Goal: Task Accomplishment & Management: Use online tool/utility

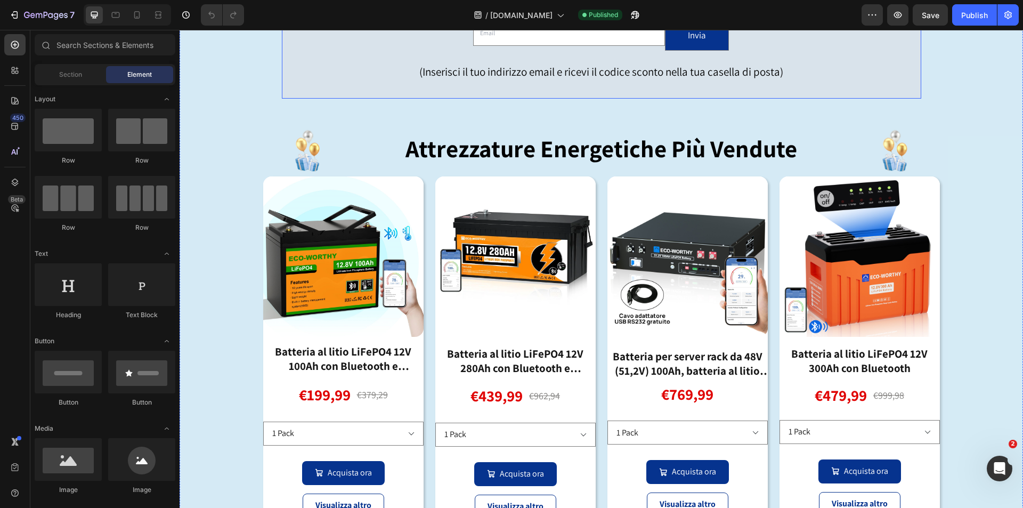
scroll to position [565, 0]
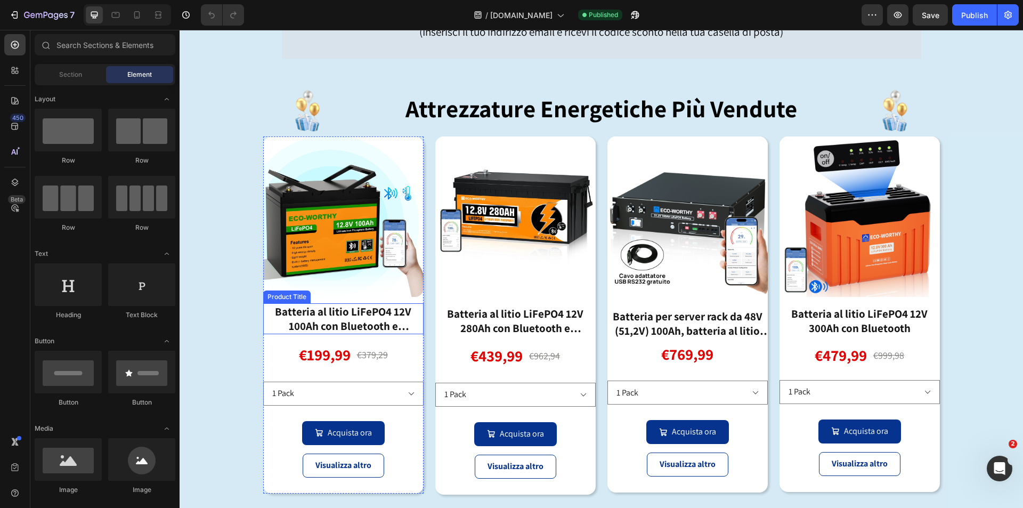
click at [387, 323] on div "Batteria al litio LiFePO4 12V 100Ah con Bluetooth e protezione dalle basse temp…" at bounding box center [343, 318] width 160 height 31
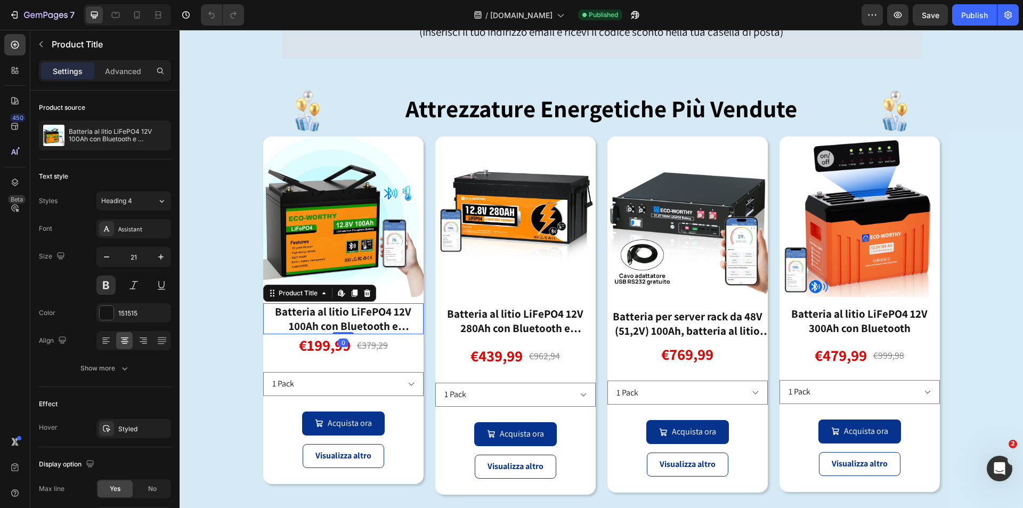
drag, startPoint x: 344, startPoint y: 324, endPoint x: 392, endPoint y: 361, distance: 60.0
click at [346, 310] on div "Batteria al litio LiFePO4 12V 100Ah con Bluetooth e protezione dalle basse temp…" at bounding box center [343, 318] width 160 height 31
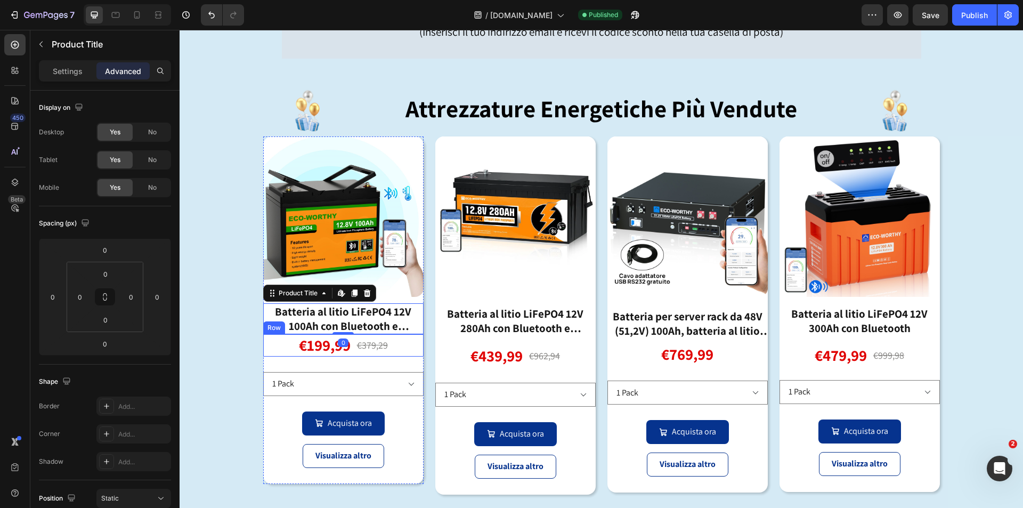
click at [399, 348] on div "€199,99 Product Price Product Price €379,29 Product Price Product Price Row" at bounding box center [343, 345] width 160 height 22
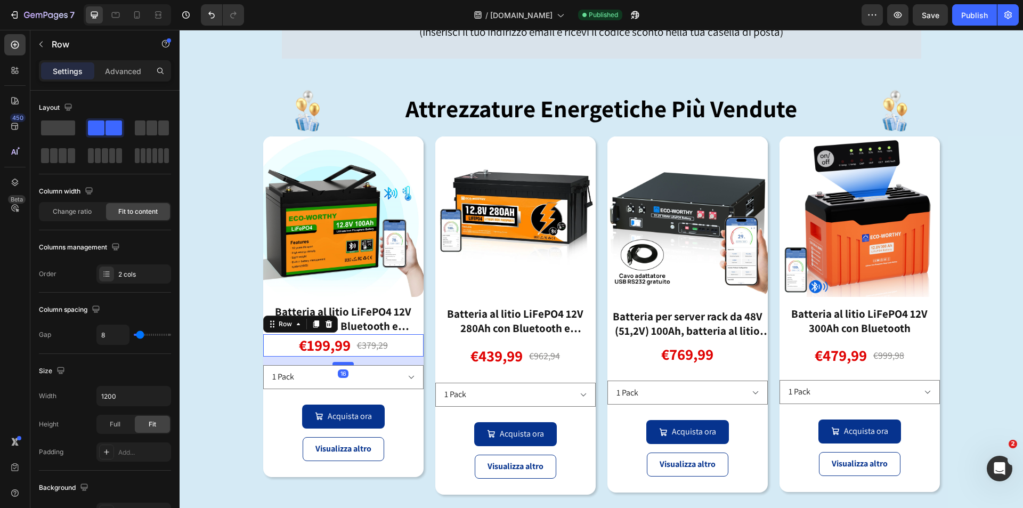
drag, startPoint x: 342, startPoint y: 369, endPoint x: 343, endPoint y: 362, distance: 7.0
click at [343, 362] on div at bounding box center [342, 363] width 21 height 3
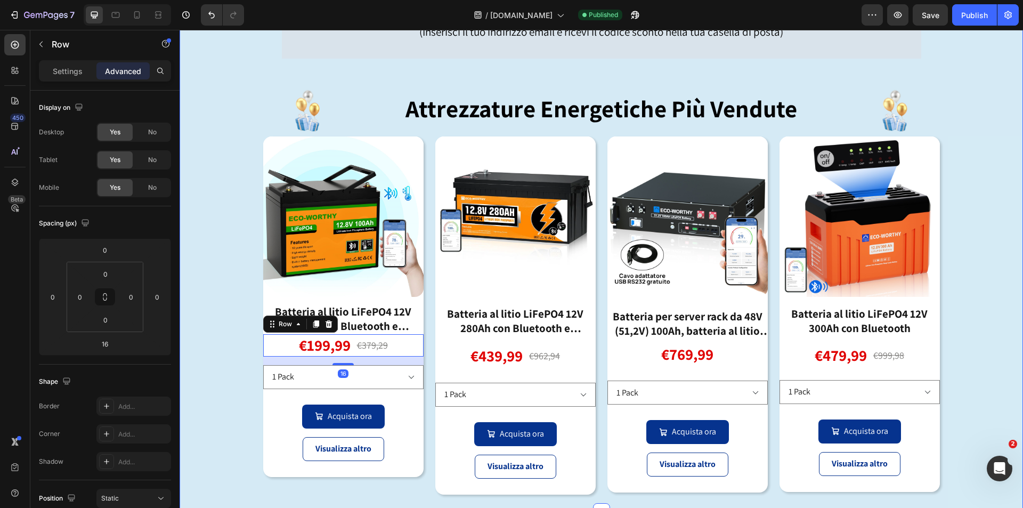
click at [975, 361] on div "Image Image Iscriviti a ECO-WORTHY e ricevi aggiornamenti sui nuovi prodotti e …" at bounding box center [601, 152] width 843 height 720
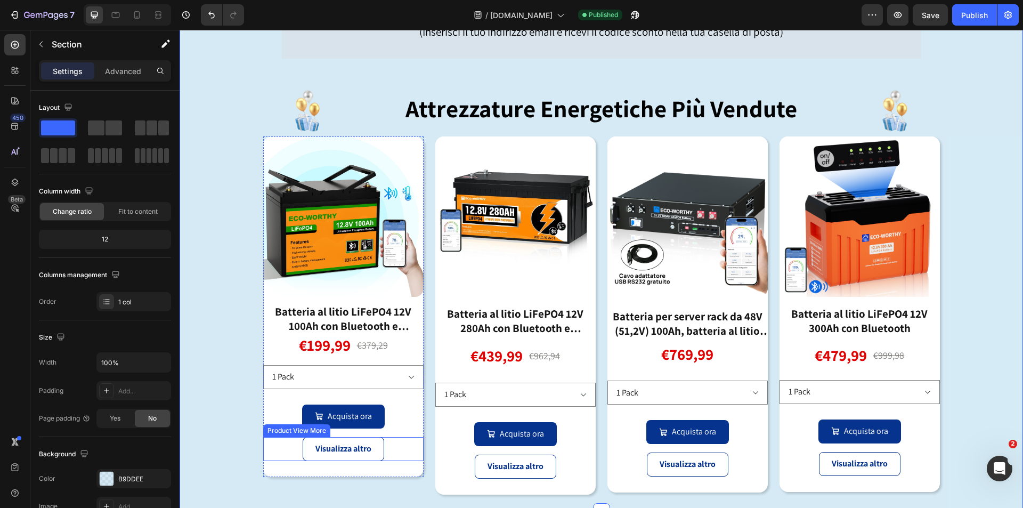
click at [394, 450] on div "Visualizza altro" at bounding box center [343, 449] width 160 height 24
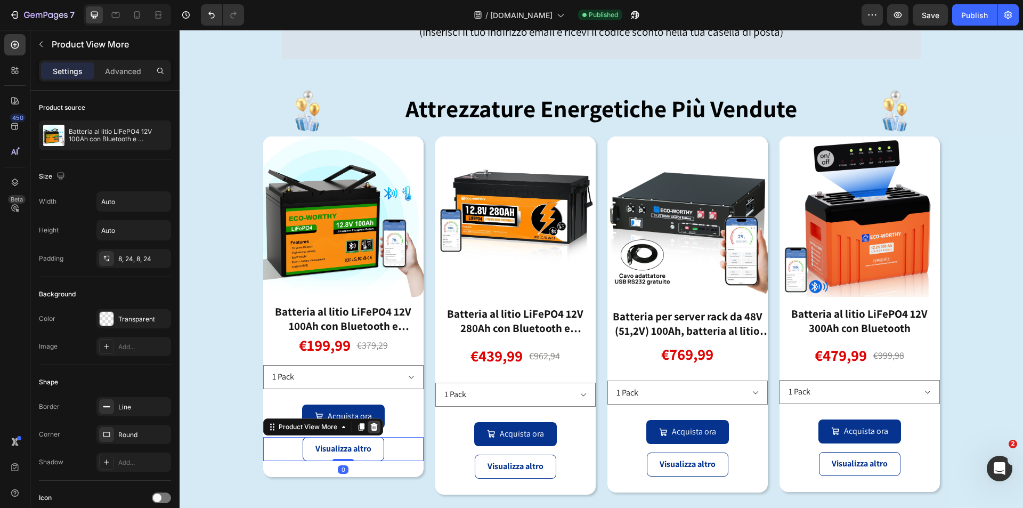
click at [370, 427] on icon at bounding box center [373, 426] width 7 height 7
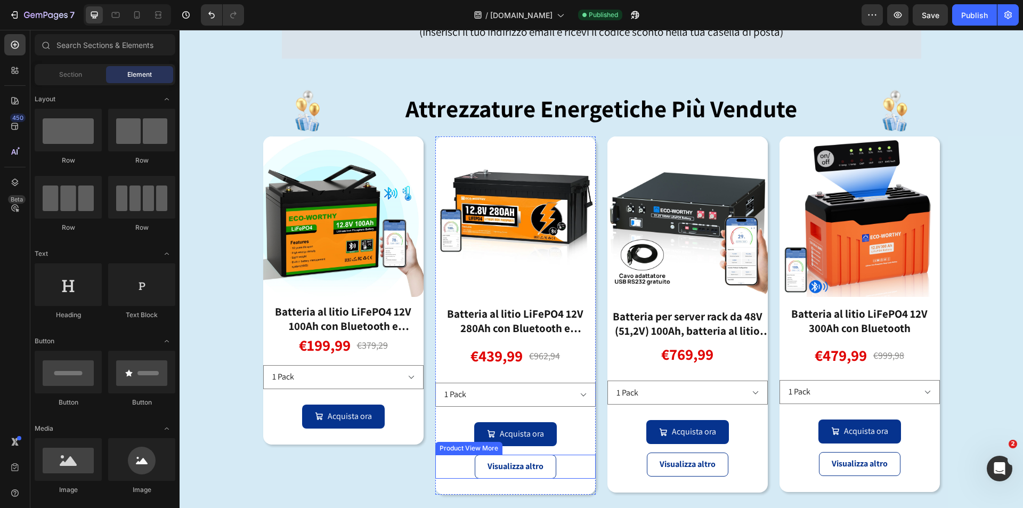
click at [574, 464] on div "Visualizza altro" at bounding box center [515, 466] width 160 height 24
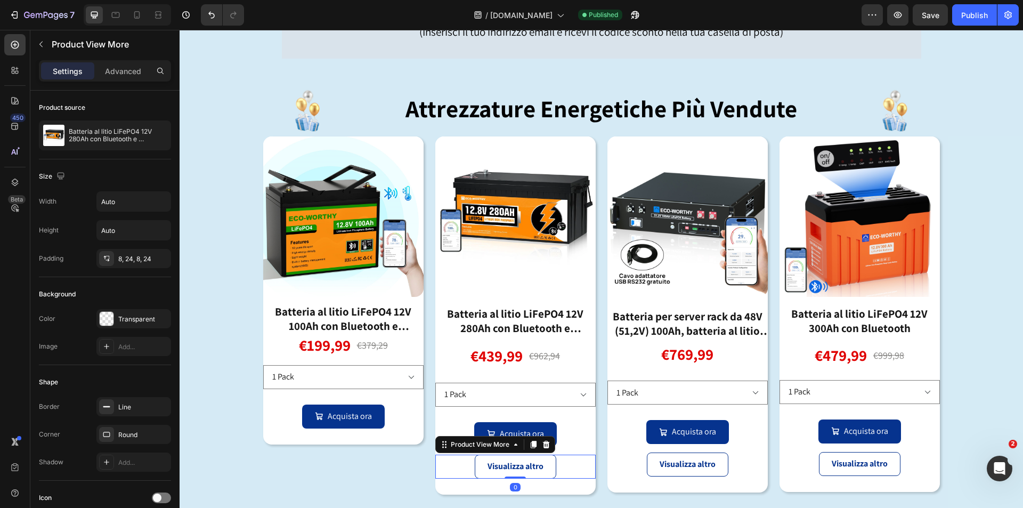
click at [543, 445] on icon at bounding box center [546, 444] width 9 height 9
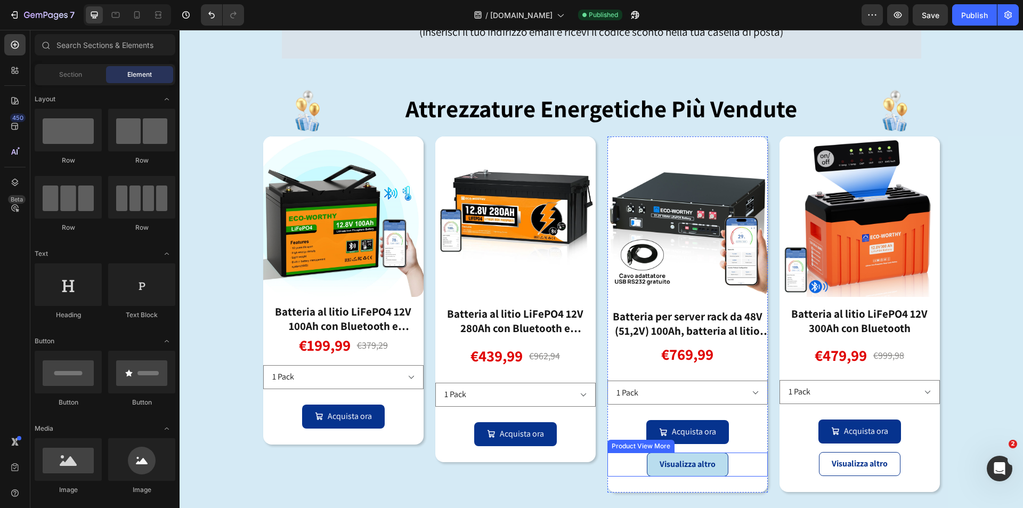
click at [731, 459] on div "Visualizza altro" at bounding box center [687, 464] width 160 height 24
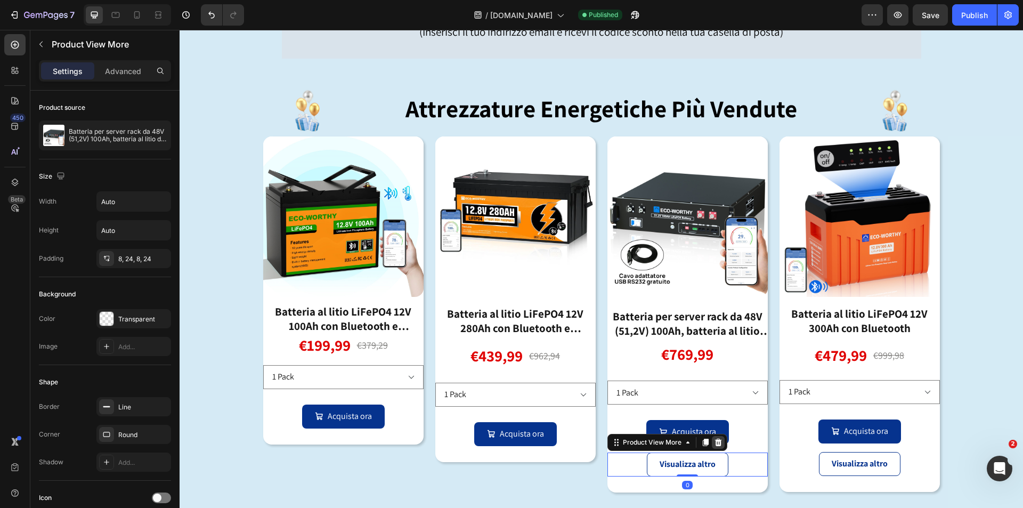
click at [718, 444] on div at bounding box center [718, 442] width 13 height 13
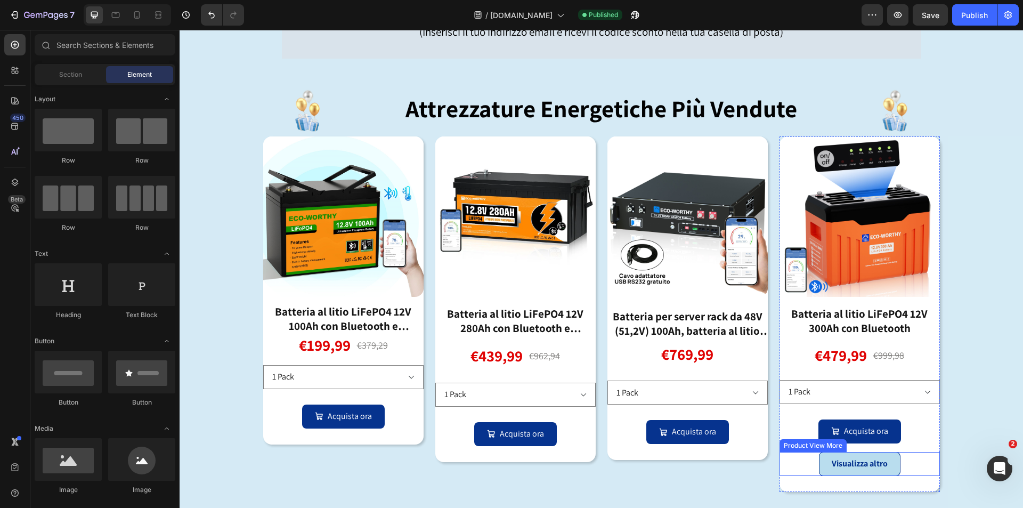
click at [894, 463] on button "Visualizza altro" at bounding box center [859, 464] width 81 height 24
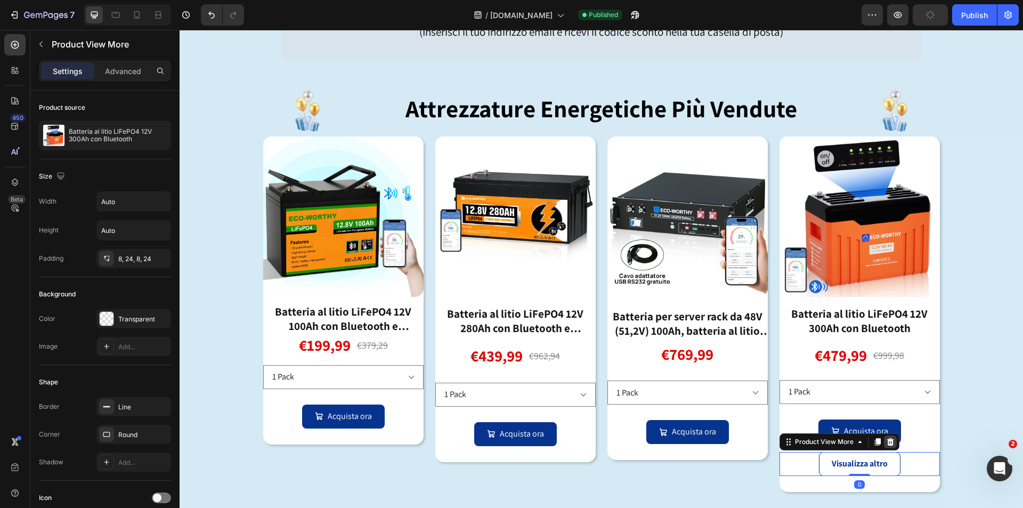
click at [886, 441] on icon at bounding box center [890, 441] width 9 height 9
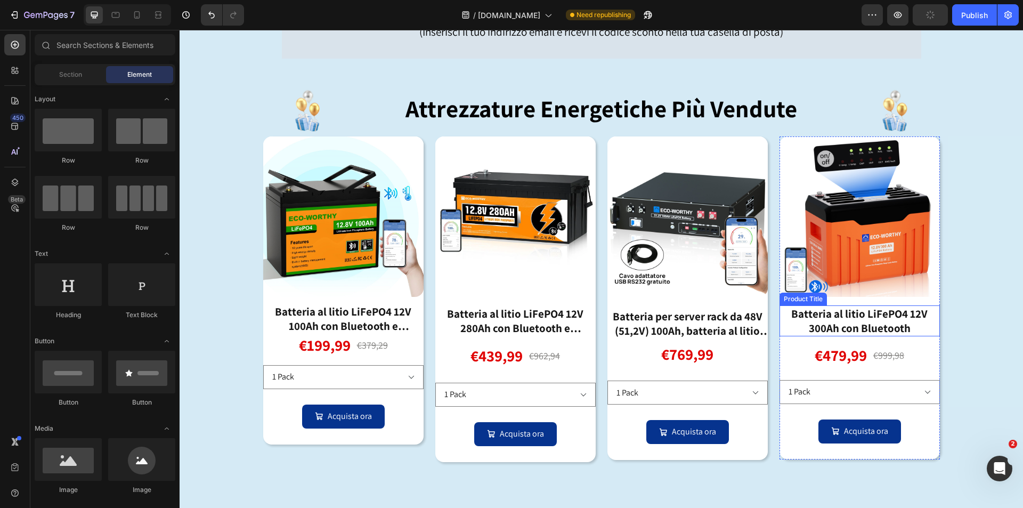
click at [877, 326] on div "Batteria al litio LiFePO4 12V 300Ah con Bluetooth" at bounding box center [859, 320] width 160 height 31
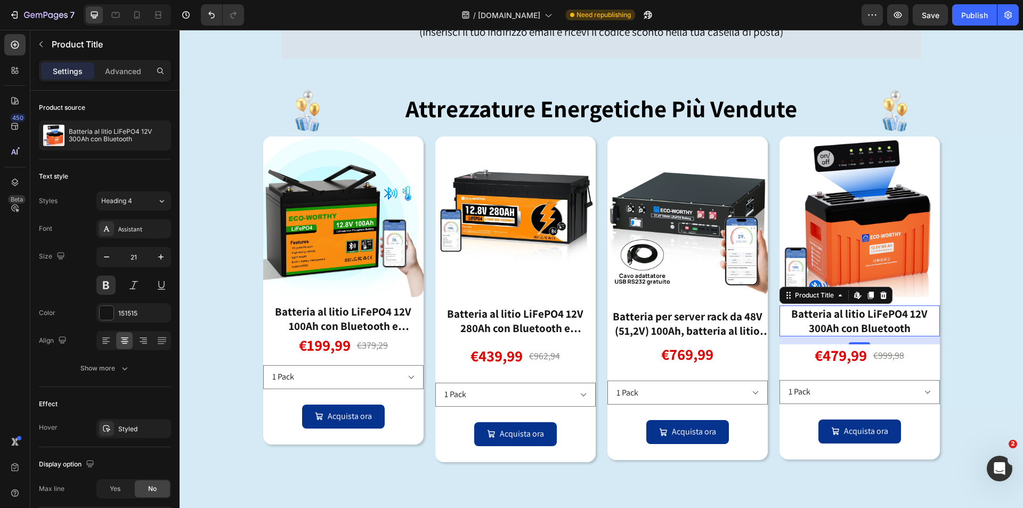
click at [972, 212] on div "Image Image Iscriviti a ECO-WORTHY e ricevi aggiornamenti sui nuovi prodotti e …" at bounding box center [601, 135] width 843 height 687
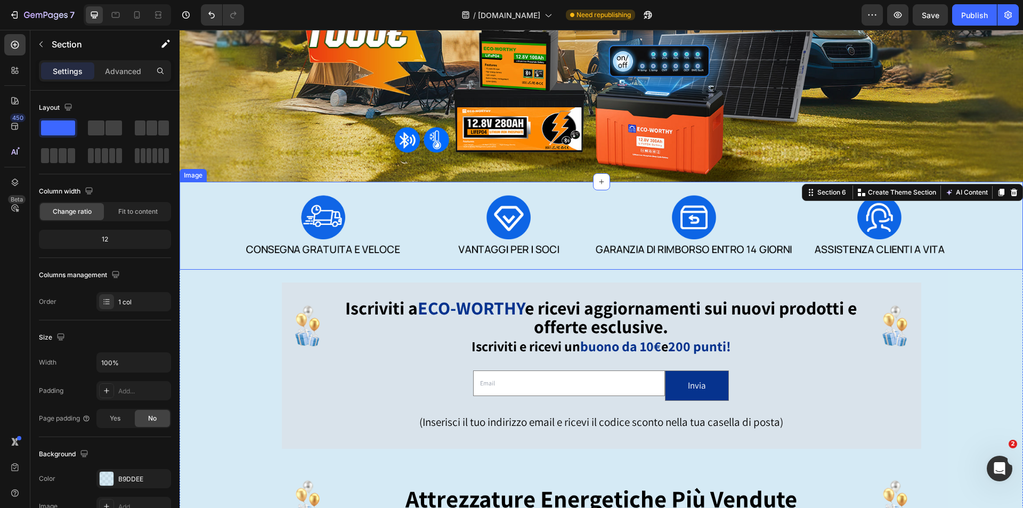
scroll to position [138, 0]
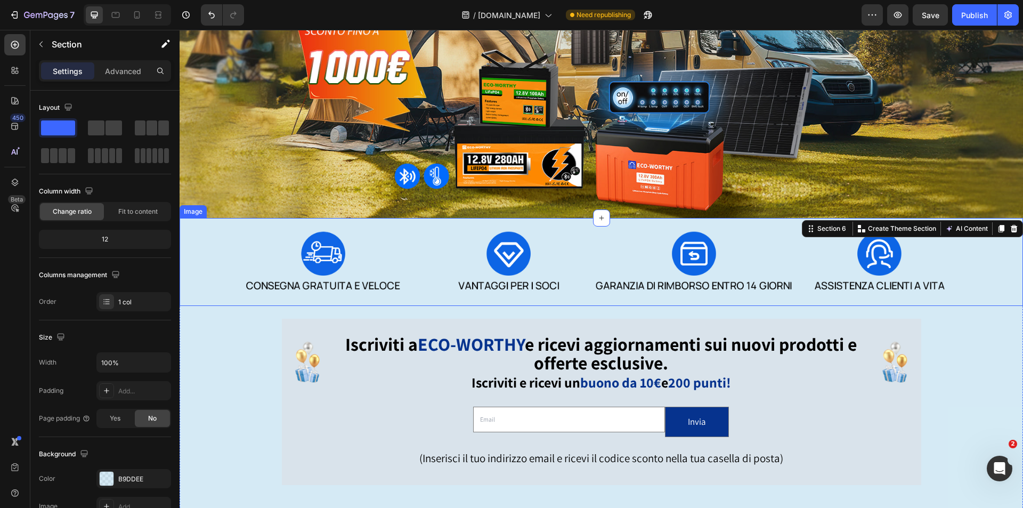
drag, startPoint x: 608, startPoint y: 288, endPoint x: 554, endPoint y: 283, distance: 54.5
click at [608, 287] on img at bounding box center [601, 262] width 843 height 88
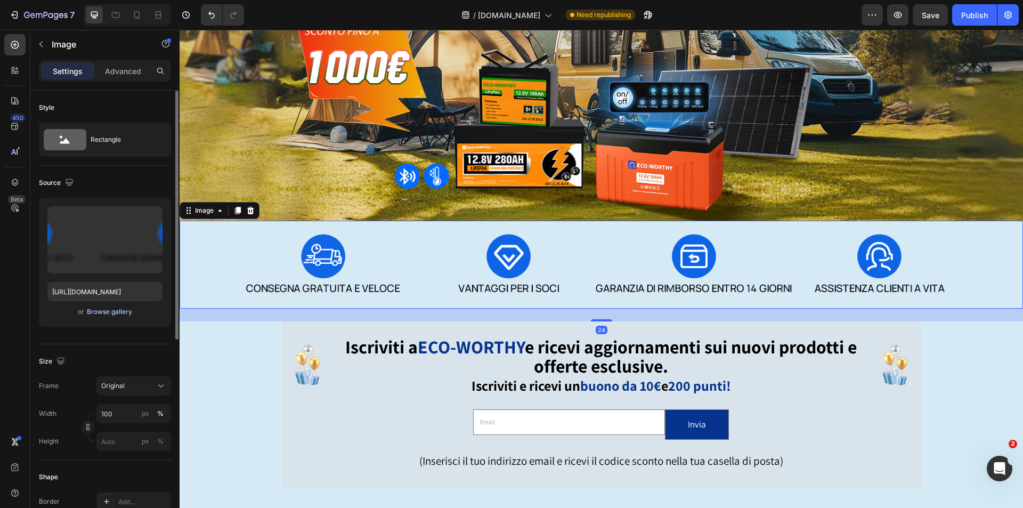
click at [106, 310] on div "Browse gallery" at bounding box center [109, 312] width 45 height 10
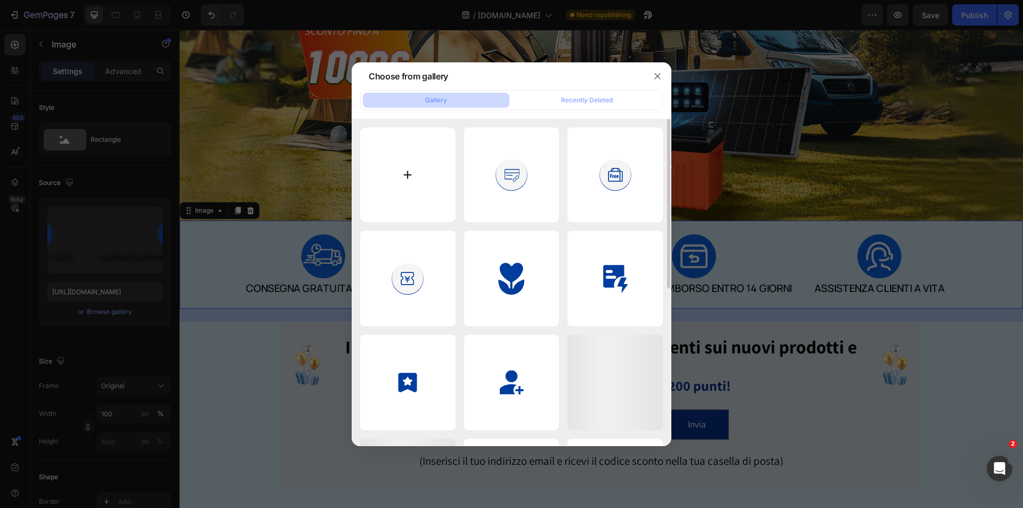
click at [421, 177] on input "file" at bounding box center [407, 174] width 95 height 95
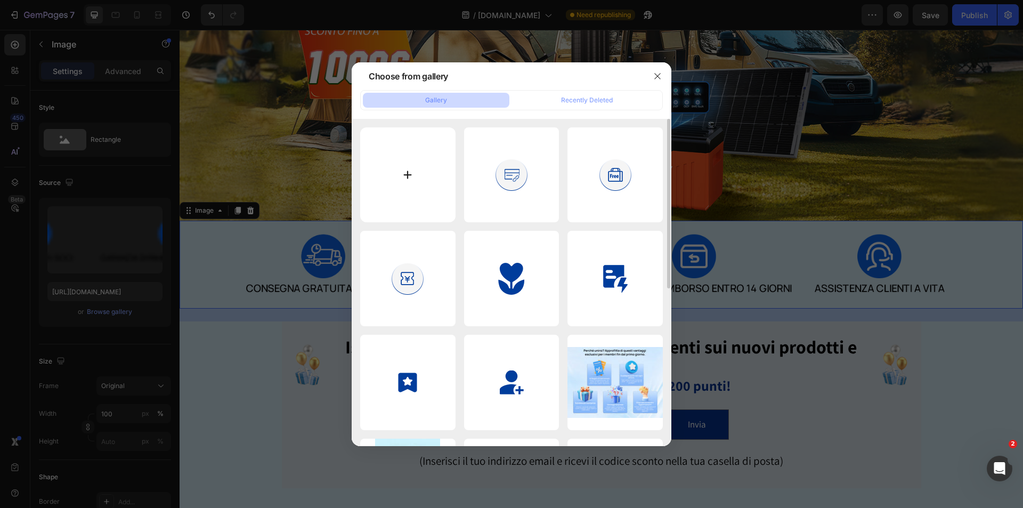
type input "C:\fakepath\1920x700-意大利.jpg"
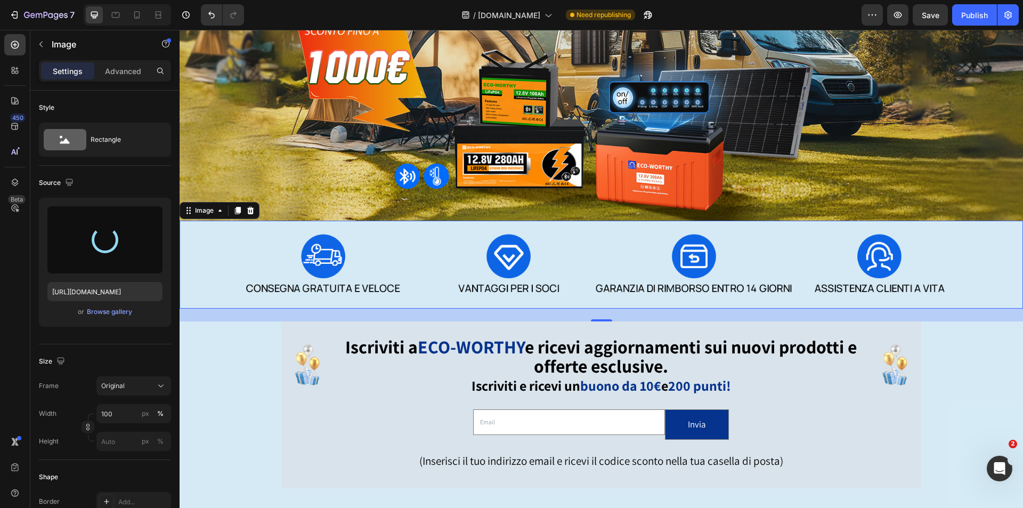
type input "https://cdn.shopify.com/s/files/1/0718/1680/6684/files/gempages_490570985032909…"
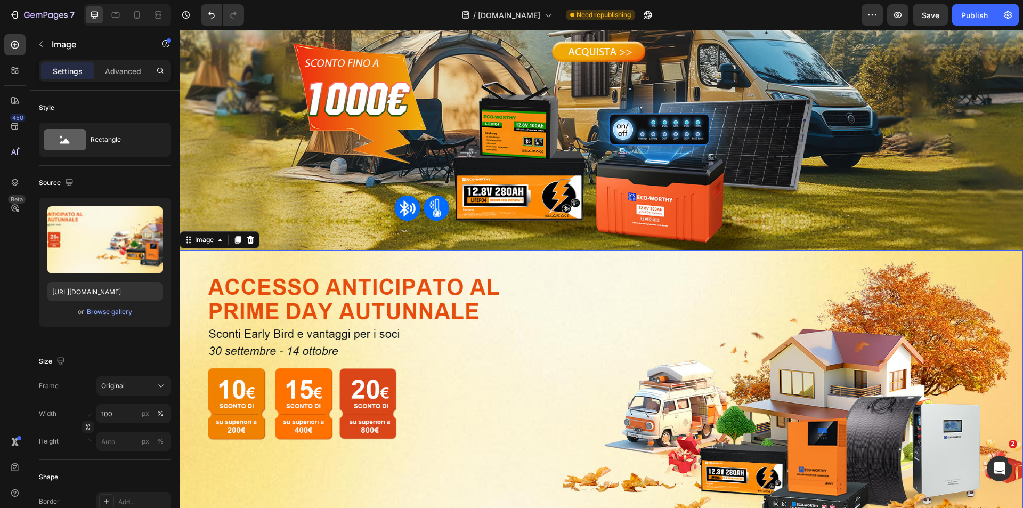
scroll to position [0, 0]
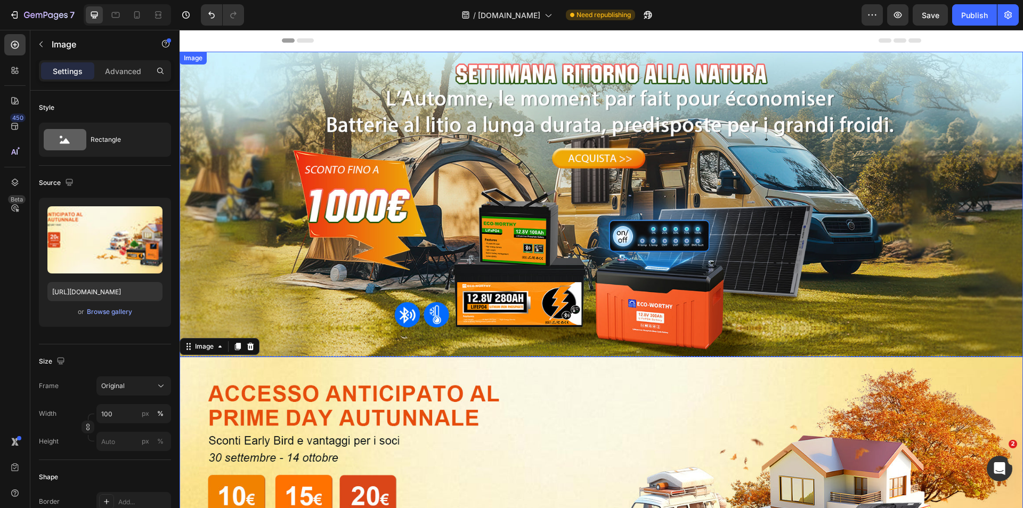
click at [561, 261] on img at bounding box center [601, 205] width 843 height 307
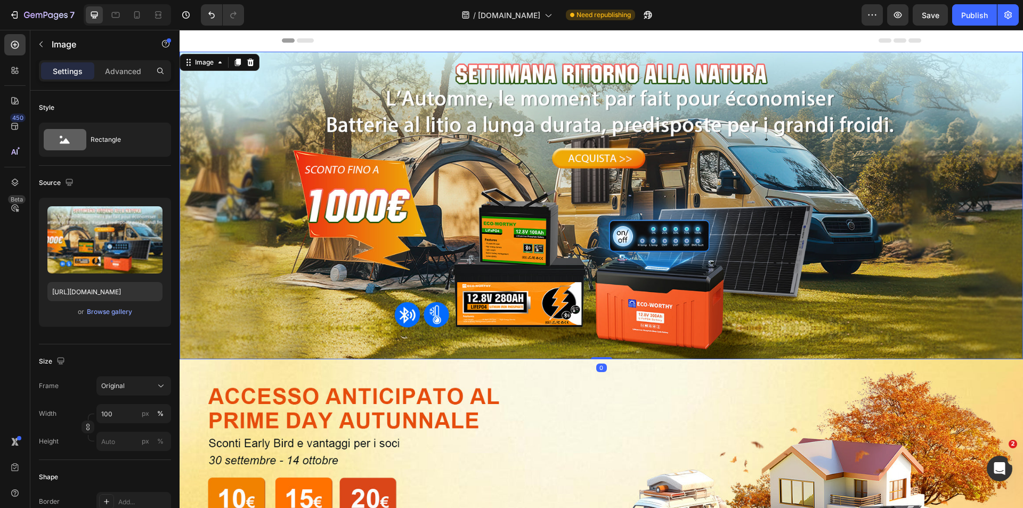
click at [257, 61] on div "Image" at bounding box center [220, 62] width 80 height 17
click at [251, 63] on icon at bounding box center [250, 62] width 7 height 7
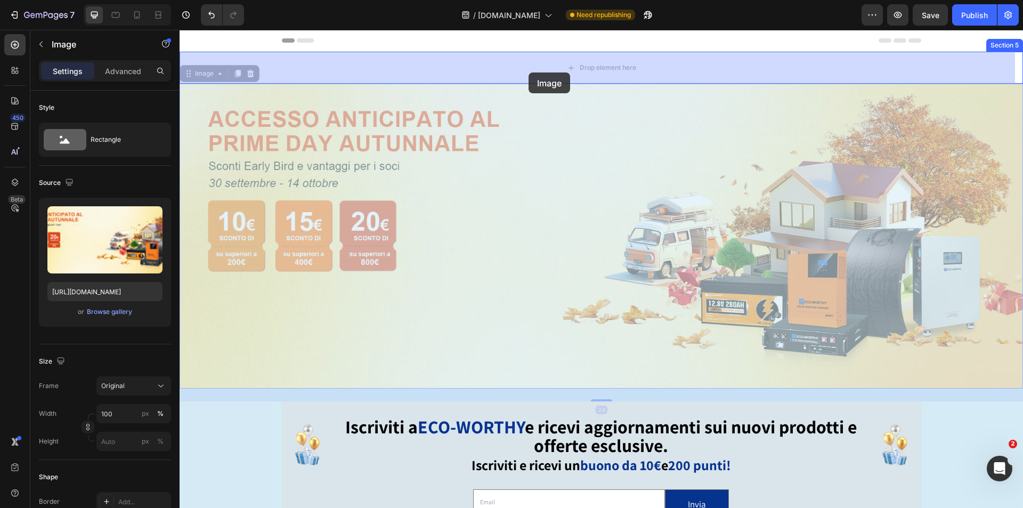
drag, startPoint x: 506, startPoint y: 205, endPoint x: 528, endPoint y: 72, distance: 134.5
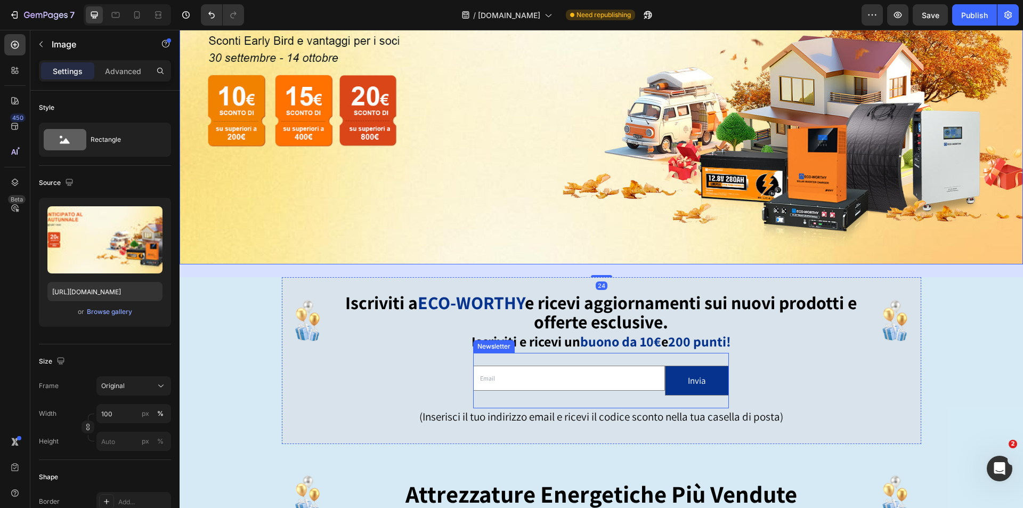
scroll to position [160, 0]
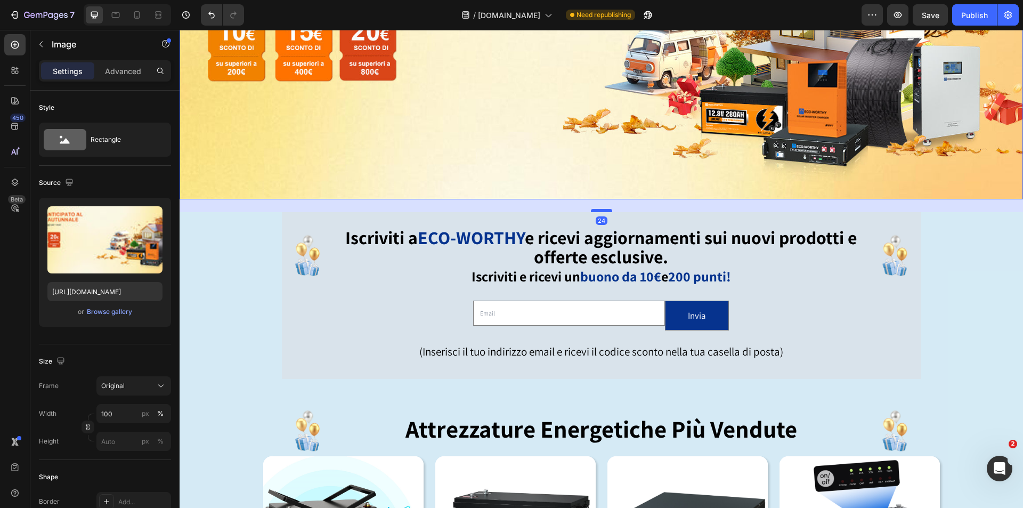
click at [603, 209] on div at bounding box center [601, 210] width 21 height 3
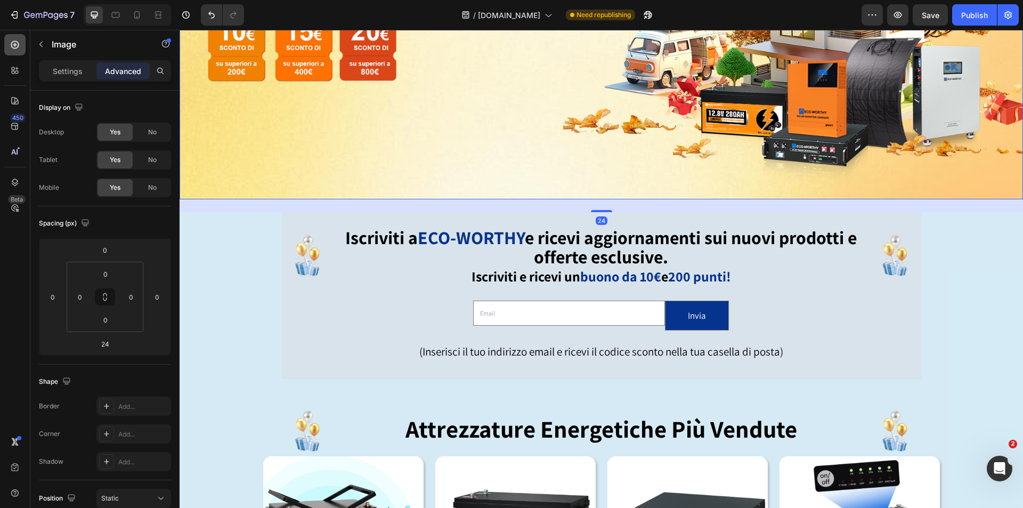
click at [9, 45] on div at bounding box center [14, 44] width 21 height 21
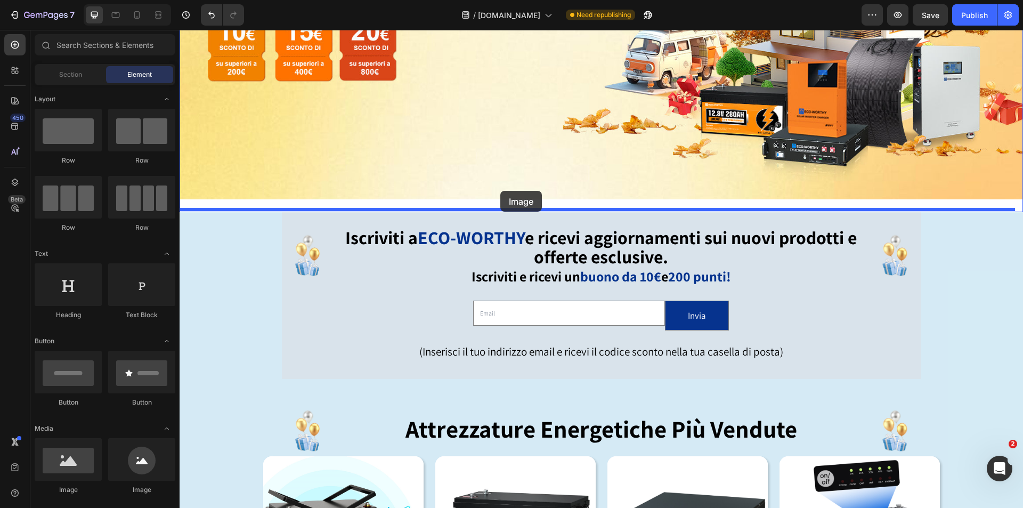
drag, startPoint x: 221, startPoint y: 384, endPoint x: 500, endPoint y: 191, distance: 340.0
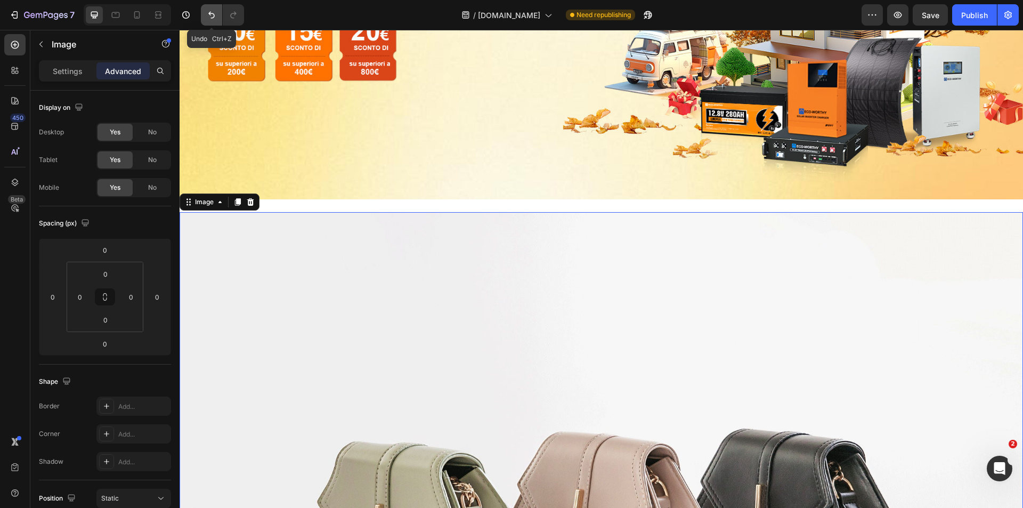
click at [207, 13] on icon "Undo/Redo" at bounding box center [211, 15] width 11 height 11
click at [213, 13] on icon "Undo/Redo" at bounding box center [211, 15] width 6 height 7
click at [208, 14] on icon "Undo/Redo" at bounding box center [211, 15] width 11 height 11
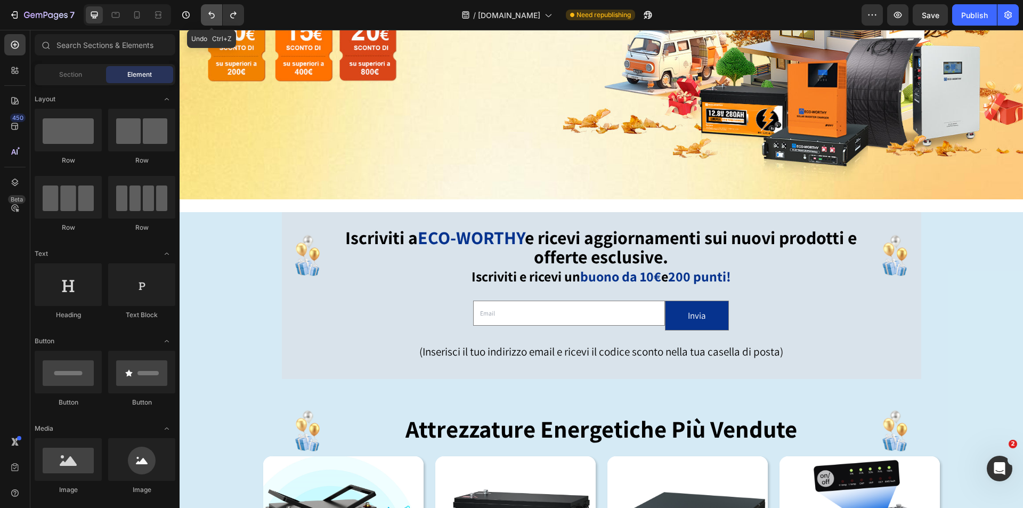
click at [214, 11] on icon "Undo/Redo" at bounding box center [211, 15] width 11 height 11
drag, startPoint x: 211, startPoint y: 12, endPoint x: 61, endPoint y: 13, distance: 150.2
click at [211, 12] on icon "Undo/Redo" at bounding box center [211, 15] width 11 height 11
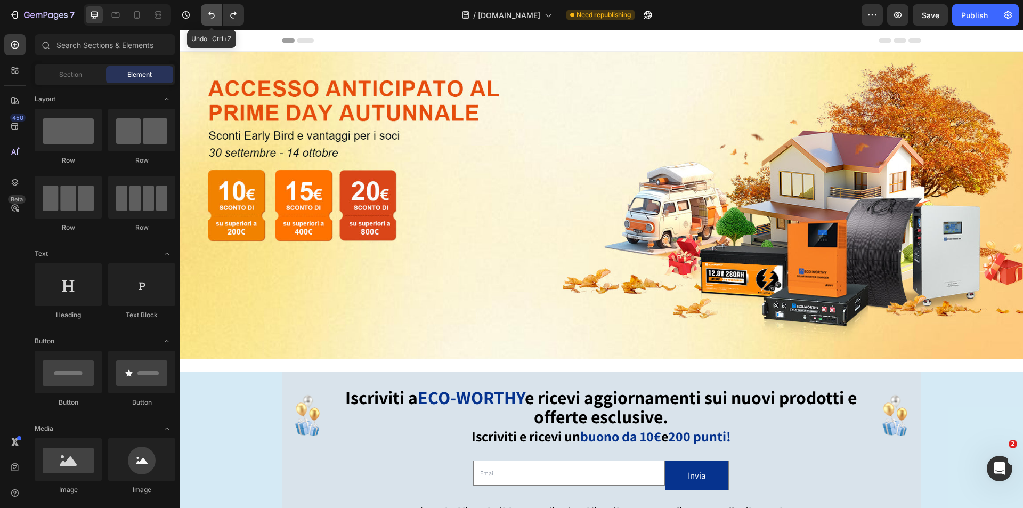
click at [206, 17] on button "Undo/Redo" at bounding box center [211, 14] width 21 height 21
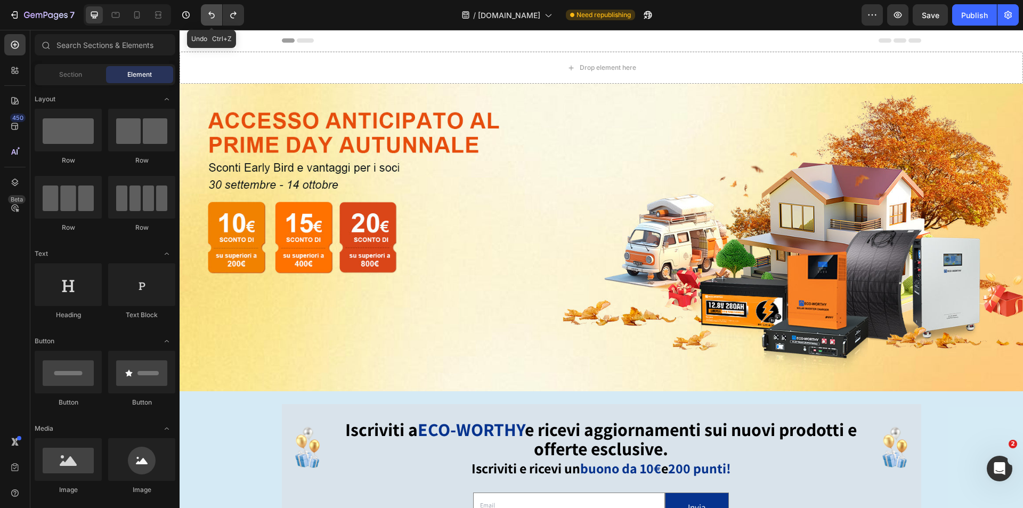
click at [210, 17] on icon "Undo/Redo" at bounding box center [211, 15] width 11 height 11
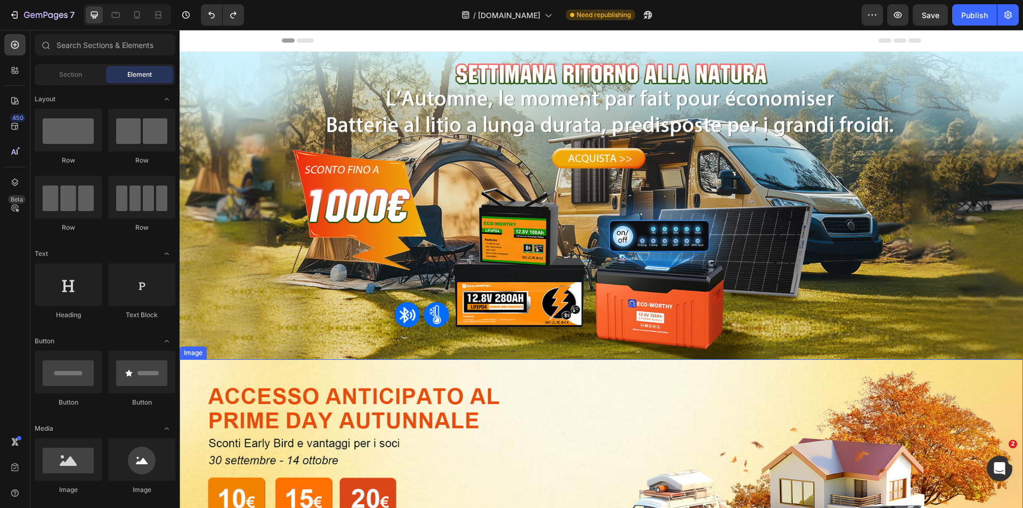
drag, startPoint x: 381, startPoint y: 387, endPoint x: 241, endPoint y: 307, distance: 161.5
click at [380, 386] on img at bounding box center [601, 512] width 843 height 307
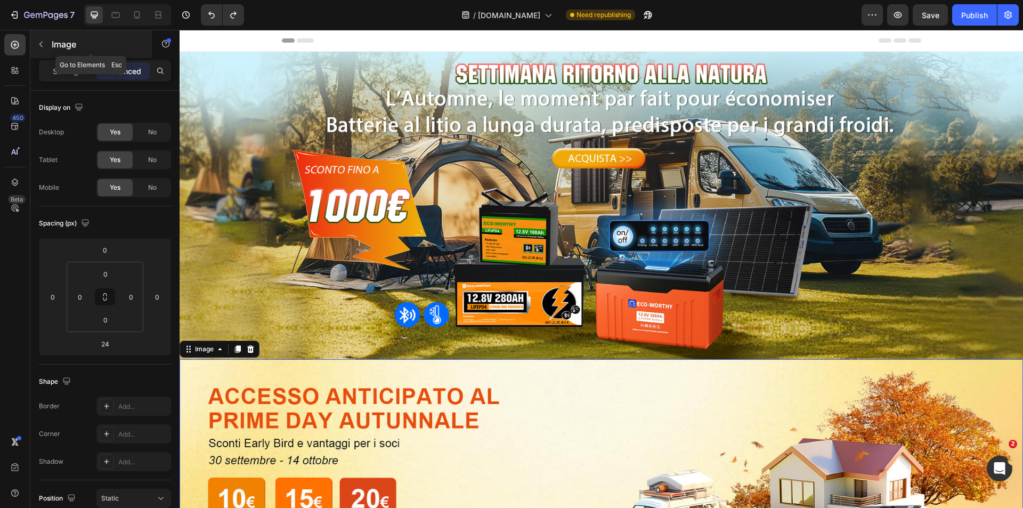
click at [45, 42] on icon "button" at bounding box center [41, 44] width 9 height 9
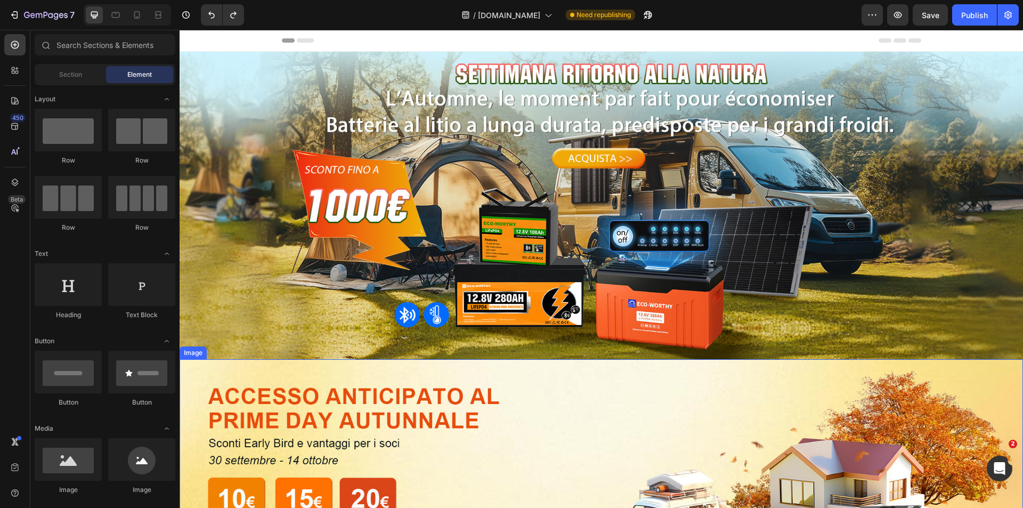
click at [322, 439] on img at bounding box center [601, 512] width 843 height 307
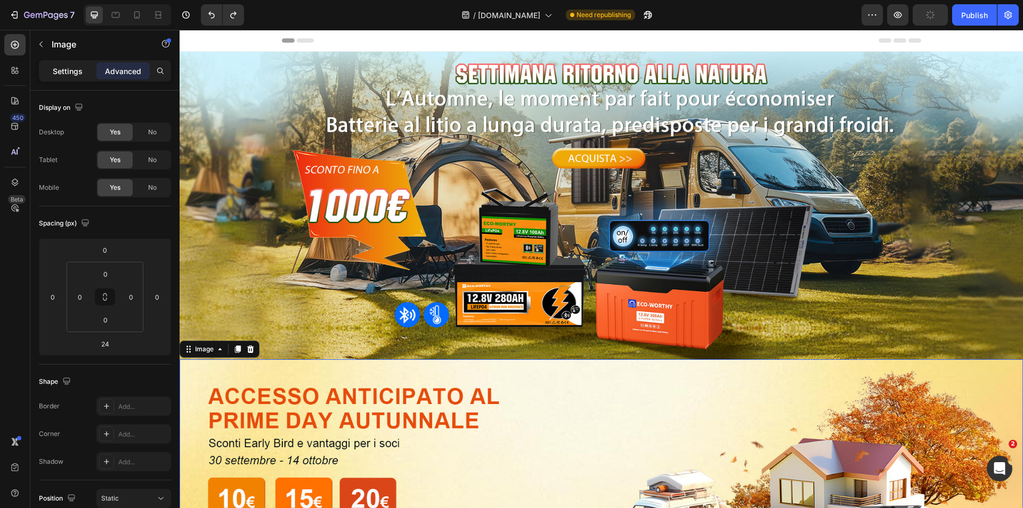
click at [68, 74] on p "Settings" at bounding box center [68, 71] width 30 height 11
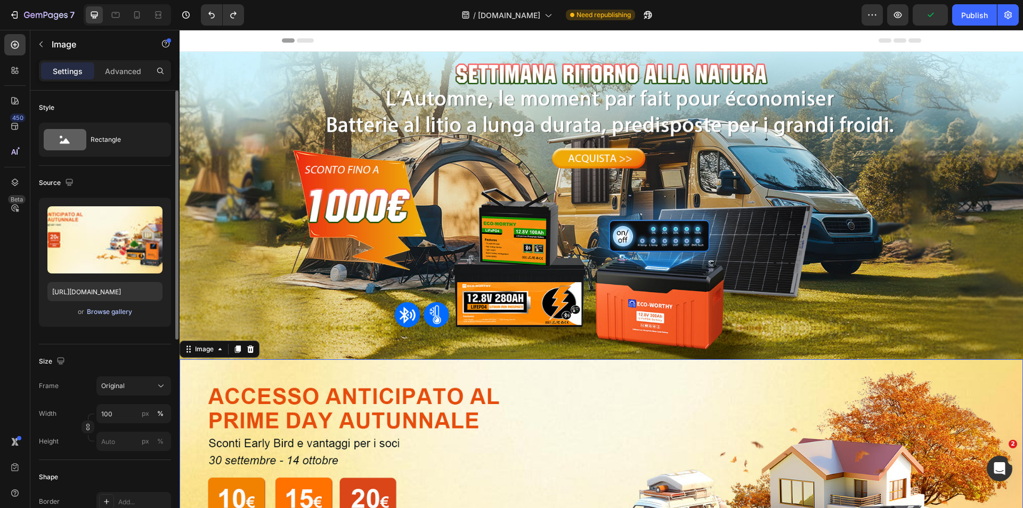
click at [101, 312] on div "Browse gallery" at bounding box center [109, 312] width 45 height 10
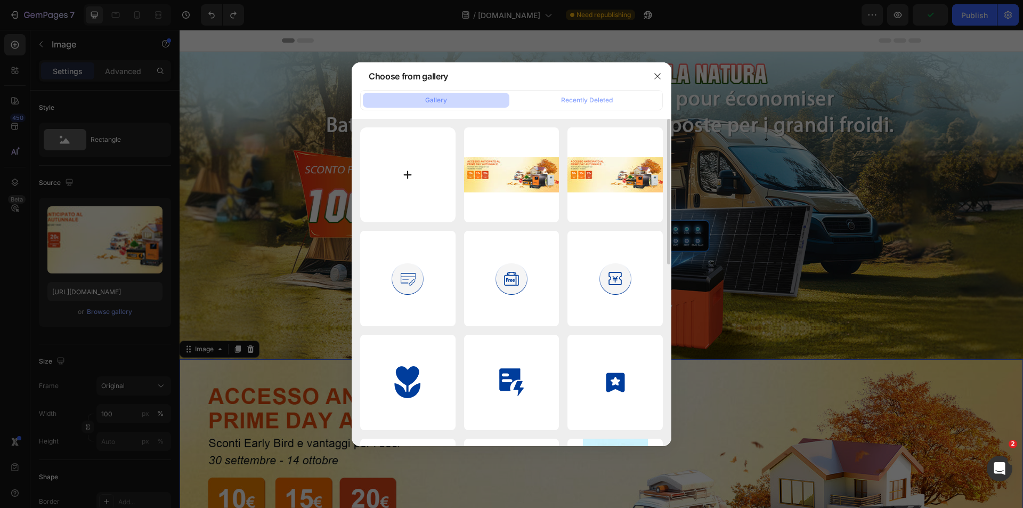
click at [426, 172] on input "file" at bounding box center [407, 174] width 95 height 95
type input "C:\fakepath\优惠内容-1920x500-意大利.png"
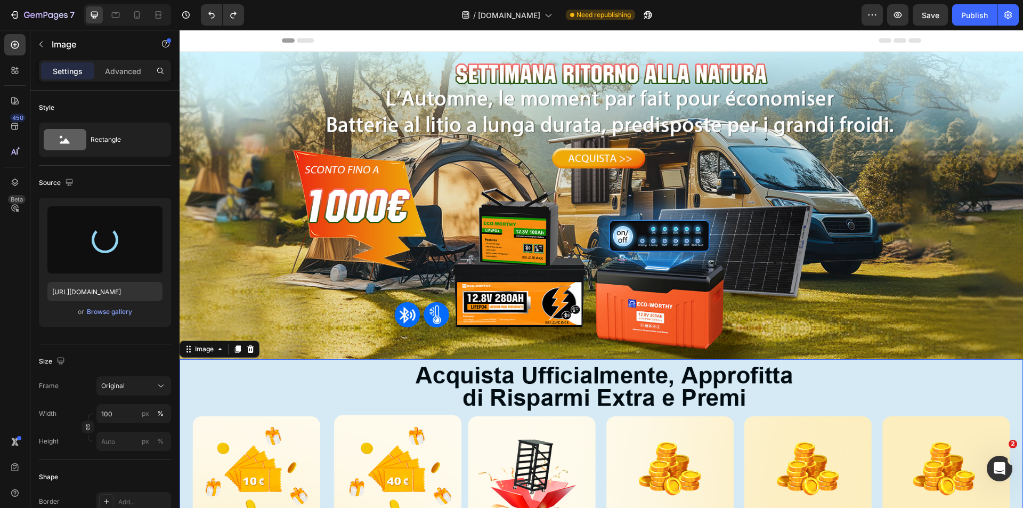
type input "https://cdn.shopify.com/s/files/1/0718/1680/6684/files/gempages_490570985032909…"
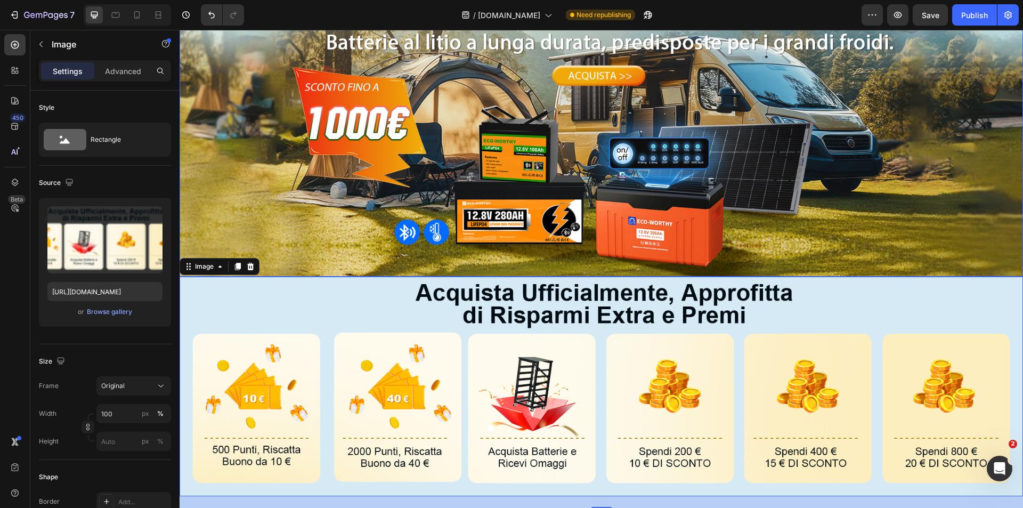
scroll to position [160, 0]
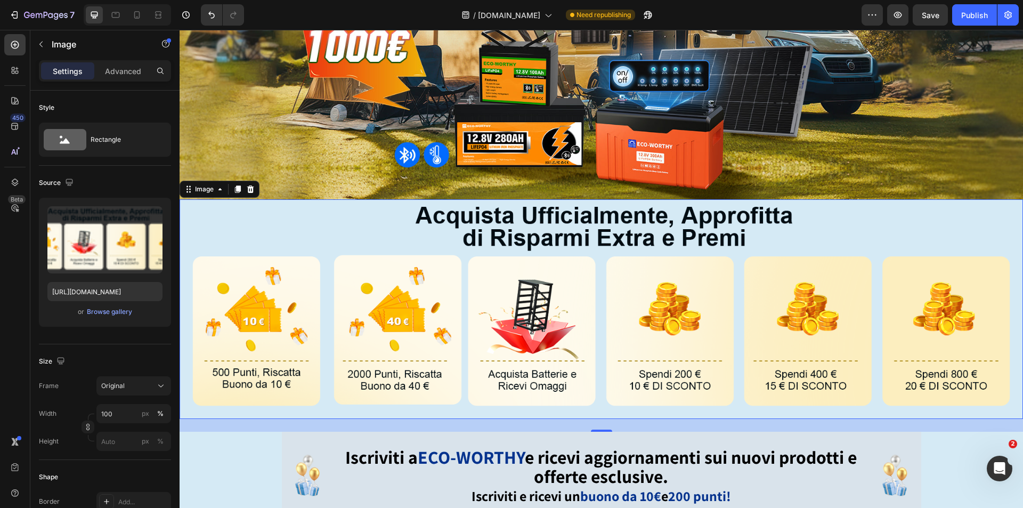
click at [824, 239] on img at bounding box center [601, 308] width 843 height 219
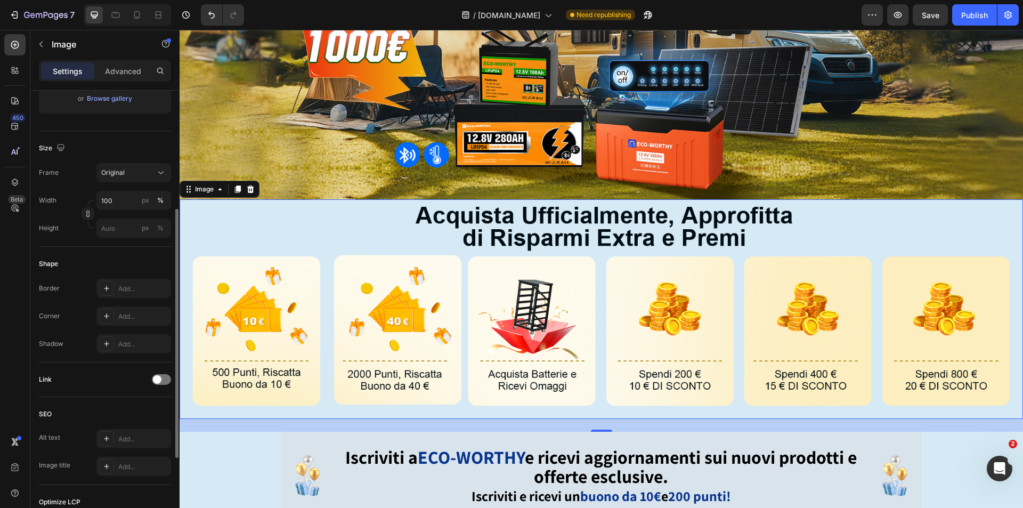
scroll to position [320, 0]
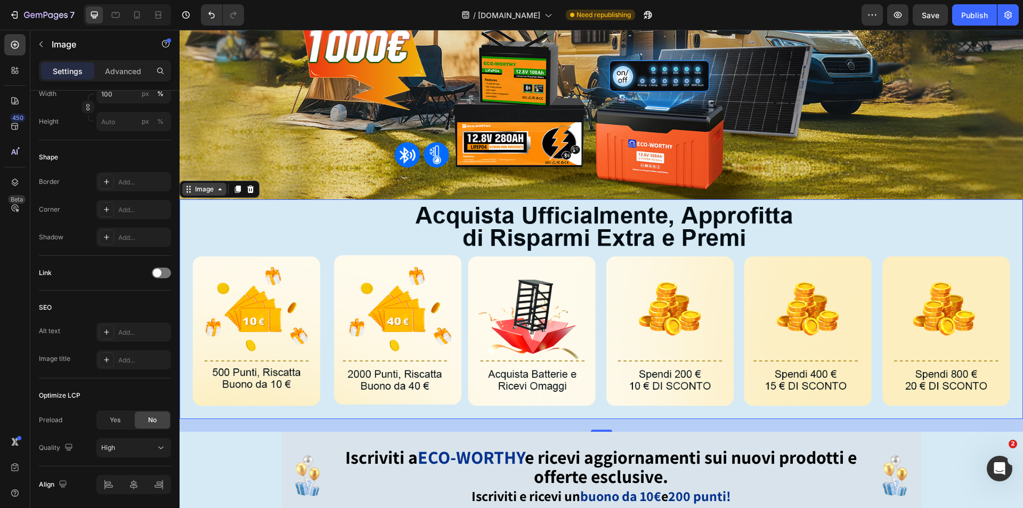
click at [206, 187] on div "Image" at bounding box center [204, 189] width 23 height 10
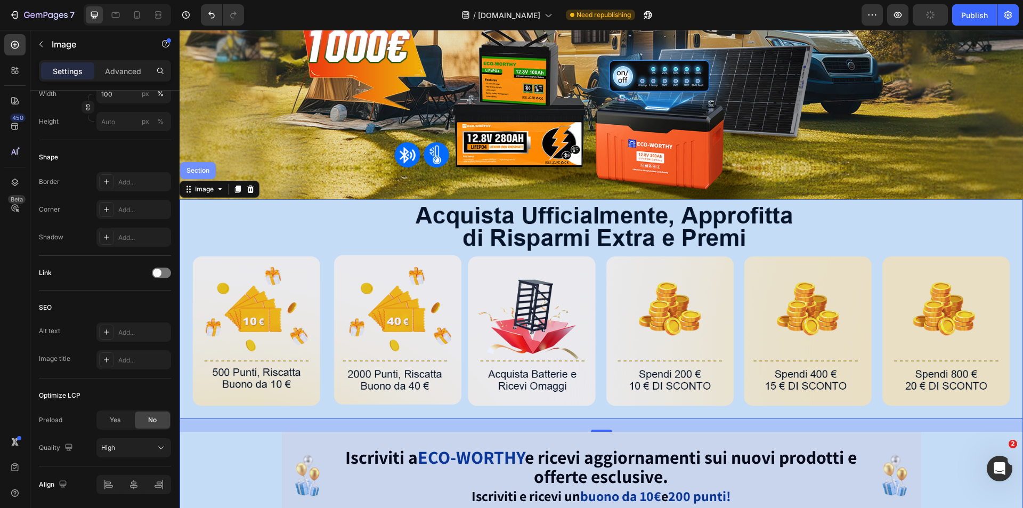
click at [200, 174] on div "Section" at bounding box center [198, 170] width 36 height 17
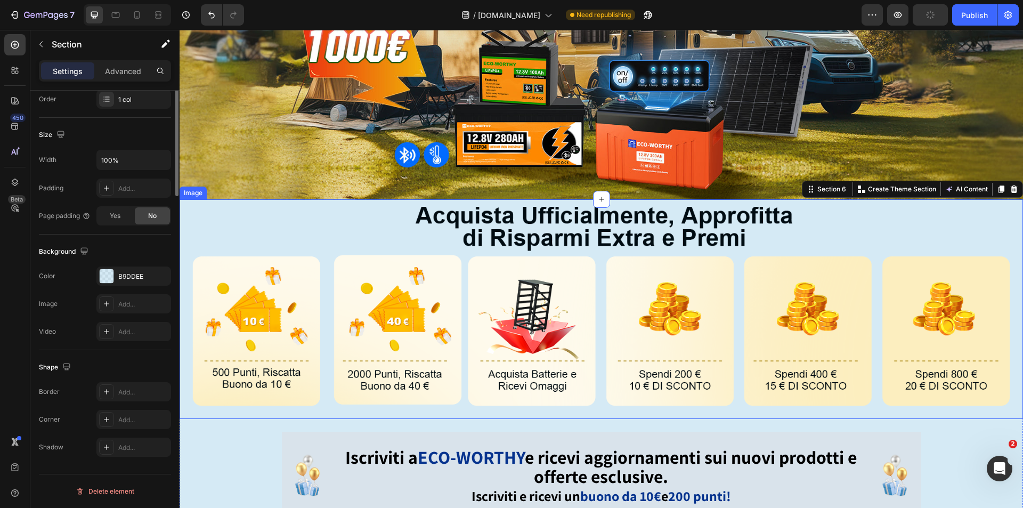
scroll to position [0, 0]
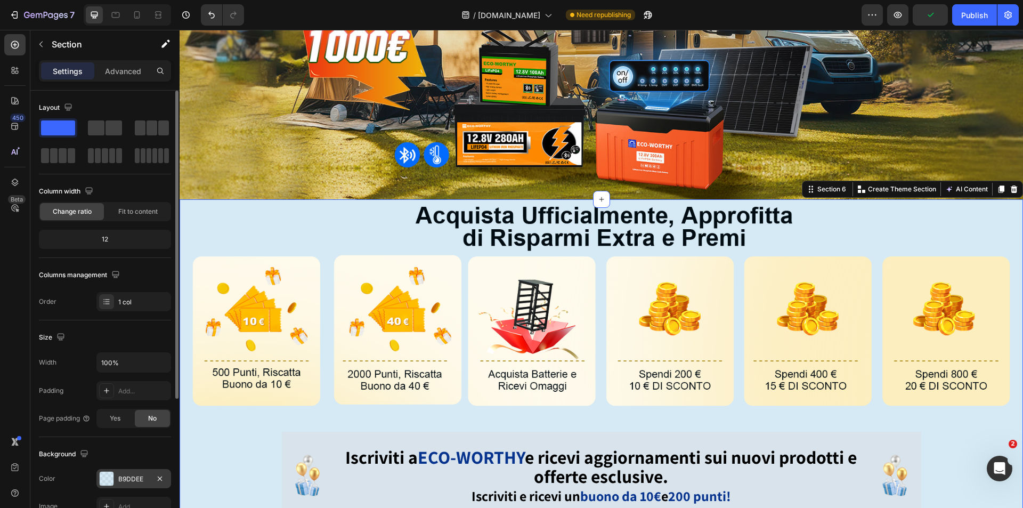
drag, startPoint x: 104, startPoint y: 481, endPoint x: 112, endPoint y: 477, distance: 9.1
click at [105, 480] on div at bounding box center [107, 478] width 14 height 14
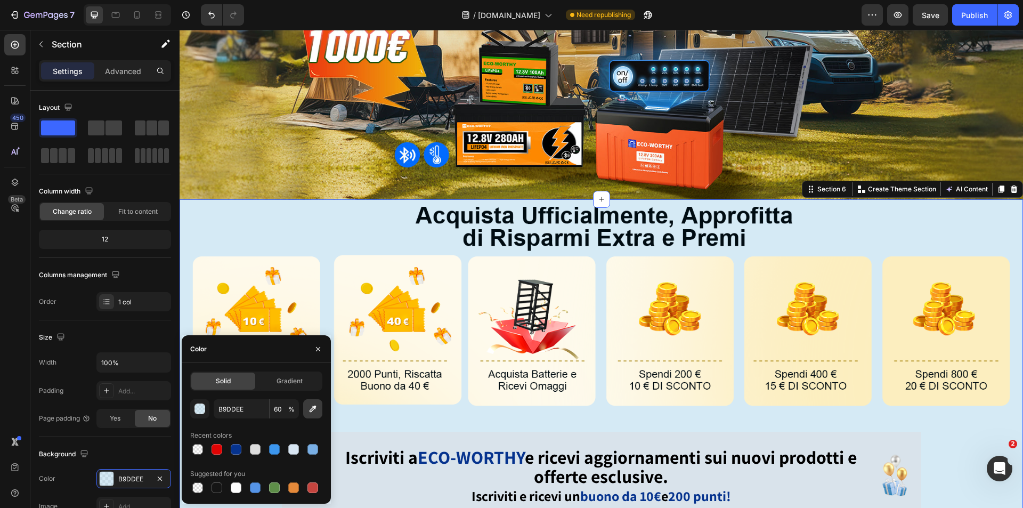
click at [313, 404] on icon "button" at bounding box center [312, 408] width 11 height 11
type input "FCF4D2"
type input "100"
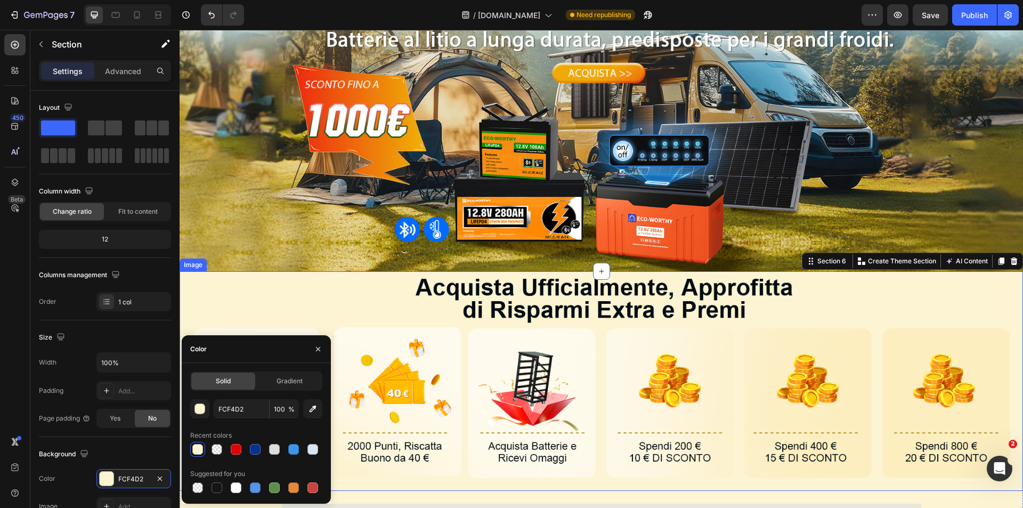
scroll to position [53, 0]
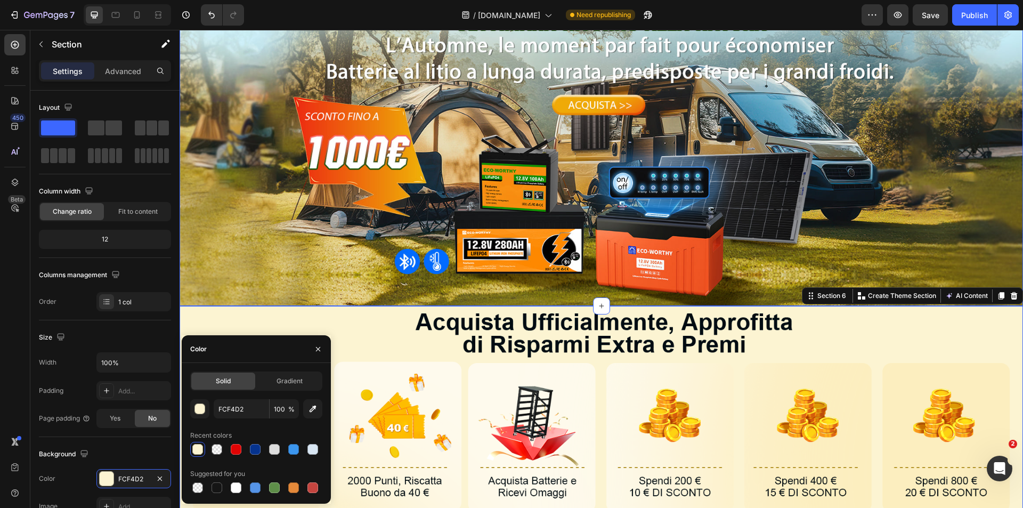
click at [529, 269] on img at bounding box center [601, 151] width 843 height 307
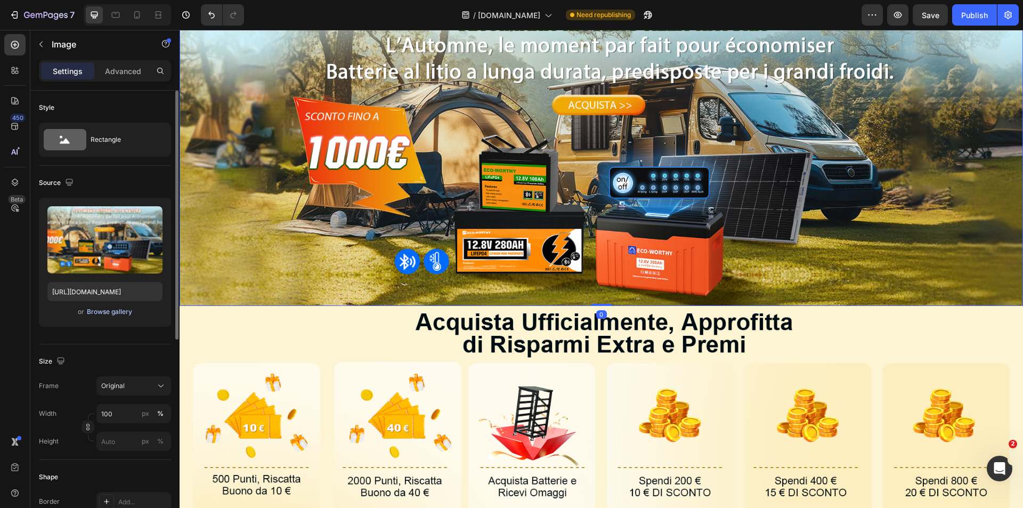
click at [95, 310] on div "Browse gallery" at bounding box center [109, 312] width 45 height 10
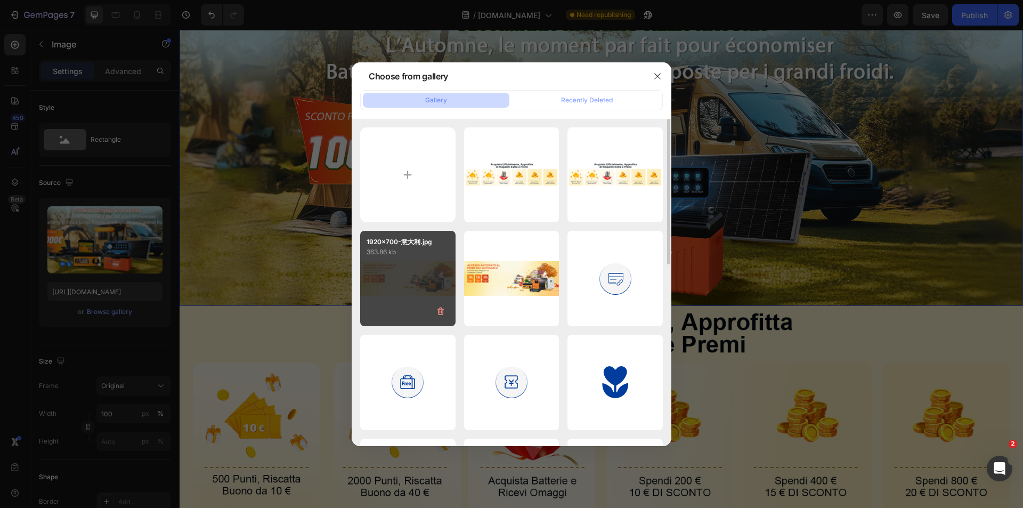
click at [418, 281] on div "1920x700-意大利.jpg 363.86 kb" at bounding box center [407, 278] width 95 height 95
type input "https://cdn.shopify.com/s/files/1/0718/1680/6684/files/gempages_490570985032909…"
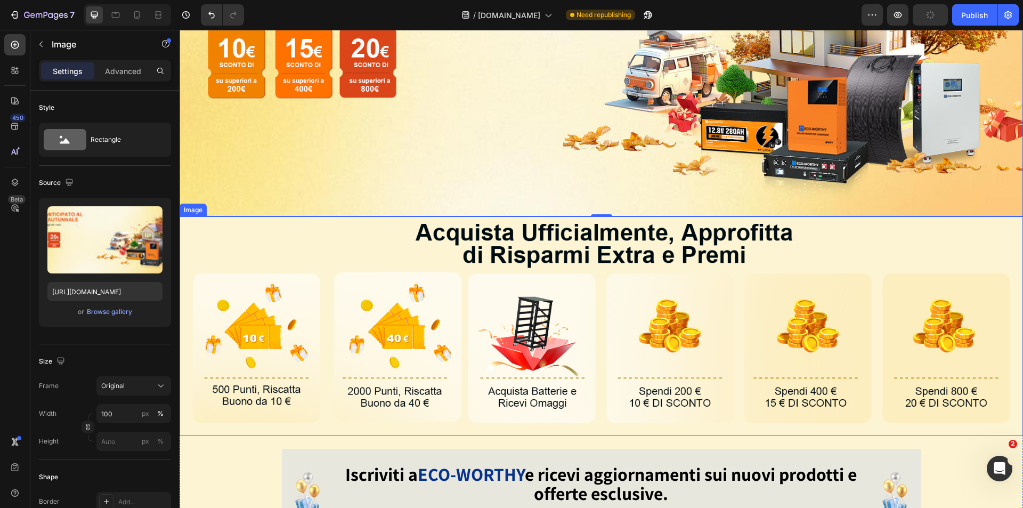
scroll to position [160, 0]
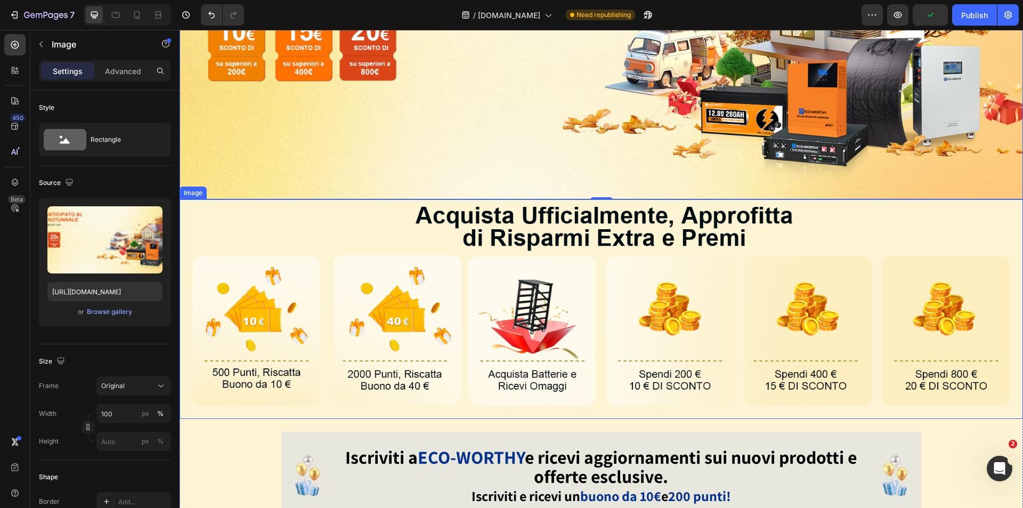
click at [217, 225] on img at bounding box center [601, 308] width 843 height 219
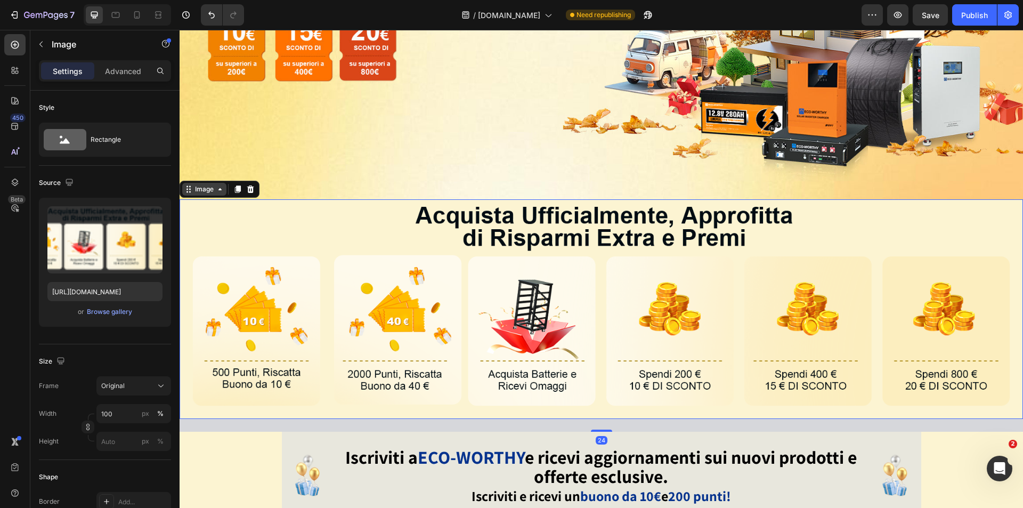
click at [186, 187] on icon at bounding box center [188, 189] width 9 height 9
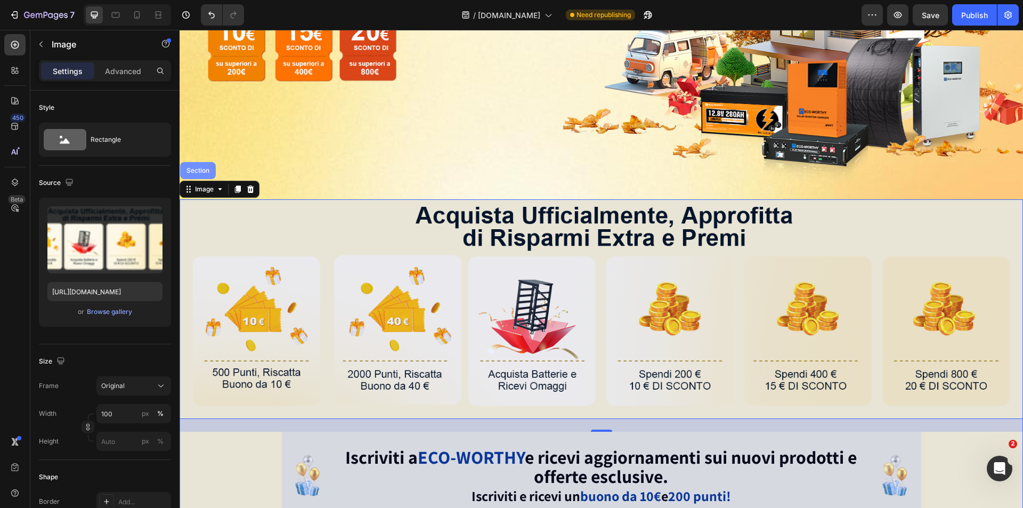
click at [196, 171] on div "Section" at bounding box center [198, 170] width 36 height 17
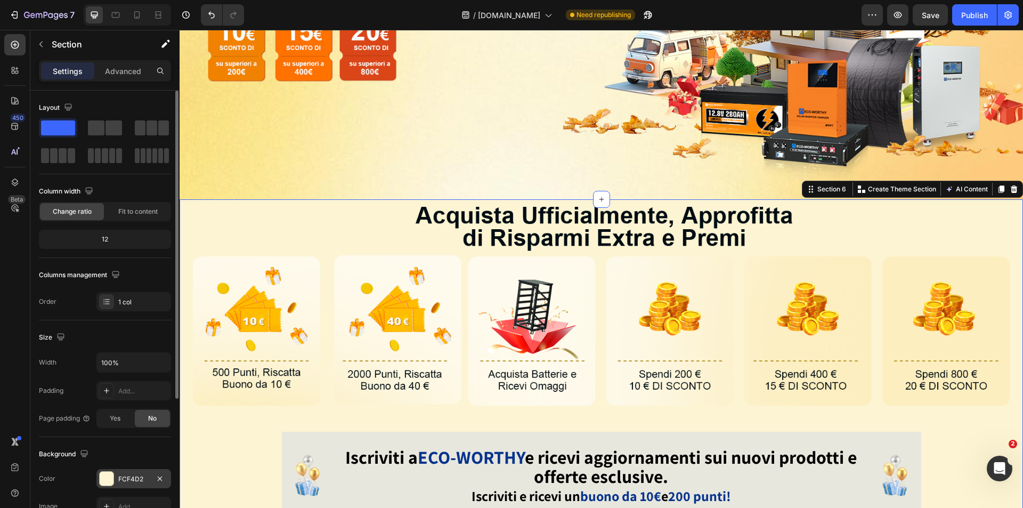
click at [117, 479] on div "FCF4D2" at bounding box center [133, 478] width 75 height 19
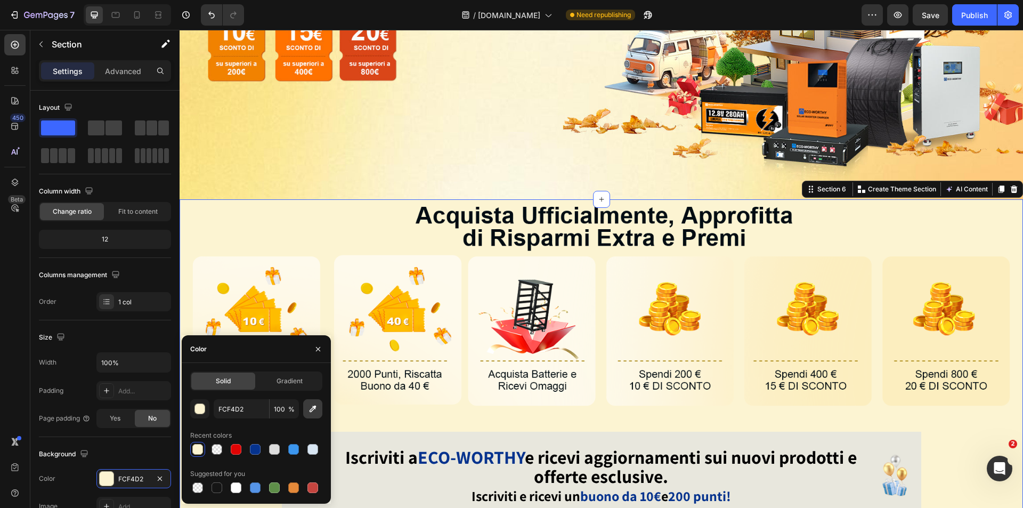
click at [312, 404] on icon "button" at bounding box center [312, 408] width 11 height 11
click at [874, 224] on img at bounding box center [601, 308] width 843 height 219
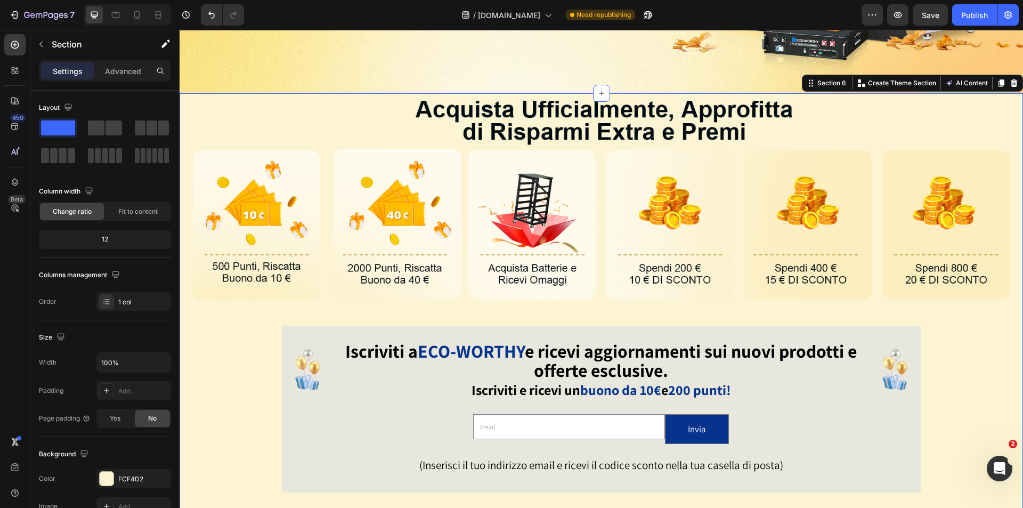
scroll to position [266, 0]
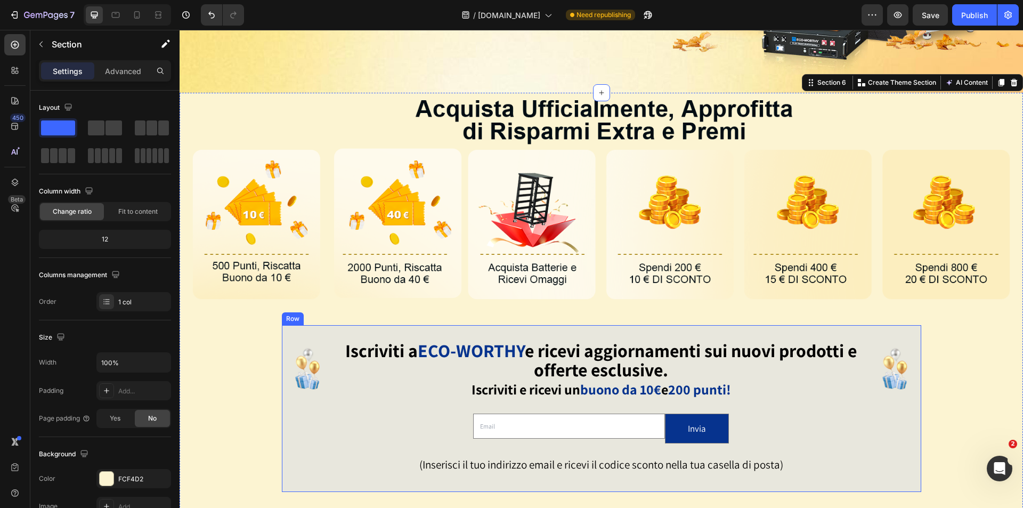
click at [886, 327] on div "Image Iscriviti a ECO-WORTHY e ricevi aggiornamenti sui nuovi prodotti e offert…" at bounding box center [601, 408] width 639 height 167
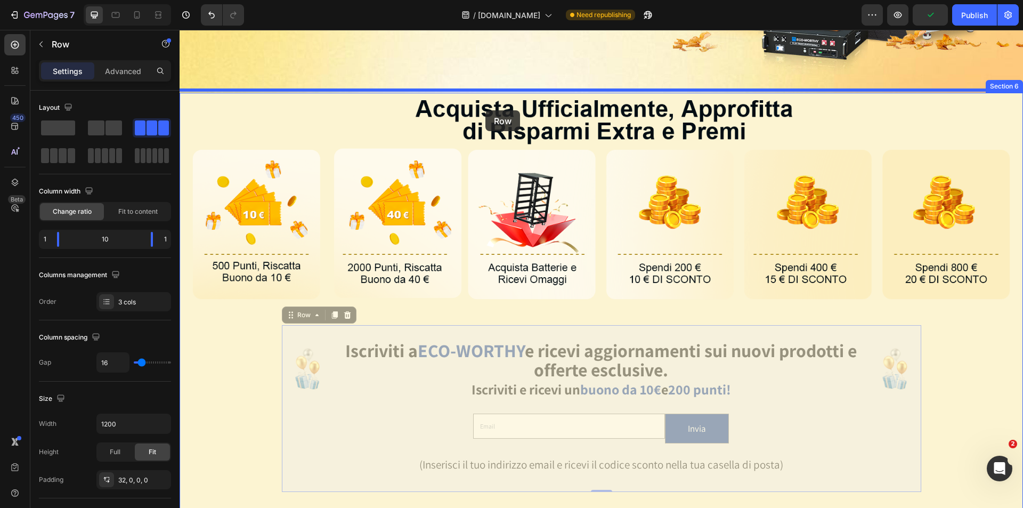
drag, startPoint x: 283, startPoint y: 310, endPoint x: 485, endPoint y: 110, distance: 284.4
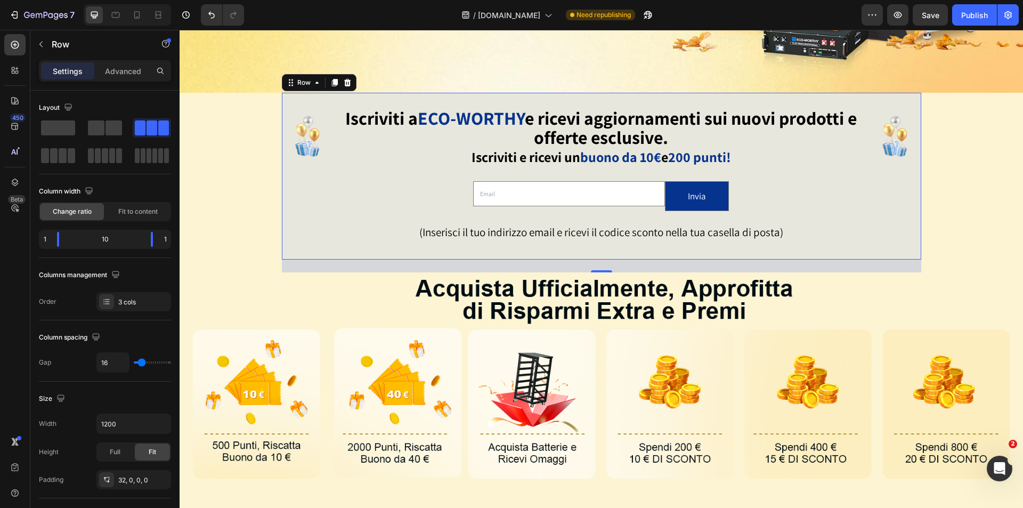
click at [942, 183] on div "Image Iscriviti a ECO-WORTHY e ricevi aggiornamenti sui nuovi prodotti e offert…" at bounding box center [601, 508] width 843 height 831
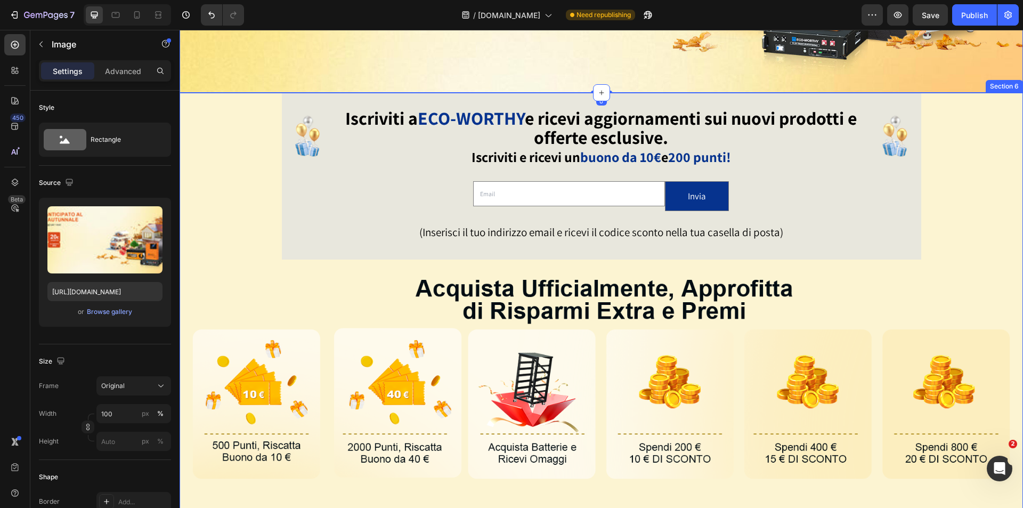
click at [254, 131] on div "Image Iscriviti a ECO-WORTHY e ricevi aggiornamenti sui nuovi prodotti e offert…" at bounding box center [601, 508] width 843 height 831
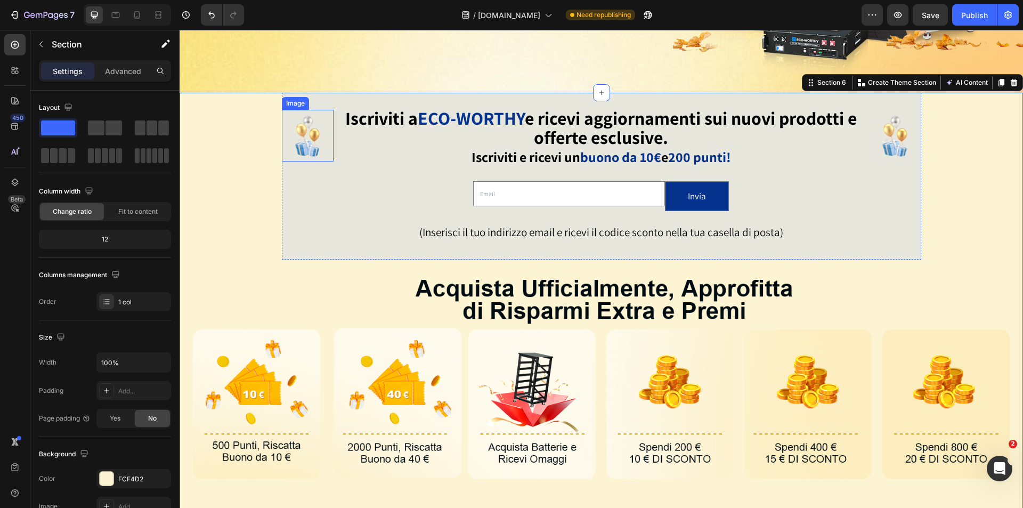
click at [293, 144] on img at bounding box center [308, 136] width 52 height 52
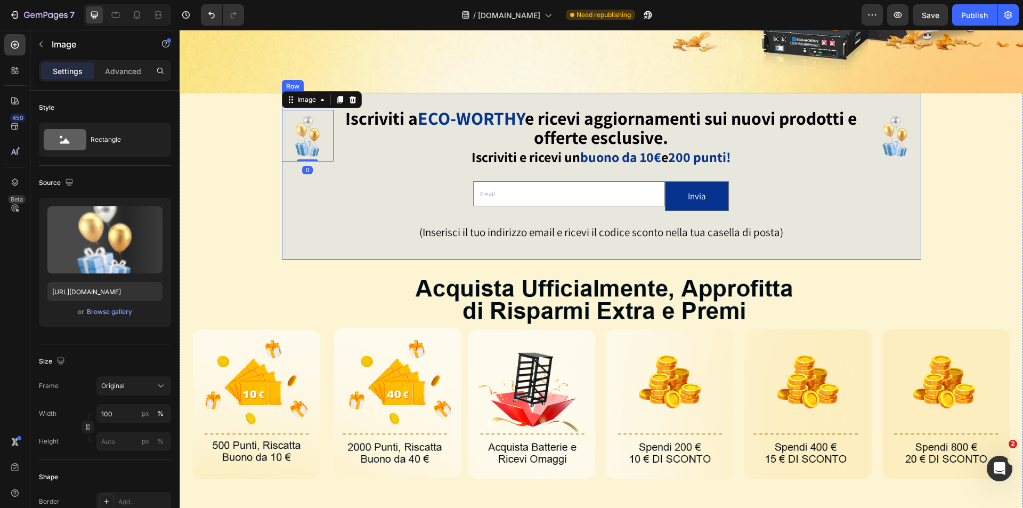
click at [290, 226] on div "Image 0" at bounding box center [308, 185] width 52 height 150
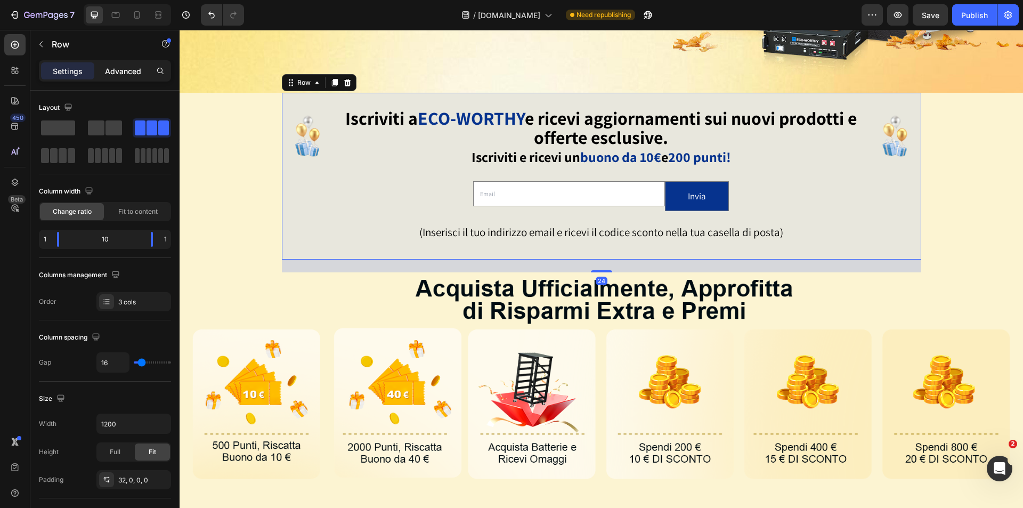
click at [123, 68] on p "Advanced" at bounding box center [123, 71] width 36 height 11
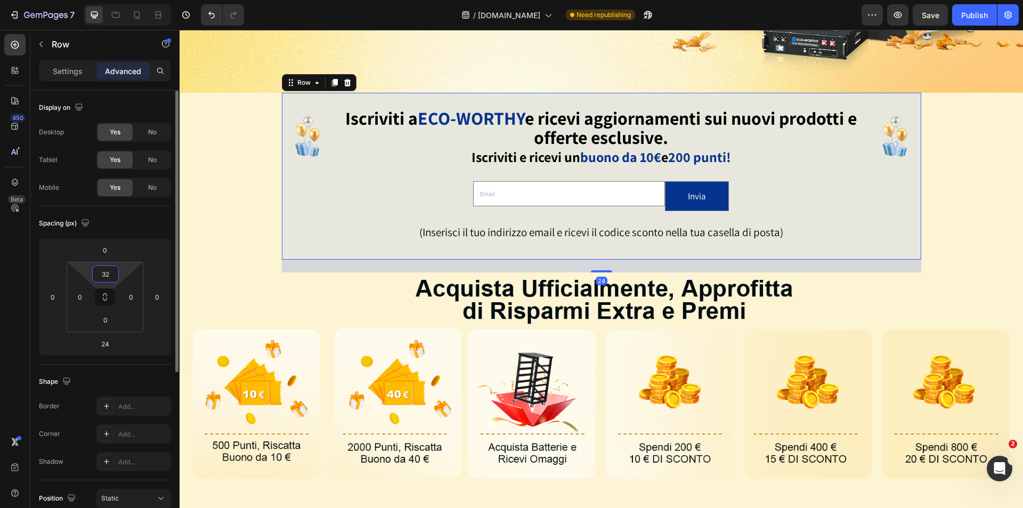
click at [112, 277] on input "32" at bounding box center [105, 274] width 21 height 16
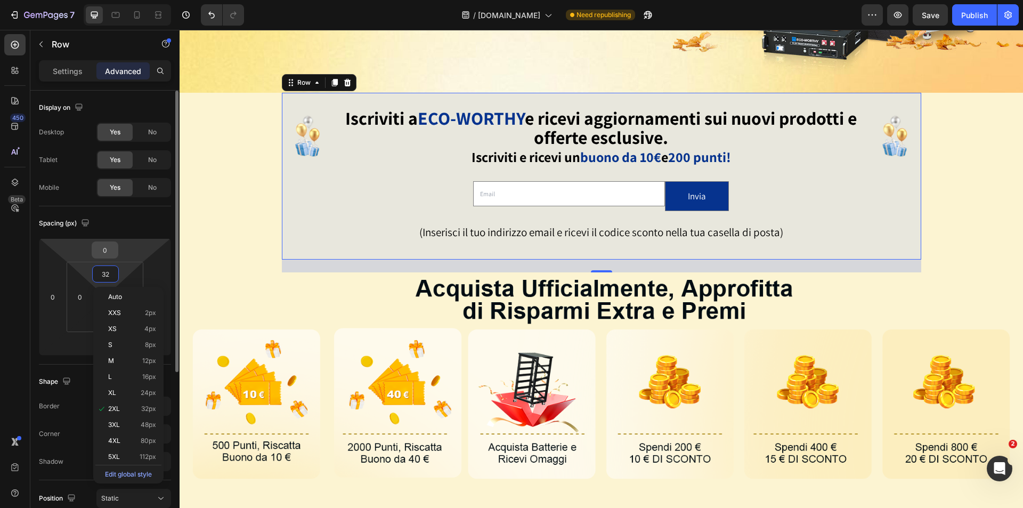
click at [116, 250] on div "0" at bounding box center [105, 249] width 27 height 17
type input "2"
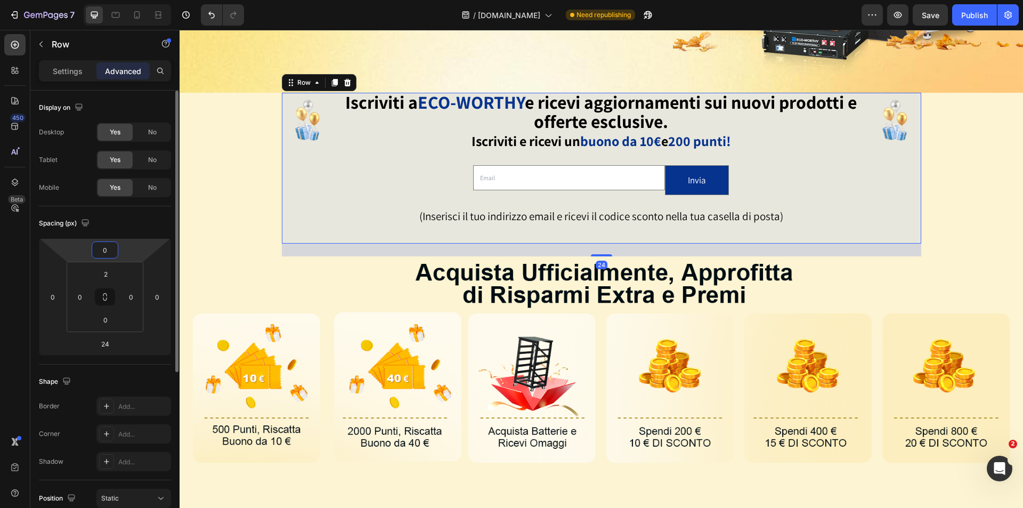
click at [111, 248] on input "0" at bounding box center [104, 250] width 21 height 16
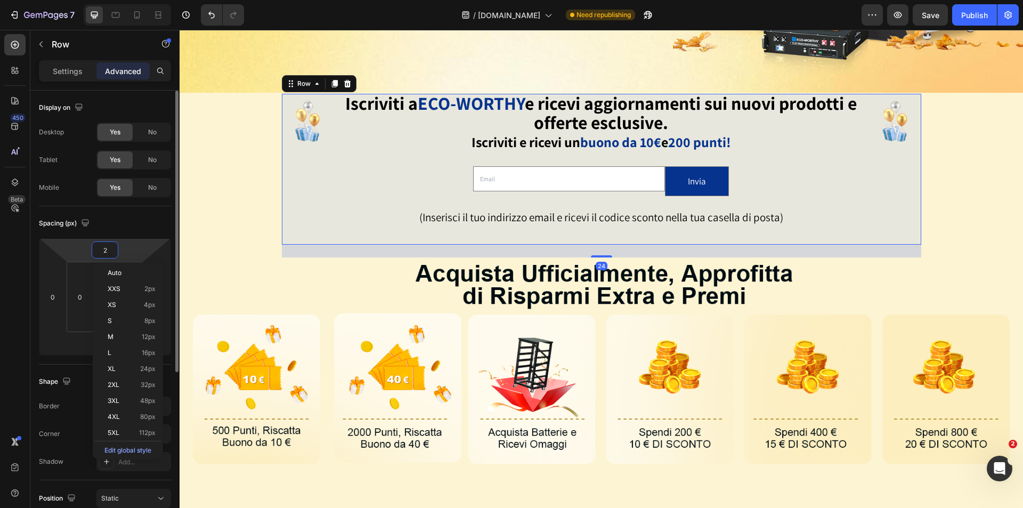
type input "24"
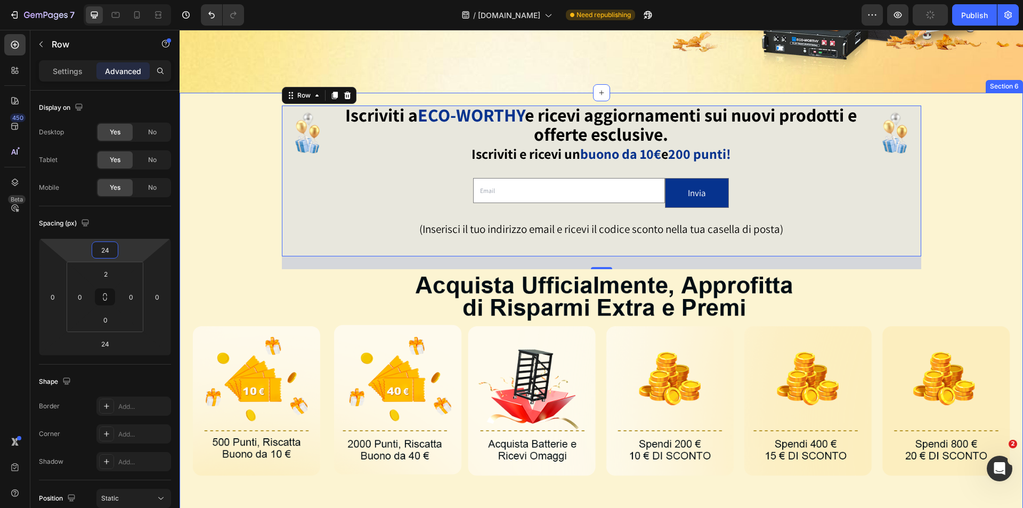
click at [964, 195] on div "Image Iscriviti a ECO-WORTHY e ricevi aggiornamenti sui nuovi prodotti e offert…" at bounding box center [601, 507] width 843 height 828
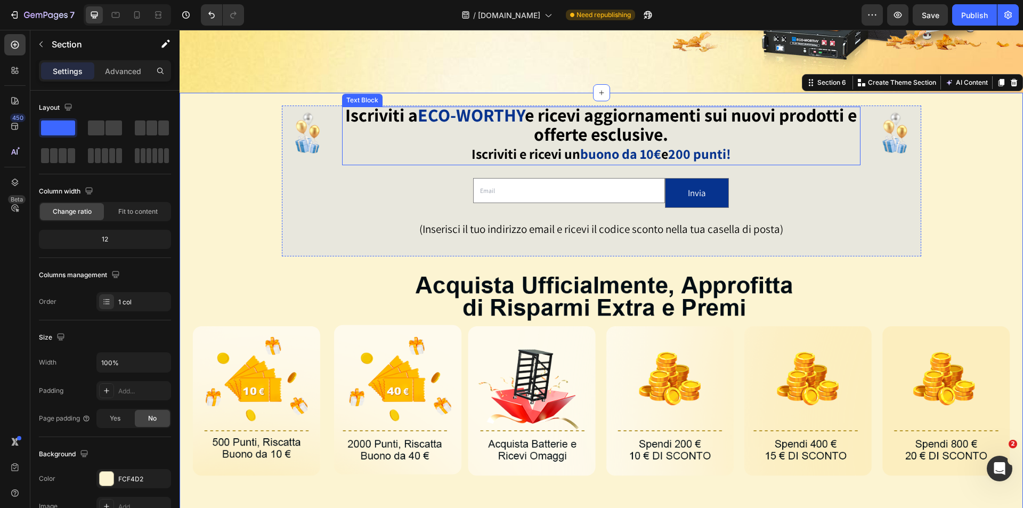
click at [476, 125] on p "Iscriviti a ECO-WORTHY e ricevi aggiornamenti sui nuovi prodotti e offerte escl…" at bounding box center [601, 127] width 516 height 38
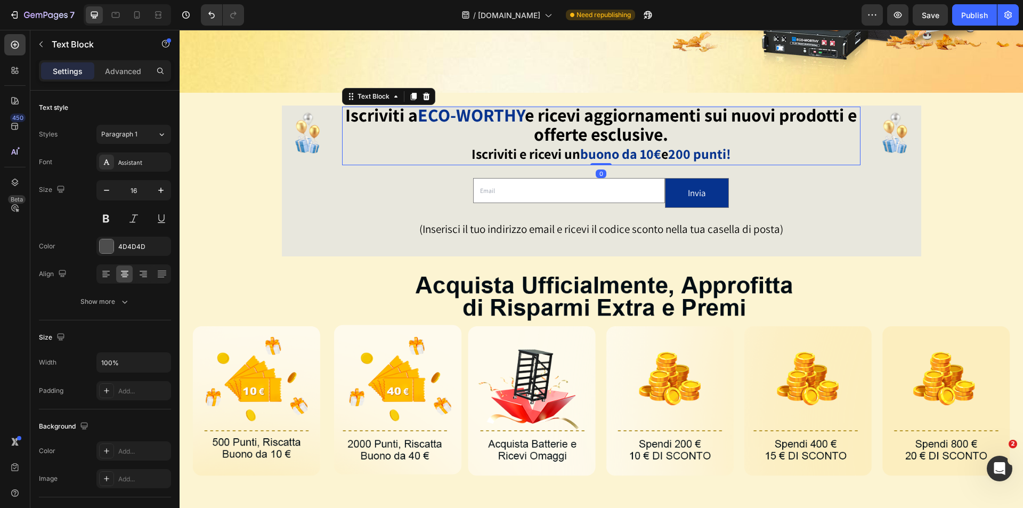
drag, startPoint x: 614, startPoint y: 143, endPoint x: 669, endPoint y: 141, distance: 55.4
click at [615, 144] on strong "buono da 10€" at bounding box center [620, 153] width 81 height 18
click at [669, 144] on strong "200 punti!" at bounding box center [699, 153] width 63 height 18
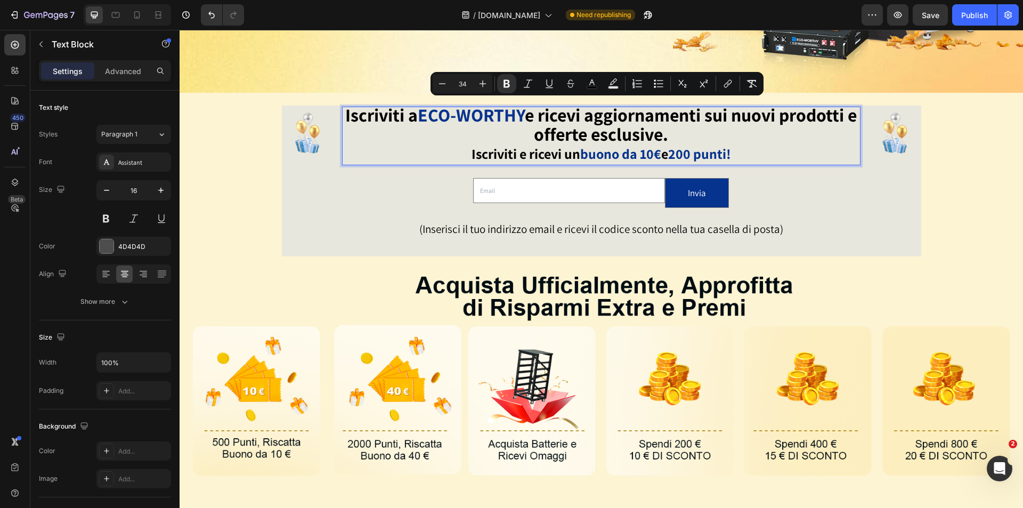
drag, startPoint x: 677, startPoint y: 135, endPoint x: 344, endPoint y: 112, distance: 333.7
click at [344, 112] on p "Iscriviti a ECO-WORTHY e ricevi aggiornamenti sui nuovi prodotti e offerte escl…" at bounding box center [601, 127] width 516 height 38
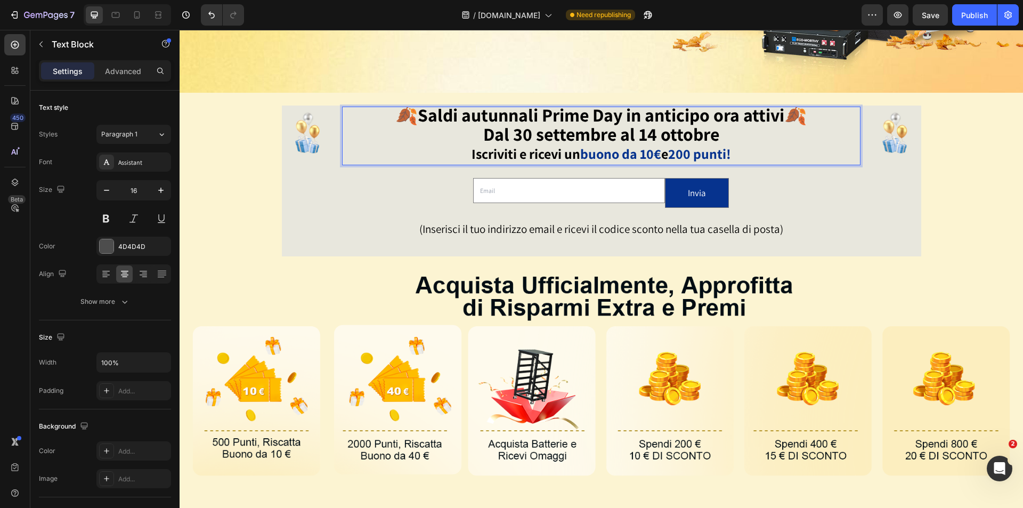
click at [724, 135] on p "🍂Saldi autunnali Prime Day in anticipo ora attivi🍂 Dal [DATE] al [DATE]" at bounding box center [601, 127] width 516 height 38
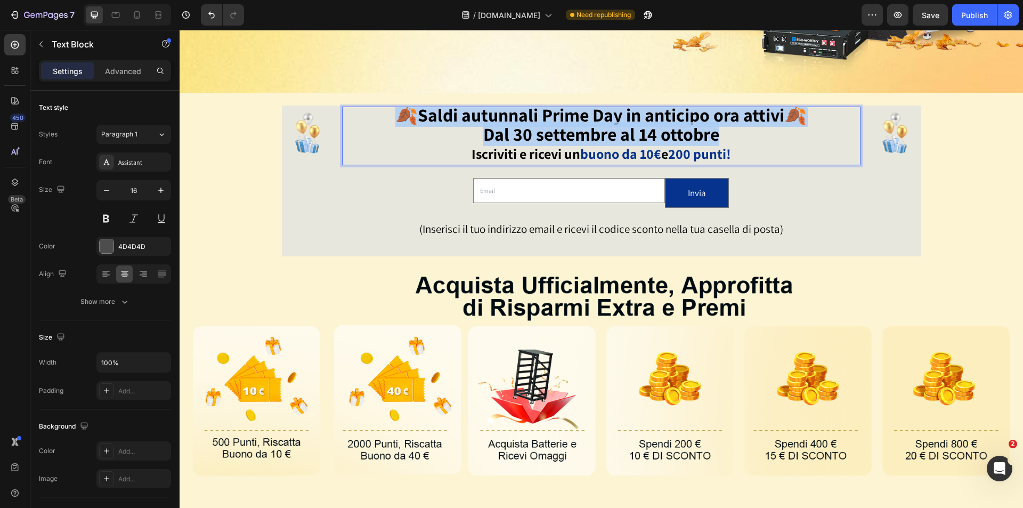
drag, startPoint x: 725, startPoint y: 134, endPoint x: 193, endPoint y: 187, distance: 534.8
click at [388, 113] on p "🍂Saldi autunnali Prime Day in anticipo ora attivi🍂 Dal [DATE] al [DATE]" at bounding box center [601, 127] width 516 height 38
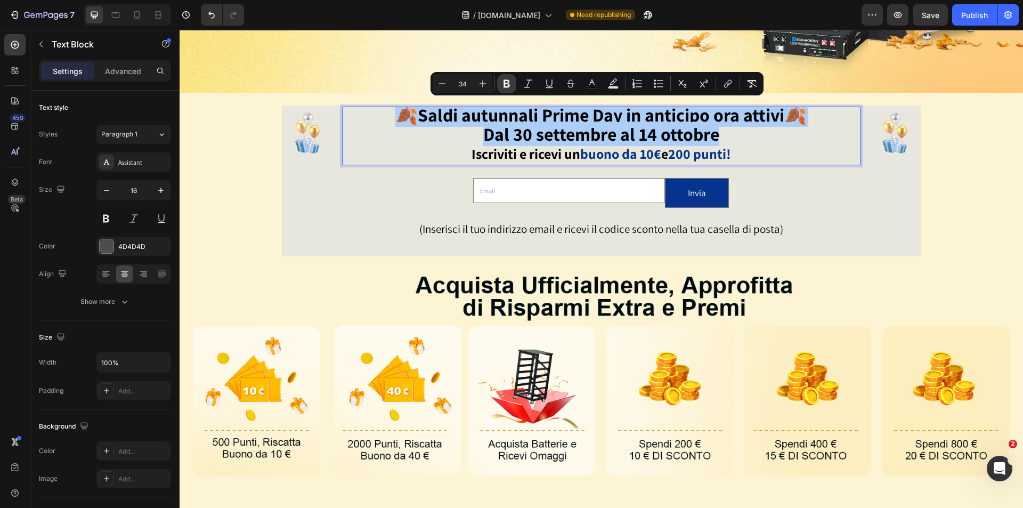
click at [507, 86] on icon "Editor contextual toolbar" at bounding box center [506, 83] width 11 height 11
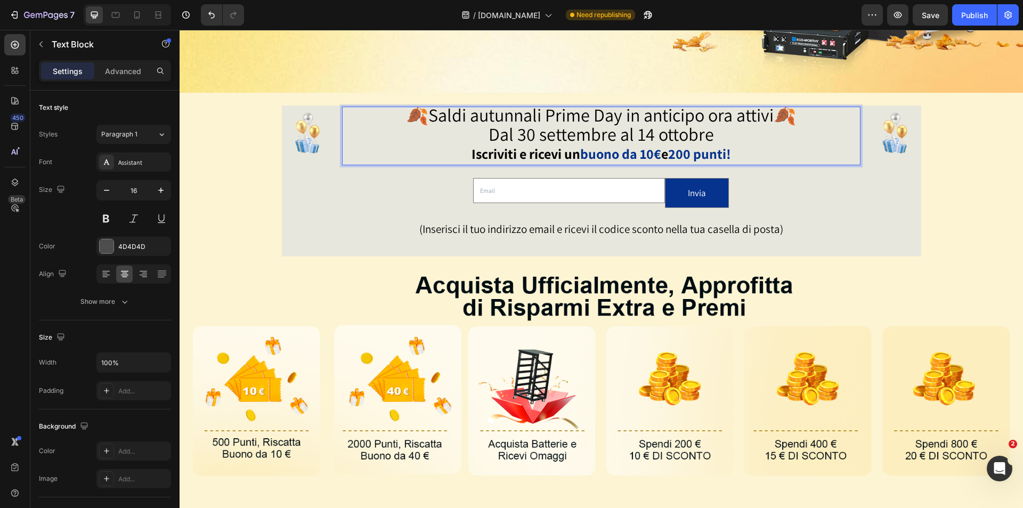
drag, startPoint x: 613, startPoint y: 130, endPoint x: 634, endPoint y: 132, distance: 20.8
click at [616, 130] on span "Dal 30 settembre al 14 ottobre" at bounding box center [600, 134] width 225 height 24
click at [683, 131] on span "Dal 30 settembre al 14 ottobre" at bounding box center [600, 134] width 225 height 24
drag, startPoint x: 707, startPoint y: 133, endPoint x: 488, endPoint y: 131, distance: 218.9
click at [488, 131] on p "🍂Saldi autunnali Prime Day in anticipo ora attivi🍂 Dal [DATE] al [DATE]" at bounding box center [601, 127] width 516 height 38
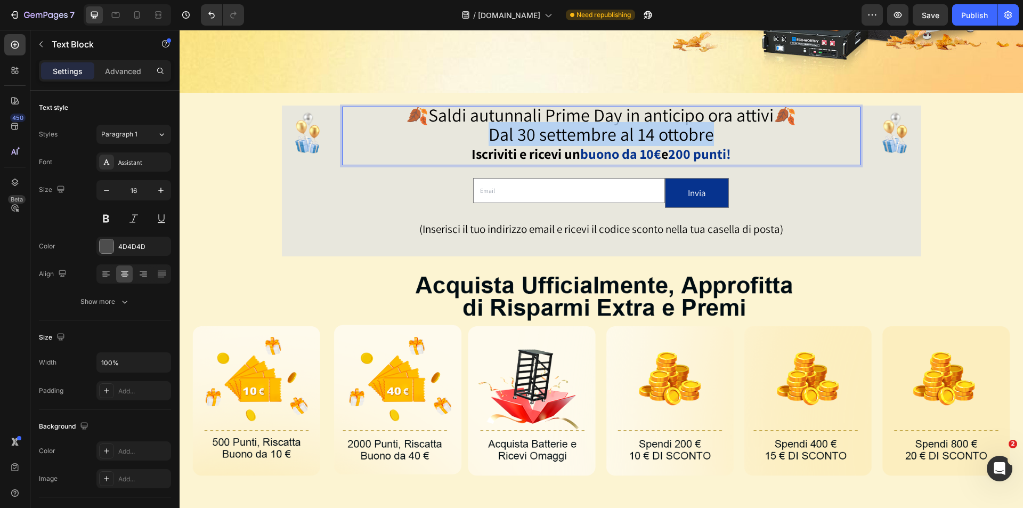
click at [521, 131] on span "Dal 30 settembre al 14 ottobre" at bounding box center [600, 134] width 225 height 24
click at [676, 126] on span "Dal 30 settembre al 14 ottobre" at bounding box center [600, 134] width 225 height 24
click at [698, 131] on span "Dal 30 settembre al 14 ottobre" at bounding box center [600, 134] width 225 height 24
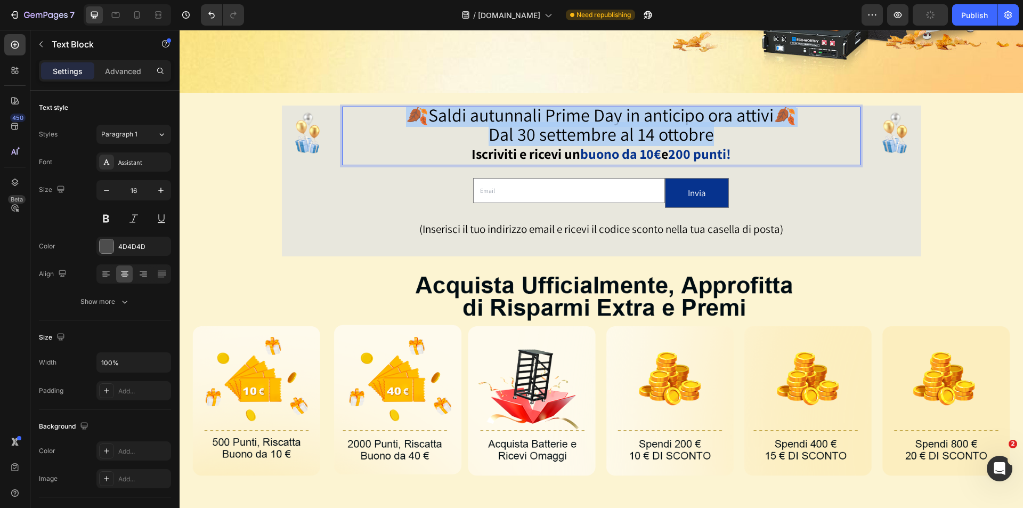
drag, startPoint x: 532, startPoint y: 123, endPoint x: 399, endPoint y: 108, distance: 134.0
click at [399, 108] on p "🍂Saldi autunnali Prime Day in anticipo ora attivi🍂 Dal [DATE] al [DATE]" at bounding box center [601, 127] width 516 height 38
click at [162, 189] on icon "button" at bounding box center [161, 190] width 11 height 11
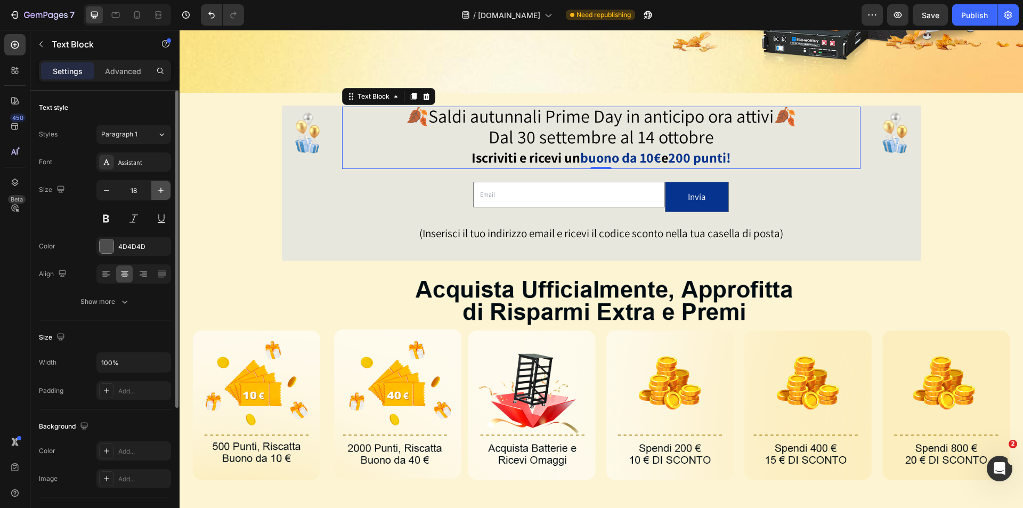
click at [162, 189] on icon "button" at bounding box center [161, 190] width 11 height 11
type input "19"
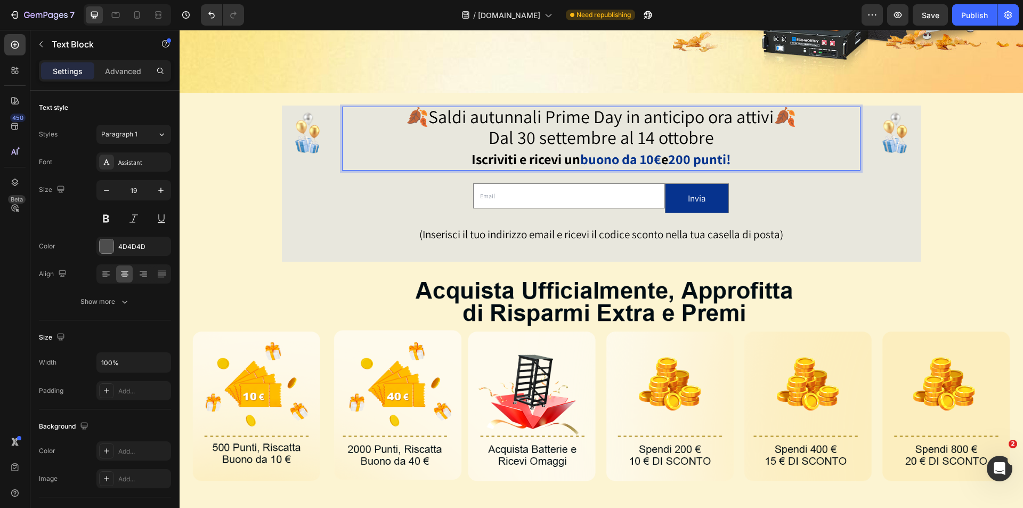
click at [562, 136] on span "Dal 30 settembre al 14 ottobre" at bounding box center [600, 137] width 225 height 24
click at [121, 72] on p "Advanced" at bounding box center [123, 71] width 36 height 11
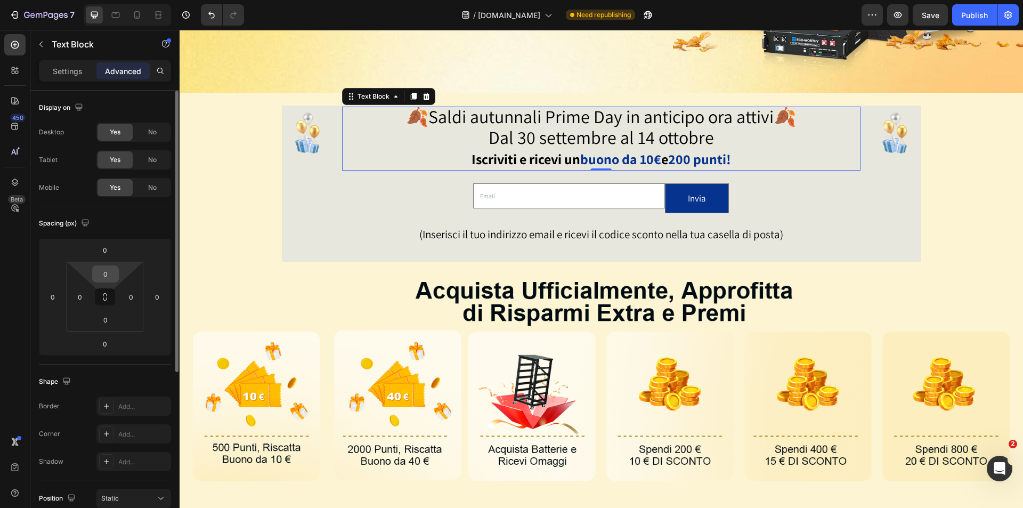
click at [111, 273] on input "0" at bounding box center [105, 274] width 21 height 16
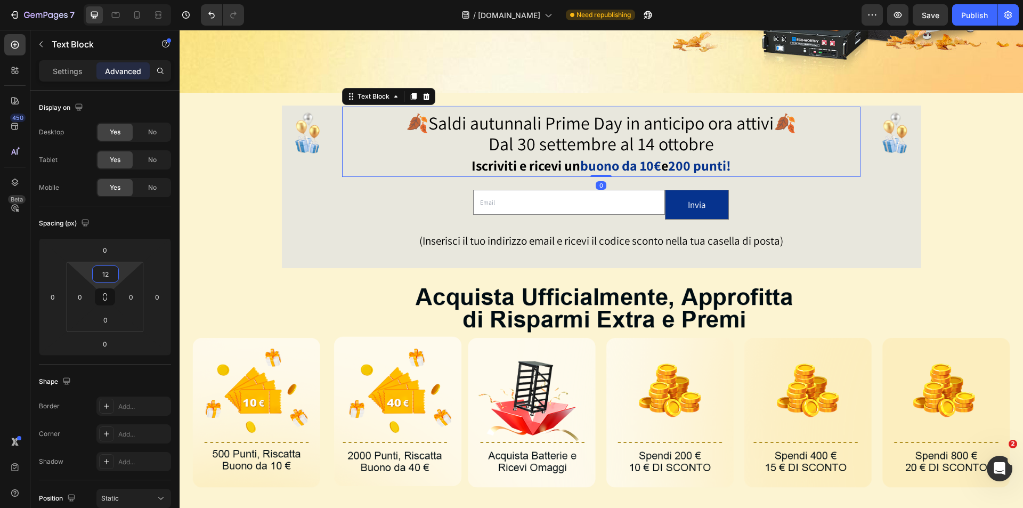
type input "12"
click at [731, 158] on strong "200 punti!" at bounding box center [699, 165] width 63 height 18
drag, startPoint x: 749, startPoint y: 159, endPoint x: 432, endPoint y: 157, distance: 317.5
click at [434, 160] on p "Iscriviti e ricevi un buono da 10€ e 200 punti!" at bounding box center [601, 166] width 516 height 20
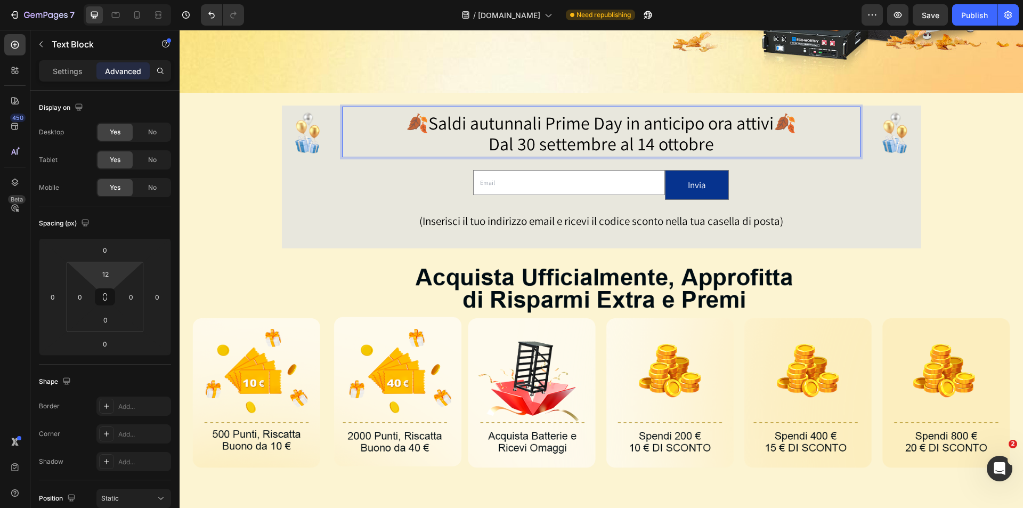
click at [365, 120] on p "🍂[PERSON_NAME] autunnali Prime Day in anticipo [PERSON_NAME]🍂 Dal 30 settembre …" at bounding box center [601, 135] width 516 height 42
drag, startPoint x: 775, startPoint y: 162, endPoint x: 741, endPoint y: 130, distance: 47.1
click at [778, 162] on div "🍂Saldi autunnali Prime Day in anticipo ora attivi🍂 Dal 30 settembre al 14 ottob…" at bounding box center [601, 178] width 518 height 142
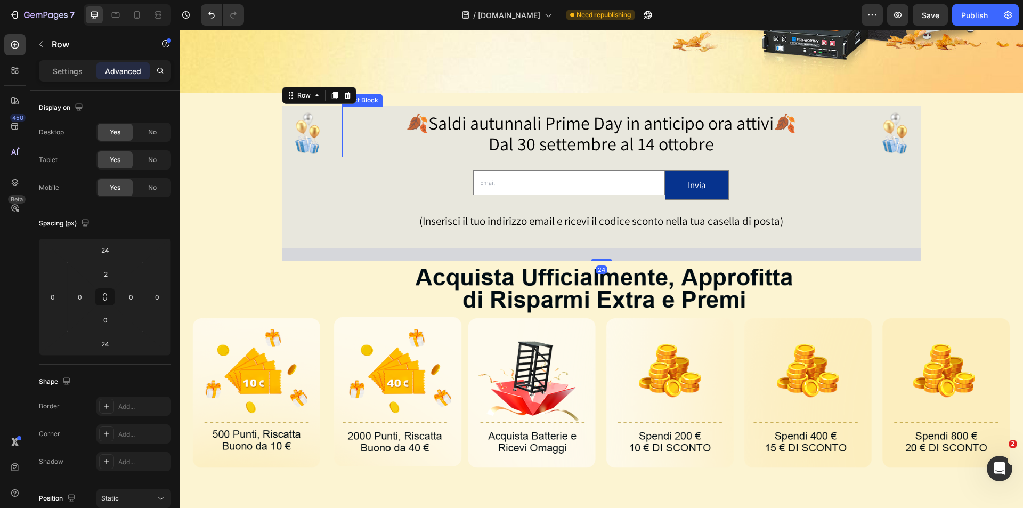
click at [735, 119] on span "🍂Saldi autunnali Prime Day in anticipo ora attivi🍂" at bounding box center [601, 123] width 390 height 24
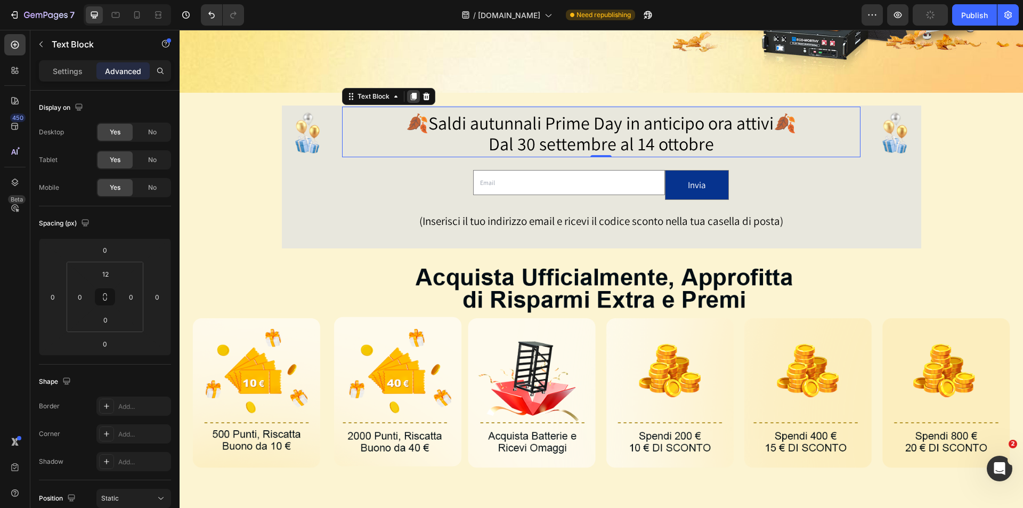
click at [411, 96] on icon at bounding box center [414, 96] width 6 height 7
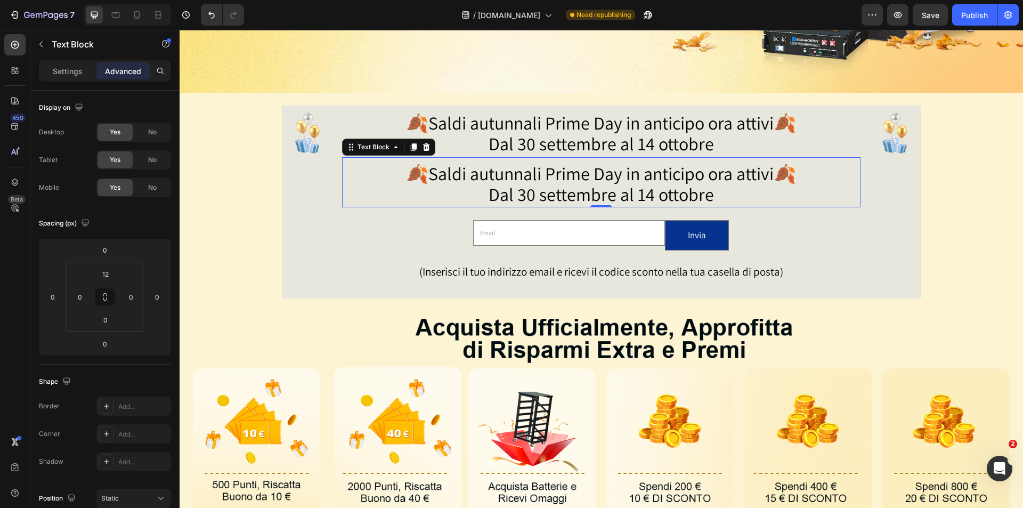
click at [609, 177] on span "🍂Saldi autunnali Prime Day in anticipo ora attivi🍂" at bounding box center [601, 173] width 390 height 24
click at [710, 178] on span "🍂Saldi autunnali Prime Day in anticipo ora attivi🍂" at bounding box center [601, 173] width 390 height 24
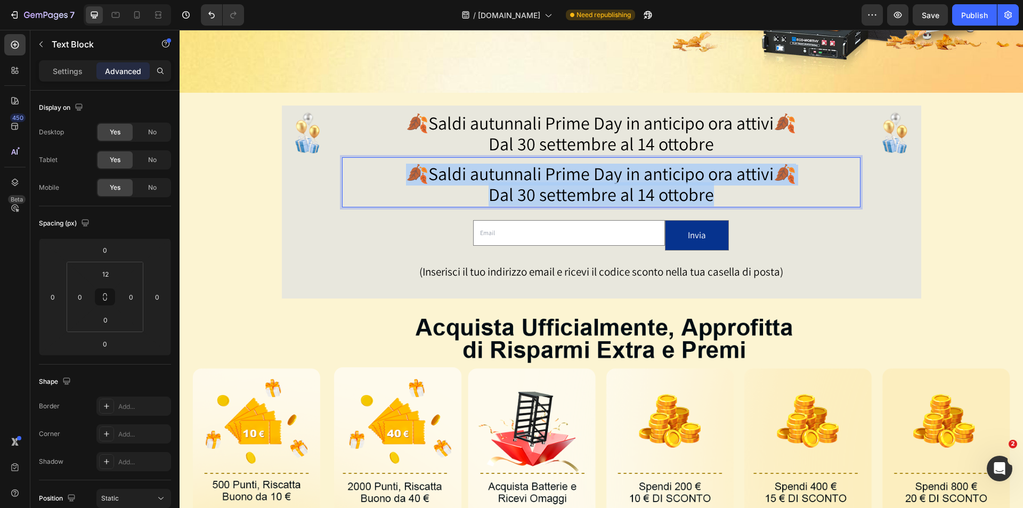
drag, startPoint x: 732, startPoint y: 194, endPoint x: 381, endPoint y: 176, distance: 351.0
click at [382, 176] on p "🍂[PERSON_NAME] autunnali Prime Day in anticipo [PERSON_NAME]🍂 Dal 30 settembre …" at bounding box center [601, 186] width 516 height 42
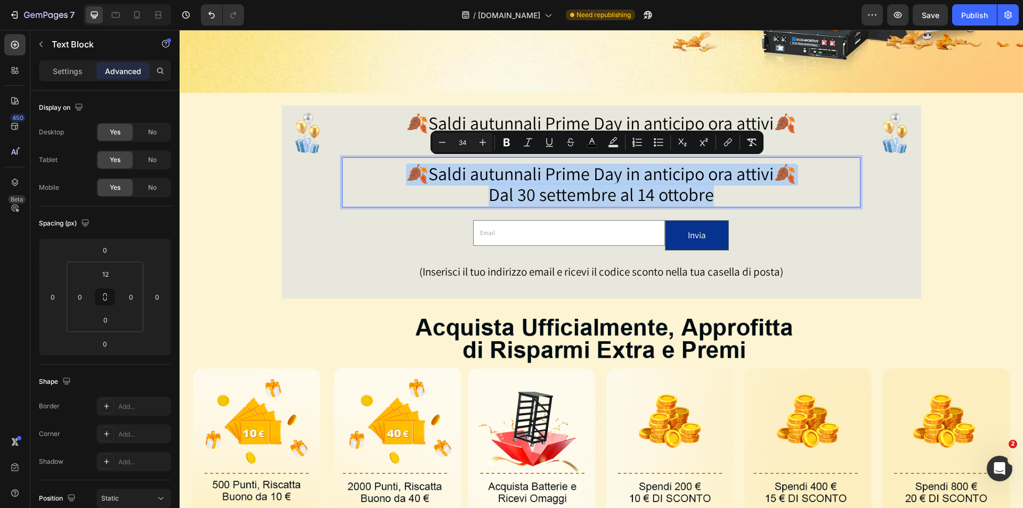
type input "19"
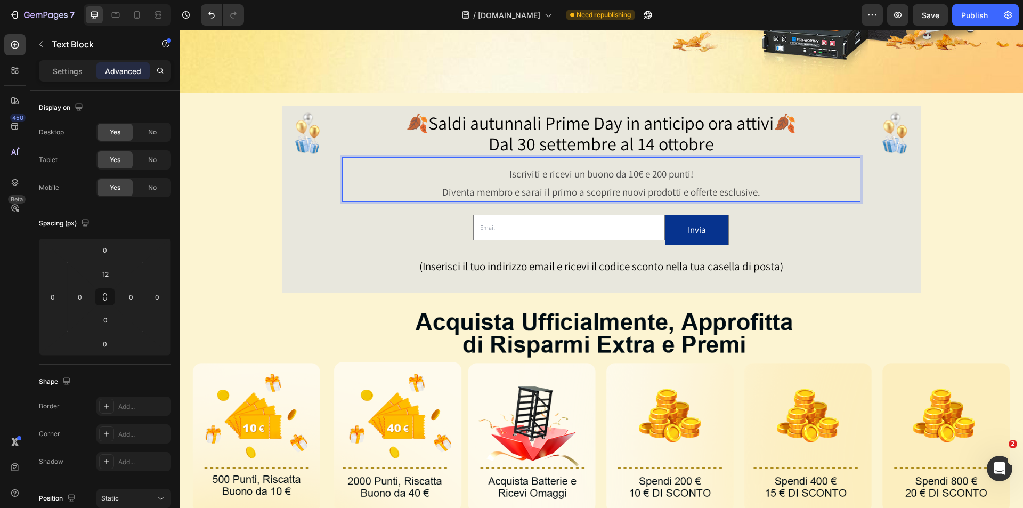
click at [655, 175] on p "Iscriviti e ricevi un buono da 10€ e 200 punti!" at bounding box center [601, 174] width 516 height 18
click at [705, 177] on p "Iscriviti e ricevi un buono da 10€ e 200 punti!" at bounding box center [601, 174] width 516 height 18
drag, startPoint x: 701, startPoint y: 174, endPoint x: 623, endPoint y: 178, distance: 77.9
click at [623, 178] on p "Iscriviti e ricevi un buono da 10€ e 200 punti!" at bounding box center [601, 174] width 516 height 18
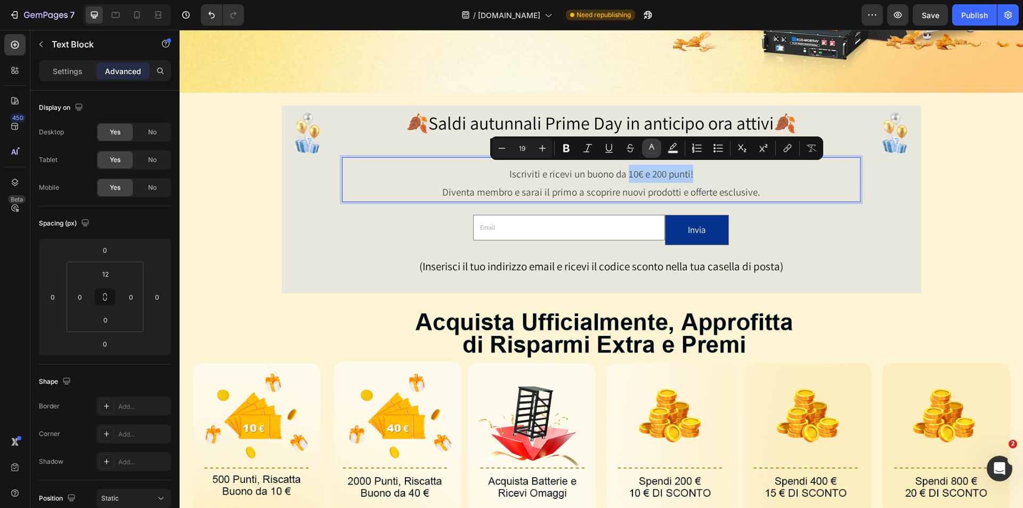
click at [651, 153] on rect "Editor contextual toolbar" at bounding box center [652, 152] width 10 height 3
type input "4D4D4D"
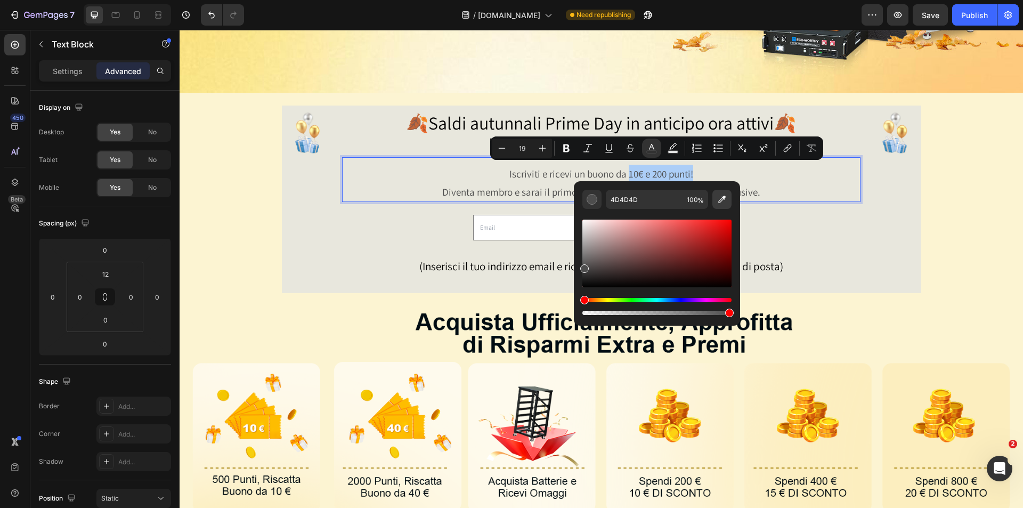
click at [721, 198] on icon "Editor contextual toolbar" at bounding box center [721, 199] width 11 height 11
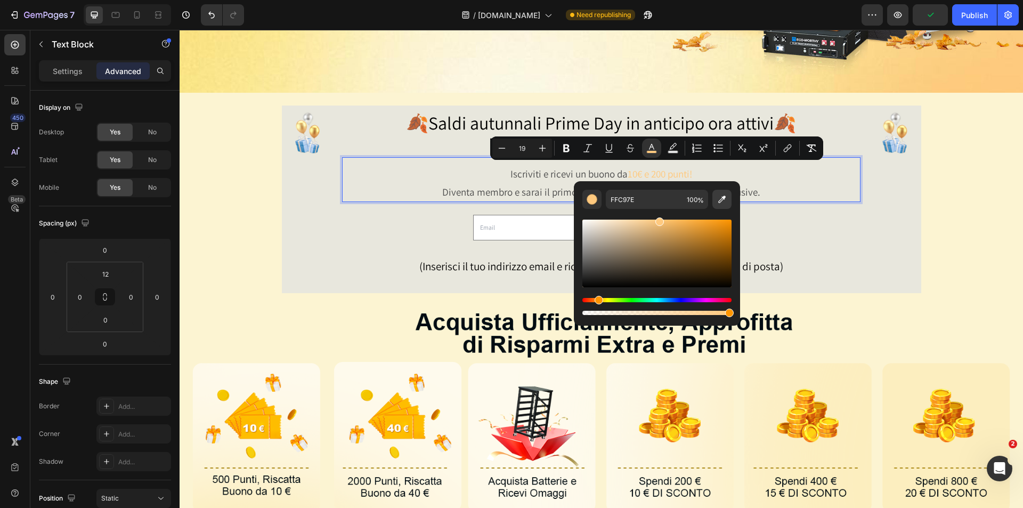
click at [723, 200] on icon "Editor contextual toolbar" at bounding box center [721, 199] width 11 height 11
type input "D9651A"
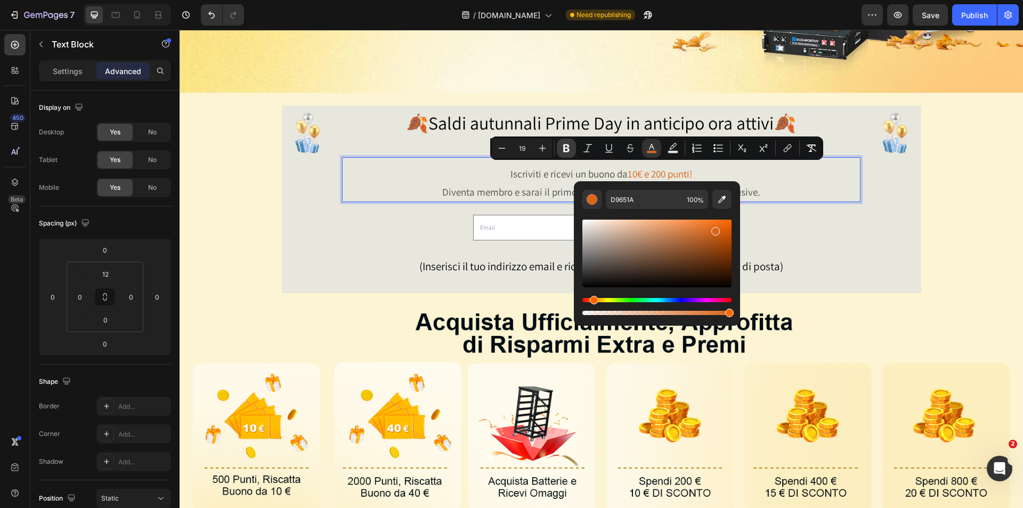
click at [568, 146] on icon "Editor contextual toolbar" at bounding box center [566, 148] width 6 height 8
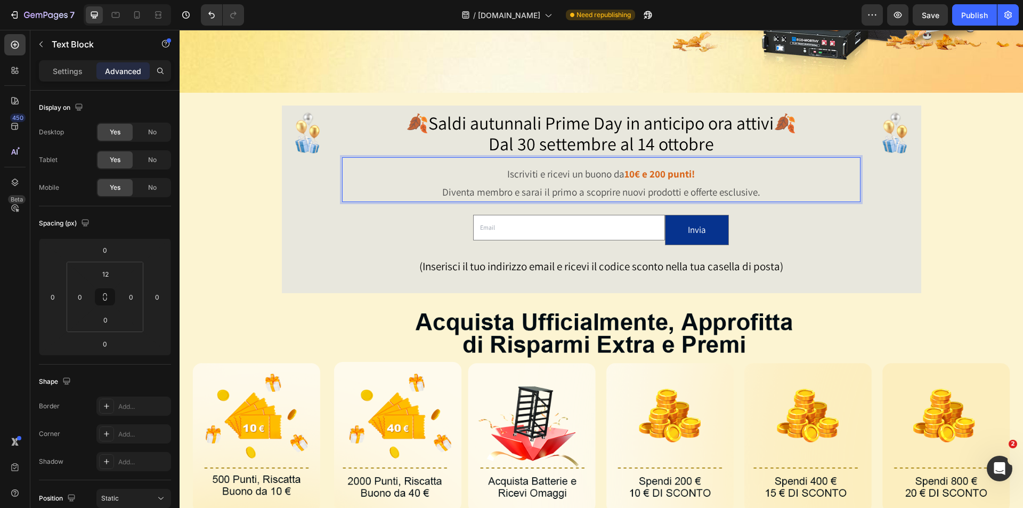
click at [810, 183] on p "Diventa membro e sarai il primo a scoprire nuovi prodotti e offerte esclusive." at bounding box center [601, 192] width 516 height 18
click at [904, 198] on div "Image" at bounding box center [895, 200] width 52 height 186
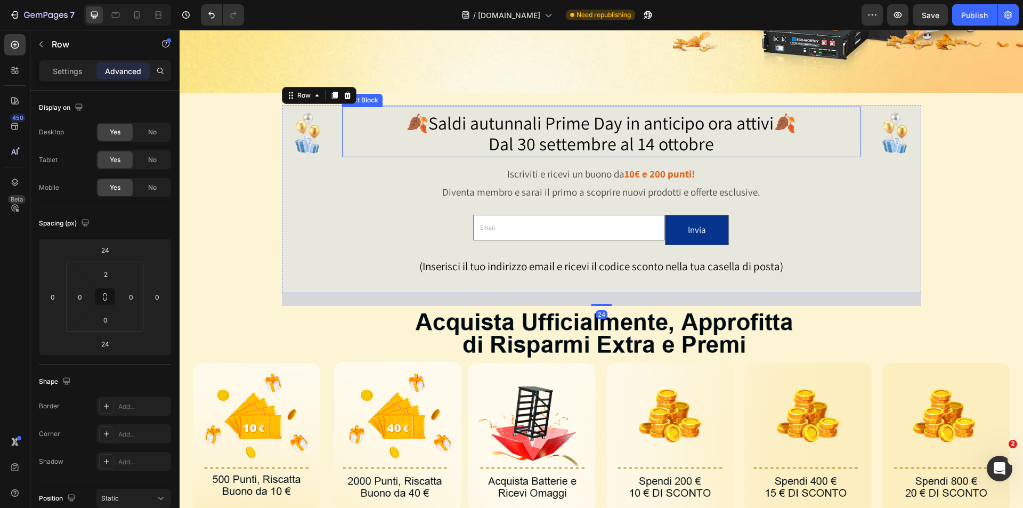
click at [619, 137] on span "Dal 30 settembre al 14 ottobre" at bounding box center [600, 144] width 225 height 24
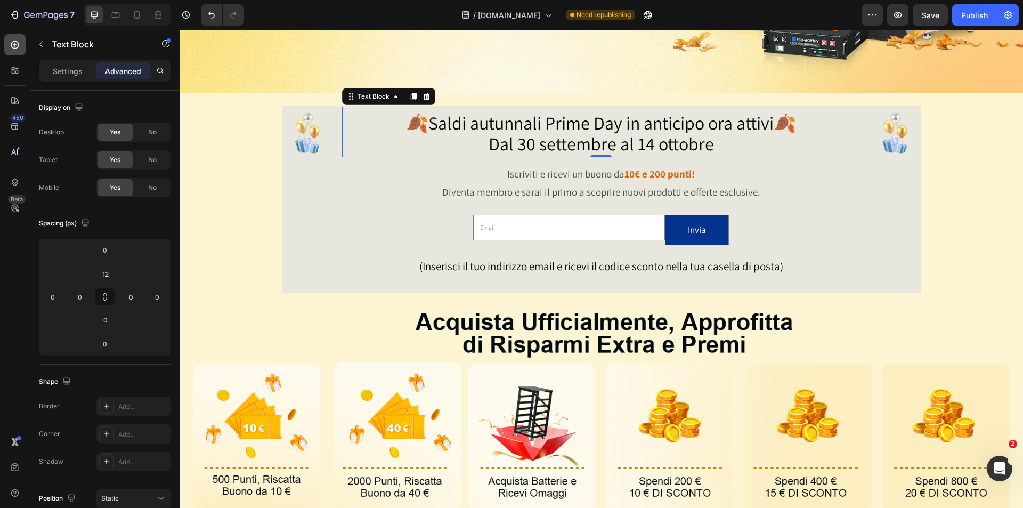
click at [18, 48] on icon at bounding box center [15, 44] width 11 height 11
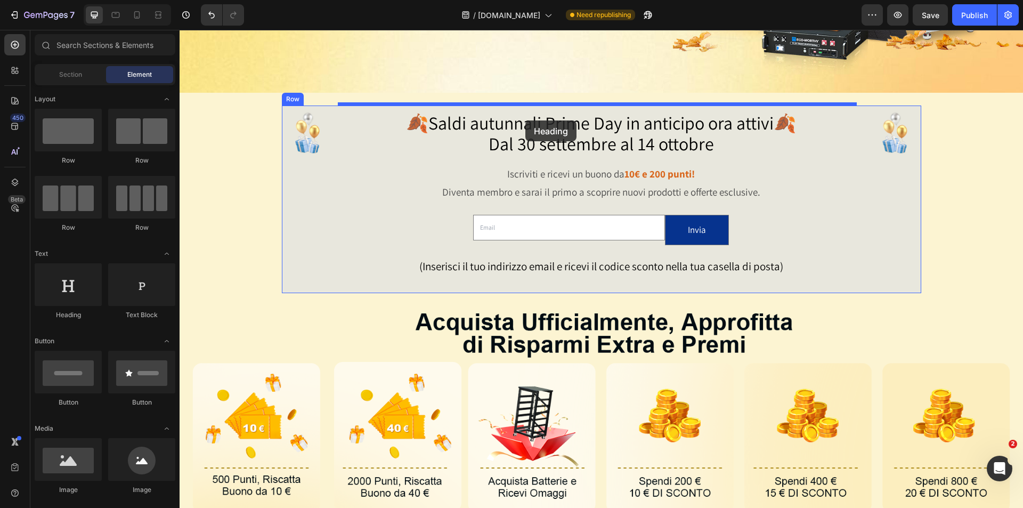
drag, startPoint x: 257, startPoint y: 327, endPoint x: 525, endPoint y: 120, distance: 338.4
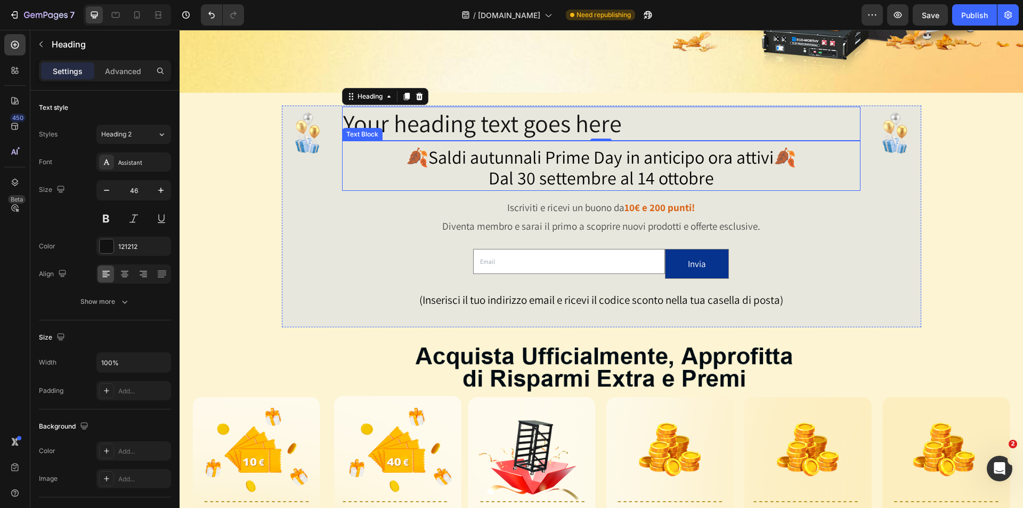
click at [598, 159] on span "🍂Saldi autunnali Prime Day in anticipo ora attivi🍂" at bounding box center [601, 157] width 390 height 24
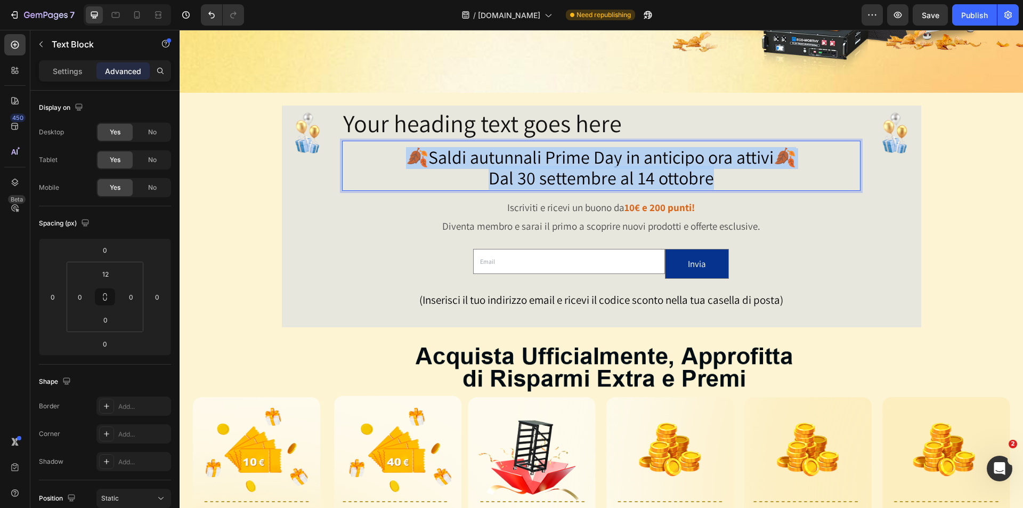
drag, startPoint x: 717, startPoint y: 177, endPoint x: 392, endPoint y: 150, distance: 326.0
click at [389, 159] on p "🍂[PERSON_NAME] autunnali Prime Day in anticipo [PERSON_NAME]🍂 Dal 30 settembre …" at bounding box center [601, 169] width 516 height 42
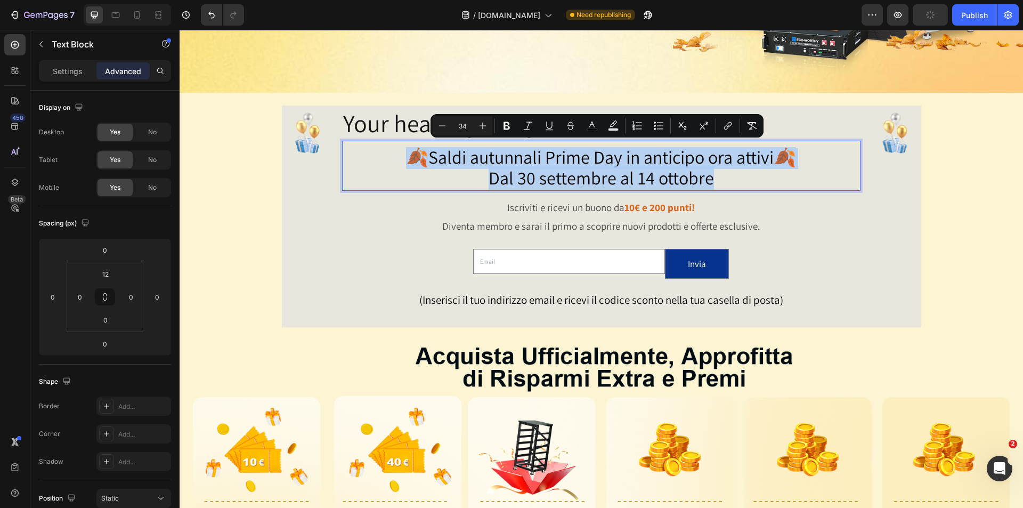
copy p "🍂[PERSON_NAME] autunnali Prime Day in anticipo [PERSON_NAME]🍂 Dal 30 settembre …"
click at [384, 114] on h2 "Your heading text goes here" at bounding box center [601, 124] width 518 height 34
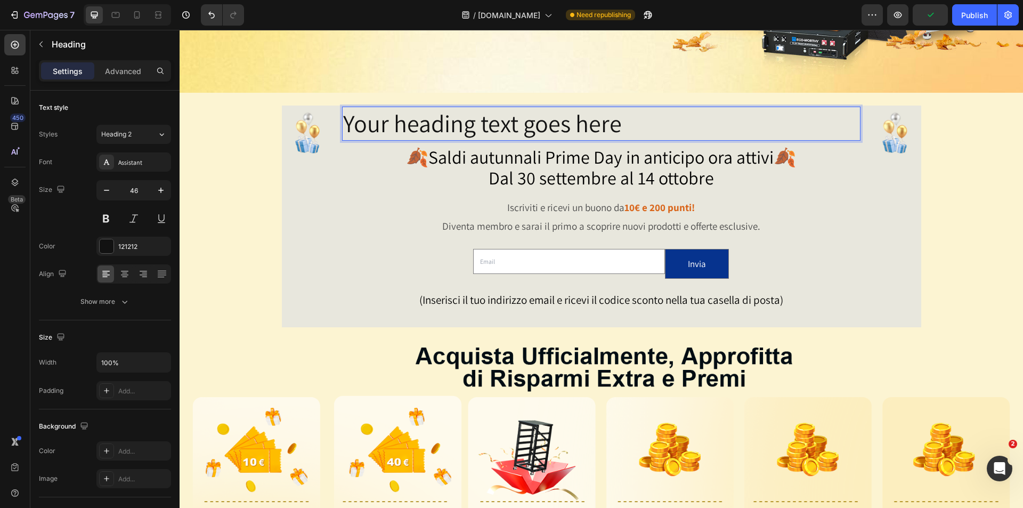
drag, startPoint x: 355, startPoint y: 117, endPoint x: 345, endPoint y: 121, distance: 10.5
click at [354, 117] on h2 "Your heading text goes here" at bounding box center [601, 124] width 518 height 34
drag, startPoint x: 345, startPoint y: 121, endPoint x: 470, endPoint y: 125, distance: 124.7
click at [470, 125] on p "Your heading text goes here" at bounding box center [601, 124] width 516 height 32
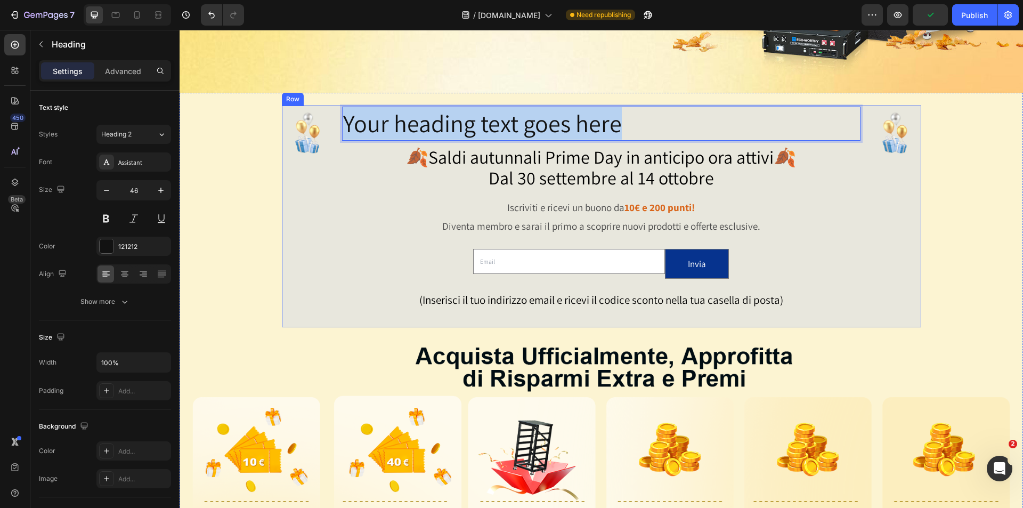
drag, startPoint x: 626, startPoint y: 112, endPoint x: 328, endPoint y: 116, distance: 298.3
click at [326, 117] on div "Image Your heading text goes here Heading 0 🍂Saldi autunnali Prime Day in antic…" at bounding box center [601, 216] width 639 height 222
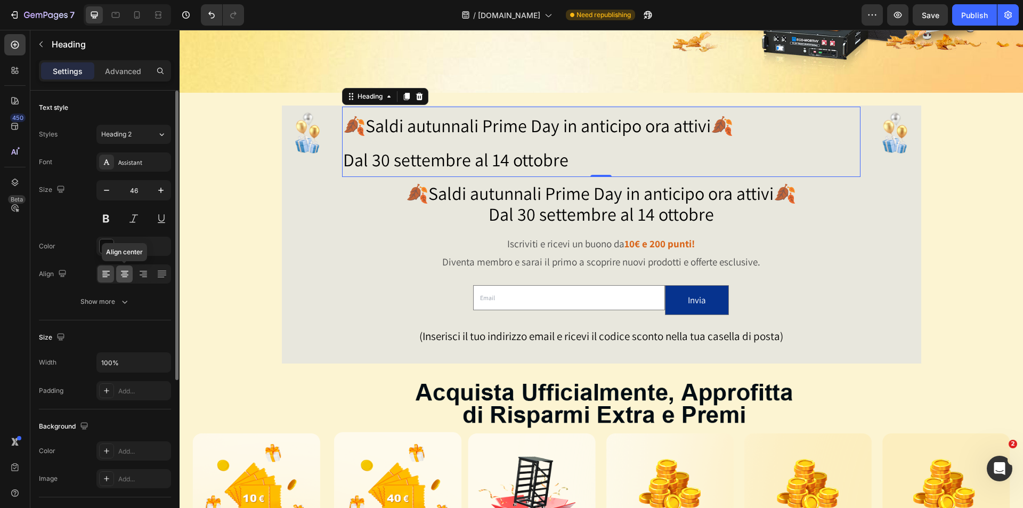
click at [120, 275] on icon at bounding box center [124, 273] width 11 height 11
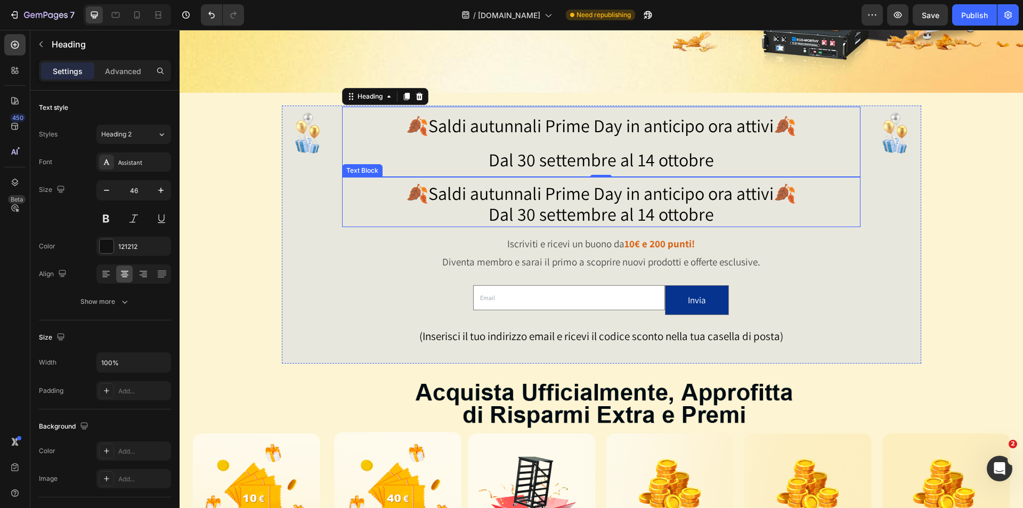
click at [637, 205] on span "Dal 30 settembre al 14 ottobre" at bounding box center [600, 214] width 225 height 24
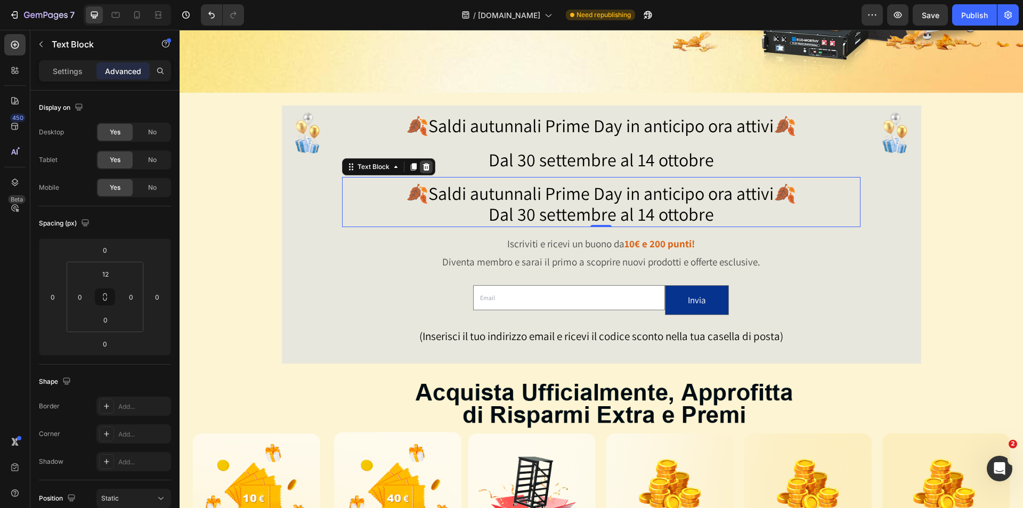
click at [427, 167] on div at bounding box center [426, 166] width 13 height 13
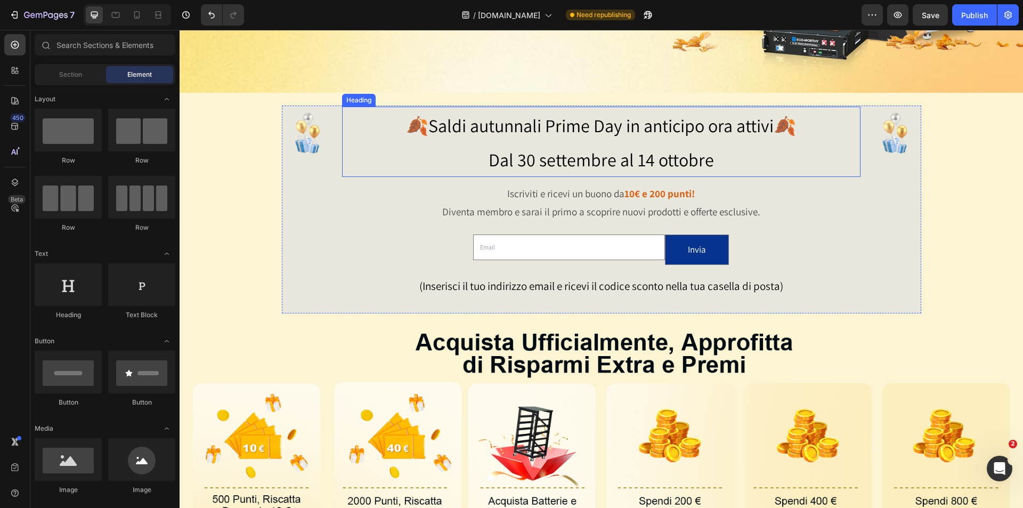
click at [556, 148] on span "Dal 30 settembre al 14 ottobre" at bounding box center [600, 160] width 225 height 24
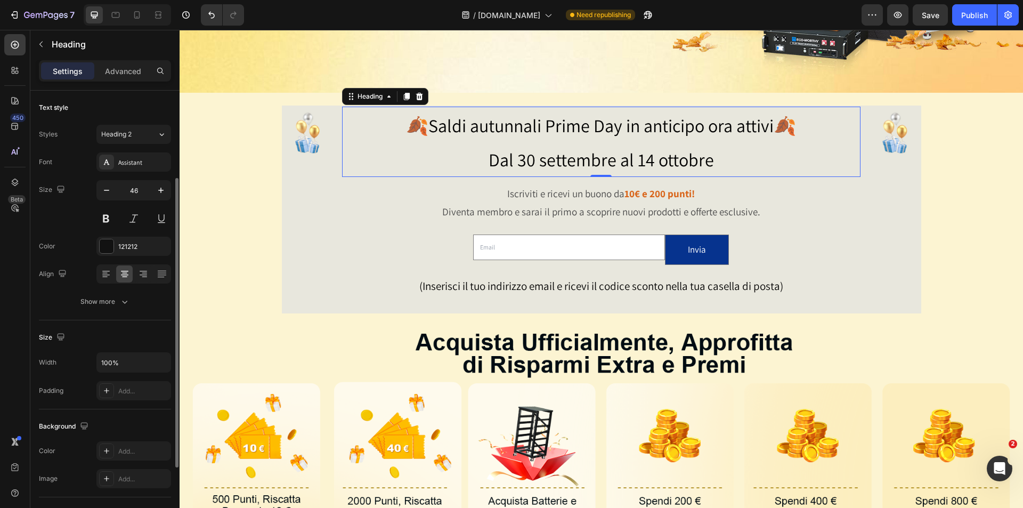
scroll to position [244, 0]
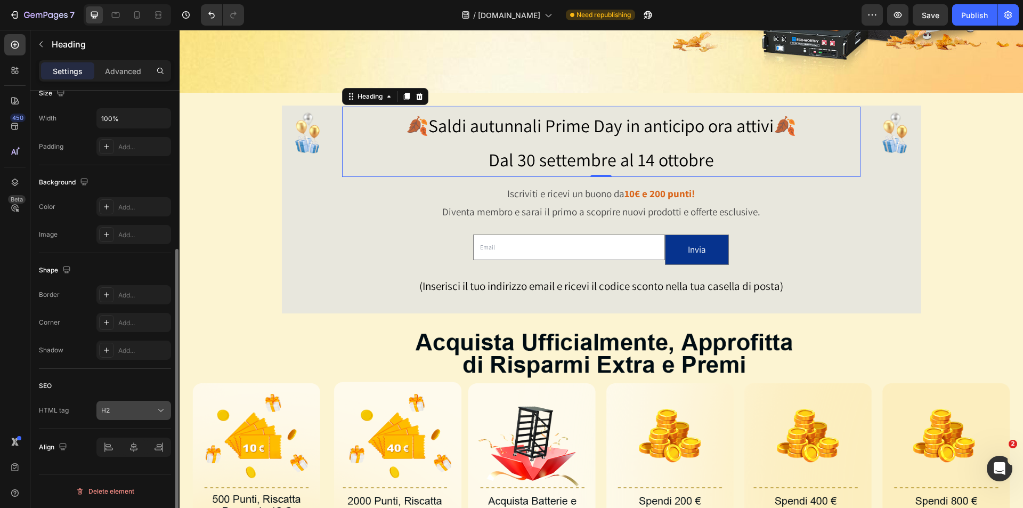
drag, startPoint x: 124, startPoint y: 414, endPoint x: 114, endPoint y: 438, distance: 25.8
click at [123, 414] on div "H2" at bounding box center [128, 410] width 54 height 10
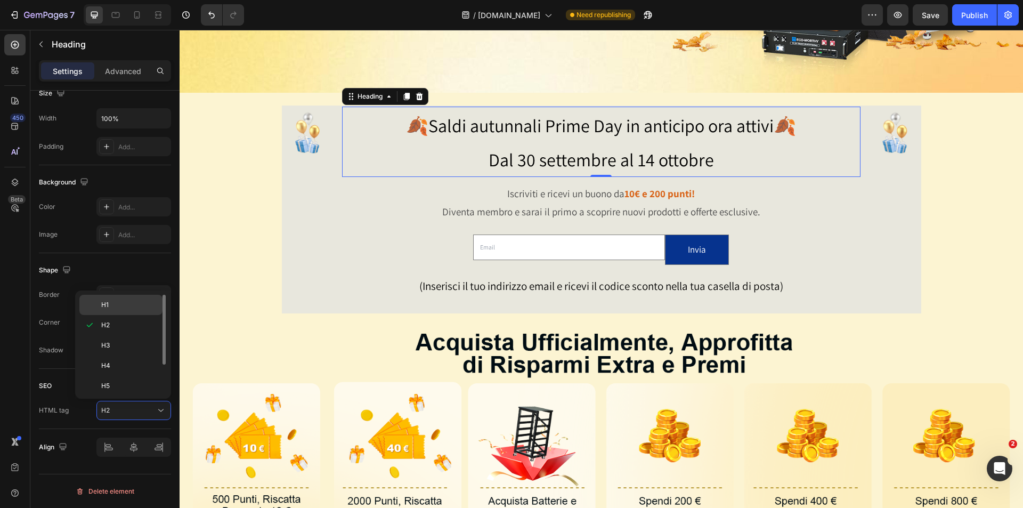
click at [106, 309] on span "H1" at bounding box center [104, 305] width 7 height 10
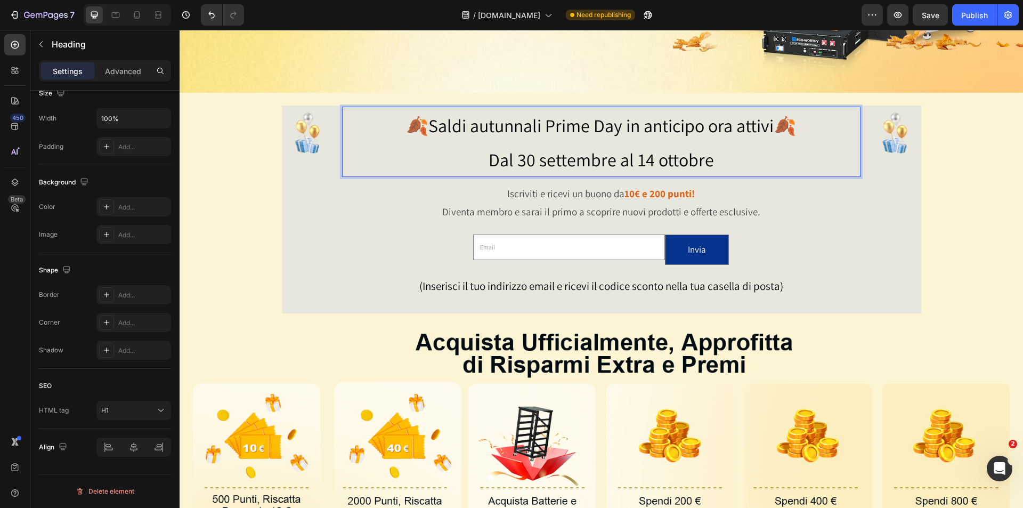
click at [773, 152] on p "🍂[PERSON_NAME] autunnali Prime Day in anticipo [PERSON_NAME]🍂 Dal 30 settembre …" at bounding box center [601, 142] width 516 height 68
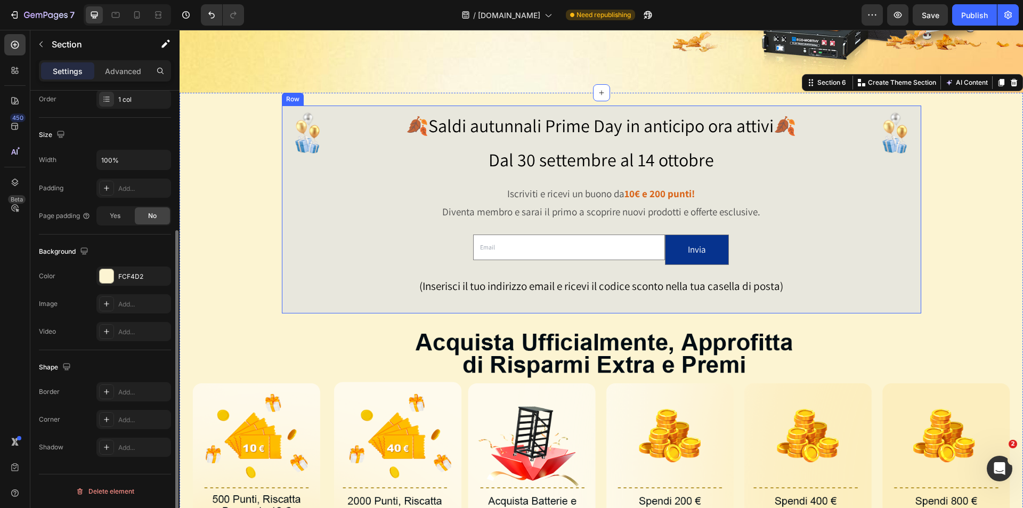
scroll to position [0, 0]
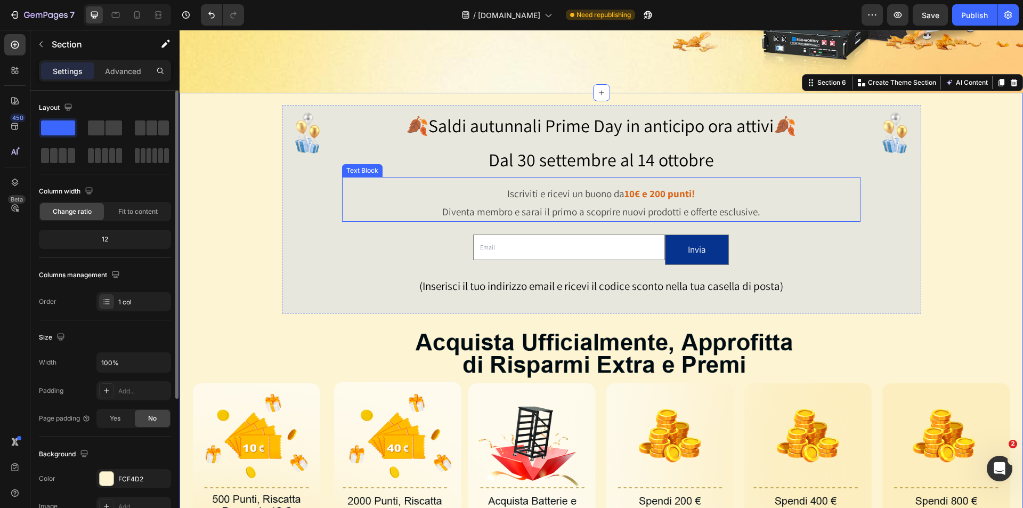
click at [483, 164] on p "⁠⁠⁠⁠⁠⁠⁠ 🍂Saldi autunnali Prime Day in anticipo ora attivi🍂 Dal 30 settembre al …" at bounding box center [601, 142] width 516 height 68
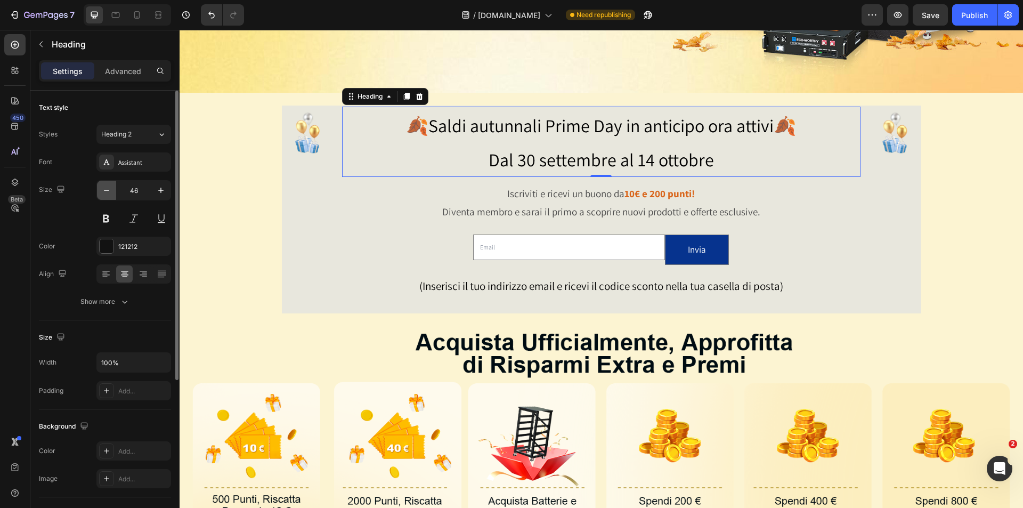
click at [109, 193] on icon "button" at bounding box center [106, 190] width 11 height 11
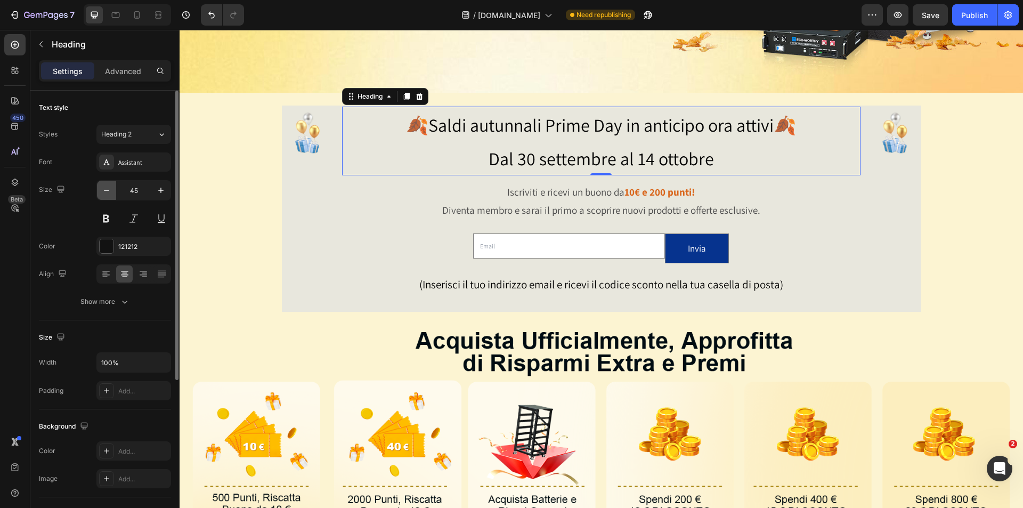
click at [109, 193] on icon "button" at bounding box center [106, 190] width 11 height 11
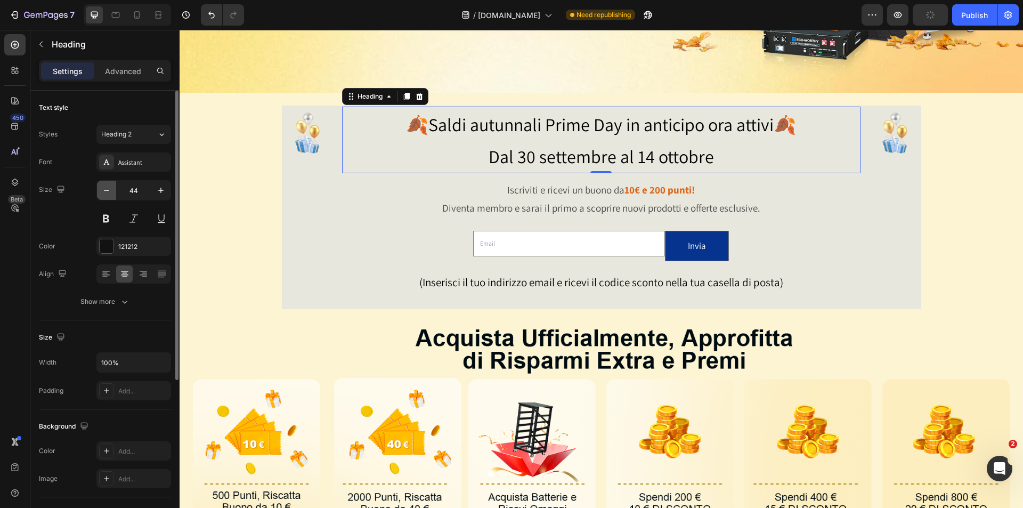
click at [109, 193] on icon "button" at bounding box center [106, 190] width 11 height 11
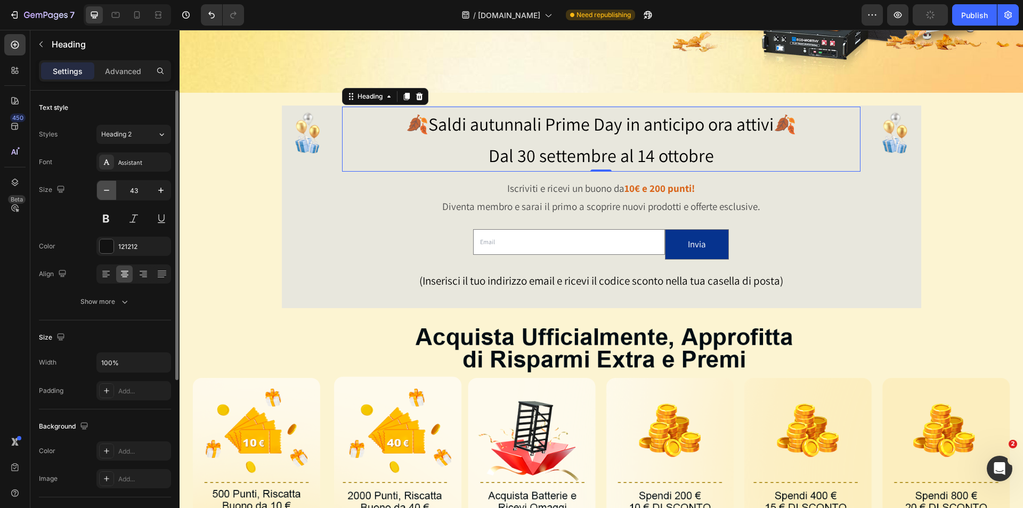
click at [109, 193] on icon "button" at bounding box center [106, 190] width 11 height 11
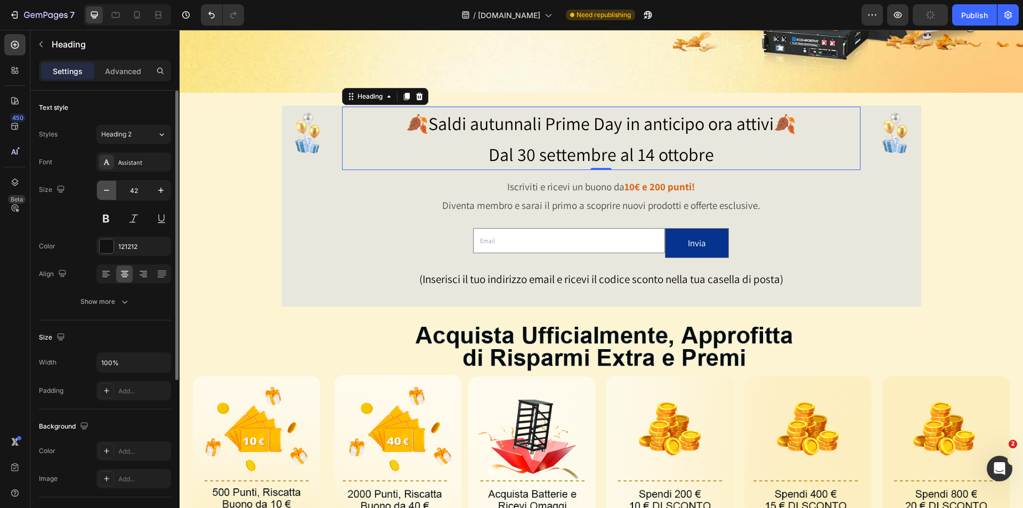
click at [109, 193] on icon "button" at bounding box center [106, 190] width 11 height 11
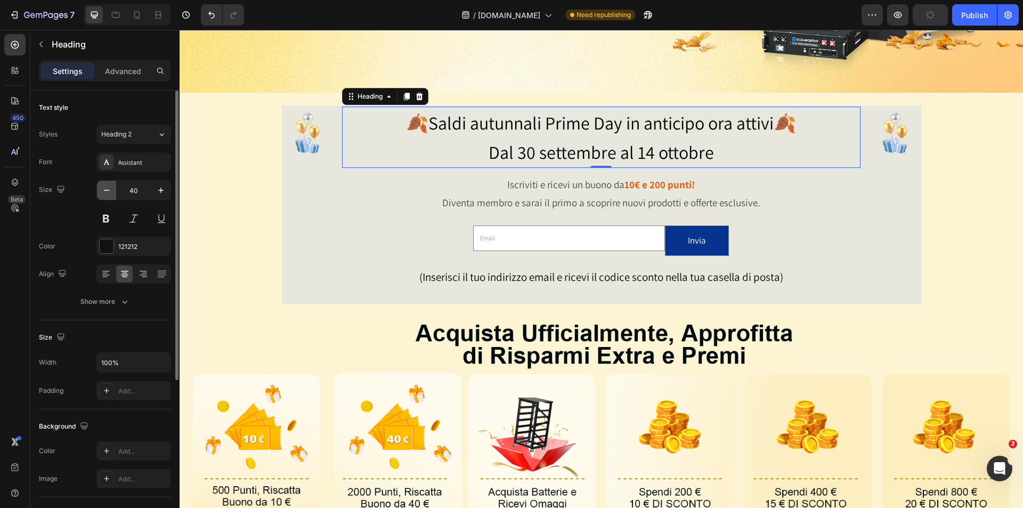
click at [109, 193] on icon "button" at bounding box center [106, 190] width 11 height 11
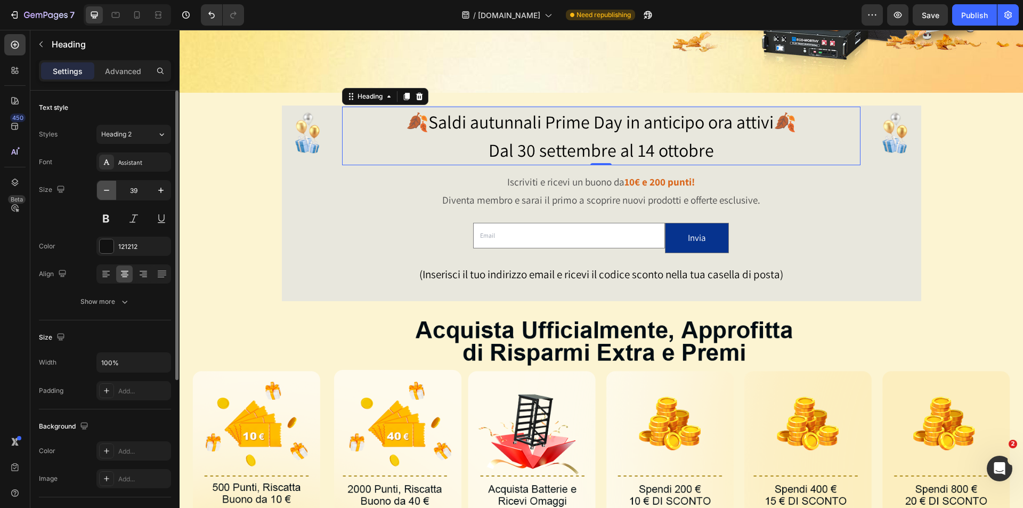
click at [109, 193] on icon "button" at bounding box center [106, 190] width 11 height 11
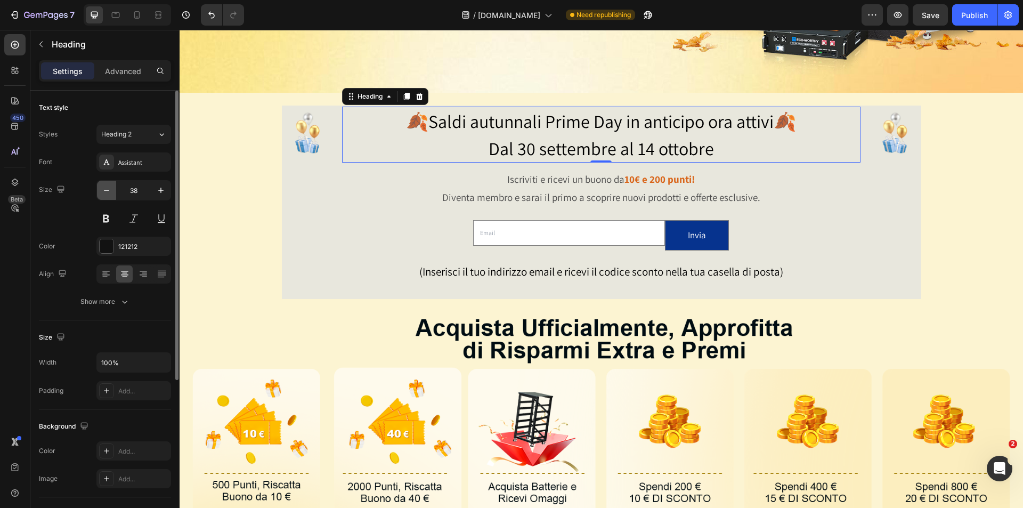
click at [109, 193] on icon "button" at bounding box center [106, 190] width 11 height 11
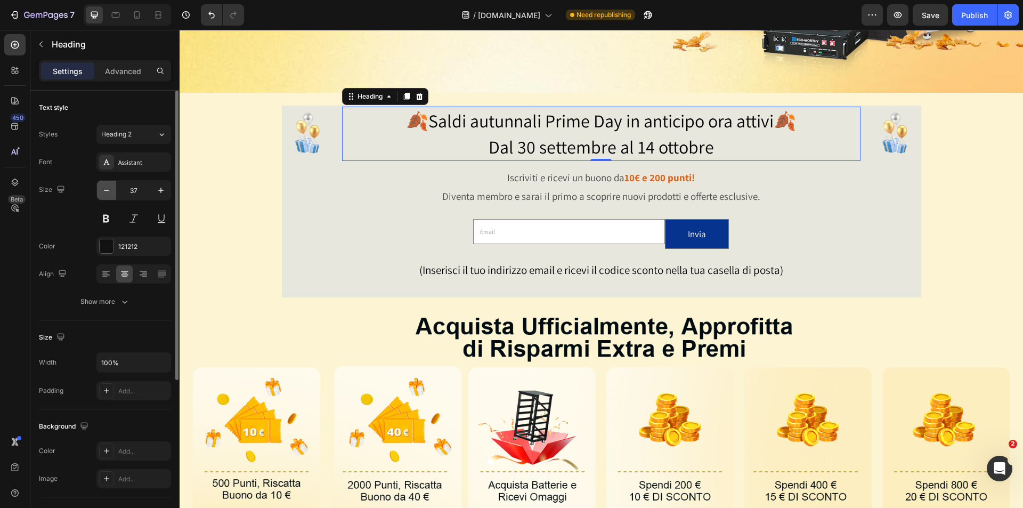
click at [109, 193] on icon "button" at bounding box center [106, 190] width 11 height 11
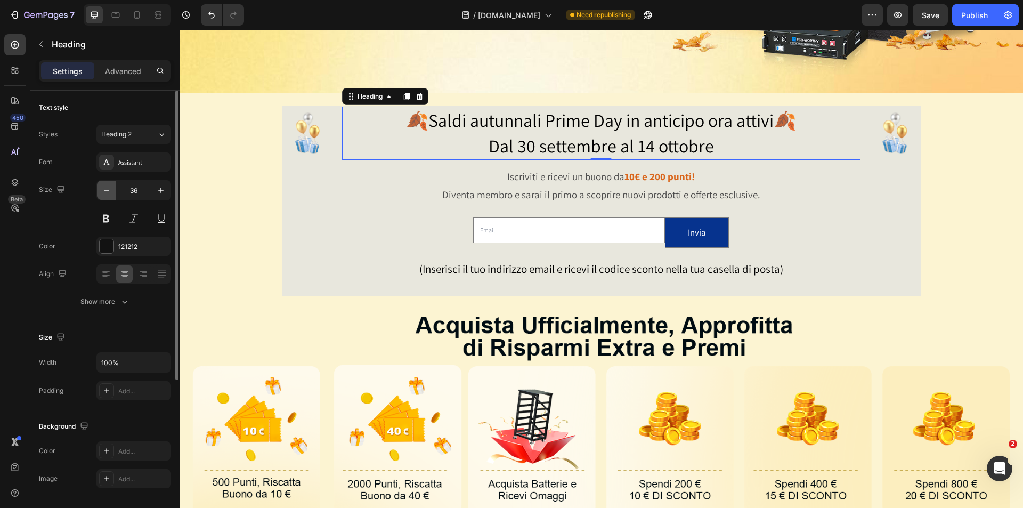
click at [109, 193] on icon "button" at bounding box center [106, 190] width 11 height 11
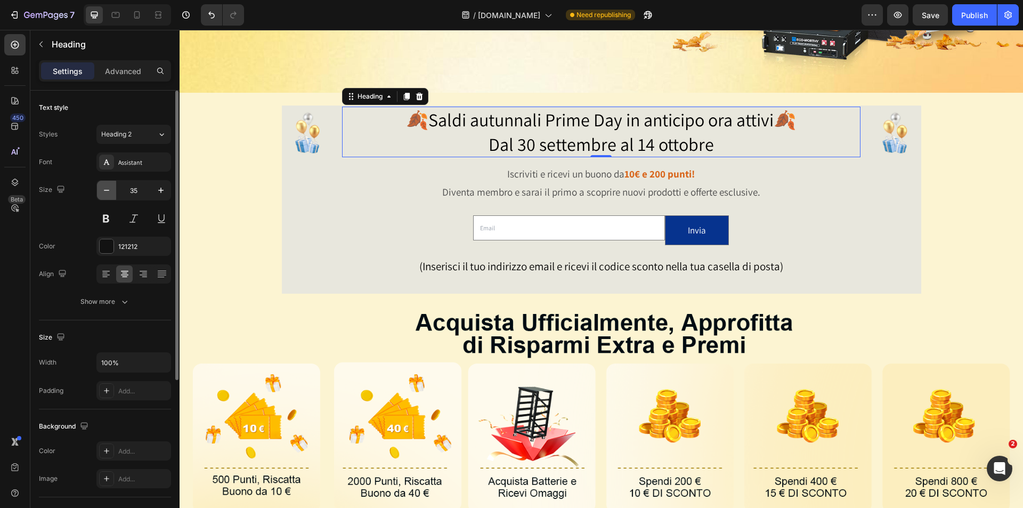
click at [109, 193] on icon "button" at bounding box center [106, 190] width 11 height 11
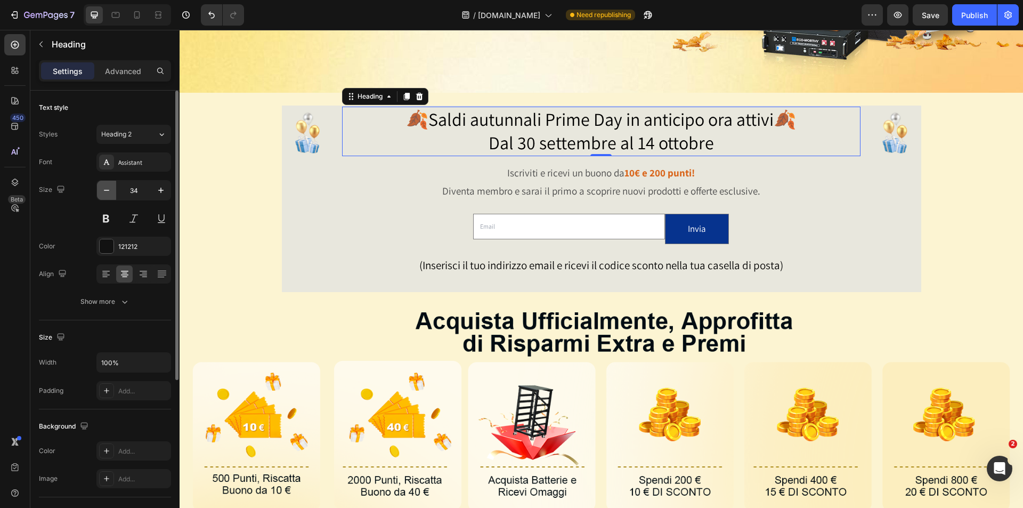
click at [109, 193] on icon "button" at bounding box center [106, 190] width 11 height 11
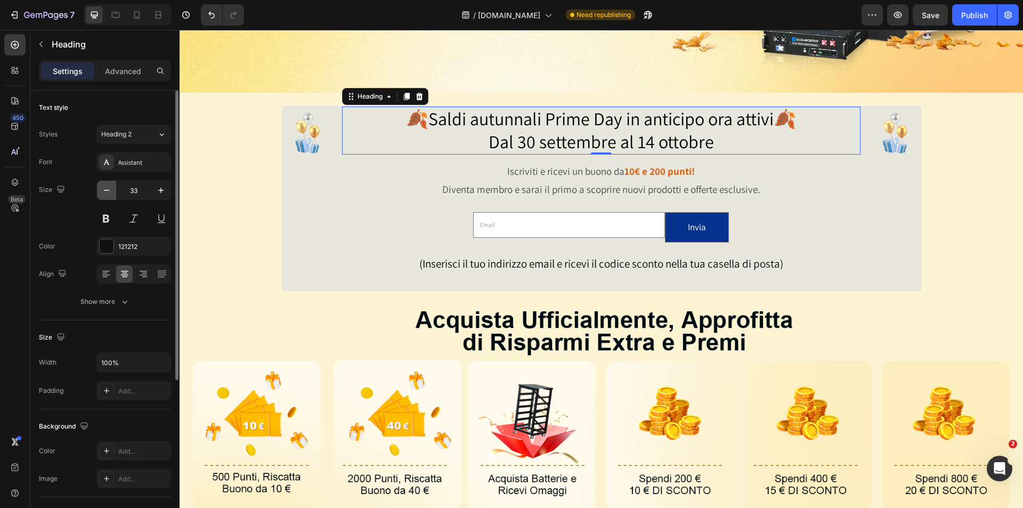
click at [109, 193] on icon "button" at bounding box center [106, 190] width 11 height 11
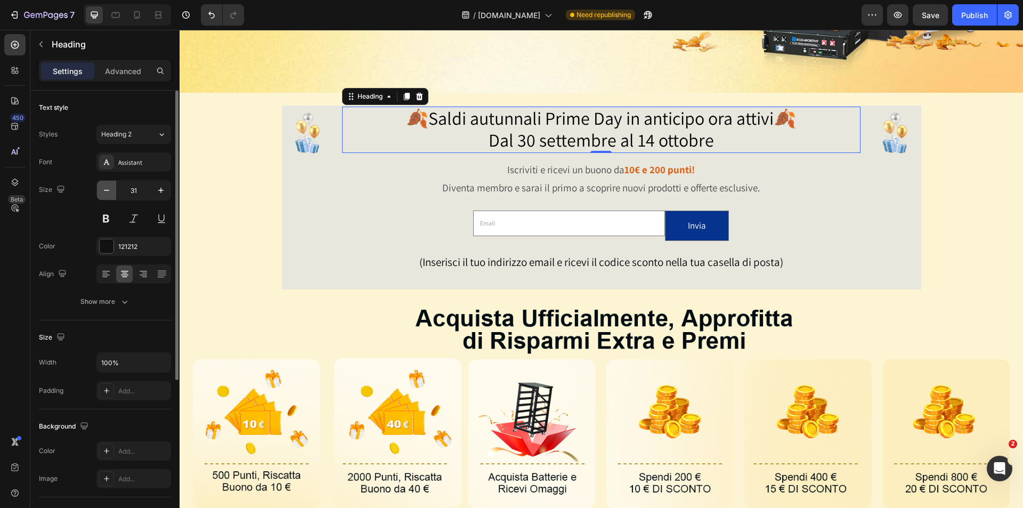
click at [109, 193] on icon "button" at bounding box center [106, 190] width 11 height 11
click at [158, 189] on icon "button" at bounding box center [161, 190] width 11 height 11
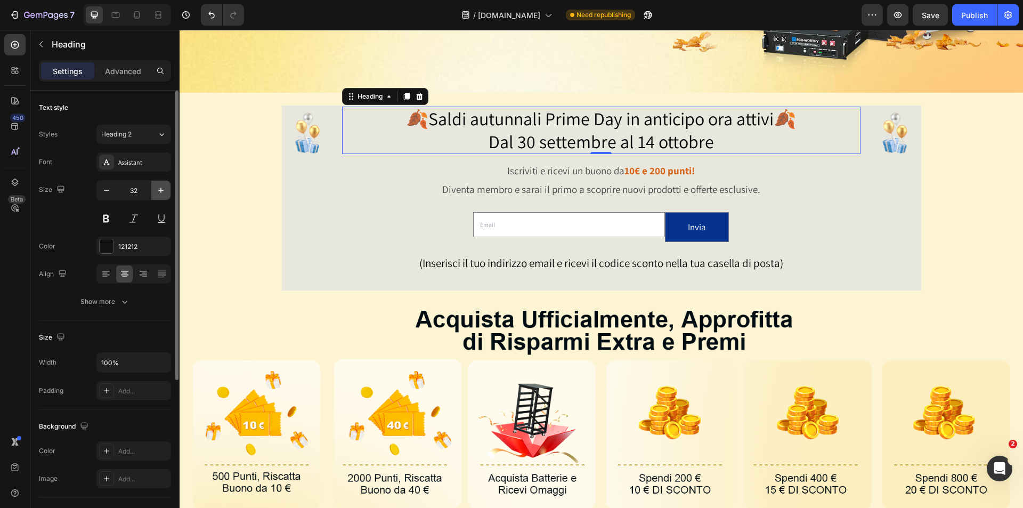
click at [162, 194] on icon "button" at bounding box center [161, 190] width 11 height 11
type input "34"
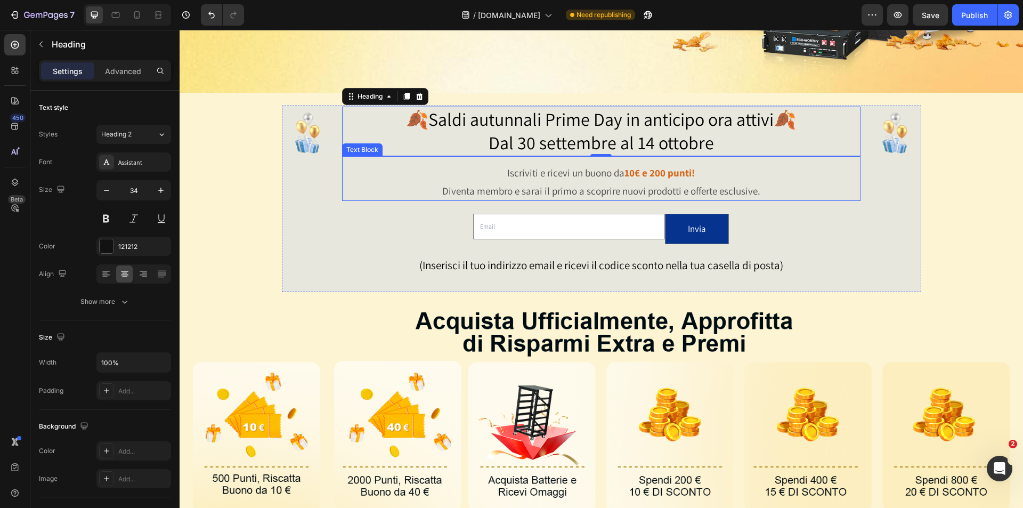
click at [804, 170] on p "Iscriviti e ricevi un buono da 10€ e 200 punti!" at bounding box center [601, 173] width 516 height 18
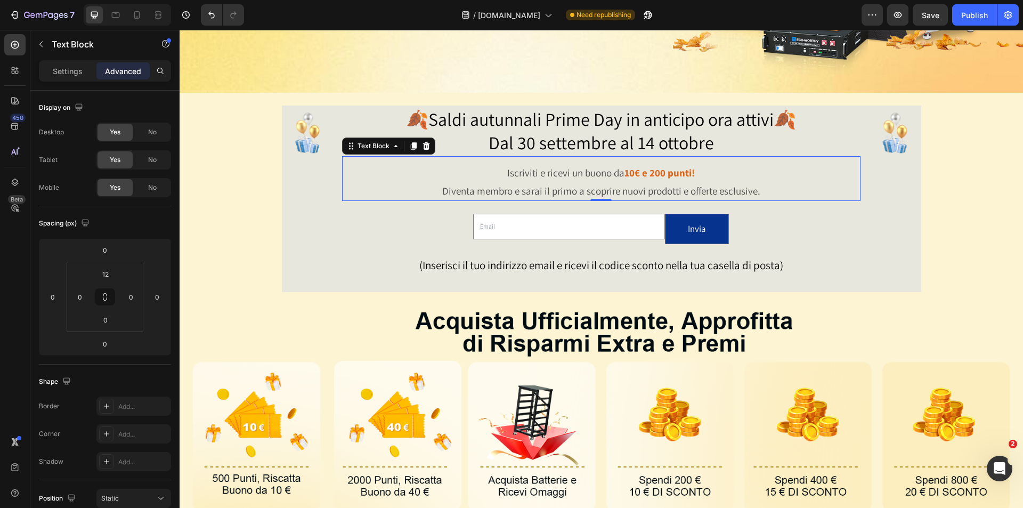
click at [719, 149] on p "⁠⁠⁠⁠⁠⁠⁠ 🍂Saldi autunnali Prime Day in anticipo ora attivi🍂 Dal 30 settembre al …" at bounding box center [601, 131] width 516 height 47
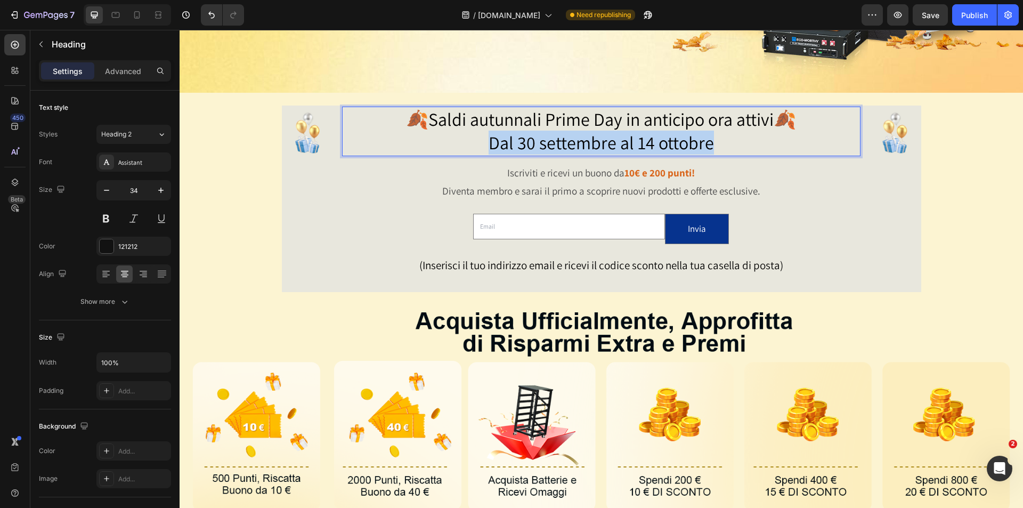
drag, startPoint x: 721, startPoint y: 140, endPoint x: 483, endPoint y: 140, distance: 238.1
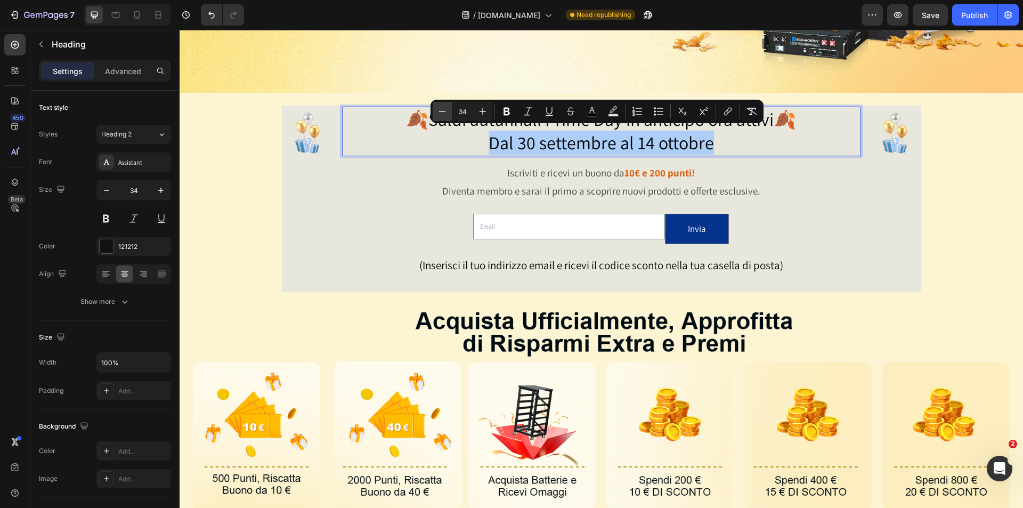
click at [446, 113] on icon "Editor contextual toolbar" at bounding box center [442, 111] width 11 height 11
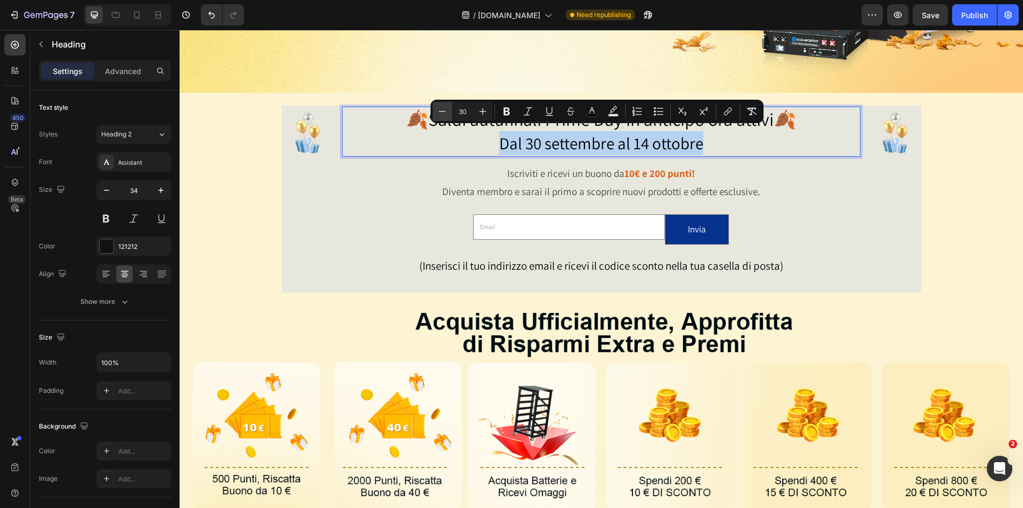
type input "29"
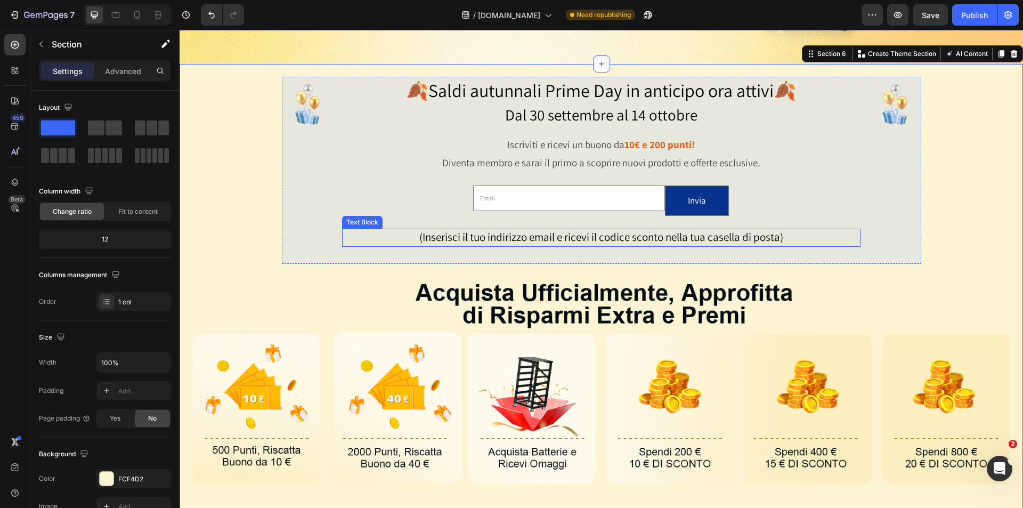
scroll to position [320, 0]
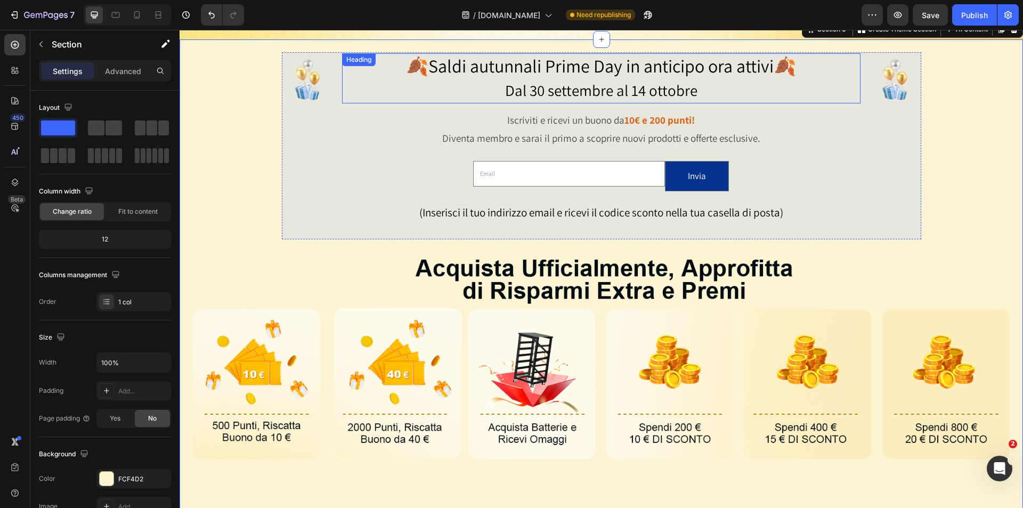
click at [692, 97] on p "⁠⁠⁠⁠⁠⁠⁠ 🍂Saldi autunnali Prime Day in anticipo ora attivi🍂 Dal 30 settembre al …" at bounding box center [601, 77] width 516 height 47
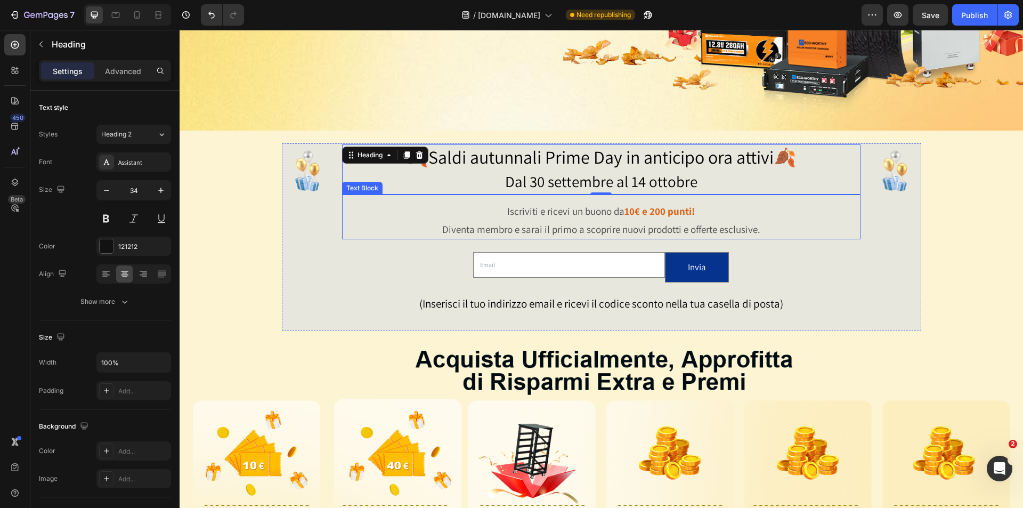
scroll to position [213, 0]
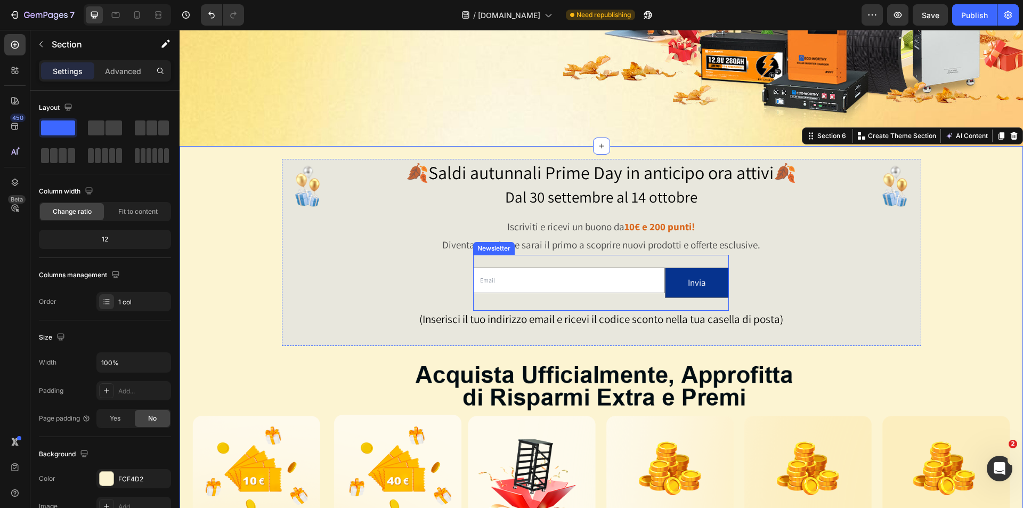
click at [611, 242] on p "Diventa membro e sarai il primo a scoprire nuovi prodotti e offerte esclusive." at bounding box center [601, 244] width 516 height 18
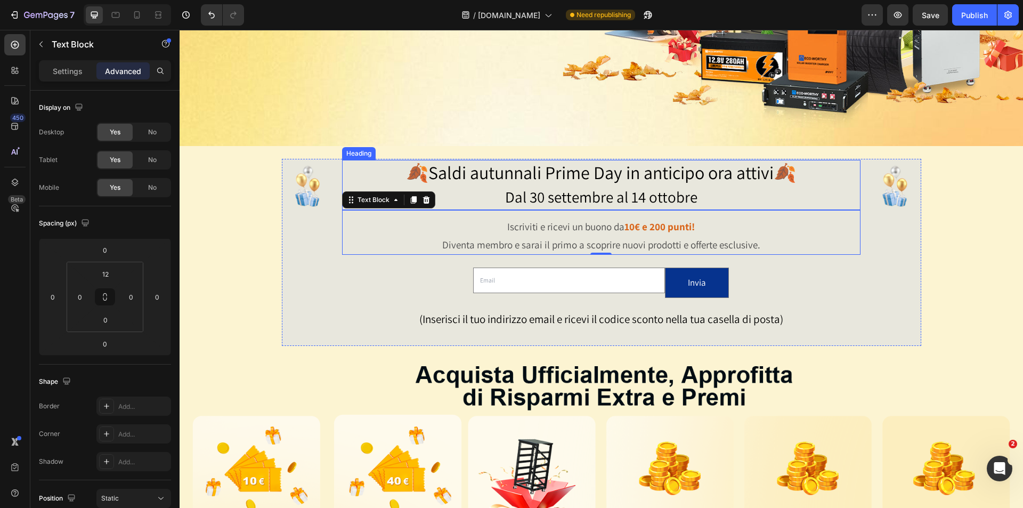
click at [604, 191] on span "Dal 30 settembre al 14 ottobre" at bounding box center [601, 196] width 192 height 20
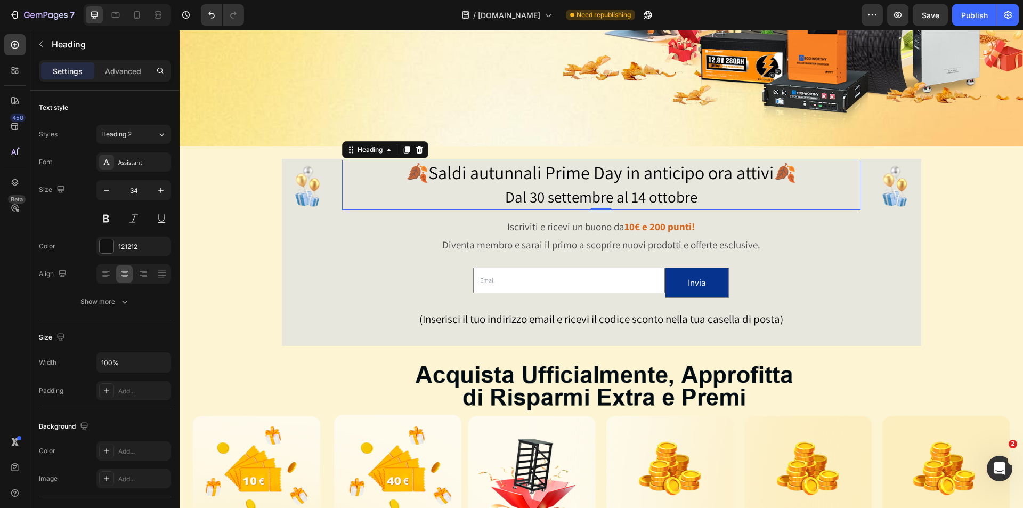
click at [590, 236] on p "Diventa membro e sarai il primo a scoprire nuovi prodotti e offerte esclusive." at bounding box center [601, 244] width 516 height 18
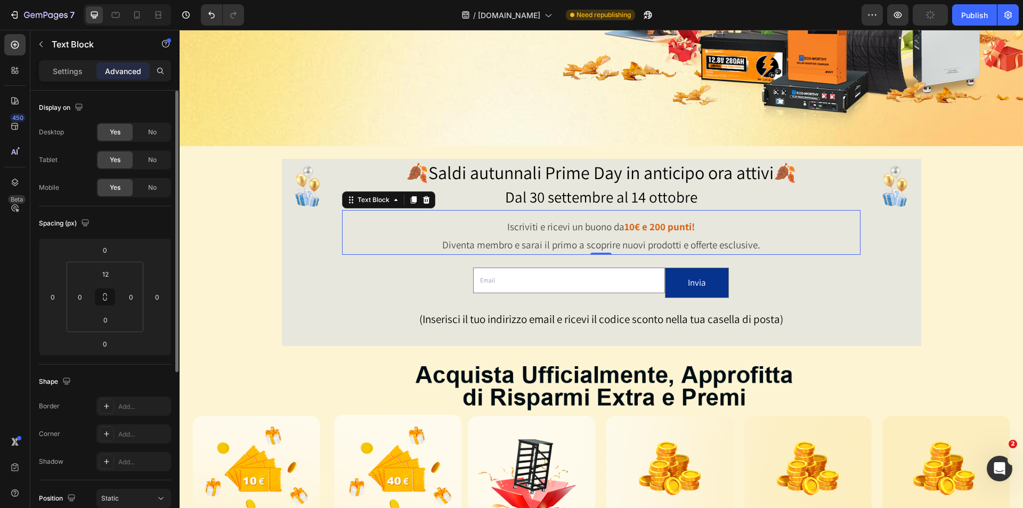
click at [50, 70] on div "Settings" at bounding box center [67, 70] width 53 height 17
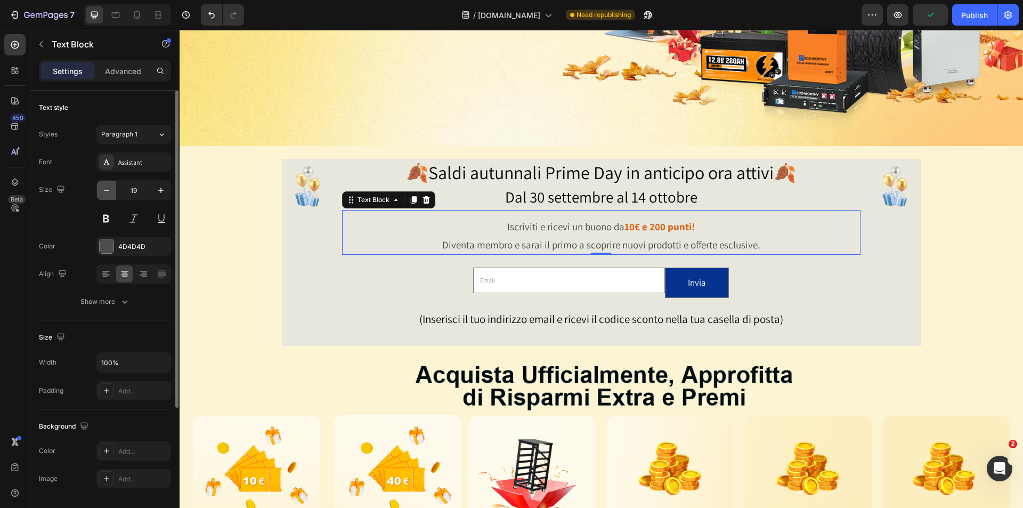
click at [104, 193] on icon "button" at bounding box center [106, 190] width 11 height 11
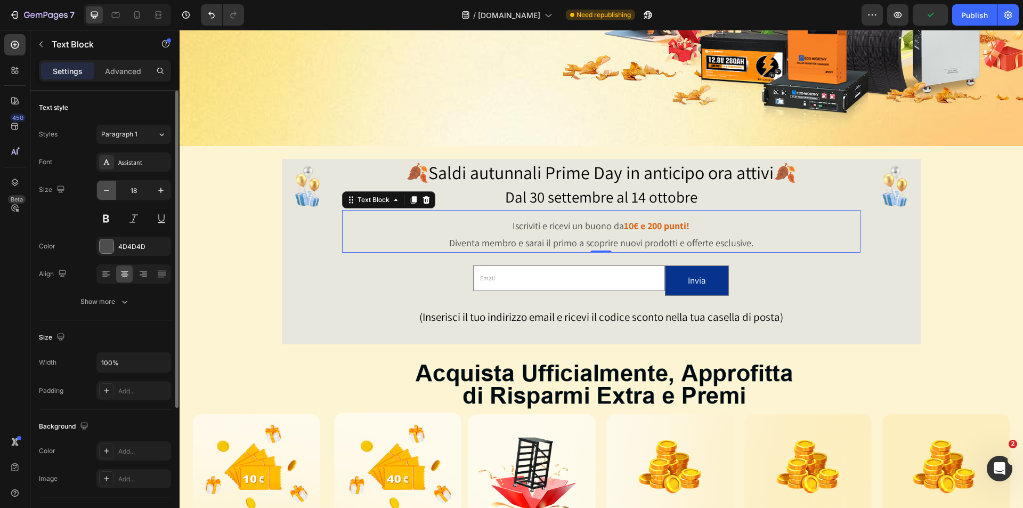
click at [104, 193] on icon "button" at bounding box center [106, 190] width 11 height 11
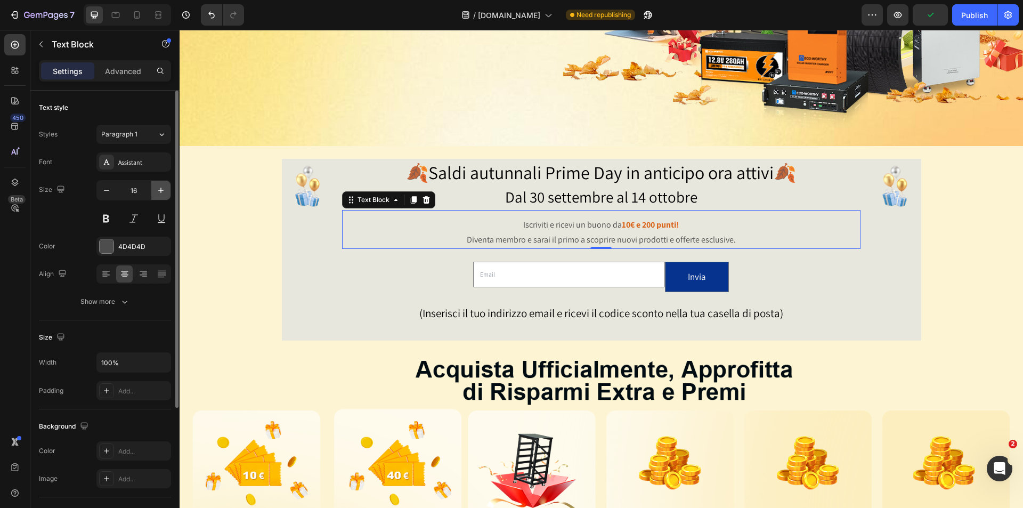
click at [163, 186] on icon "button" at bounding box center [161, 190] width 11 height 11
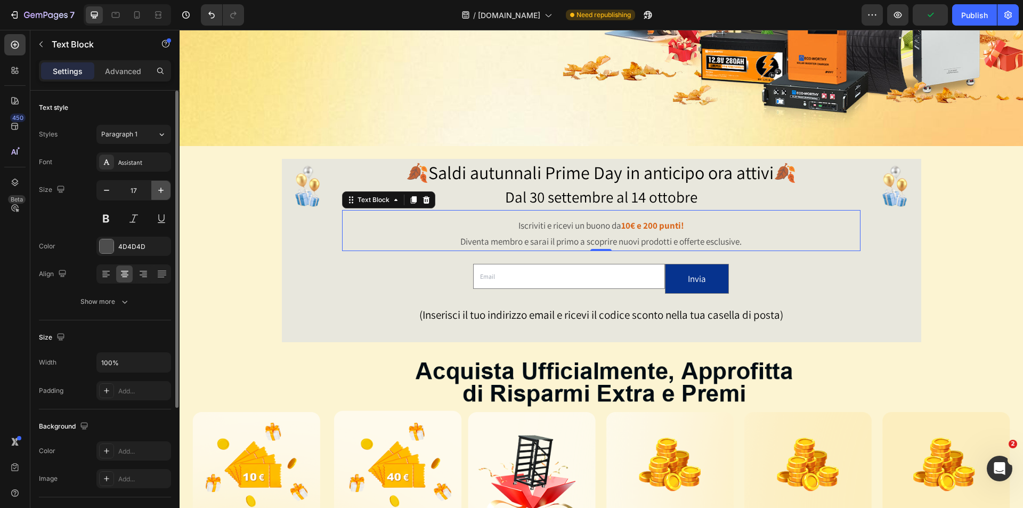
click at [163, 186] on icon "button" at bounding box center [161, 190] width 11 height 11
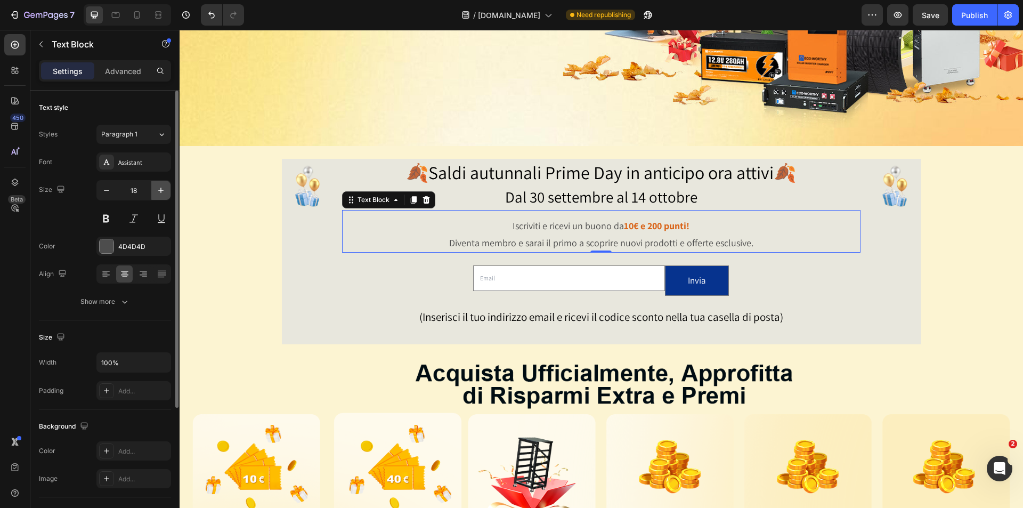
type input "19"
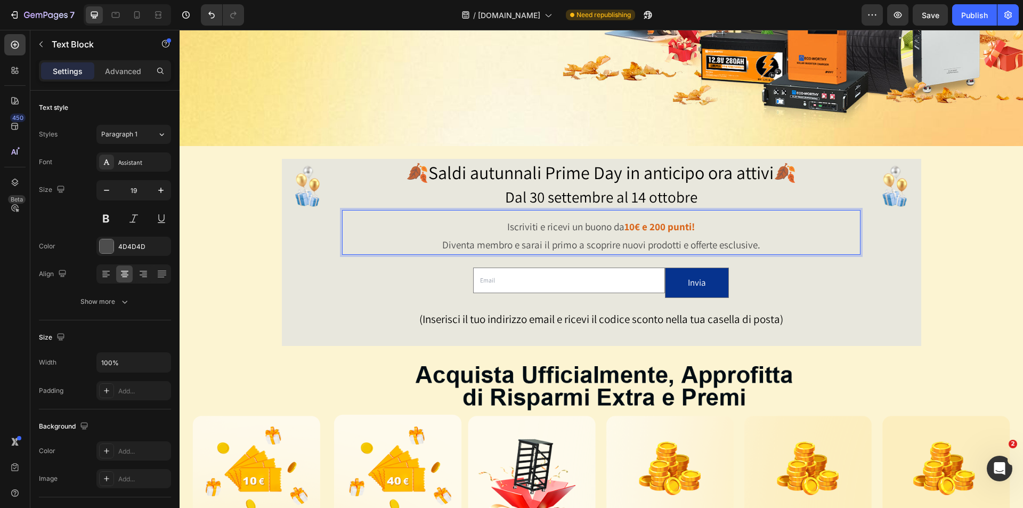
click at [603, 188] on span "Dal 30 settembre al 14 ottobre" at bounding box center [601, 196] width 192 height 20
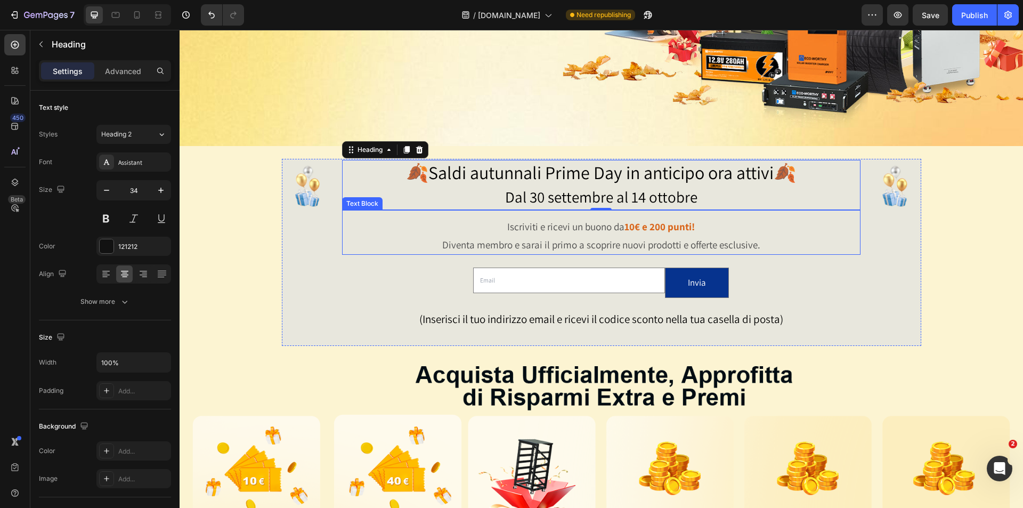
click at [829, 225] on p "Iscriviti e ricevi un buono da 10€ e 200 punti!" at bounding box center [601, 226] width 516 height 18
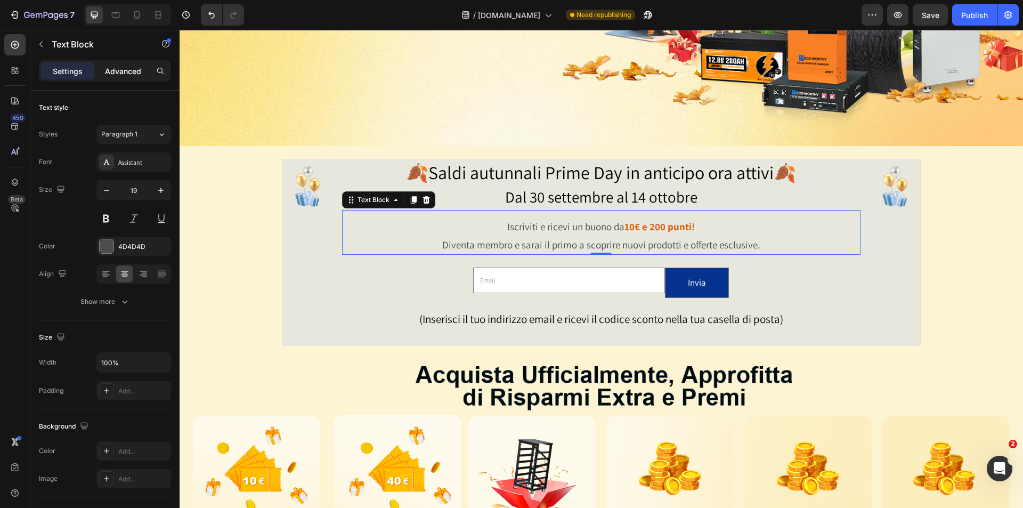
click at [121, 75] on p "Advanced" at bounding box center [123, 71] width 36 height 11
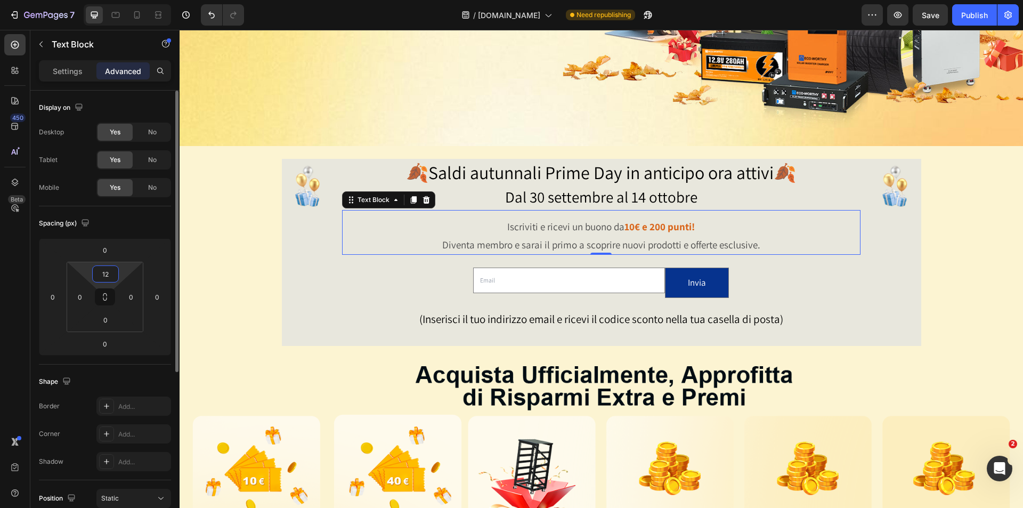
click at [110, 276] on input "12" at bounding box center [105, 274] width 21 height 16
type input "0"
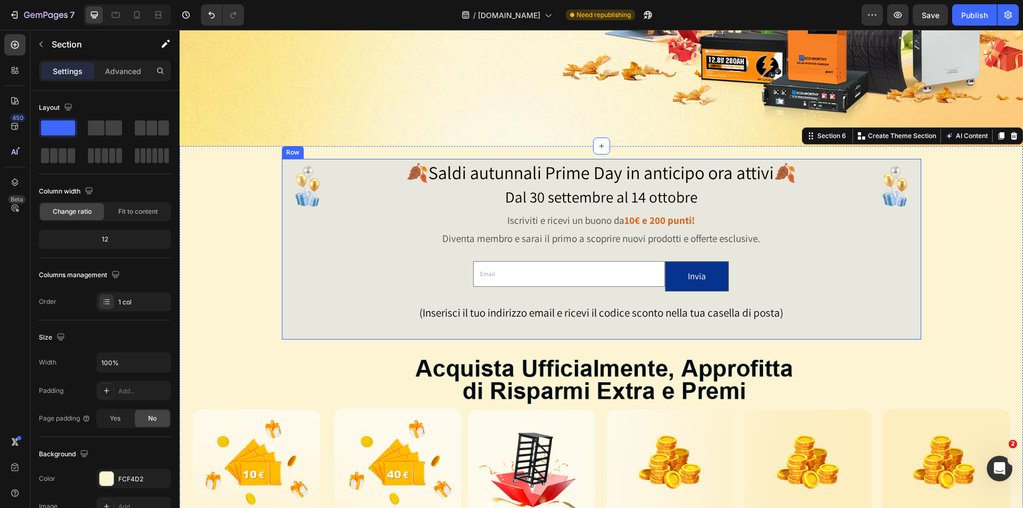
click at [745, 262] on div "⁠⁠⁠⁠⁠⁠⁠ 🍂Saldi autunnali Prime Day in anticipo ora attivi🍂 Dal 30 settembre al …" at bounding box center [601, 250] width 518 height 180
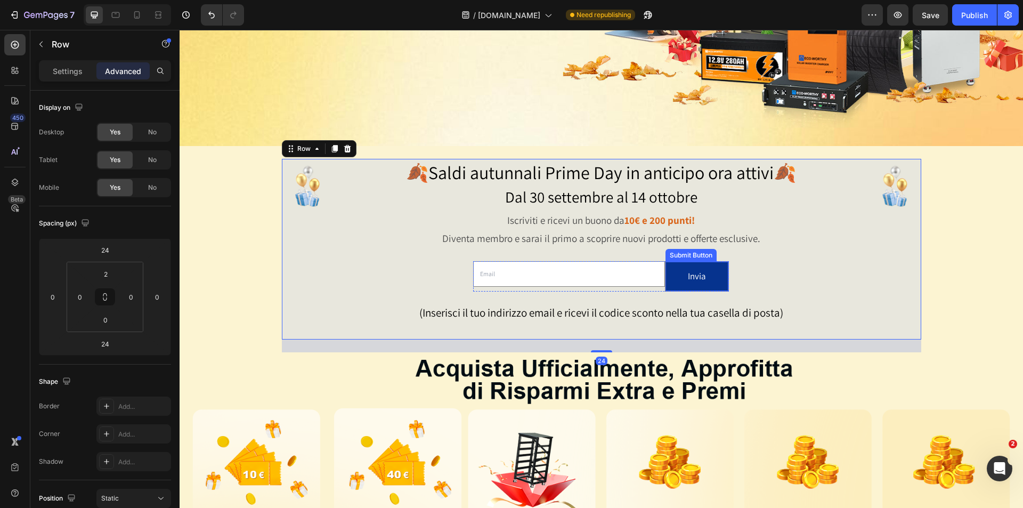
click at [716, 276] on button "Invia" at bounding box center [696, 276] width 63 height 29
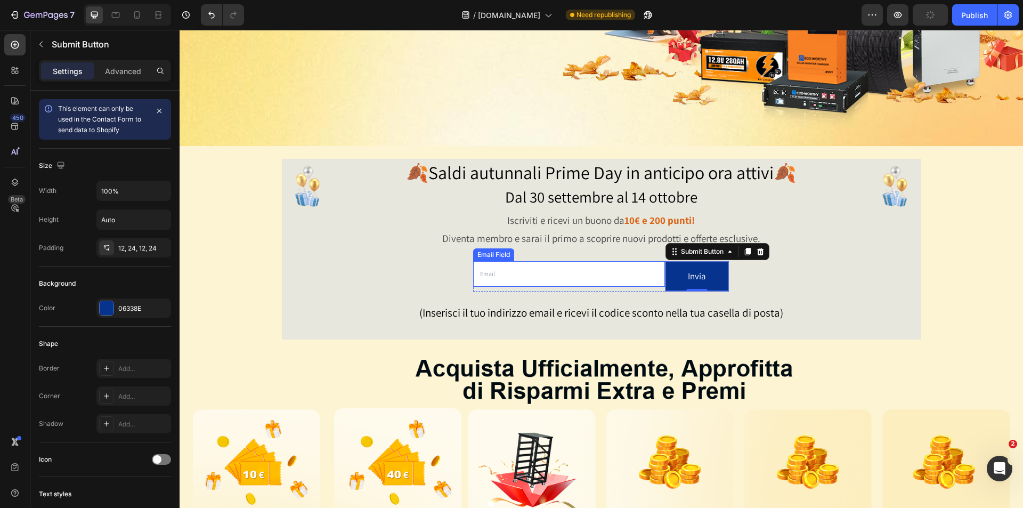
click at [548, 271] on input "email" at bounding box center [569, 274] width 192 height 26
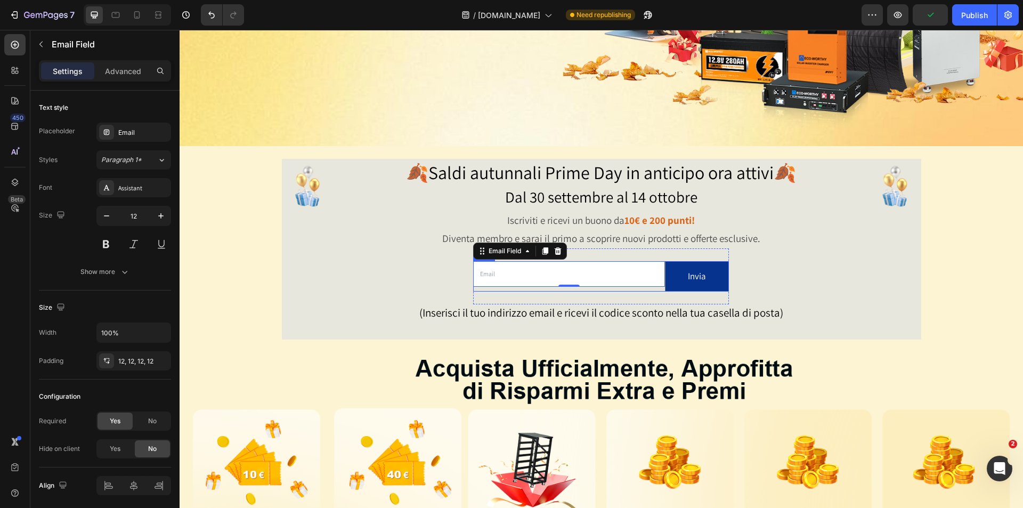
click at [654, 286] on div "Email Field 0" at bounding box center [569, 276] width 192 height 30
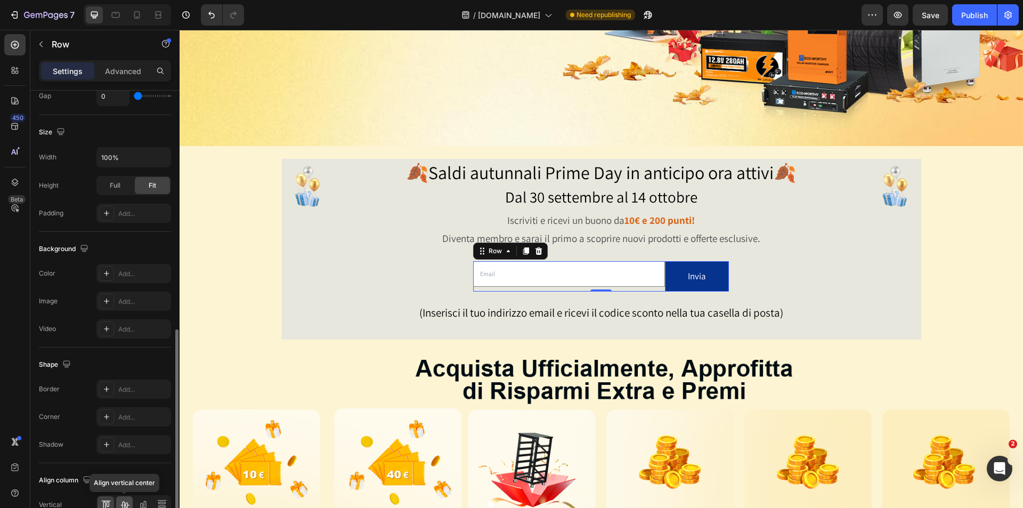
scroll to position [324, 0]
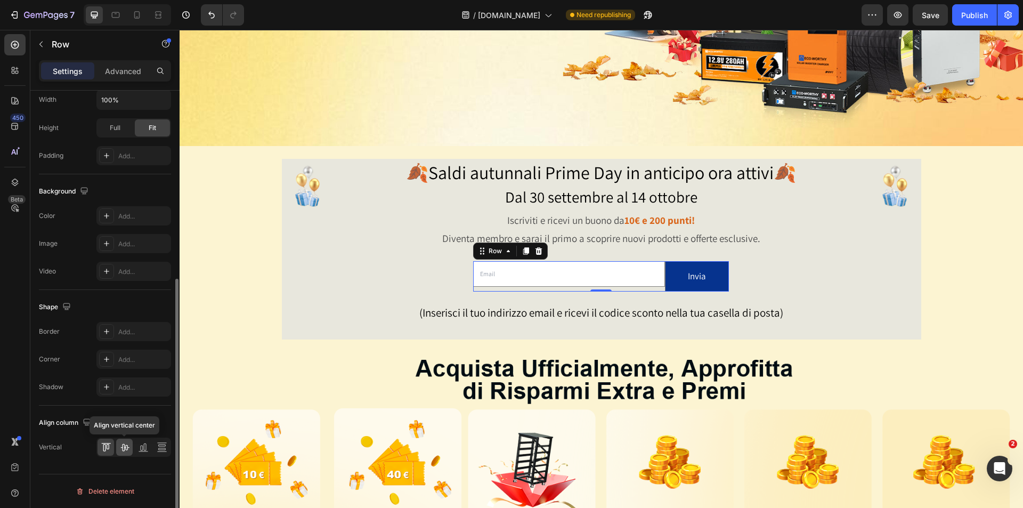
click at [121, 446] on icon at bounding box center [124, 447] width 11 height 11
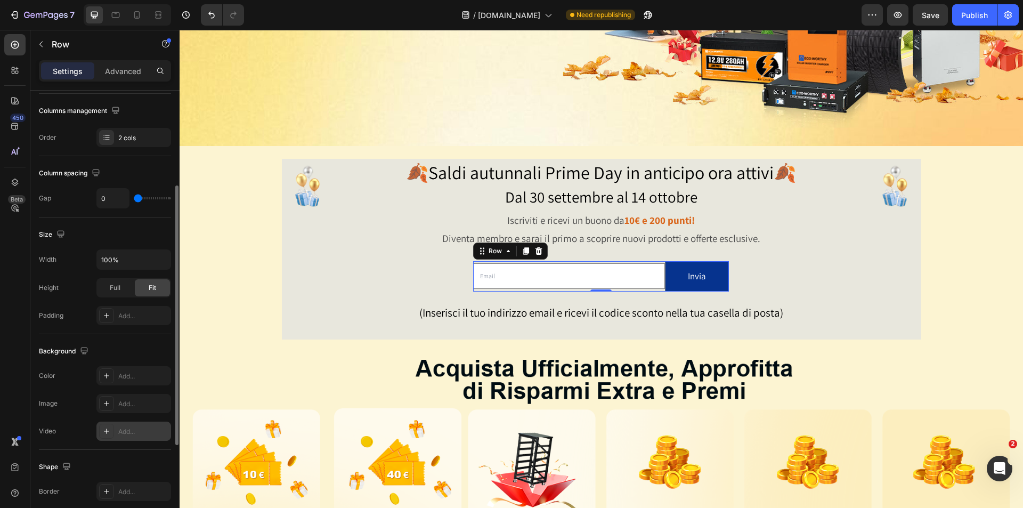
scroll to position [111, 0]
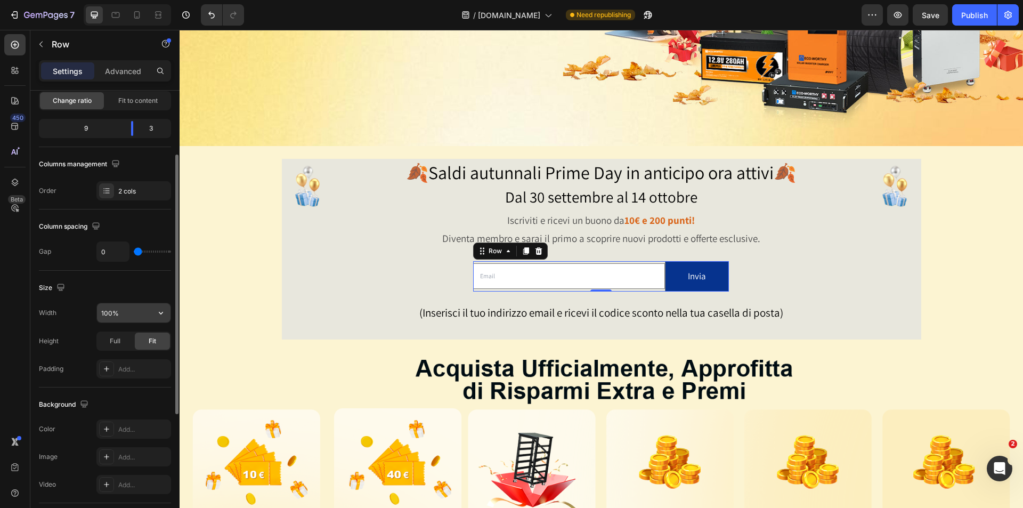
click at [145, 315] on input "100%" at bounding box center [134, 312] width 74 height 19
click at [160, 317] on icon "button" at bounding box center [161, 312] width 11 height 11
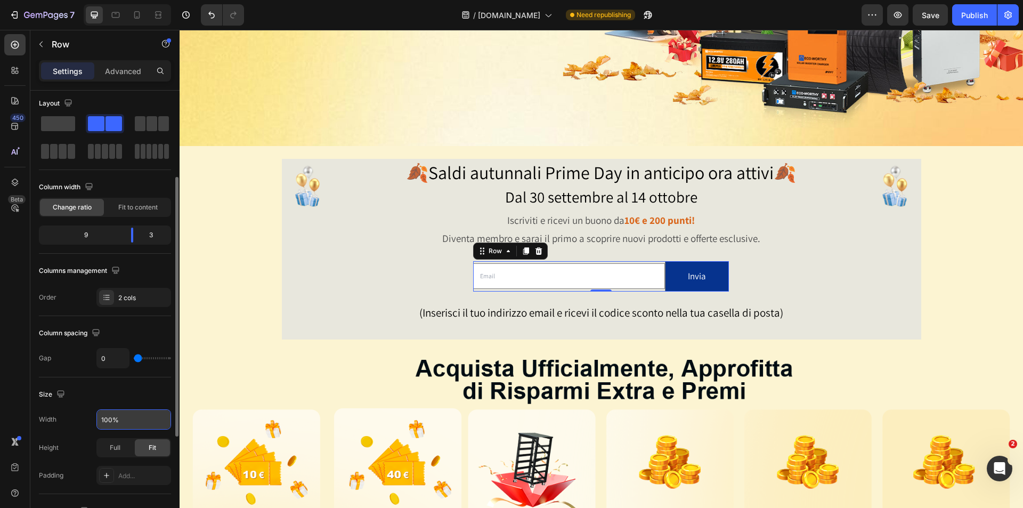
scroll to position [0, 0]
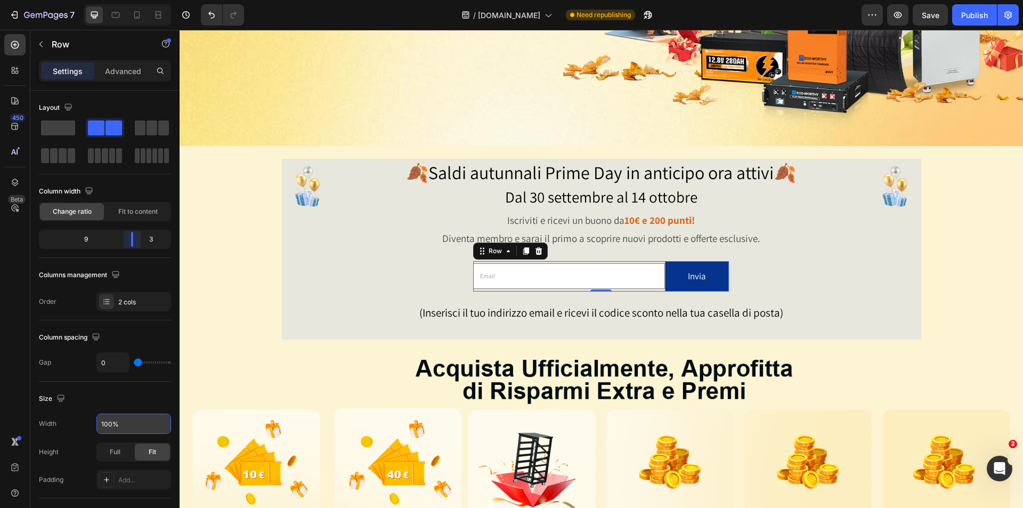
drag, startPoint x: 130, startPoint y: 237, endPoint x: 143, endPoint y: 237, distance: 12.8
click at [143, 0] on body "7 Version history / Sep.Sale Need republishing Preview Save Publish 450 Beta Se…" at bounding box center [511, 0] width 1023 height 0
click at [129, 74] on p "Advanced" at bounding box center [123, 71] width 36 height 11
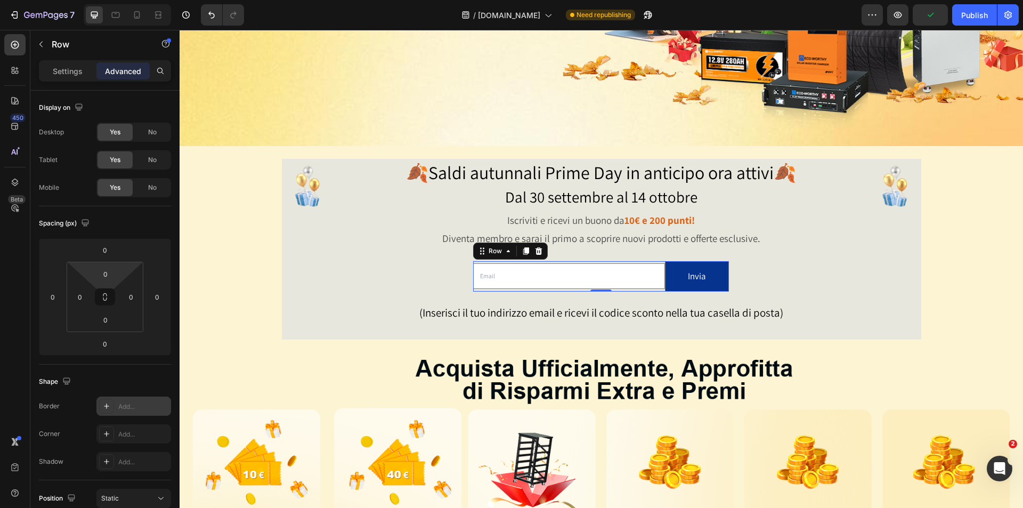
scroll to position [107, 0]
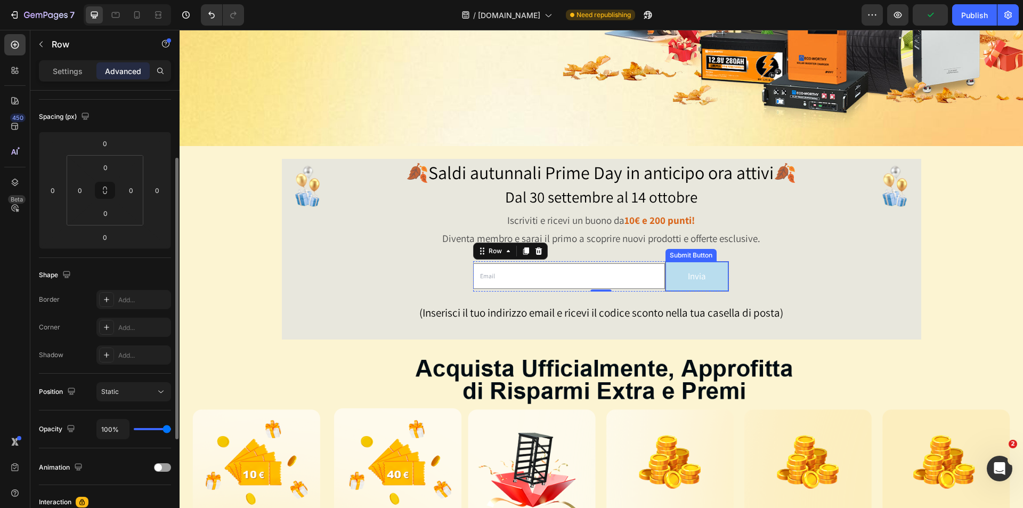
click at [674, 279] on button "Invia" at bounding box center [696, 276] width 63 height 29
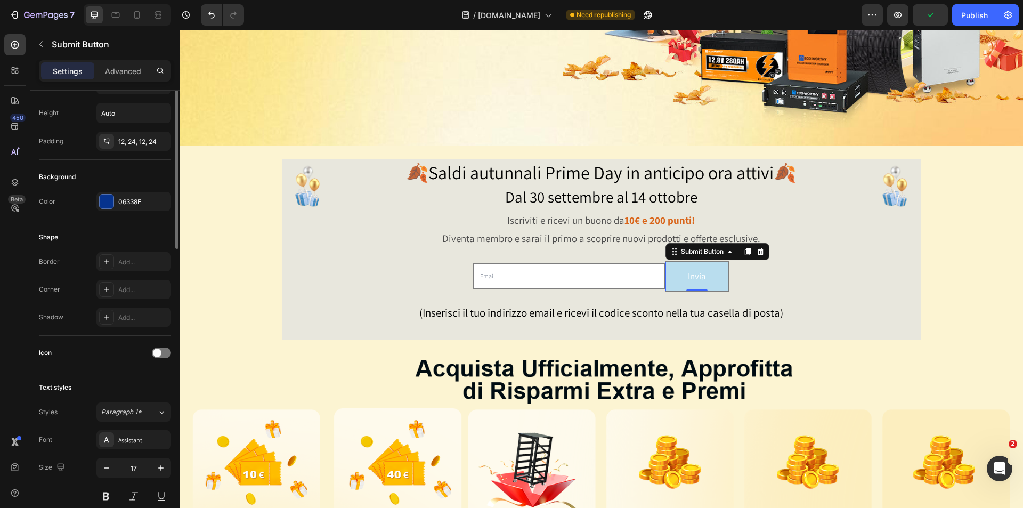
scroll to position [0, 0]
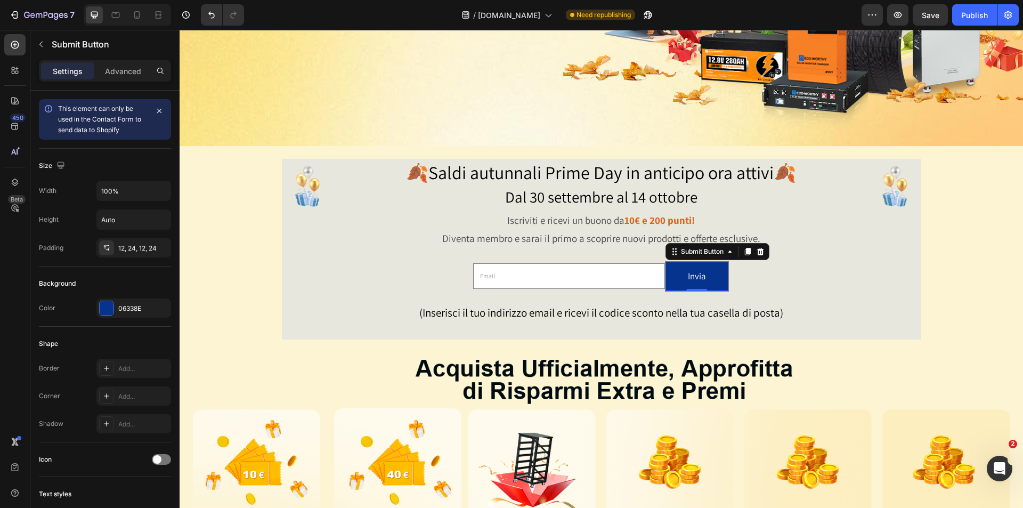
click at [66, 74] on p "Settings" at bounding box center [68, 71] width 30 height 11
click at [691, 275] on div "Invia" at bounding box center [697, 276] width 18 height 17
click at [711, 276] on button "Invia" at bounding box center [696, 276] width 63 height 29
click at [695, 276] on p "Invia" at bounding box center [697, 276] width 18 height 17
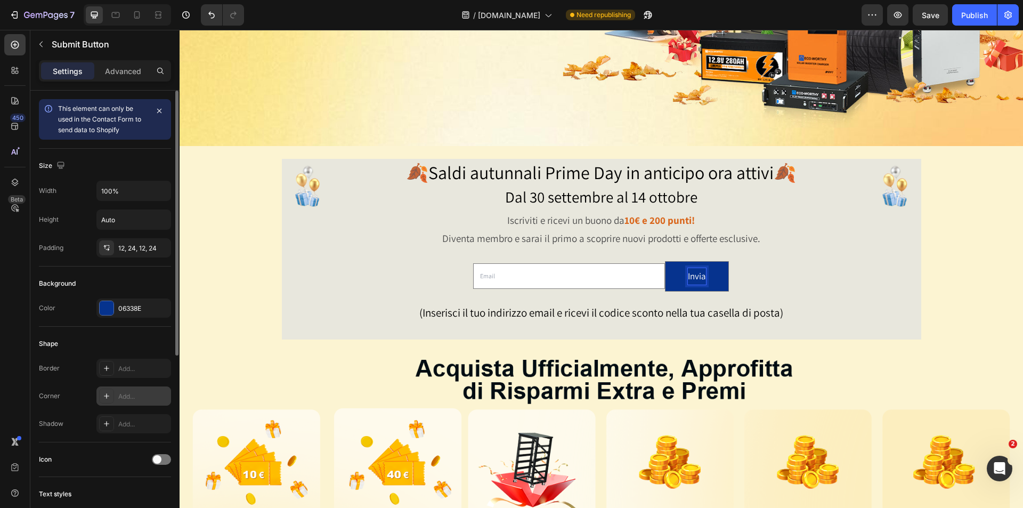
scroll to position [160, 0]
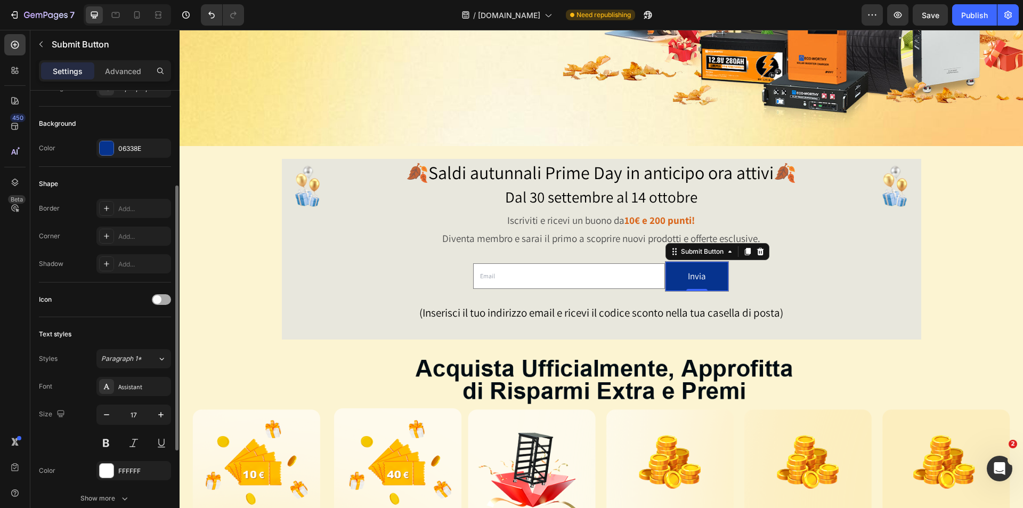
click at [166, 296] on div at bounding box center [161, 299] width 19 height 11
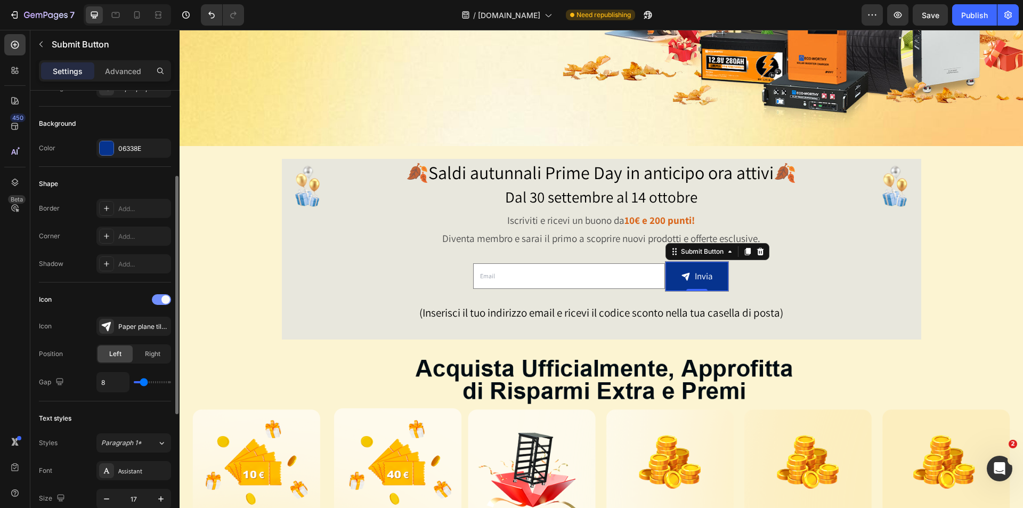
click at [161, 297] on div at bounding box center [161, 299] width 19 height 11
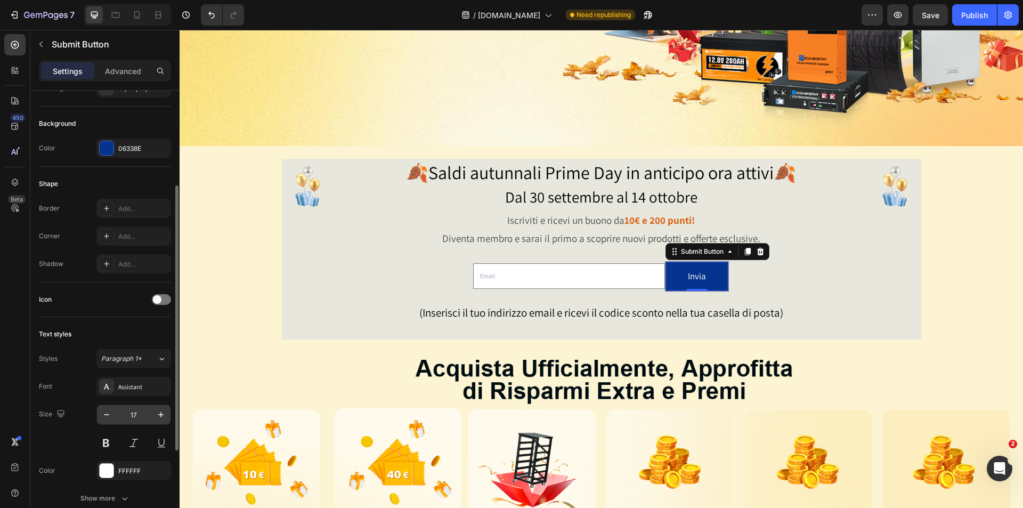
scroll to position [213, 0]
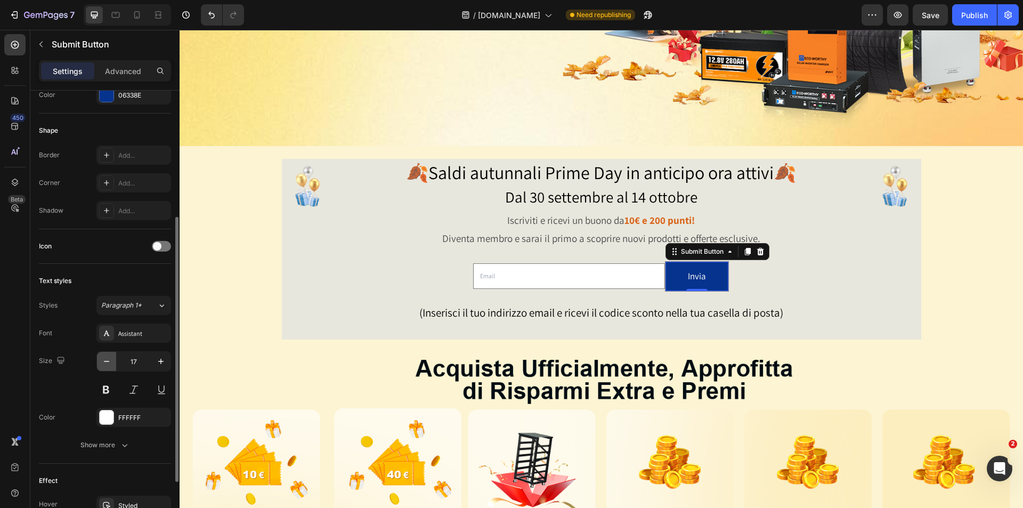
click at [101, 358] on icon "button" at bounding box center [106, 361] width 11 height 11
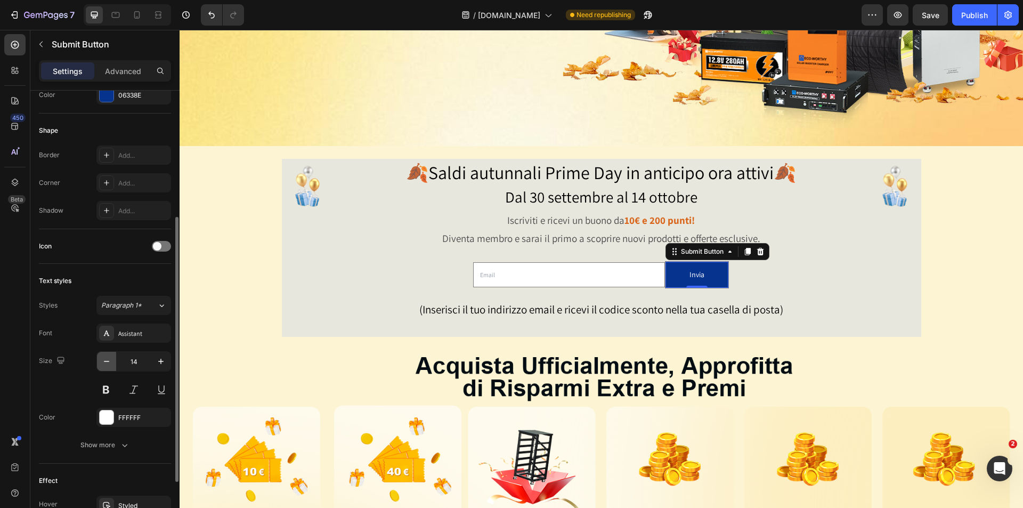
click at [101, 358] on icon "button" at bounding box center [106, 361] width 11 height 11
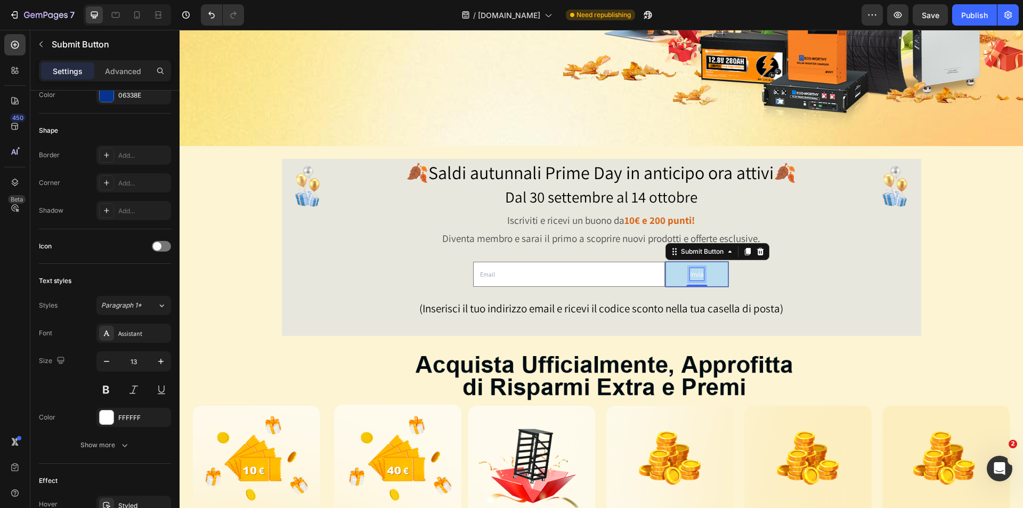
click at [690, 270] on p "Invia" at bounding box center [697, 274] width 14 height 12
drag, startPoint x: 686, startPoint y: 272, endPoint x: 700, endPoint y: 271, distance: 14.4
click at [700, 271] on button "Invia" at bounding box center [696, 274] width 63 height 25
click at [696, 272] on p "Invia" at bounding box center [697, 274] width 14 height 12
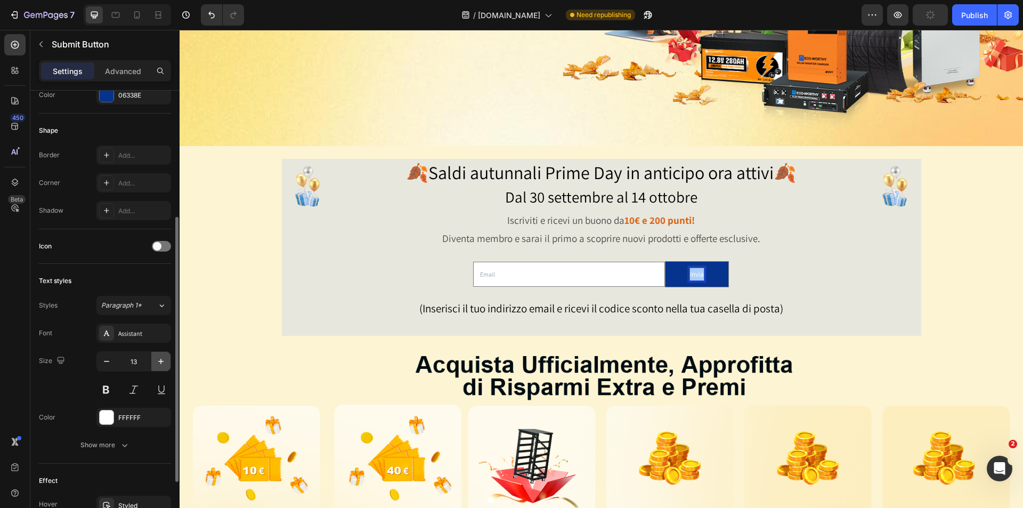
click at [162, 359] on icon "button" at bounding box center [161, 361] width 11 height 11
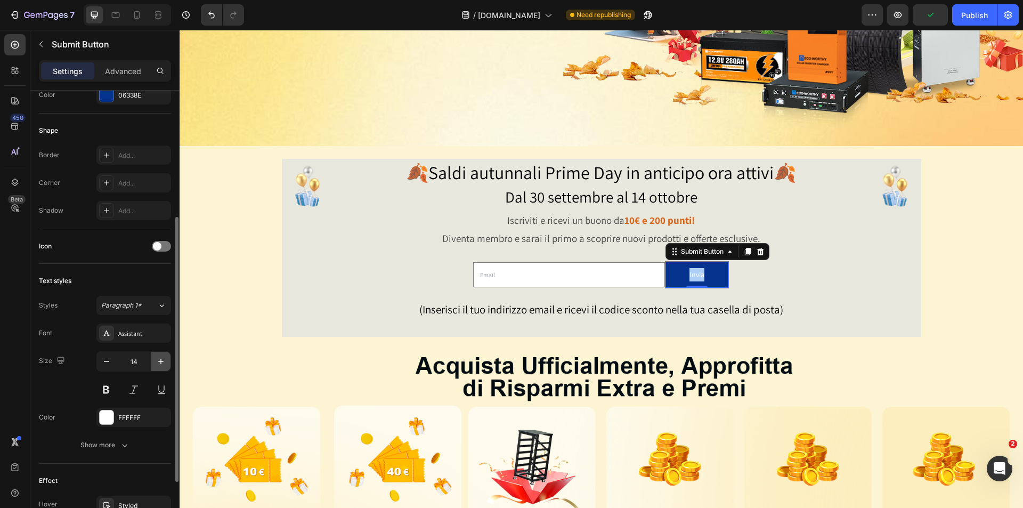
click at [162, 359] on icon "button" at bounding box center [161, 361] width 11 height 11
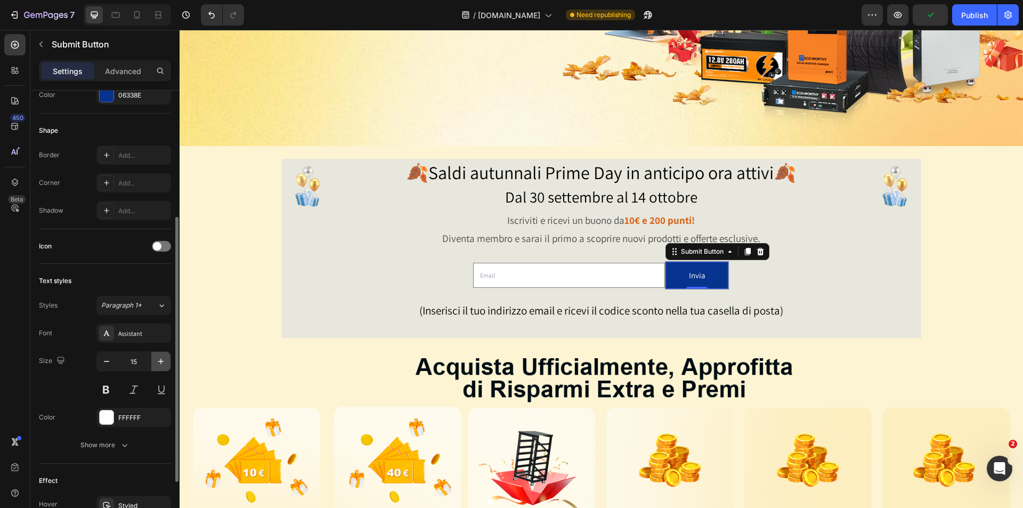
click at [162, 359] on icon "button" at bounding box center [161, 361] width 11 height 11
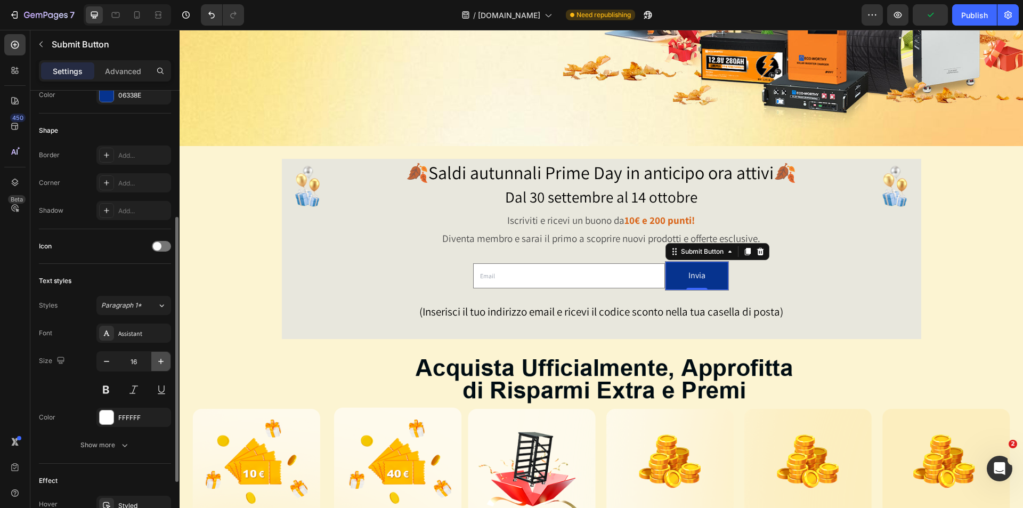
click at [162, 359] on icon "button" at bounding box center [161, 361] width 11 height 11
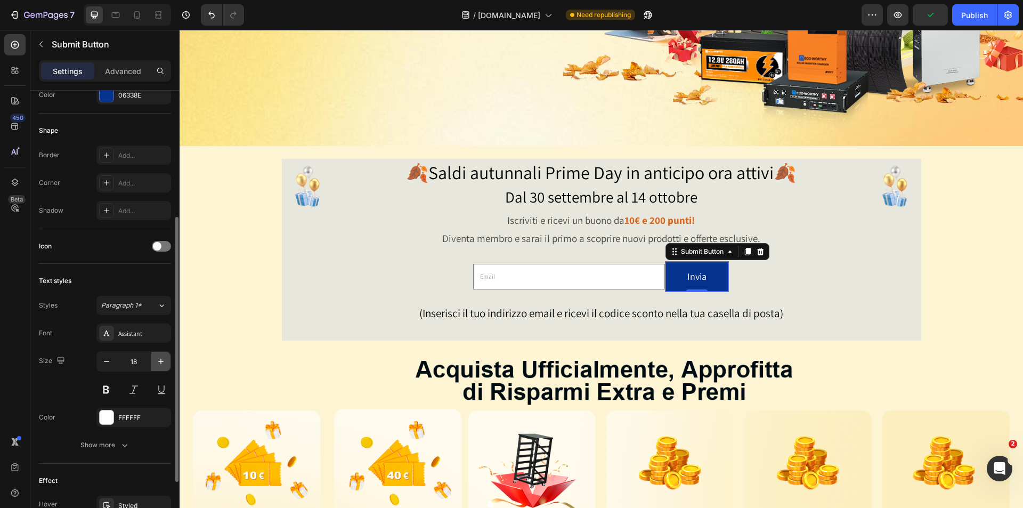
drag, startPoint x: 162, startPoint y: 359, endPoint x: 145, endPoint y: 337, distance: 28.1
click at [162, 359] on icon "button" at bounding box center [161, 361] width 11 height 11
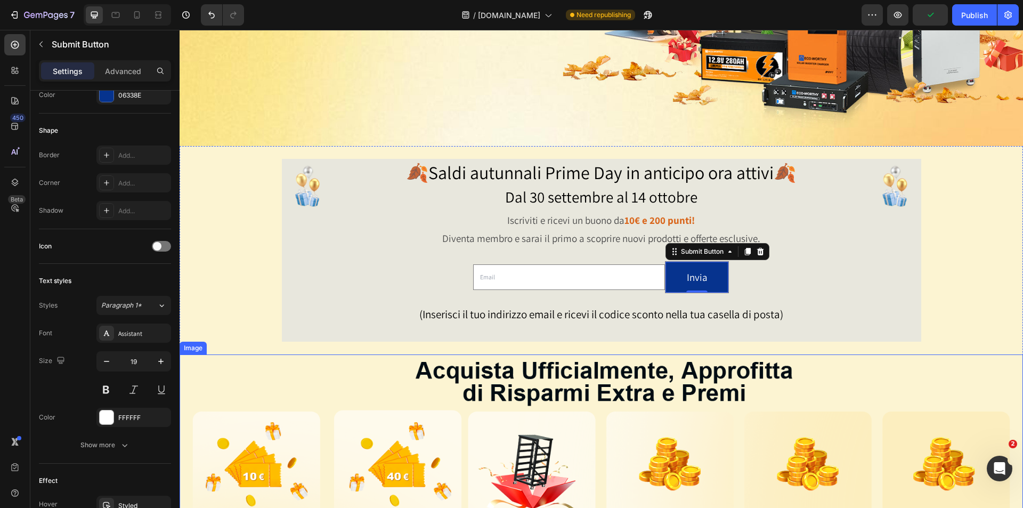
type input "20"
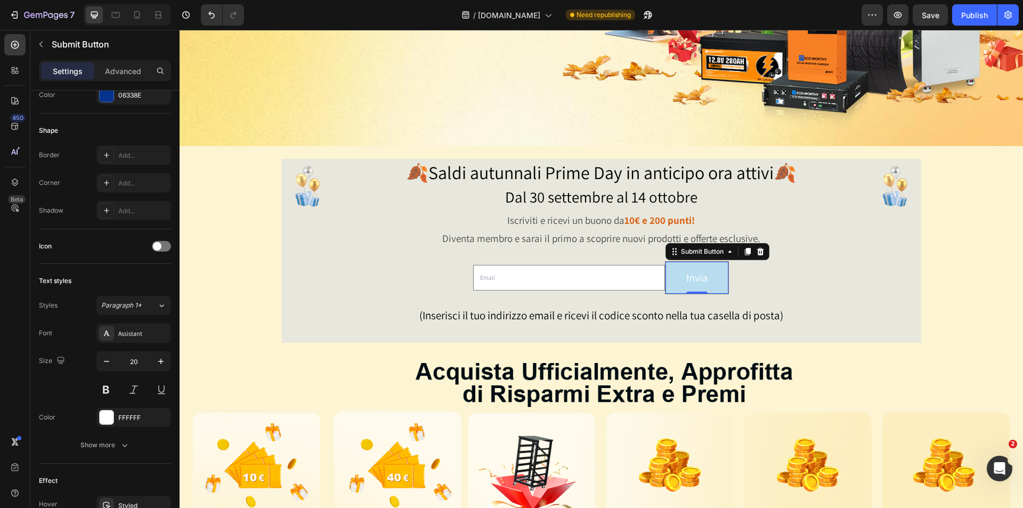
click at [711, 283] on button "Invia" at bounding box center [696, 278] width 63 height 32
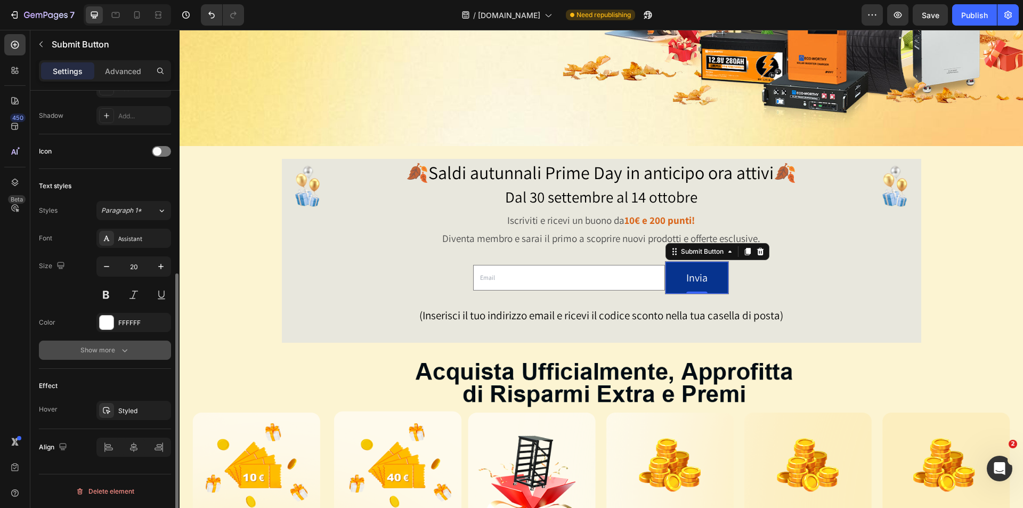
click at [120, 350] on icon "button" at bounding box center [124, 350] width 11 height 11
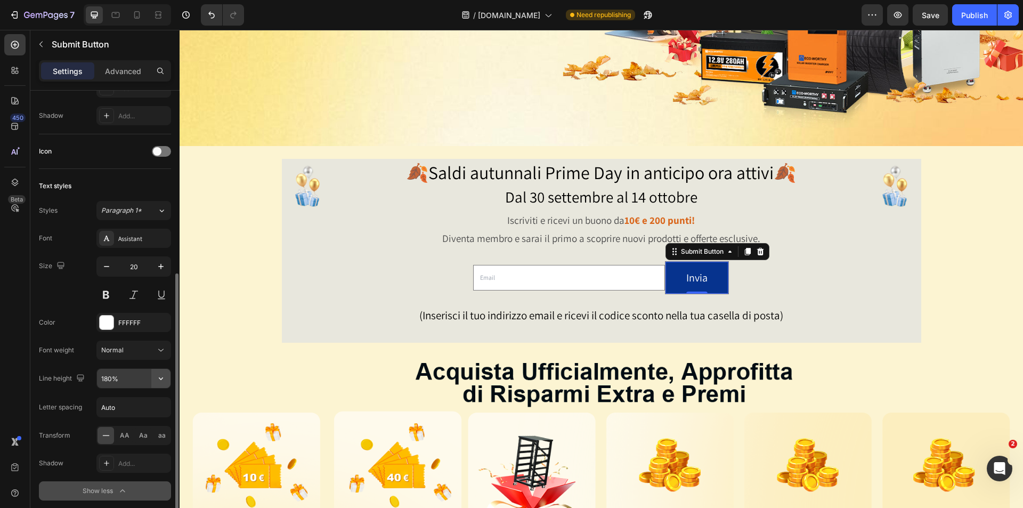
drag, startPoint x: 141, startPoint y: 378, endPoint x: 157, endPoint y: 376, distance: 16.1
click at [151, 378] on div "180%" at bounding box center [134, 378] width 74 height 19
click at [166, 376] on button "button" at bounding box center [160, 378] width 19 height 19
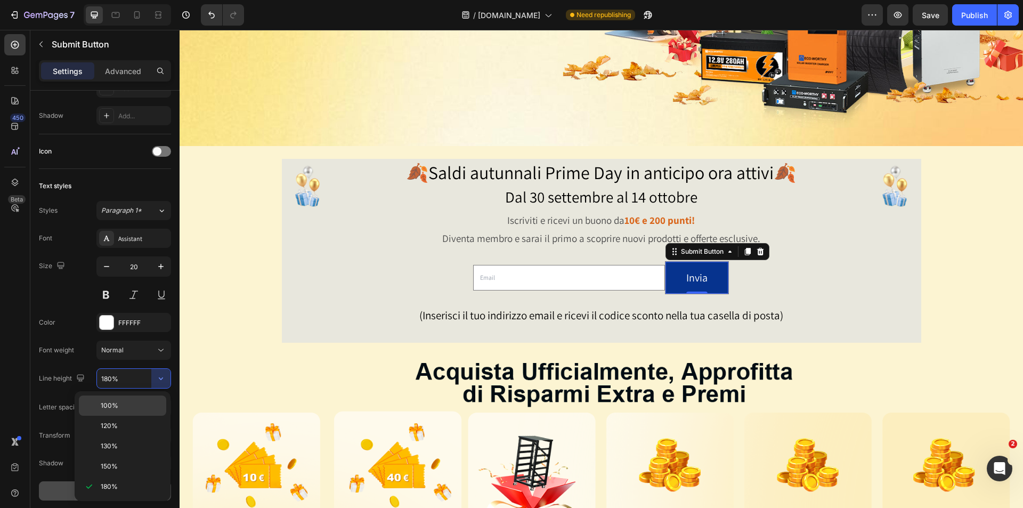
click at [109, 405] on span "100%" at bounding box center [110, 406] width 18 height 10
type input "100%"
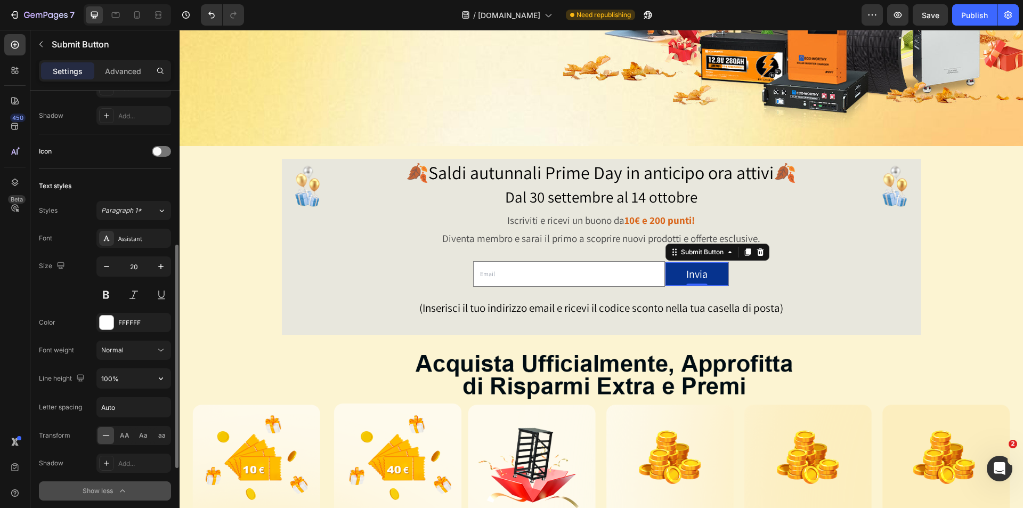
drag, startPoint x: 161, startPoint y: 372, endPoint x: 145, endPoint y: 390, distance: 24.1
click at [159, 373] on button "button" at bounding box center [160, 378] width 19 height 19
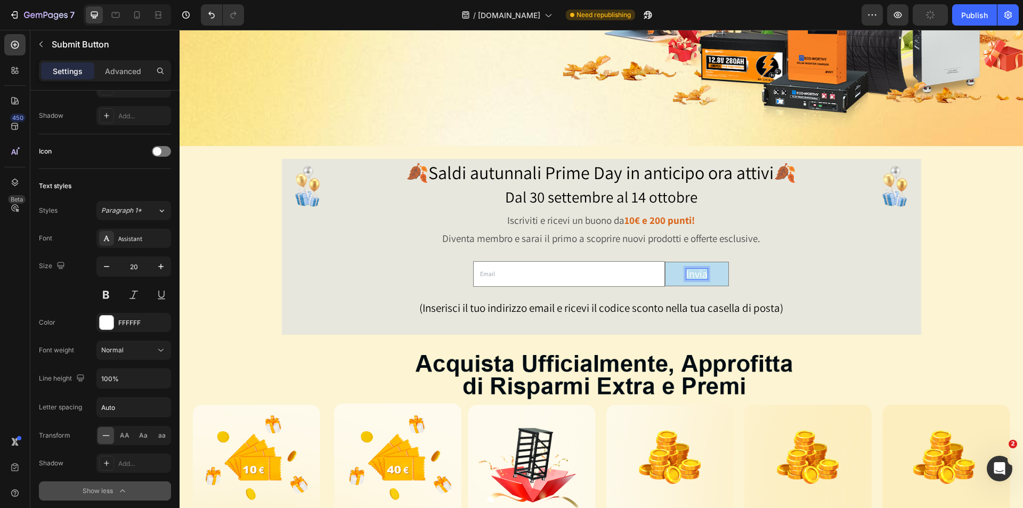
click at [680, 273] on button "Invia" at bounding box center [696, 273] width 63 height 23
click at [686, 273] on p "Invia" at bounding box center [696, 273] width 21 height 11
drag, startPoint x: 683, startPoint y: 273, endPoint x: 704, endPoint y: 273, distance: 20.8
click at [704, 273] on button "Invia" at bounding box center [696, 273] width 63 height 23
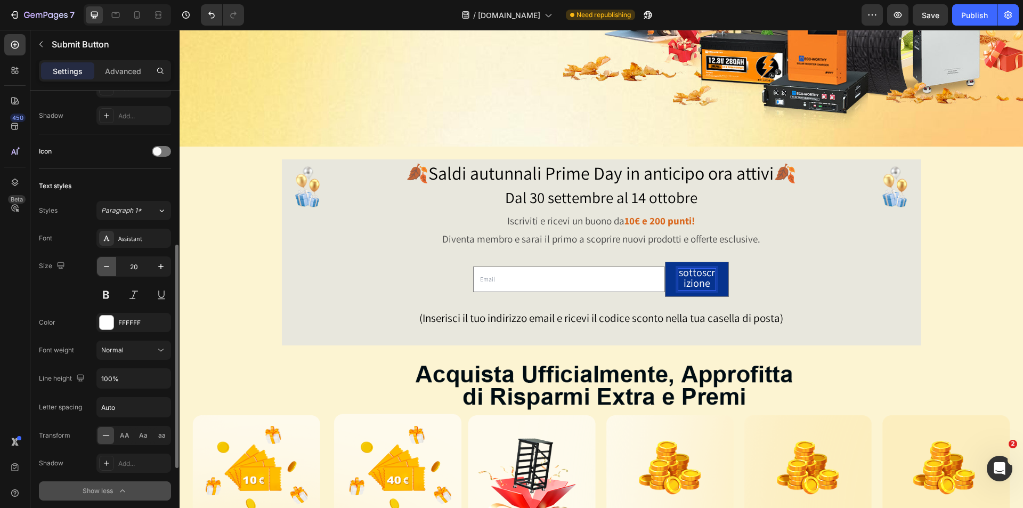
click at [104, 266] on icon "button" at bounding box center [106, 266] width 11 height 11
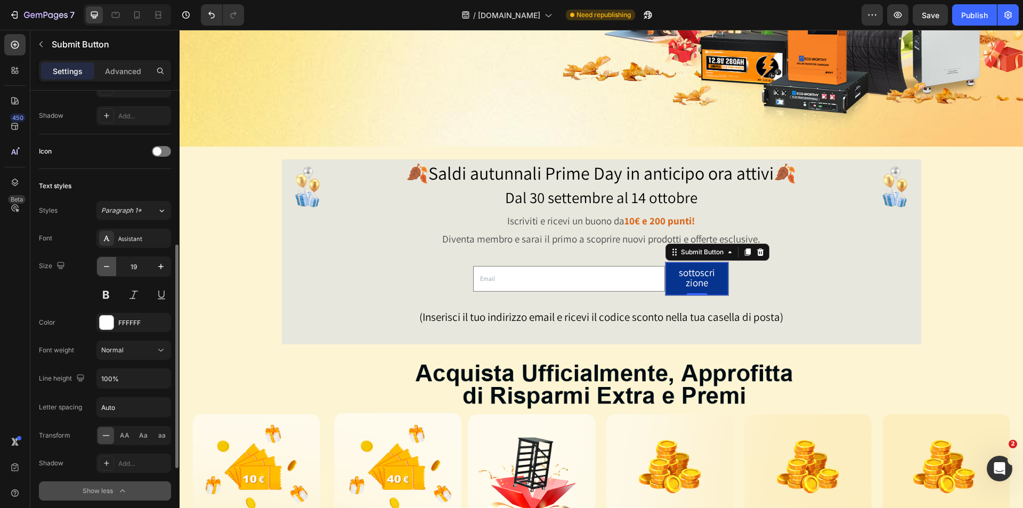
scroll to position [1, 0]
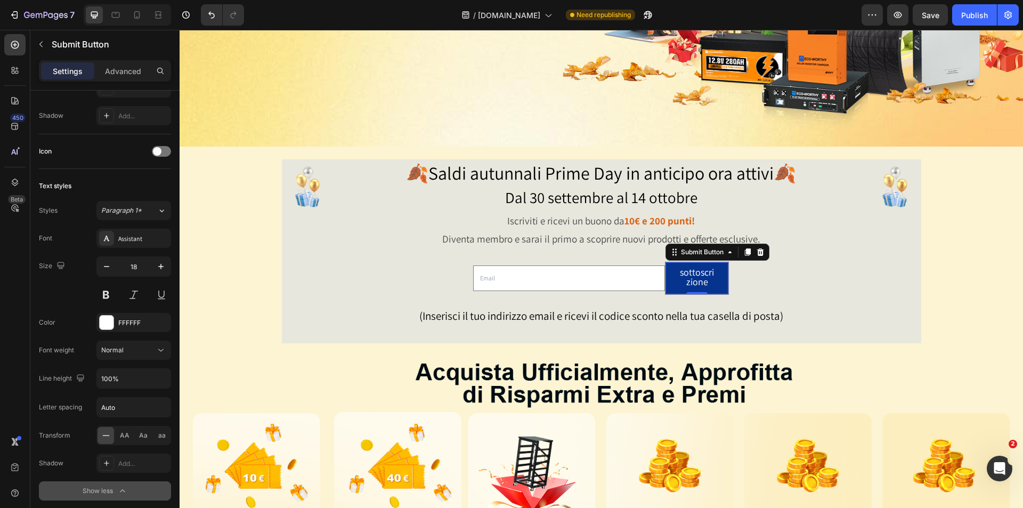
click at [684, 274] on p "sottoscrizione" at bounding box center [696, 276] width 37 height 19
click at [108, 265] on icon "button" at bounding box center [106, 266] width 11 height 11
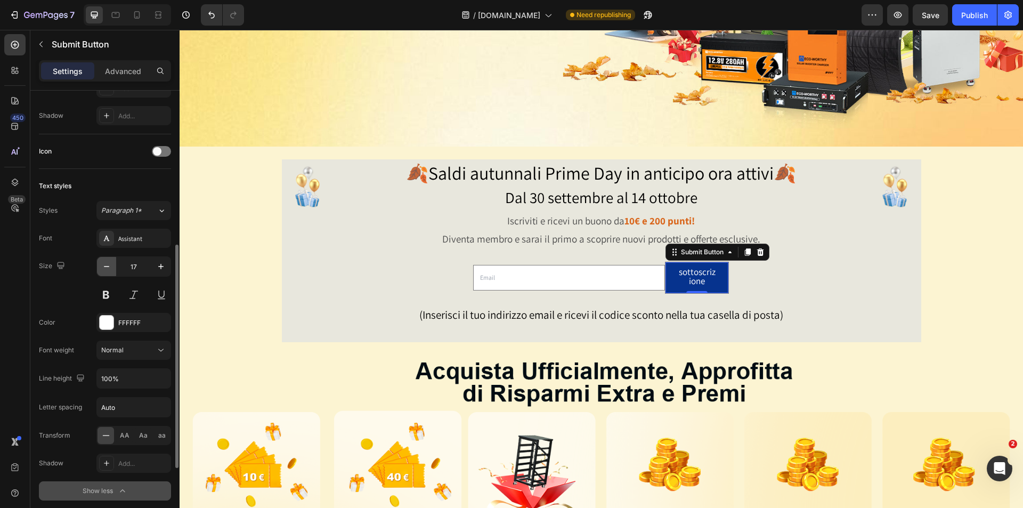
click at [108, 265] on icon "button" at bounding box center [106, 266] width 11 height 11
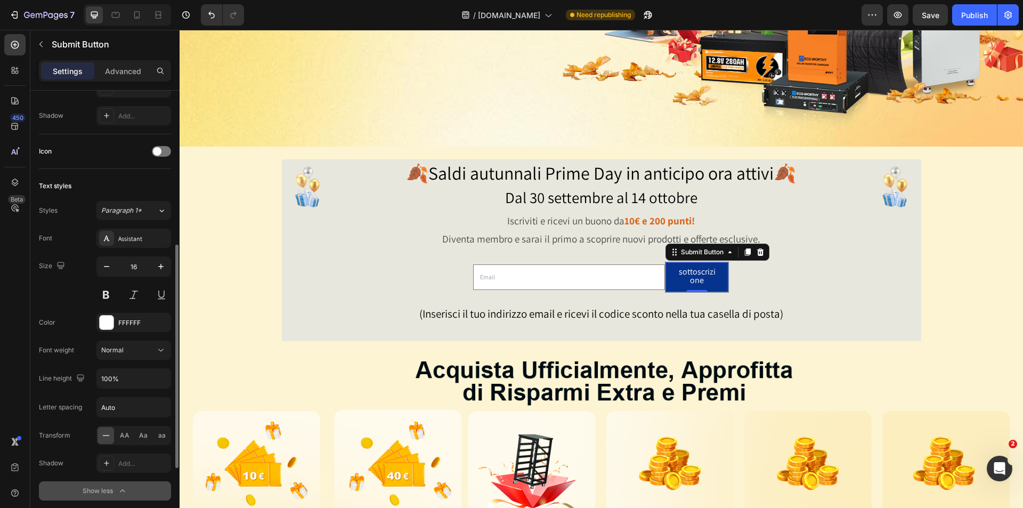
type input "15"
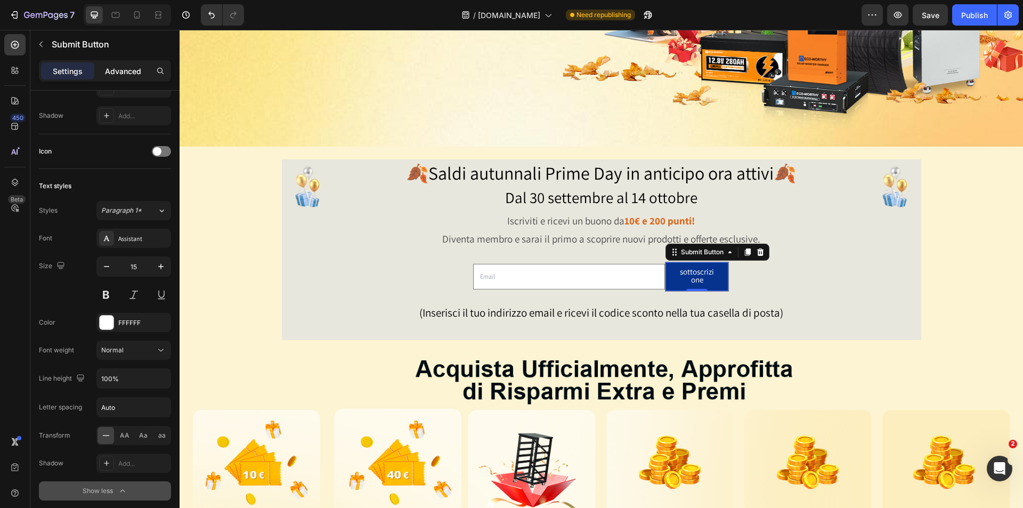
click at [114, 69] on p "Advanced" at bounding box center [123, 71] width 36 height 11
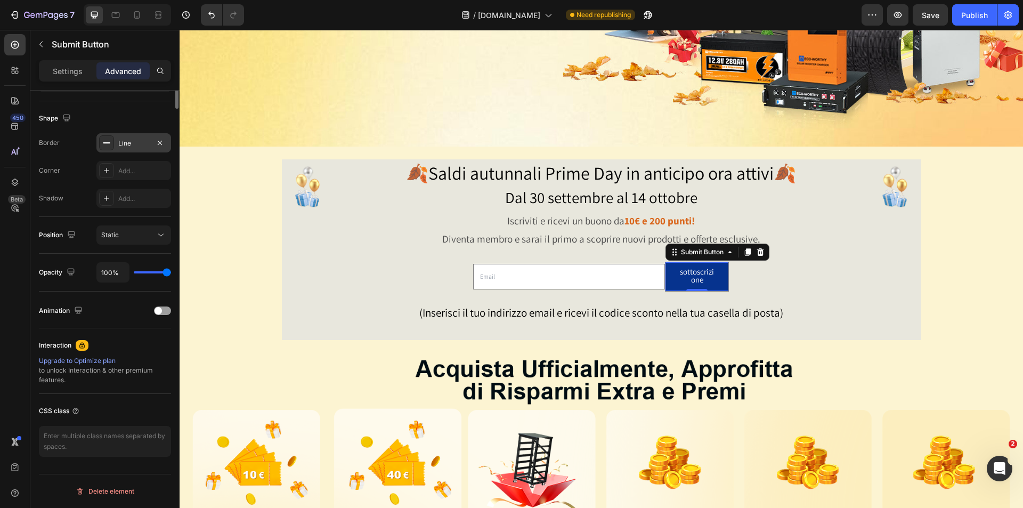
scroll to position [0, 0]
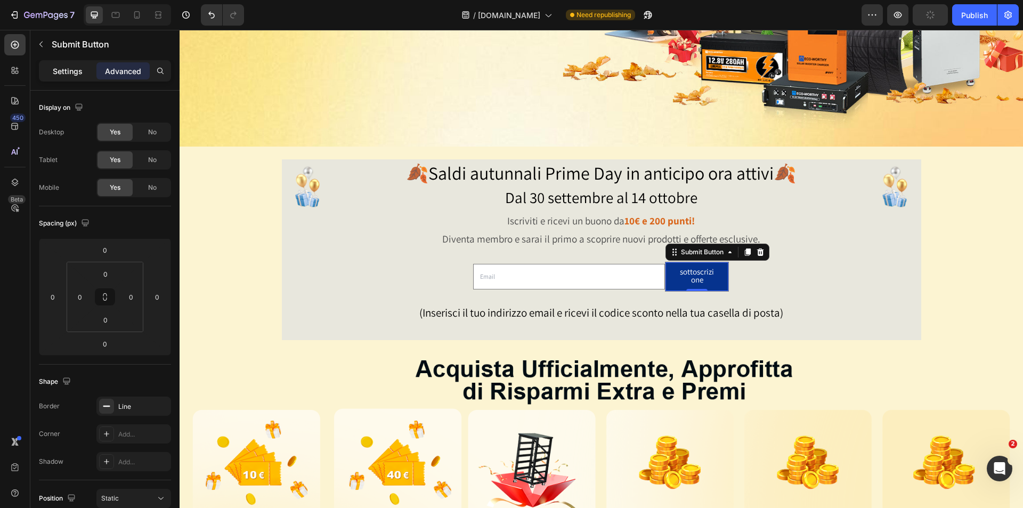
click at [64, 70] on p "Settings" at bounding box center [68, 71] width 30 height 11
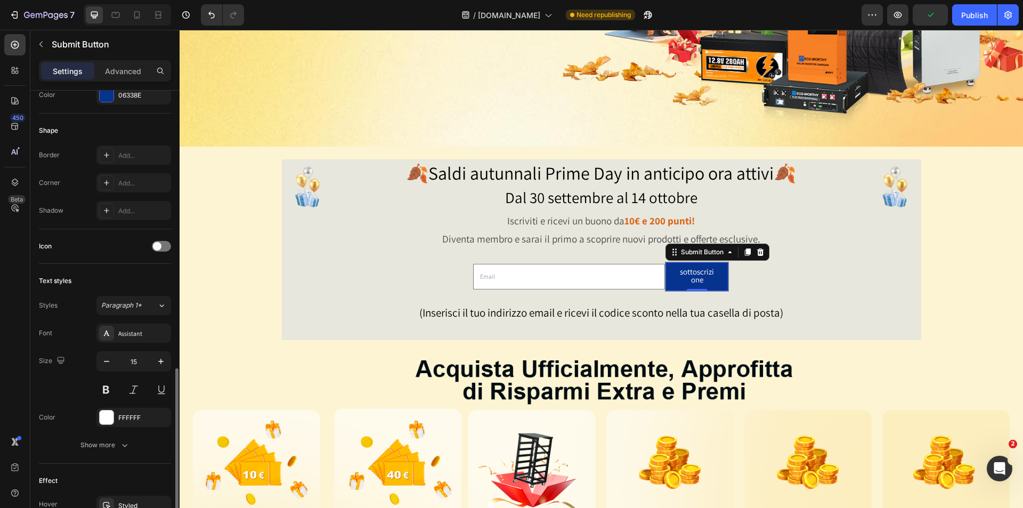
scroll to position [308, 0]
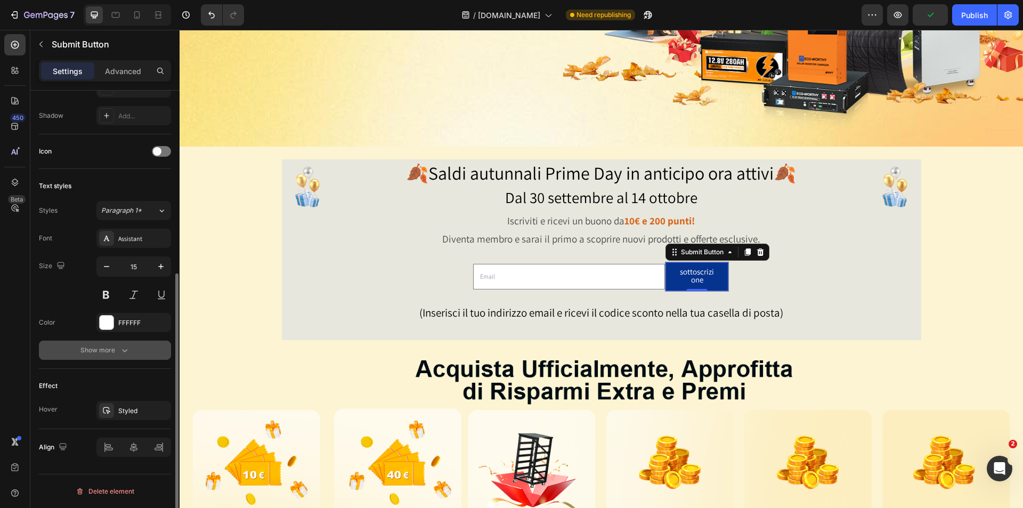
click at [116, 354] on div "Show more" at bounding box center [105, 350] width 50 height 11
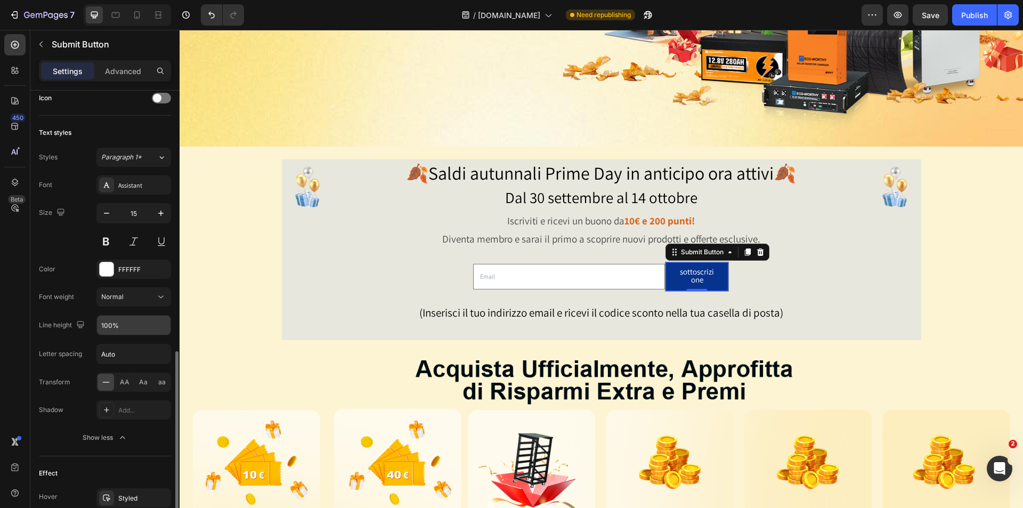
scroll to position [449, 0]
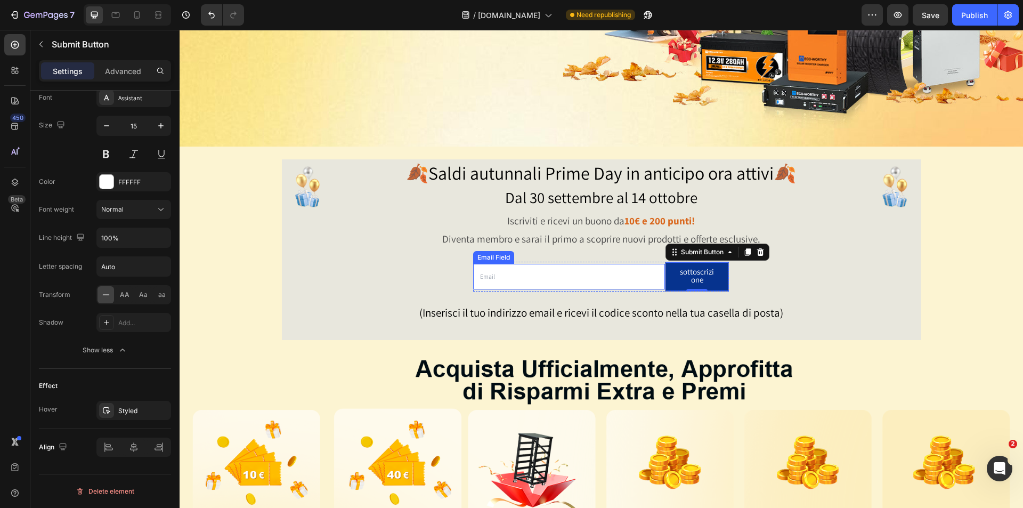
click at [614, 278] on input "email" at bounding box center [569, 277] width 192 height 26
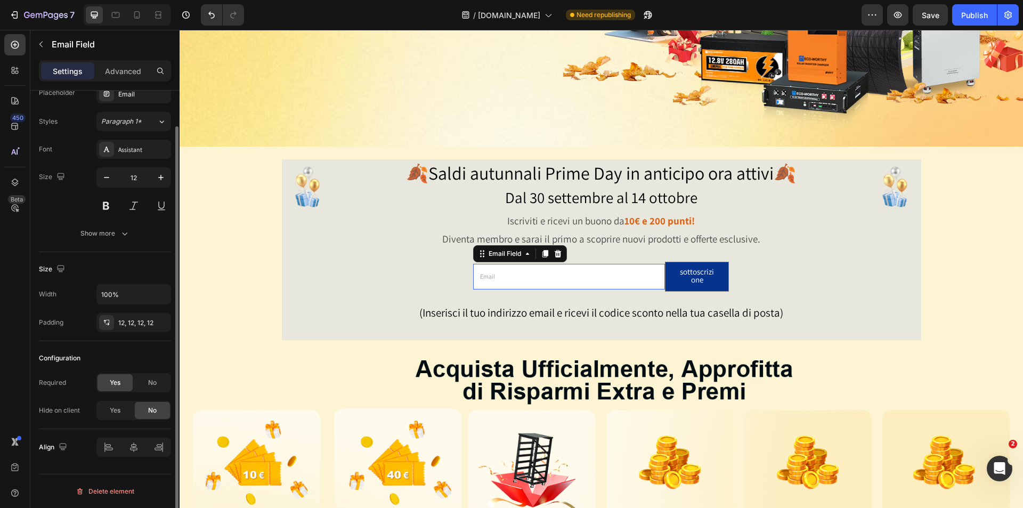
scroll to position [0, 0]
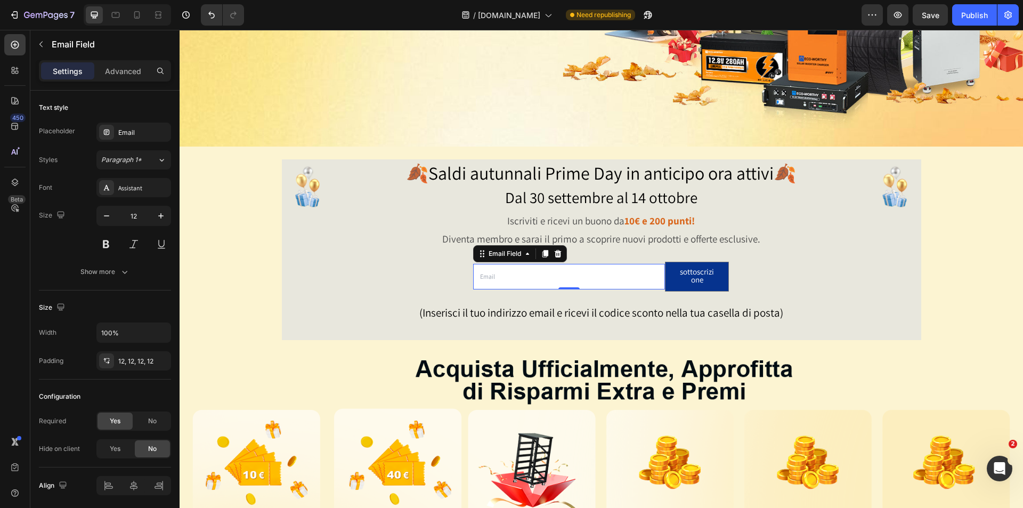
click at [659, 284] on input "email" at bounding box center [569, 277] width 192 height 26
click at [659, 287] on div "Email Field 0" at bounding box center [569, 277] width 192 height 30
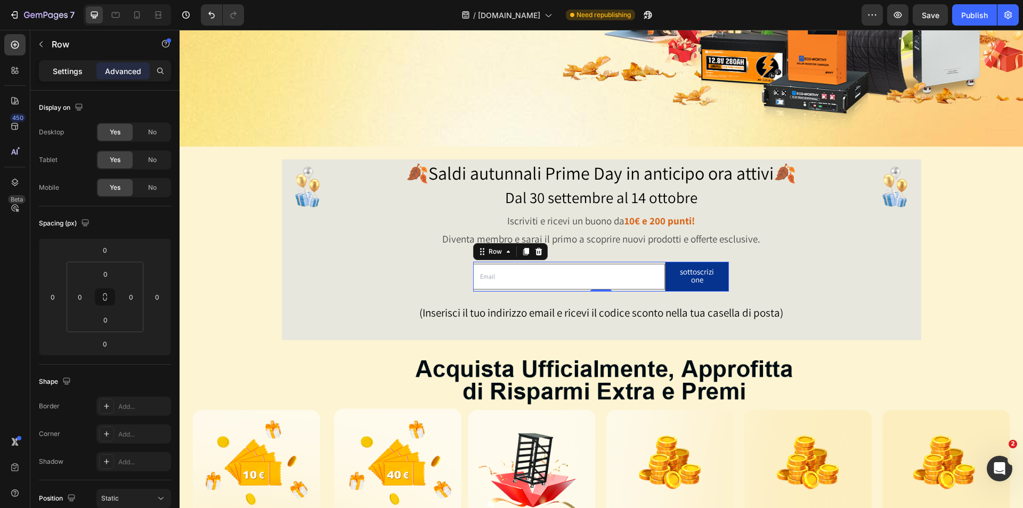
click at [52, 72] on div "Settings" at bounding box center [67, 70] width 53 height 17
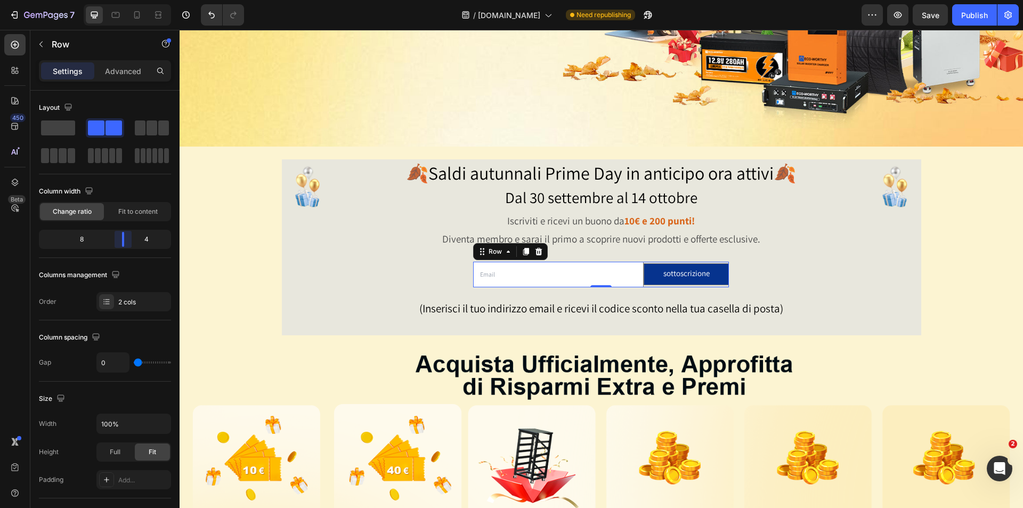
drag, startPoint x: 130, startPoint y: 244, endPoint x: 352, endPoint y: 287, distance: 226.3
click at [129, 0] on body "7 Version history / Sep.Sale Need republishing Preview Save Publish 450 Beta Se…" at bounding box center [511, 0] width 1023 height 0
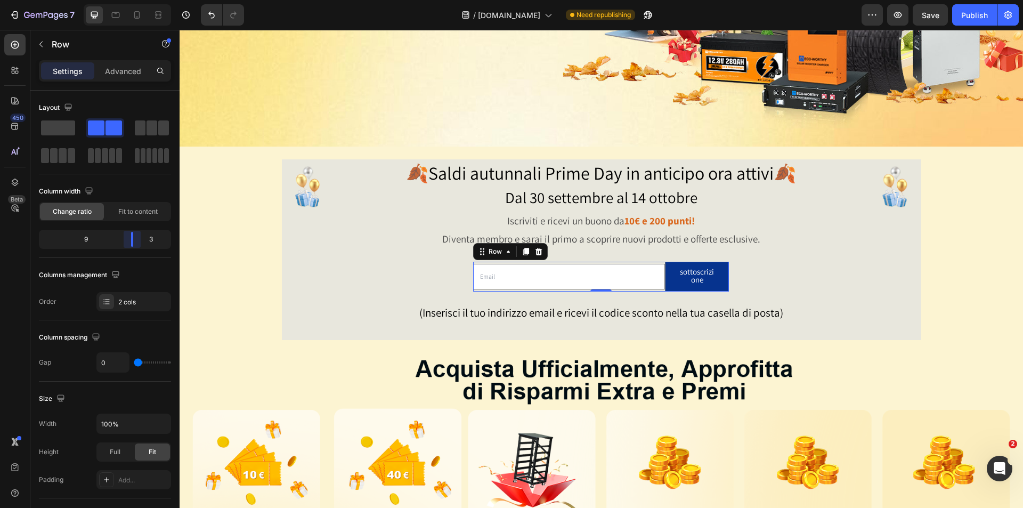
drag, startPoint x: 121, startPoint y: 239, endPoint x: 135, endPoint y: 239, distance: 13.8
click at [135, 0] on body "7 Version history / Sep.Sale Need republishing Preview Save Publish 450 Beta Se…" at bounding box center [511, 0] width 1023 height 0
click at [118, 454] on span "Full" at bounding box center [115, 452] width 11 height 10
click at [668, 279] on button "sottoscrizione" at bounding box center [696, 276] width 63 height 29
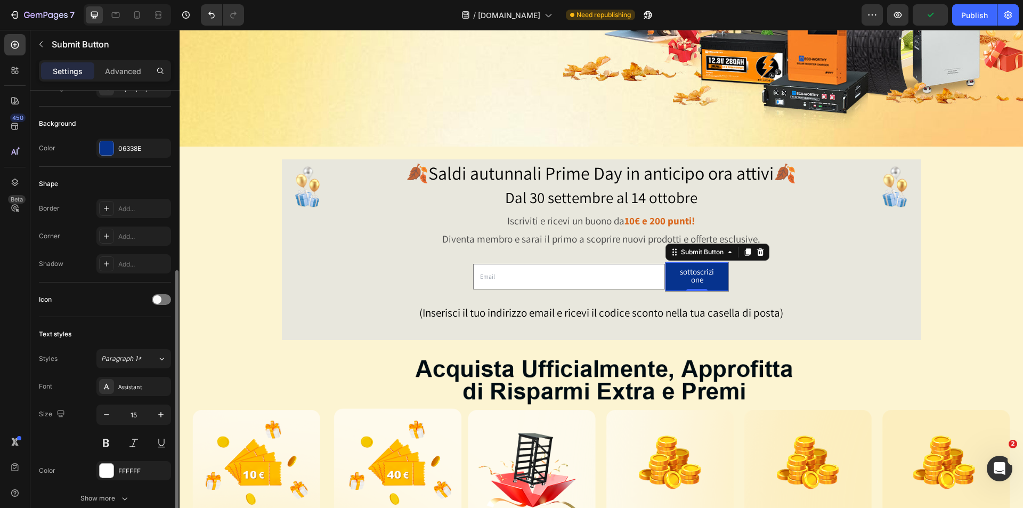
scroll to position [213, 0]
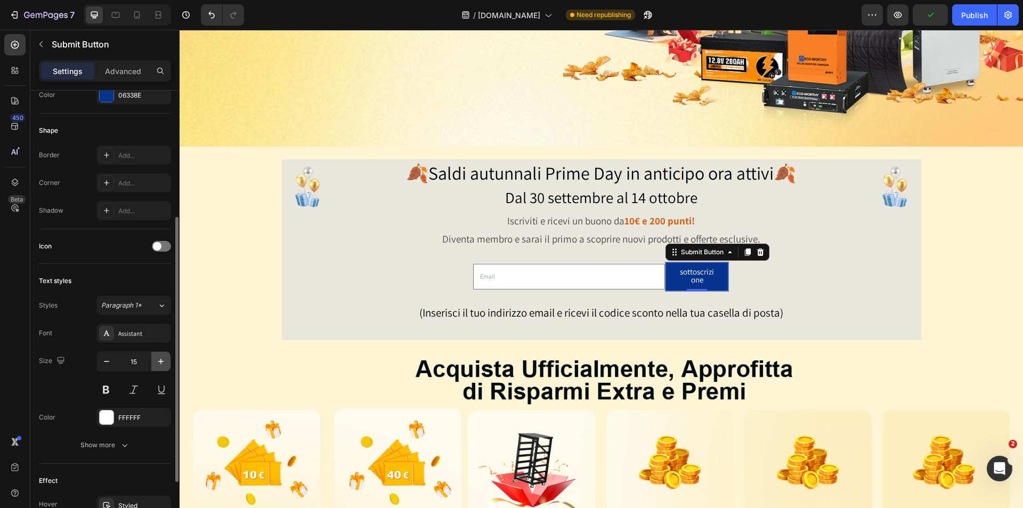
click at [165, 364] on icon "button" at bounding box center [161, 361] width 11 height 11
type input "16"
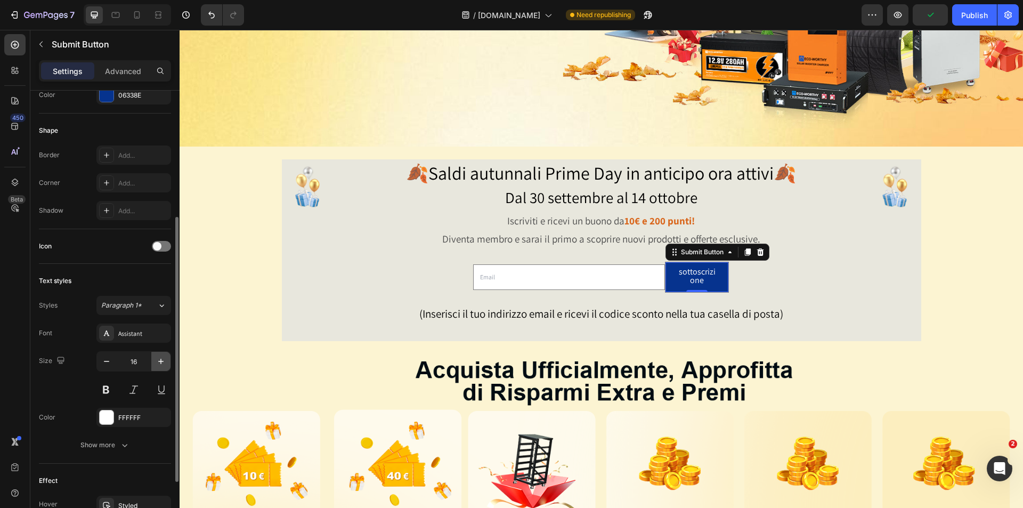
scroll to position [1, 0]
click at [121, 441] on icon "button" at bounding box center [124, 444] width 11 height 11
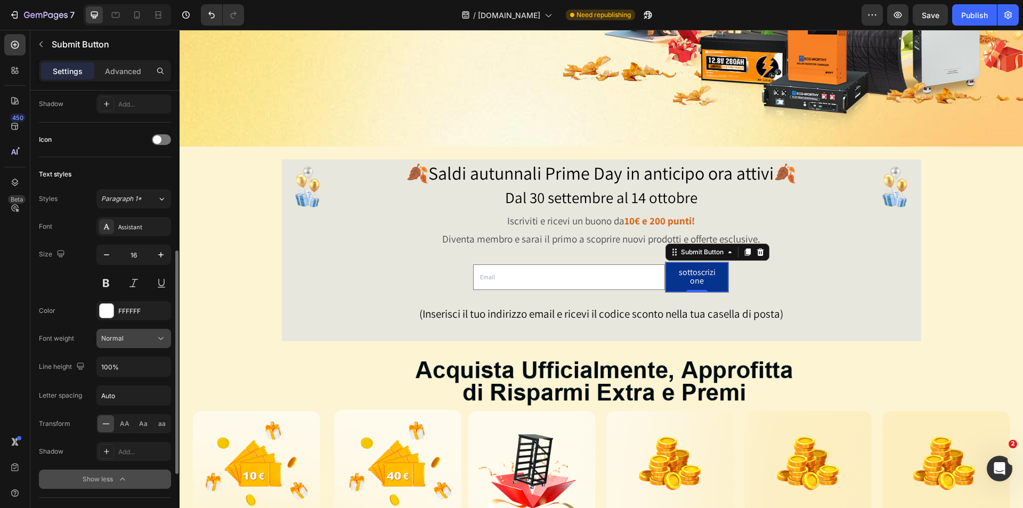
click at [139, 338] on div "Normal" at bounding box center [128, 338] width 54 height 10
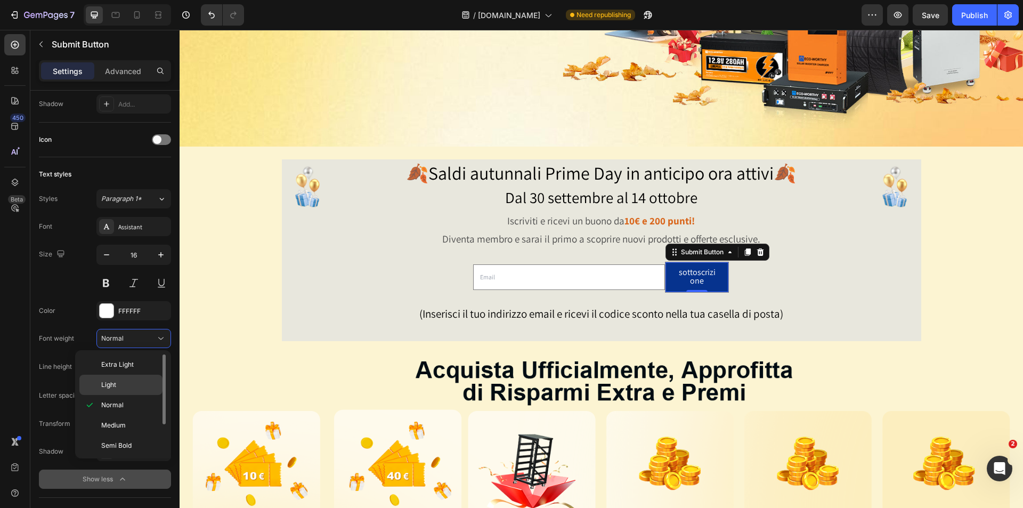
click at [123, 383] on p "Light" at bounding box center [129, 385] width 56 height 10
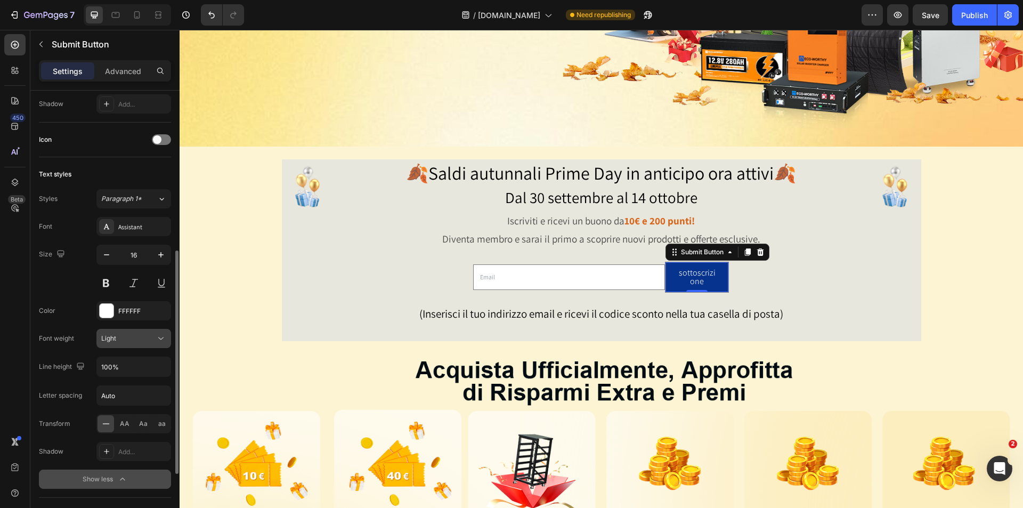
click at [142, 341] on div "Light" at bounding box center [128, 338] width 54 height 10
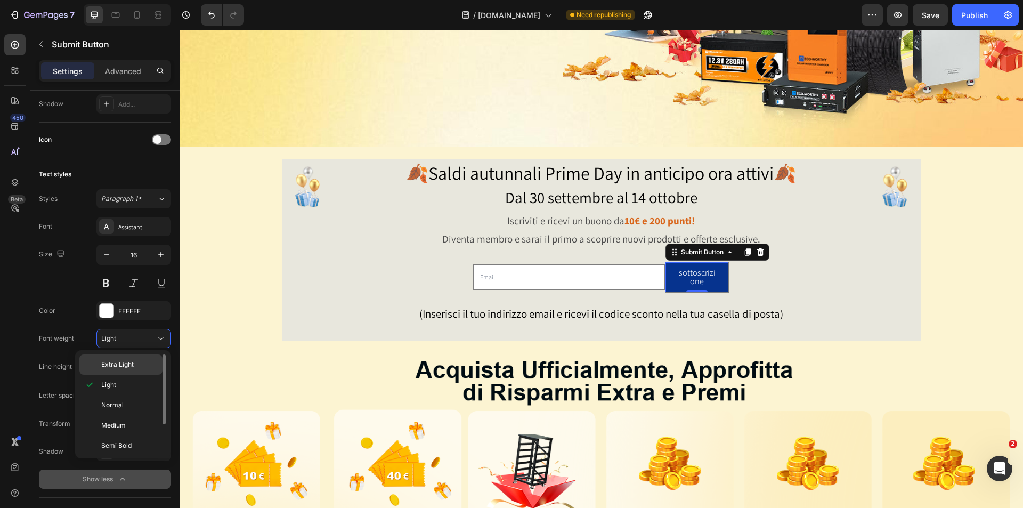
click at [133, 359] on div "Extra Light" at bounding box center [120, 364] width 83 height 20
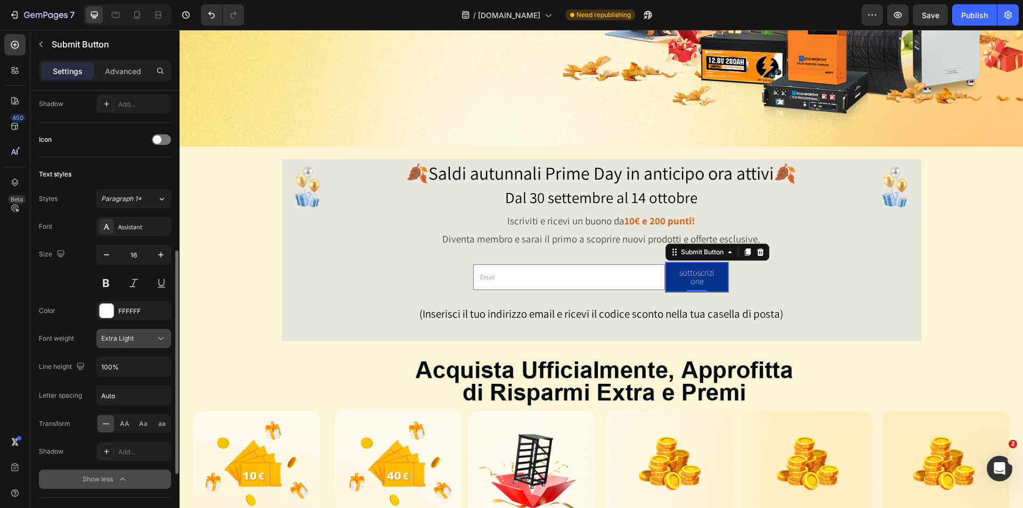
click at [143, 338] on div "Extra Light" at bounding box center [128, 338] width 54 height 10
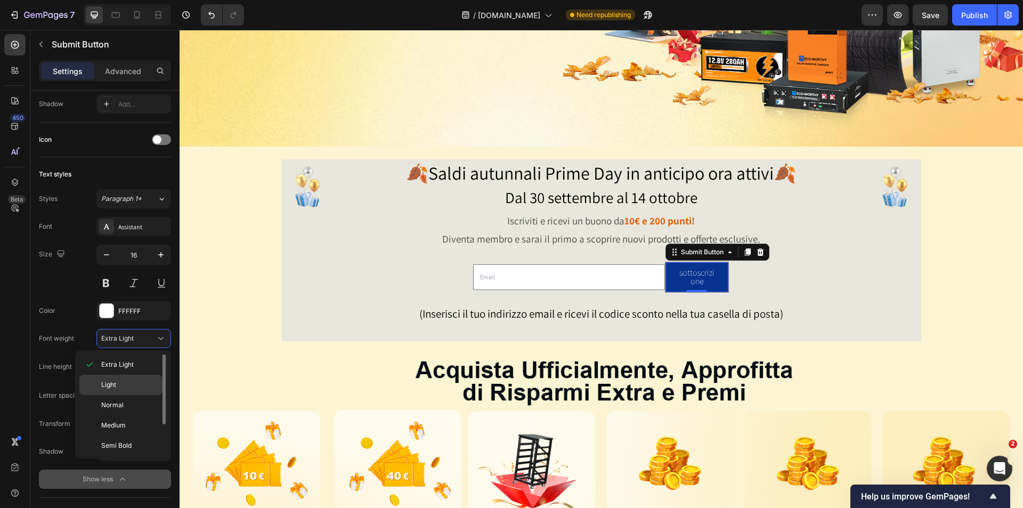
click at [130, 378] on div "Light" at bounding box center [120, 384] width 83 height 20
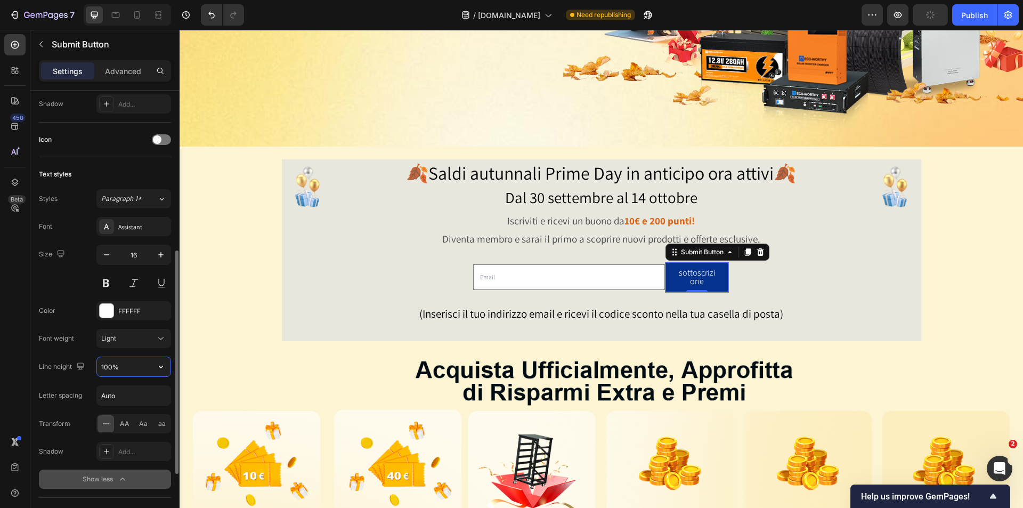
click at [128, 369] on input "100%" at bounding box center [134, 366] width 74 height 19
click at [161, 366] on icon "button" at bounding box center [161, 366] width 11 height 11
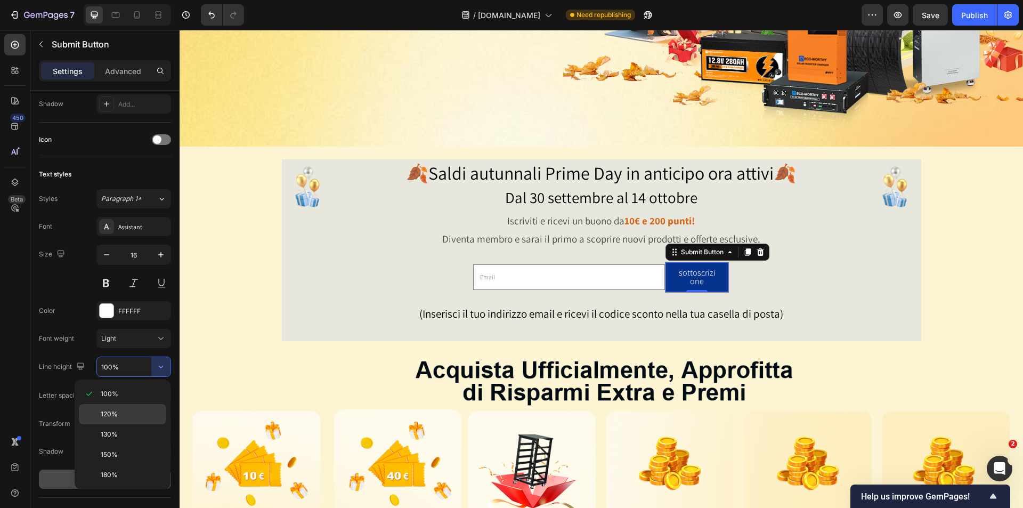
click at [108, 417] on span "120%" at bounding box center [109, 414] width 17 height 10
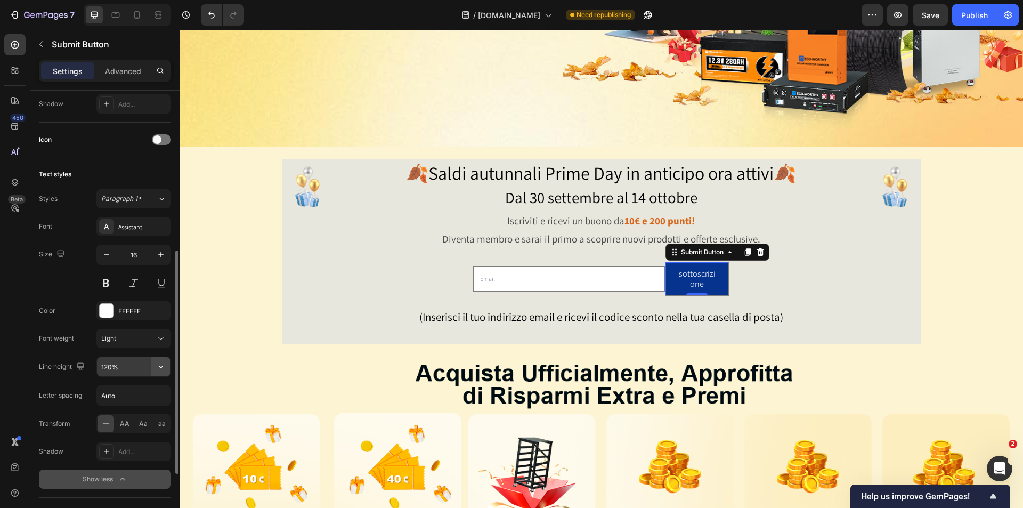
click at [161, 368] on icon "button" at bounding box center [161, 366] width 4 height 3
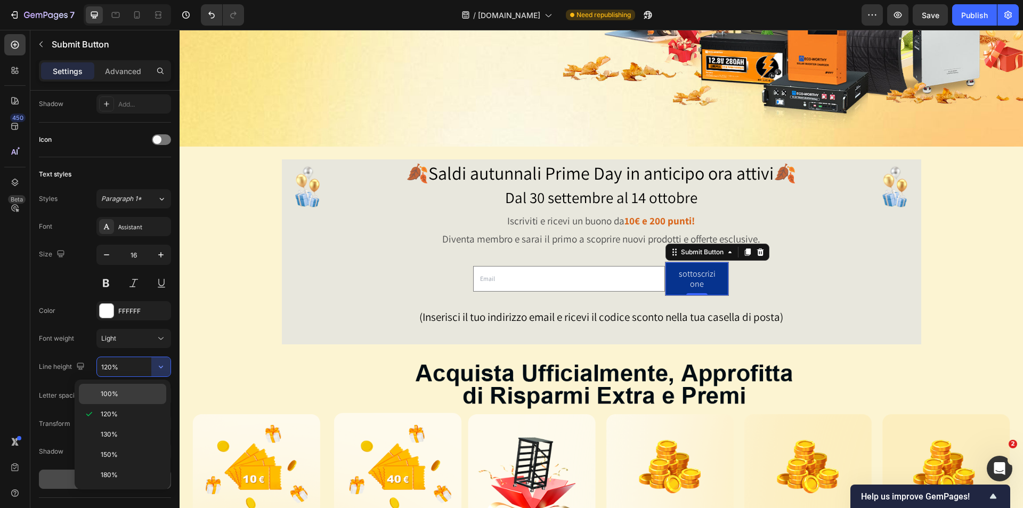
click at [152, 394] on p "100%" at bounding box center [131, 394] width 61 height 10
type input "100%"
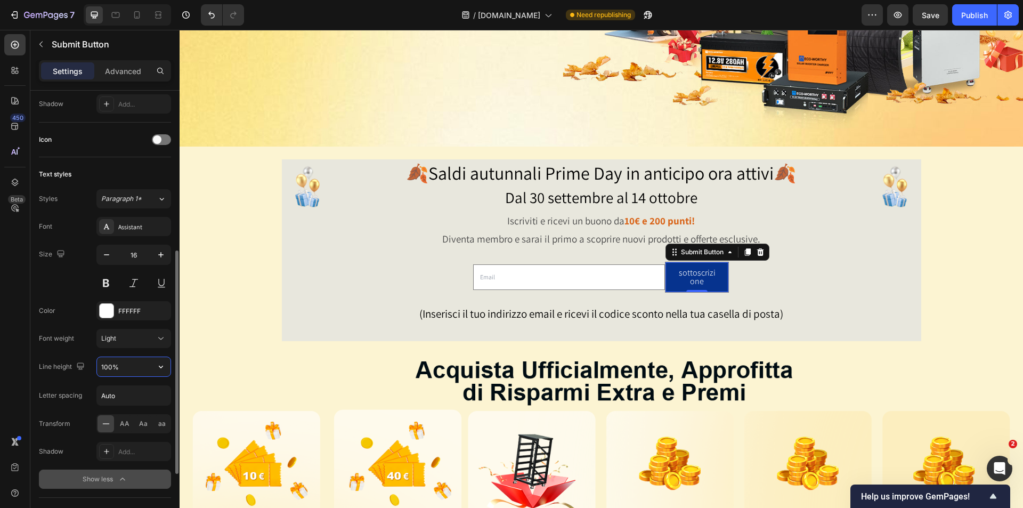
click at [108, 364] on input "100%" at bounding box center [134, 366] width 74 height 19
click at [137, 396] on input "Auto" at bounding box center [134, 395] width 74 height 19
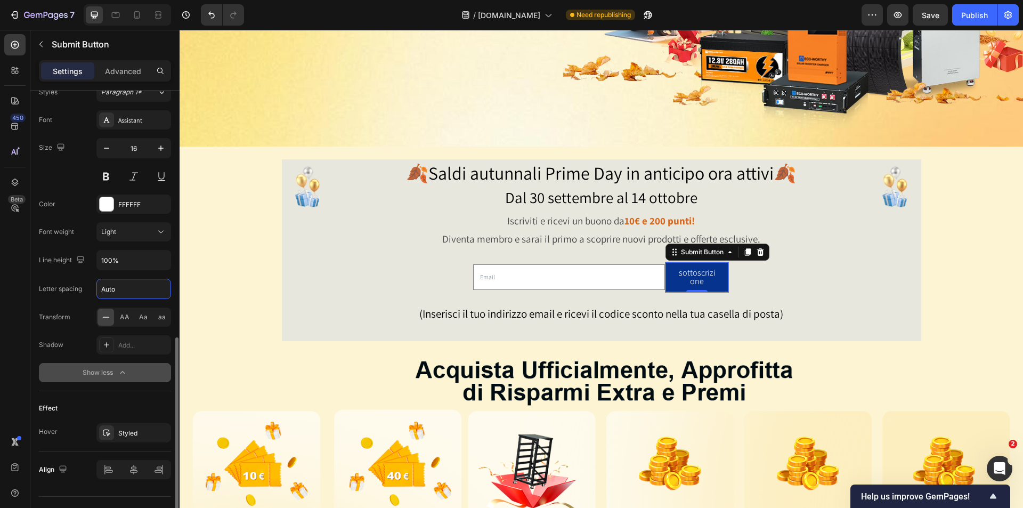
scroll to position [449, 0]
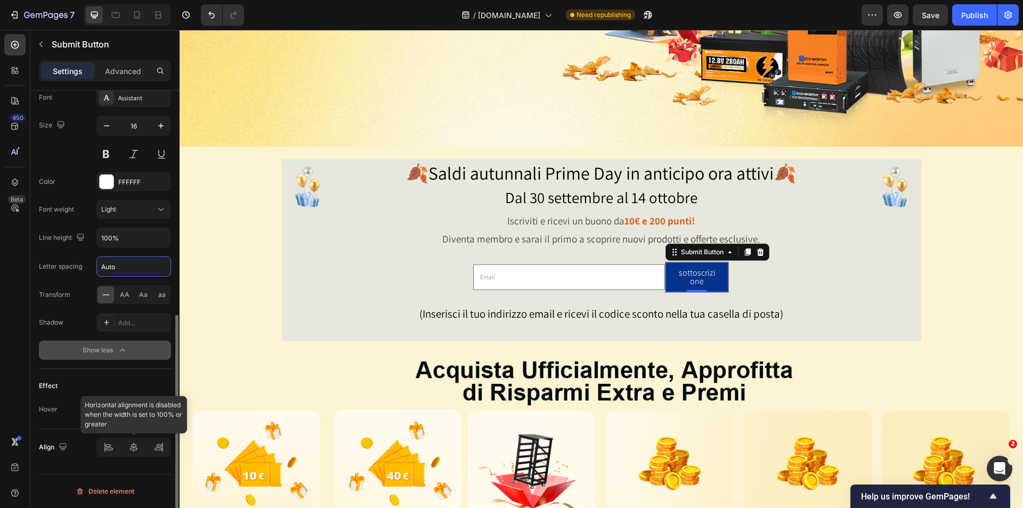
click at [107, 449] on div at bounding box center [133, 446] width 75 height 19
click at [133, 446] on div at bounding box center [133, 446] width 75 height 19
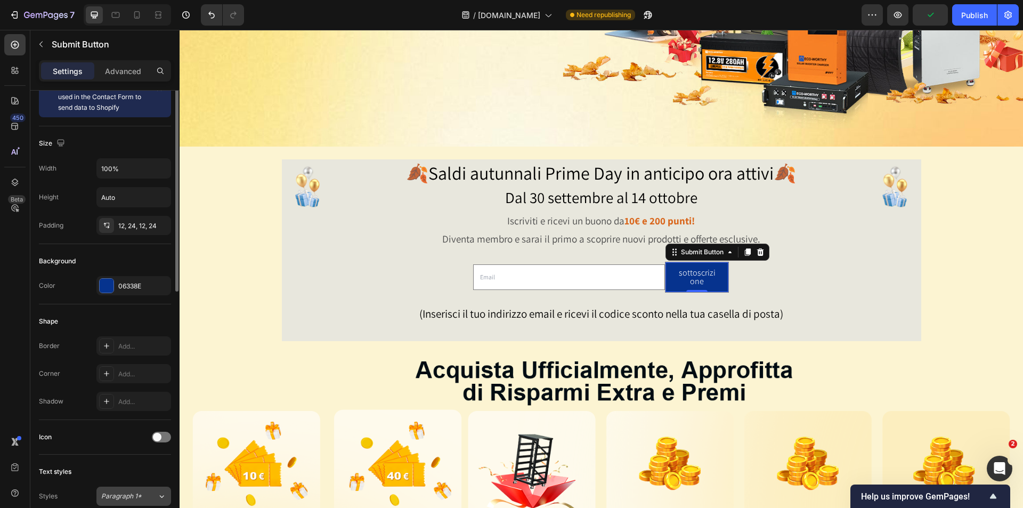
scroll to position [0, 0]
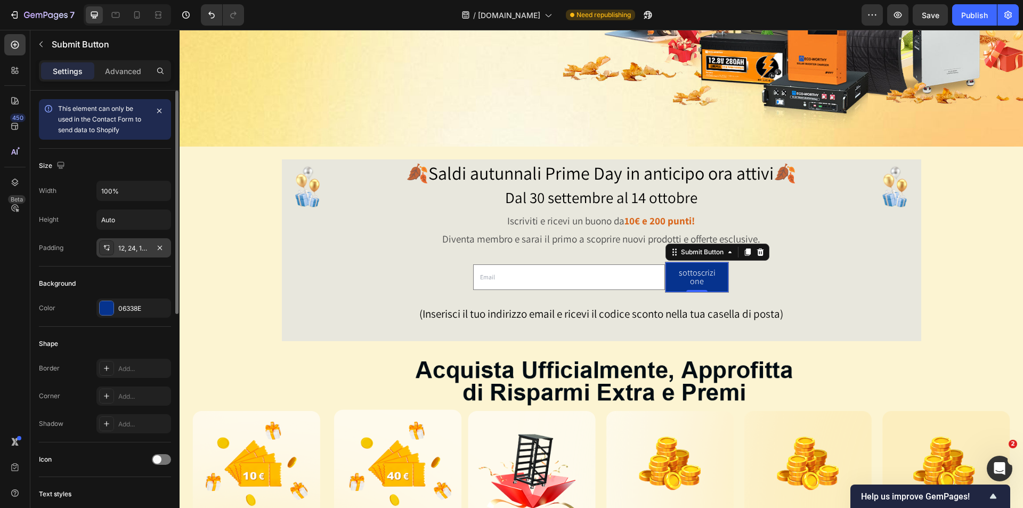
click at [138, 248] on div "12, 24, 12, 24" at bounding box center [133, 248] width 31 height 10
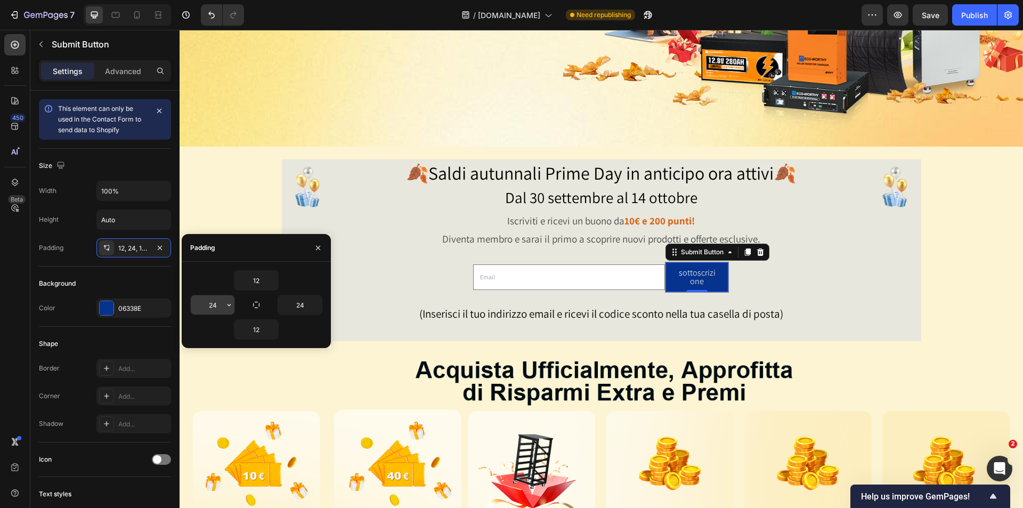
click at [215, 303] on input "24" at bounding box center [213, 304] width 44 height 19
type input "12"
click at [308, 306] on input "24" at bounding box center [300, 304] width 44 height 19
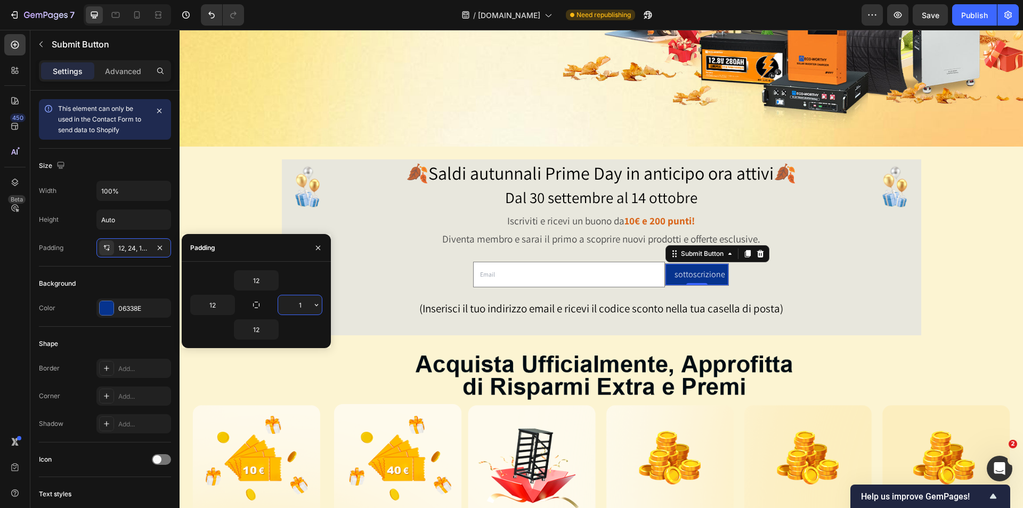
type input "12"
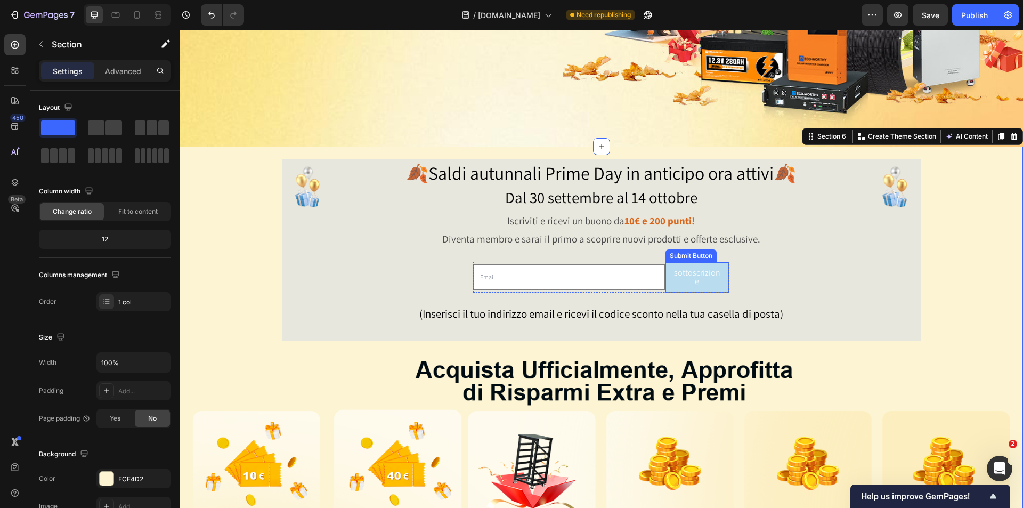
click at [720, 279] on button "sottoscrizione" at bounding box center [696, 277] width 63 height 30
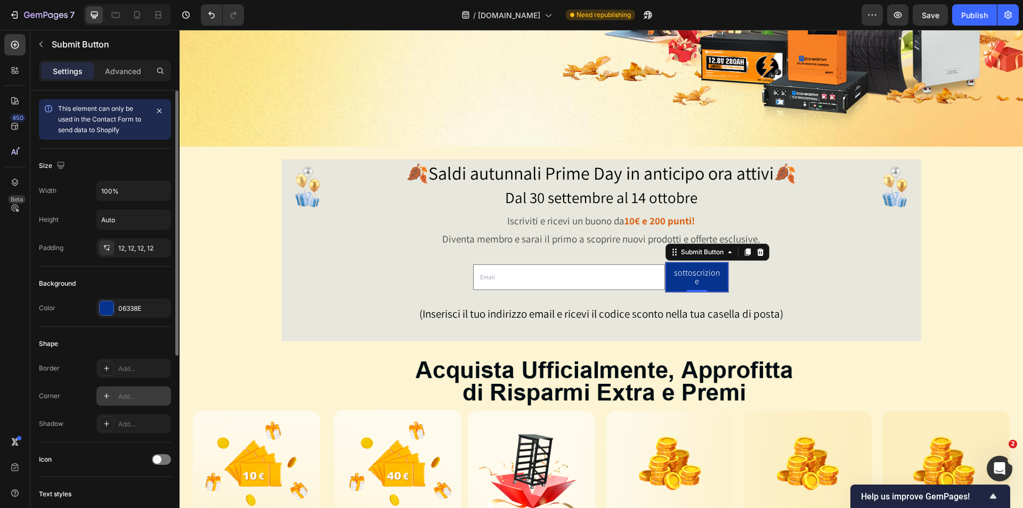
scroll to position [308, 0]
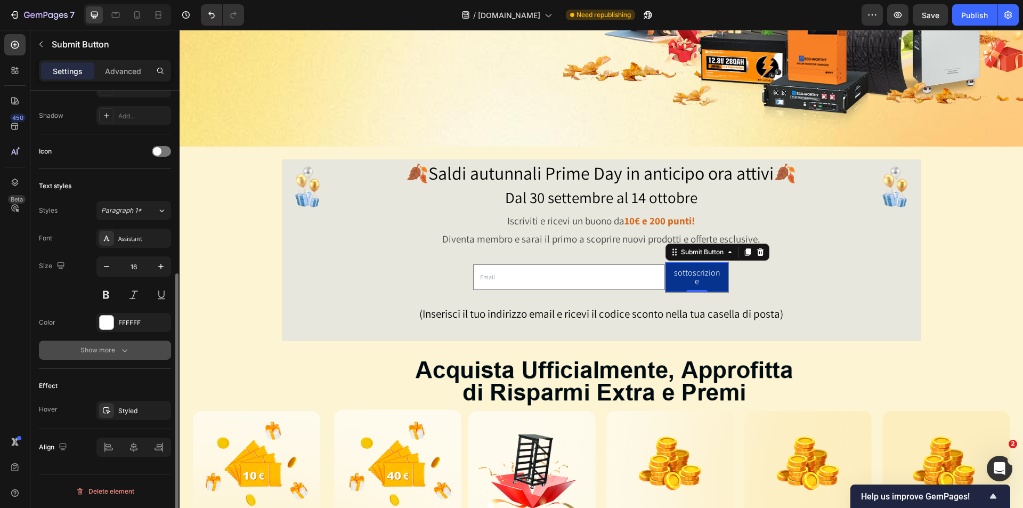
click at [112, 353] on div "Show more" at bounding box center [105, 350] width 50 height 11
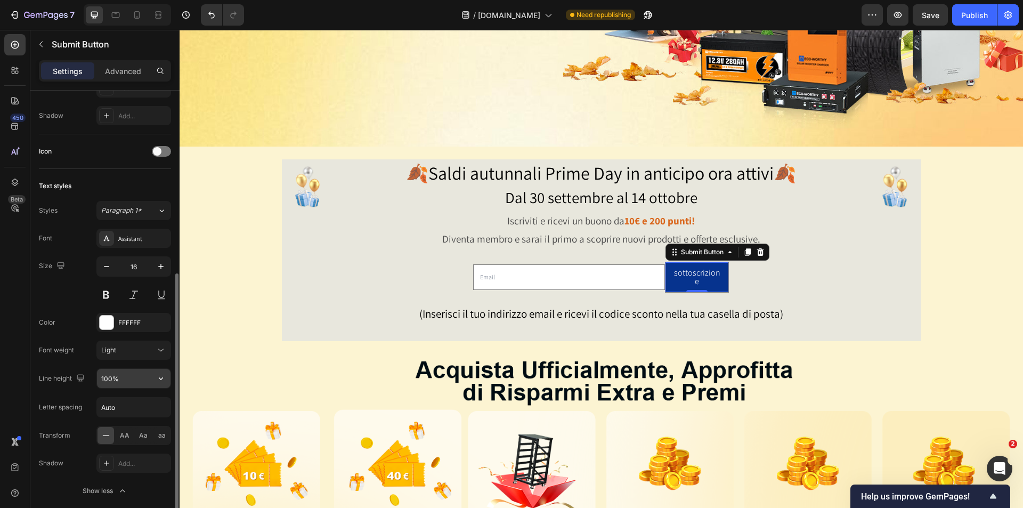
click at [120, 385] on input "100%" at bounding box center [134, 378] width 74 height 19
click at [164, 377] on icon "button" at bounding box center [161, 378] width 11 height 11
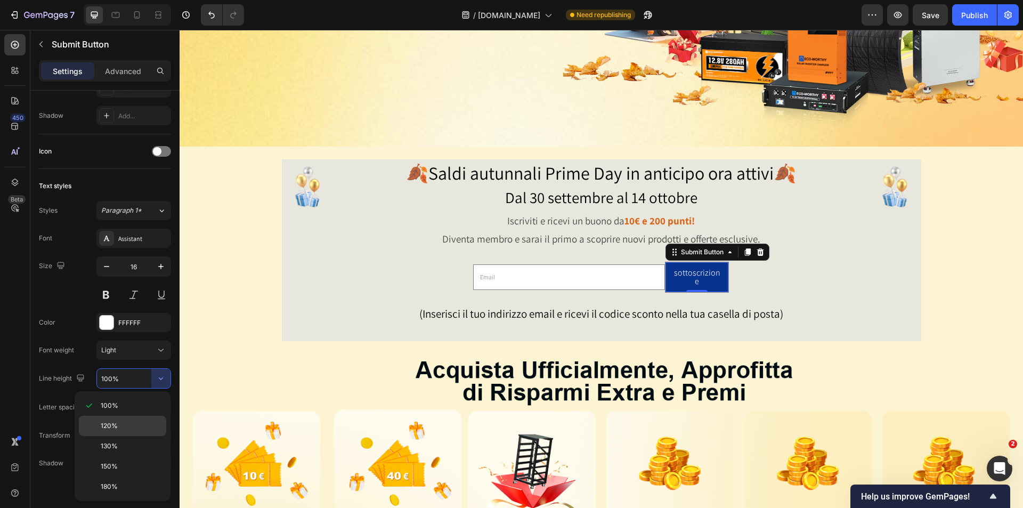
click at [111, 419] on div "120%" at bounding box center [122, 425] width 87 height 20
type input "120%"
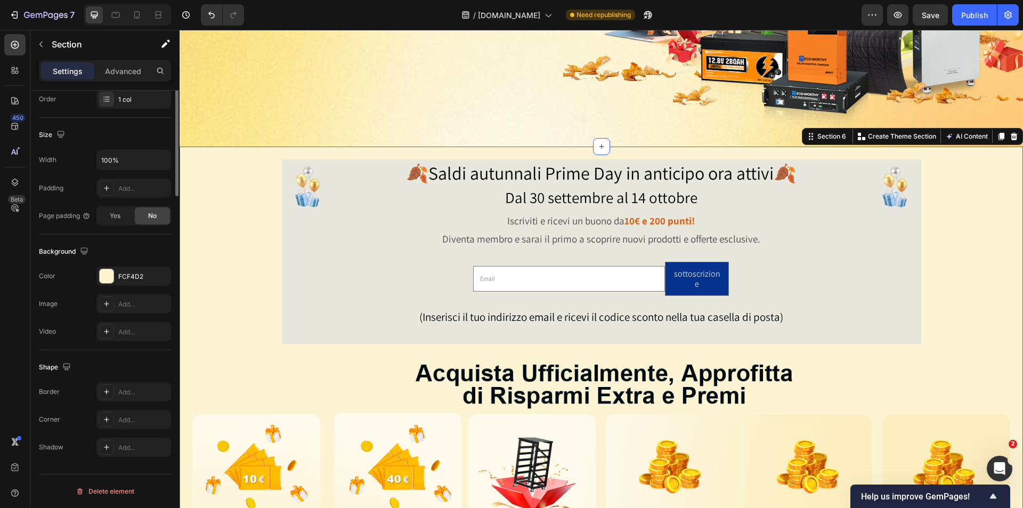
scroll to position [0, 0]
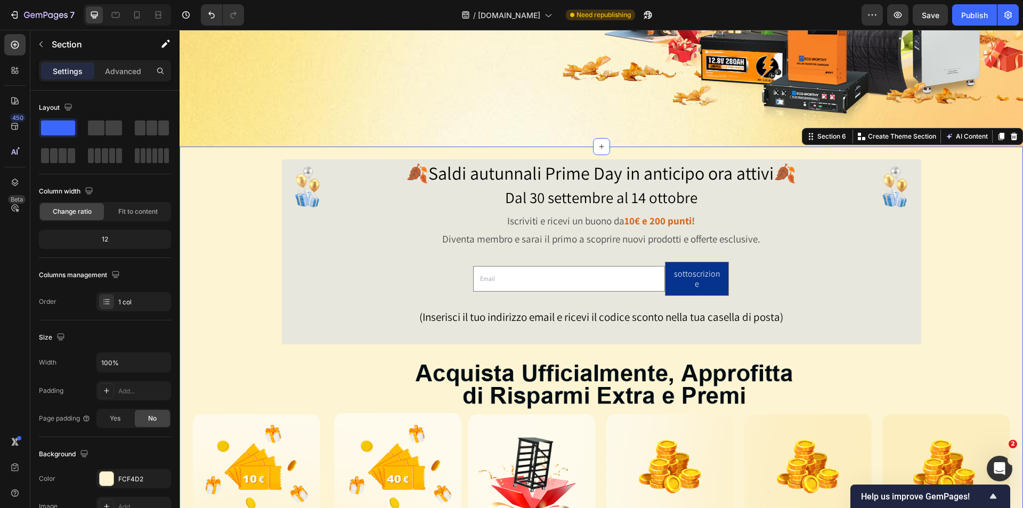
click at [869, 300] on div "Image" at bounding box center [895, 252] width 52 height 184
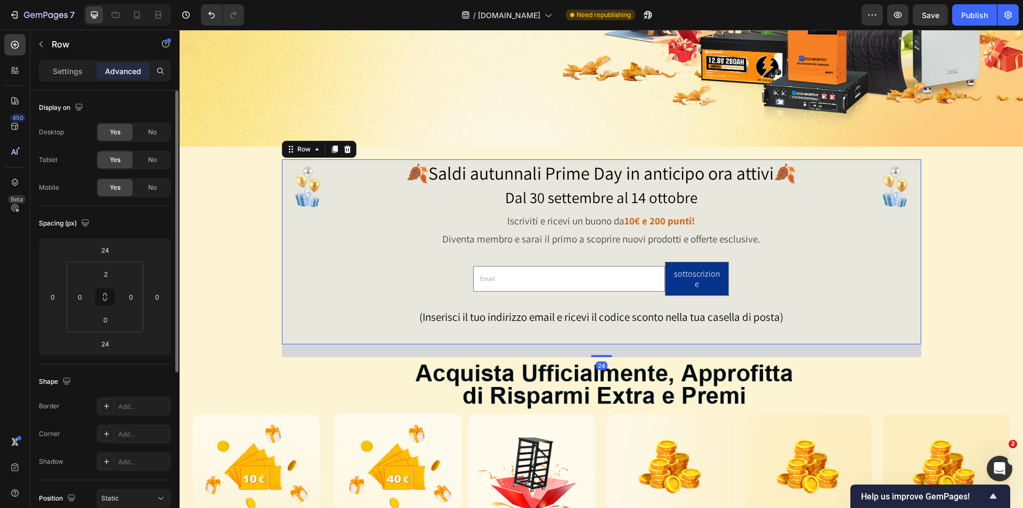
scroll to position [263, 0]
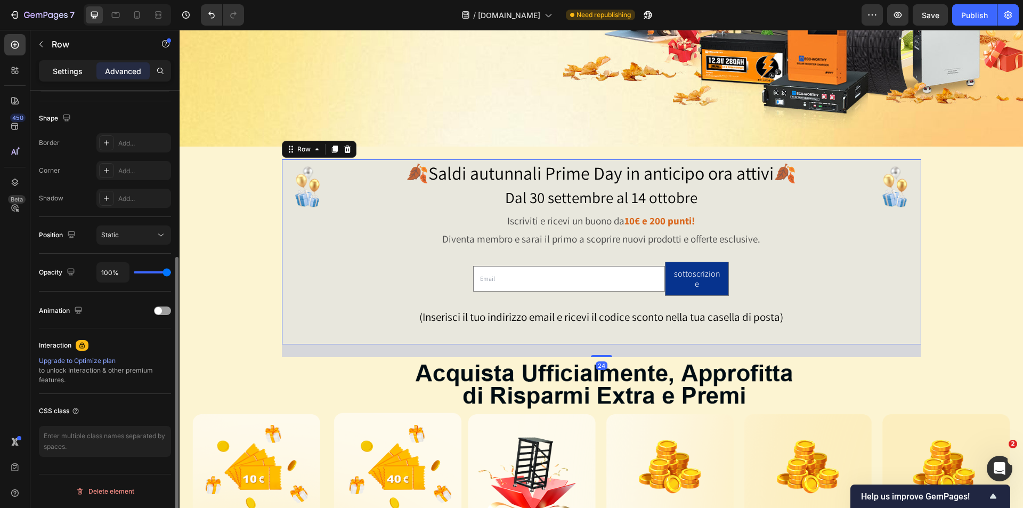
click at [65, 74] on p "Settings" at bounding box center [68, 71] width 30 height 11
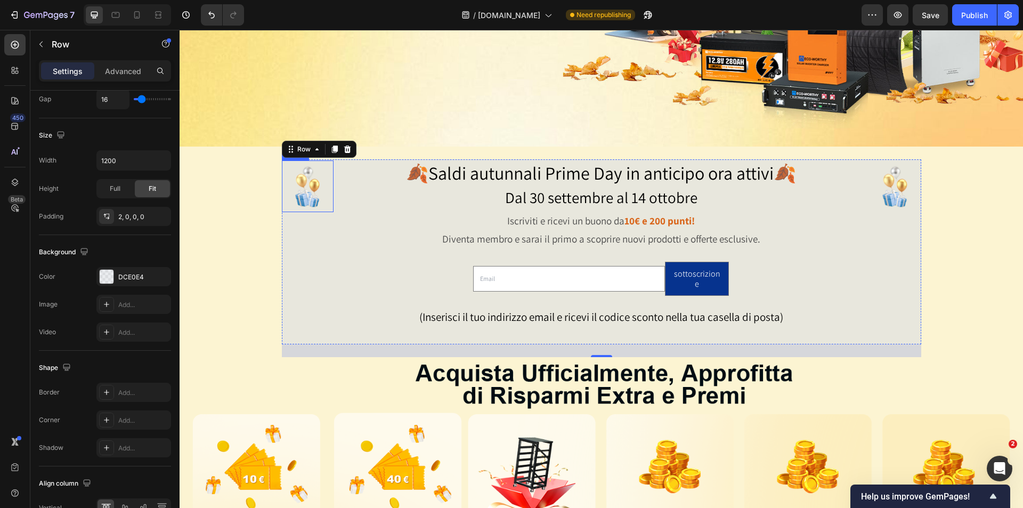
click at [314, 184] on img at bounding box center [308, 186] width 52 height 52
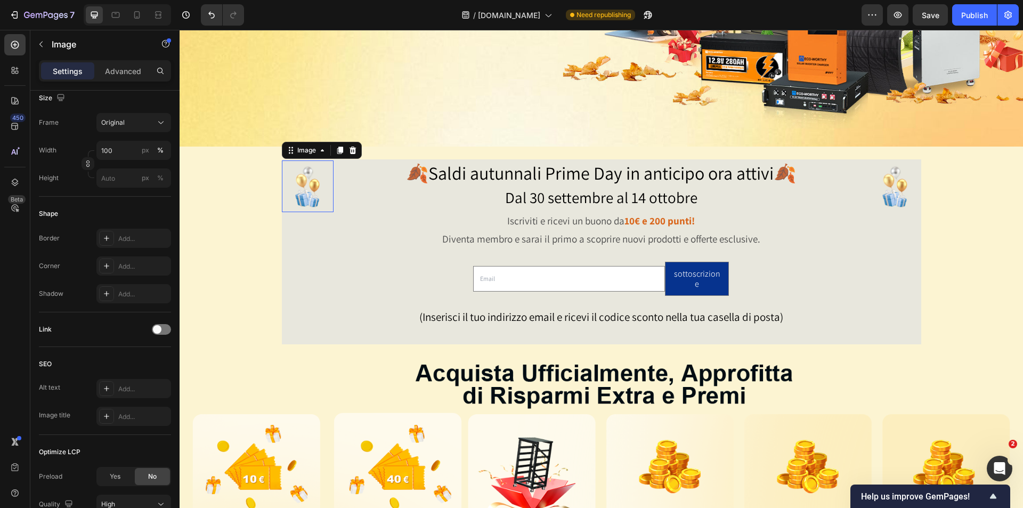
scroll to position [0, 0]
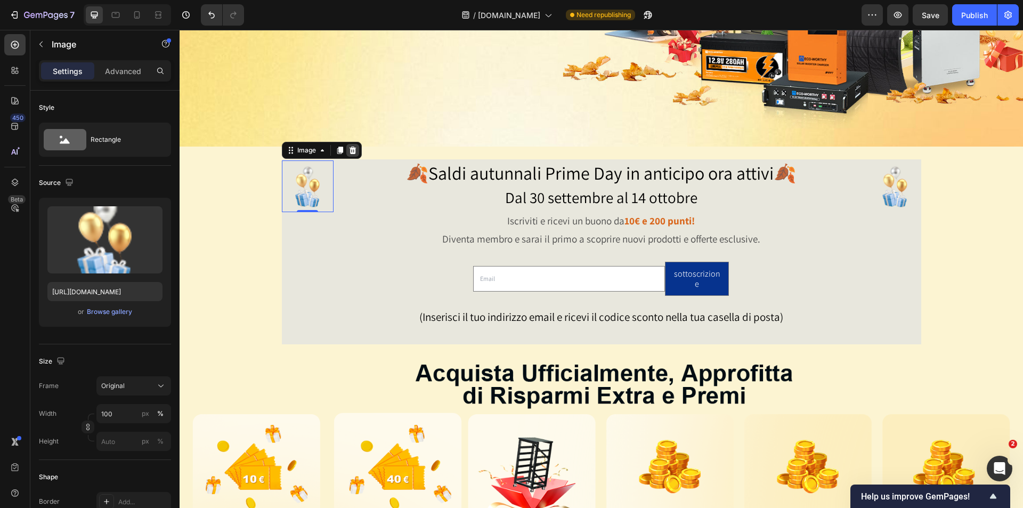
click at [348, 149] on icon at bounding box center [352, 150] width 9 height 9
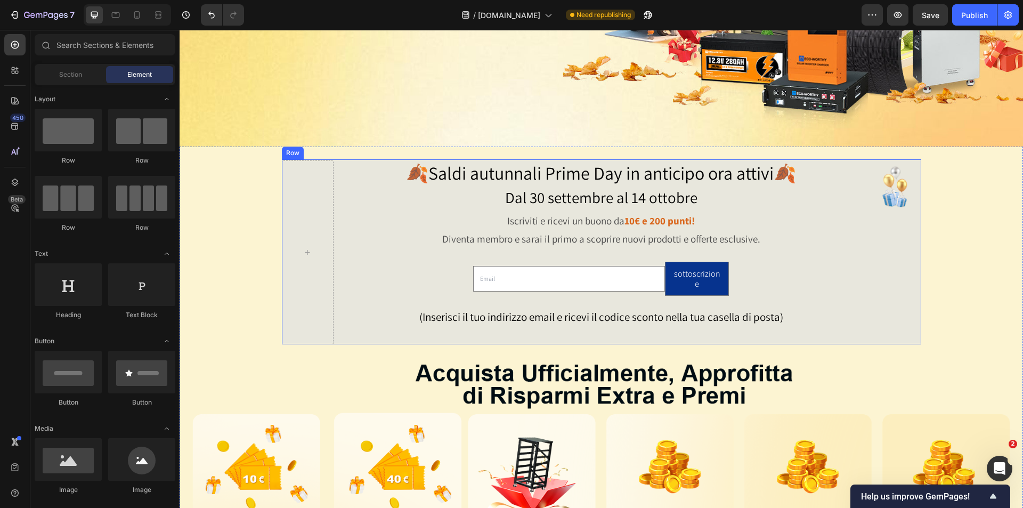
click at [333, 241] on div "⁠⁠⁠⁠⁠⁠⁠ 🍂Saldi autunnali Prime Day in anticipo ora attivi🍂 Dal 30 settembre al …" at bounding box center [601, 251] width 639 height 185
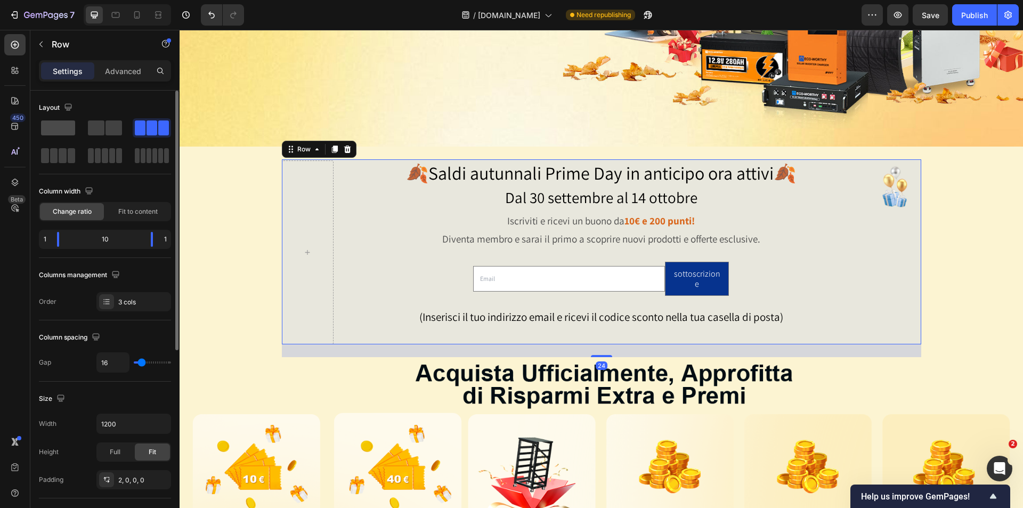
click at [56, 133] on span at bounding box center [58, 127] width 34 height 15
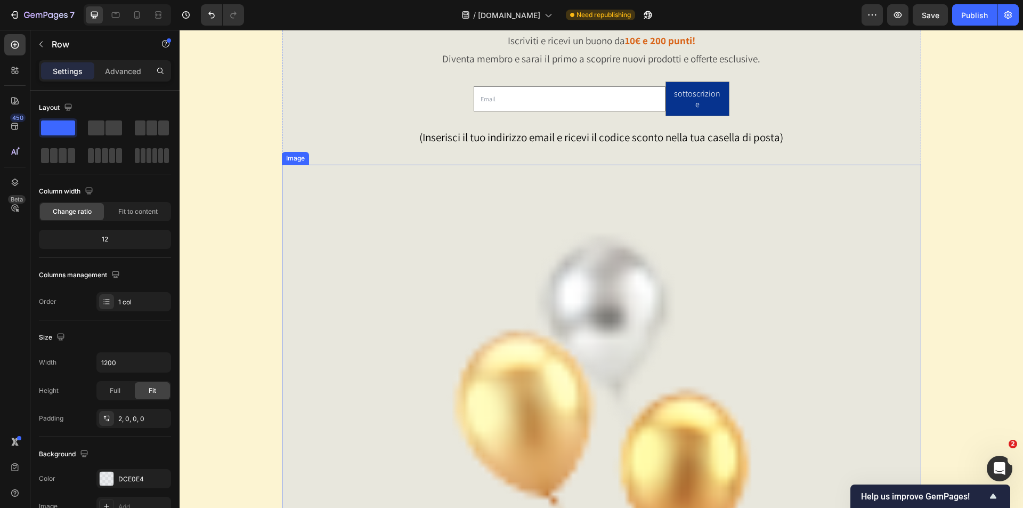
scroll to position [426, 0]
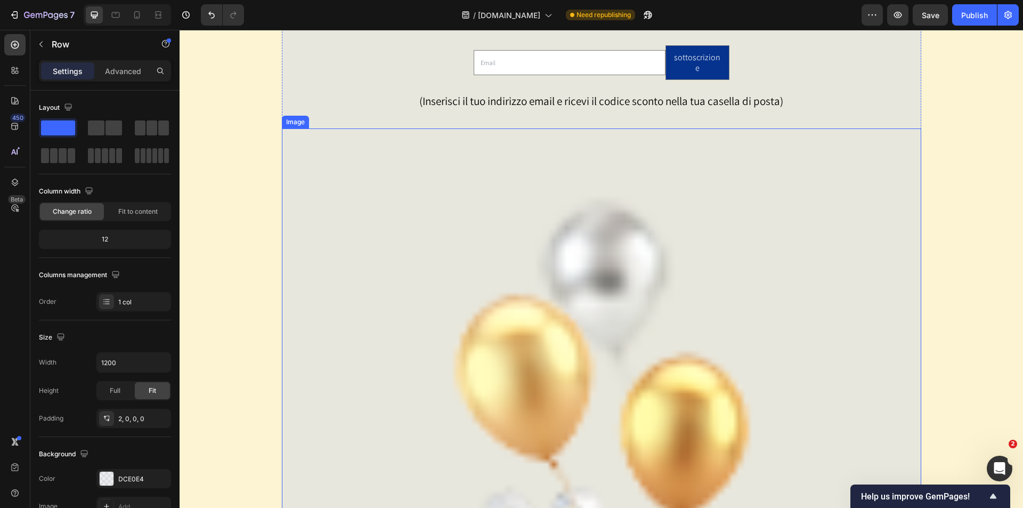
click at [663, 287] on img at bounding box center [601, 447] width 639 height 639
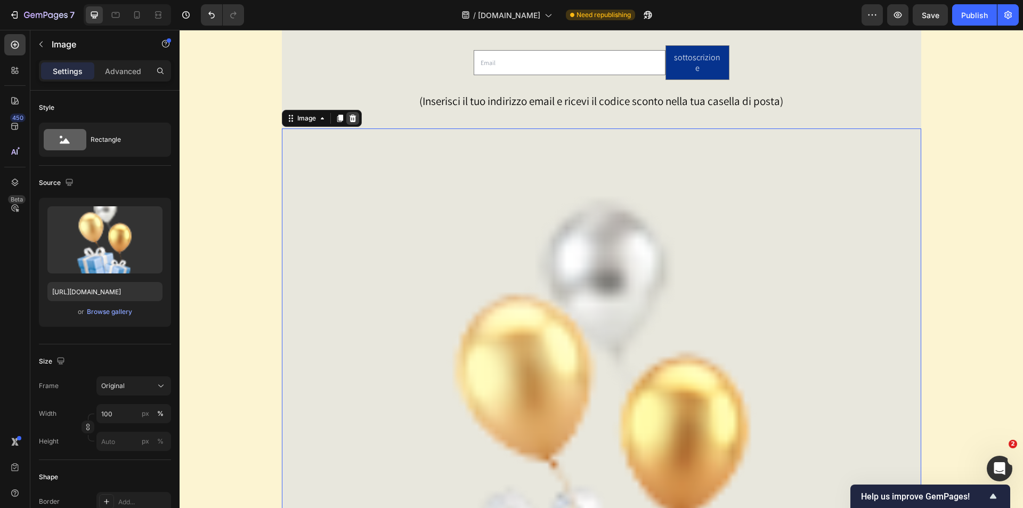
click at [350, 115] on icon at bounding box center [352, 118] width 7 height 7
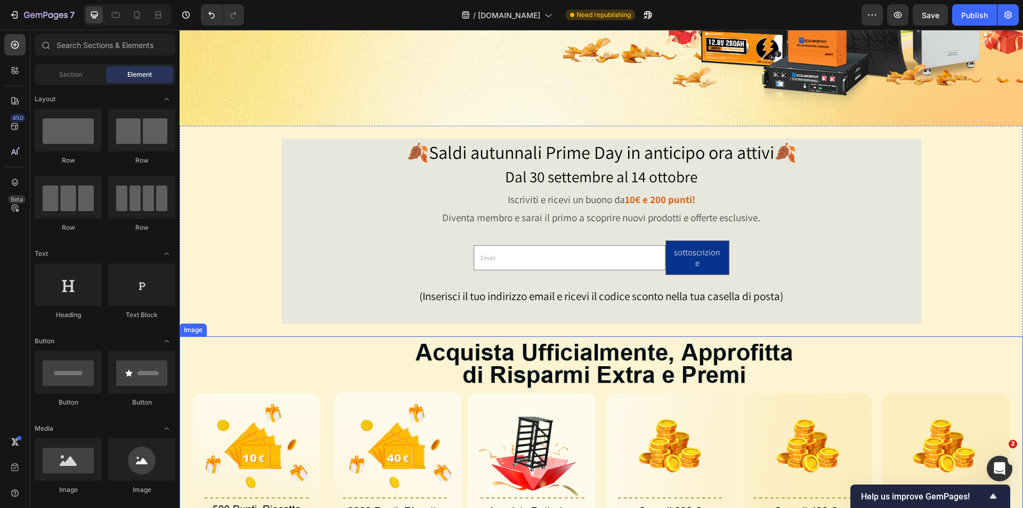
scroll to position [213, 0]
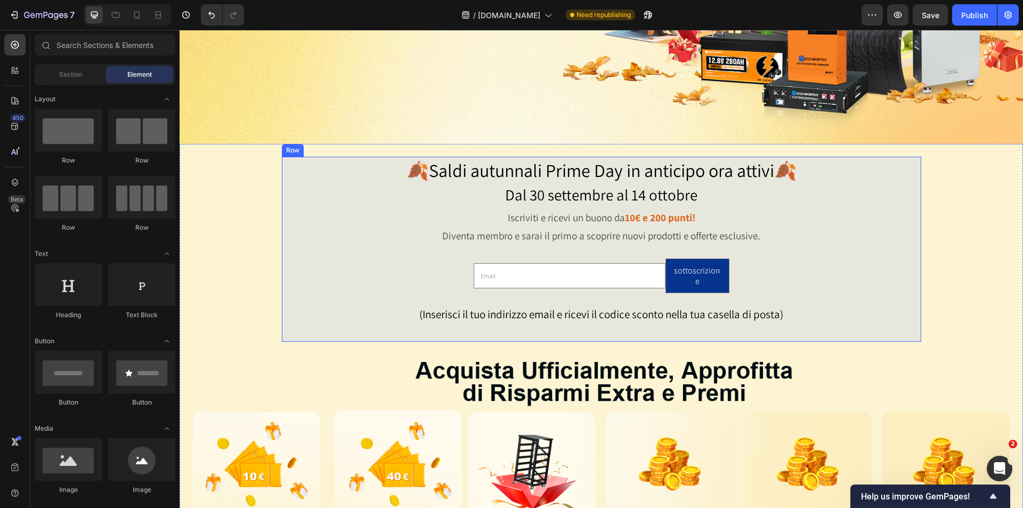
click at [912, 321] on div "🍂Saldi autunnali Prime Day in anticipo ora attivi🍂 Dal 30 settembre al 14 ottob…" at bounding box center [601, 250] width 639 height 184
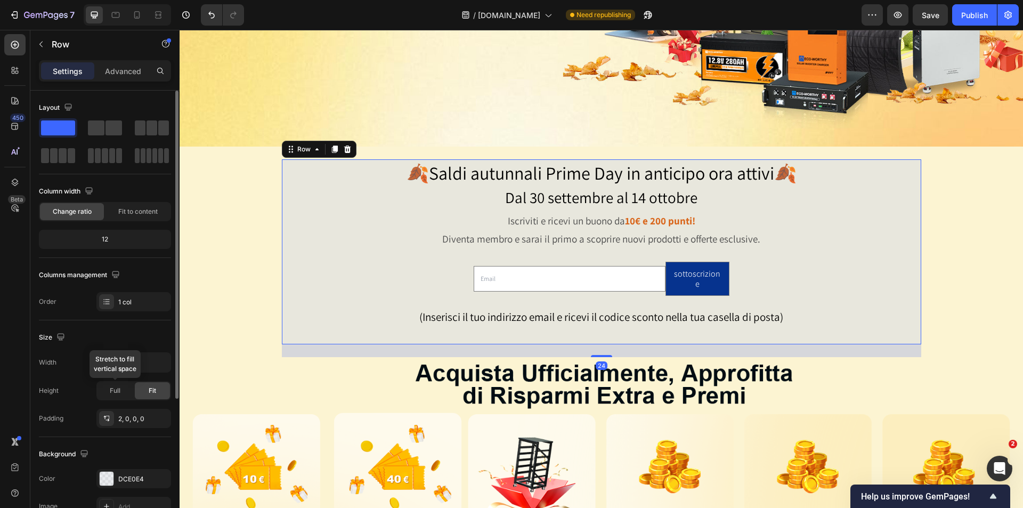
scroll to position [160, 0]
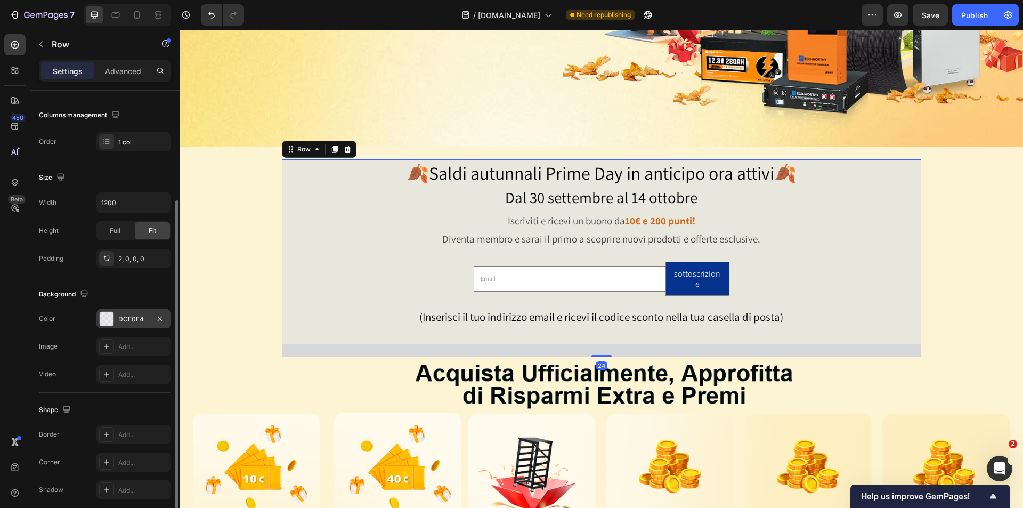
click at [100, 321] on div at bounding box center [107, 319] width 14 height 14
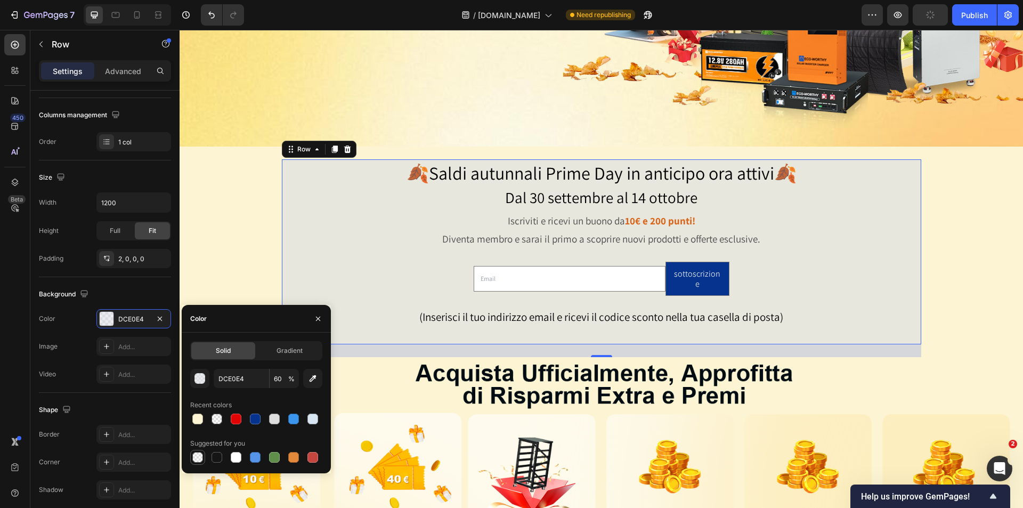
click at [197, 456] on div at bounding box center [197, 457] width 11 height 11
type input "000000"
type input "0"
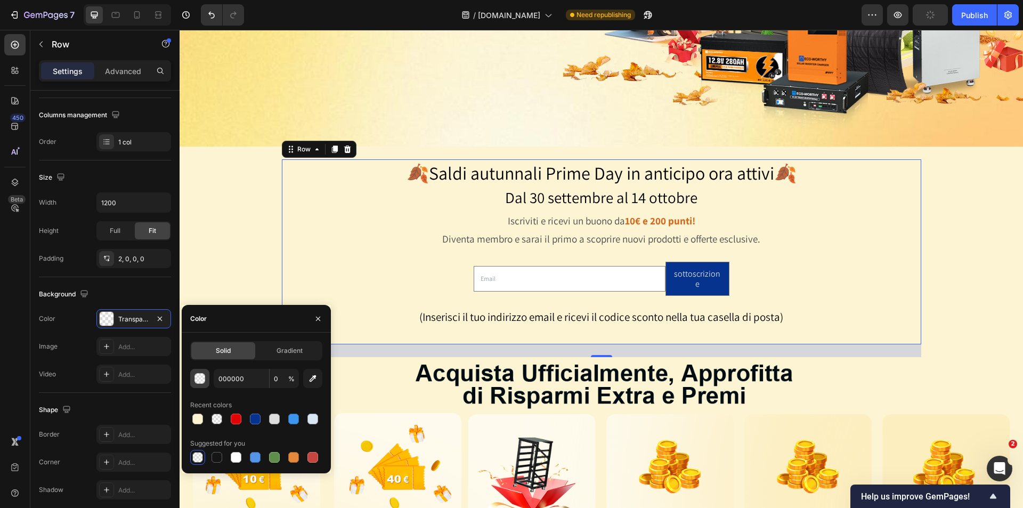
click at [200, 376] on div "button" at bounding box center [200, 378] width 11 height 11
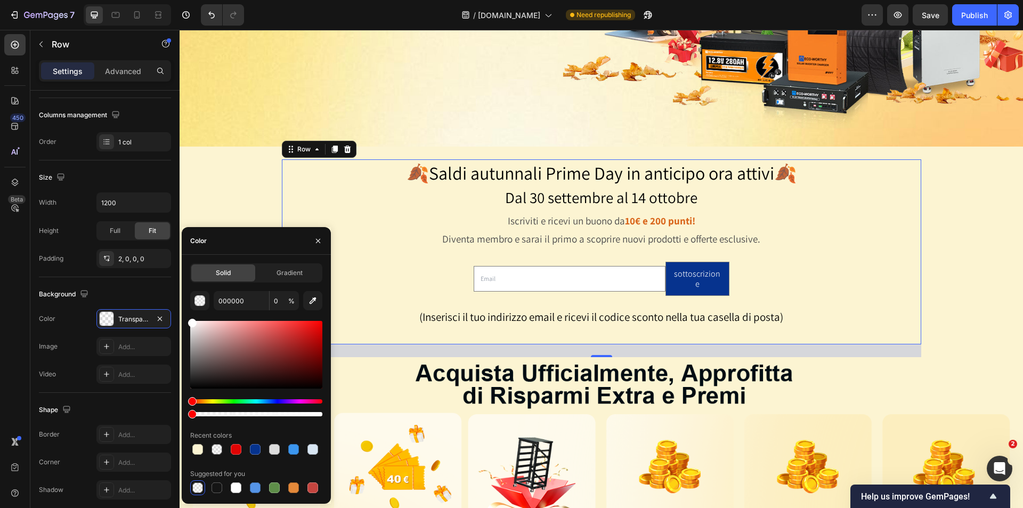
drag, startPoint x: 408, startPoint y: 372, endPoint x: 180, endPoint y: 314, distance: 235.8
type input "FFFFFF"
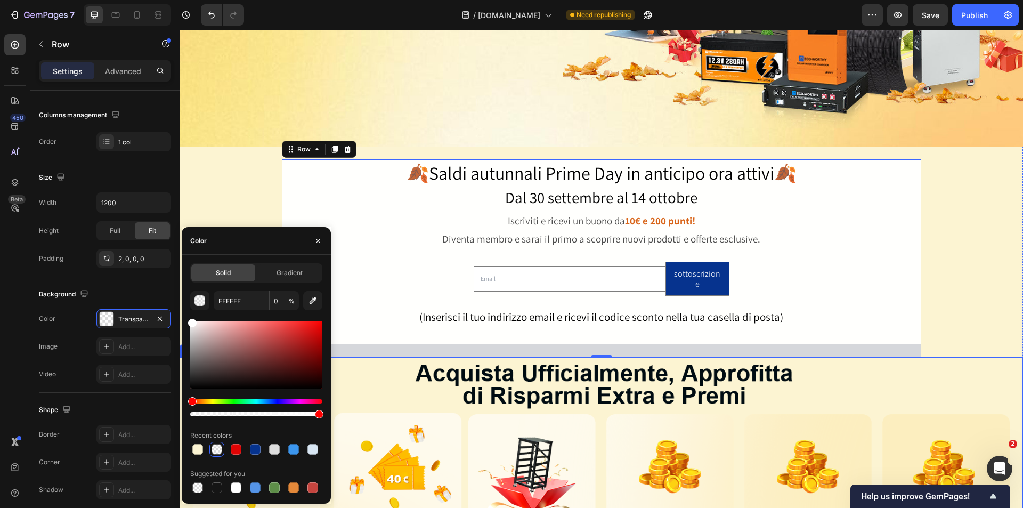
drag, startPoint x: 371, startPoint y: 444, endPoint x: 386, endPoint y: 421, distance: 27.6
type input "96"
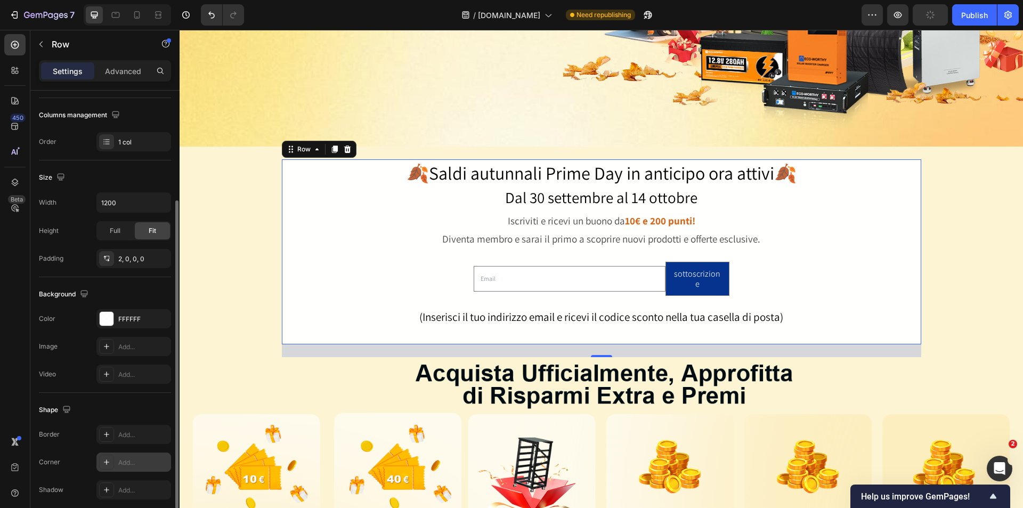
click at [129, 458] on div "Add..." at bounding box center [143, 463] width 50 height 10
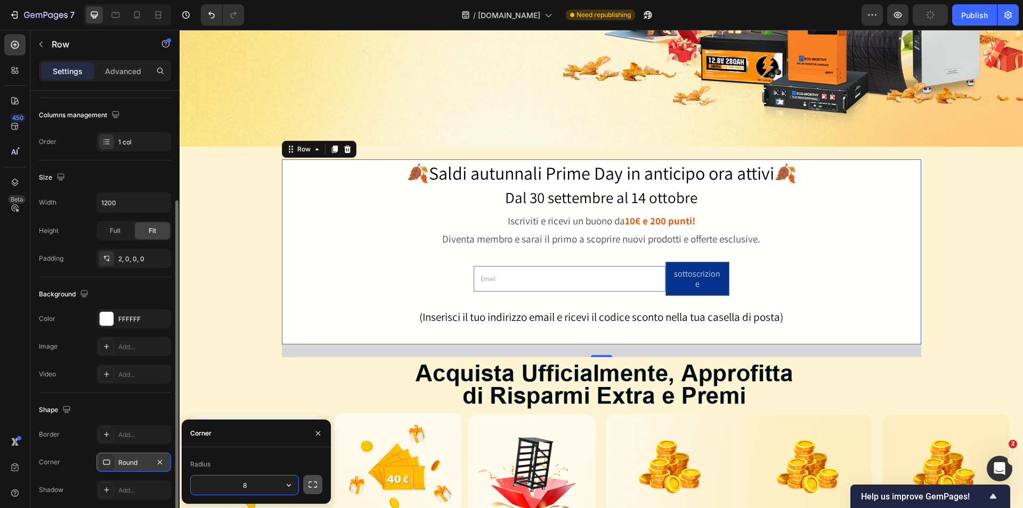
click at [309, 484] on icon "button" at bounding box center [312, 484] width 11 height 11
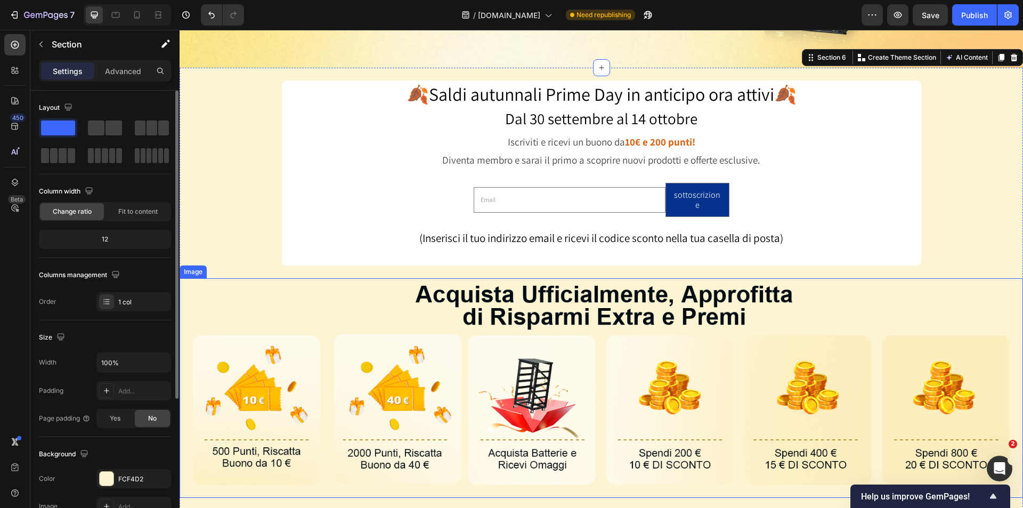
scroll to position [266, 0]
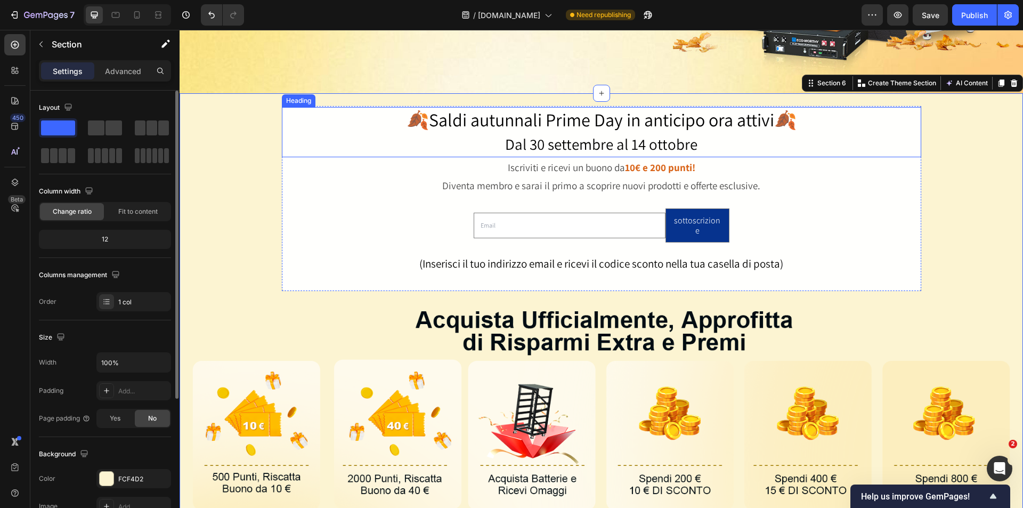
click at [635, 120] on span "🍂Saldi autunnali Prime Day in anticipo ora attivi🍂" at bounding box center [601, 120] width 390 height 24
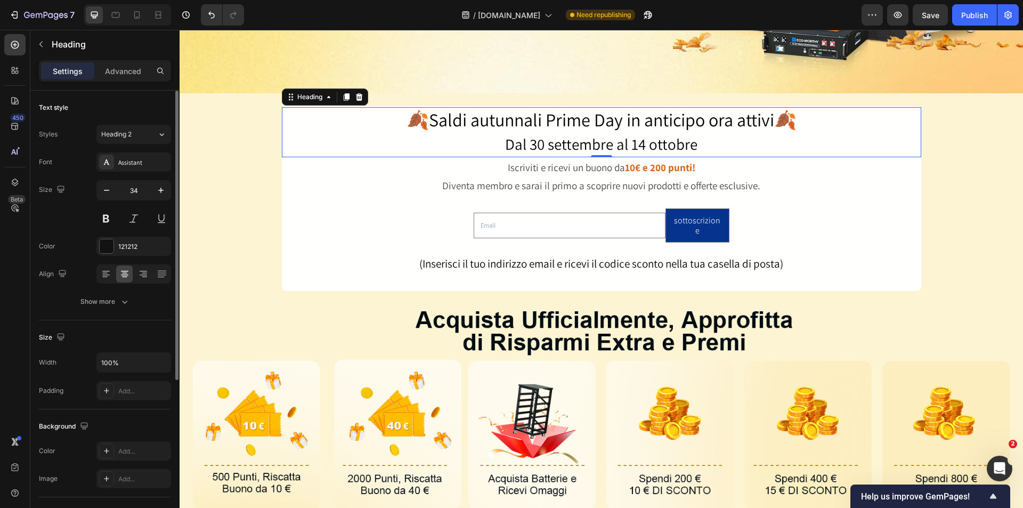
click at [125, 76] on p "Advanced" at bounding box center [123, 71] width 36 height 11
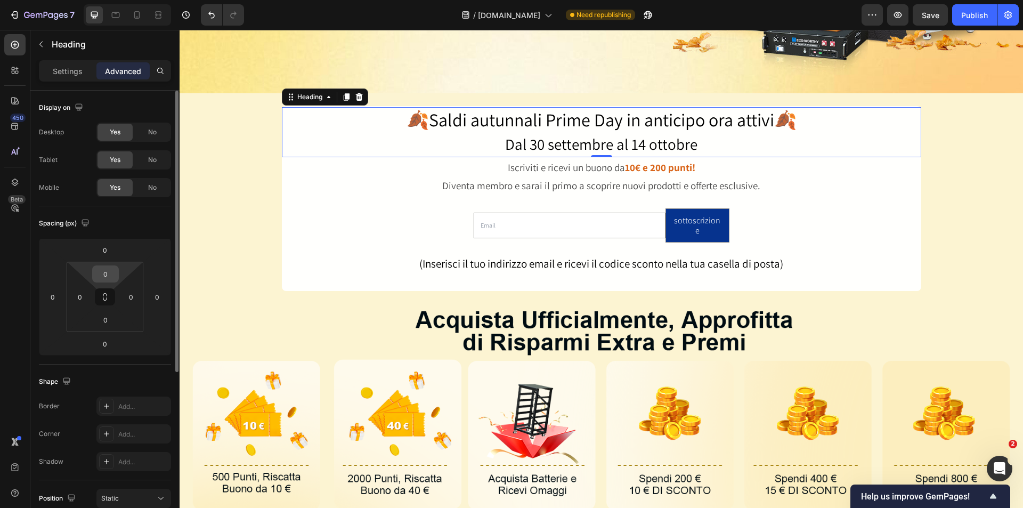
click at [116, 274] on input "0" at bounding box center [105, 274] width 21 height 16
type input "12"
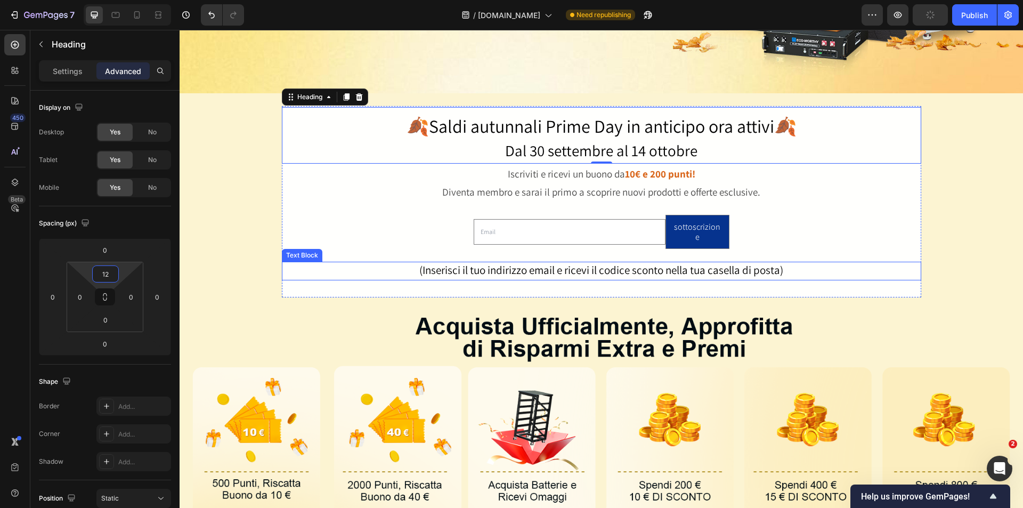
click at [817, 265] on p "(Inserisci il tuo indirizzo email e ricevi il codice sconto nella tua casella d…" at bounding box center [601, 271] width 637 height 17
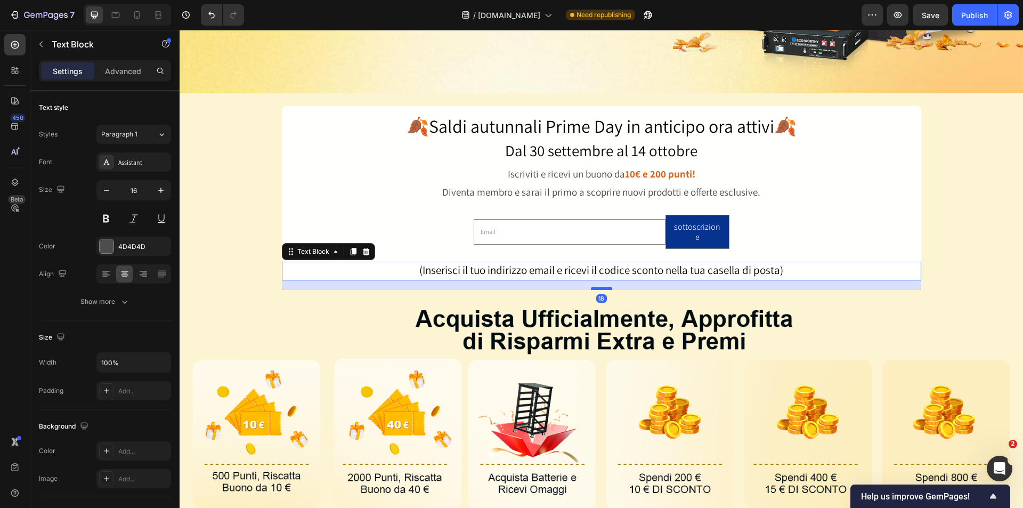
drag, startPoint x: 597, startPoint y: 283, endPoint x: 598, endPoint y: 275, distance: 7.5
click at [598, 287] on div at bounding box center [601, 288] width 21 height 3
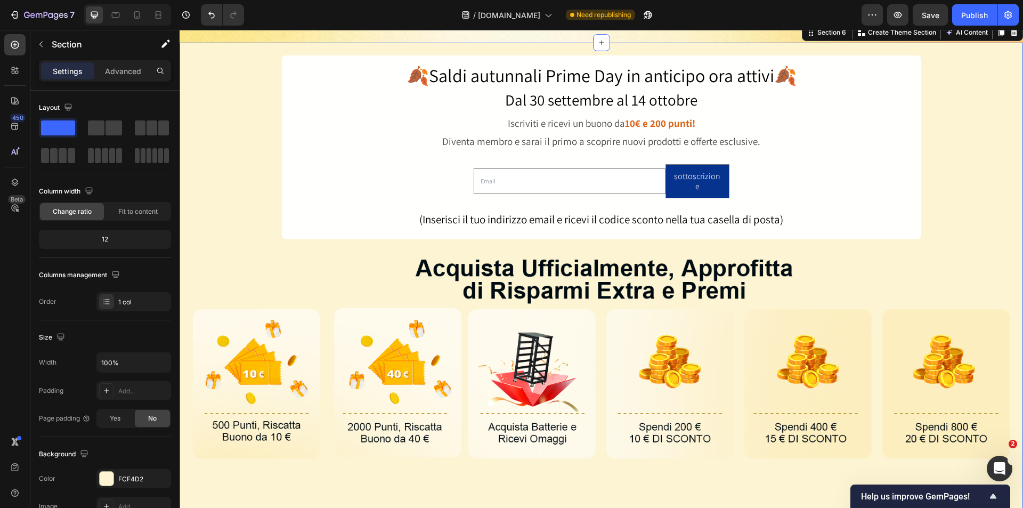
scroll to position [319, 0]
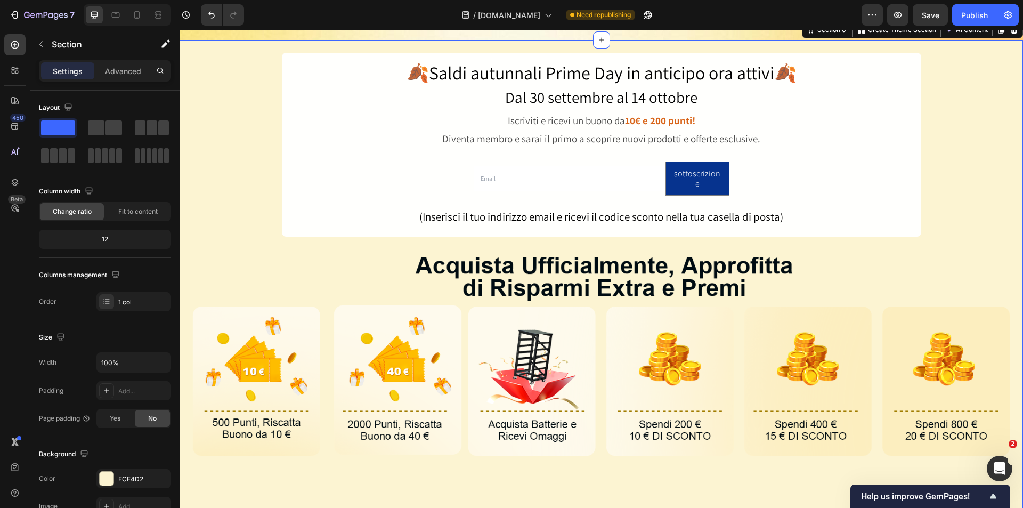
click at [965, 205] on div "🍂Saldi autunnali Prime Day in anticipo ora attivi🍂 Dal 30 settembre al 14 ottob…" at bounding box center [601, 471] width 843 height 862
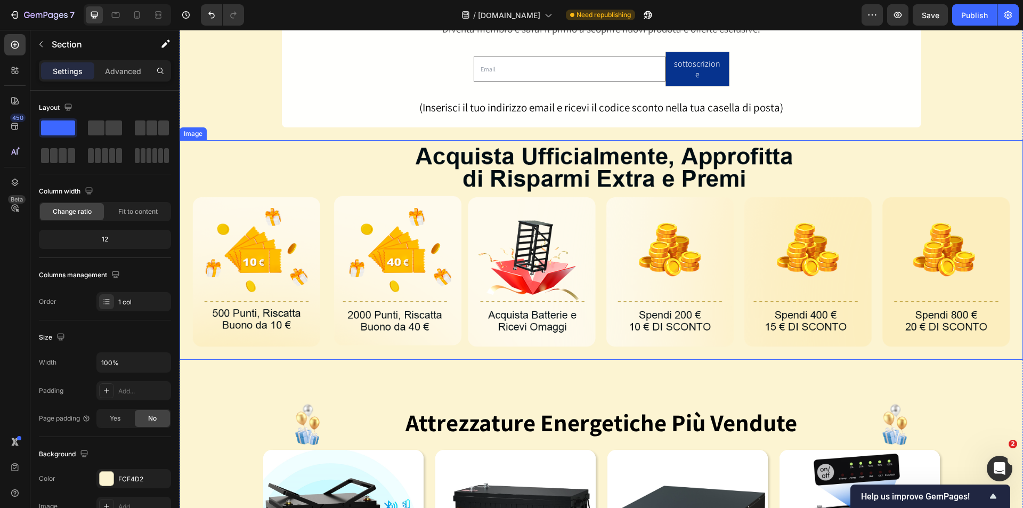
scroll to position [532, 0]
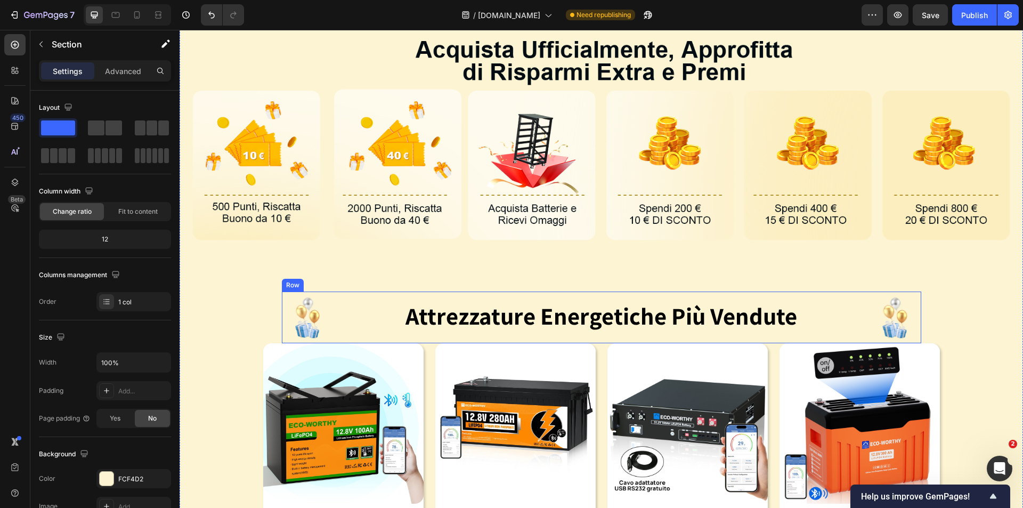
click at [860, 311] on div "Image Attrezzature Energetiche Più Vendute Heading Image Row" at bounding box center [601, 317] width 639 height 52
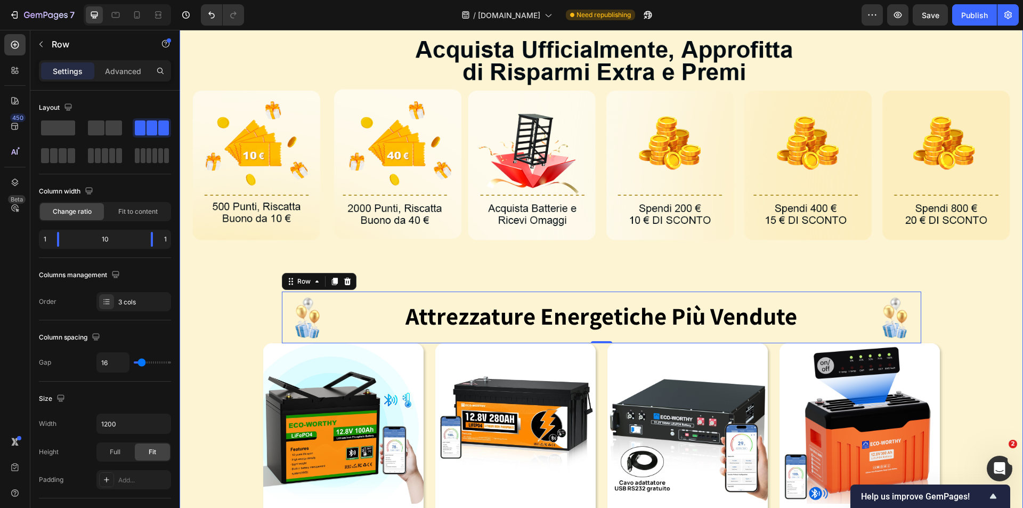
click at [801, 265] on div "🍂Saldi autunnali Prime Day in anticipo ora attivi🍂 Dal 30 settembre al 14 ottob…" at bounding box center [601, 255] width 843 height 862
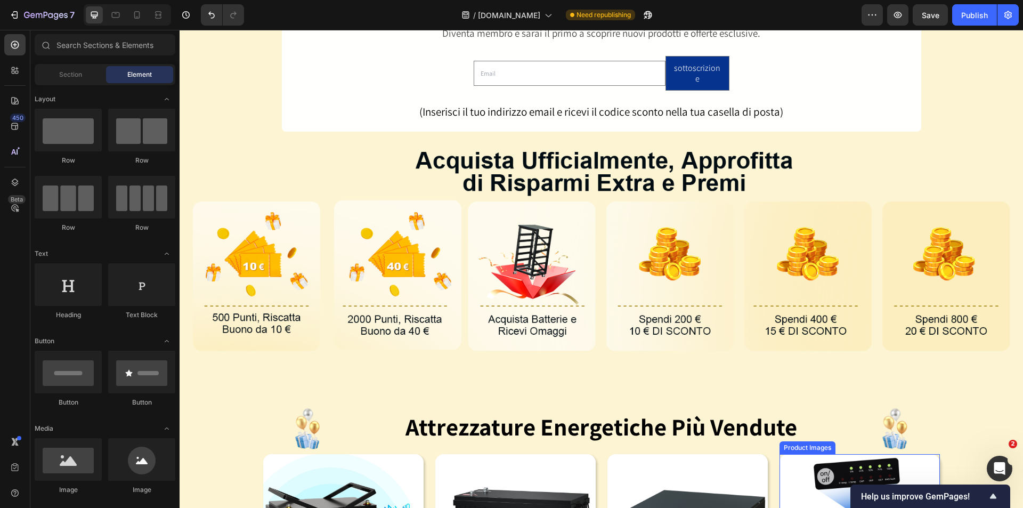
scroll to position [470, 0]
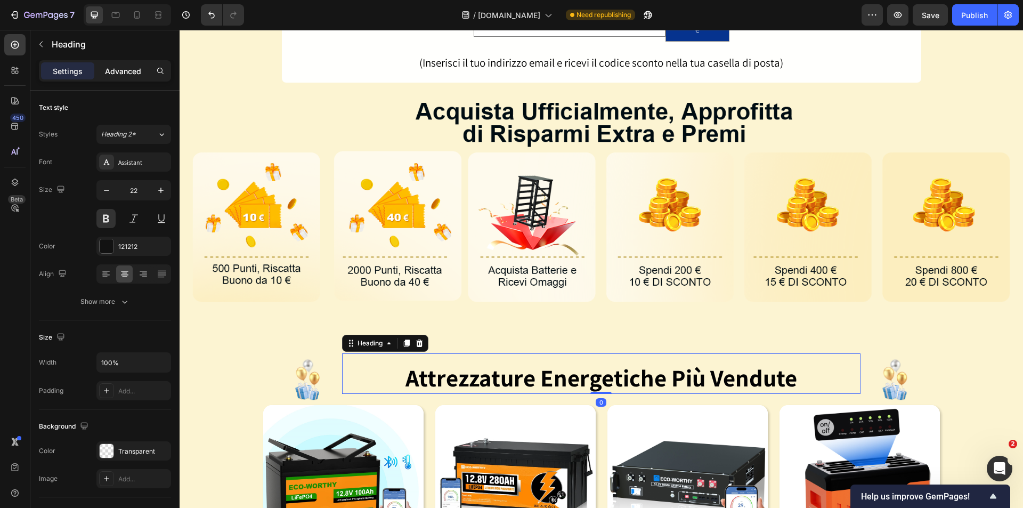
click at [118, 71] on p "Advanced" at bounding box center [123, 71] width 36 height 11
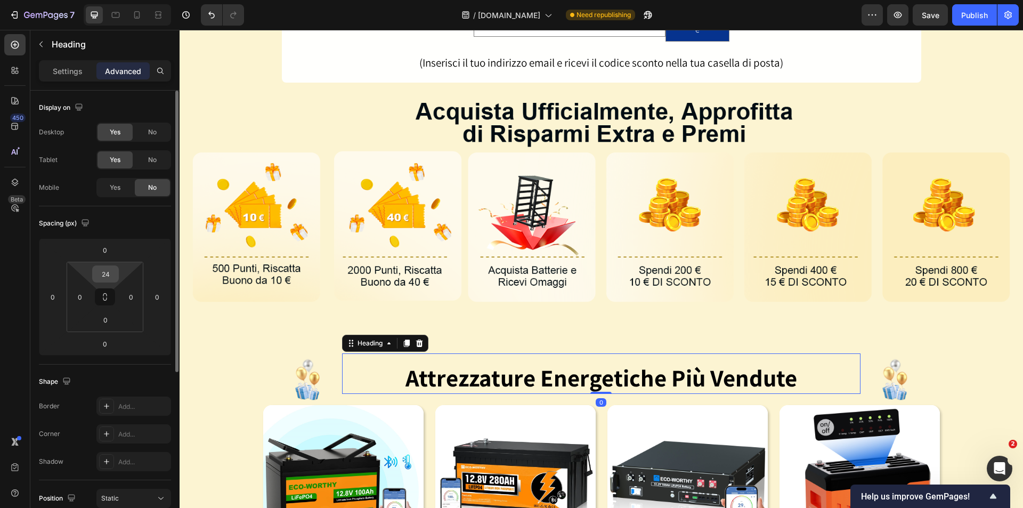
click at [113, 276] on input "24" at bounding box center [105, 274] width 21 height 16
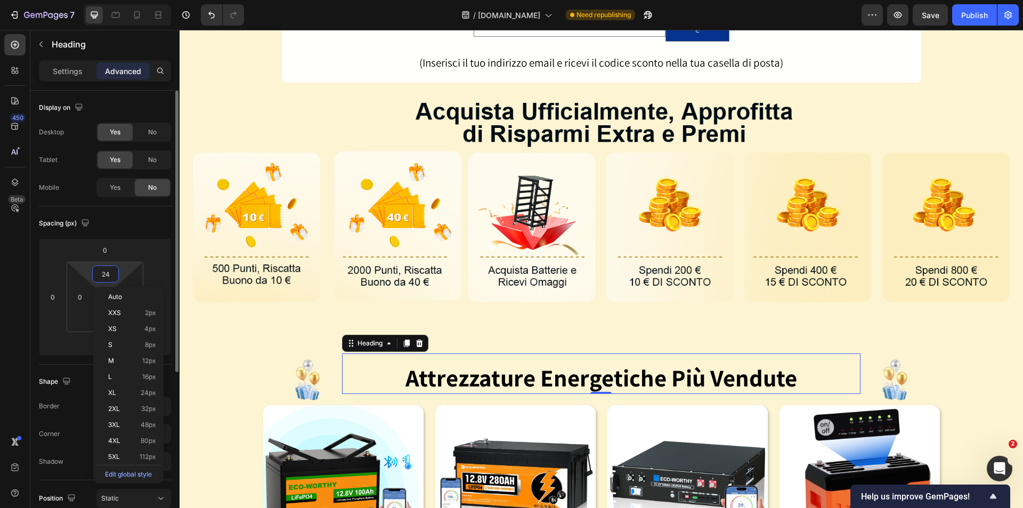
type input "0"
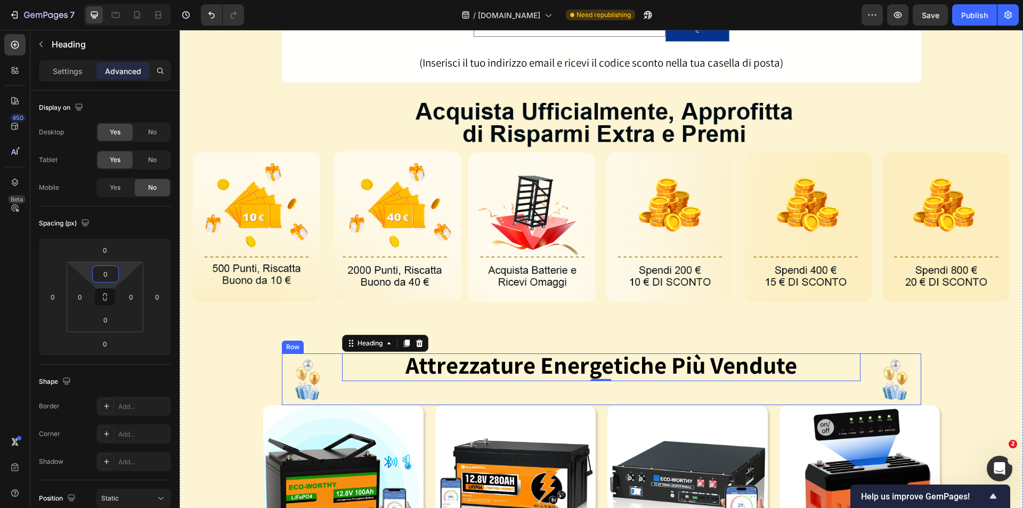
click at [332, 361] on div "Image Attrezzature Energetiche Più Vendute Heading 0 Image Row" at bounding box center [601, 379] width 639 height 52
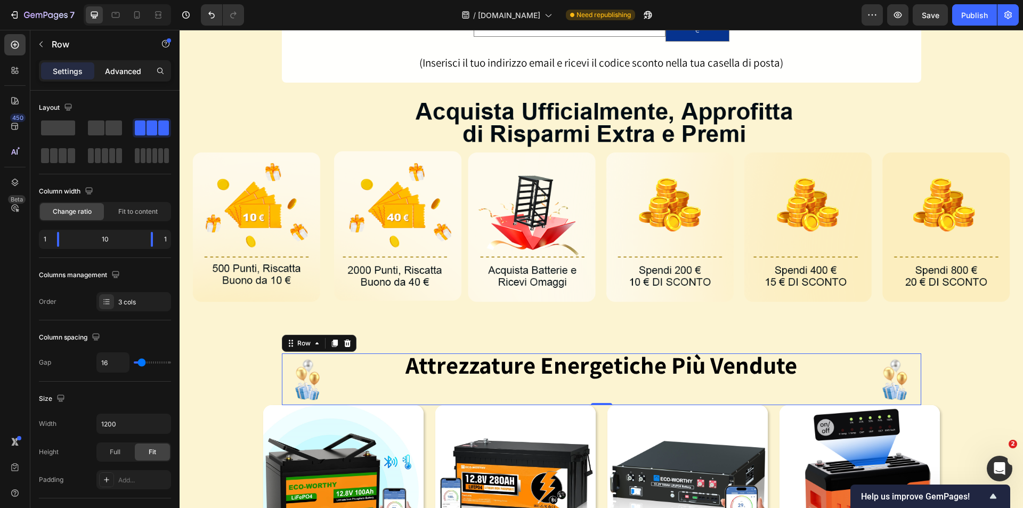
click at [110, 67] on p "Advanced" at bounding box center [123, 71] width 36 height 11
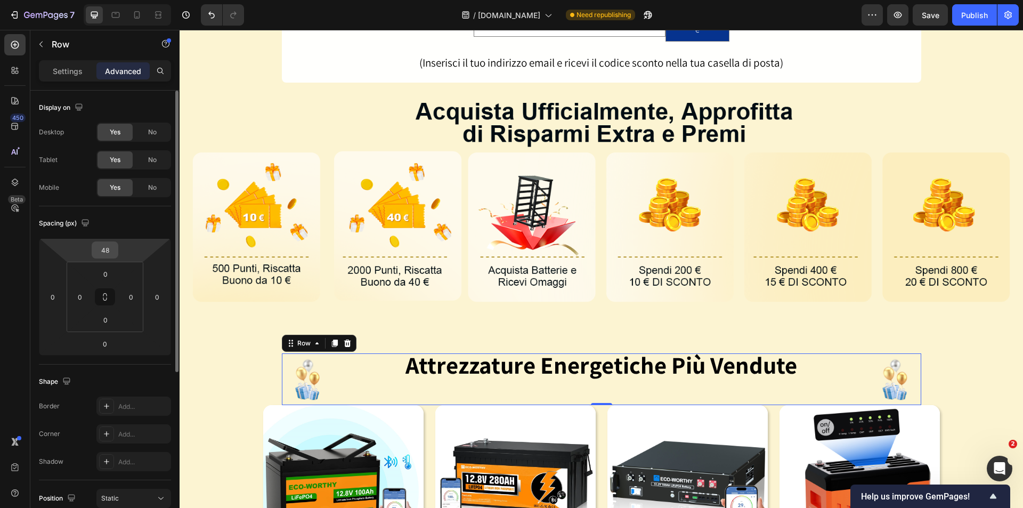
click at [110, 253] on input "48" at bounding box center [104, 250] width 21 height 16
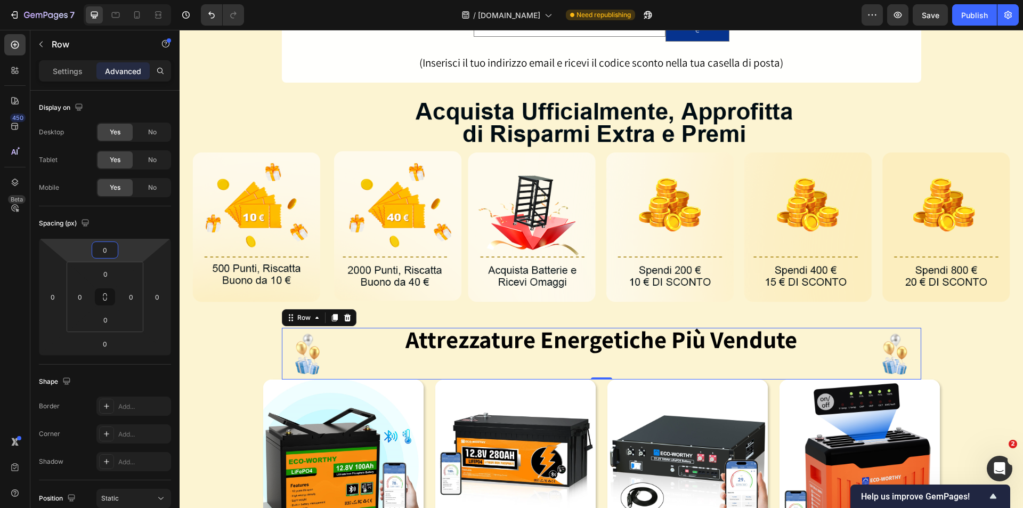
type input "0"
click at [422, 351] on div "Attrezzature Energetiche Più Vendute Heading" at bounding box center [601, 354] width 518 height 52
click at [440, 333] on strong "Attrezzature Energetiche Più Vendute" at bounding box center [601, 338] width 392 height 31
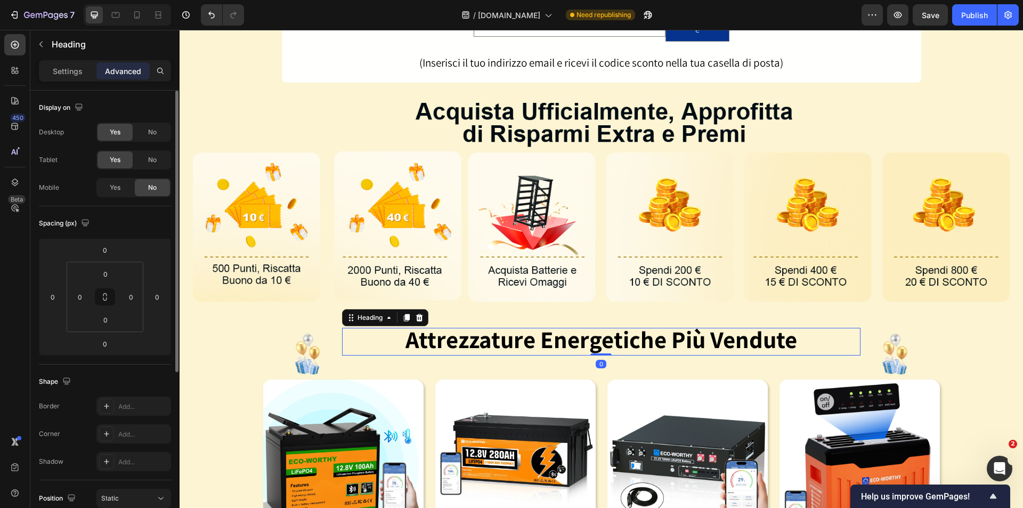
scroll to position [263, 0]
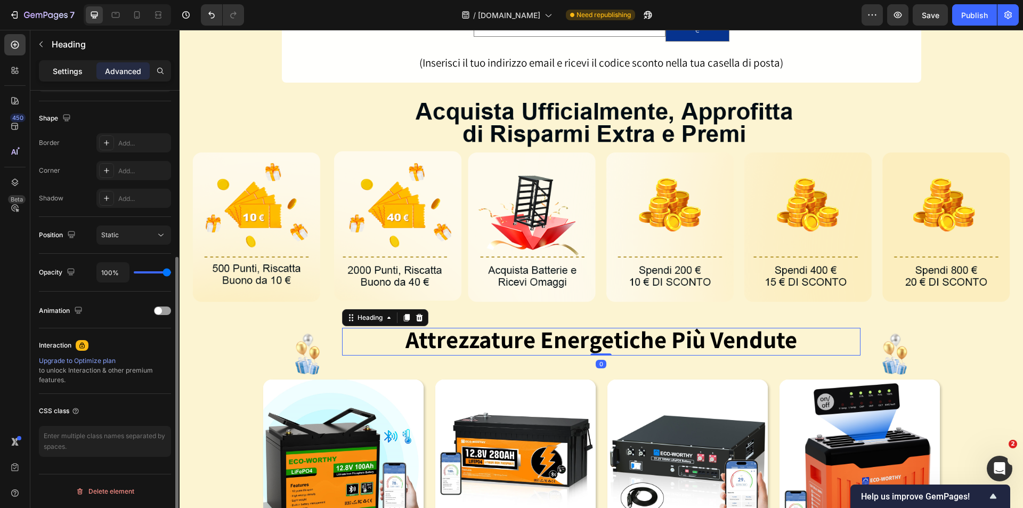
drag, startPoint x: 61, startPoint y: 76, endPoint x: 84, endPoint y: 158, distance: 85.3
click at [61, 76] on p "Settings" at bounding box center [68, 71] width 30 height 11
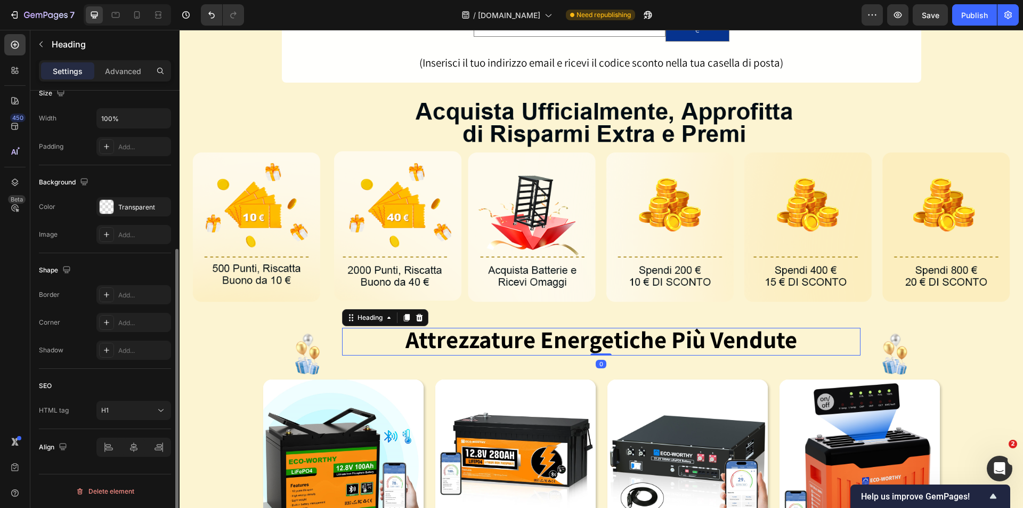
scroll to position [244, 0]
drag, startPoint x: 135, startPoint y: 451, endPoint x: 142, endPoint y: 430, distance: 21.6
click at [135, 451] on div at bounding box center [133, 446] width 75 height 19
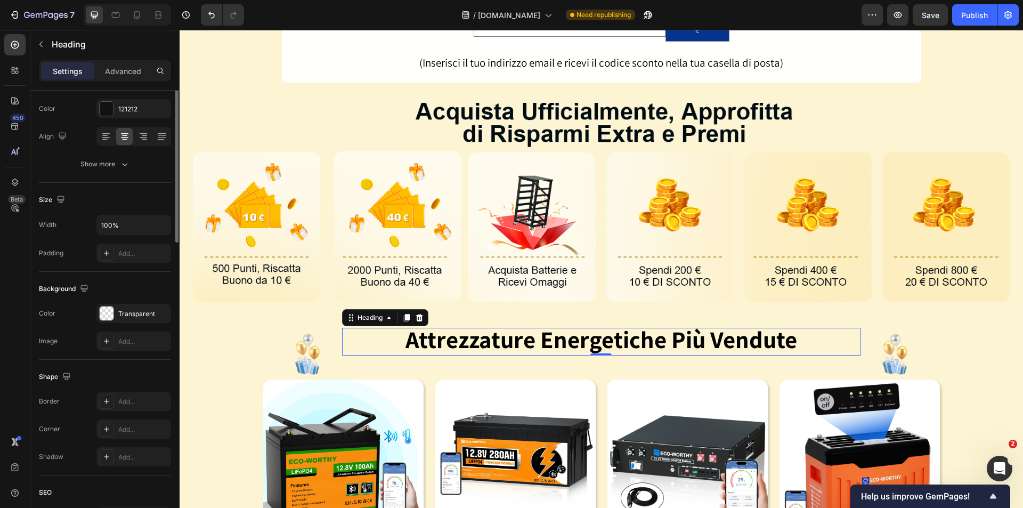
scroll to position [0, 0]
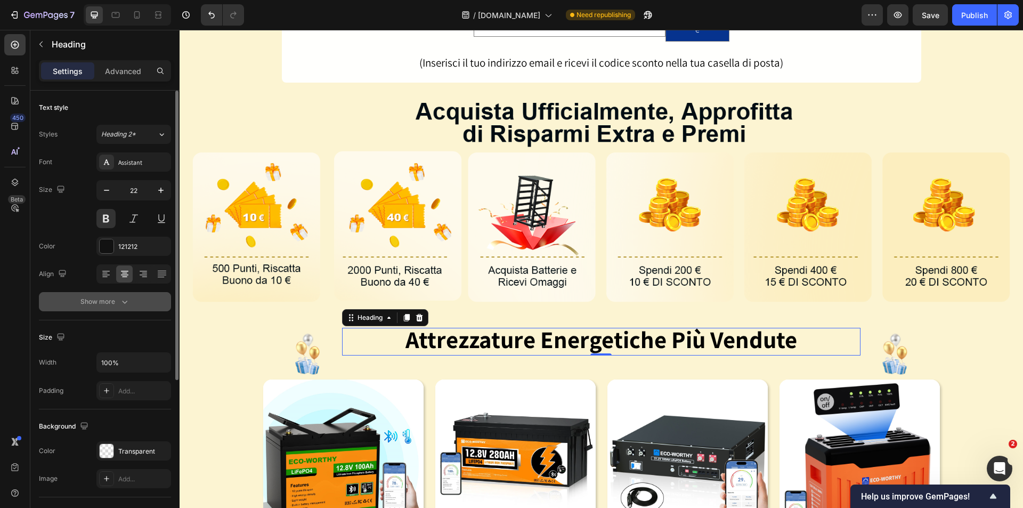
click at [132, 299] on button "Show more" at bounding box center [105, 301] width 132 height 19
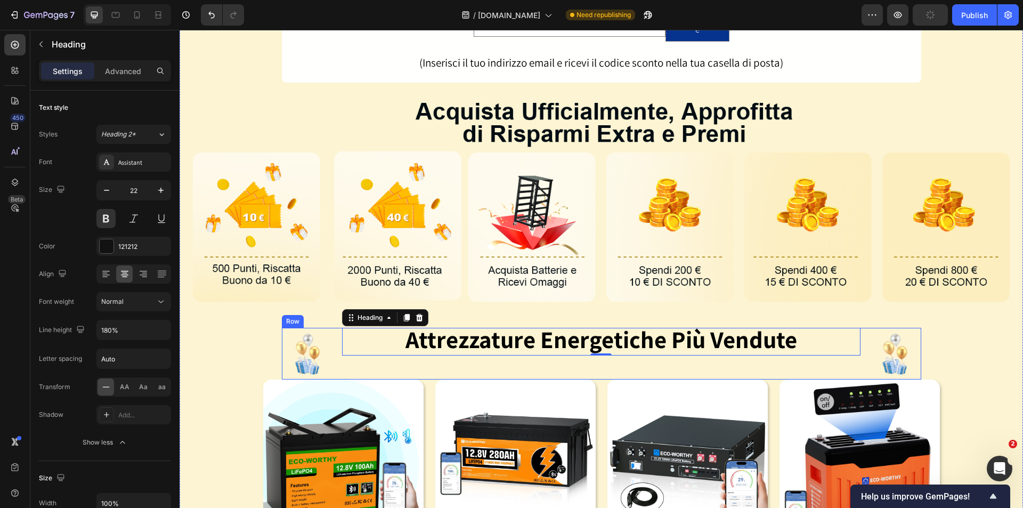
click at [637, 357] on div "Attrezzature Energetiche Più Vendute Heading 0" at bounding box center [601, 354] width 518 height 52
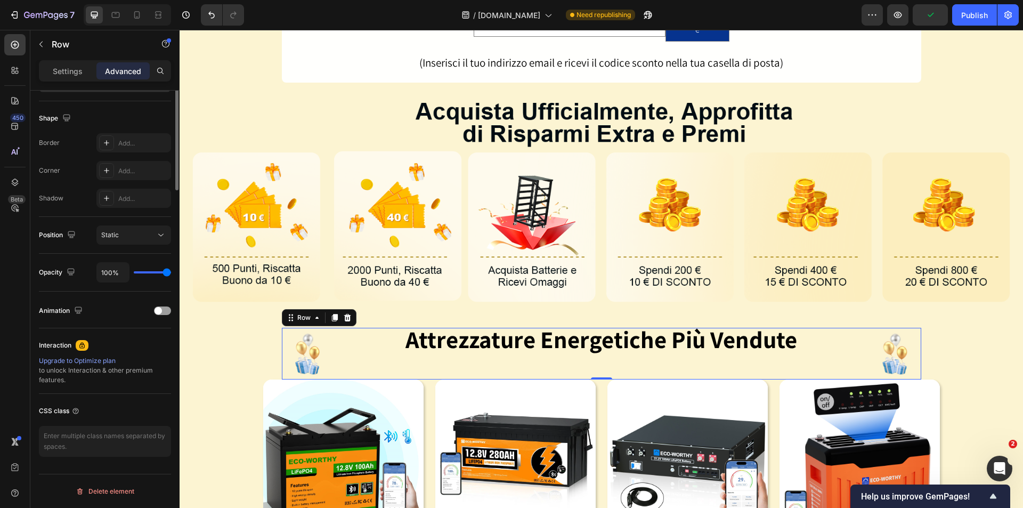
scroll to position [50, 0]
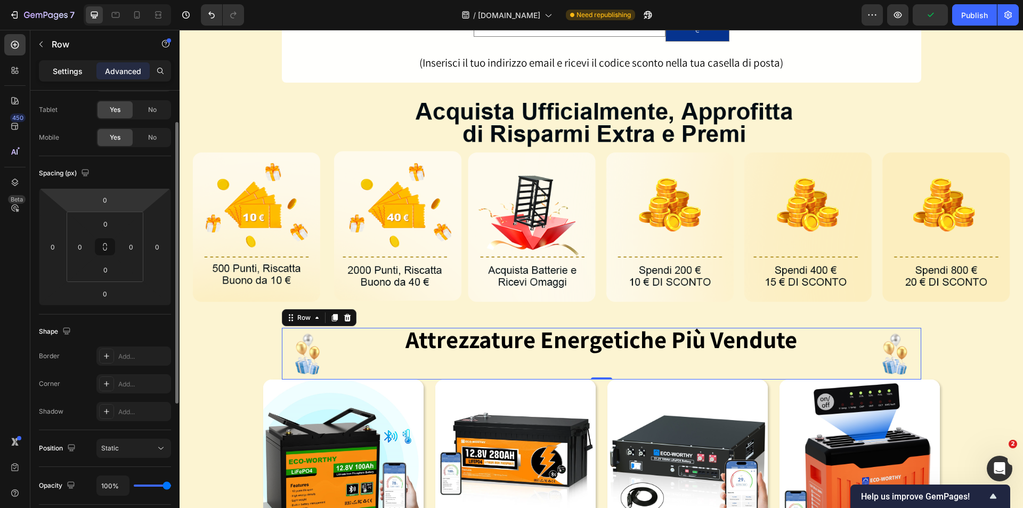
click at [53, 70] on p "Settings" at bounding box center [68, 71] width 30 height 11
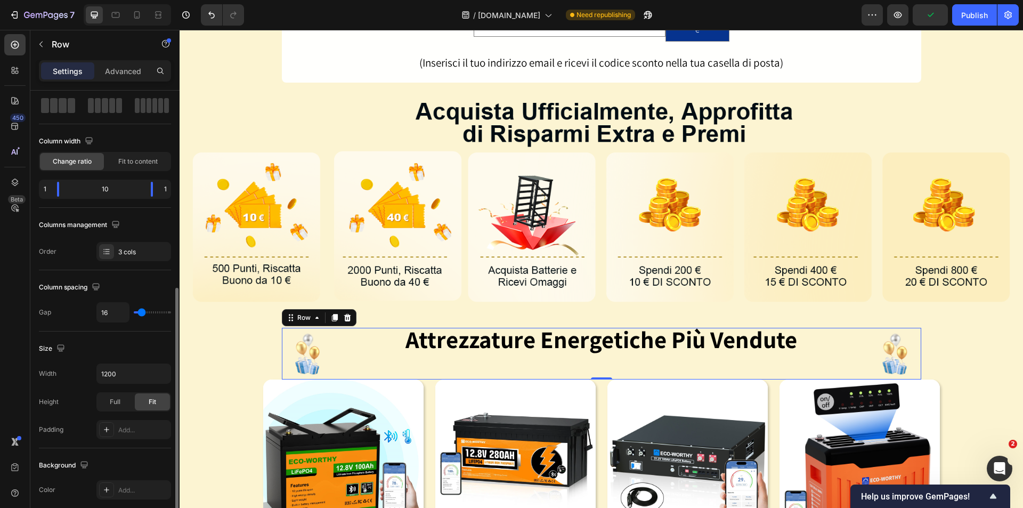
scroll to position [316, 0]
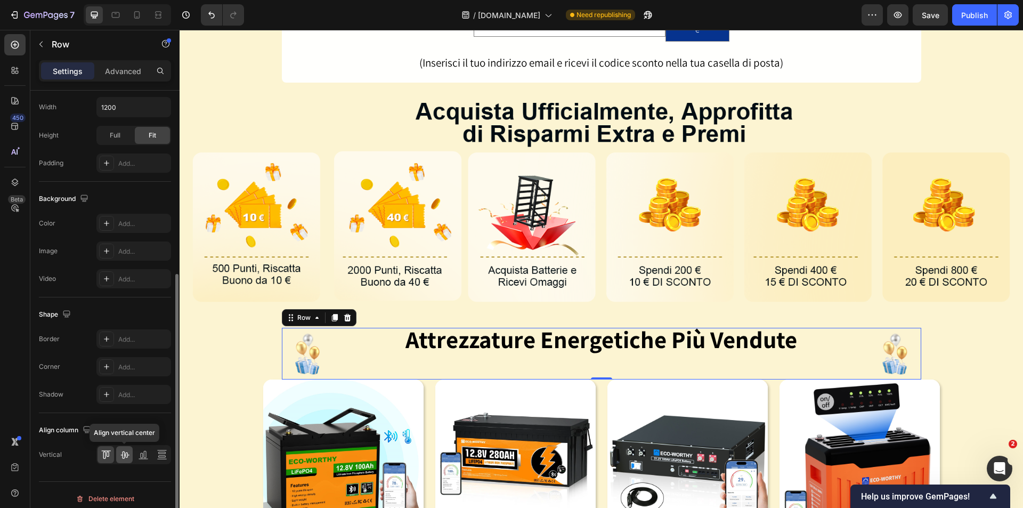
drag, startPoint x: 122, startPoint y: 453, endPoint x: 200, endPoint y: 406, distance: 91.3
click at [122, 453] on icon at bounding box center [124, 454] width 11 height 11
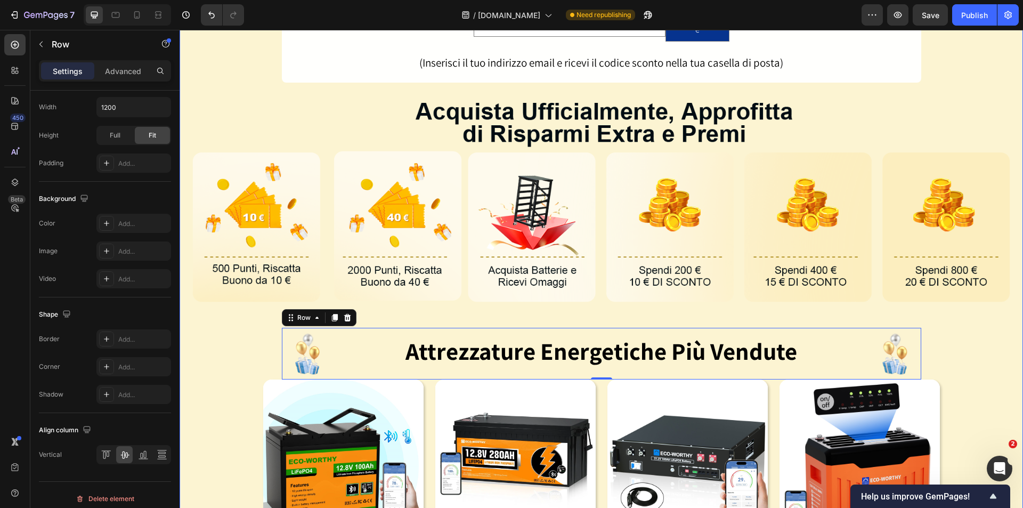
click at [972, 353] on div "🍂Saldi autunnali Prime Day in anticipo ora attivi🍂 Dal 30 settembre al 14 ottob…" at bounding box center [601, 304] width 843 height 836
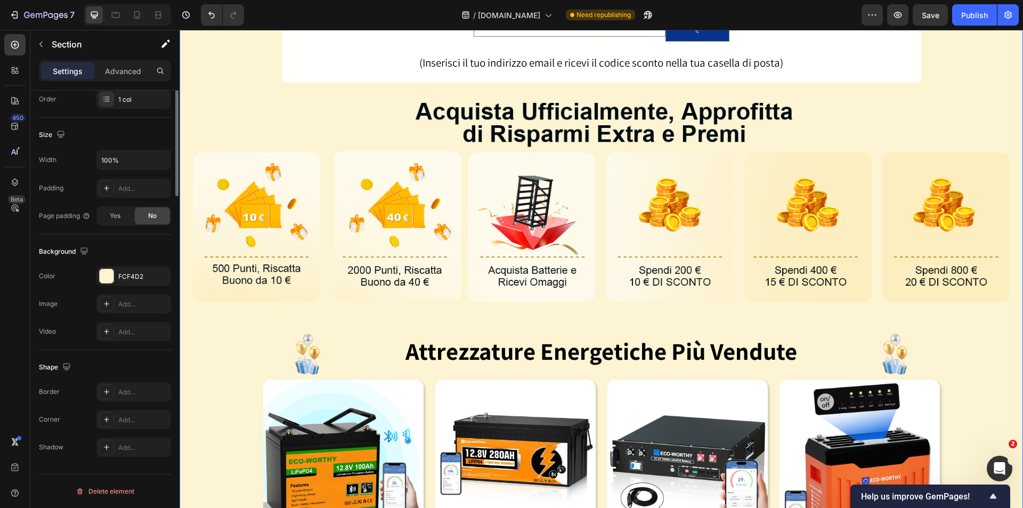
scroll to position [0, 0]
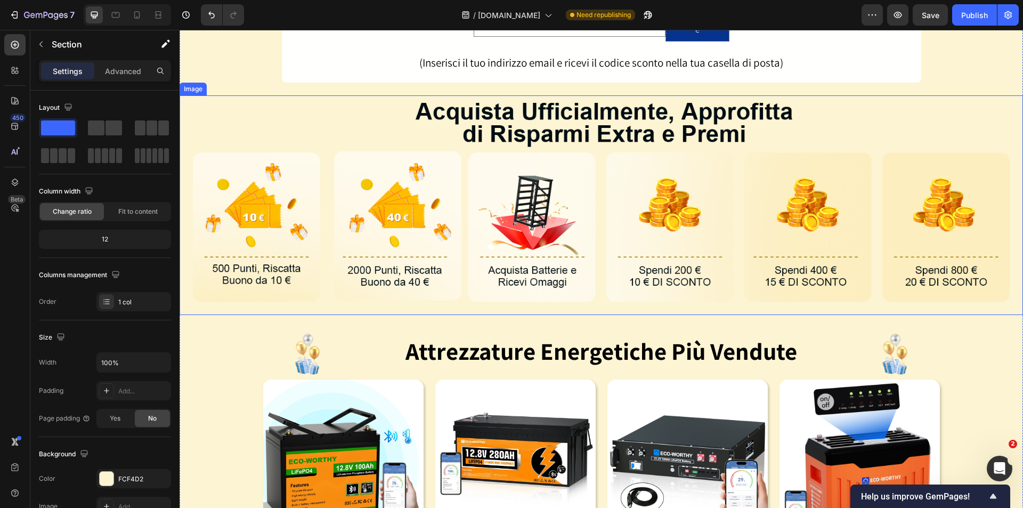
click at [540, 352] on strong "Attrezzature Energetiche Più Vendute" at bounding box center [601, 350] width 392 height 31
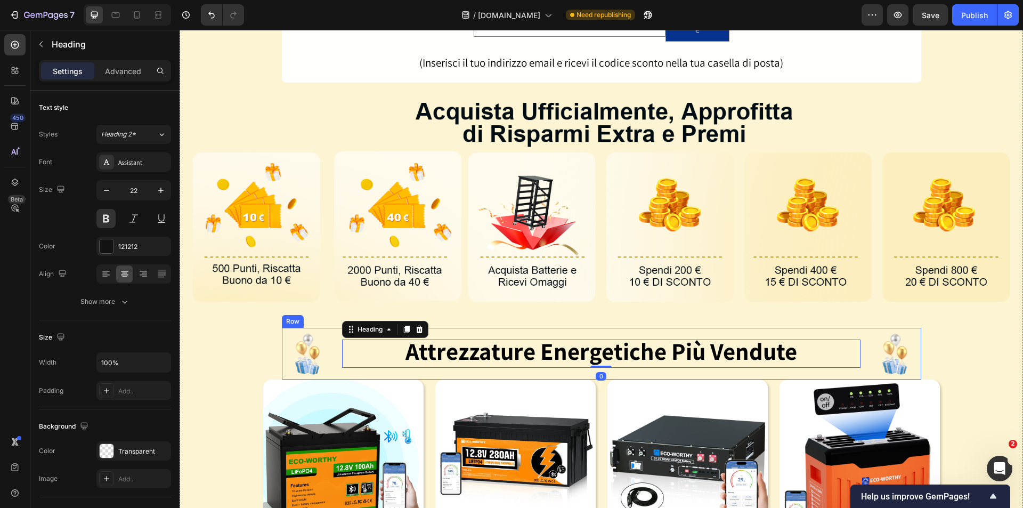
click at [715, 360] on div "Attrezzature Energetiche Più Vendute Heading 0" at bounding box center [601, 354] width 518 height 52
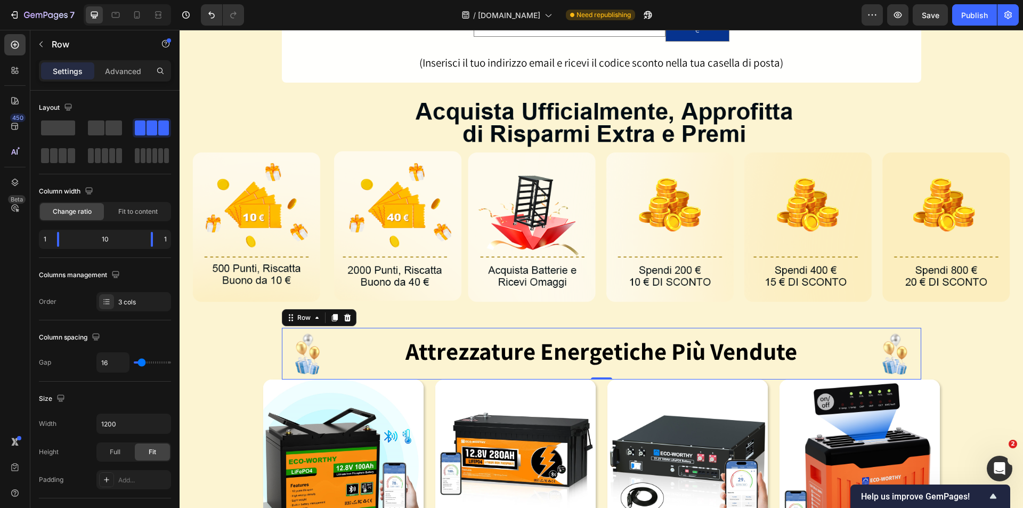
click at [784, 354] on strong "Attrezzature Energetiche Più Vendute" at bounding box center [601, 350] width 392 height 31
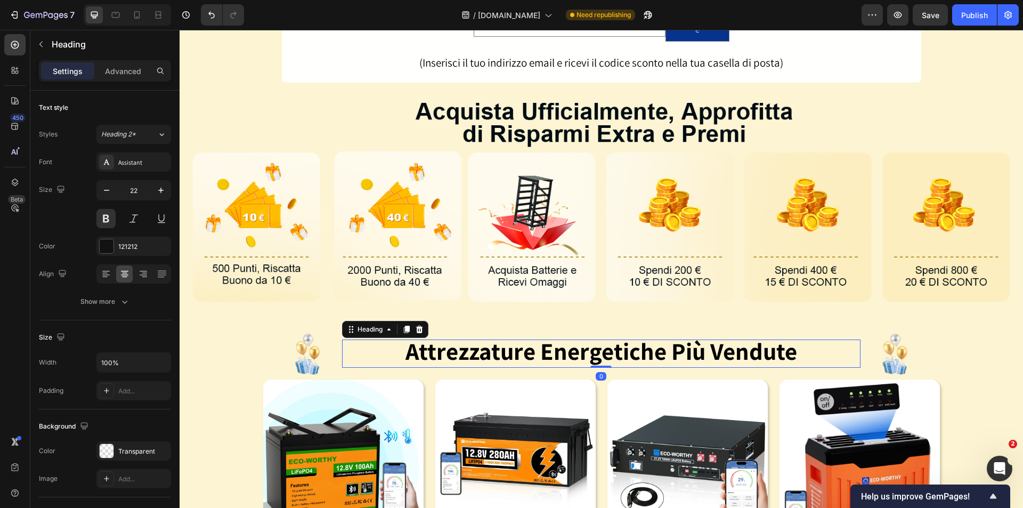
click at [809, 344] on h1 "Attrezzature Energetiche Più Vendute" at bounding box center [601, 353] width 518 height 28
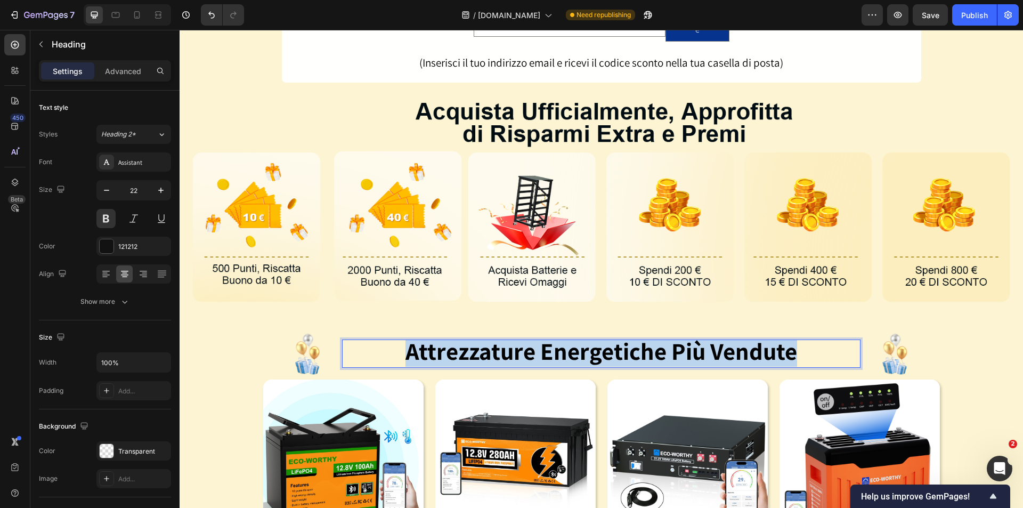
drag, startPoint x: 811, startPoint y: 343, endPoint x: 403, endPoint y: 335, distance: 408.1
click at [403, 340] on p "Attrezzature Energetiche Più Vendute" at bounding box center [601, 353] width 516 height 26
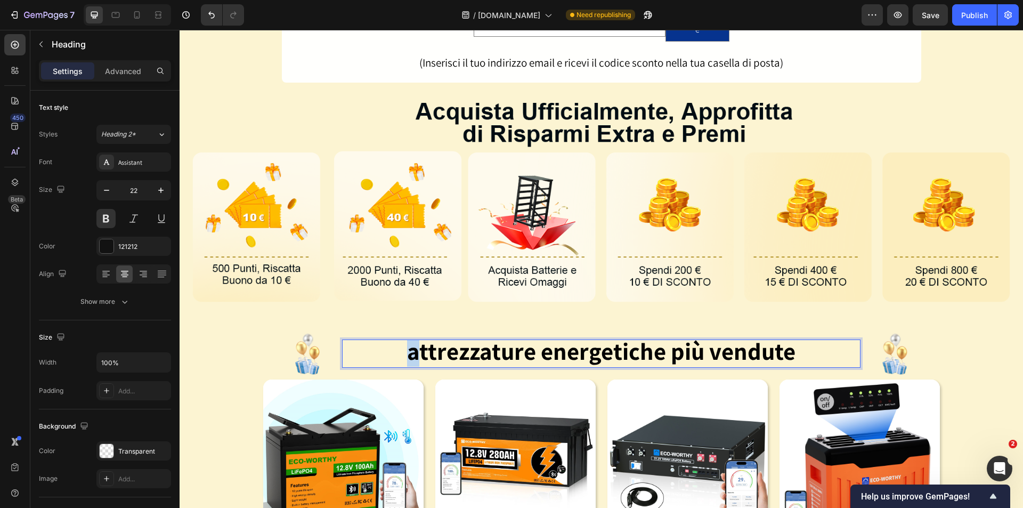
drag, startPoint x: 417, startPoint y: 345, endPoint x: 407, endPoint y: 346, distance: 10.2
click at [407, 346] on strong "attrezzature energetiche più vendute" at bounding box center [601, 350] width 388 height 31
click at [958, 343] on div "🍂Saldi autunnali Prime Day in anticipo ora attivi🍂 Dal 30 settembre al 14 ottob…" at bounding box center [601, 304] width 843 height 836
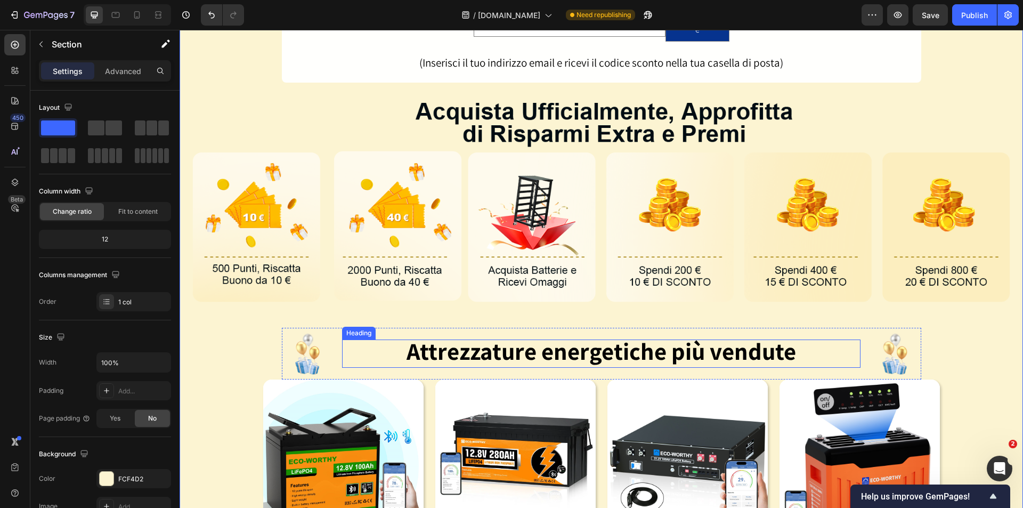
click at [724, 344] on strong "Attrezzature energetiche più vendute" at bounding box center [600, 350] width 389 height 31
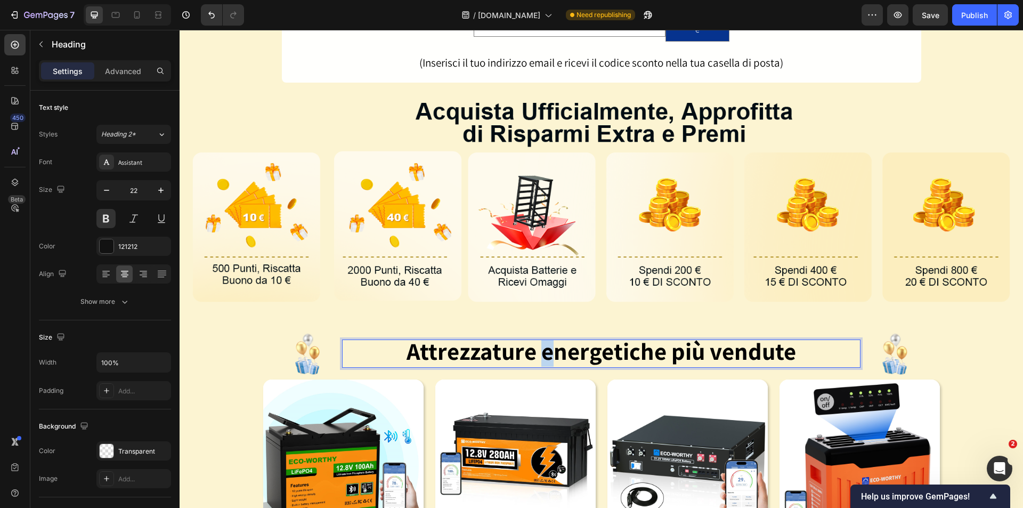
click at [541, 345] on strong "Attrezzature energetiche più vendute" at bounding box center [600, 350] width 389 height 31
click at [545, 344] on strong "Attrezzature nergetiche più vendute" at bounding box center [600, 350] width 377 height 31
drag, startPoint x: 678, startPoint y: 347, endPoint x: 668, endPoint y: 347, distance: 9.6
click at [668, 347] on strong "Attrezzature Energetiche più vendute" at bounding box center [601, 350] width 390 height 31
drag, startPoint x: 719, startPoint y: 345, endPoint x: 712, endPoint y: 343, distance: 7.8
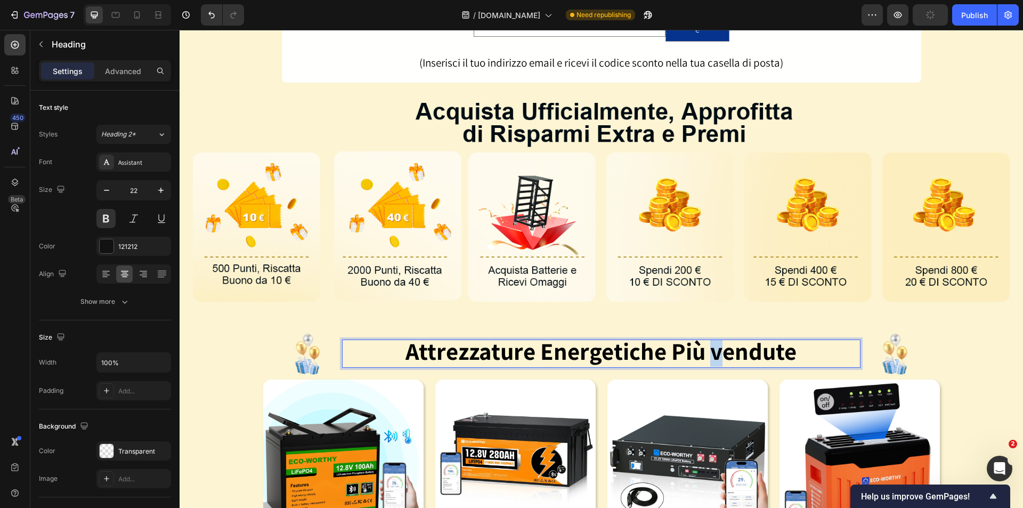
click at [712, 343] on strong "Attrezzature Energetiche Più vendute" at bounding box center [600, 350] width 391 height 31
click at [990, 370] on div "🍂Saldi autunnali Prime Day in anticipo ora attivi🍂 Dal 30 settembre al 14 ottob…" at bounding box center [601, 304] width 843 height 836
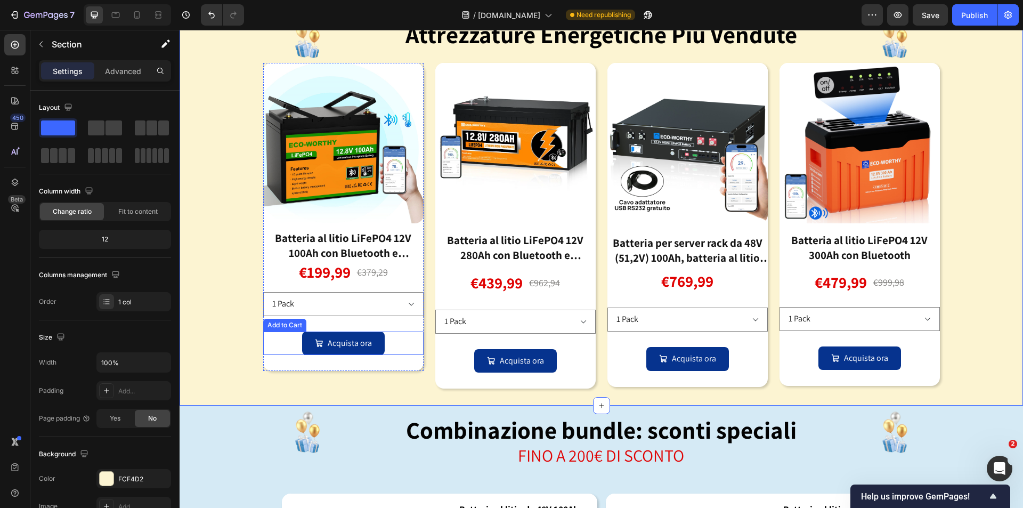
scroll to position [790, 0]
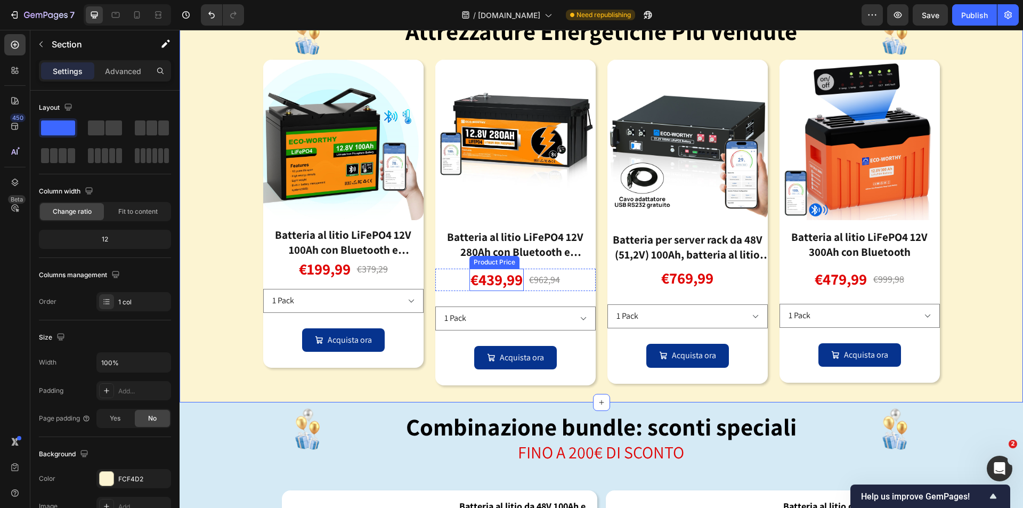
click at [519, 234] on div "Batteria al litio LiFePO4 12V 280Ah con Bluetooth e protezione dalle basse temp…" at bounding box center [515, 244] width 160 height 31
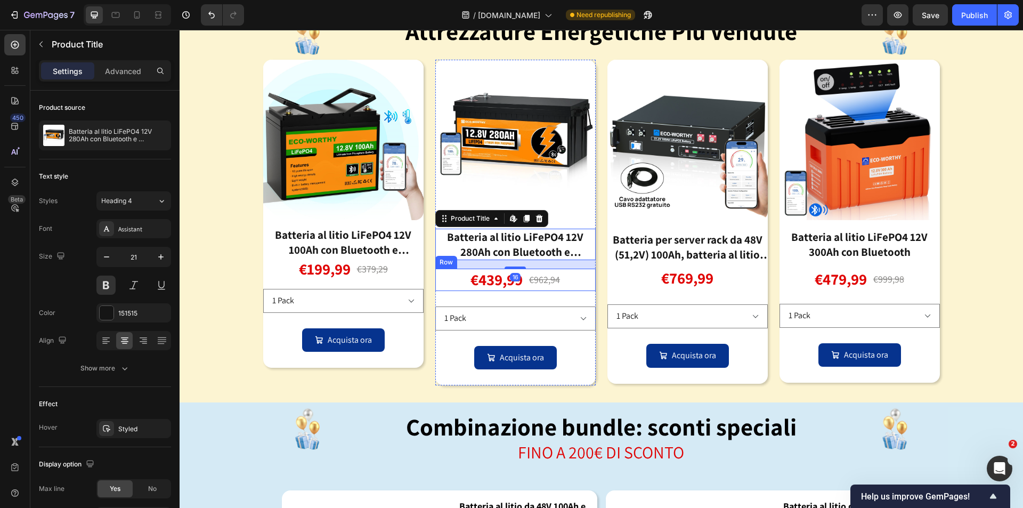
click at [556, 272] on div "€962,94" at bounding box center [544, 279] width 33 height 14
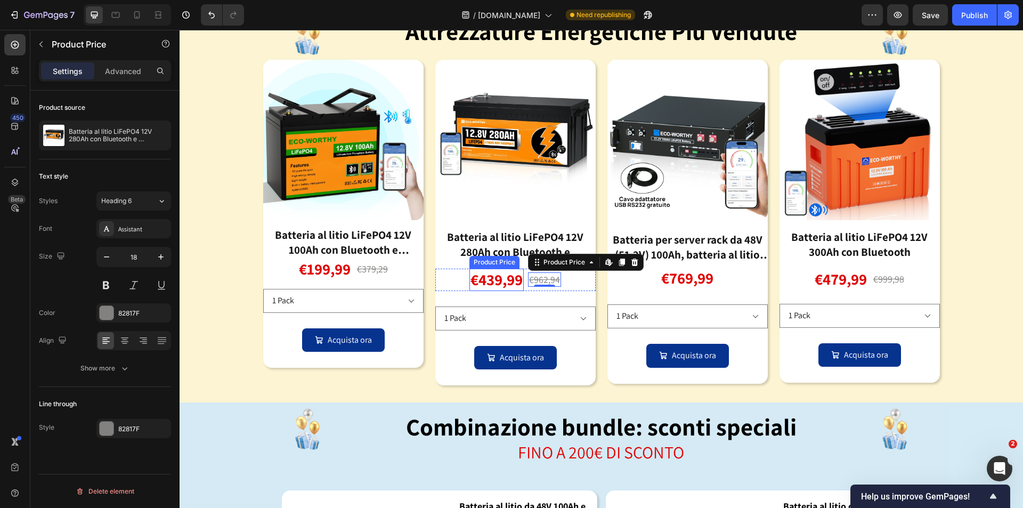
click at [512, 277] on div "€439,99" at bounding box center [496, 279] width 54 height 22
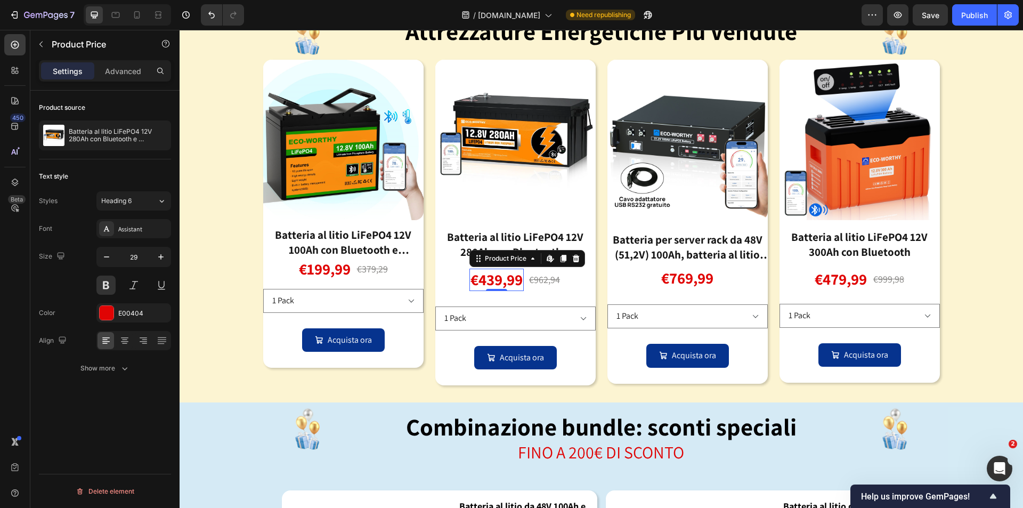
click at [518, 278] on div "€439,99" at bounding box center [496, 279] width 54 height 22
click at [524, 278] on div "€439,99 Product Price Edit content in Shopify 0 Product Price Edit content in S…" at bounding box center [515, 279] width 160 height 22
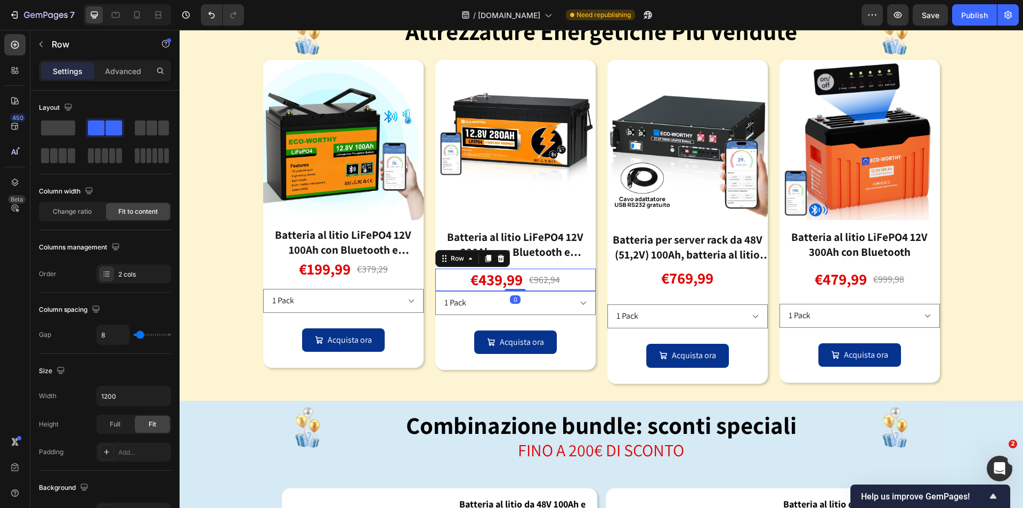
drag, startPoint x: 515, startPoint y: 292, endPoint x: 523, endPoint y: 238, distance: 54.9
click at [515, 271] on div "€439,99 Product Price Product Price €962,94 Product Price Product Price Row 0" at bounding box center [515, 279] width 160 height 22
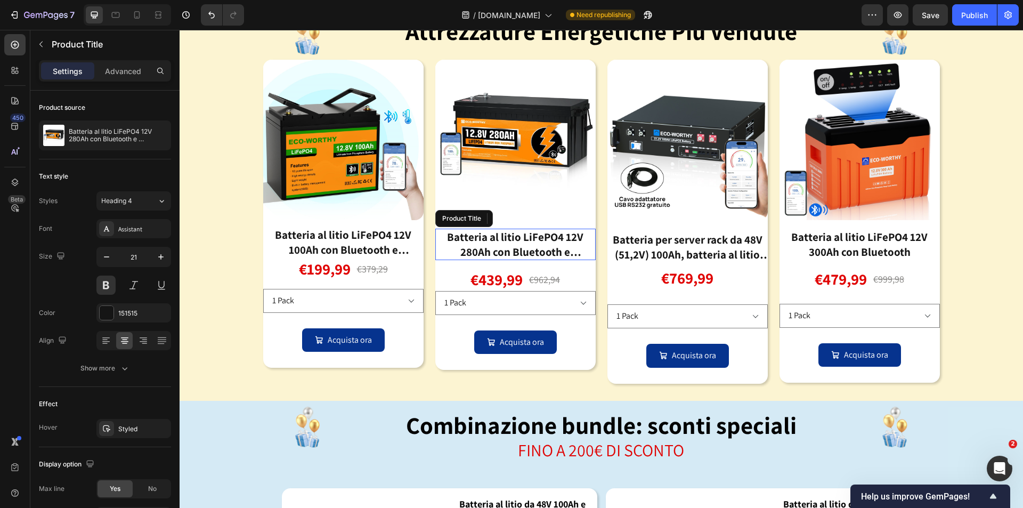
click at [523, 238] on div "Batteria al litio LiFePO4 12V 280Ah con Bluetooth e protezione dalle basse temp…" at bounding box center [515, 244] width 160 height 31
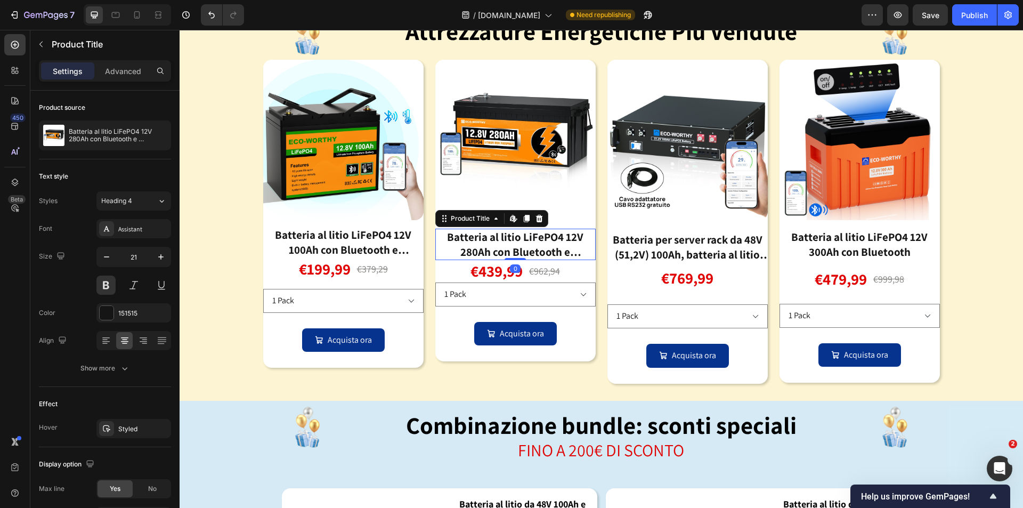
drag, startPoint x: 511, startPoint y: 257, endPoint x: 537, endPoint y: 236, distance: 33.8
click at [513, 244] on div "Batteria al litio LiFePO4 12V 280Ah con Bluetooth e protezione dalle basse temp…" at bounding box center [515, 244] width 160 height 31
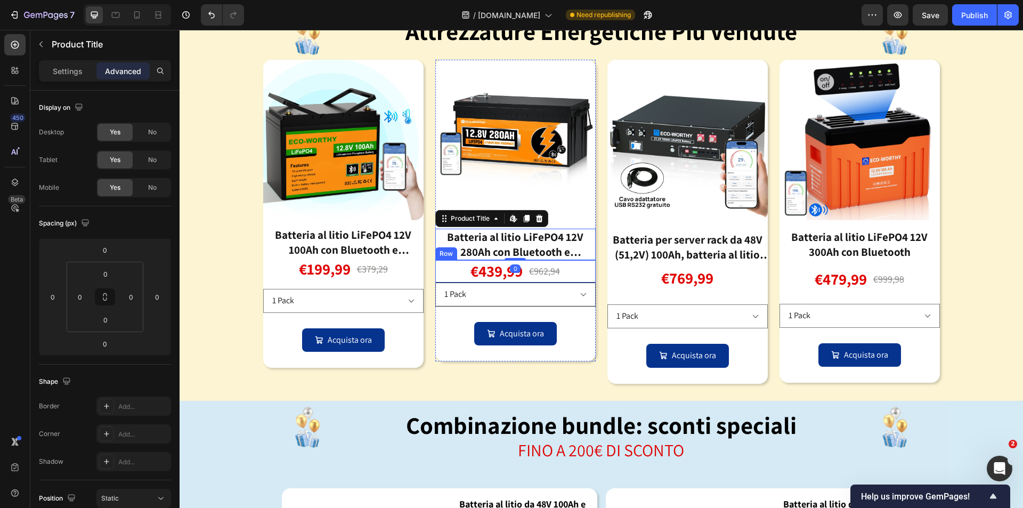
drag, startPoint x: 575, startPoint y: 259, endPoint x: 499, endPoint y: 274, distance: 78.0
click at [575, 260] on div "€439,99 Product Price Product Price €962,94 Product Price Product Price Row" at bounding box center [515, 271] width 160 height 22
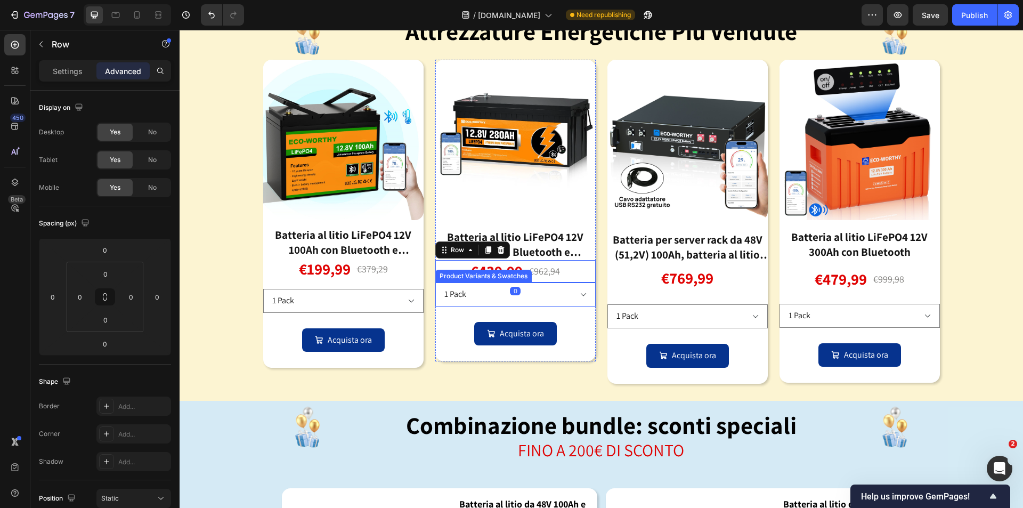
click at [513, 270] on div "Product Variants & Swatches" at bounding box center [483, 276] width 96 height 13
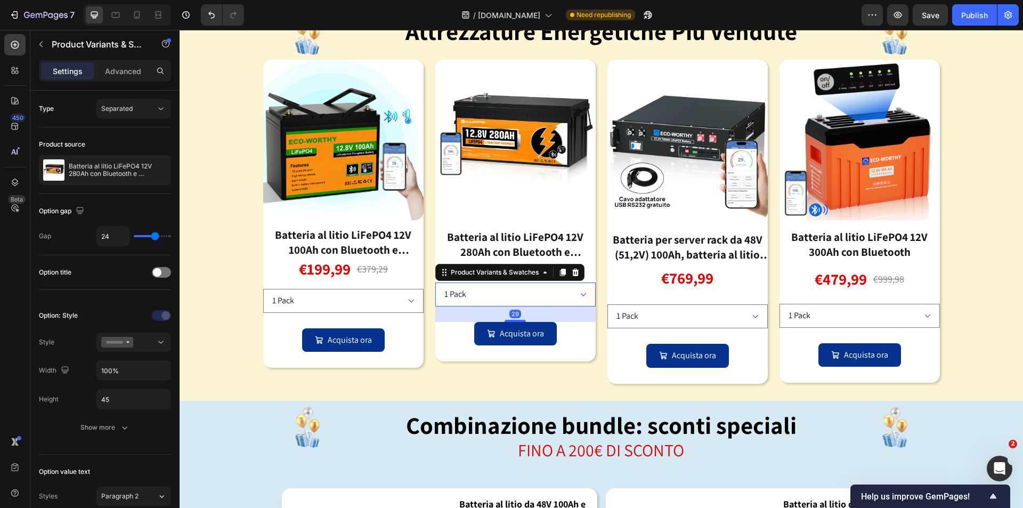
click at [524, 282] on select "1 Pack 1 Pack con Caricabatterie 20A (Sconto extra di 20€) 2 Packs (429.99€/Pac…" at bounding box center [515, 294] width 160 height 24
drag, startPoint x: 583, startPoint y: 258, endPoint x: 581, endPoint y: 265, distance: 7.2
click at [583, 260] on div "€439,99 Product Price Product Price €962,94 Product Price Product Price Row" at bounding box center [515, 271] width 160 height 22
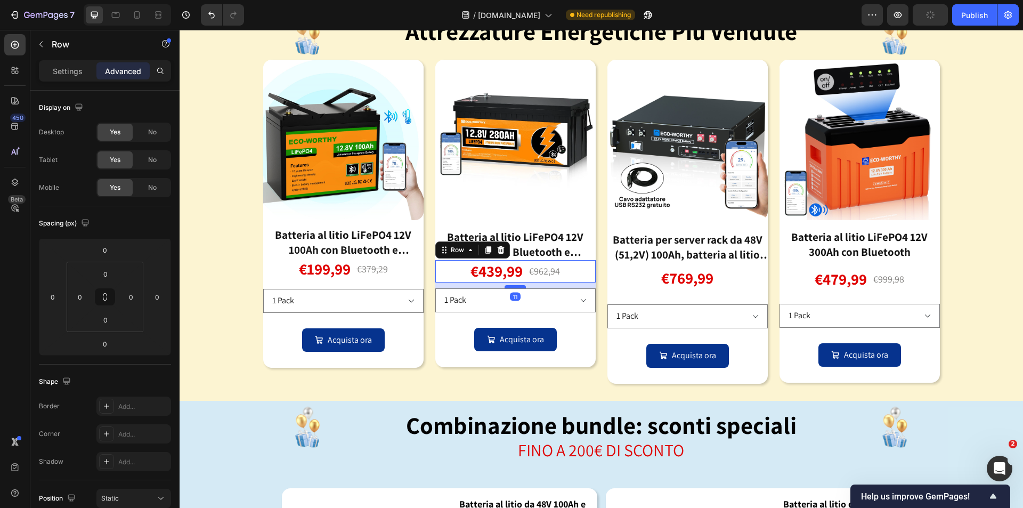
drag, startPoint x: 515, startPoint y: 268, endPoint x: 645, endPoint y: 269, distance: 130.5
click at [515, 286] on div at bounding box center [514, 287] width 21 height 2
type input "11"
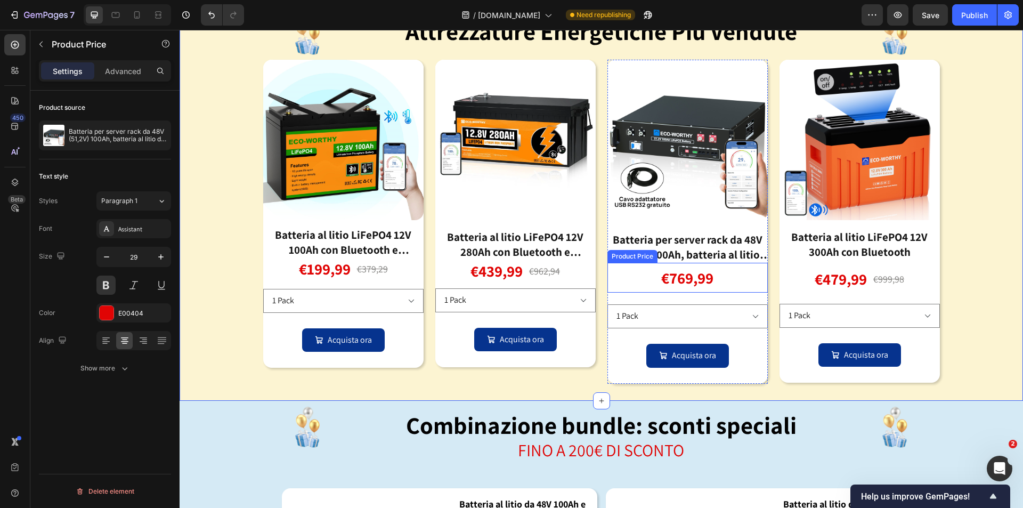
click at [748, 266] on div "€769,99" at bounding box center [687, 278] width 160 height 30
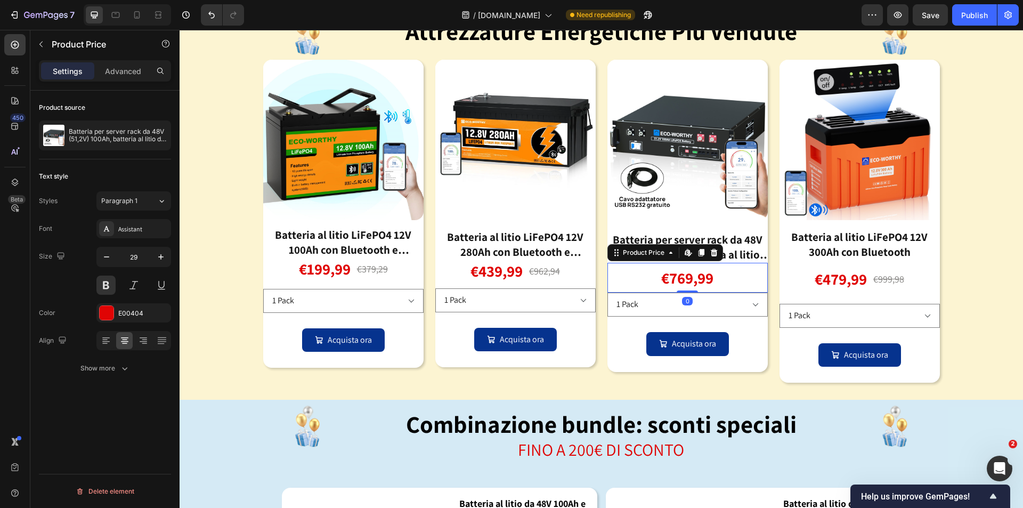
drag, startPoint x: 686, startPoint y: 291, endPoint x: 770, endPoint y: 286, distance: 84.3
click at [687, 273] on div "€769,99 Product Price Edit content in Shopify 0 Product Price Edit content in S…" at bounding box center [687, 278] width 160 height 30
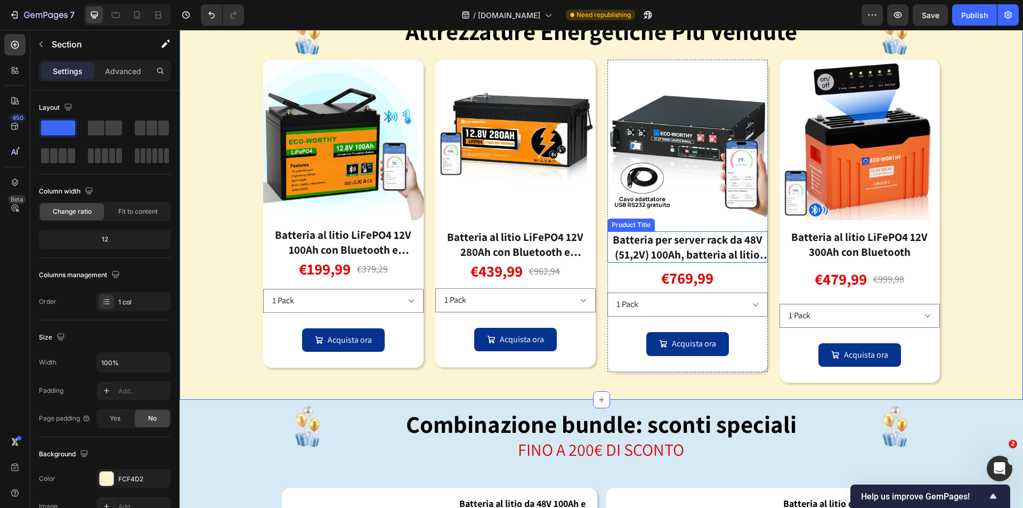
click at [709, 237] on div "Batteria per server rack da 48V (51,2V) 100Ah, batteria al litio da 5,12kWh, fo…" at bounding box center [687, 246] width 160 height 31
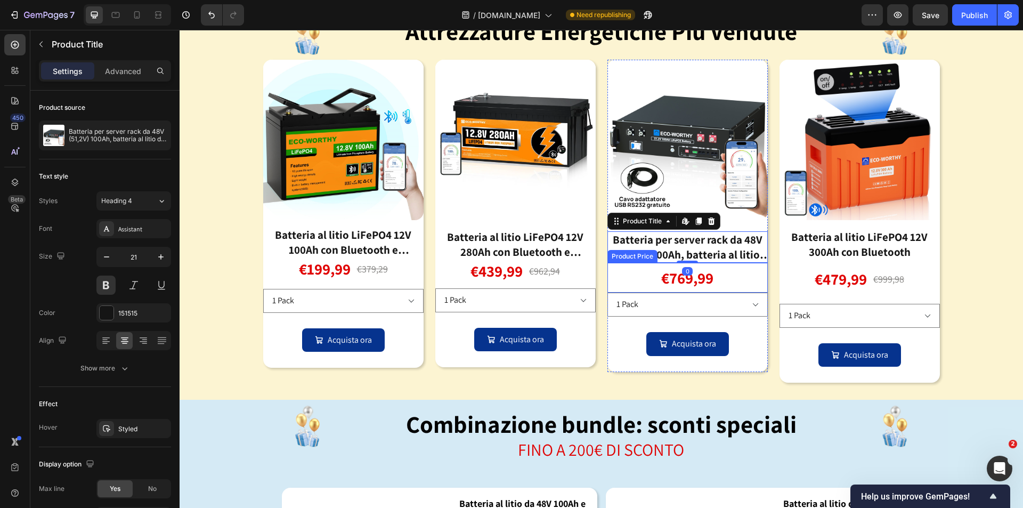
click at [737, 263] on div "€769,99" at bounding box center [687, 278] width 160 height 30
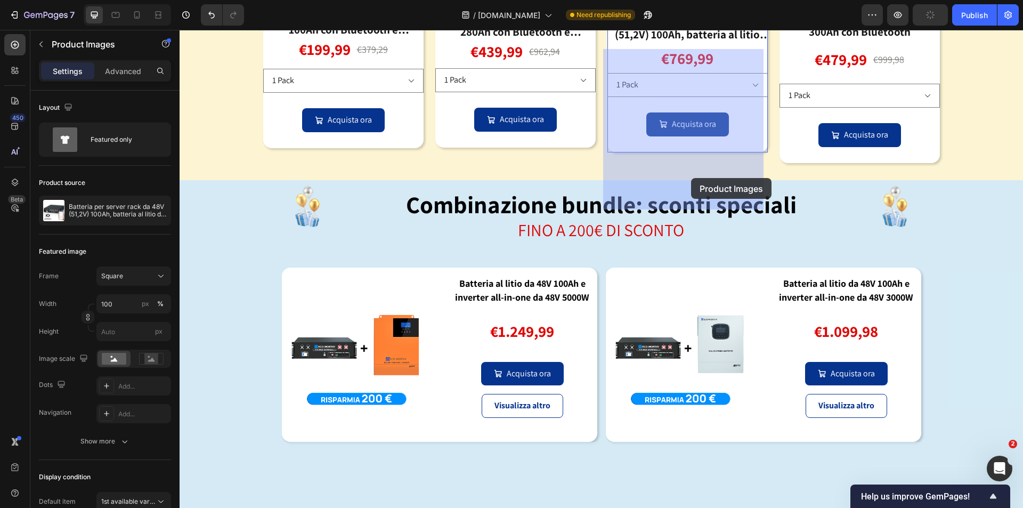
drag, startPoint x: 691, startPoint y: 178, endPoint x: 708, endPoint y: 169, distance: 19.5
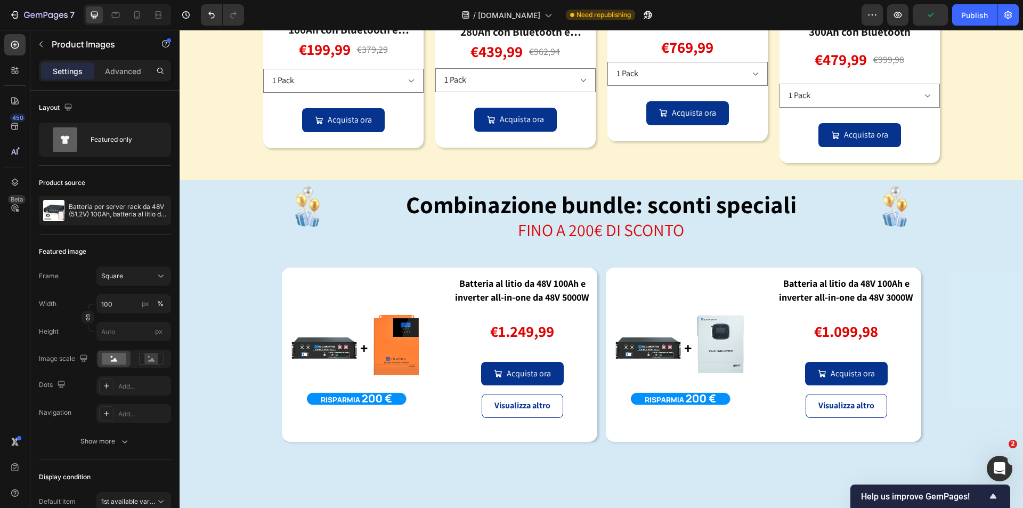
drag, startPoint x: 689, startPoint y: 203, endPoint x: 705, endPoint y: 201, distance: 16.6
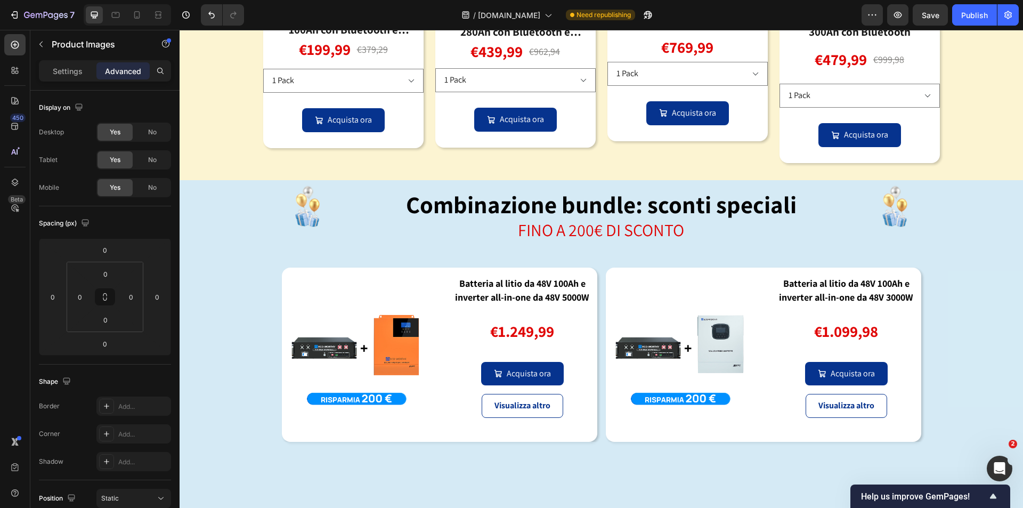
drag, startPoint x: 511, startPoint y: 215, endPoint x: 501, endPoint y: 159, distance: 56.9
type input "0"
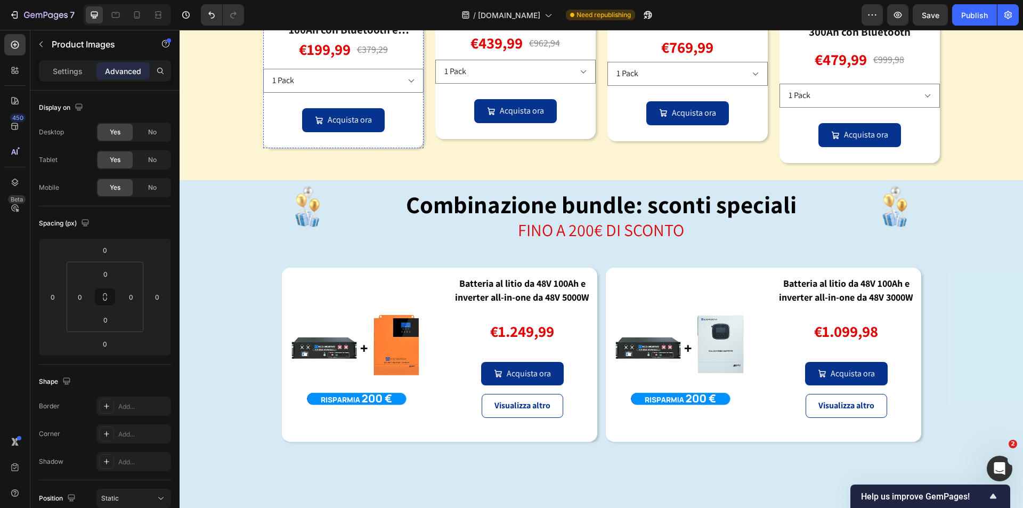
drag, startPoint x: 339, startPoint y: 213, endPoint x: 354, endPoint y: 171, distance: 44.0
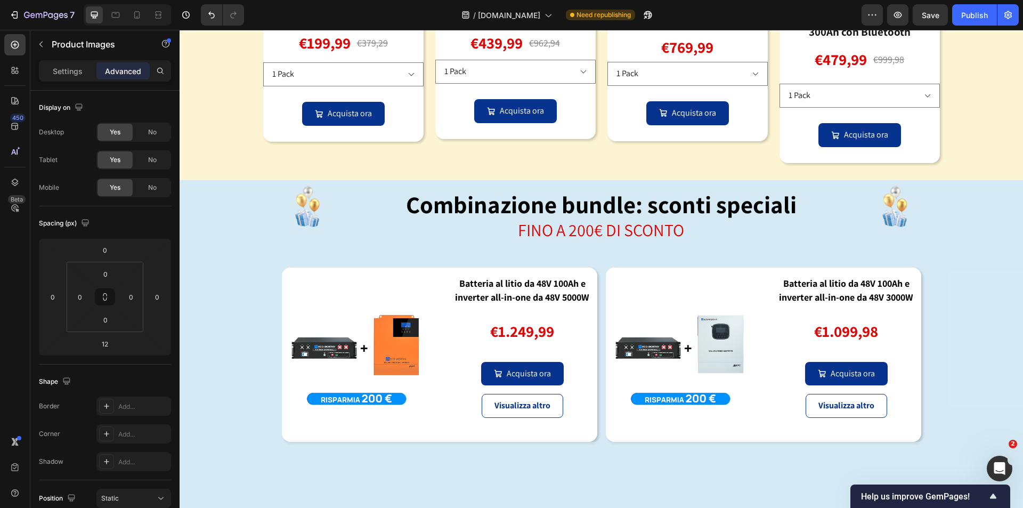
type input "0"
drag, startPoint x: 389, startPoint y: 176, endPoint x: 482, endPoint y: 169, distance: 93.5
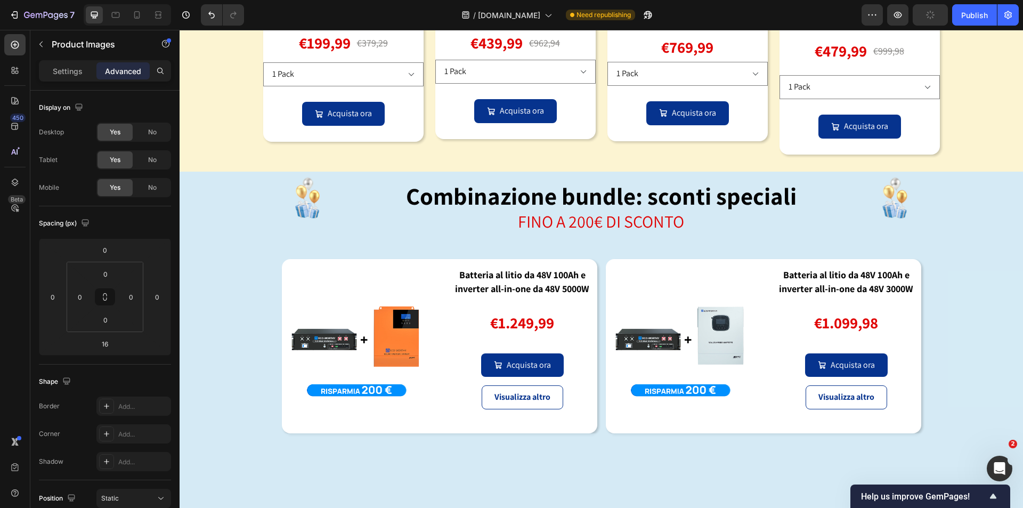
type input "0"
click at [873, 32] on div "Batteria al litio LiFePO4 12V 300Ah con Bluetooth" at bounding box center [859, 16] width 160 height 31
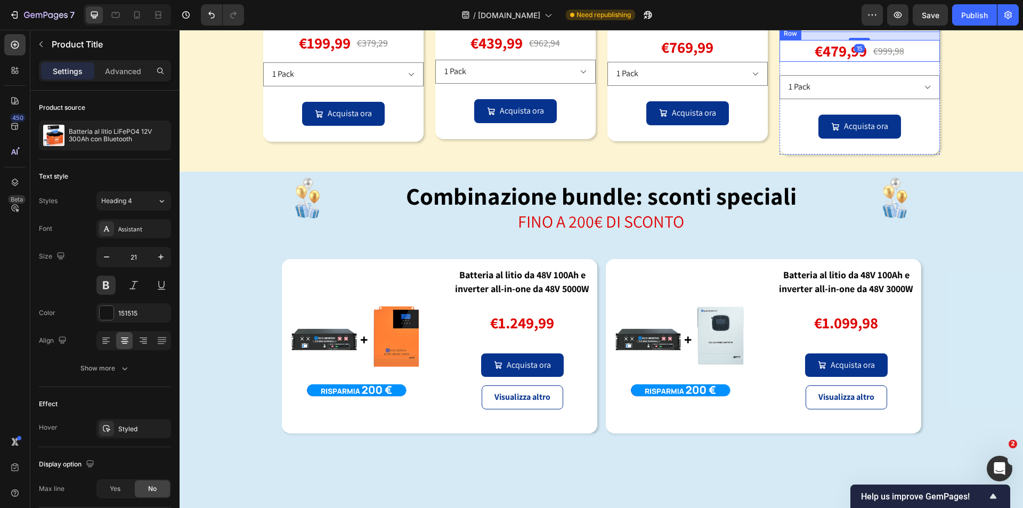
click at [913, 62] on div "€479,99 Product Price Product Price €999,98 Product Price Product Price Row" at bounding box center [859, 51] width 160 height 22
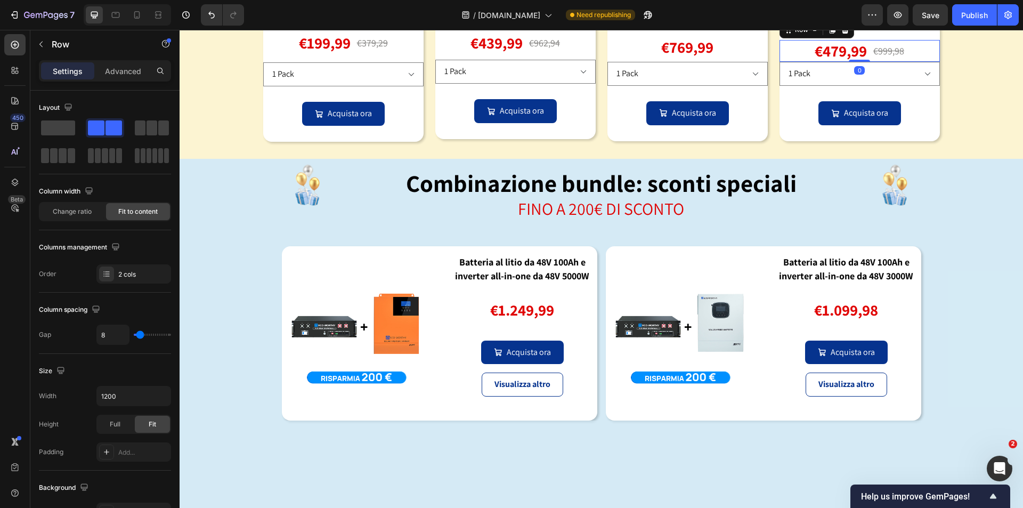
drag, startPoint x: 858, startPoint y: 277, endPoint x: 955, endPoint y: 246, distance: 101.9
click at [864, 62] on div "€479,99 Product Price Product Price €999,98 Product Price Product Price Row 0" at bounding box center [859, 51] width 160 height 22
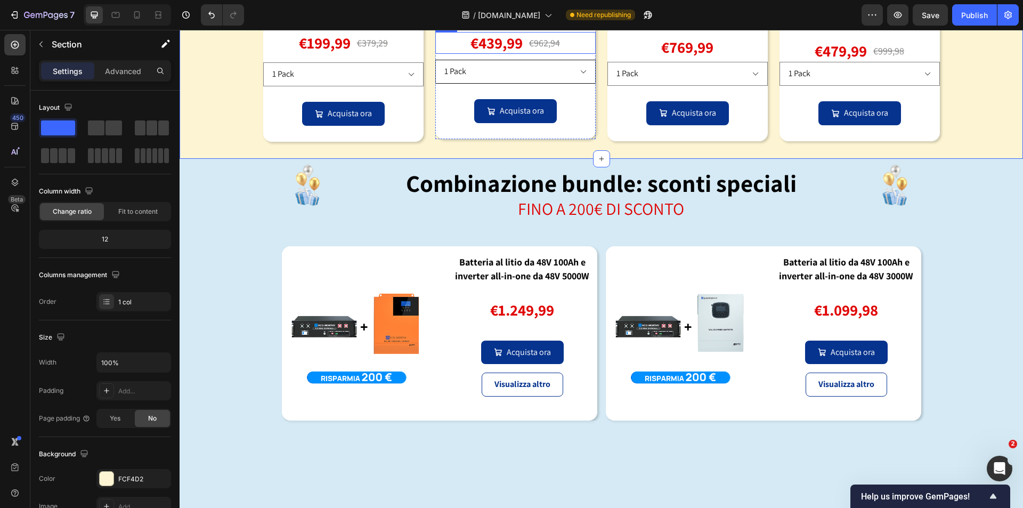
click at [567, 54] on div "€439,99 Product Price Product Price €962,94 Product Price Product Price Row" at bounding box center [515, 43] width 160 height 22
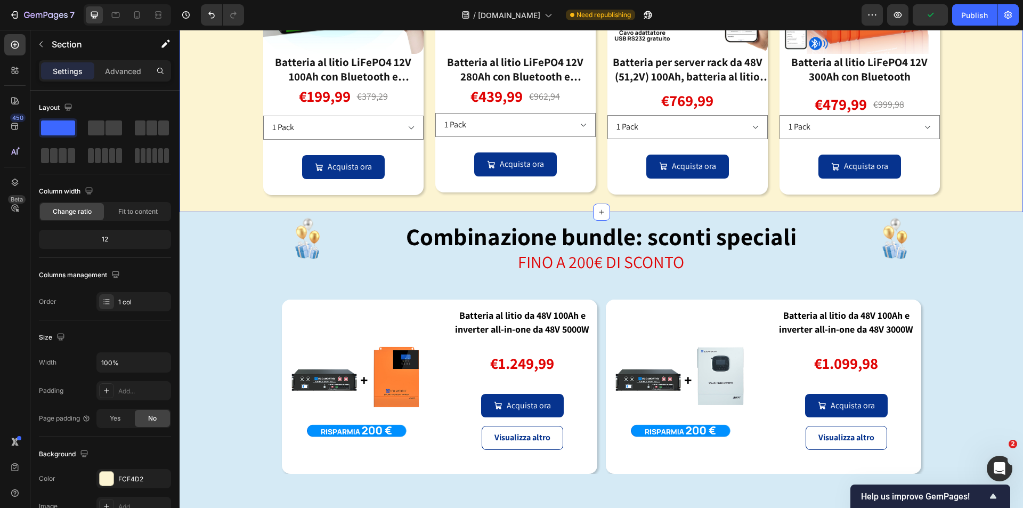
scroll to position [930, 0]
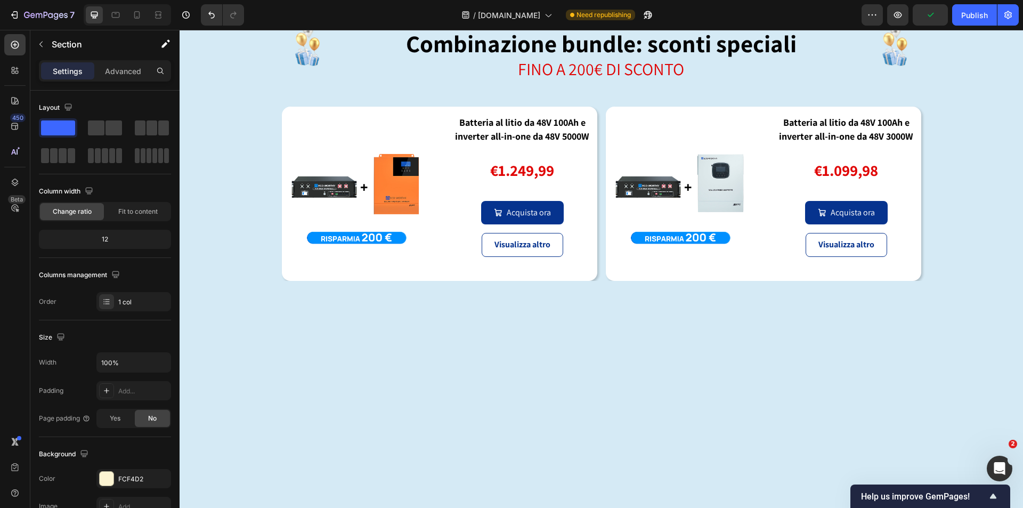
click at [983, 281] on div "Image Combinazione bundle: sconti speciali Heading FINO A 200€ DI SCONTO Text B…" at bounding box center [601, 150] width 843 height 262
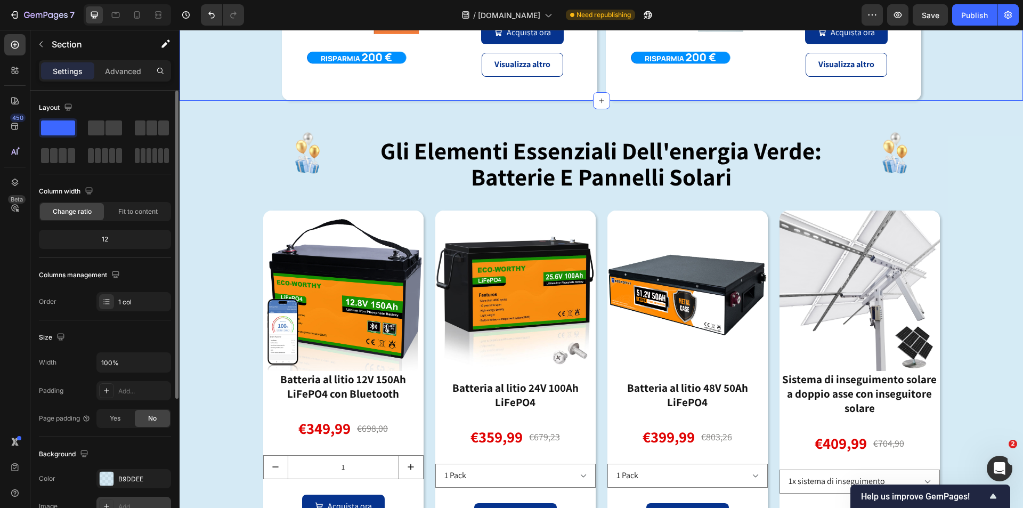
scroll to position [53, 0]
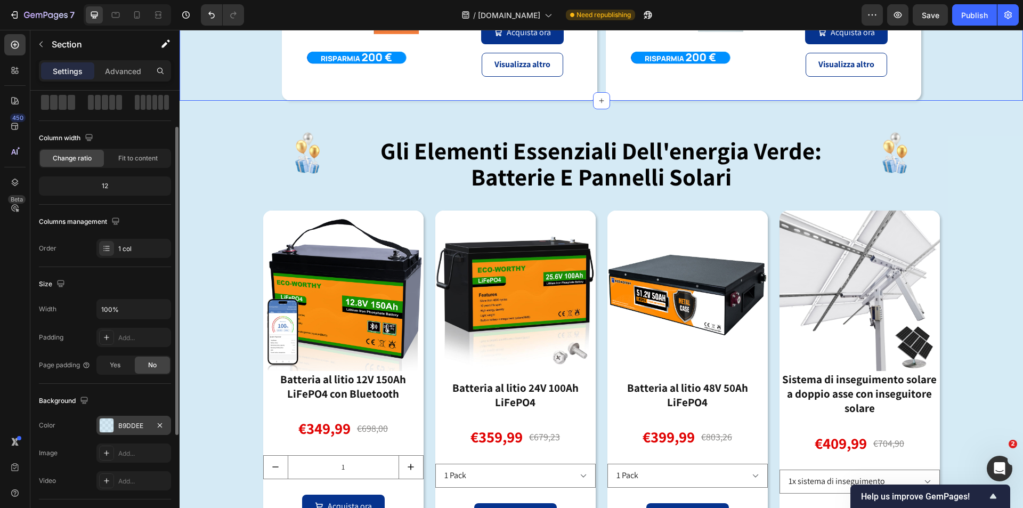
click at [109, 426] on div at bounding box center [107, 425] width 14 height 14
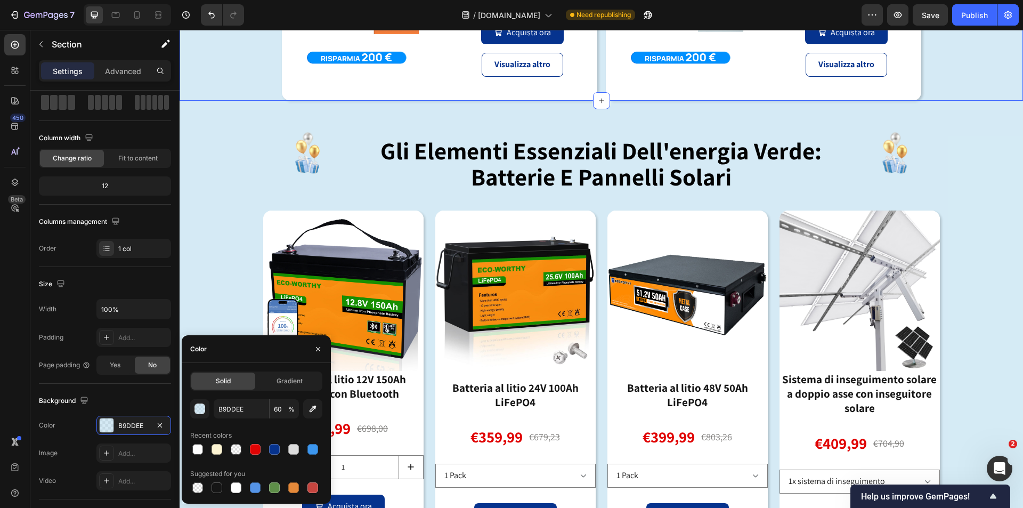
drag, startPoint x: 194, startPoint y: 449, endPoint x: 289, endPoint y: 418, distance: 100.2
click at [194, 449] on div at bounding box center [197, 449] width 11 height 11
type input "FFFFFF"
type input "96"
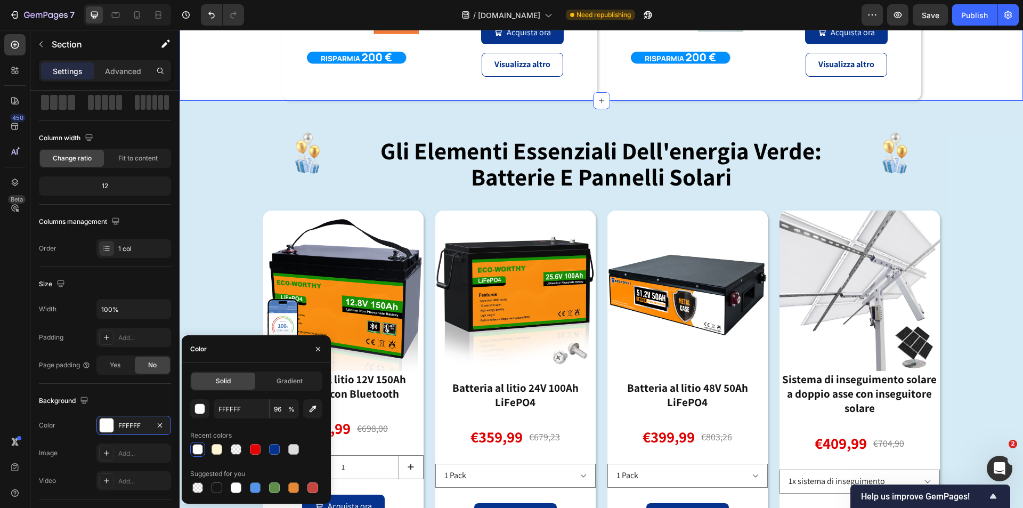
drag, startPoint x: 218, startPoint y: 452, endPoint x: 265, endPoint y: 446, distance: 47.7
click at [217, 451] on div at bounding box center [216, 449] width 11 height 11
type input "FCF4D2"
type input "100"
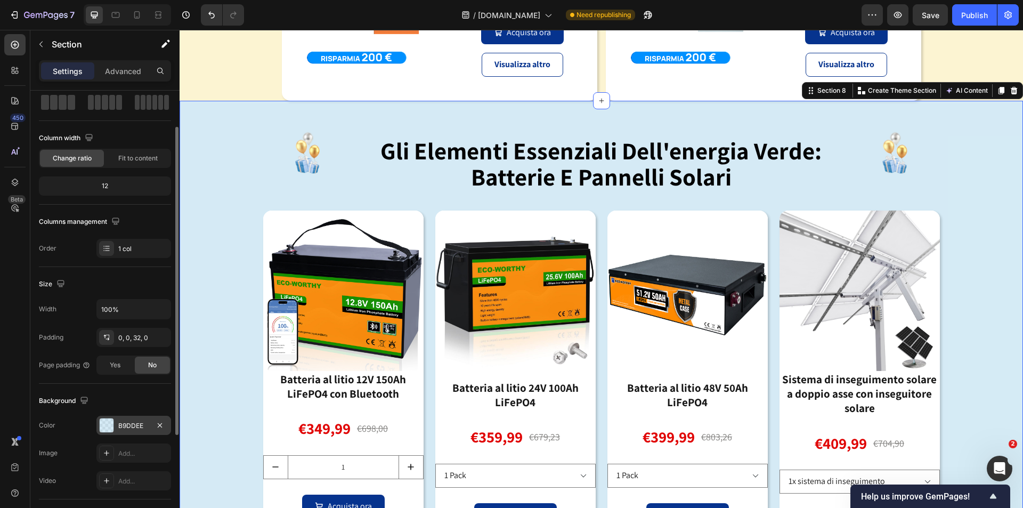
click at [104, 424] on div at bounding box center [107, 425] width 14 height 14
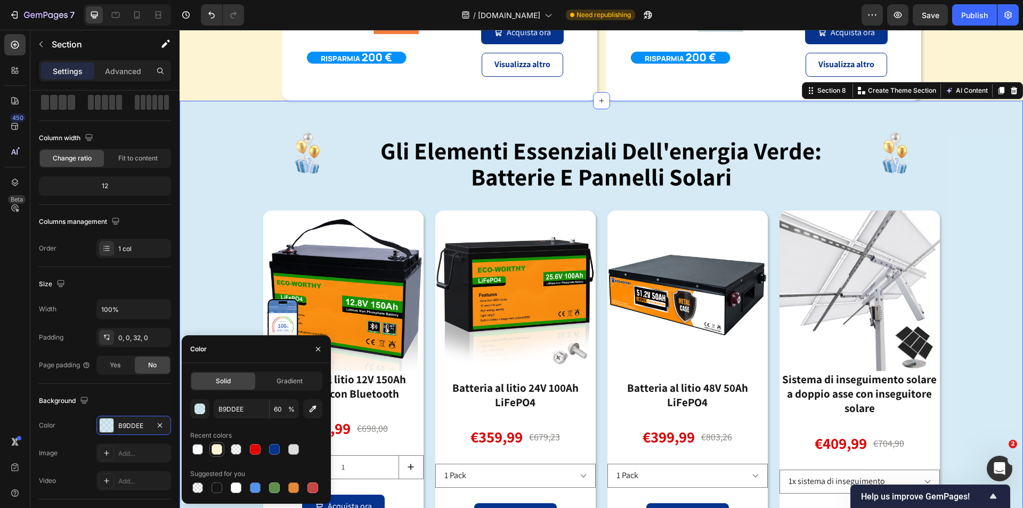
click at [215, 452] on div at bounding box center [216, 449] width 11 height 11
type input "FCF4D2"
type input "100"
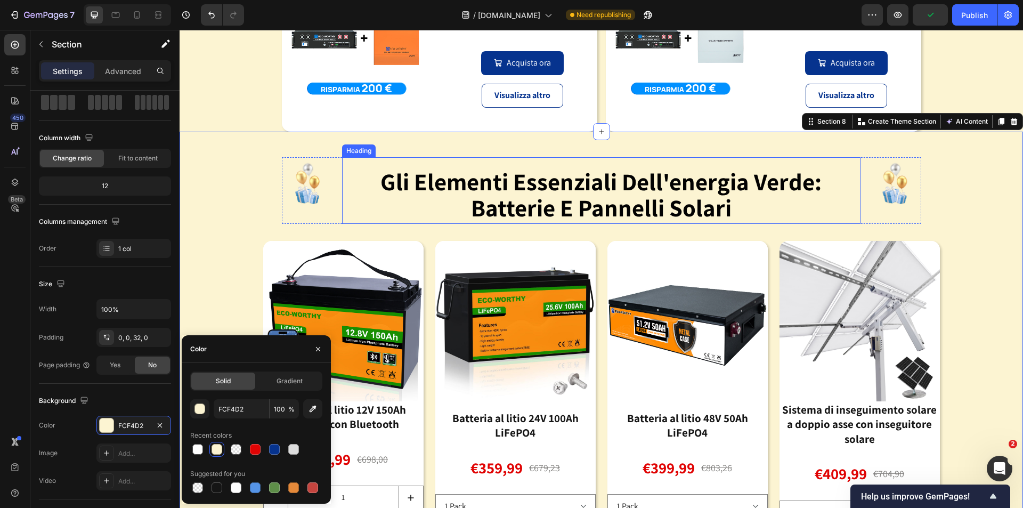
scroll to position [1269, 0]
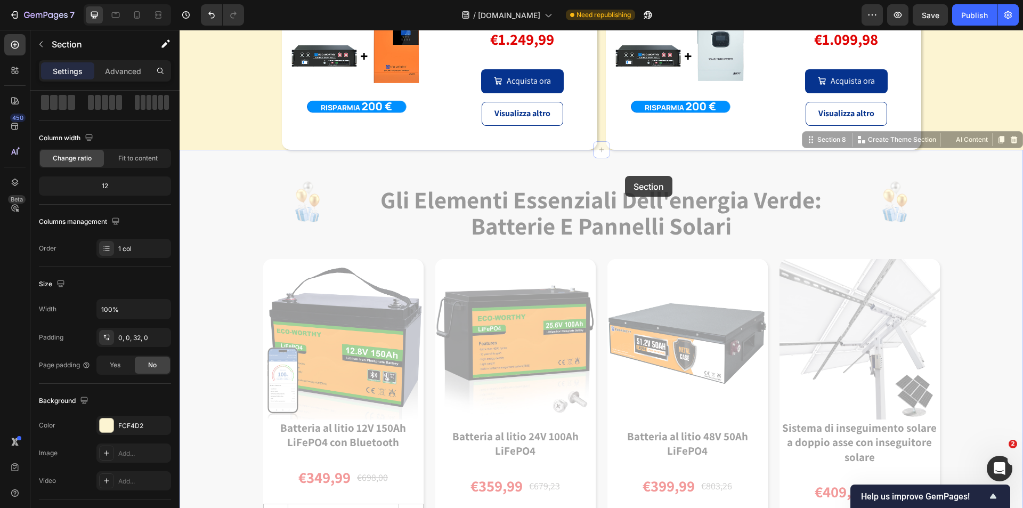
scroll to position [1110, 0]
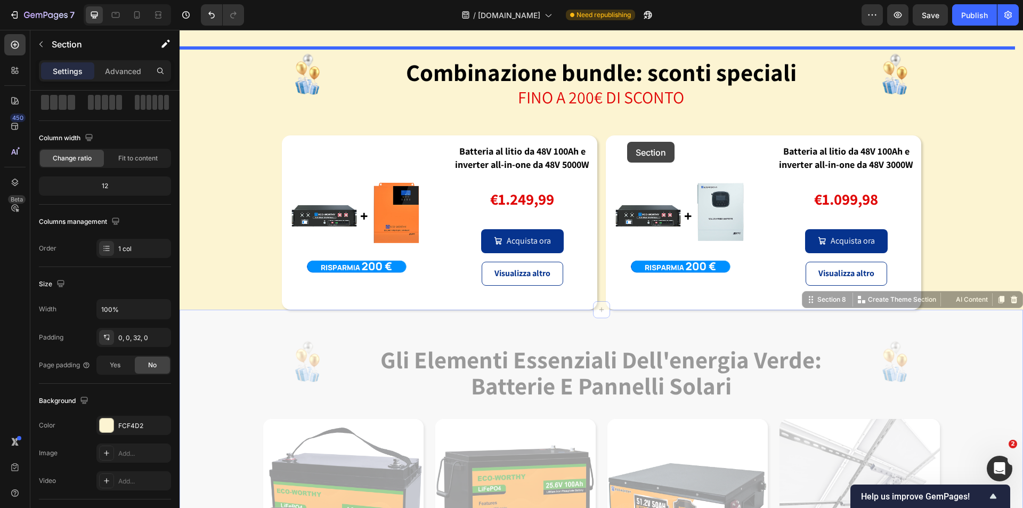
drag, startPoint x: 802, startPoint y: 144, endPoint x: 1050, endPoint y: 534, distance: 462.2
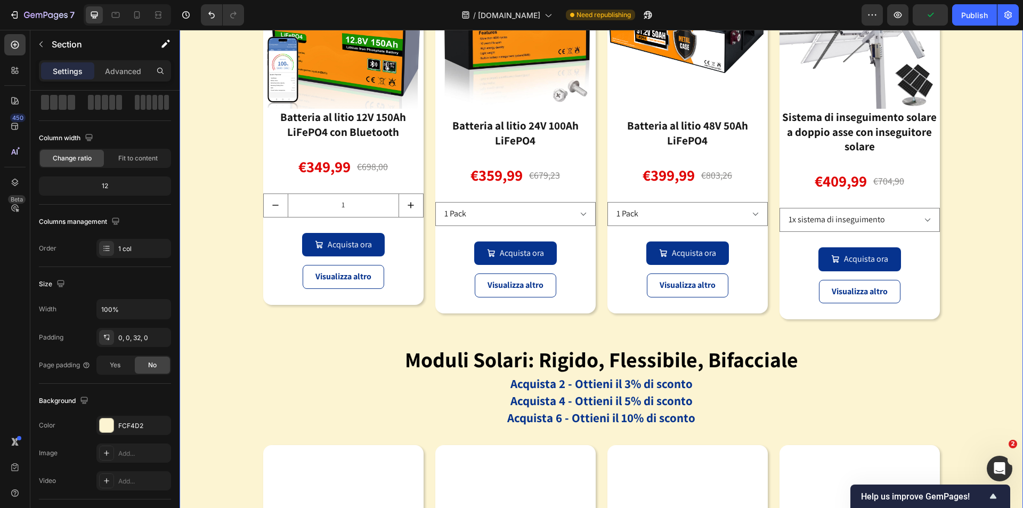
click at [956, 96] on div "Image gli elementi essenziali dell'energia verde: batterie e pannelli solari He…" at bounding box center [601, 331] width 843 height 985
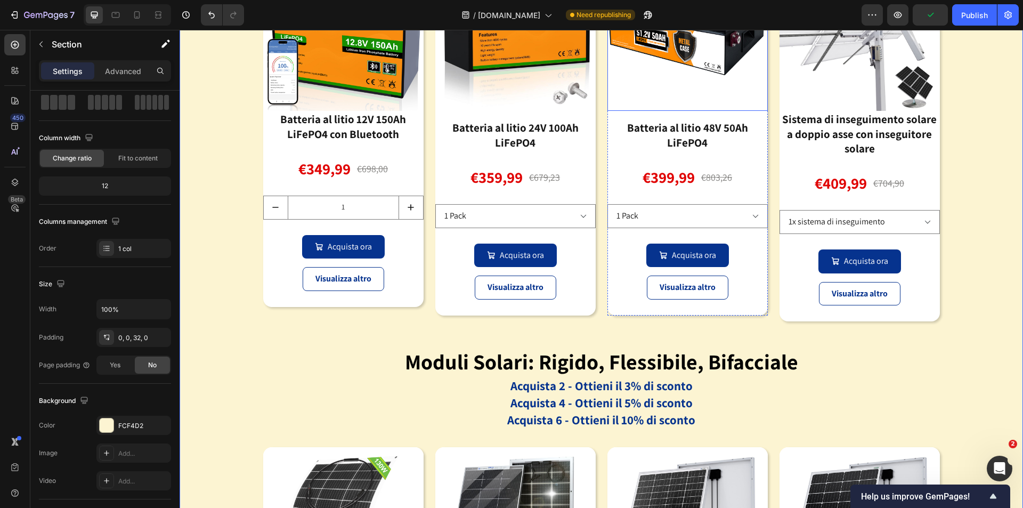
scroll to position [950, 0]
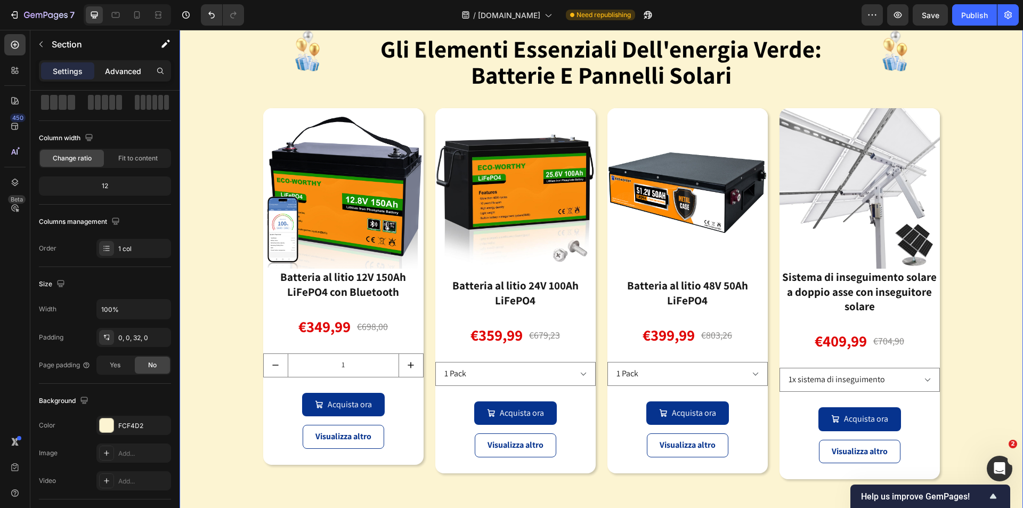
drag, startPoint x: 110, startPoint y: 72, endPoint x: 123, endPoint y: 177, distance: 106.3
click at [110, 71] on p "Advanced" at bounding box center [123, 71] width 36 height 11
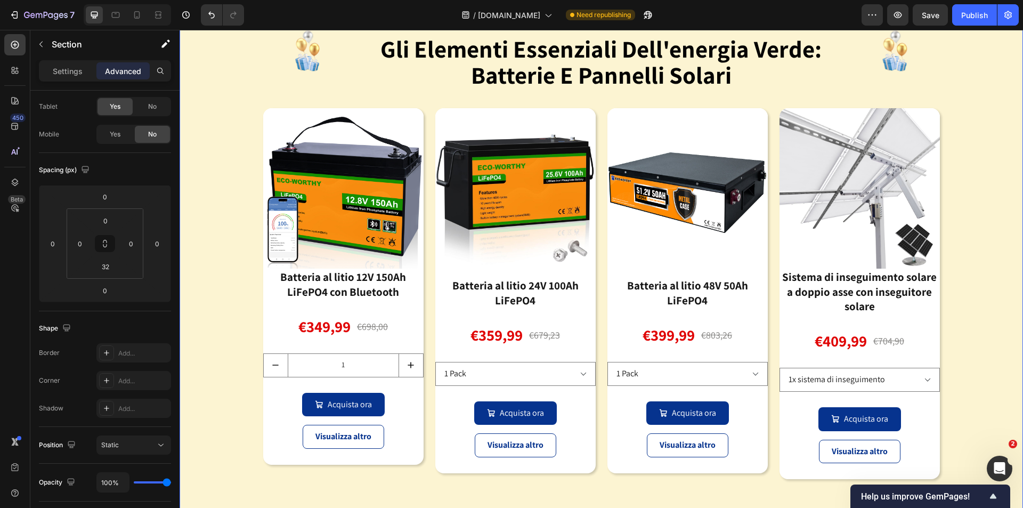
click at [987, 279] on div "Image gli elementi essenziali dell'energia verde: batterie e pannelli solari He…" at bounding box center [601, 491] width 843 height 985
click at [925, 277] on div "Image gli elementi essenziali dell'energia verde: batterie e pannelli solari He…" at bounding box center [601, 491] width 843 height 985
click at [839, 91] on h1 "gli elementi essenziali dell'energia verde: batterie e pannelli solari" at bounding box center [601, 64] width 518 height 54
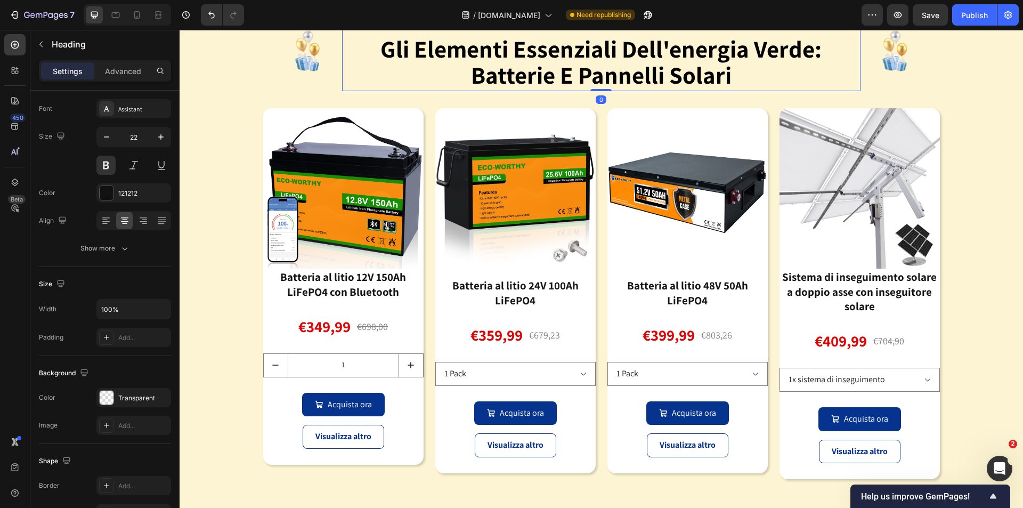
scroll to position [0, 0]
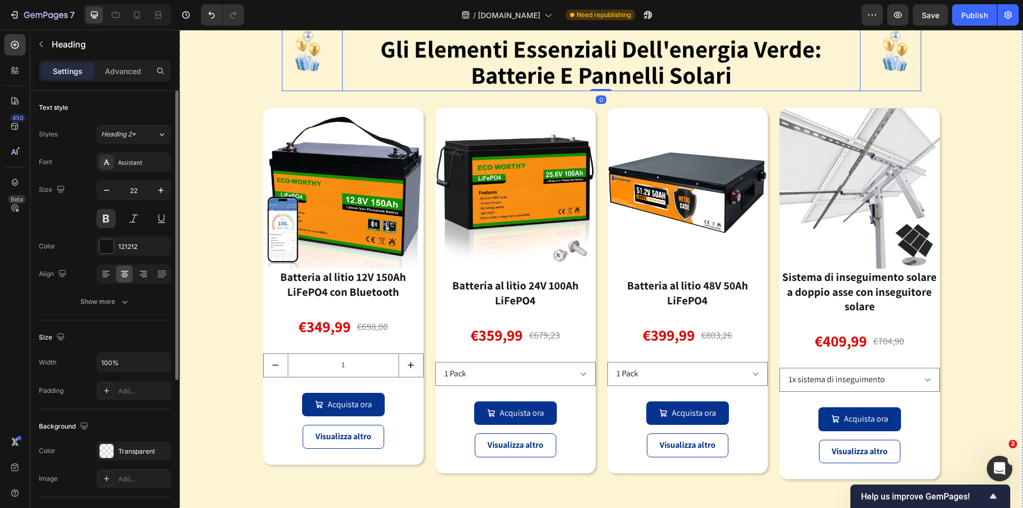
click at [858, 91] on div "Image gli elementi essenziali dell'energia verde: batterie e pannelli solari He…" at bounding box center [601, 58] width 639 height 67
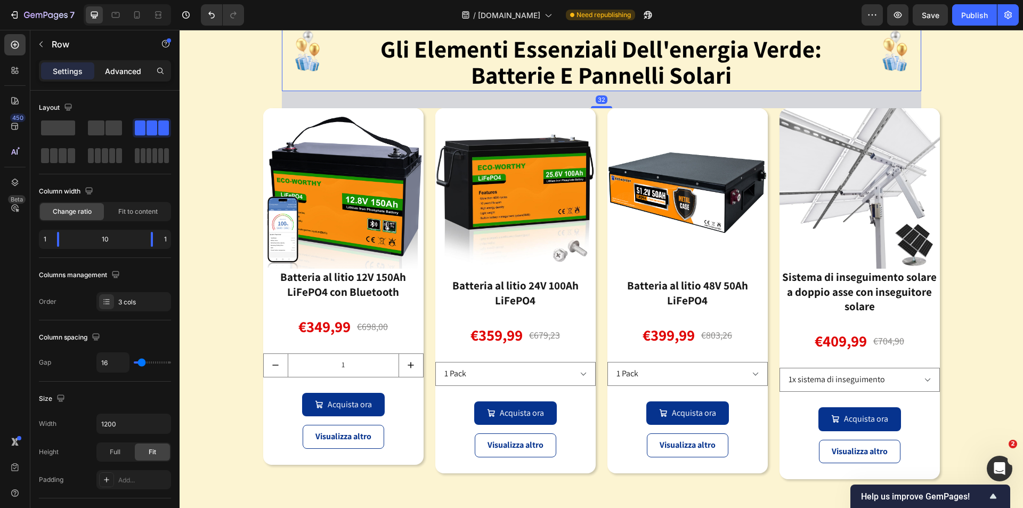
click at [124, 77] on div "Advanced" at bounding box center [122, 70] width 53 height 17
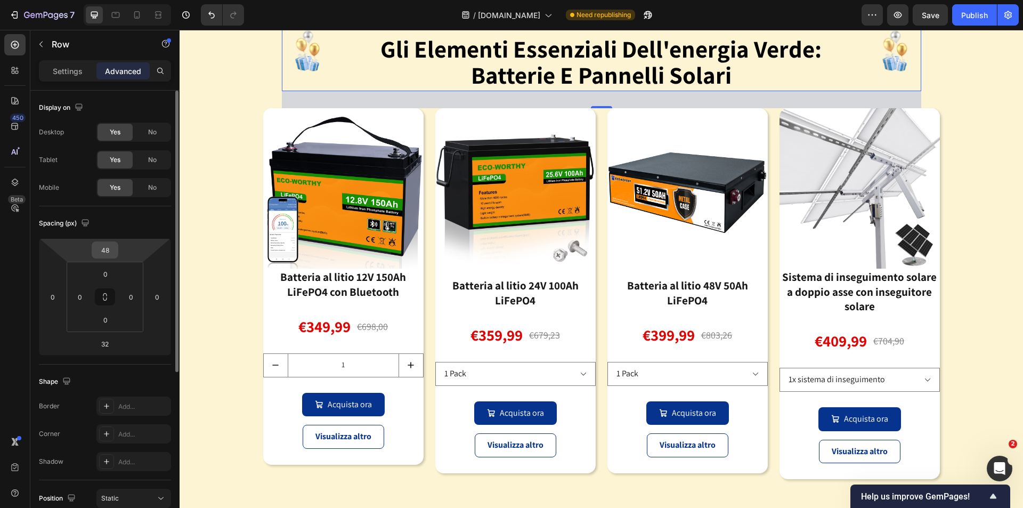
click at [116, 252] on div "48" at bounding box center [105, 249] width 27 height 17
click at [108, 254] on input "48" at bounding box center [104, 250] width 21 height 16
type input "0"
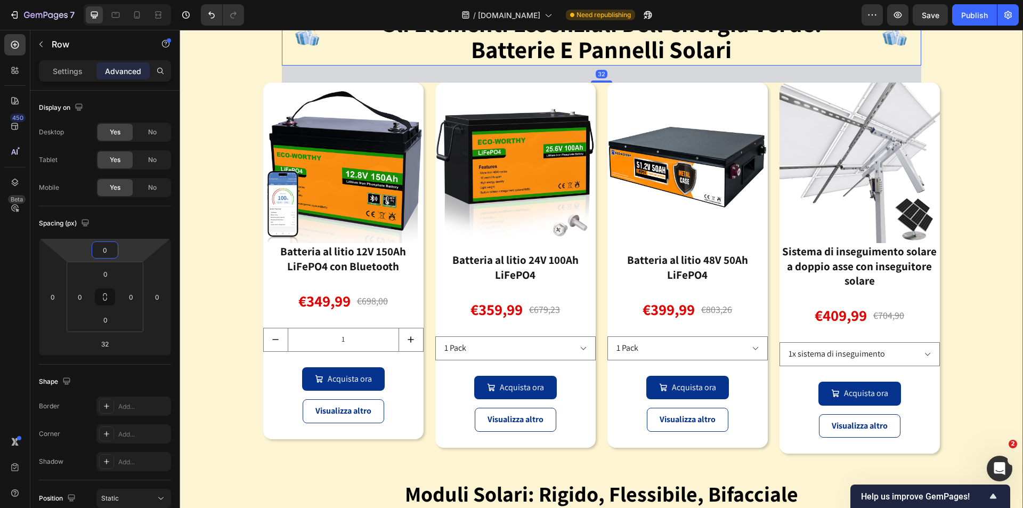
click at [969, 299] on div "Image gli elementi essenziali dell'energia verde: batterie e pannelli solari He…" at bounding box center [601, 479] width 843 height 960
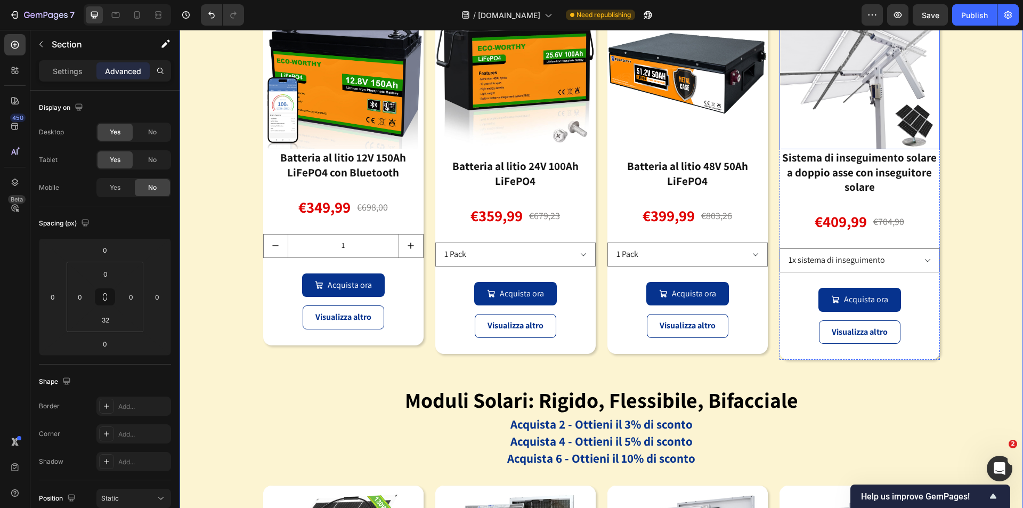
scroll to position [1110, 0]
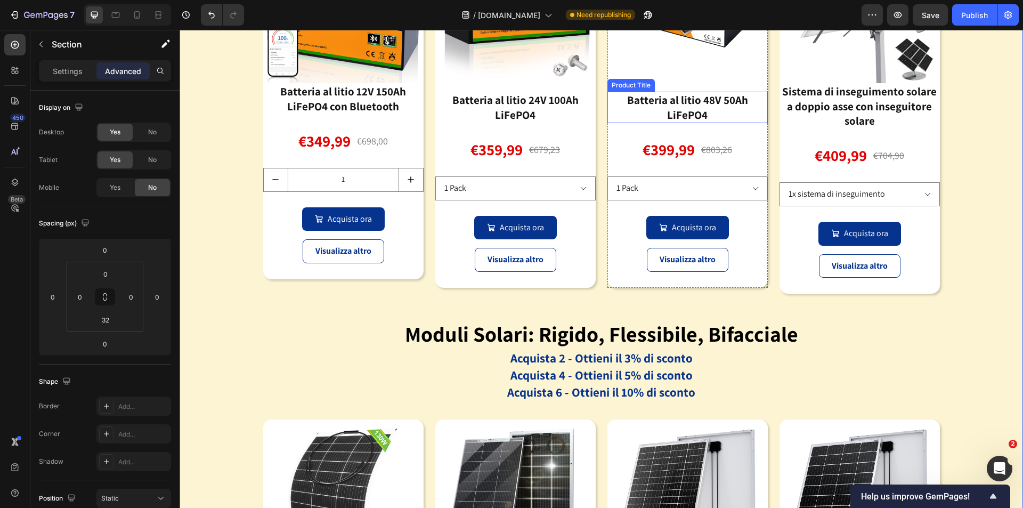
click at [702, 123] on div "Batteria al litio 48V 50Ah LiFePO4" at bounding box center [687, 107] width 160 height 31
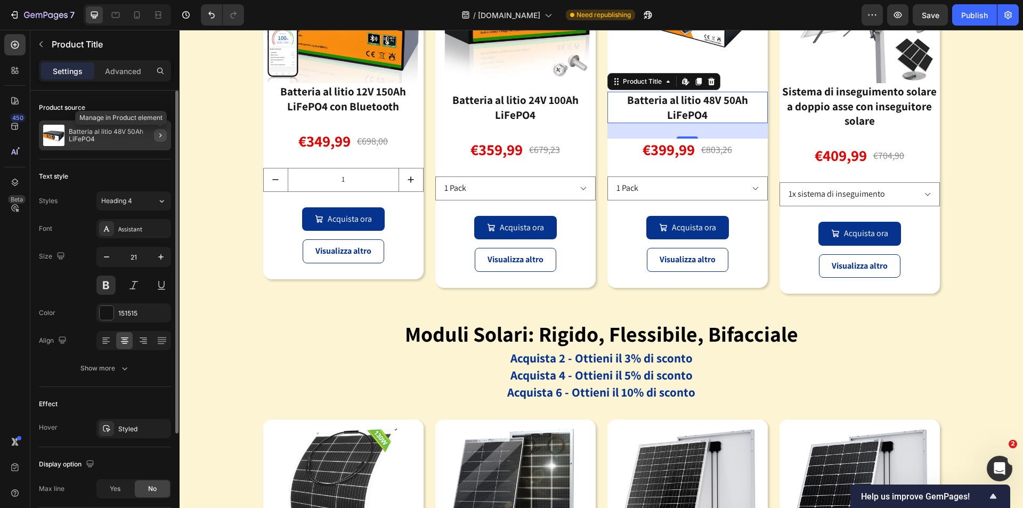
click at [159, 137] on icon "button" at bounding box center [160, 135] width 9 height 9
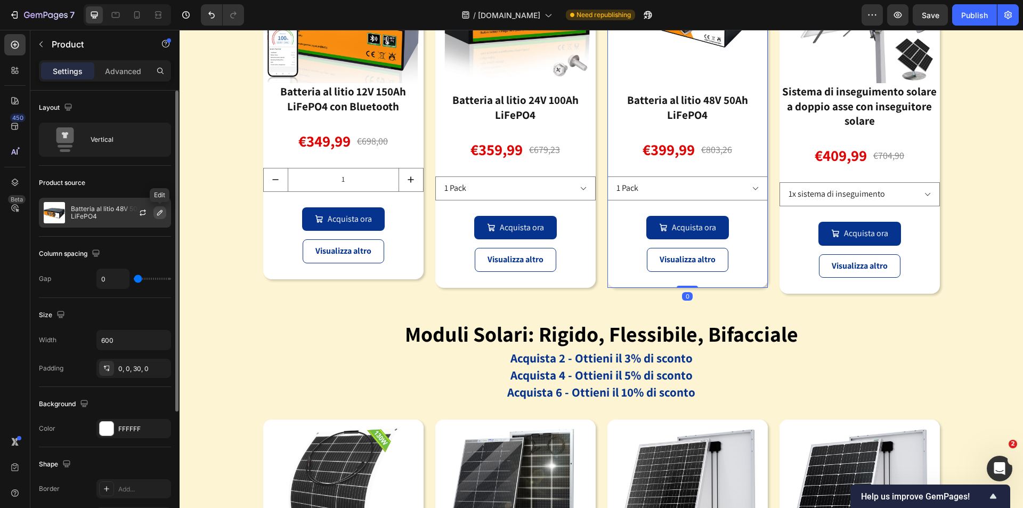
click at [161, 207] on button "button" at bounding box center [159, 212] width 13 height 13
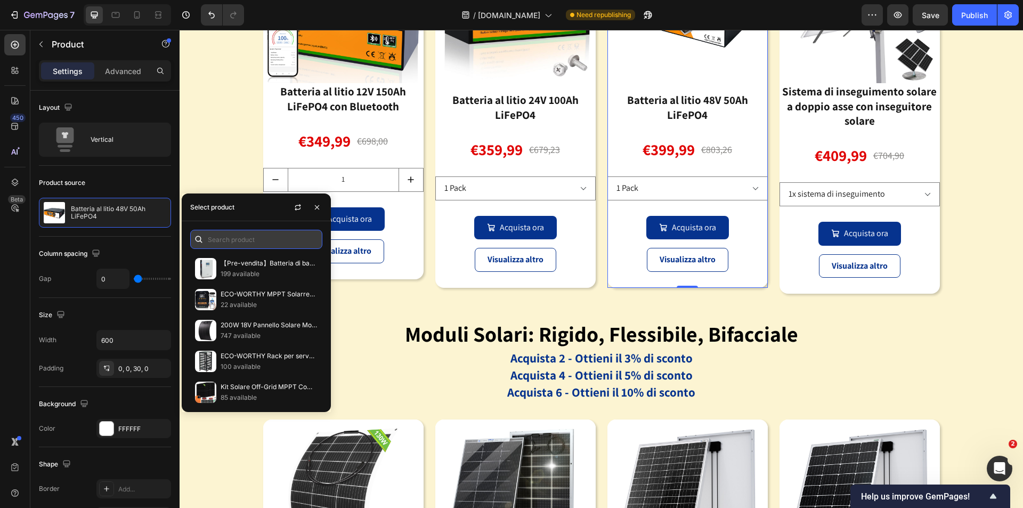
click at [258, 238] on input "text" at bounding box center [256, 239] width 132 height 19
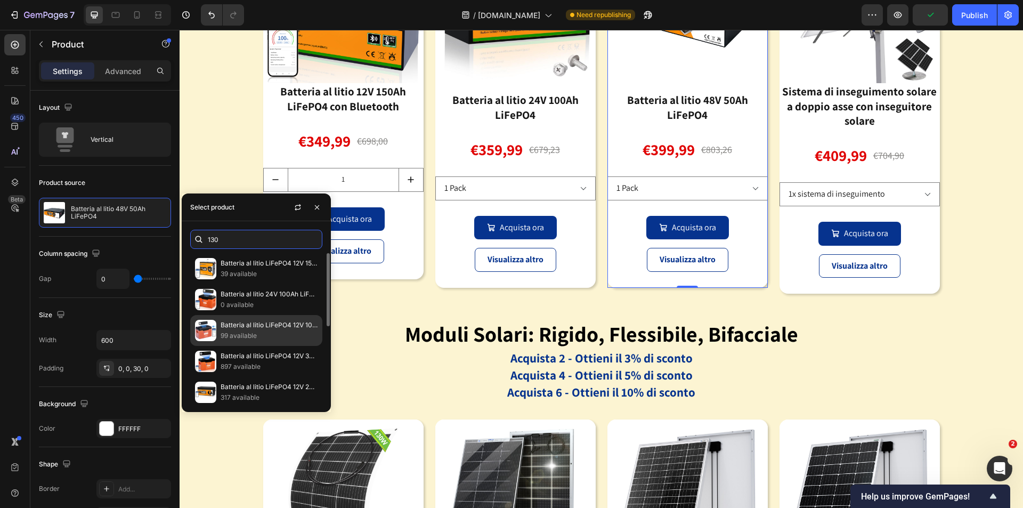
type input "130"
click at [246, 336] on p "99 available" at bounding box center [269, 335] width 97 height 11
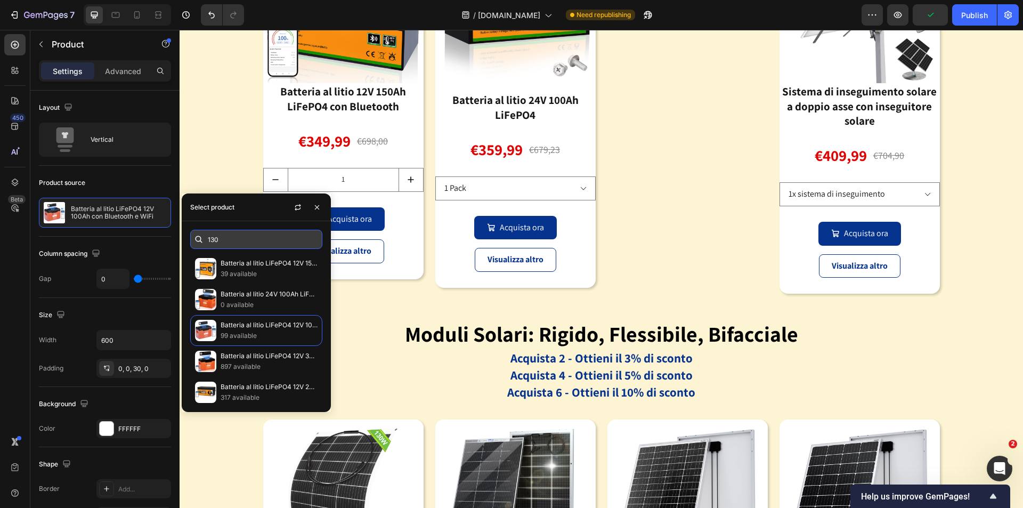
click at [237, 242] on input "130" at bounding box center [256, 239] width 132 height 19
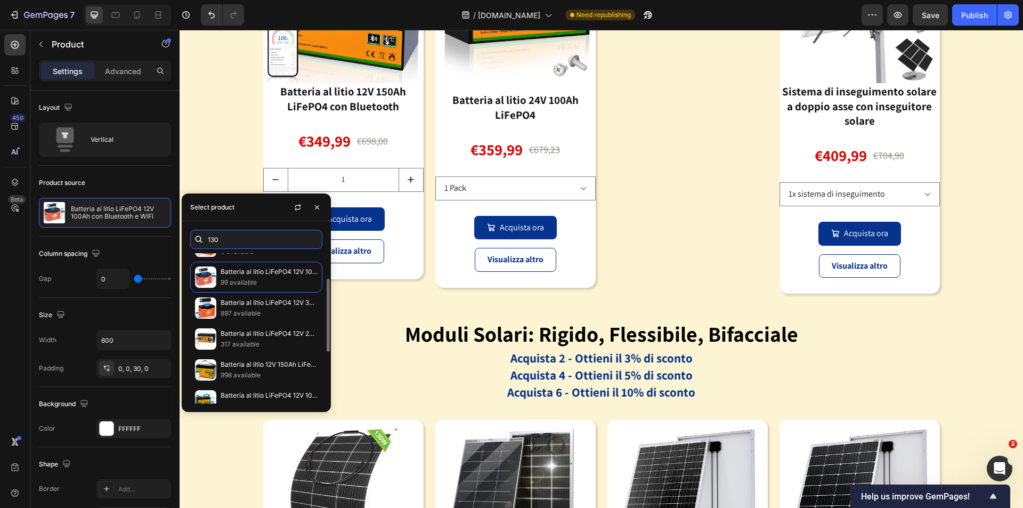
scroll to position [178, 0]
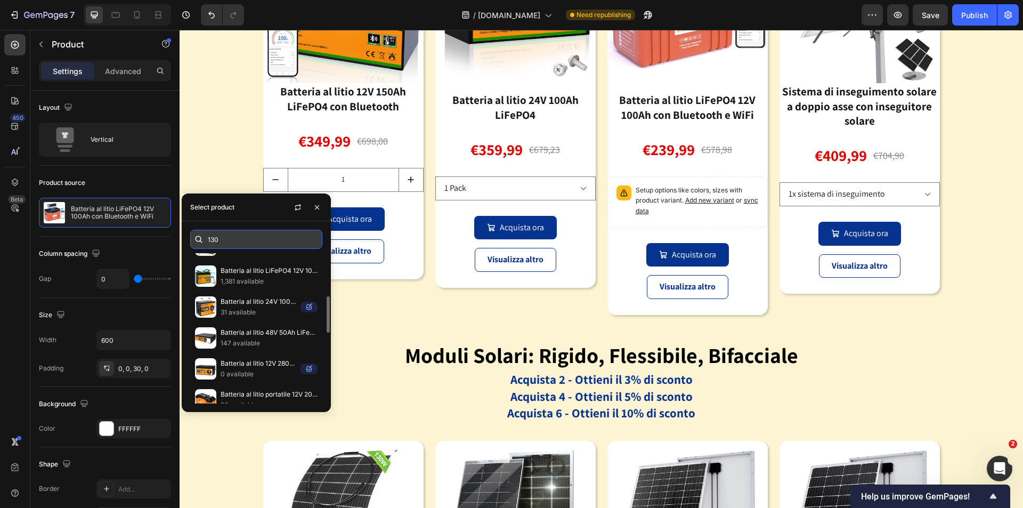
click at [228, 241] on input "130" at bounding box center [256, 239] width 132 height 19
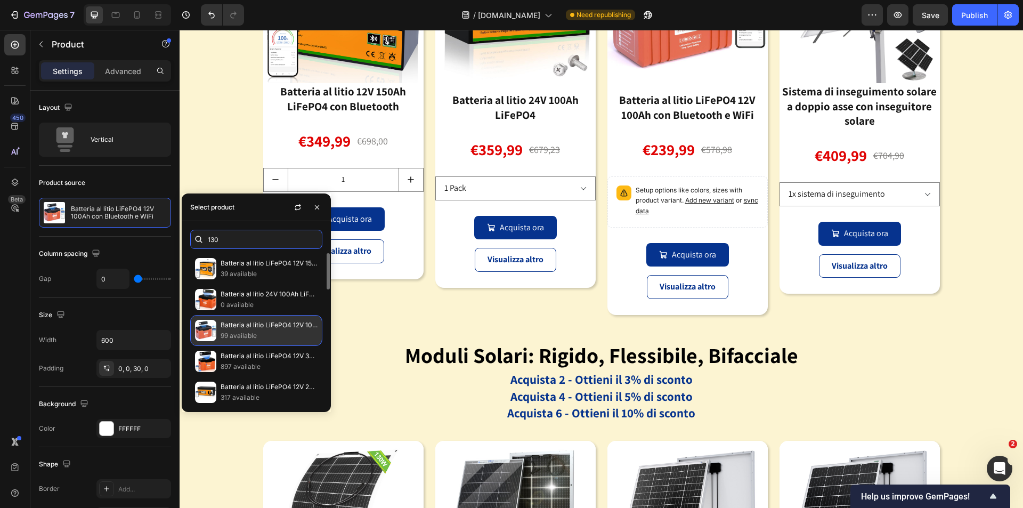
scroll to position [373, 0]
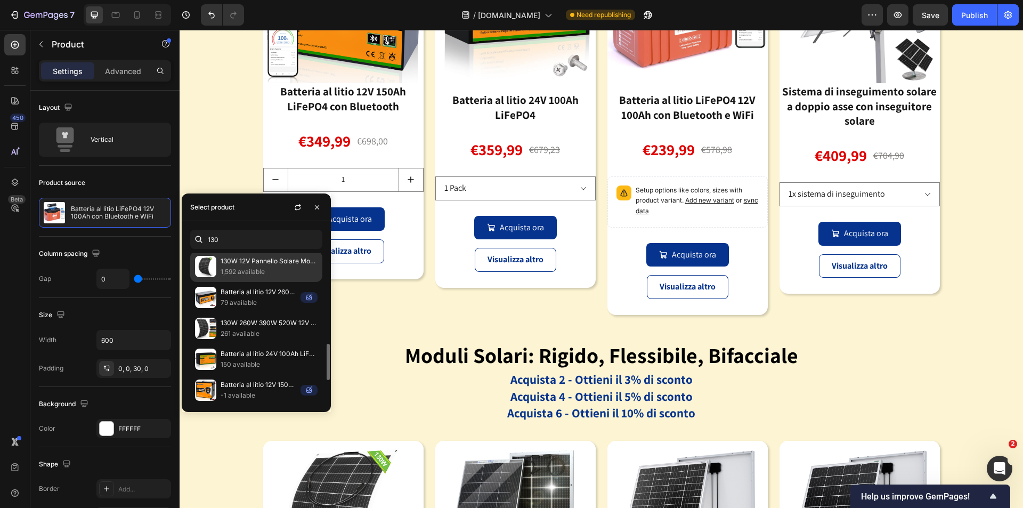
click at [255, 268] on p "1,592 available" at bounding box center [269, 271] width 97 height 11
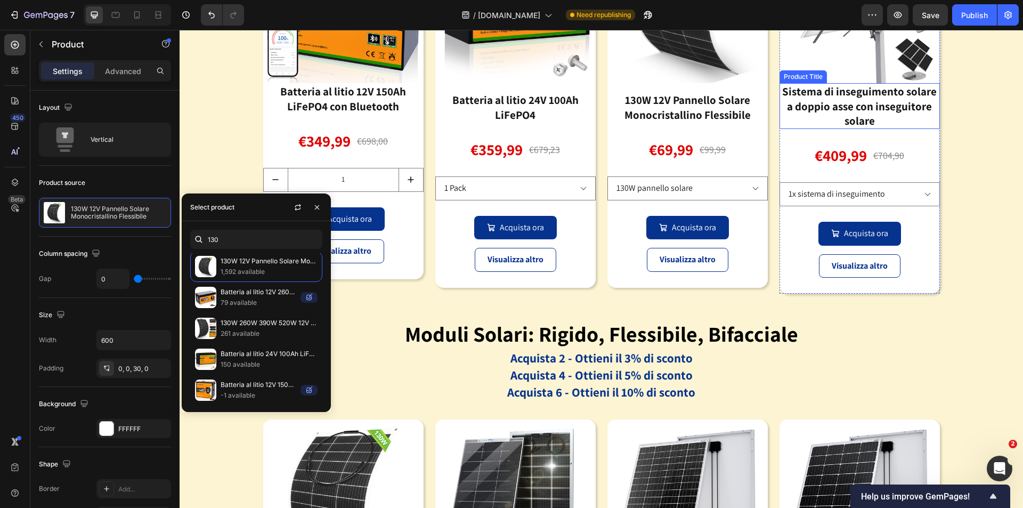
click at [828, 129] on div "Sistema di inseguimento solare a doppio asse con inseguitore solare" at bounding box center [859, 106] width 160 height 46
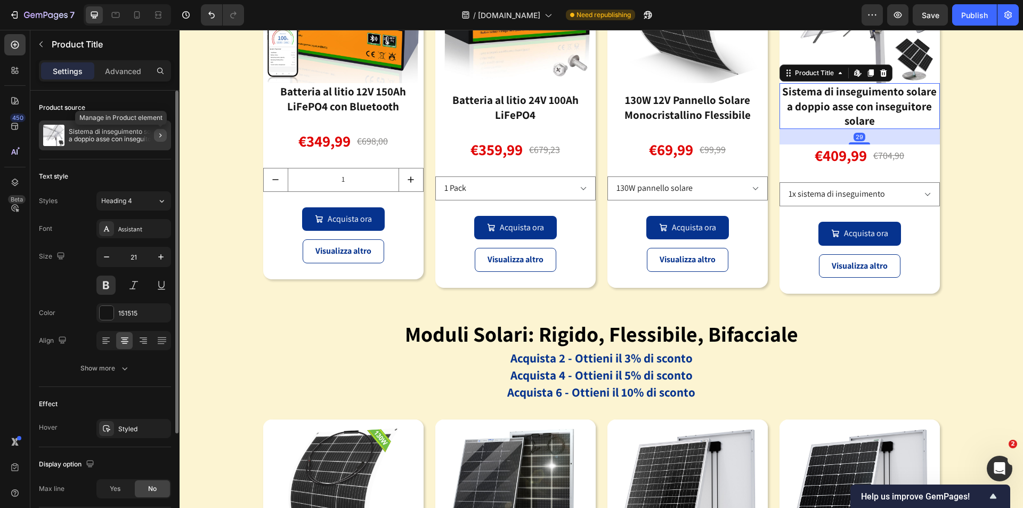
drag, startPoint x: 161, startPoint y: 138, endPoint x: 32, endPoint y: 152, distance: 129.6
click at [161, 138] on icon "button" at bounding box center [160, 135] width 9 height 9
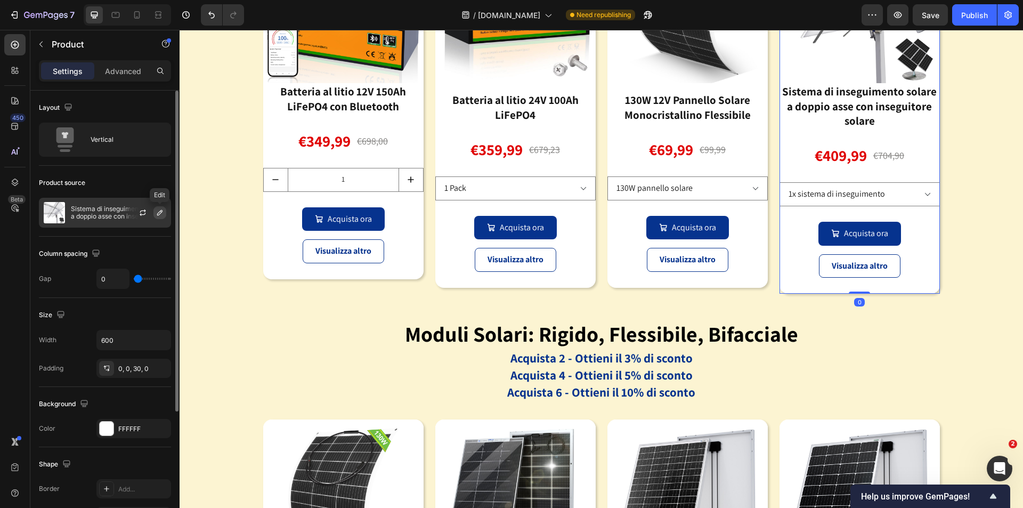
click at [158, 209] on icon "button" at bounding box center [160, 212] width 9 height 9
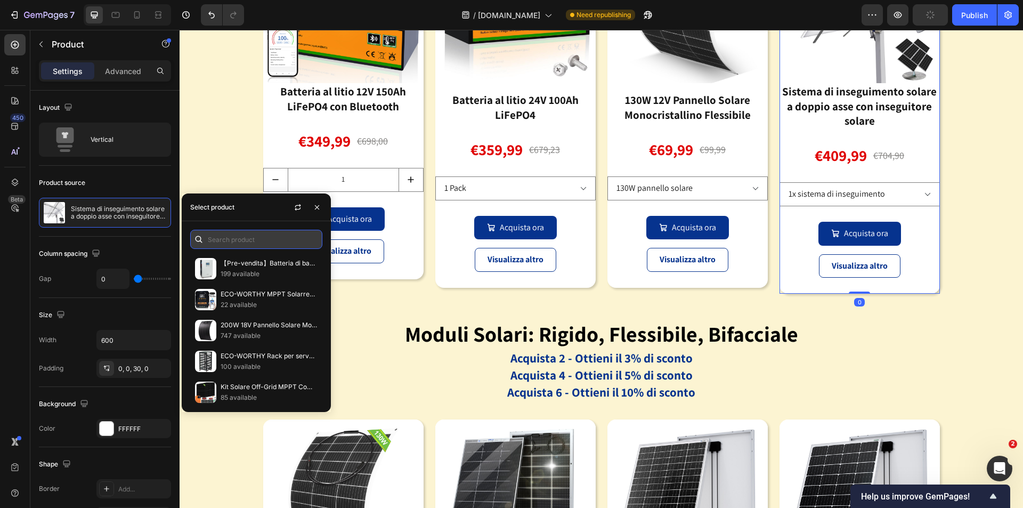
click at [253, 233] on input "text" at bounding box center [256, 239] width 132 height 19
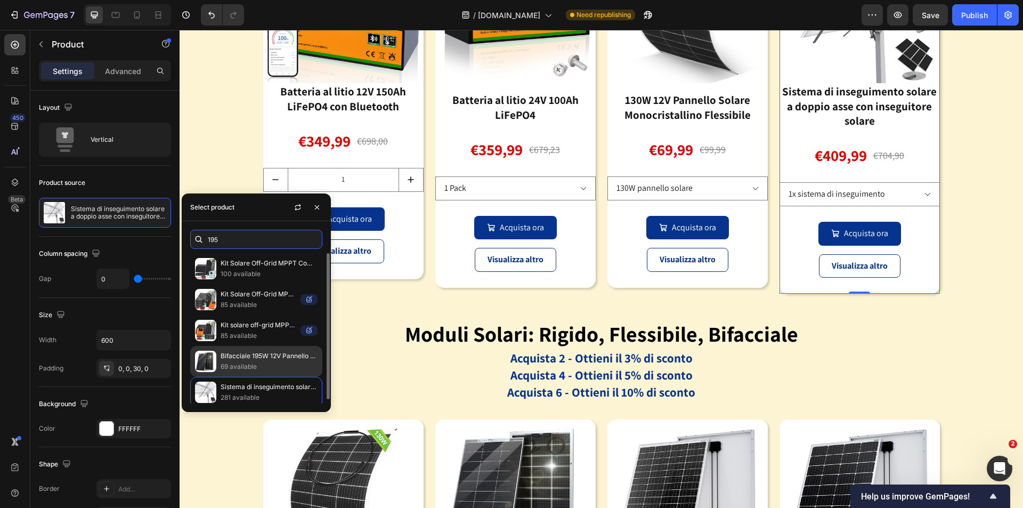
type input "195"
click at [254, 358] on p "Bifacciale 195W 12V Pannello Solare Monocristallino" at bounding box center [269, 355] width 97 height 11
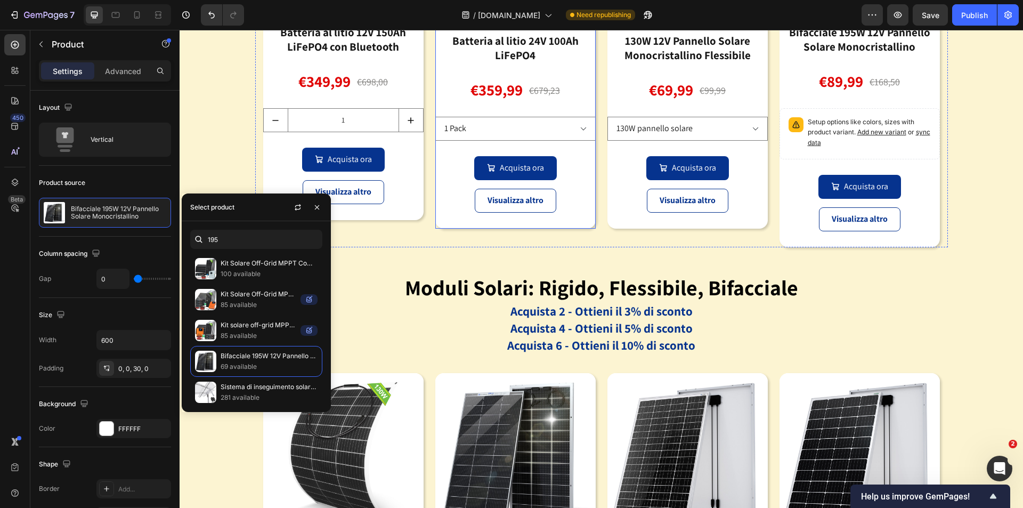
scroll to position [1429, 0]
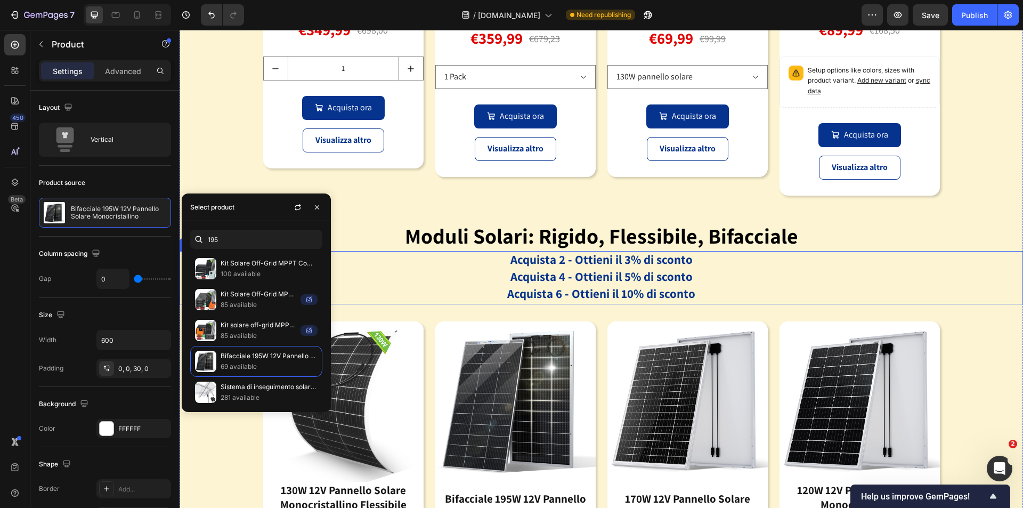
drag, startPoint x: 804, startPoint y: 276, endPoint x: 719, endPoint y: 270, distance: 85.0
click at [803, 276] on p "Acquista 2 - Ottieni il 3% di sconto Acquista 4 - Ottieni il 5% di sconto Acqui…" at bounding box center [601, 277] width 841 height 51
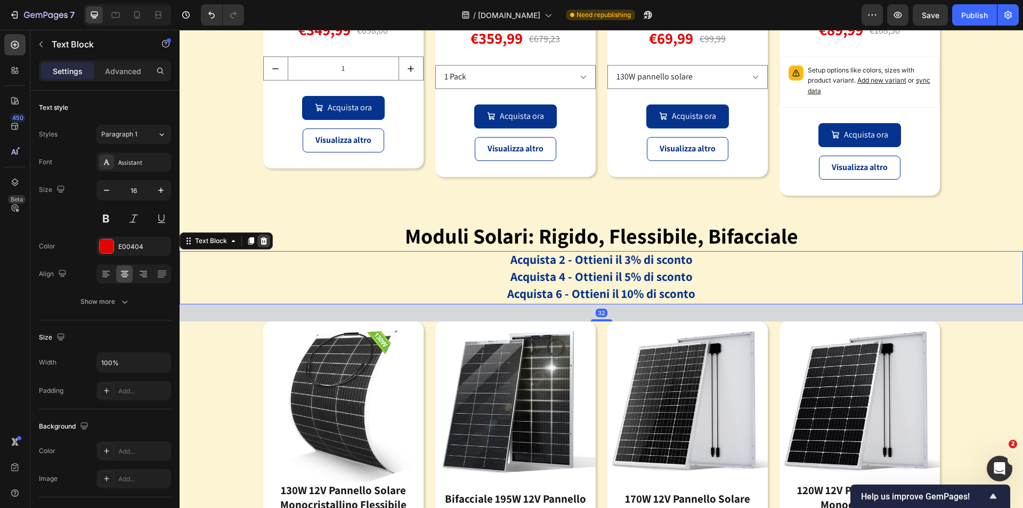
click at [267, 242] on icon at bounding box center [263, 241] width 9 height 9
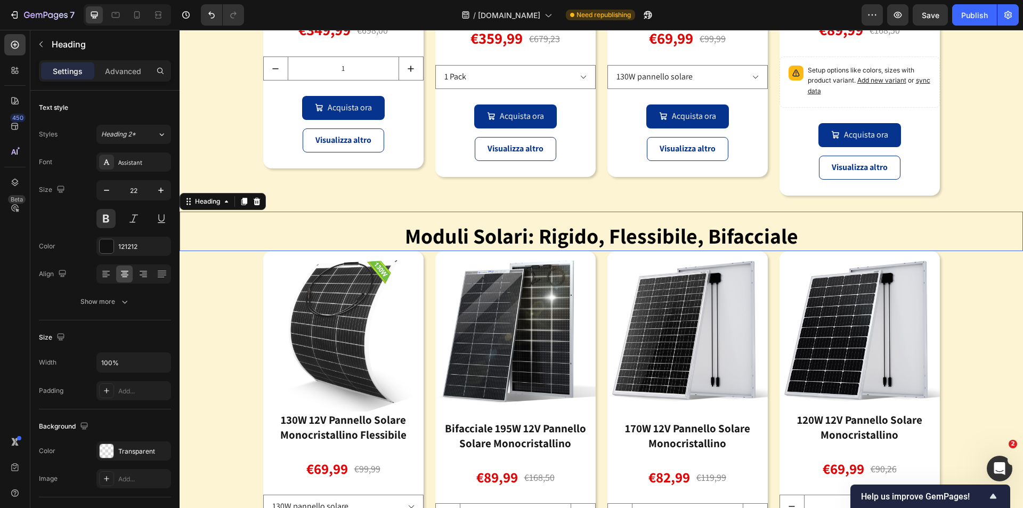
click at [370, 234] on h1 "moduli solari: rigido, flessibile, bifacciale" at bounding box center [601, 237] width 843 height 27
click at [258, 201] on icon at bounding box center [257, 201] width 7 height 7
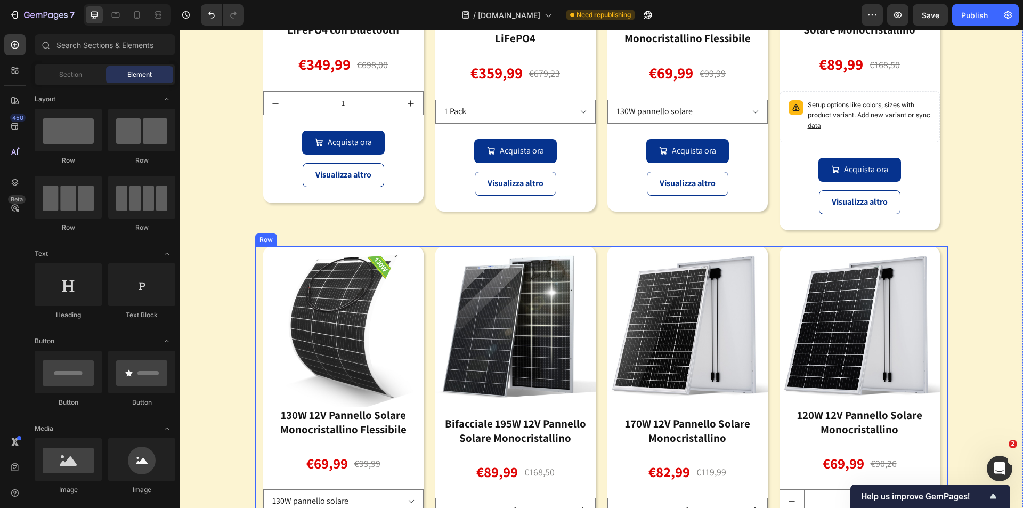
scroll to position [1482, 0]
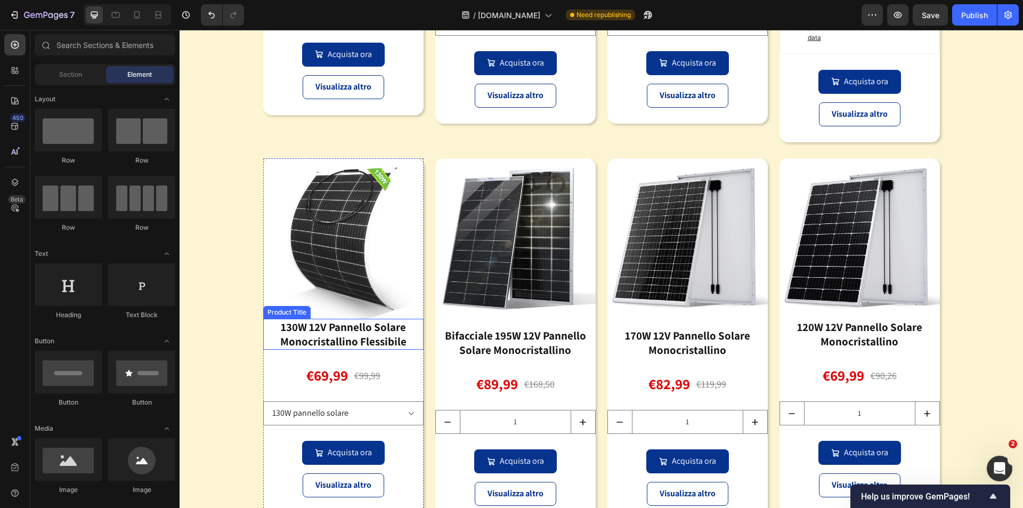
click at [371, 337] on div "130W 12V Pannello Solare Monocristallino Flessibile" at bounding box center [343, 334] width 160 height 31
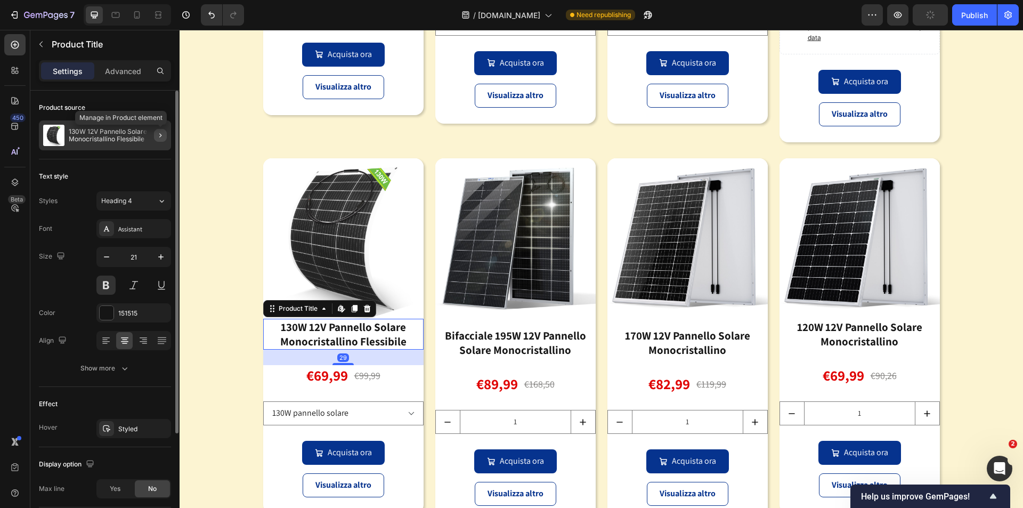
drag, startPoint x: 160, startPoint y: 141, endPoint x: 29, endPoint y: 153, distance: 131.7
click at [160, 141] on button "button" at bounding box center [160, 135] width 13 height 13
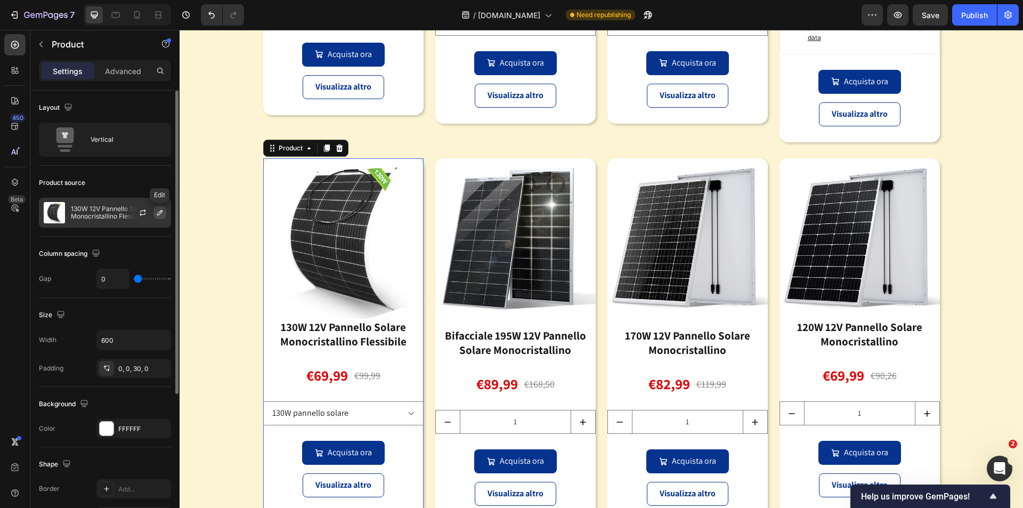
click at [158, 215] on icon "button" at bounding box center [159, 212] width 5 height 5
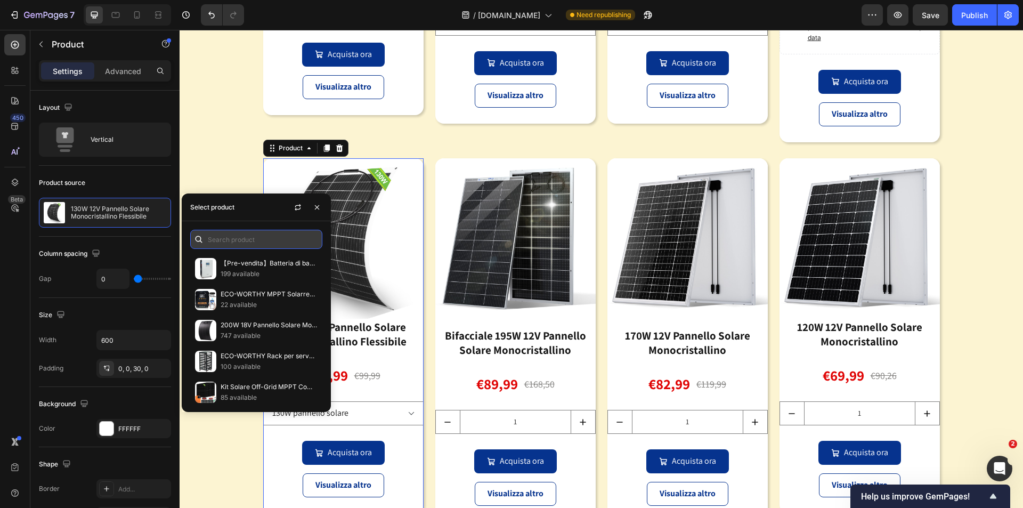
click at [282, 242] on input "text" at bounding box center [256, 239] width 132 height 19
type input "3"
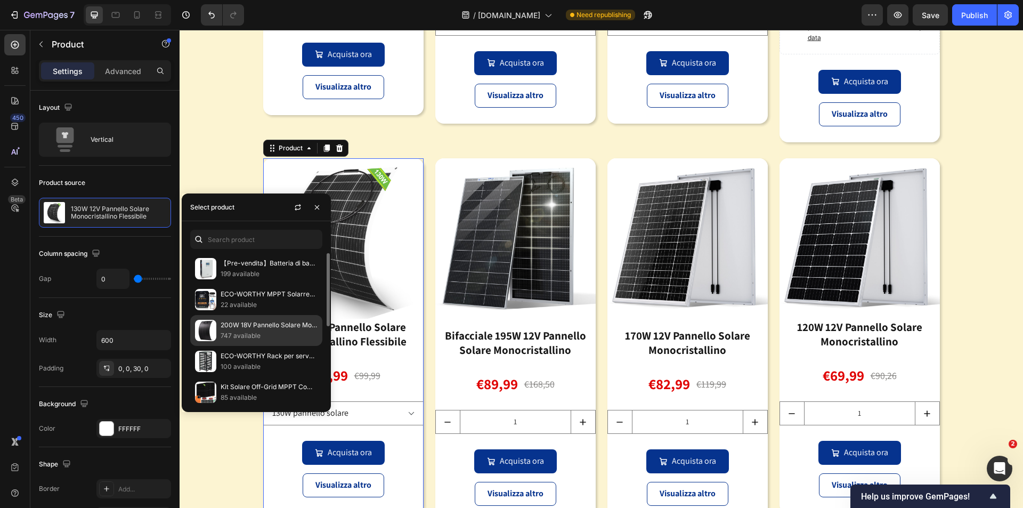
click at [256, 321] on p "200W 18V Pannello Solare Monocristallino Flessibile" at bounding box center [269, 325] width 97 height 11
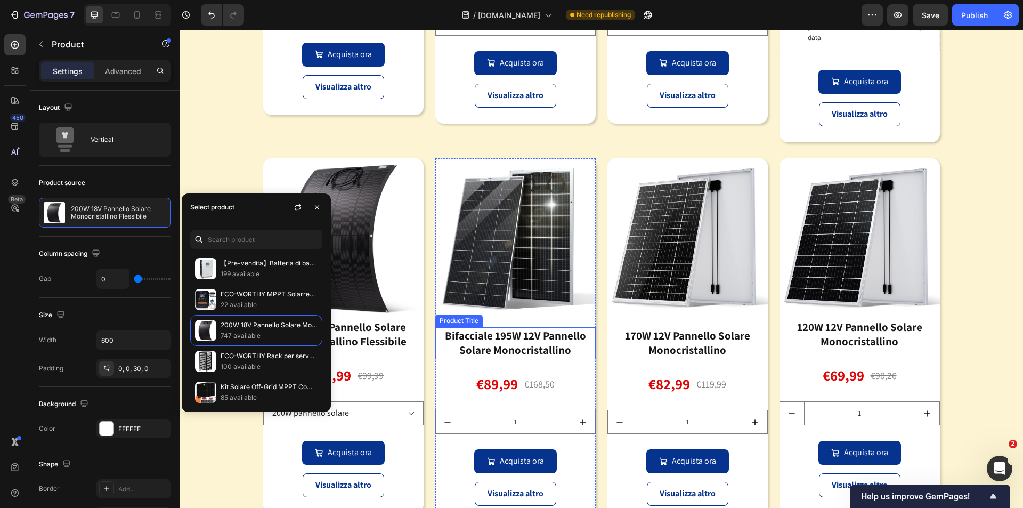
click at [520, 344] on div "Bifacciale 195W 12V Pannello Solare Monocristallino" at bounding box center [515, 342] width 160 height 31
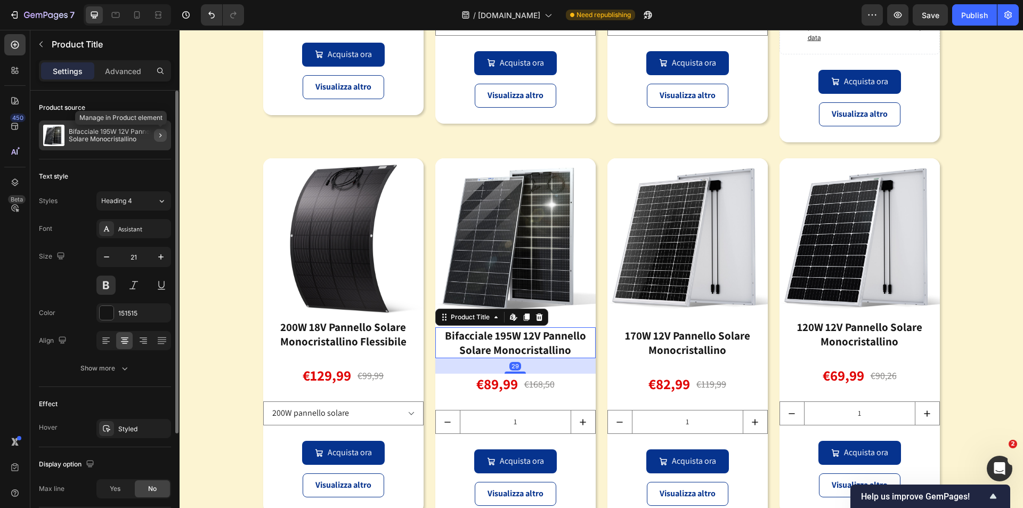
click at [157, 137] on icon "button" at bounding box center [160, 135] width 9 height 9
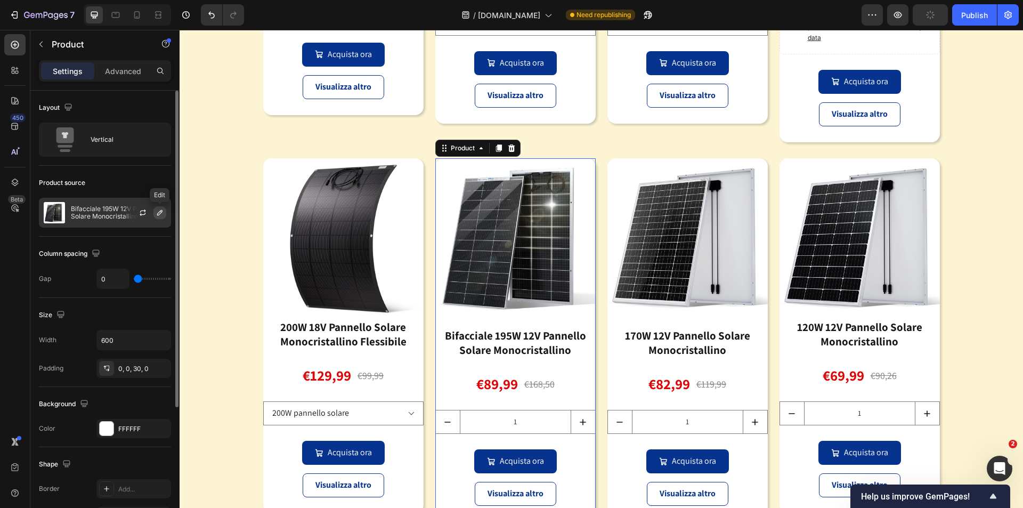
click at [159, 211] on icon "button" at bounding box center [160, 212] width 9 height 9
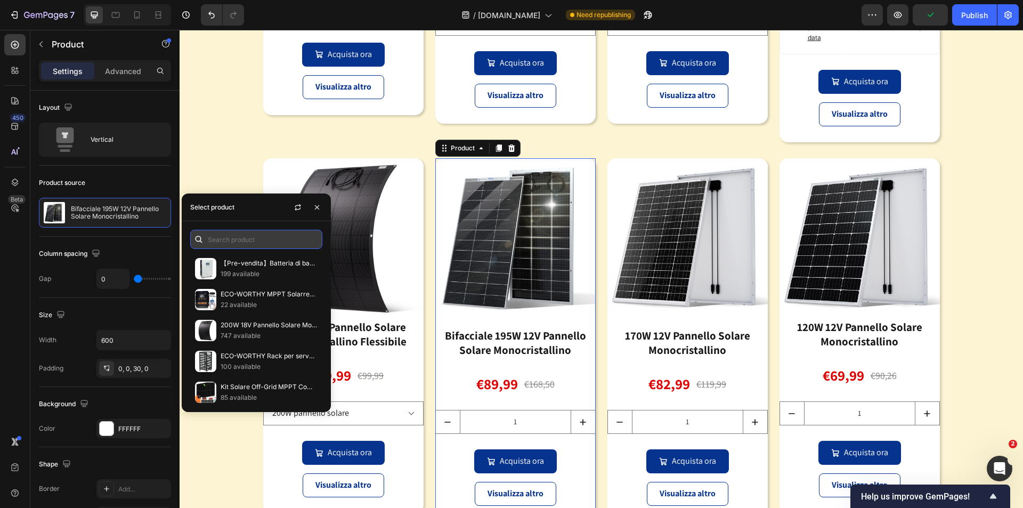
click at [240, 242] on input "text" at bounding box center [256, 239] width 132 height 19
type input "170"
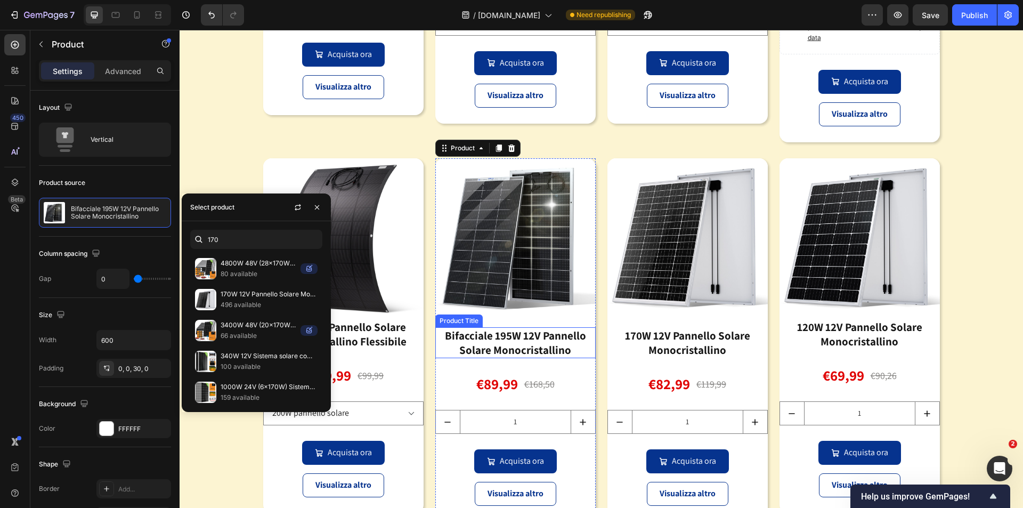
click at [508, 331] on div "Bifacciale 195W 12V Pannello Solare Monocristallino" at bounding box center [515, 342] width 160 height 31
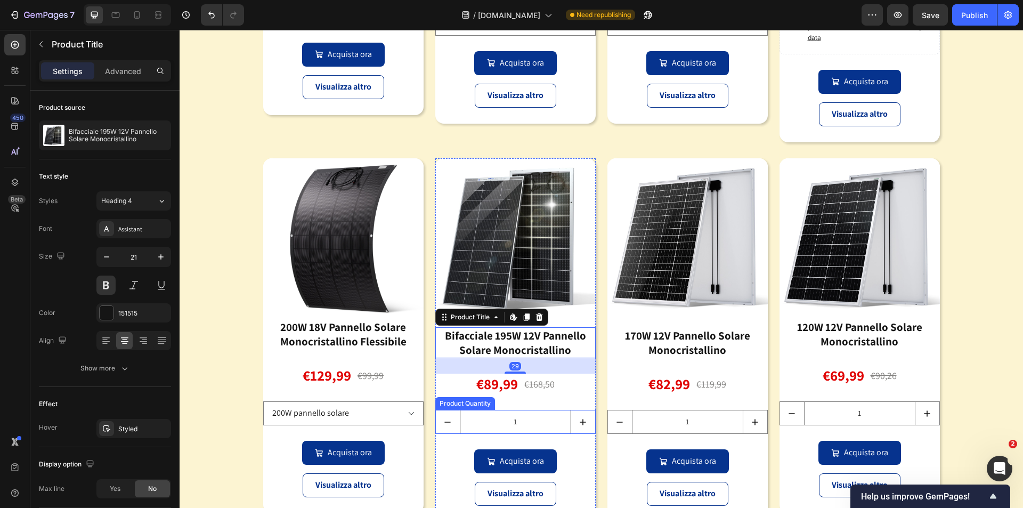
click at [512, 417] on input "1" at bounding box center [515, 421] width 111 height 23
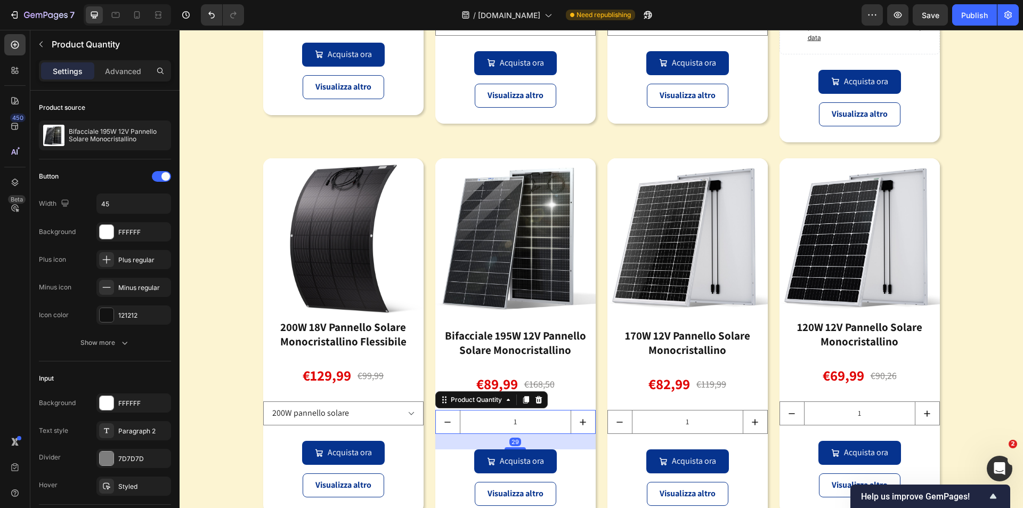
click at [523, 401] on icon at bounding box center [526, 399] width 6 height 7
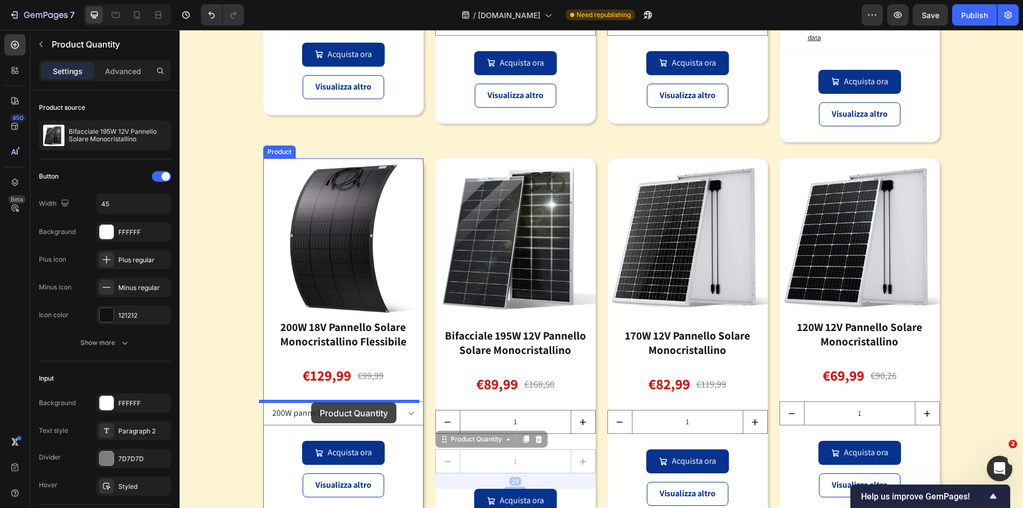
drag, startPoint x: 443, startPoint y: 436, endPoint x: 309, endPoint y: 402, distance: 137.6
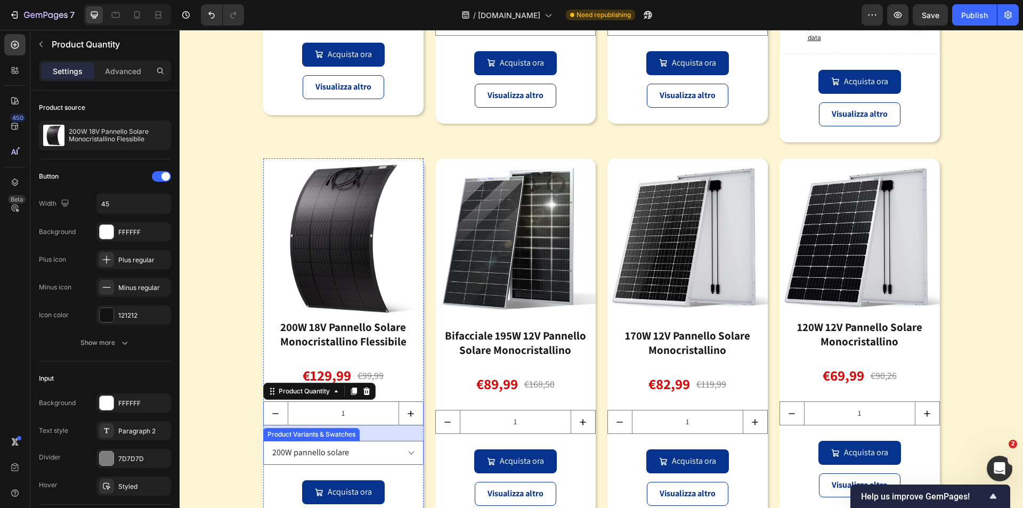
click at [387, 454] on select "200W pannello solare 2 pezzi (Sconto extra del 15%)" at bounding box center [343, 453] width 160 height 24
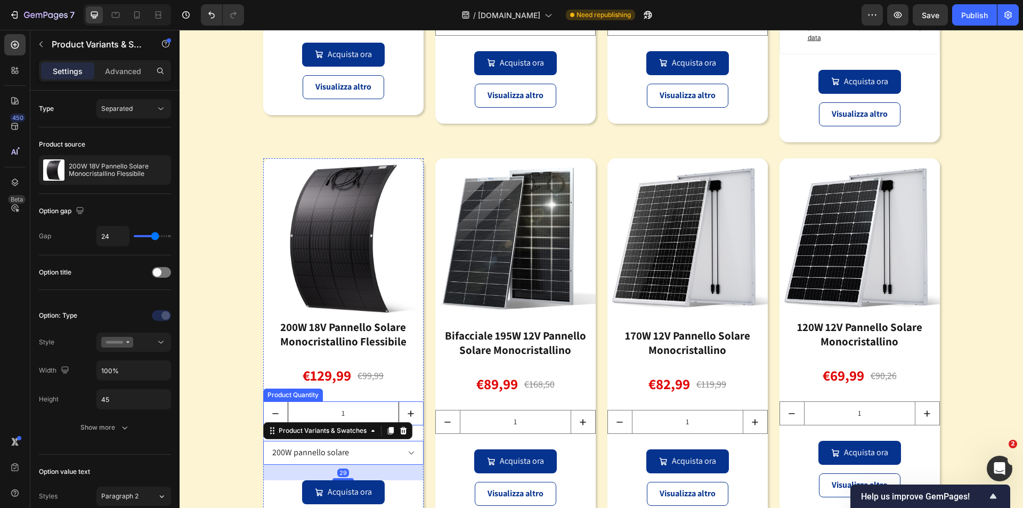
click at [399, 409] on button "increment" at bounding box center [411, 413] width 24 height 23
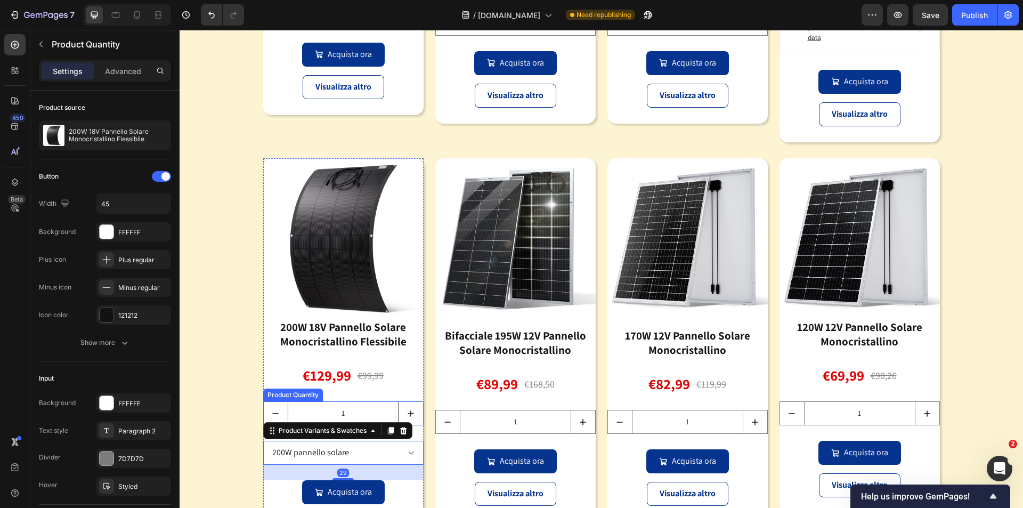
type input "2"
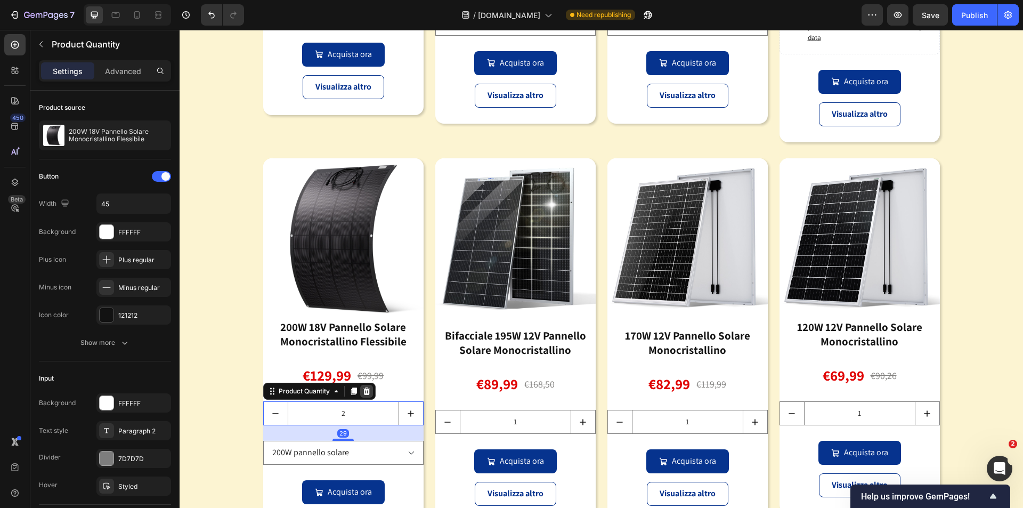
click at [364, 395] on icon at bounding box center [366, 390] width 7 height 7
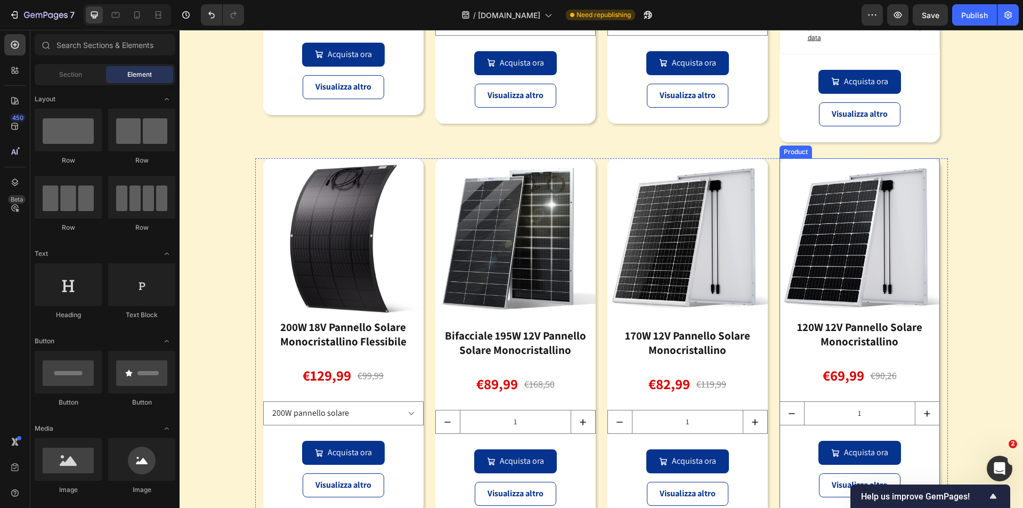
click at [959, 380] on div "Image gli elementi essenziali dell'energia verde: batterie e pannelli solari He…" at bounding box center [601, 106] width 843 height 862
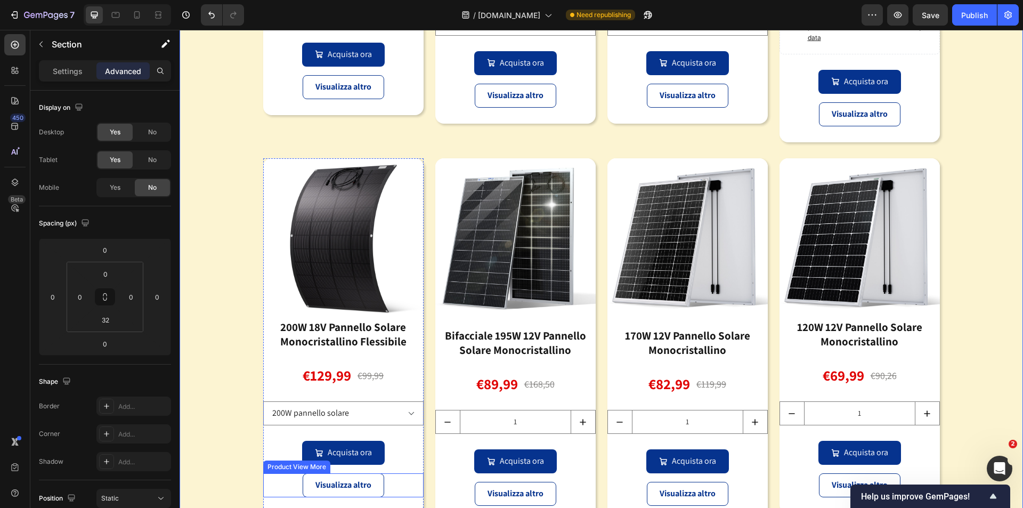
click at [395, 489] on div "Visualizza altro" at bounding box center [343, 485] width 160 height 24
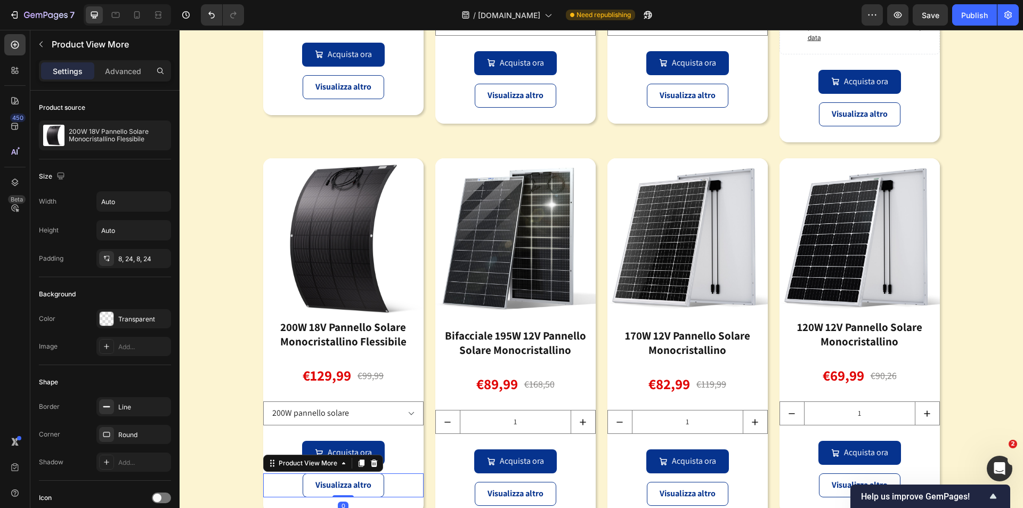
click at [371, 464] on icon at bounding box center [373, 462] width 7 height 7
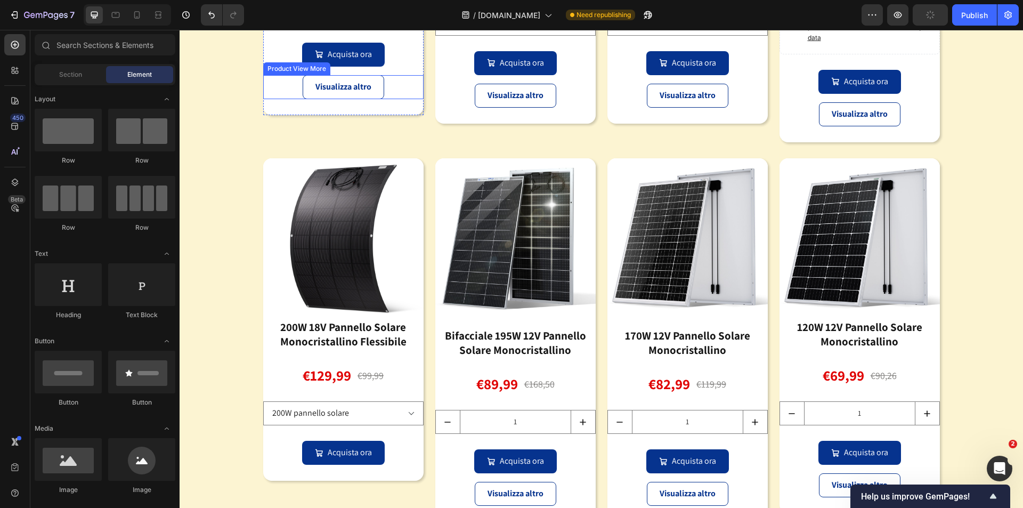
click at [402, 79] on div "Visualizza altro" at bounding box center [343, 87] width 160 height 24
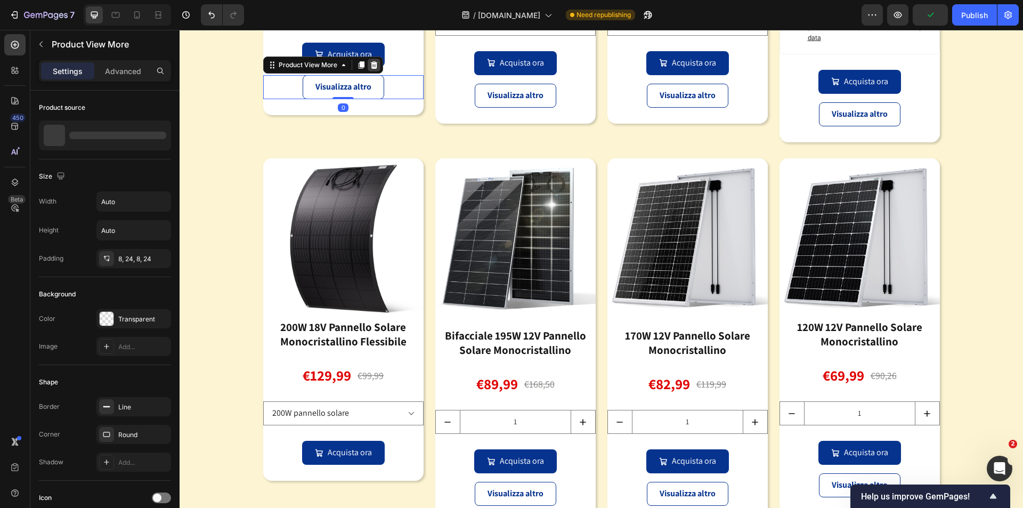
click at [370, 68] on icon at bounding box center [374, 65] width 9 height 9
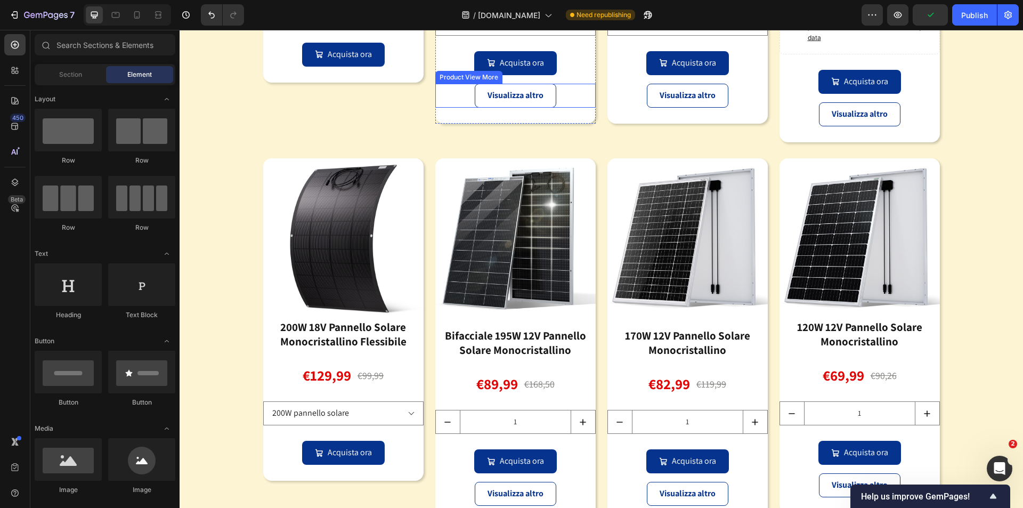
click at [566, 94] on div "Visualizza altro" at bounding box center [515, 96] width 160 height 24
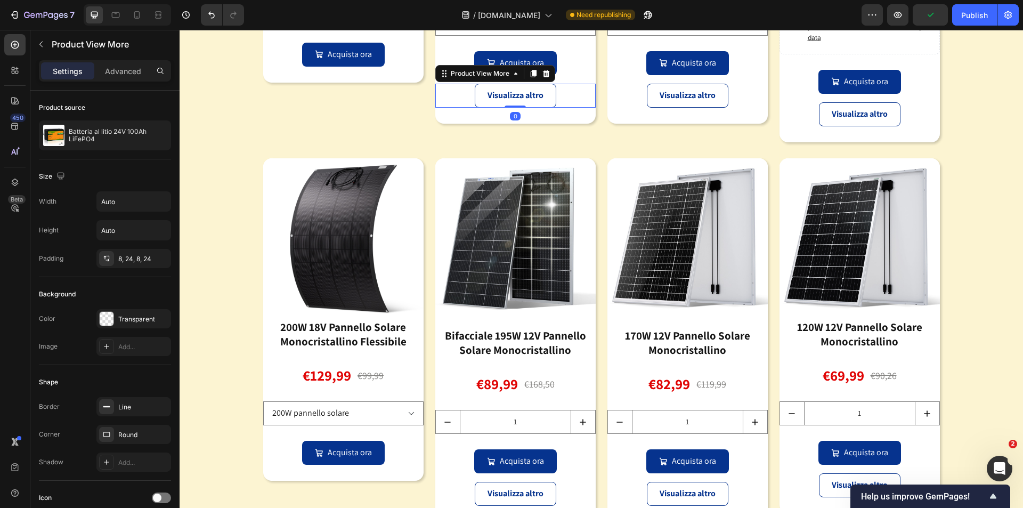
click at [542, 75] on icon at bounding box center [546, 73] width 9 height 9
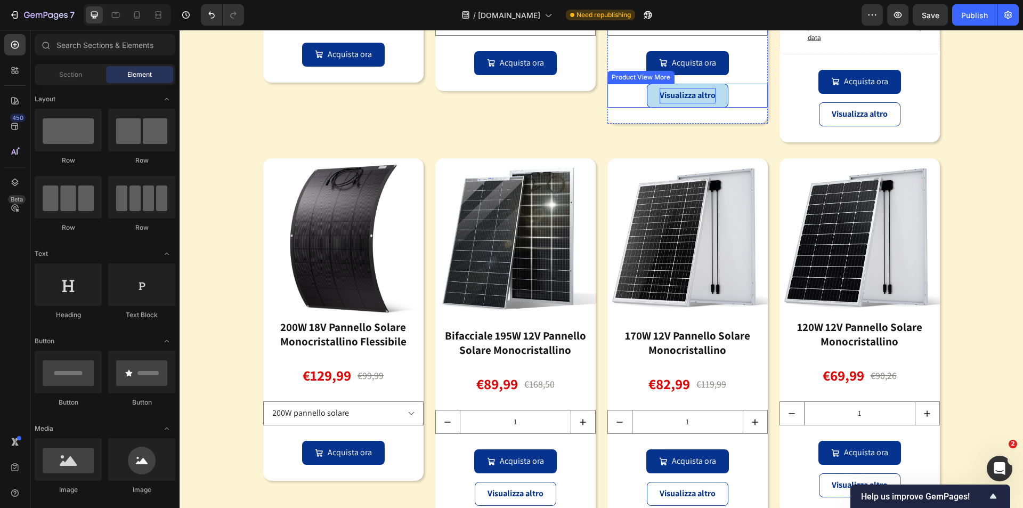
click at [736, 91] on div "Visualizza altro" at bounding box center [687, 96] width 160 height 24
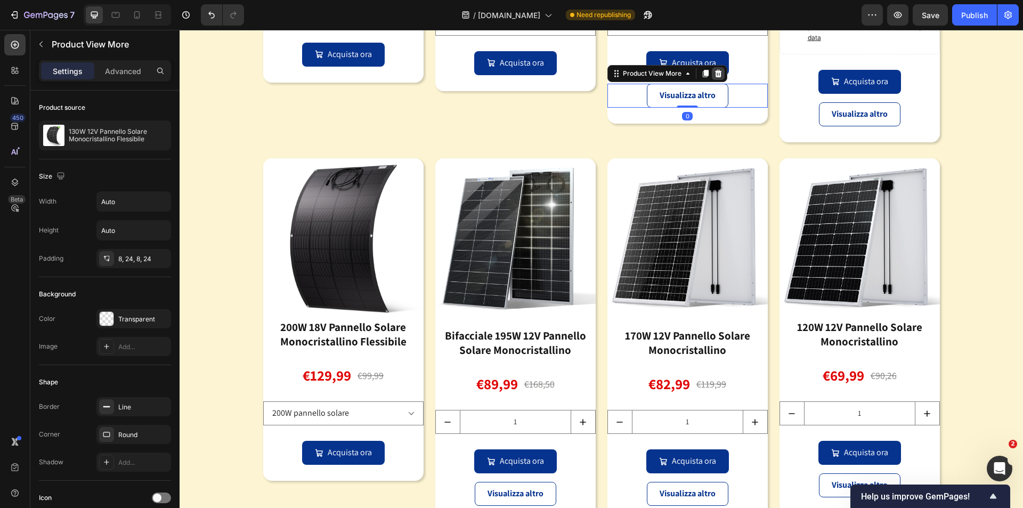
click at [714, 72] on icon at bounding box center [717, 73] width 7 height 7
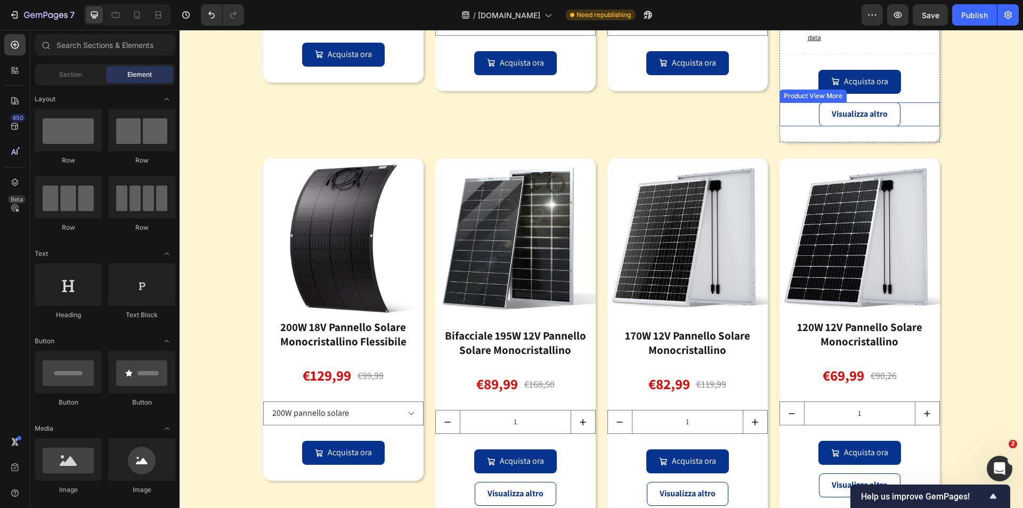
click at [901, 111] on div "Visualizza altro" at bounding box center [859, 114] width 160 height 24
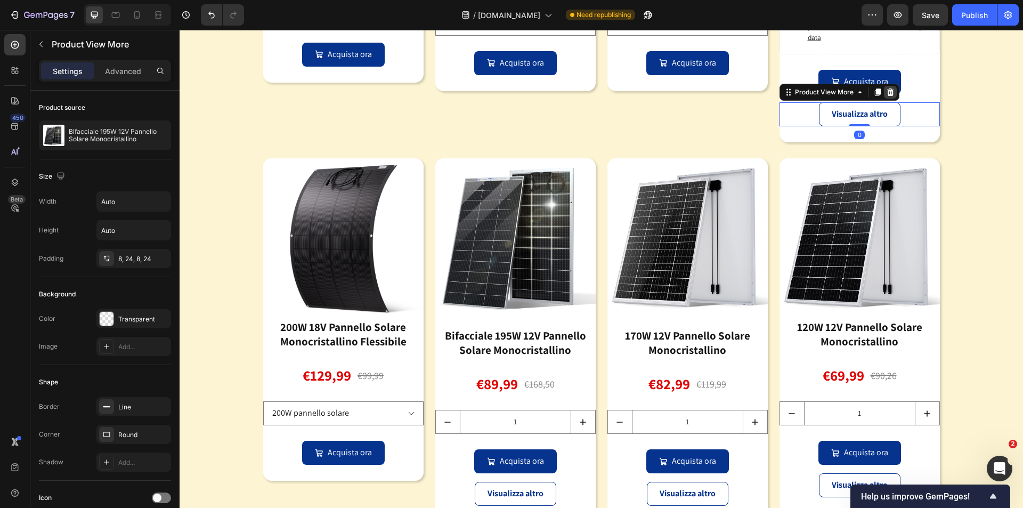
click at [890, 94] on icon at bounding box center [890, 92] width 9 height 9
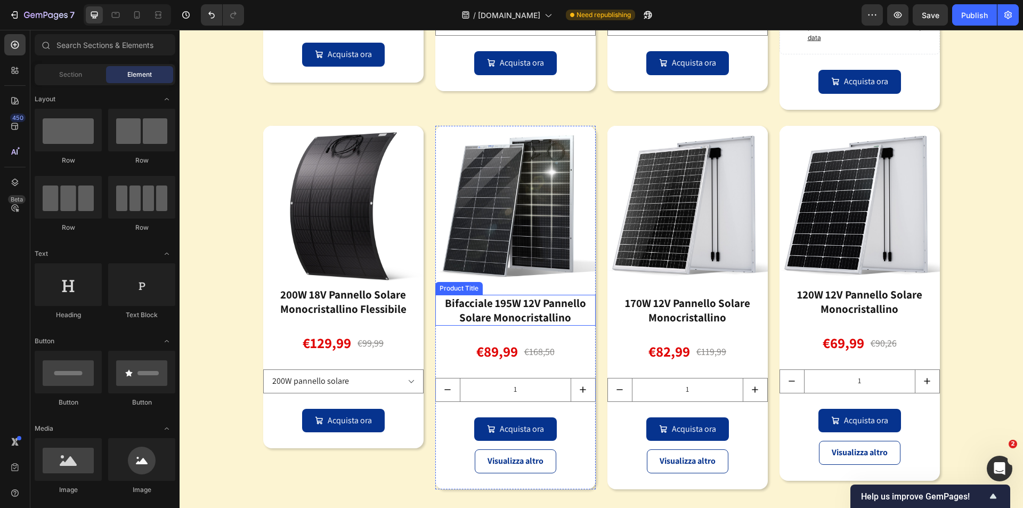
click at [536, 309] on div "Bifacciale 195W 12V Pannello Solare Monocristallino" at bounding box center [515, 310] width 160 height 31
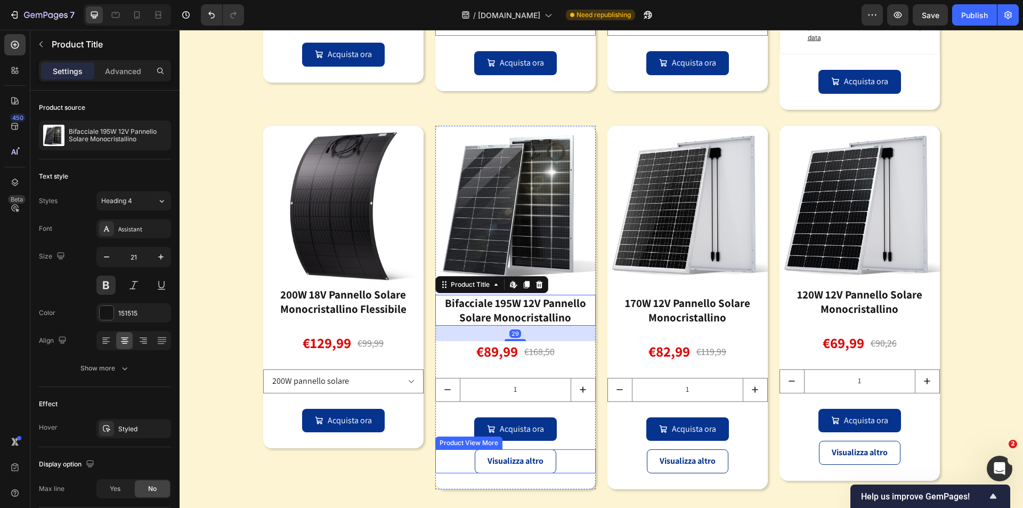
click at [566, 456] on div "Visualizza altro" at bounding box center [515, 461] width 160 height 24
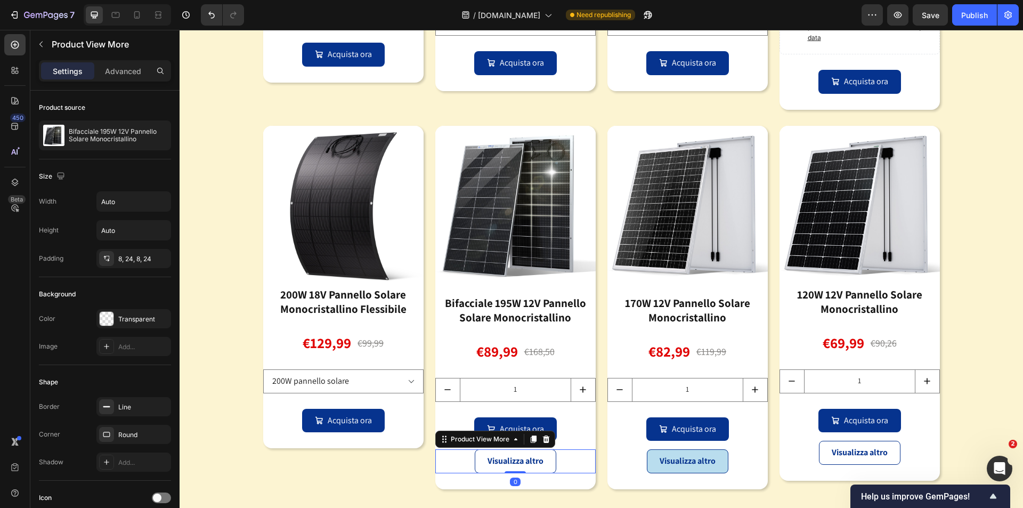
click at [544, 442] on icon at bounding box center [545, 438] width 7 height 7
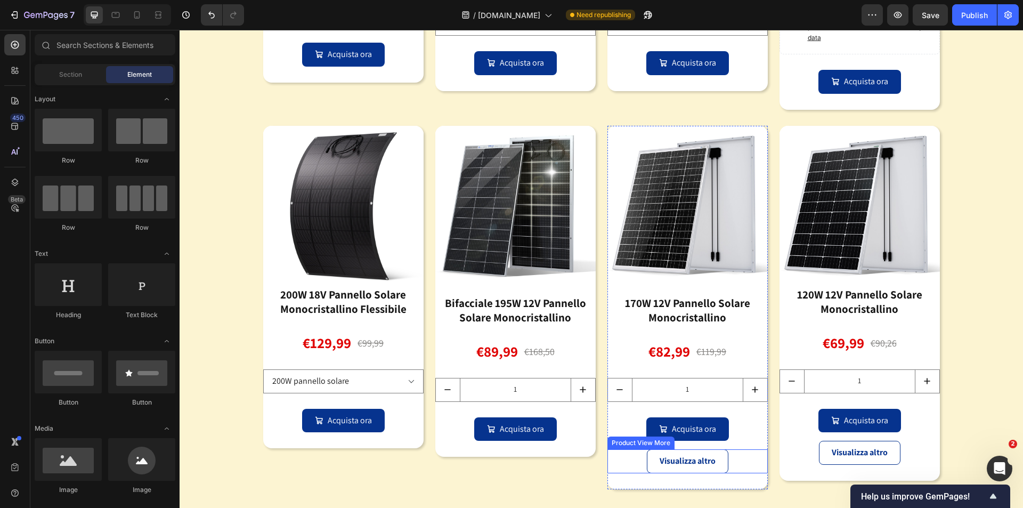
click at [737, 461] on div "Visualizza altro" at bounding box center [687, 461] width 160 height 24
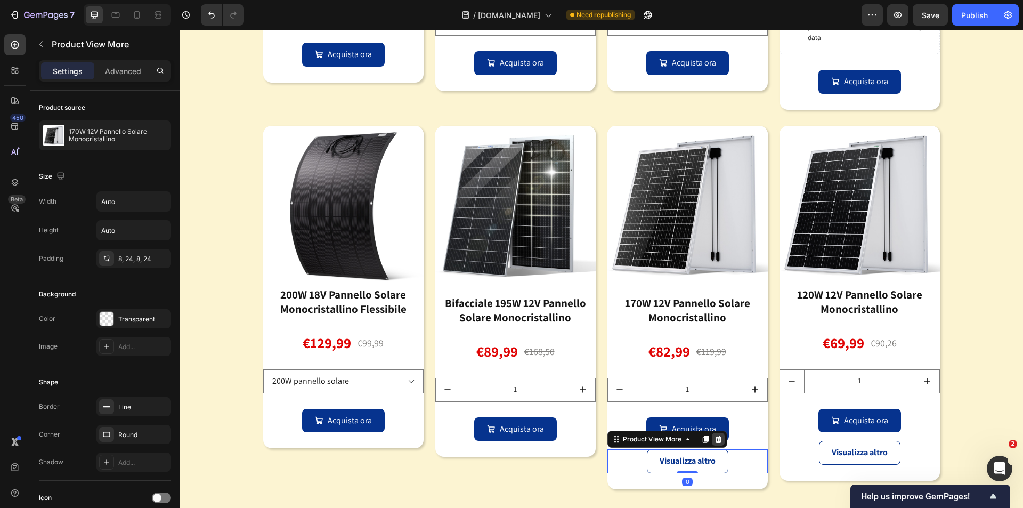
click at [716, 439] on icon at bounding box center [717, 438] width 7 height 7
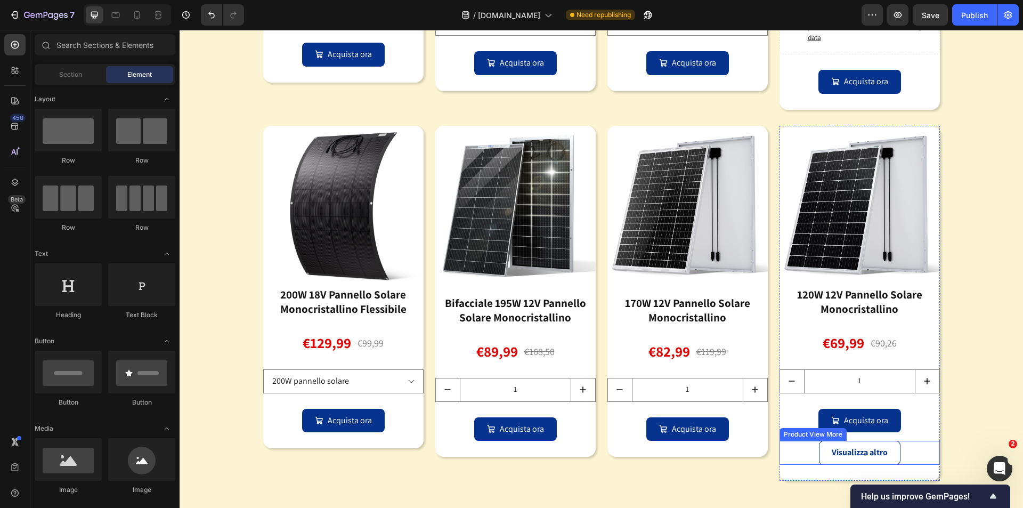
click at [916, 458] on div "Visualizza altro" at bounding box center [859, 453] width 160 height 24
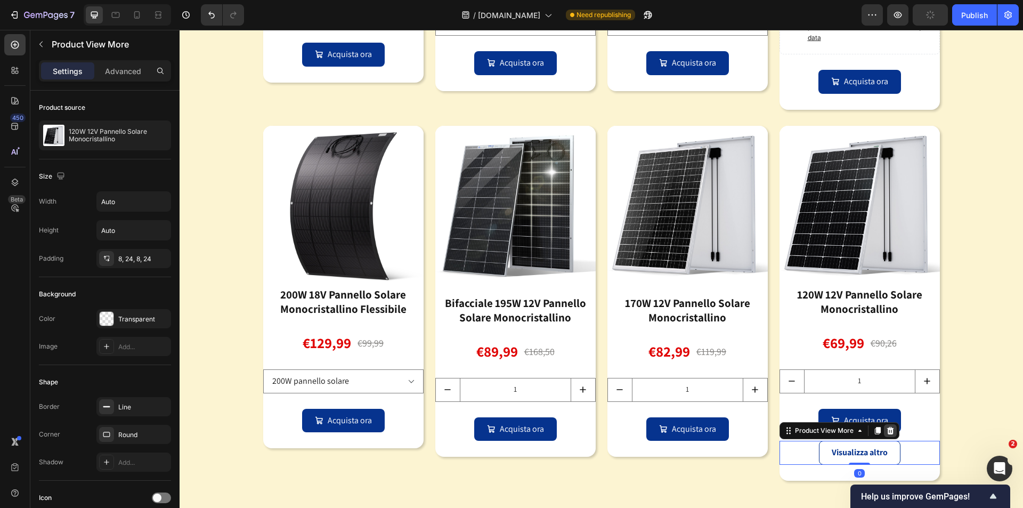
click at [887, 431] on icon at bounding box center [889, 430] width 7 height 7
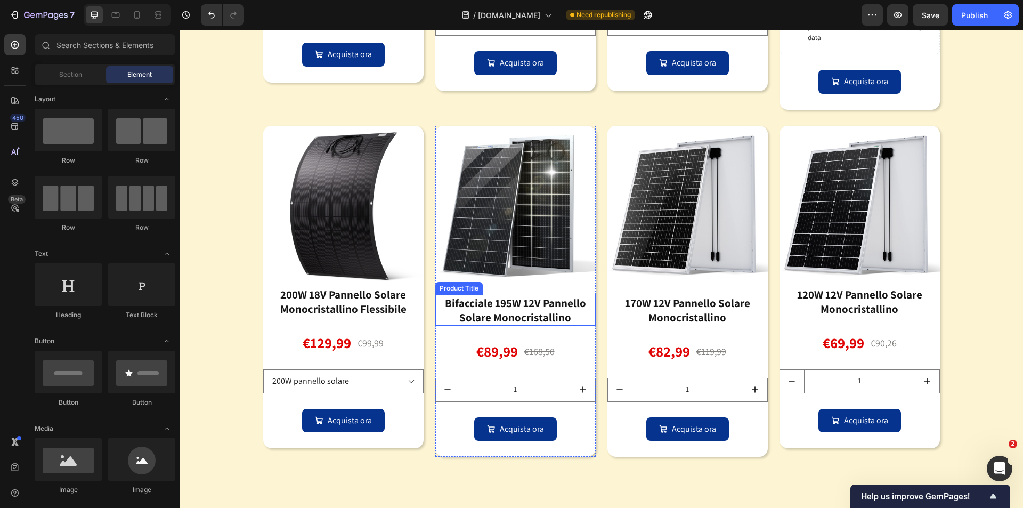
click at [529, 311] on div "Bifacciale 195W 12V Pannello Solare Monocristallino" at bounding box center [515, 310] width 160 height 31
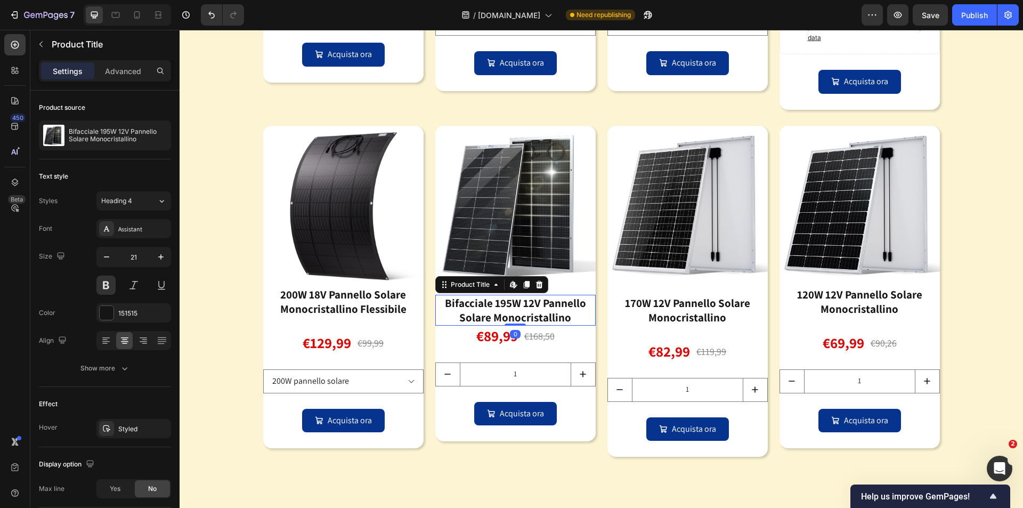
drag, startPoint x: 517, startPoint y: 341, endPoint x: 445, endPoint y: 328, distance: 73.1
click at [521, 307] on div "Bifacciale 195W 12V Pannello Solare Monocristallino Product Title Edit content …" at bounding box center [515, 310] width 160 height 31
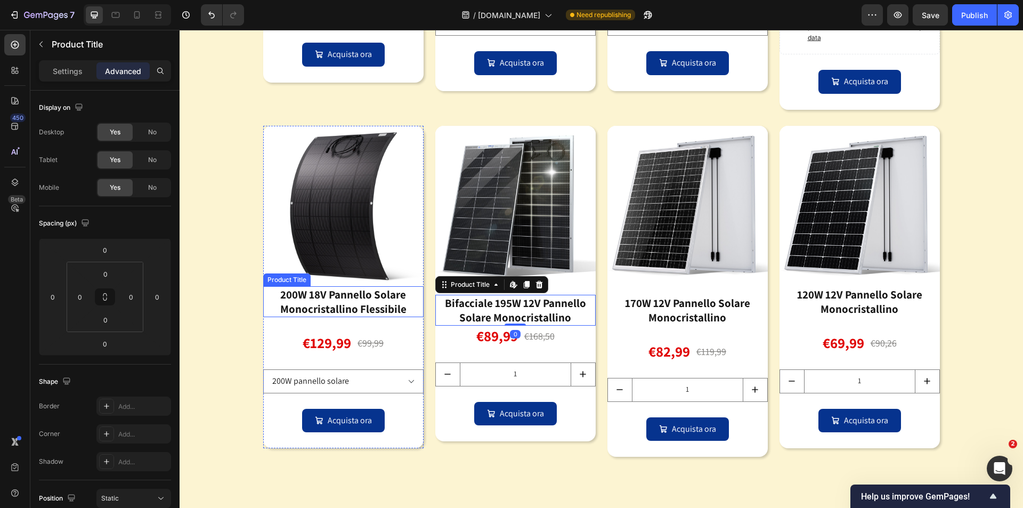
click at [383, 309] on div "200W 18V Pannello Solare Monocristallino Flessibile" at bounding box center [343, 301] width 160 height 31
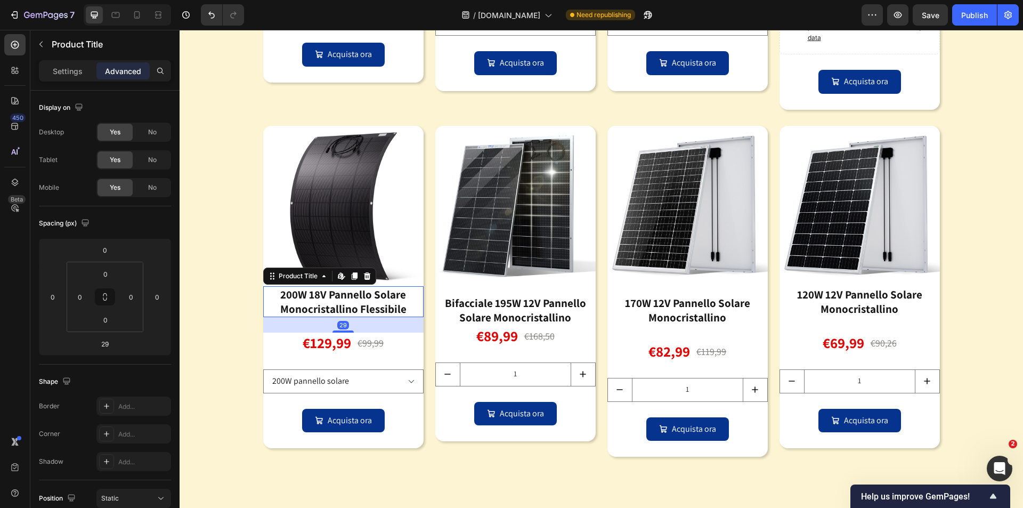
drag, startPoint x: 353, startPoint y: 299, endPoint x: 358, endPoint y: 294, distance: 7.6
click at [356, 295] on div "200W 18V Pannello Solare Monocristallino Flessibile Product Title Edit content …" at bounding box center [343, 301] width 160 height 31
type input "0"
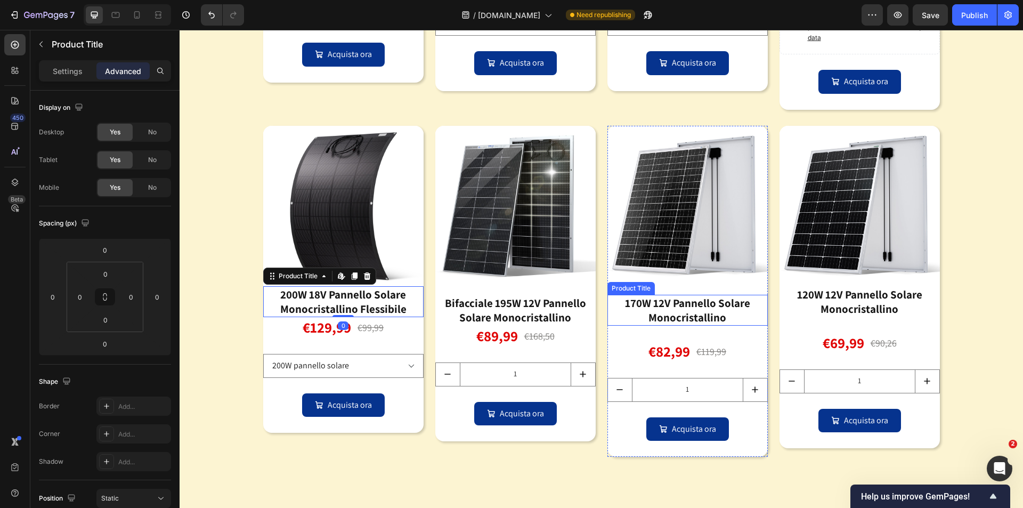
click at [691, 317] on div "170W 12V Pannello Solare Monocristallino" at bounding box center [687, 310] width 160 height 31
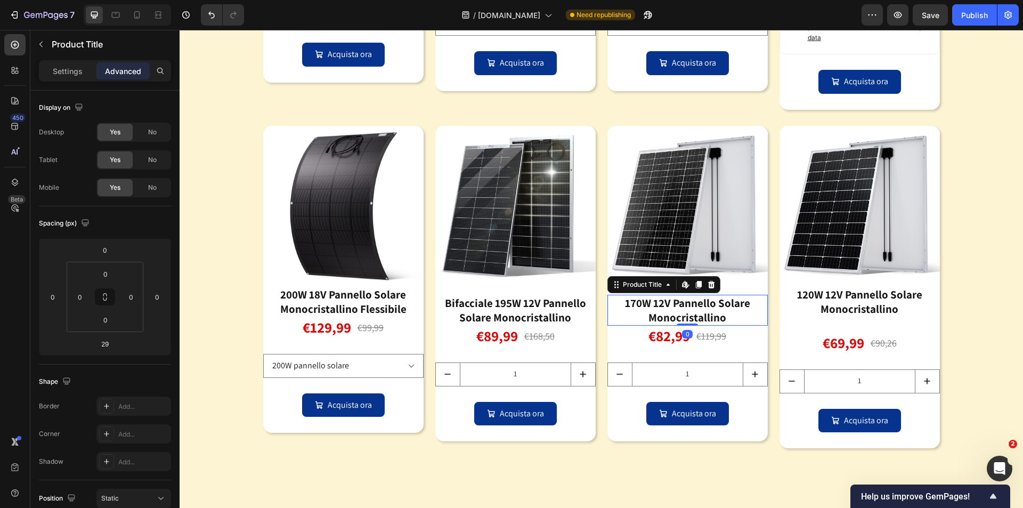
drag, startPoint x: 689, startPoint y: 340, endPoint x: 733, endPoint y: 289, distance: 67.3
click at [703, 295] on div "170W 12V Pannello Solare Monocristallino Product Title Edit content in Shopify 0" at bounding box center [687, 310] width 160 height 31
type input "0"
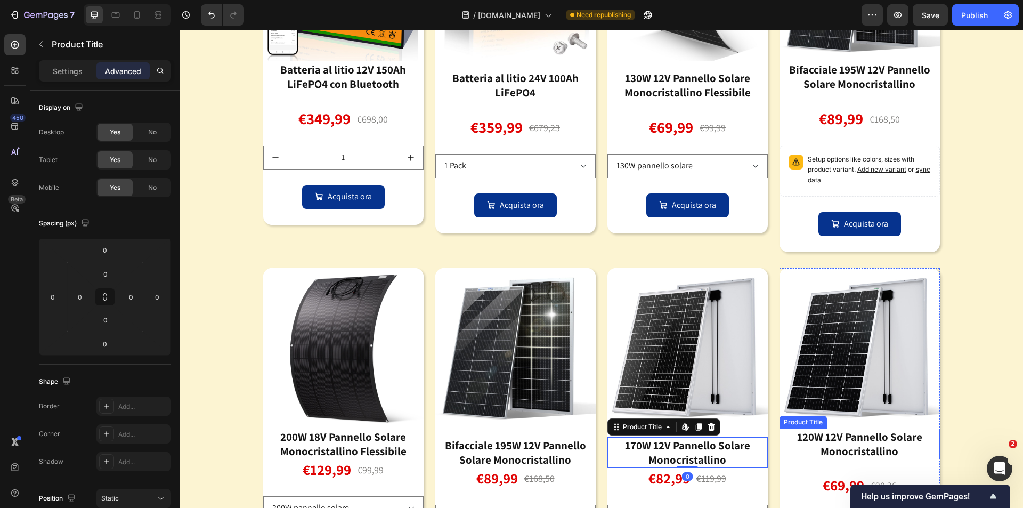
scroll to position [1323, 0]
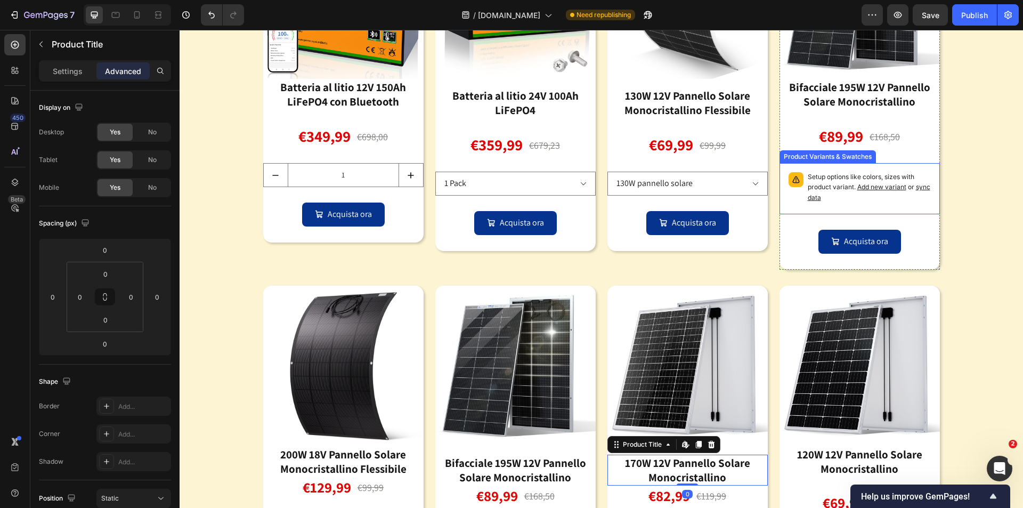
click at [861, 191] on p "Setup options like colors, sizes with product variant. Add new variant or sync …" at bounding box center [869, 187] width 123 height 31
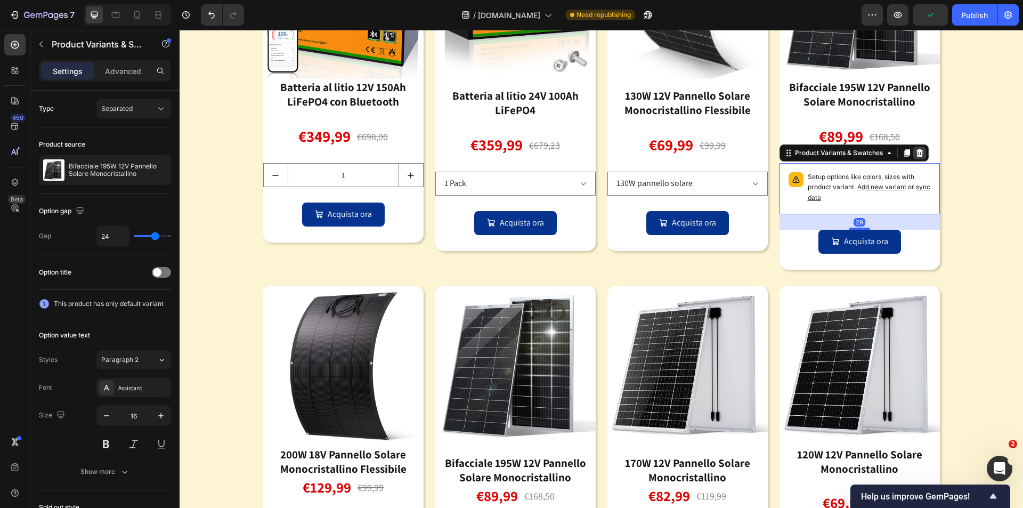
click at [918, 153] on icon at bounding box center [919, 152] width 7 height 7
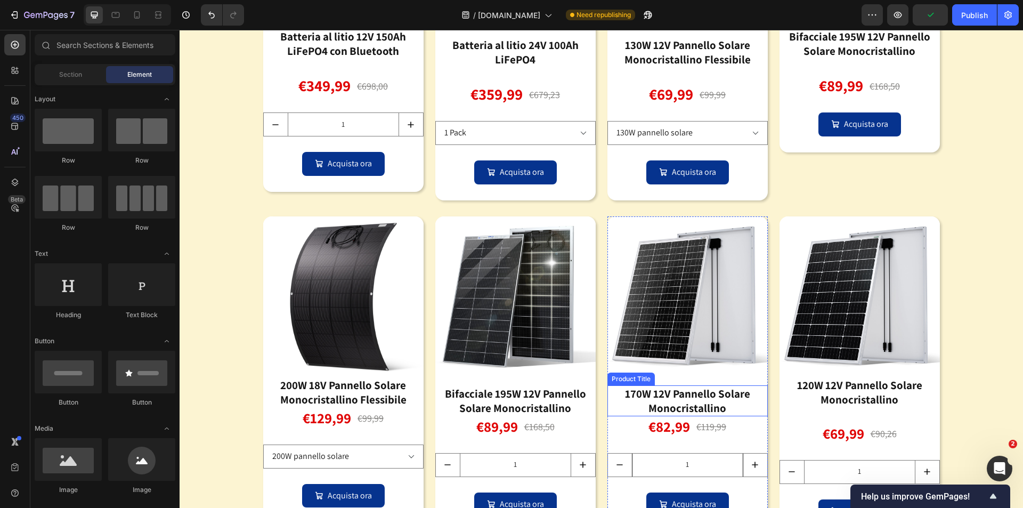
scroll to position [1429, 0]
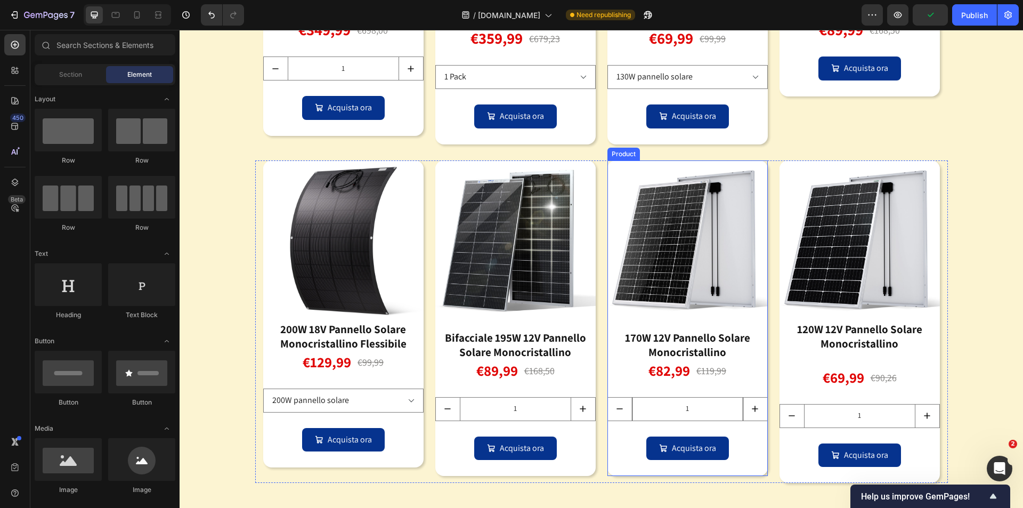
click at [700, 405] on input "1" at bounding box center [687, 408] width 111 height 23
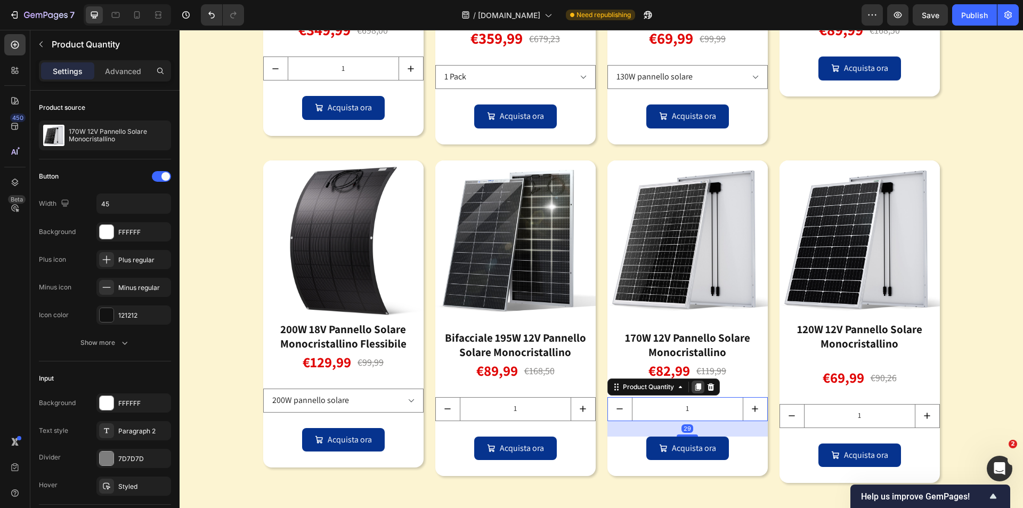
click at [694, 387] on icon at bounding box center [698, 386] width 9 height 9
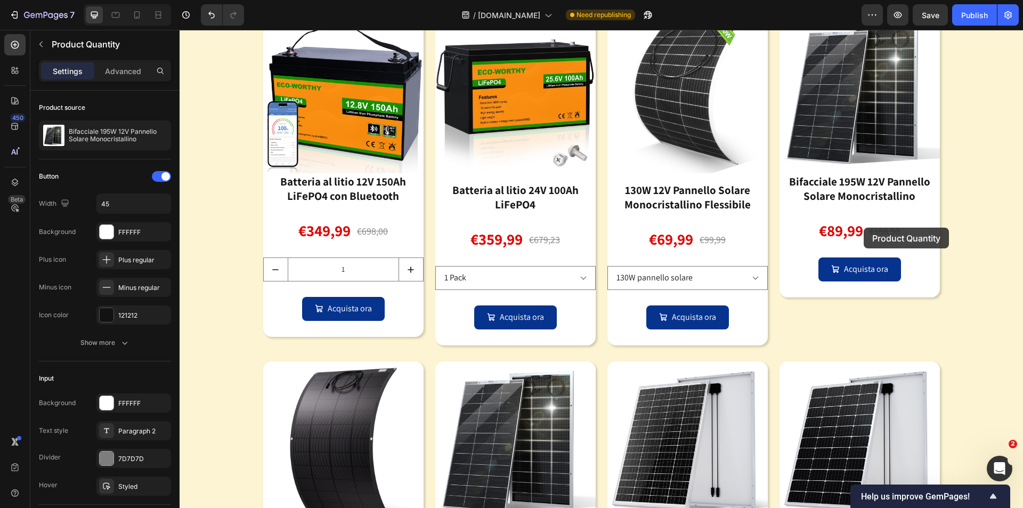
scroll to position [1221, 0]
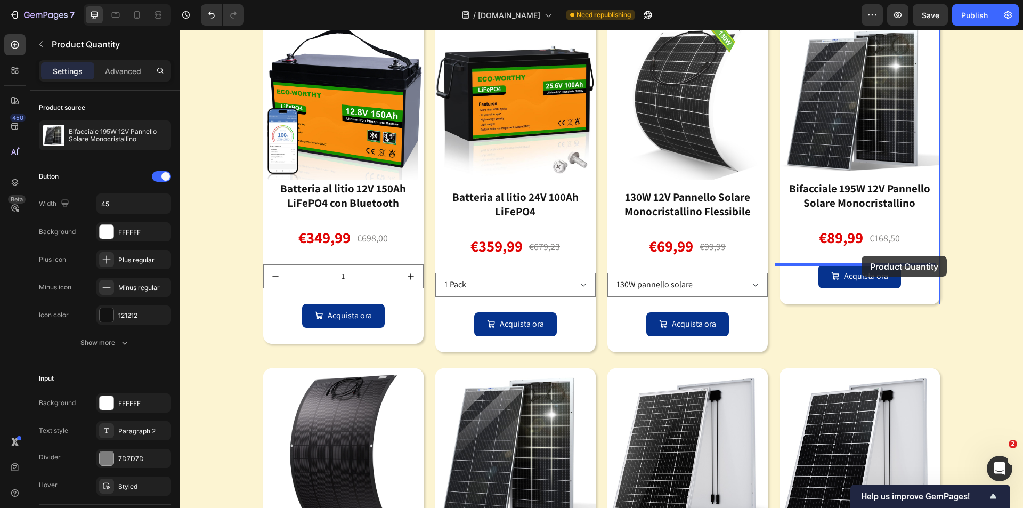
drag, startPoint x: 619, startPoint y: 425, endPoint x: 861, endPoint y: 256, distance: 295.7
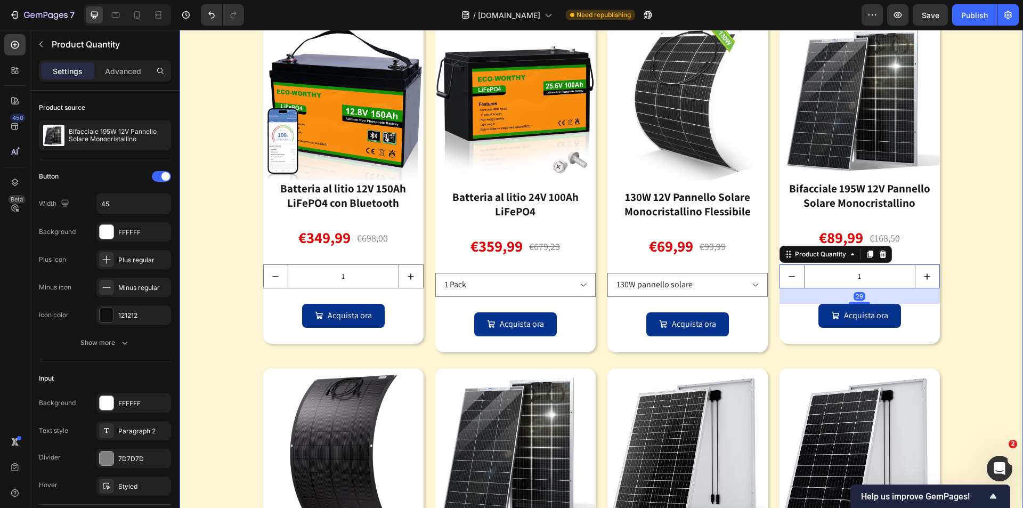
click at [969, 265] on div "Image gli elementi essenziali dell'energia verde: batterie e pannelli solari He…" at bounding box center [601, 321] width 843 height 771
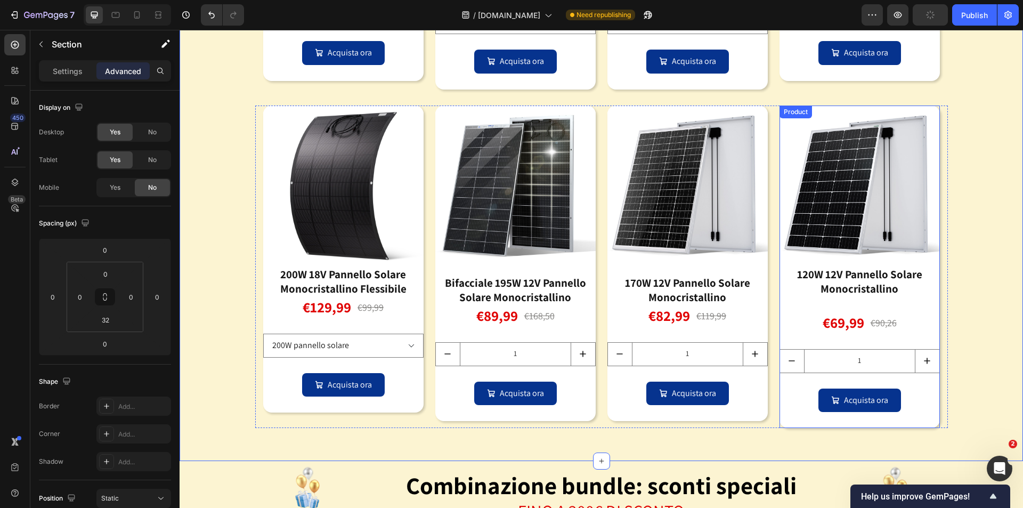
scroll to position [1541, 0]
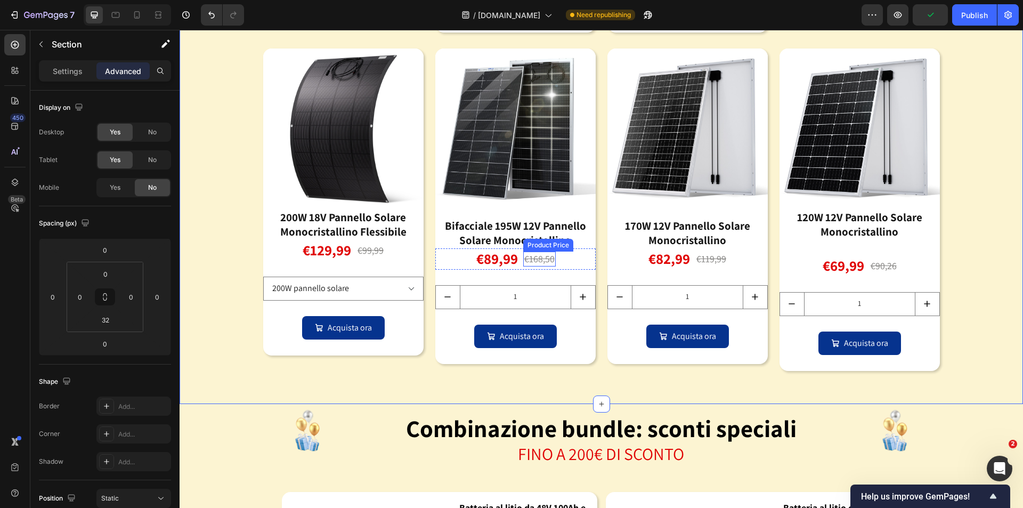
click at [517, 263] on div "€89,99 Product Price Product Price €168,50 Product Price Product Price Row" at bounding box center [515, 258] width 160 height 21
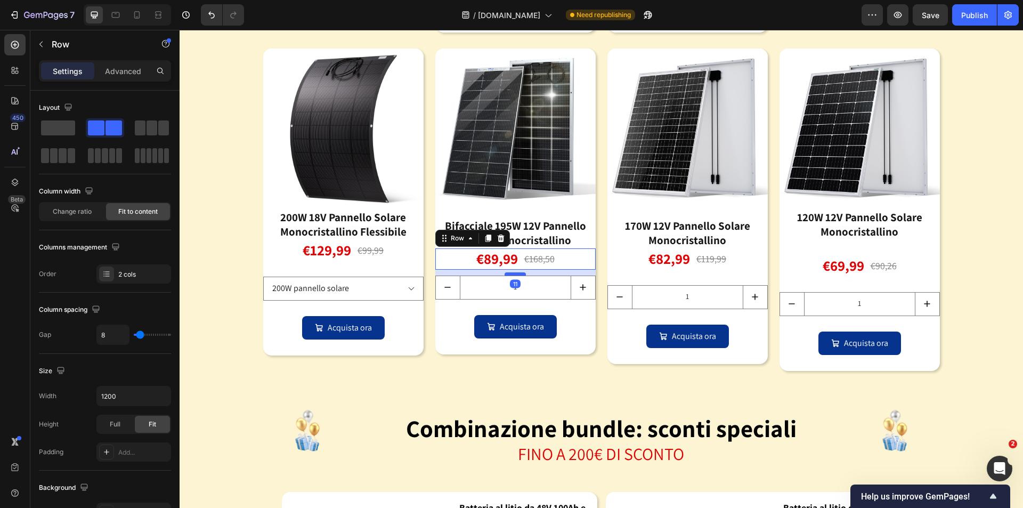
drag, startPoint x: 511, startPoint y: 281, endPoint x: 512, endPoint y: 275, distance: 6.1
click at [512, 275] on div at bounding box center [514, 273] width 21 height 3
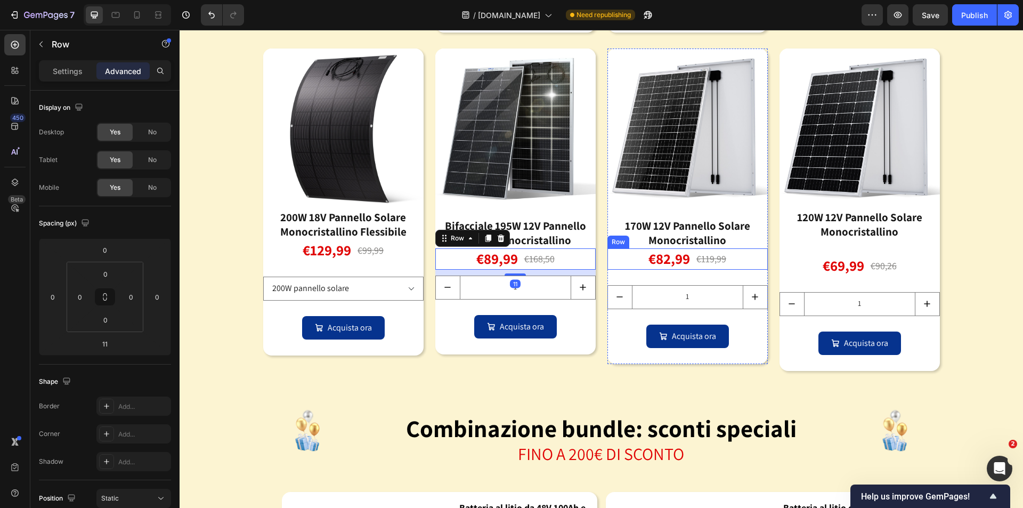
click at [729, 259] on div "€82,99 Product Price Product Price €119,99 Product Price Product Price Row" at bounding box center [687, 258] width 160 height 21
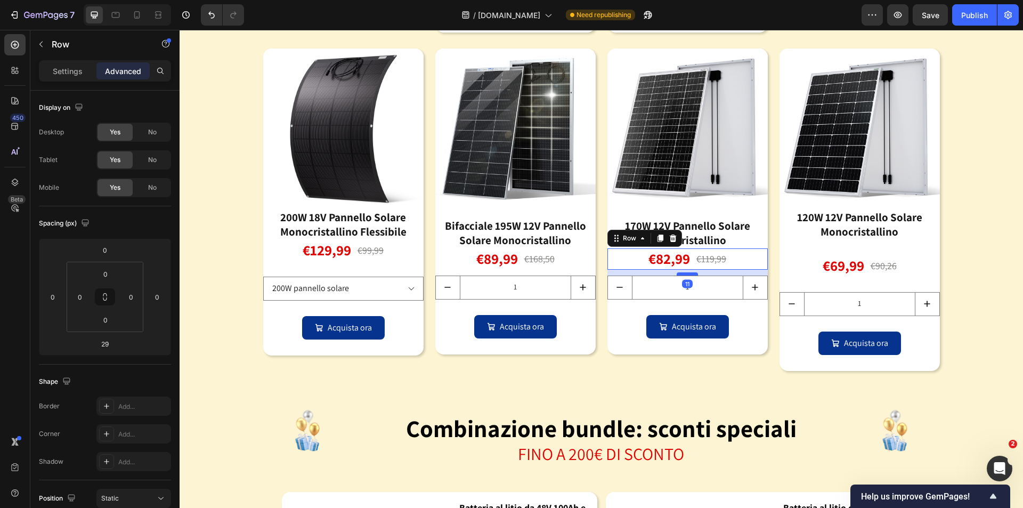
drag, startPoint x: 688, startPoint y: 283, endPoint x: 687, endPoint y: 273, distance: 9.6
click at [687, 273] on div at bounding box center [686, 273] width 21 height 3
type input "11"
click at [867, 229] on div "120W 12V Pannello Solare Monocristallino" at bounding box center [859, 224] width 160 height 31
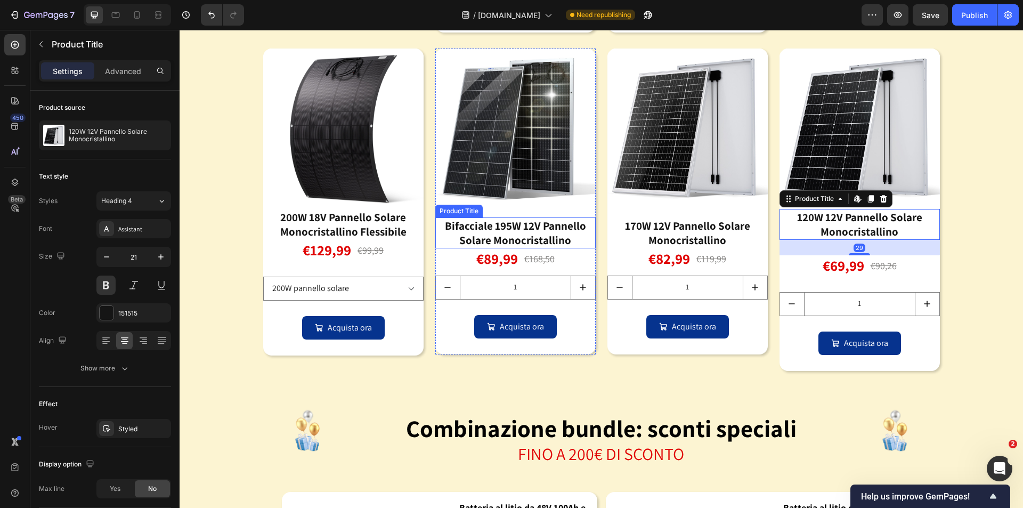
drag, startPoint x: 554, startPoint y: 227, endPoint x: 546, endPoint y: 227, distance: 8.0
click at [553, 227] on div "Bifacciale 195W 12V Pannello Solare Monocristallino" at bounding box center [515, 232] width 160 height 31
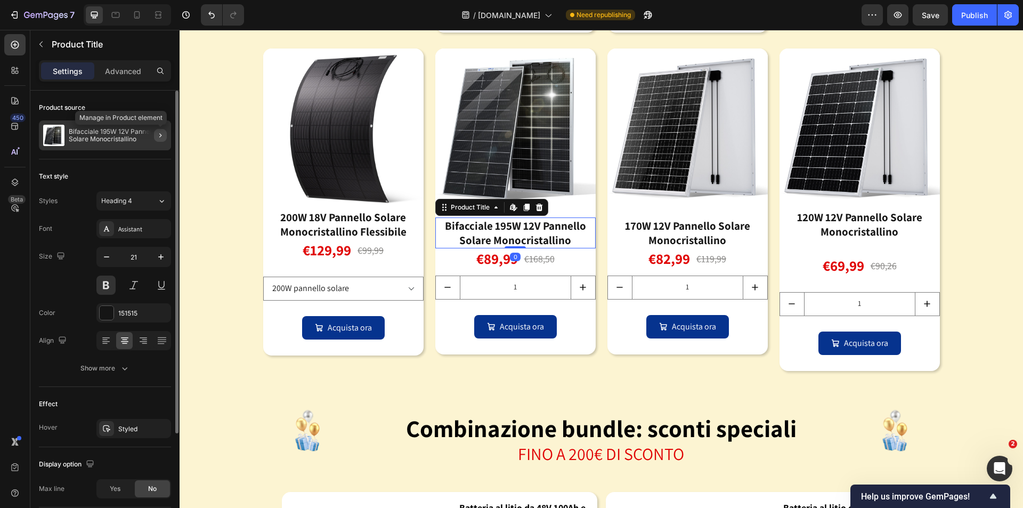
click at [159, 136] on icon "button" at bounding box center [160, 135] width 9 height 9
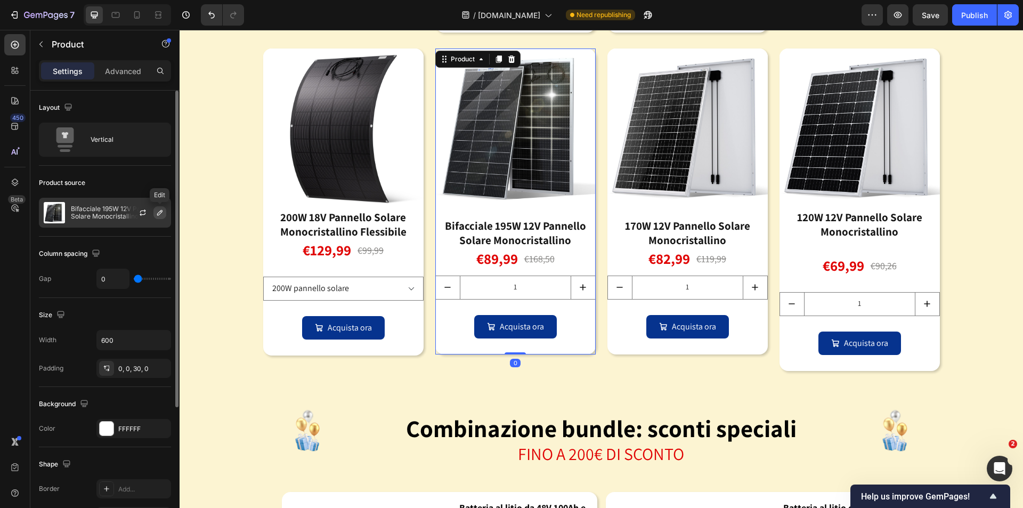
click at [159, 211] on icon "button" at bounding box center [160, 212] width 9 height 9
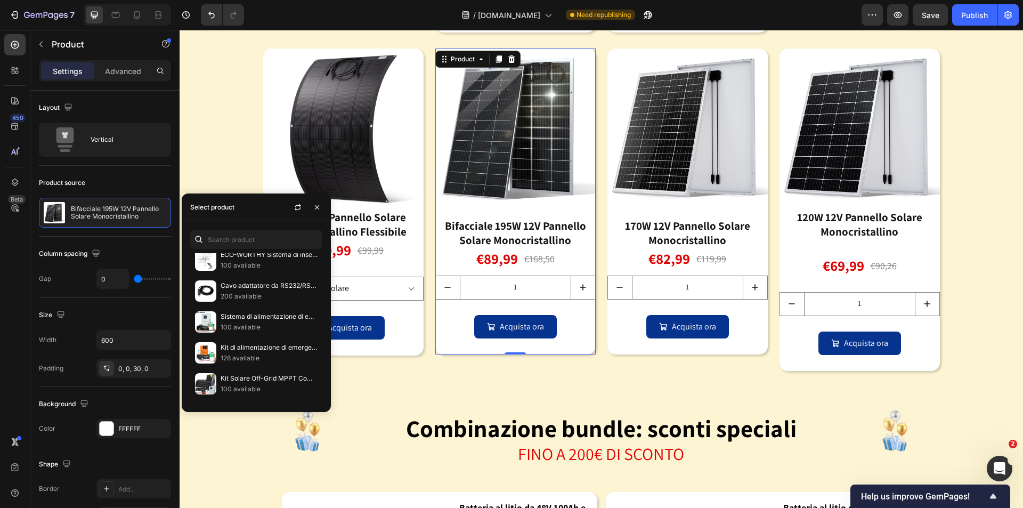
scroll to position [141, 0]
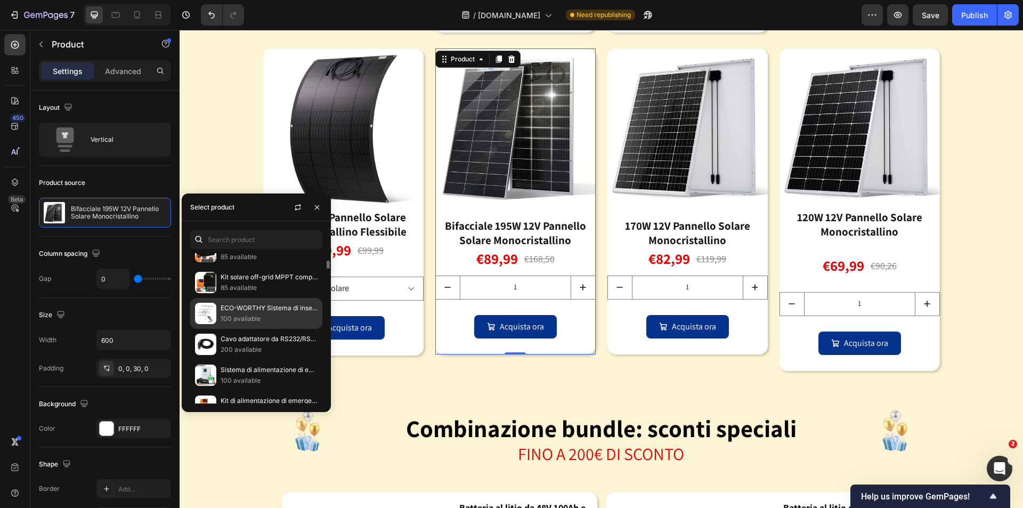
click at [243, 320] on p "100 available" at bounding box center [269, 318] width 97 height 11
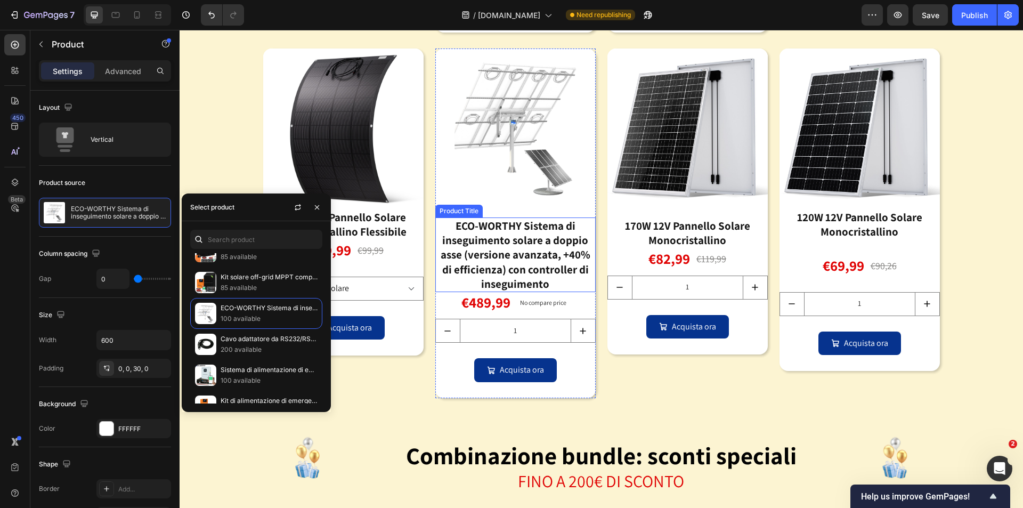
click at [532, 261] on div "ECO-WORTHY Sistema di inseguimento solare a doppio asse (versione avanzata, +40…" at bounding box center [515, 254] width 160 height 75
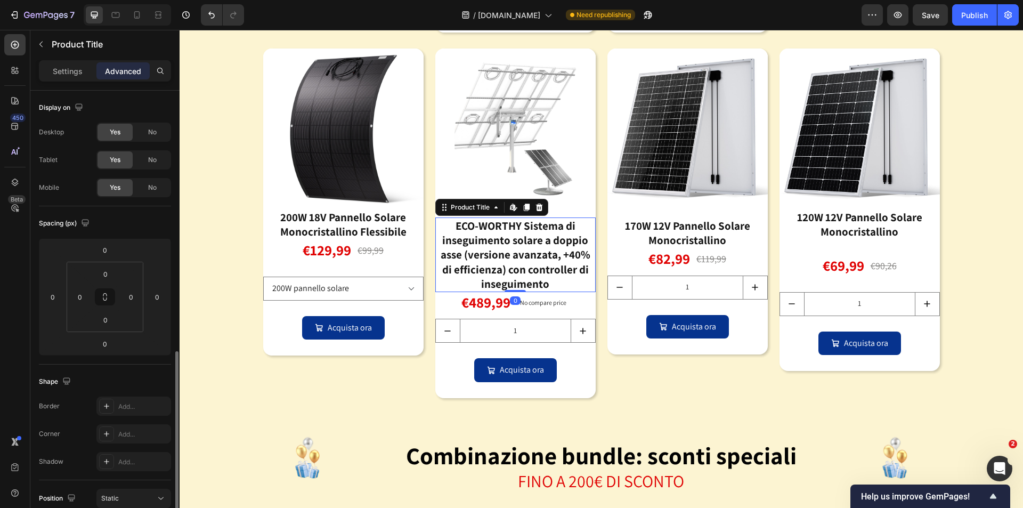
scroll to position [160, 0]
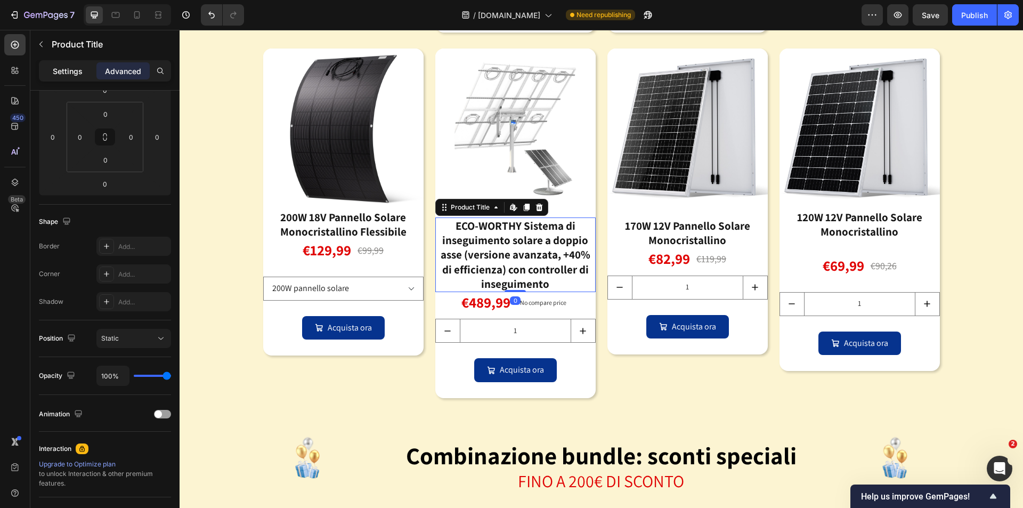
click at [66, 74] on p "Settings" at bounding box center [68, 71] width 30 height 11
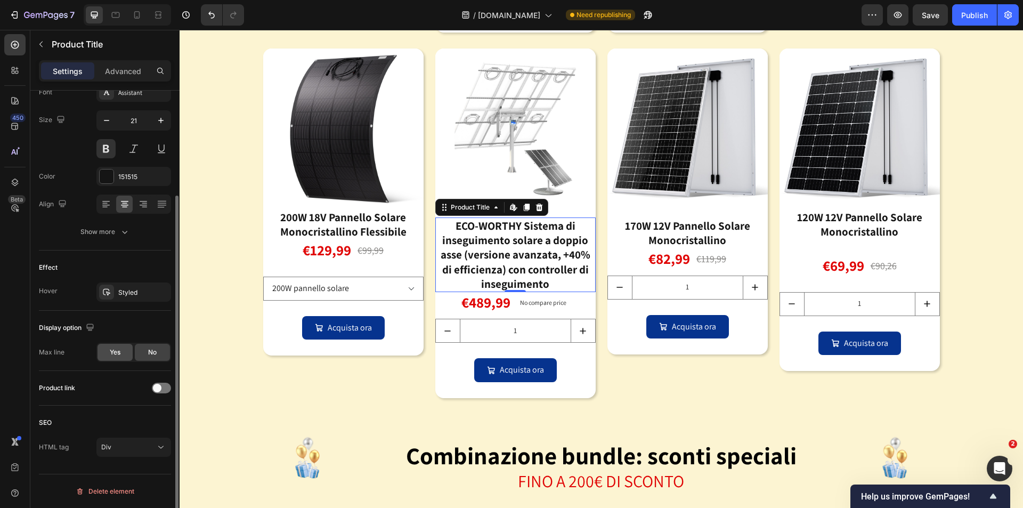
scroll to position [136, 0]
click at [119, 353] on span "Yes" at bounding box center [115, 352] width 11 height 10
click at [142, 385] on input "12" at bounding box center [133, 380] width 35 height 19
type input "2"
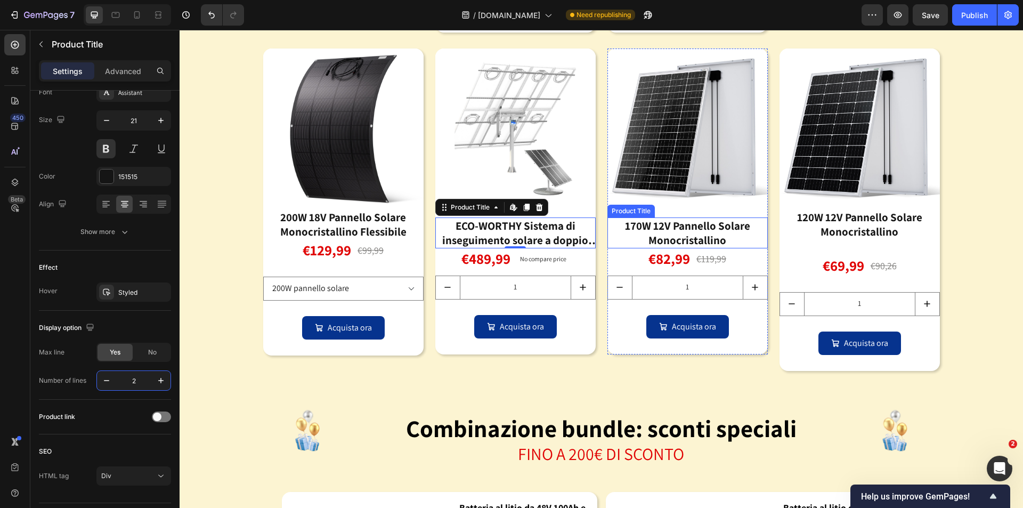
click at [707, 229] on div "170W 12V Pannello Solare Monocristallino" at bounding box center [687, 232] width 160 height 31
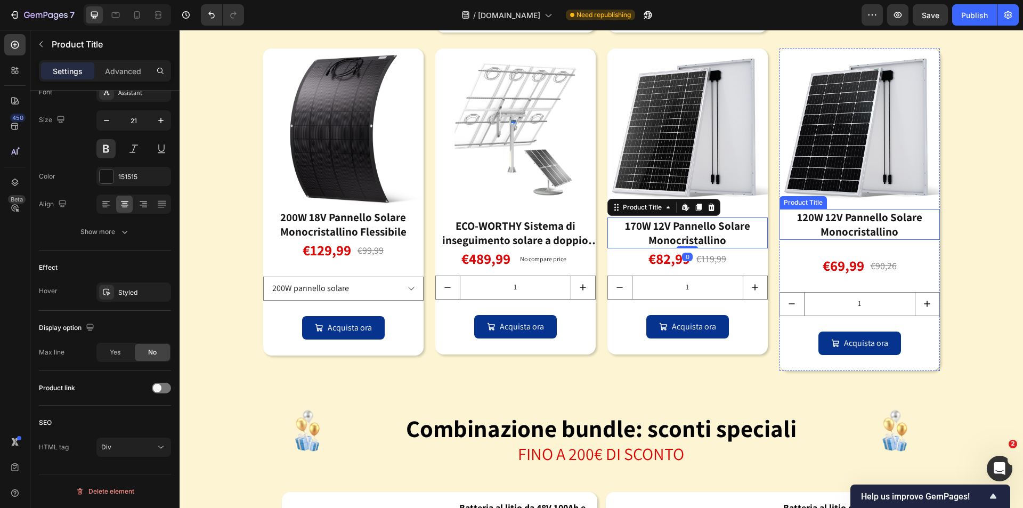
click at [854, 231] on div "120W 12V Pannello Solare Monocristallino" at bounding box center [859, 224] width 160 height 31
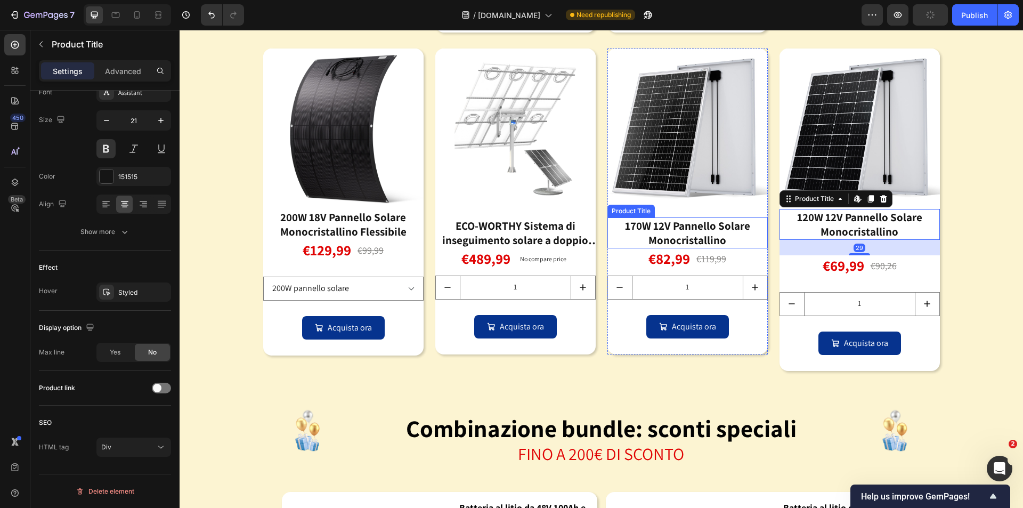
click at [665, 232] on div "170W 12V Pannello Solare Monocristallino" at bounding box center [687, 232] width 160 height 31
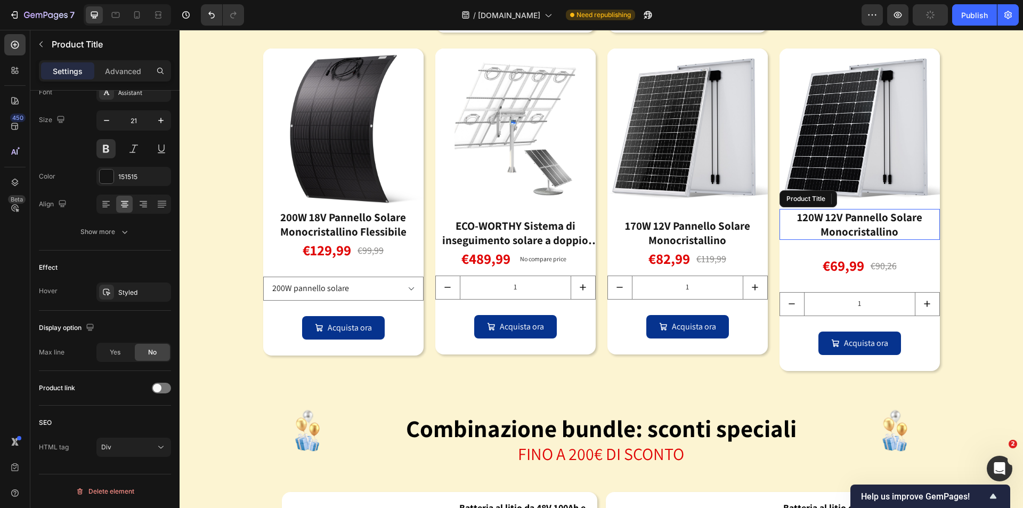
click at [813, 234] on div "120W 12V Pannello Solare Monocristallino" at bounding box center [859, 224] width 160 height 31
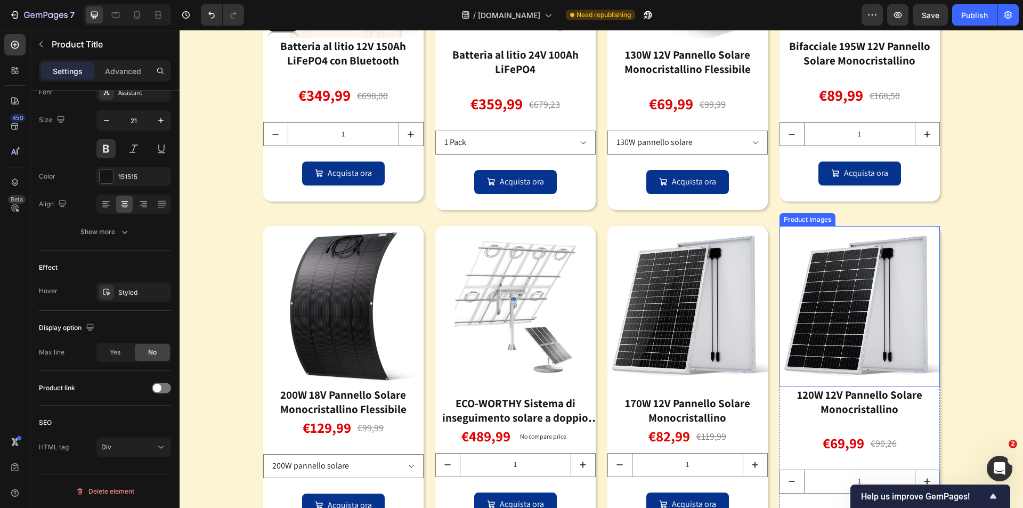
scroll to position [1488, 0]
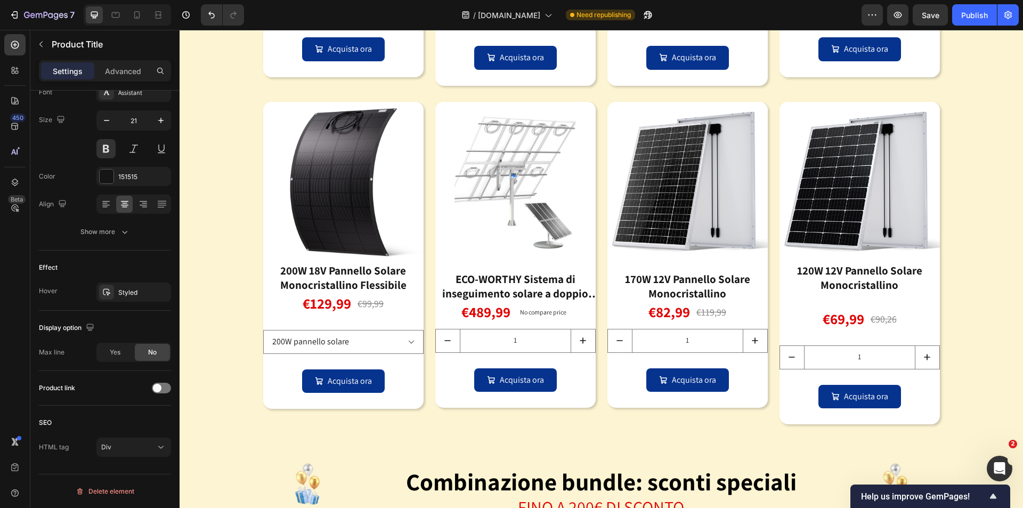
click at [841, 279] on div "120W 12V Pannello Solare Monocristallino" at bounding box center [859, 277] width 160 height 31
click at [866, 284] on div "120W 12V Pannello Solare Monocristallino" at bounding box center [859, 277] width 160 height 31
click at [886, 279] on div "120W 12V Pannello Solare Monocristallino" at bounding box center [859, 277] width 160 height 31
click at [895, 284] on div "120W 12V Pannello Solare Monocristallino" at bounding box center [859, 277] width 160 height 31
click at [854, 290] on div "120W 12V Pannello Solare Monocristallino" at bounding box center [859, 277] width 160 height 31
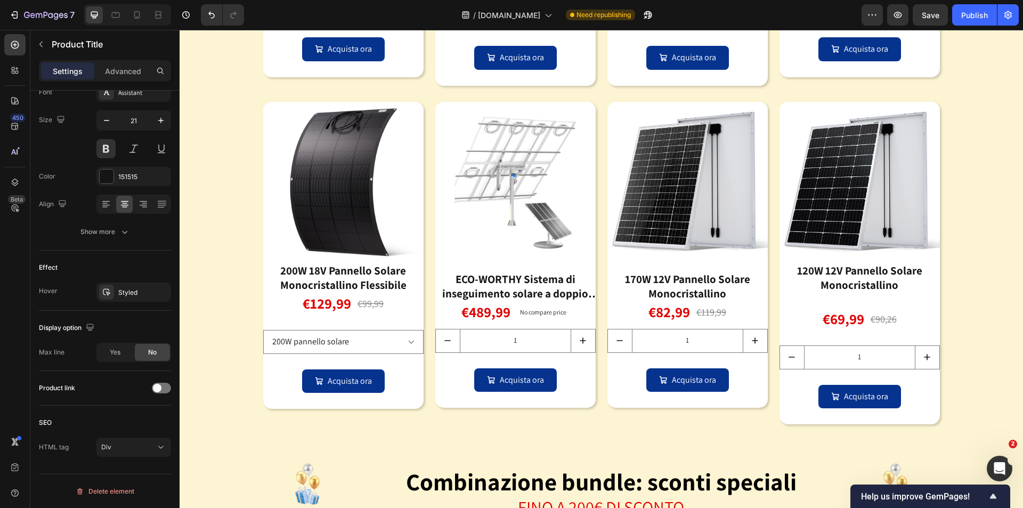
click at [851, 281] on div "120W 12V Pannello Solare Monocristallino" at bounding box center [859, 277] width 160 height 31
click at [853, 347] on input "1" at bounding box center [859, 357] width 111 height 23
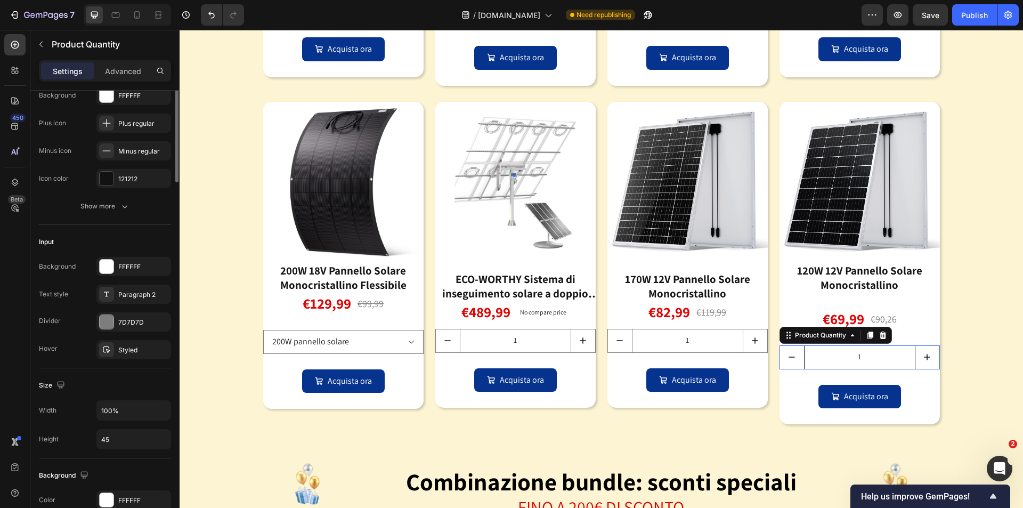
scroll to position [0, 0]
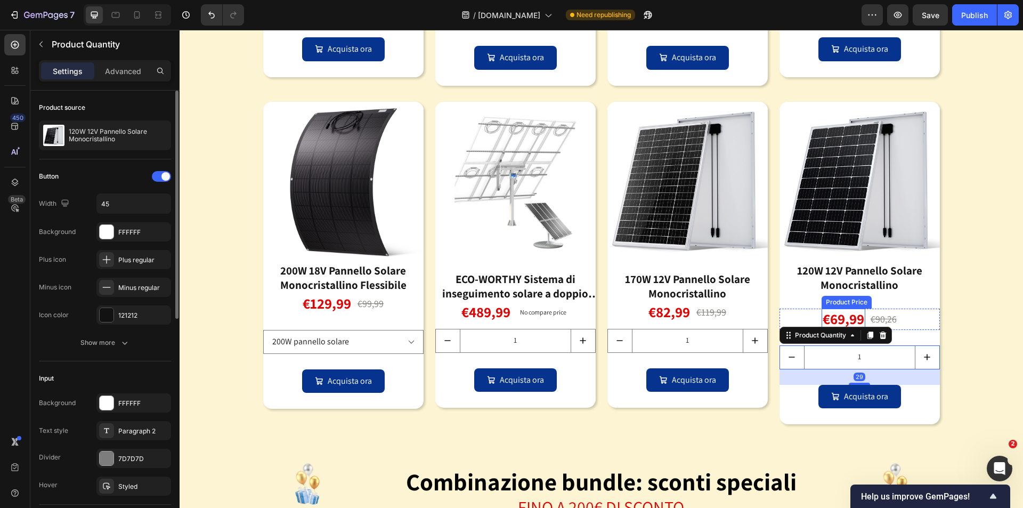
click at [853, 317] on div "€69,99" at bounding box center [843, 318] width 44 height 21
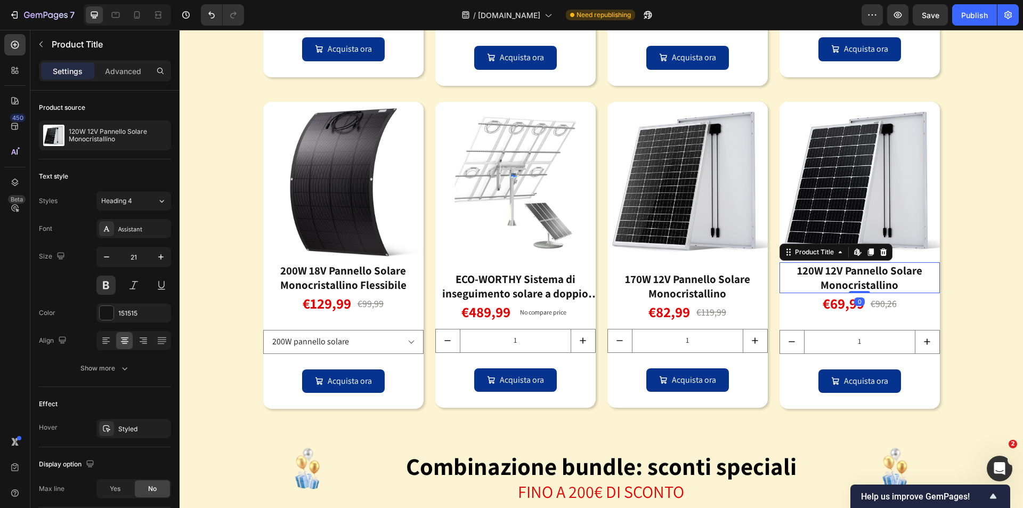
drag, startPoint x: 864, startPoint y: 308, endPoint x: 865, endPoint y: 284, distance: 23.4
click at [865, 284] on div "120W 12V Pannello Solare Monocristallino Product Title Edit content in Shopify 0" at bounding box center [859, 277] width 160 height 31
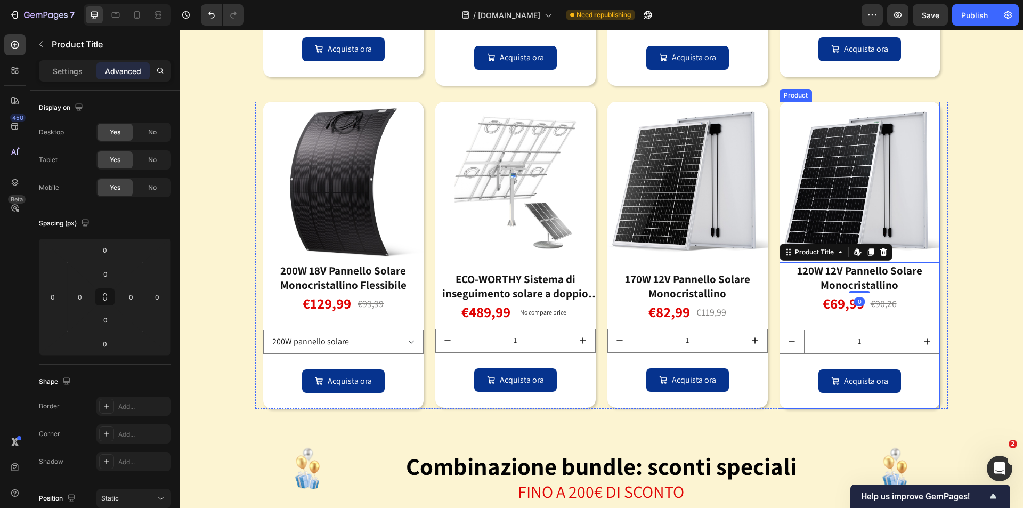
click at [949, 324] on div "Image gli elementi essenziali dell'energia verde: batterie e pannelli solari He…" at bounding box center [601, 47] width 843 height 755
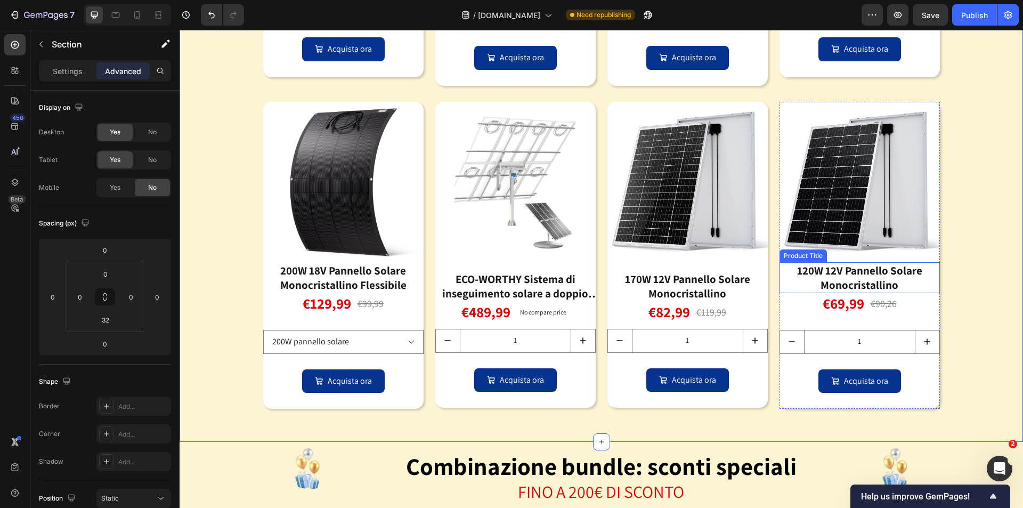
click at [841, 277] on div "120W 12V Pannello Solare Monocristallino" at bounding box center [859, 277] width 160 height 31
click at [53, 72] on p "Settings" at bounding box center [68, 71] width 30 height 11
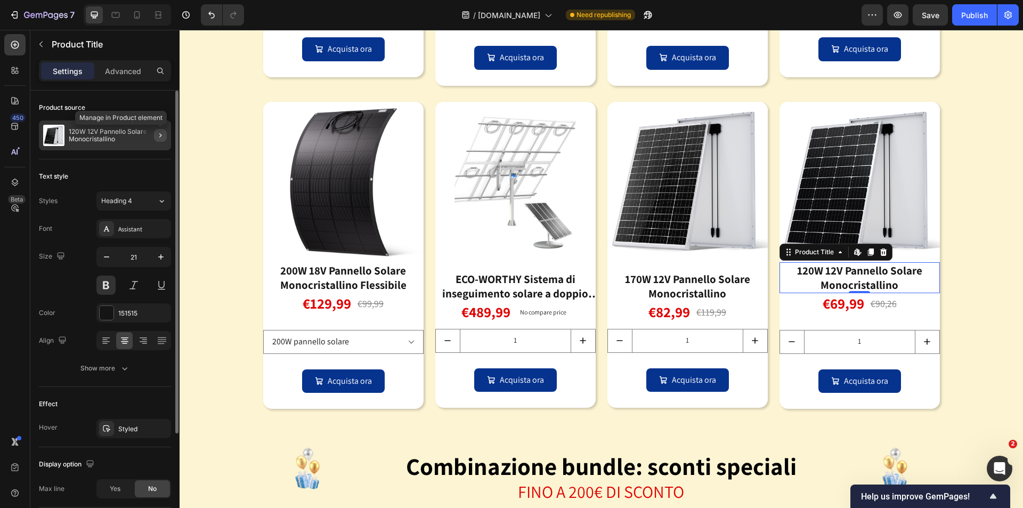
click at [160, 136] on icon "button" at bounding box center [160, 135] width 2 height 4
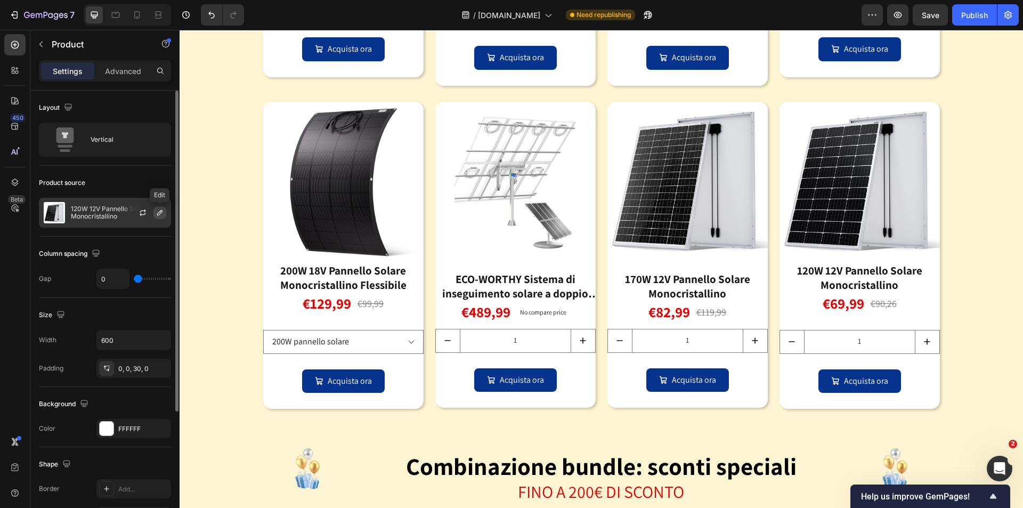
click at [160, 214] on icon "button" at bounding box center [160, 212] width 9 height 9
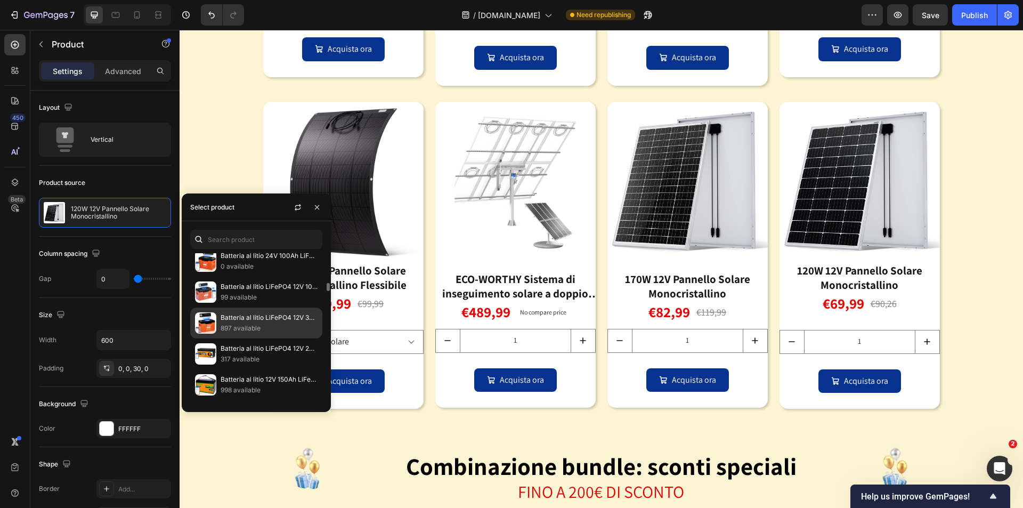
scroll to position [692, 0]
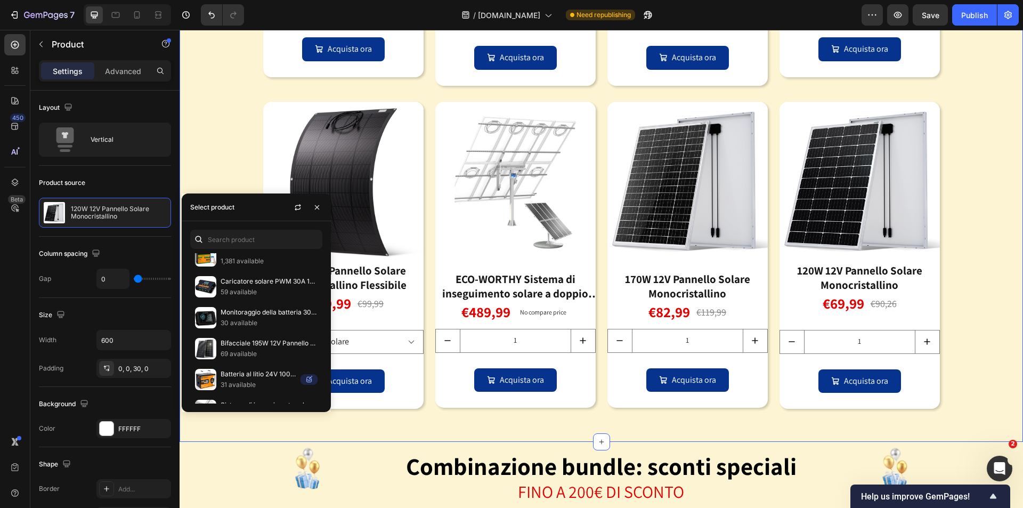
click at [970, 304] on div "Image gli elementi essenziali dell'energia verde: batterie e pannelli solari He…" at bounding box center [601, 47] width 843 height 755
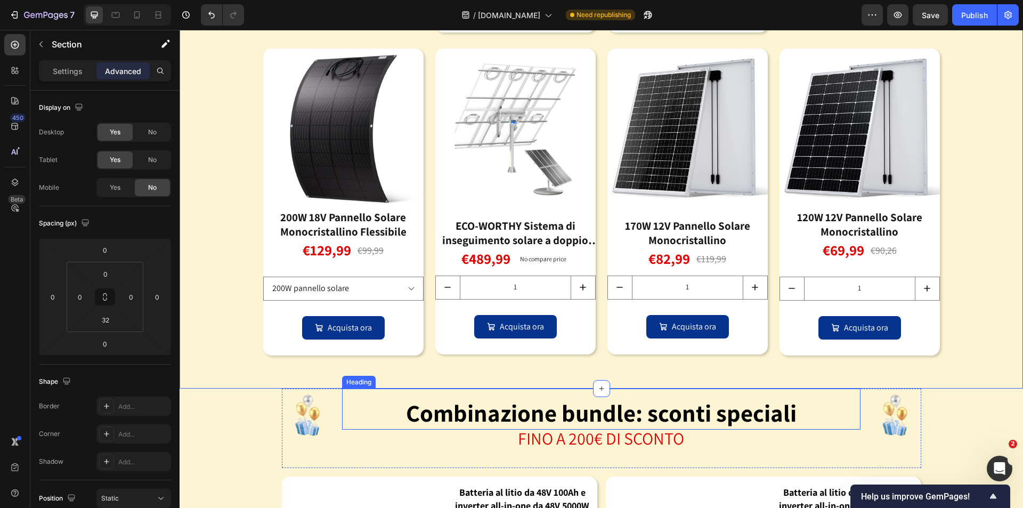
scroll to position [1807, 0]
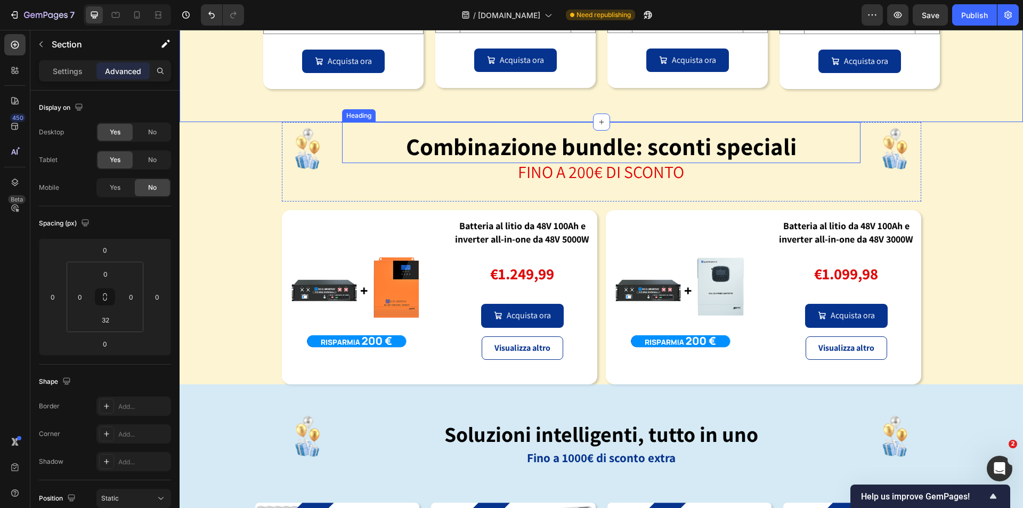
click at [580, 161] on strong "Combinazione bundle: sconti speciali" at bounding box center [601, 146] width 390 height 31
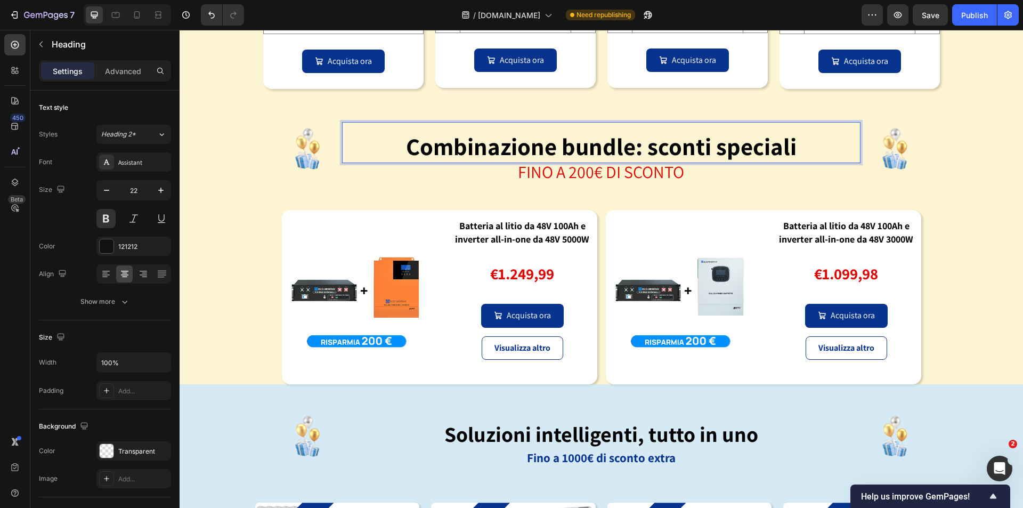
click at [759, 150] on strong "Combinazione bundle: sconti speciali" at bounding box center [601, 146] width 390 height 31
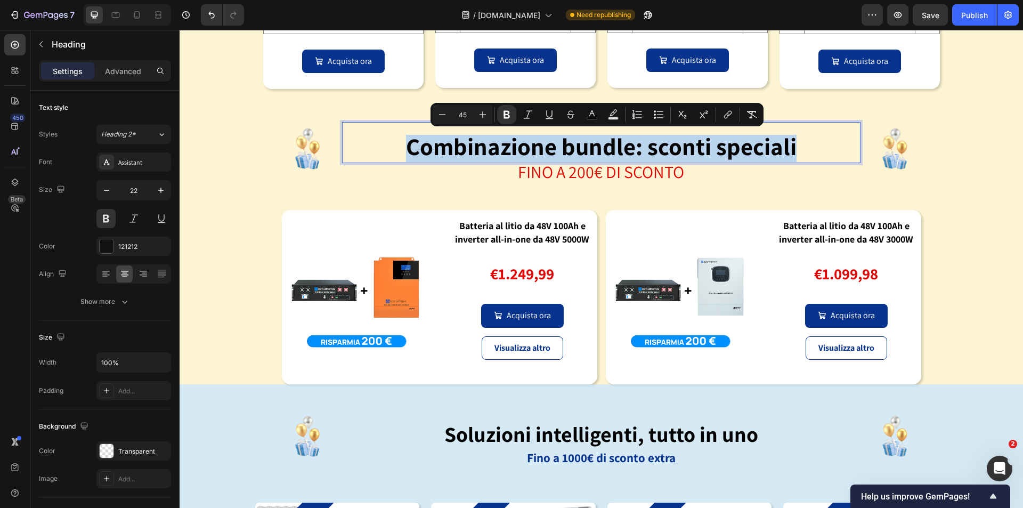
drag, startPoint x: 797, startPoint y: 146, endPoint x: 393, endPoint y: 141, distance: 404.3
click at [393, 141] on p "Combinazione bundle: sconti speciali" at bounding box center [601, 149] width 516 height 26
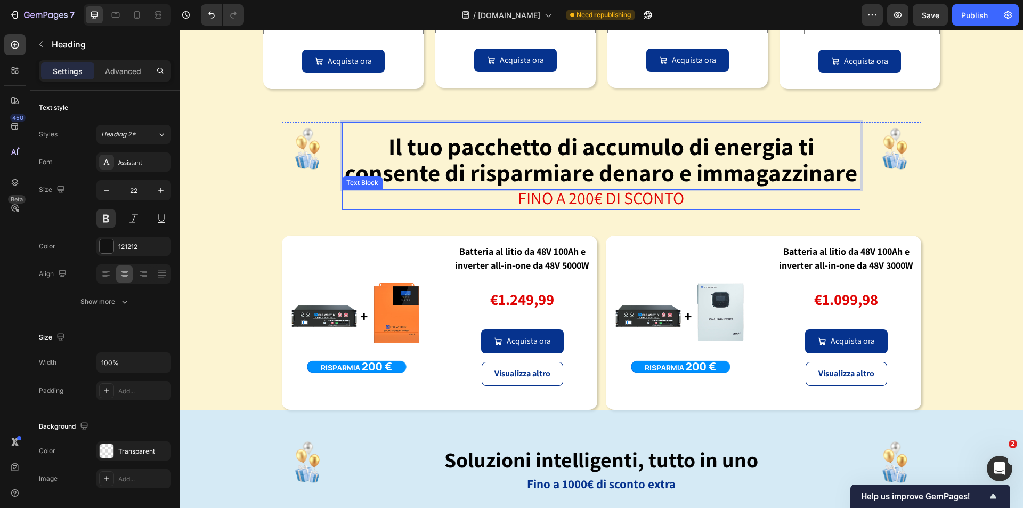
click at [658, 202] on span "FINO A 200€ DI SCONTO" at bounding box center [601, 197] width 166 height 22
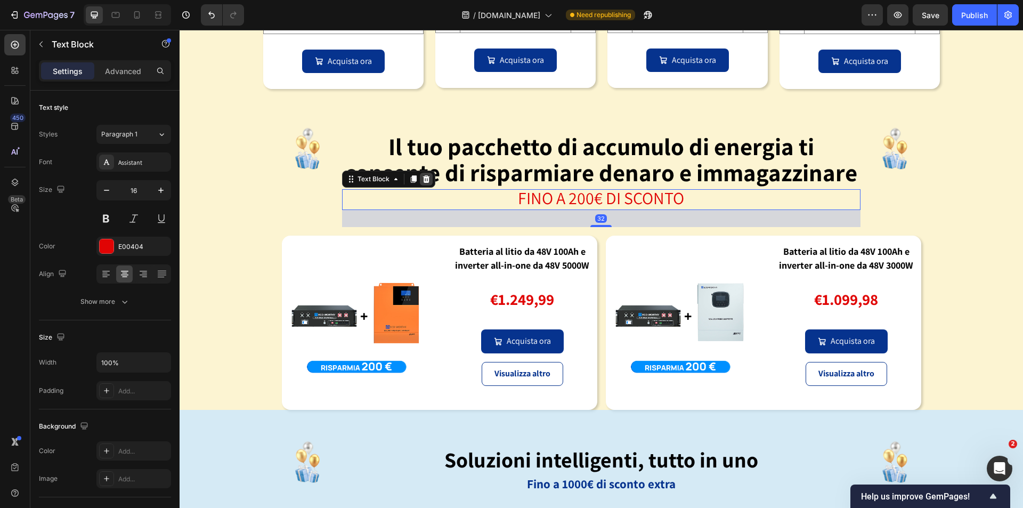
click at [422, 180] on icon at bounding box center [426, 179] width 9 height 9
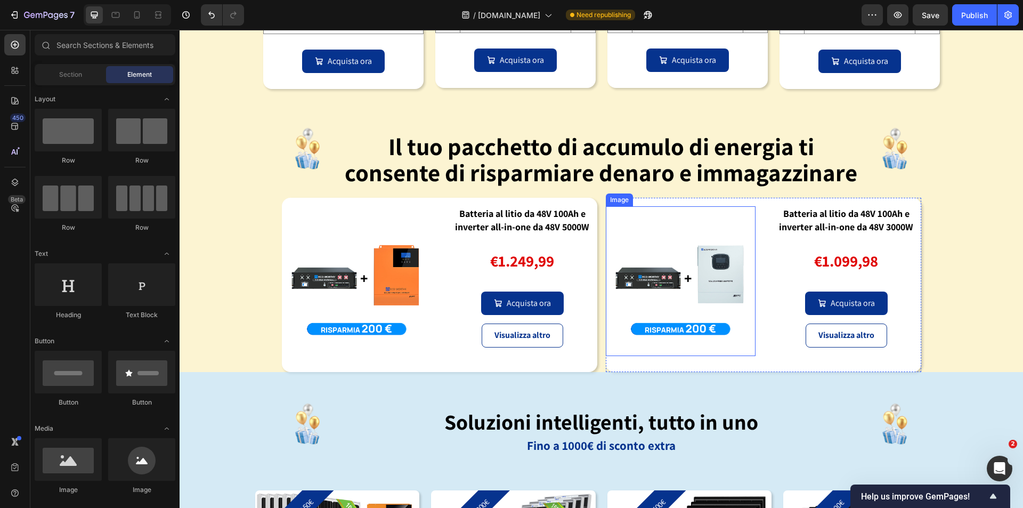
click at [688, 296] on img at bounding box center [681, 281] width 150 height 150
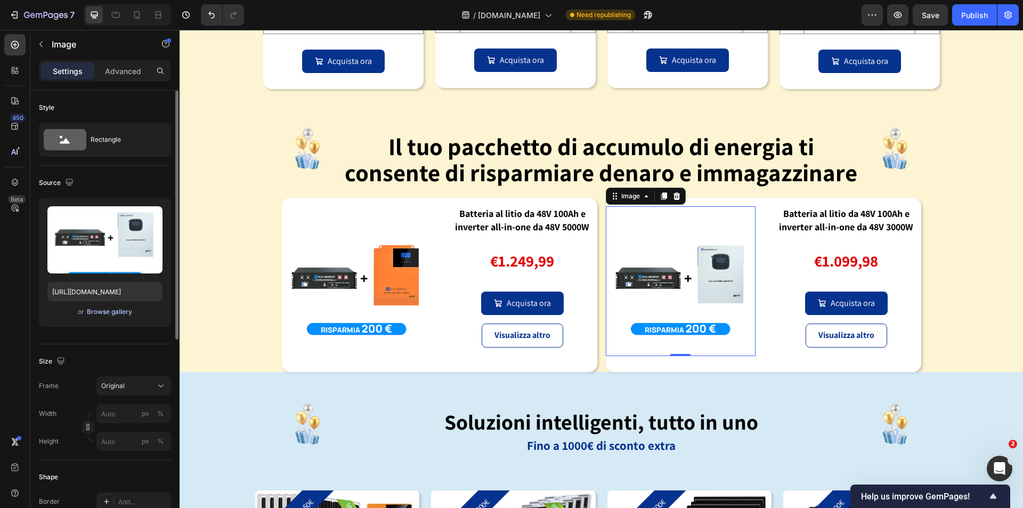
click at [105, 313] on div "Browse gallery" at bounding box center [109, 312] width 45 height 10
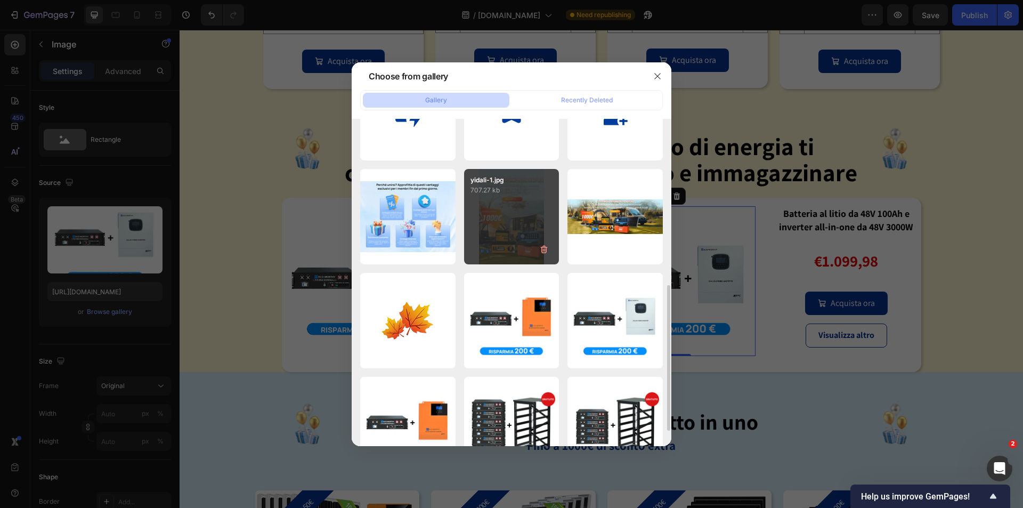
scroll to position [479, 0]
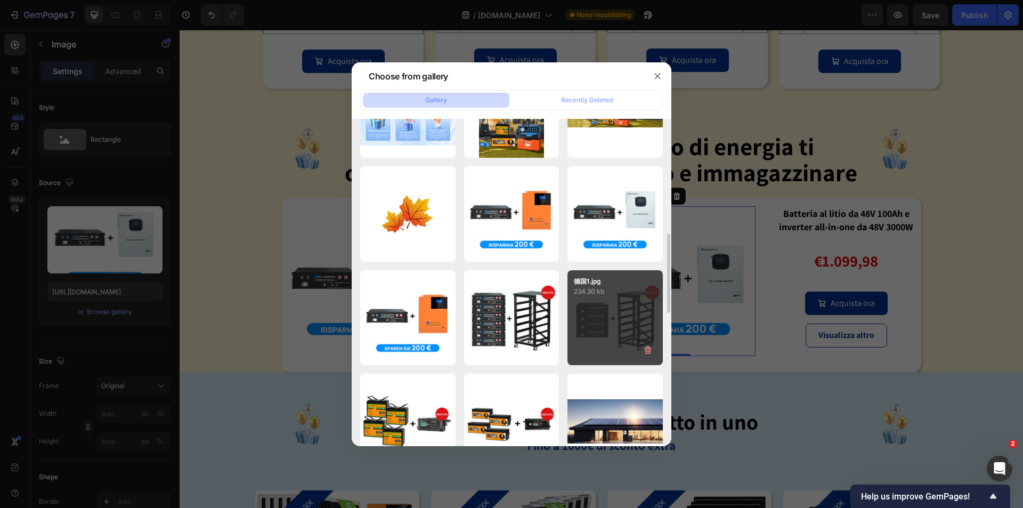
click at [614, 330] on div "德国1.jpg 234.30 kb" at bounding box center [614, 317] width 95 height 95
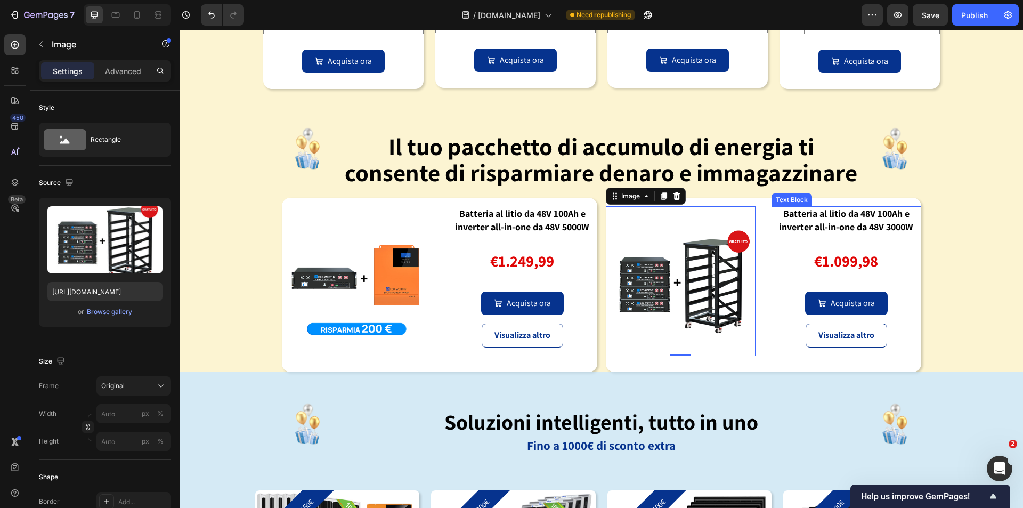
click at [849, 222] on strong "Batteria al litio da 48V 100Ah e inverter all-in-one da 48V 3000W" at bounding box center [846, 220] width 134 height 26
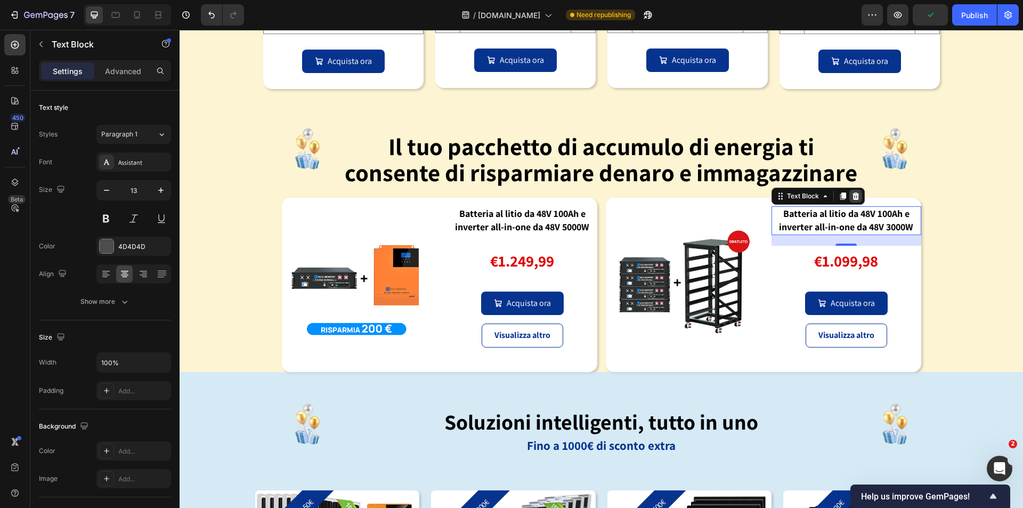
click at [852, 197] on icon at bounding box center [855, 196] width 9 height 9
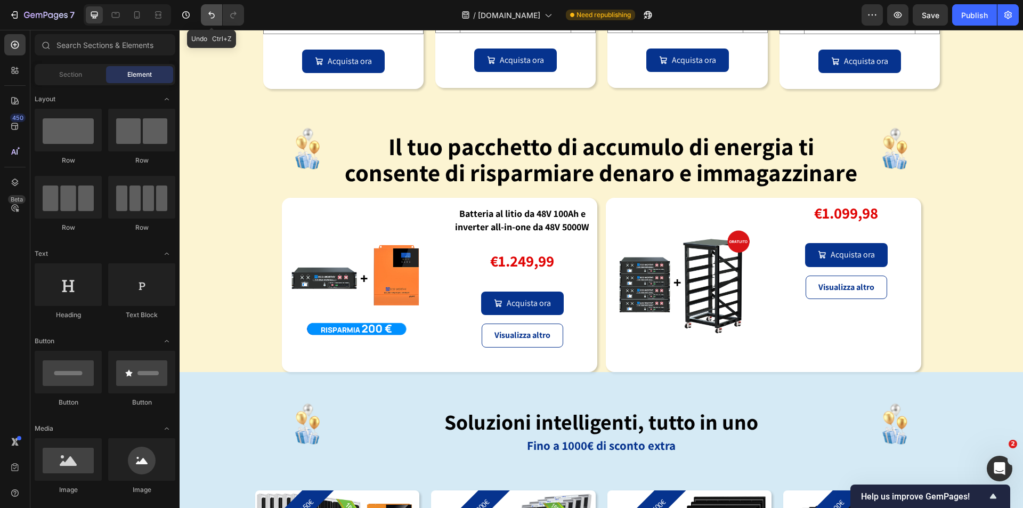
click at [215, 17] on icon "Undo/Redo" at bounding box center [211, 15] width 11 height 11
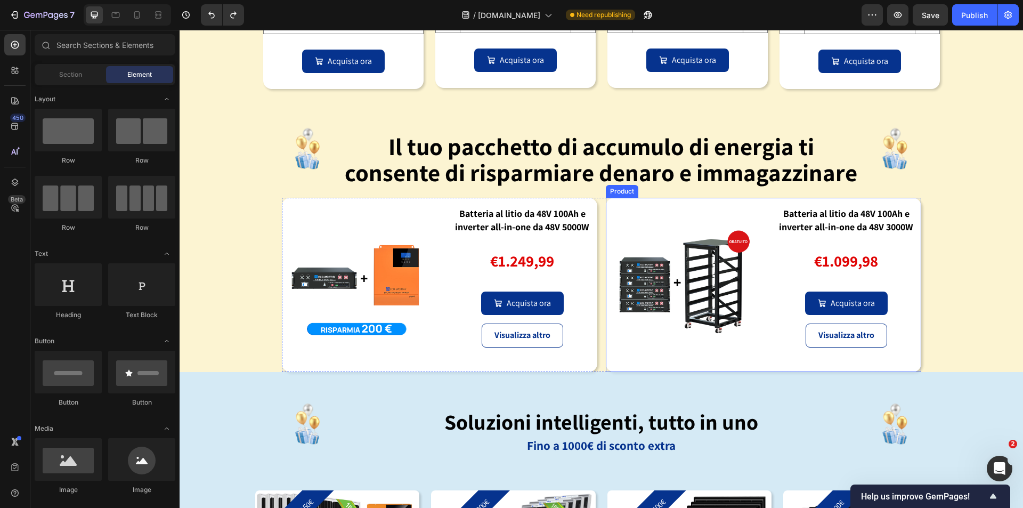
click at [825, 228] on strong "Batteria al litio da 48V 100Ah e inverter all-in-one da 48V 3000W" at bounding box center [846, 220] width 134 height 26
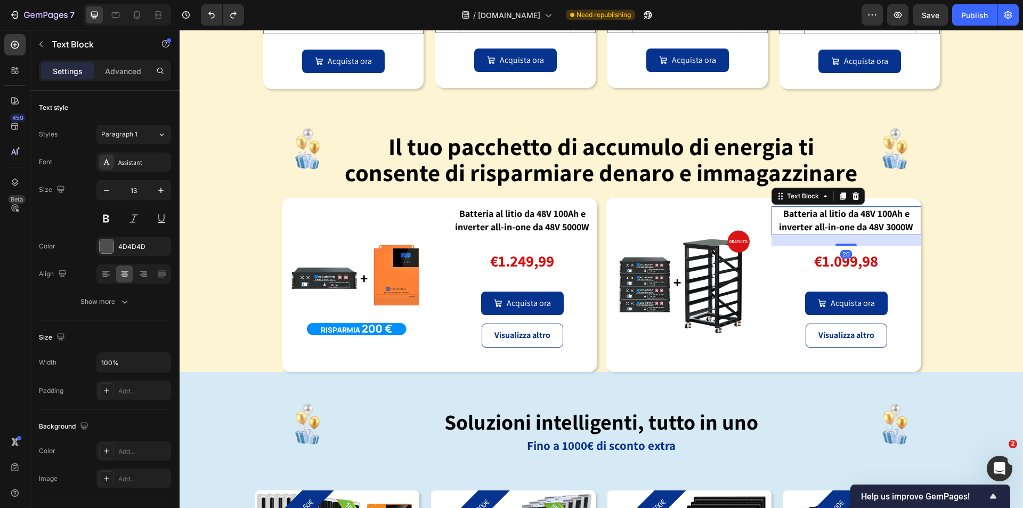
click at [872, 230] on strong "Batteria al litio da 48V 100Ah e inverter all-in-one da 48V 3000W" at bounding box center [846, 220] width 134 height 26
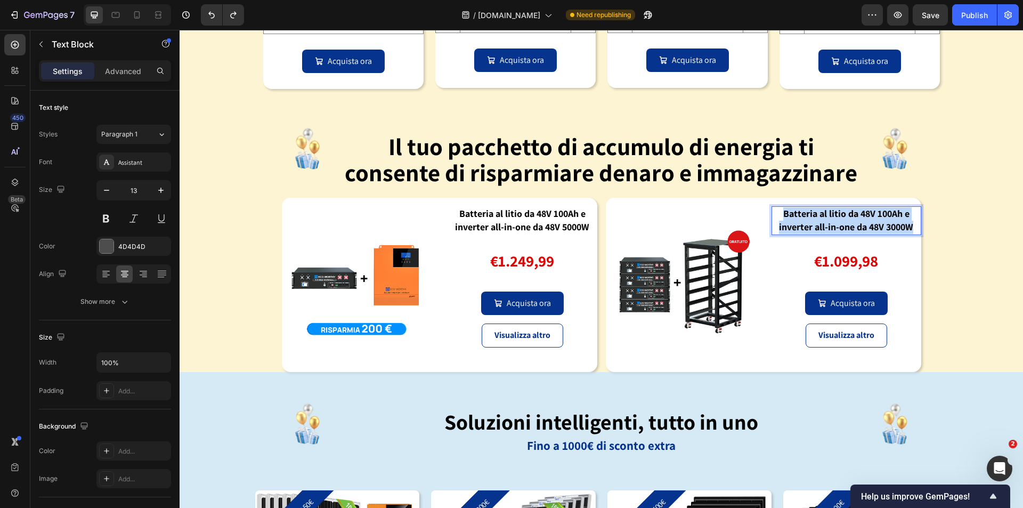
drag, startPoint x: 911, startPoint y: 230, endPoint x: 778, endPoint y: 215, distance: 134.5
click at [778, 215] on p "Batteria al litio da 48V 100Ah e inverter all-in-one da 48V 3000W" at bounding box center [846, 220] width 148 height 27
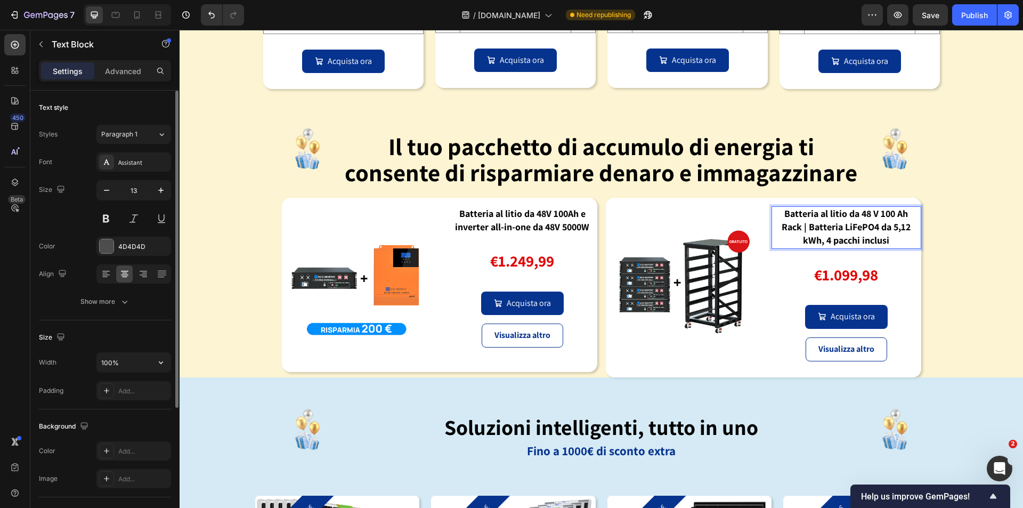
scroll to position [184, 0]
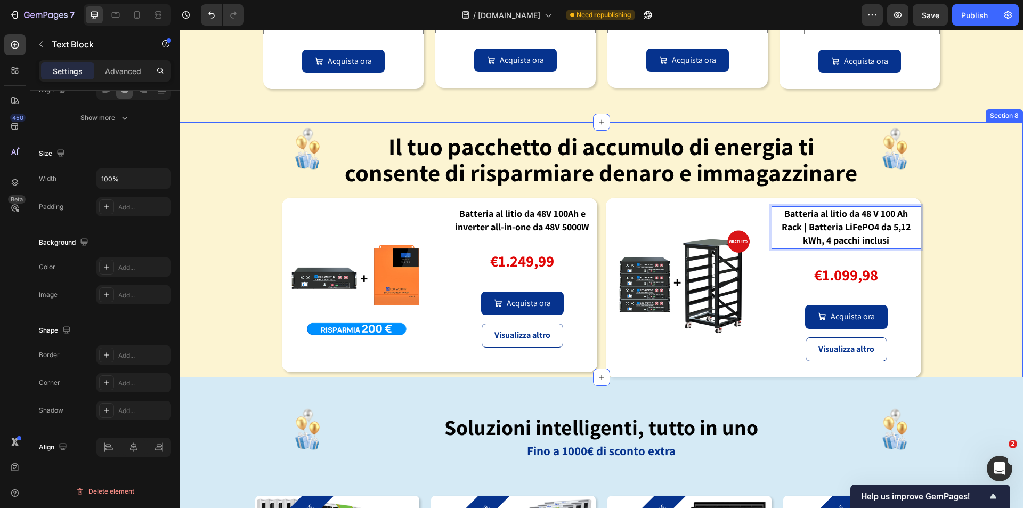
click at [973, 290] on div "Image ⁠⁠⁠⁠⁠⁠⁠ Il tuo pacchetto di accumulo di energia ti consente di risparmiar…" at bounding box center [601, 249] width 843 height 255
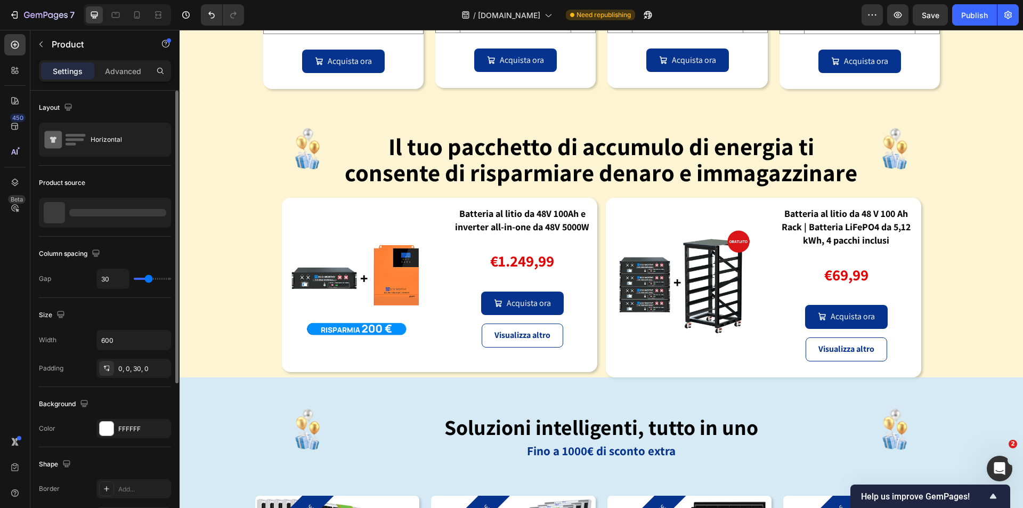
scroll to position [237, 0]
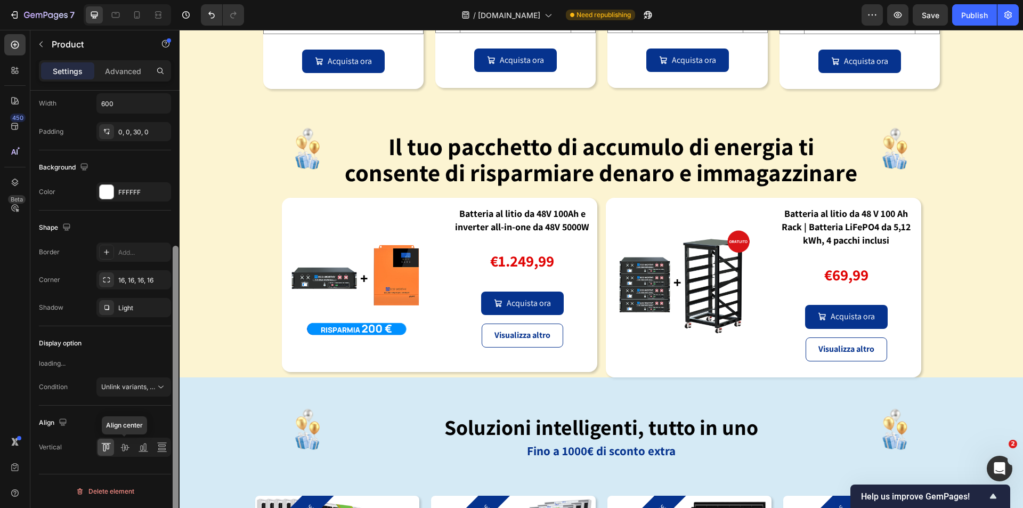
click at [125, 448] on icon at bounding box center [124, 447] width 9 height 7
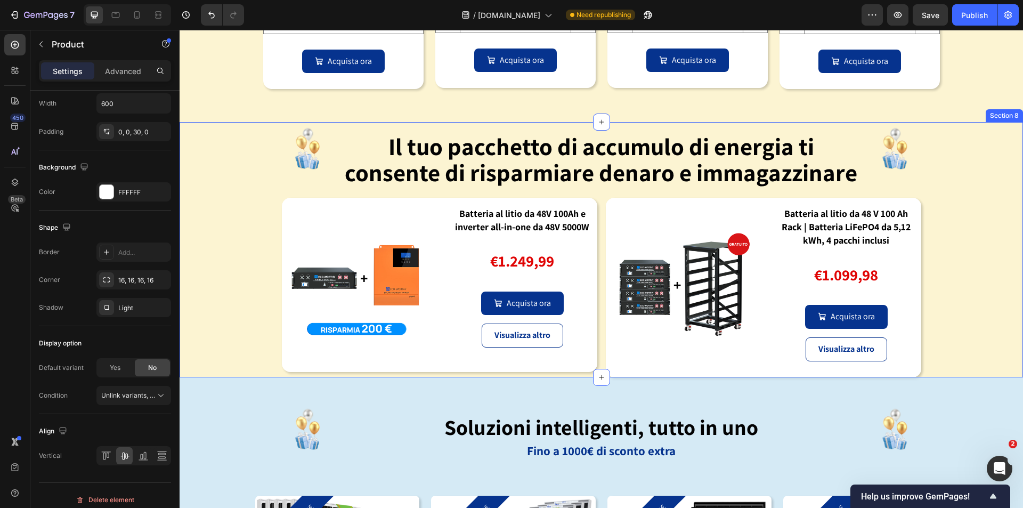
click at [952, 295] on div "Image ⁠⁠⁠⁠⁠⁠⁠ Il tuo pacchetto di accumulo di energia ti consente di risparmiar…" at bounding box center [601, 249] width 843 height 255
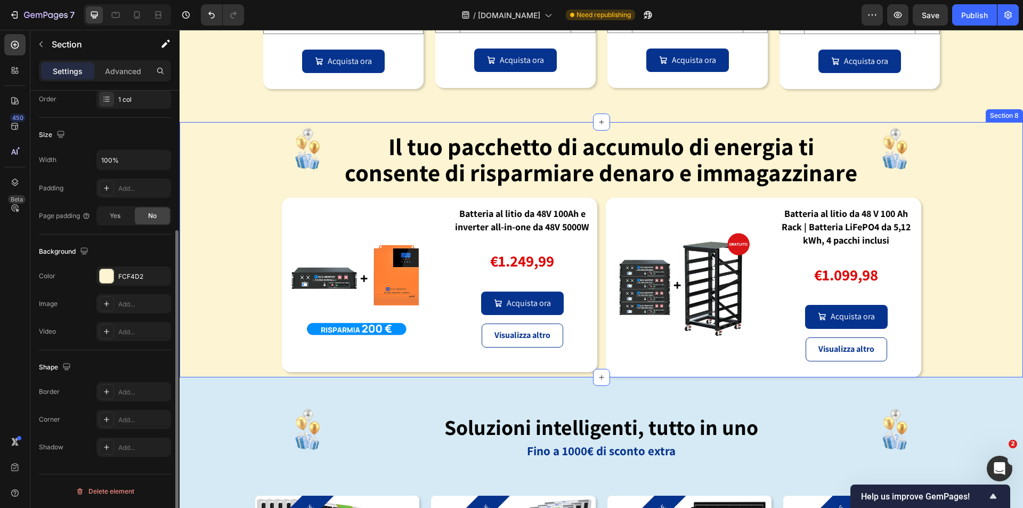
scroll to position [0, 0]
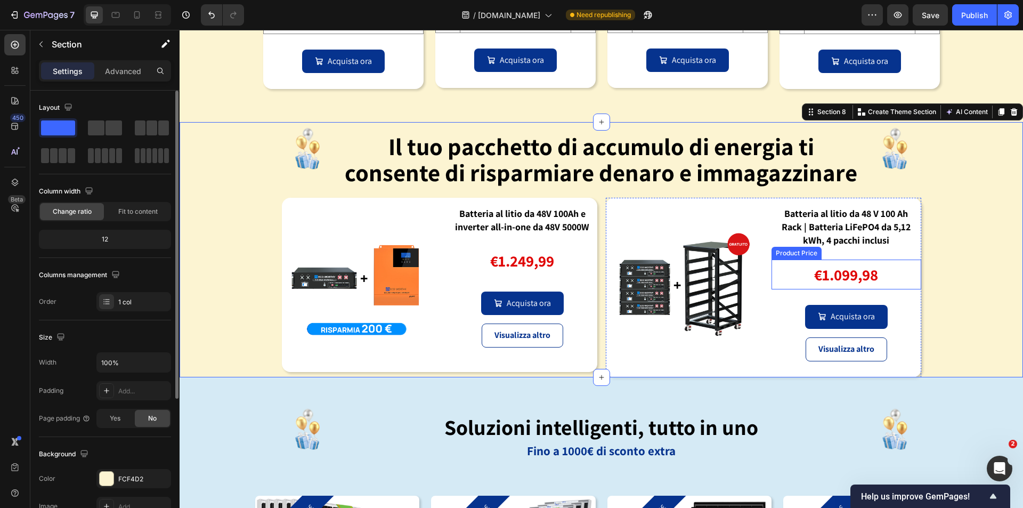
click at [867, 275] on div "€1.099,98" at bounding box center [846, 274] width 150 height 30
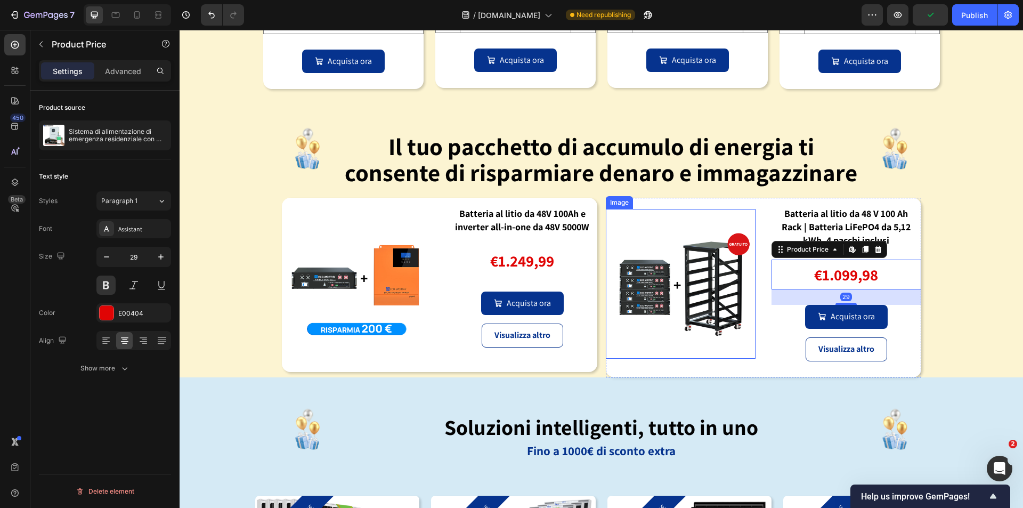
drag, startPoint x: 704, startPoint y: 263, endPoint x: 661, endPoint y: 266, distance: 43.2
click at [703, 264] on img at bounding box center [681, 284] width 150 height 150
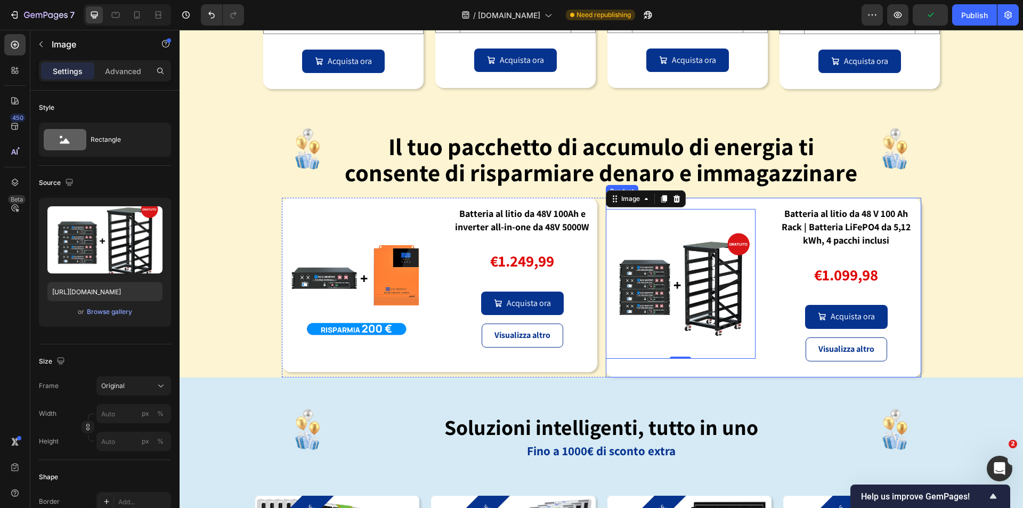
click at [829, 217] on strong "Batteria al litio da 48 V 100 Ah" at bounding box center [846, 213] width 124 height 12
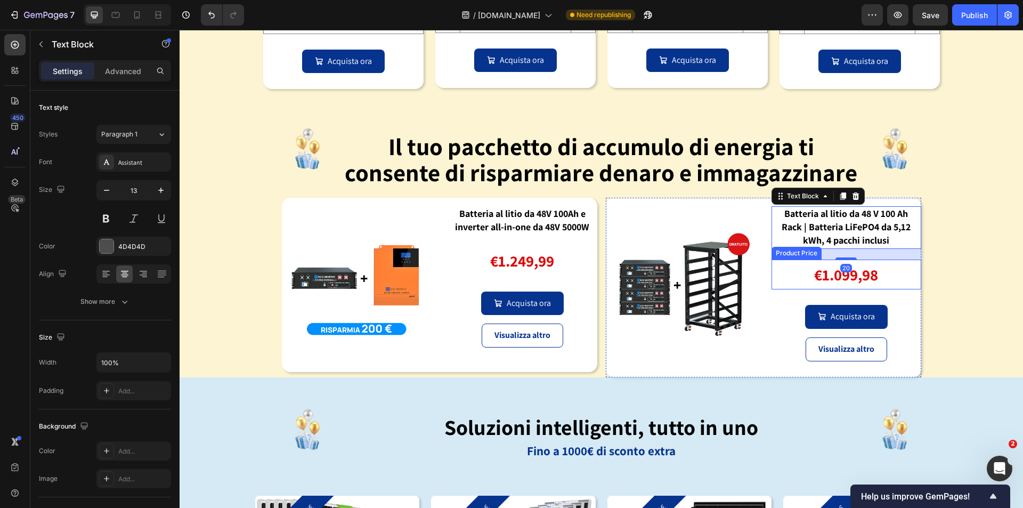
drag, startPoint x: 879, startPoint y: 279, endPoint x: 844, endPoint y: 282, distance: 34.8
click at [878, 279] on div "€1.099,98" at bounding box center [846, 274] width 150 height 30
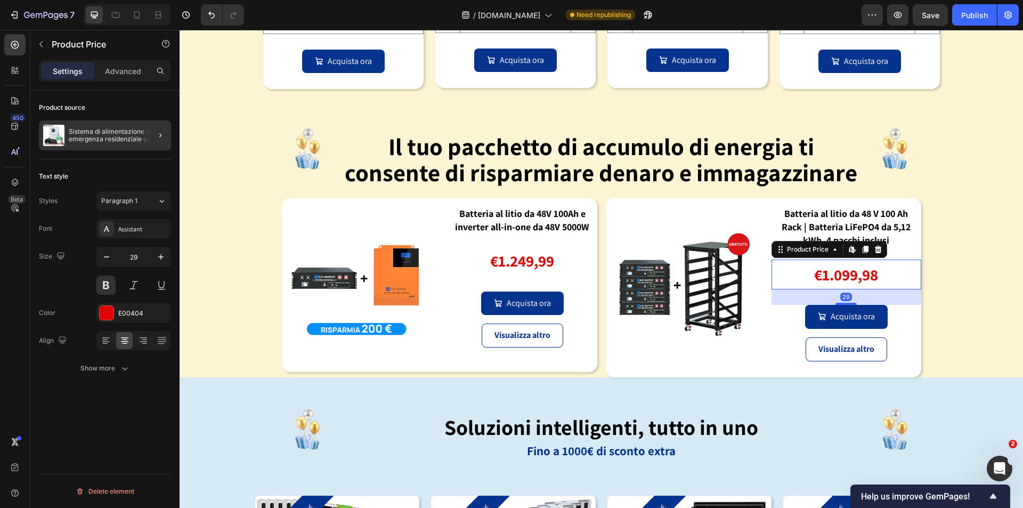
click at [167, 135] on div at bounding box center [156, 135] width 30 height 30
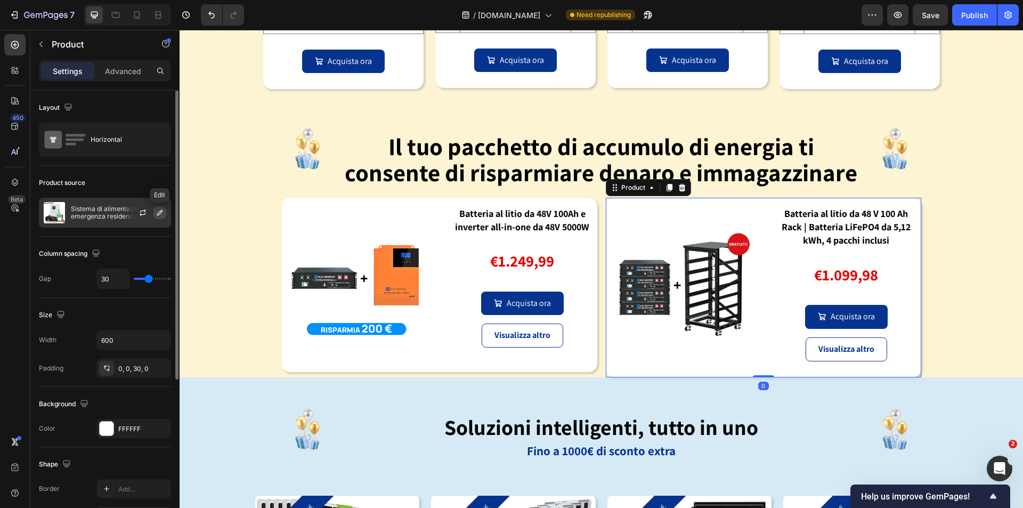
click at [162, 215] on icon "button" at bounding box center [160, 212] width 9 height 9
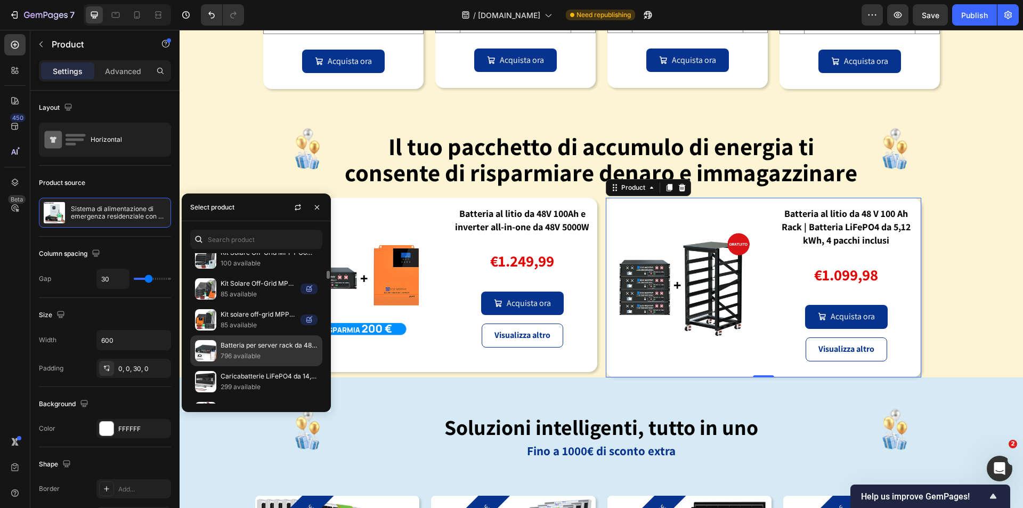
scroll to position [373, 0]
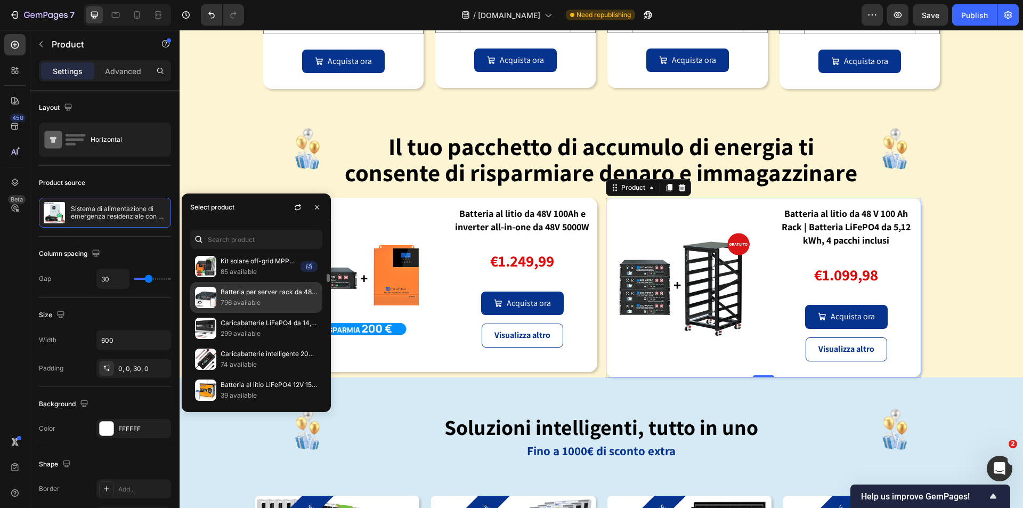
click at [236, 303] on p "796 available" at bounding box center [269, 302] width 97 height 11
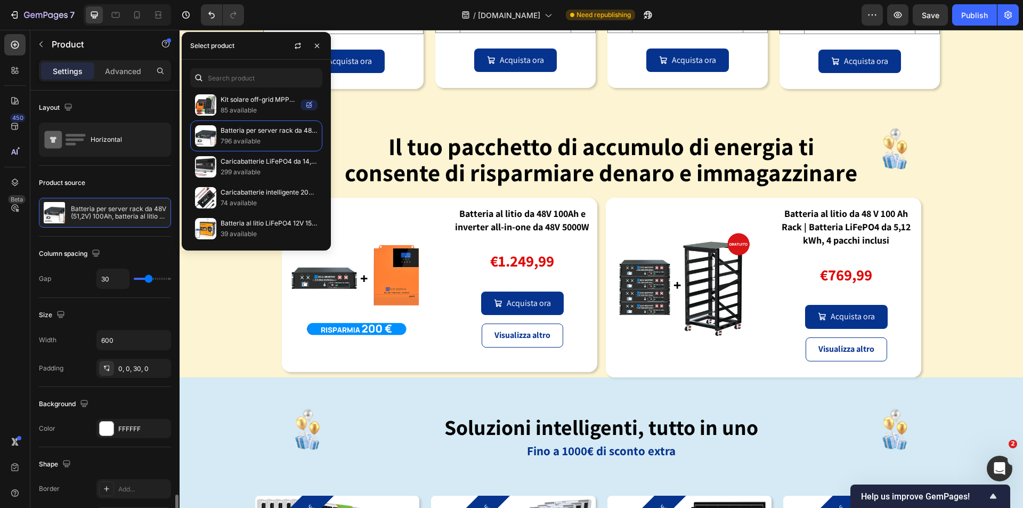
scroll to position [245, 0]
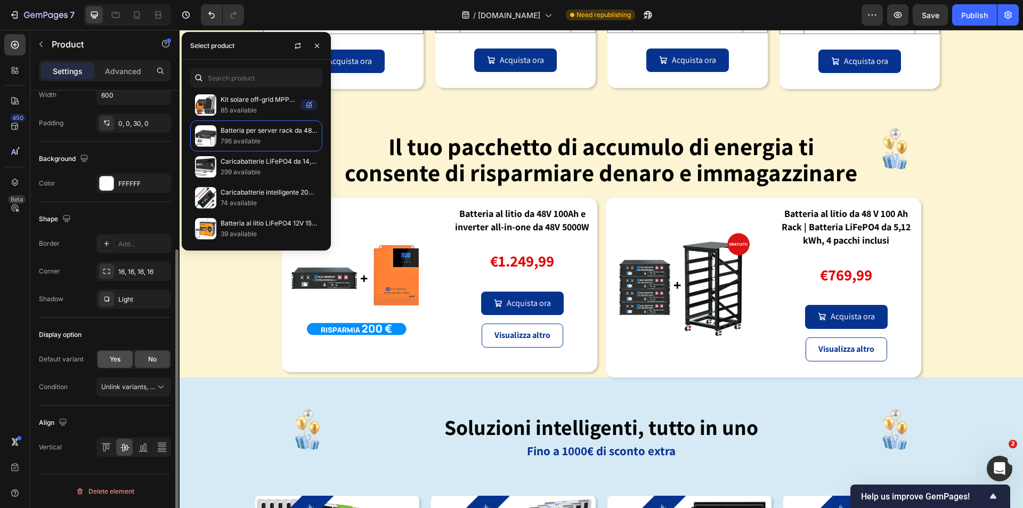
click at [118, 362] on span "Yes" at bounding box center [115, 359] width 11 height 10
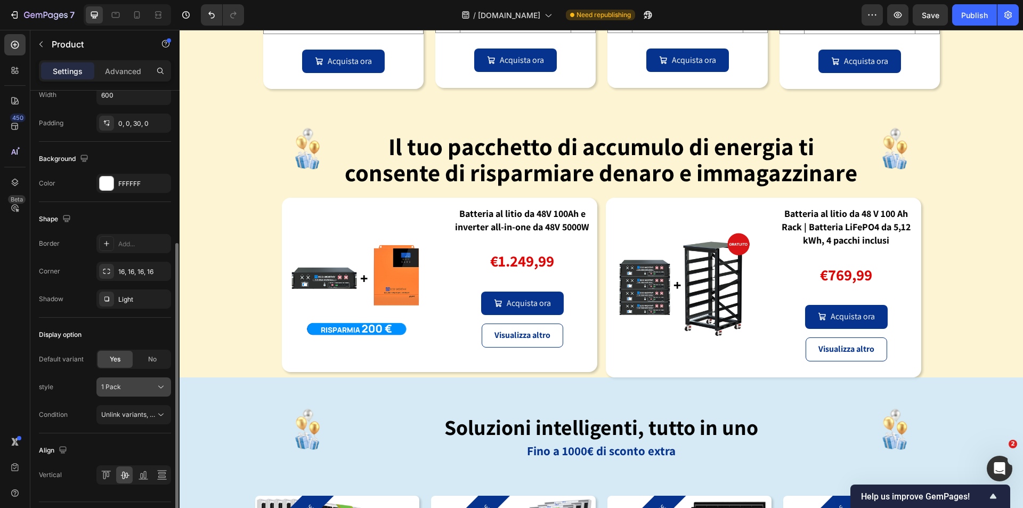
click at [146, 386] on div "1 Pack" at bounding box center [127, 387] width 52 height 10
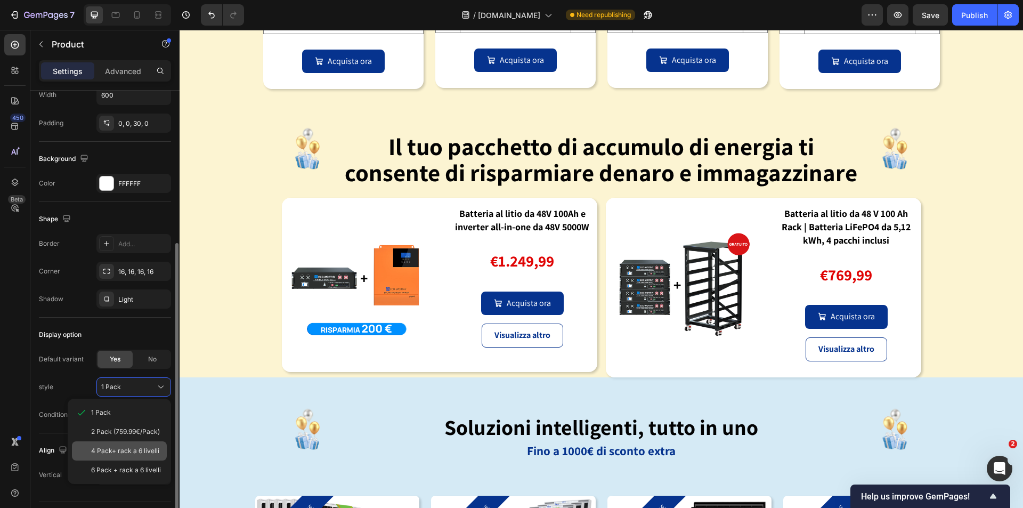
click at [123, 449] on span "4 Pack+ rack a 6 livelli" at bounding box center [125, 451] width 68 height 10
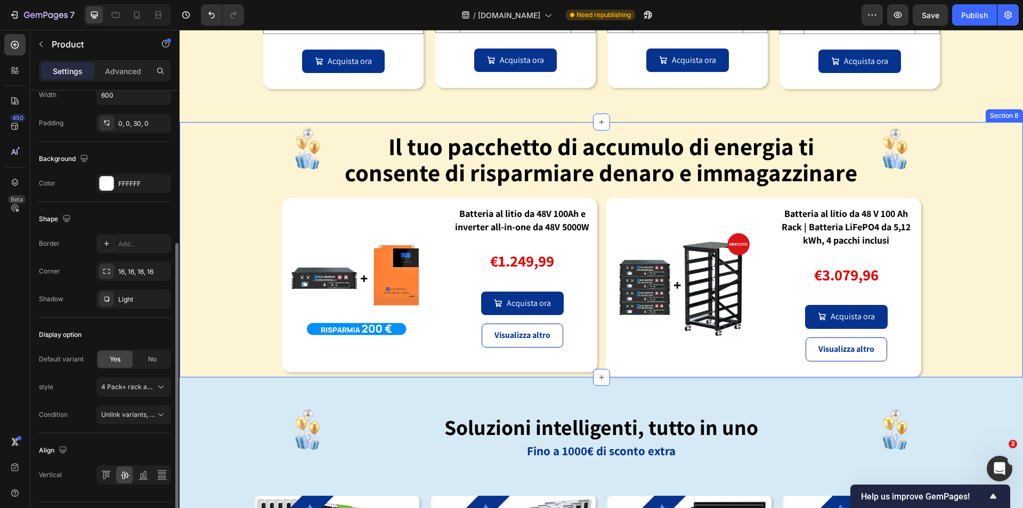
click at [948, 310] on div "Image ⁠⁠⁠⁠⁠⁠⁠ Il tuo pacchetto di accumulo di energia ti consente di risparmiar…" at bounding box center [601, 249] width 843 height 255
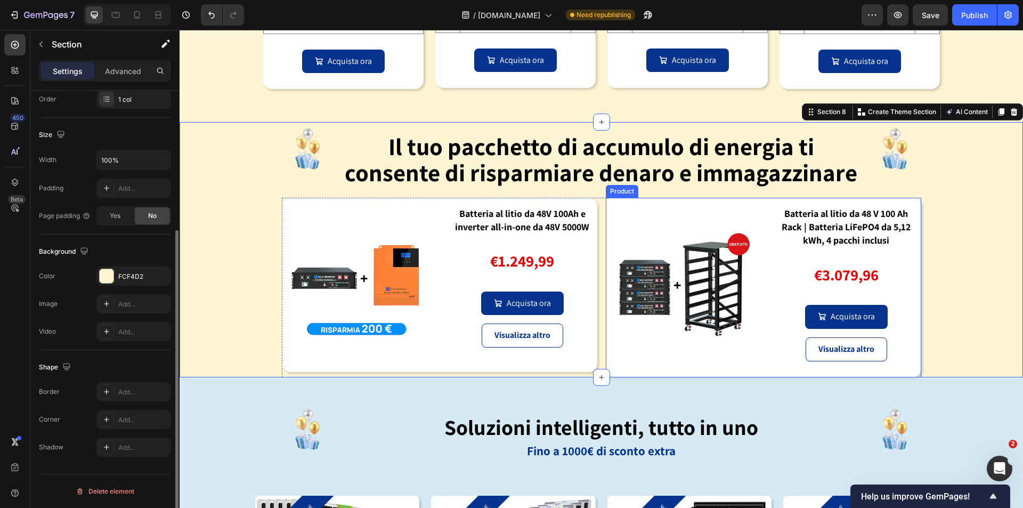
scroll to position [0, 0]
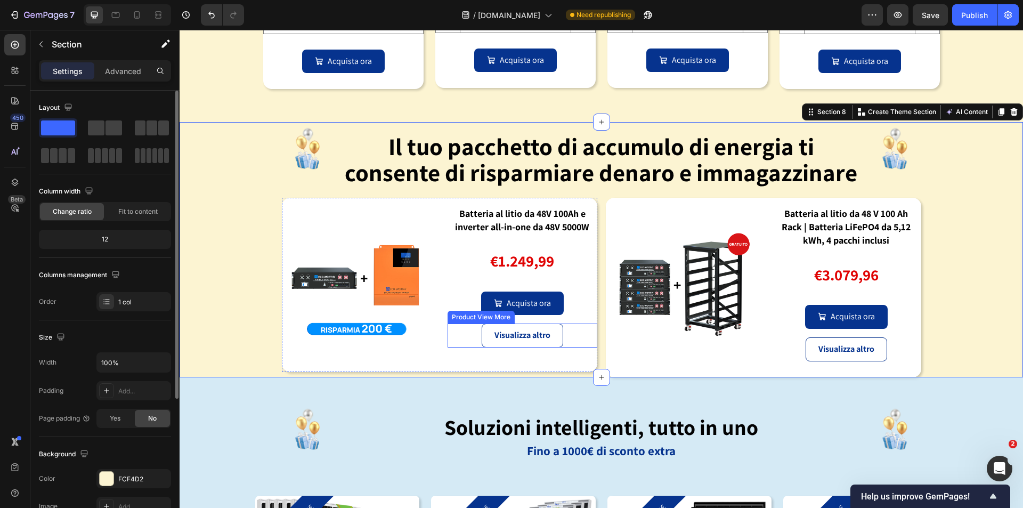
click at [566, 339] on div "Visualizza altro" at bounding box center [522, 335] width 150 height 24
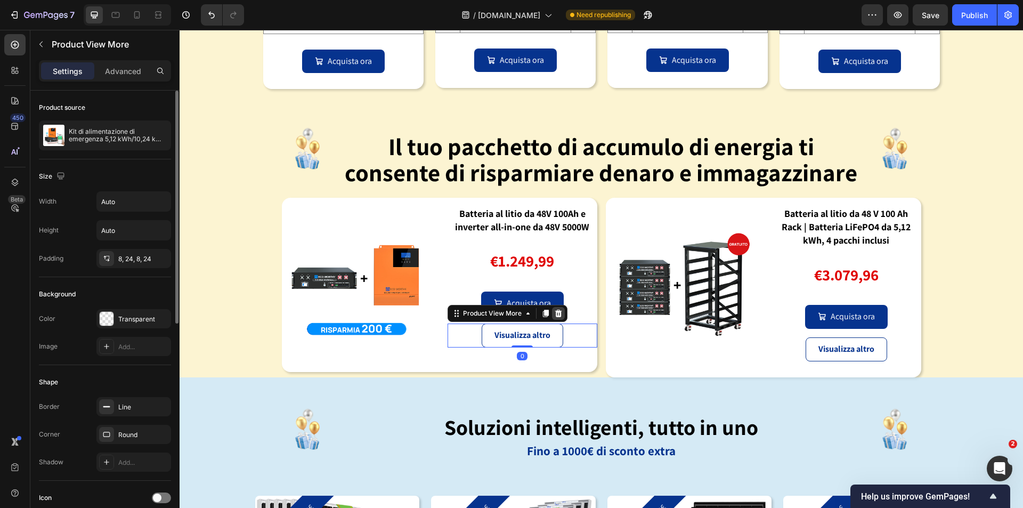
click at [557, 315] on icon at bounding box center [558, 313] width 9 height 9
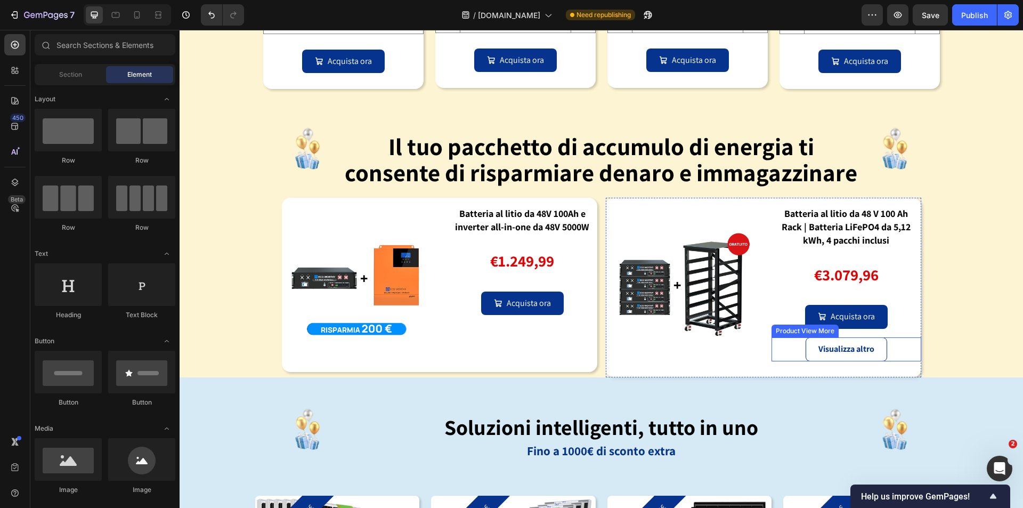
click at [888, 347] on div "Visualizza altro" at bounding box center [846, 349] width 150 height 24
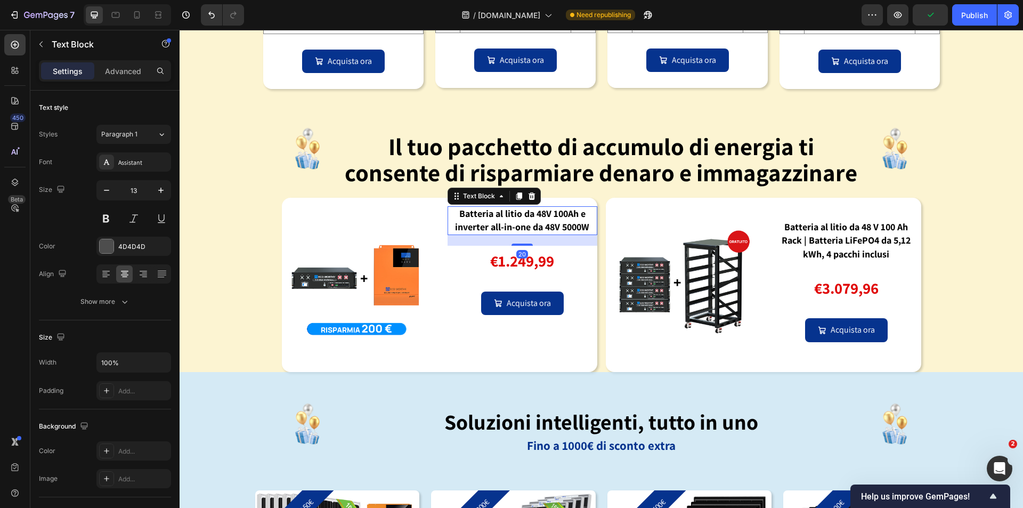
click at [557, 224] on strong "Batteria al litio da 48V 100Ah e inverter all-in-one da 48V 5000W" at bounding box center [522, 220] width 134 height 26
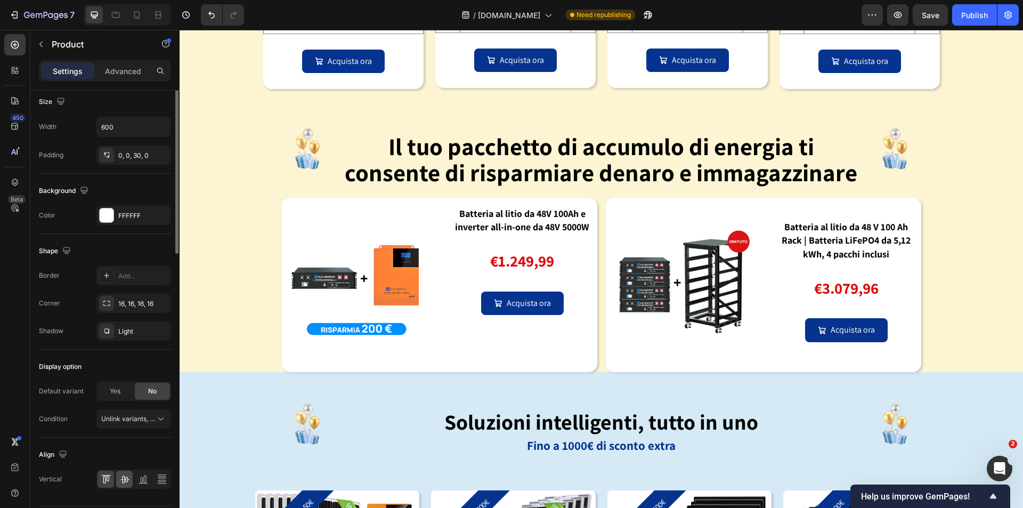
scroll to position [245, 0]
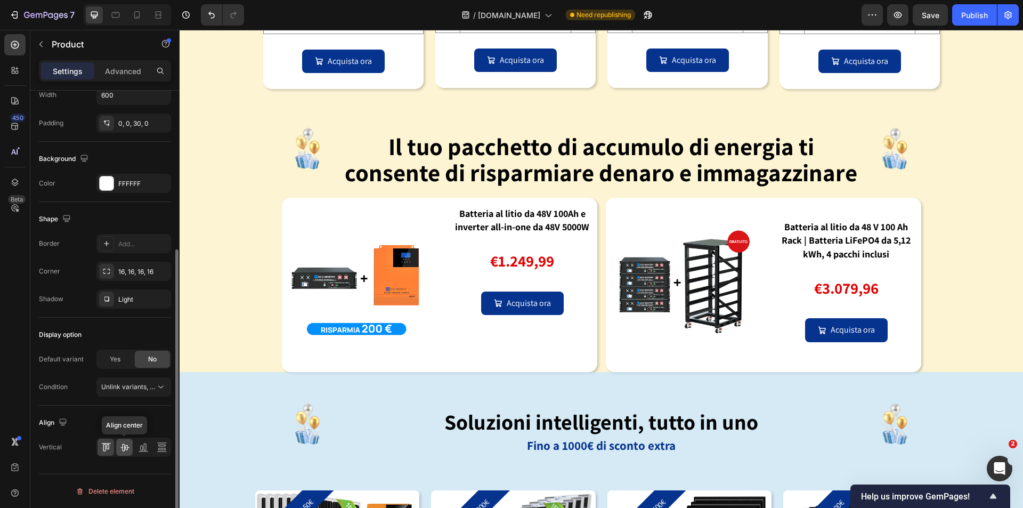
drag, startPoint x: 127, startPoint y: 450, endPoint x: 119, endPoint y: 437, distance: 15.1
click at [127, 450] on icon at bounding box center [124, 447] width 9 height 7
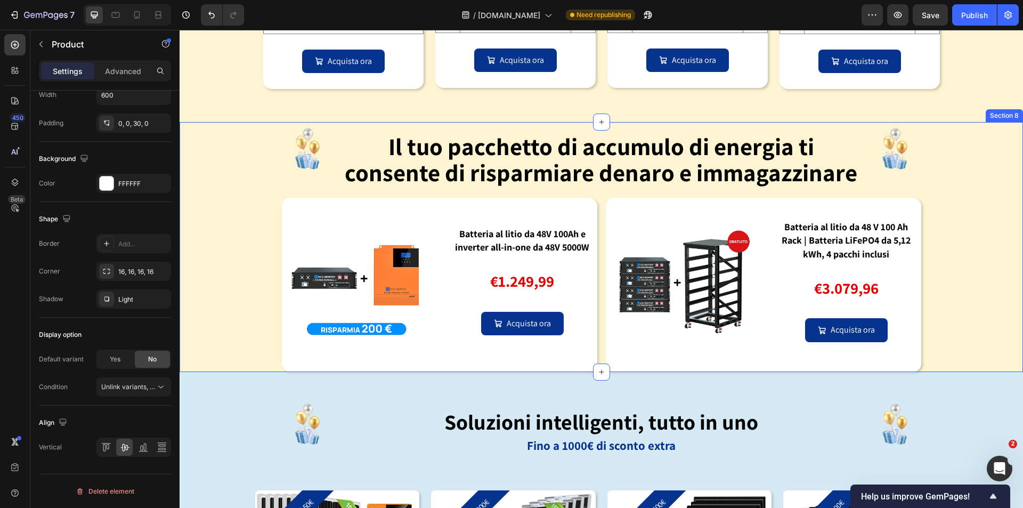
click at [952, 278] on div "Image ⁠⁠⁠⁠⁠⁠⁠ Il tuo pacchetto di accumulo di energia ti consente di risparmiar…" at bounding box center [601, 246] width 843 height 249
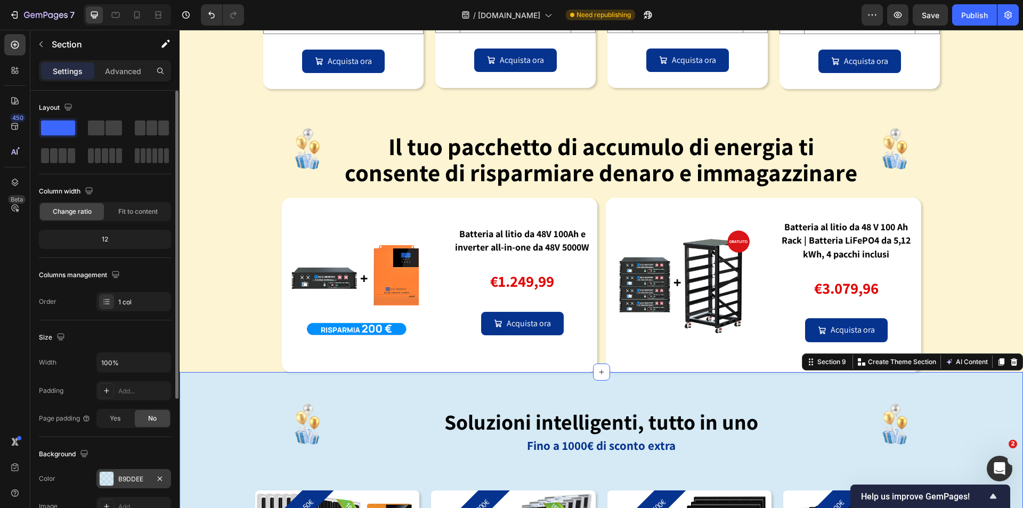
drag, startPoint x: 103, startPoint y: 483, endPoint x: 128, endPoint y: 483, distance: 25.0
click at [103, 482] on div at bounding box center [107, 478] width 14 height 14
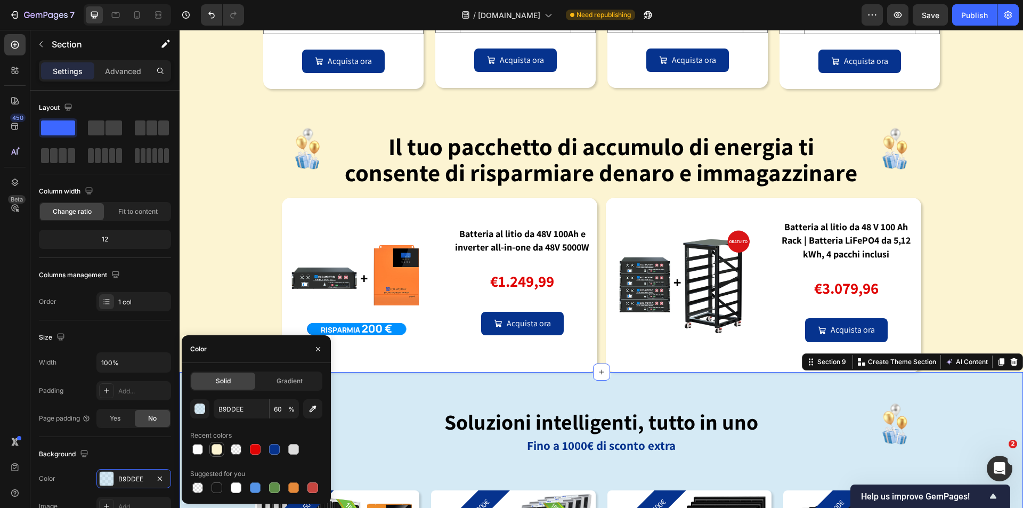
click at [217, 447] on div at bounding box center [216, 449] width 11 height 11
type input "FCF4D2"
type input "100"
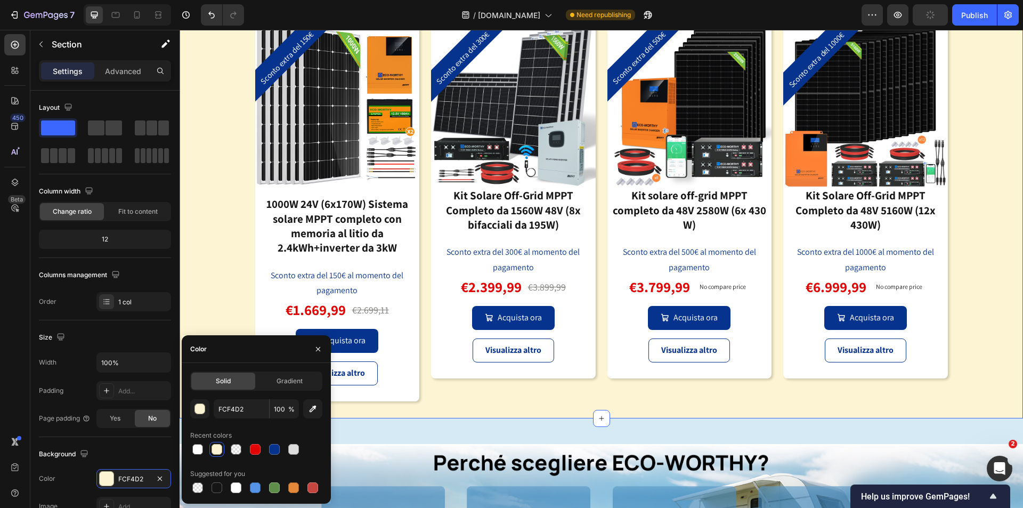
scroll to position [2287, 0]
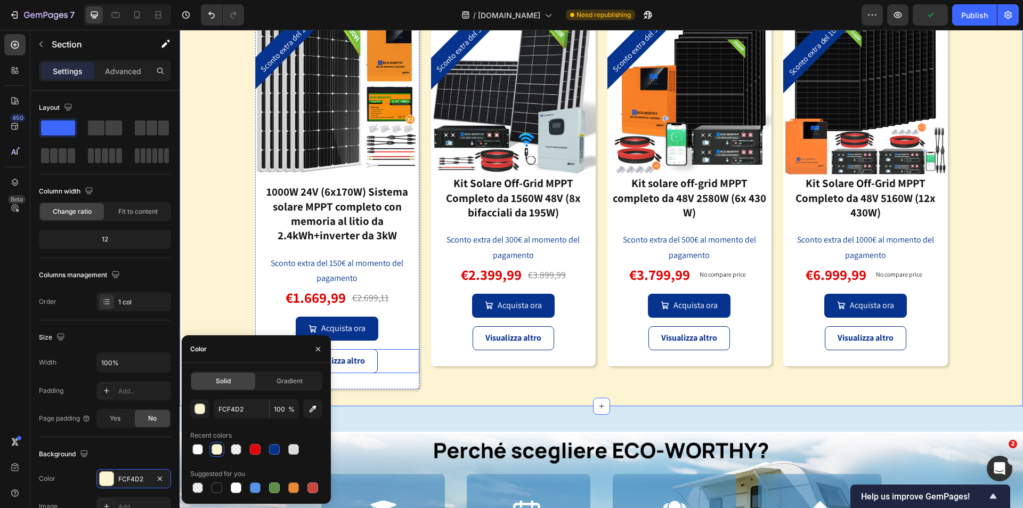
click at [388, 361] on div "Visualizza altro" at bounding box center [337, 361] width 165 height 24
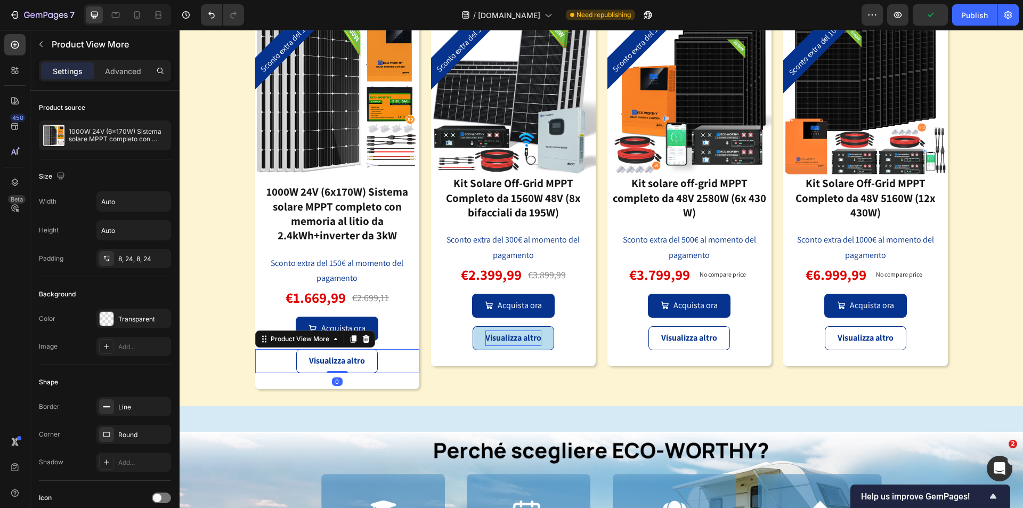
drag, startPoint x: 360, startPoint y: 338, endPoint x: 529, endPoint y: 339, distance: 169.4
click at [364, 339] on icon at bounding box center [366, 339] width 9 height 9
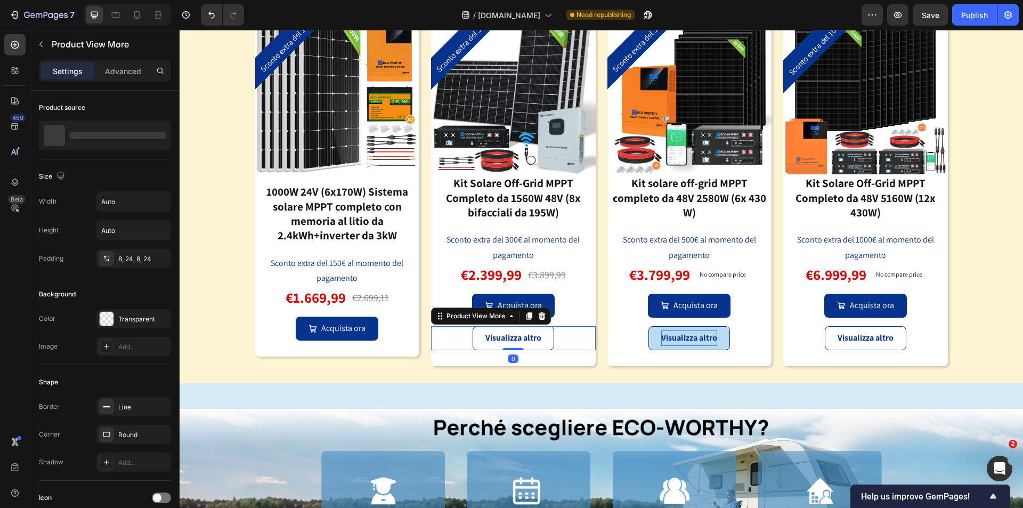
drag, startPoint x: 540, startPoint y: 320, endPoint x: 660, endPoint y: 341, distance: 122.2
click at [541, 320] on div at bounding box center [541, 315] width 13 height 13
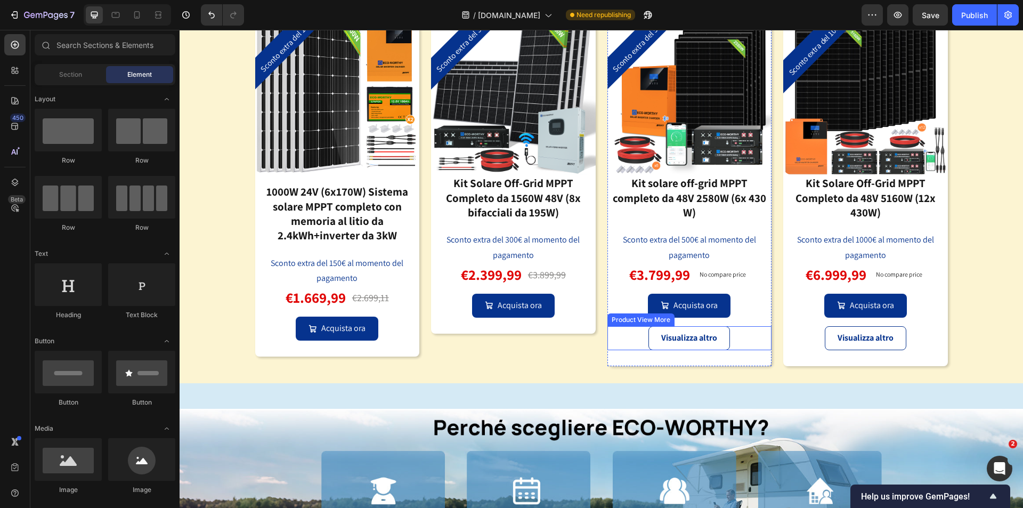
click at [738, 341] on div "Visualizza altro" at bounding box center [689, 338] width 165 height 24
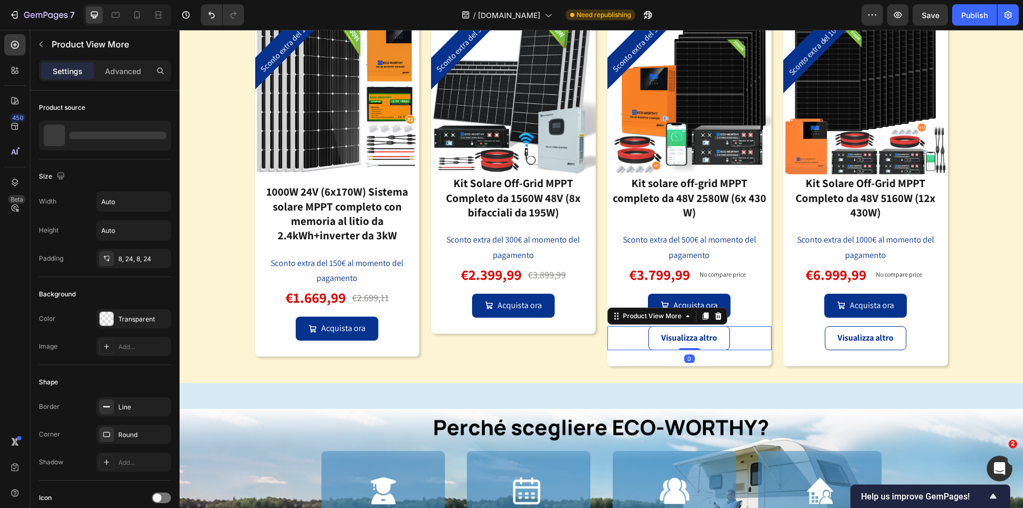
click at [714, 317] on icon at bounding box center [718, 316] width 9 height 9
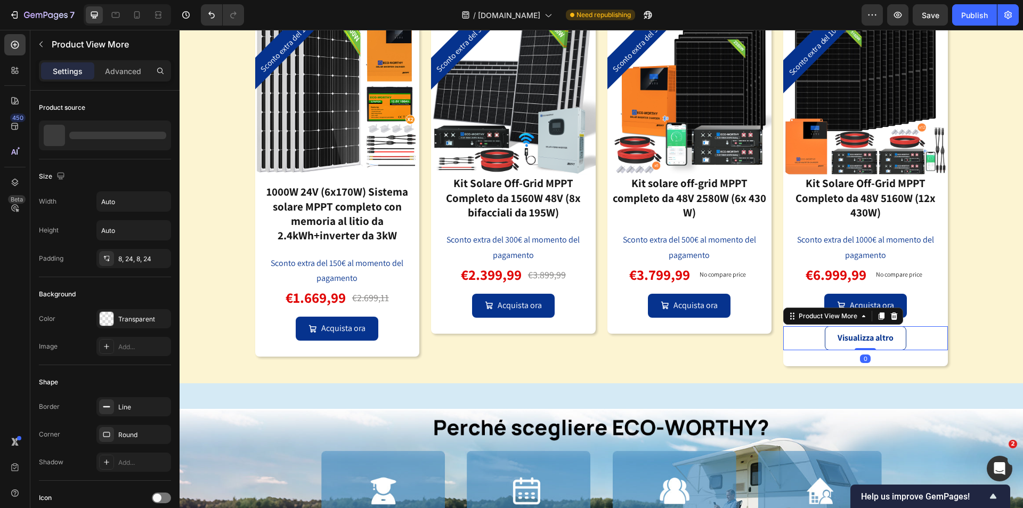
click at [928, 347] on div "Visualizza altro" at bounding box center [865, 338] width 165 height 24
click at [890, 316] on icon at bounding box center [894, 316] width 9 height 9
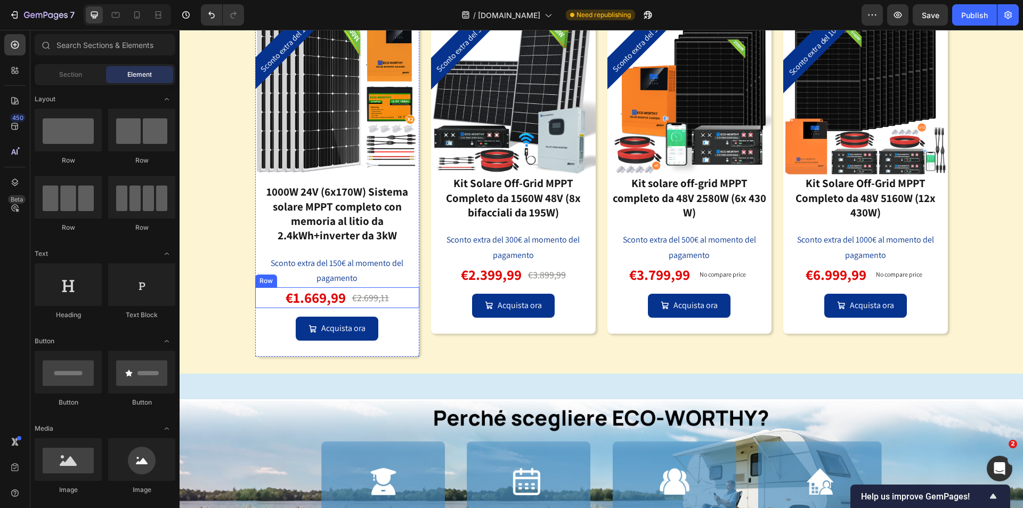
click at [401, 301] on div "€1.669,99 Product Price Product Price €2.699,11 Product Price Product Price Row" at bounding box center [337, 297] width 165 height 21
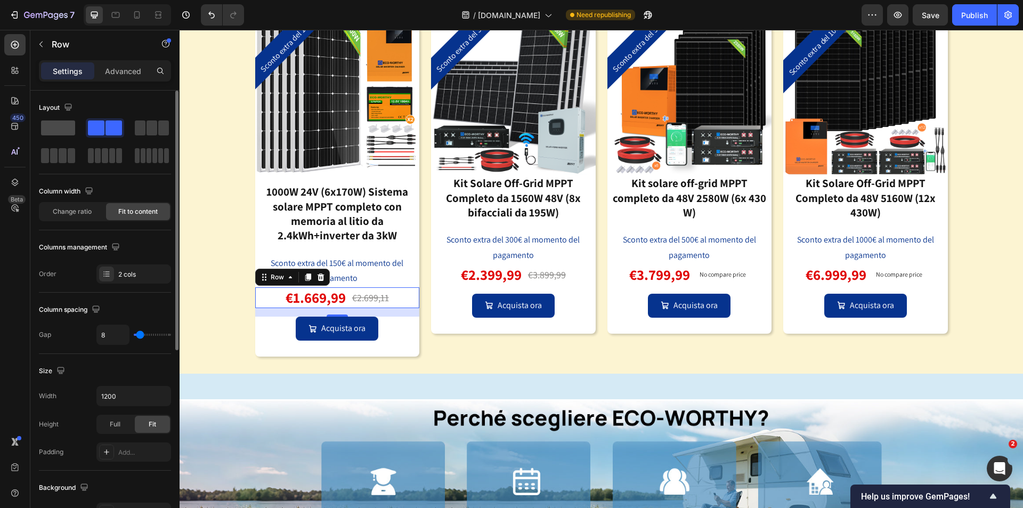
click at [69, 127] on span at bounding box center [58, 127] width 34 height 15
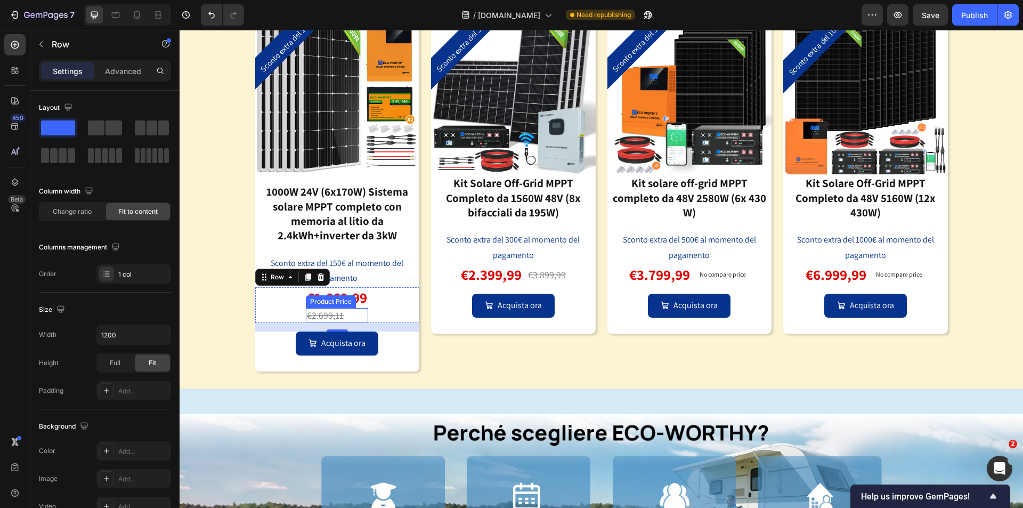
click at [351, 312] on div "€2.699,11" at bounding box center [337, 315] width 62 height 14
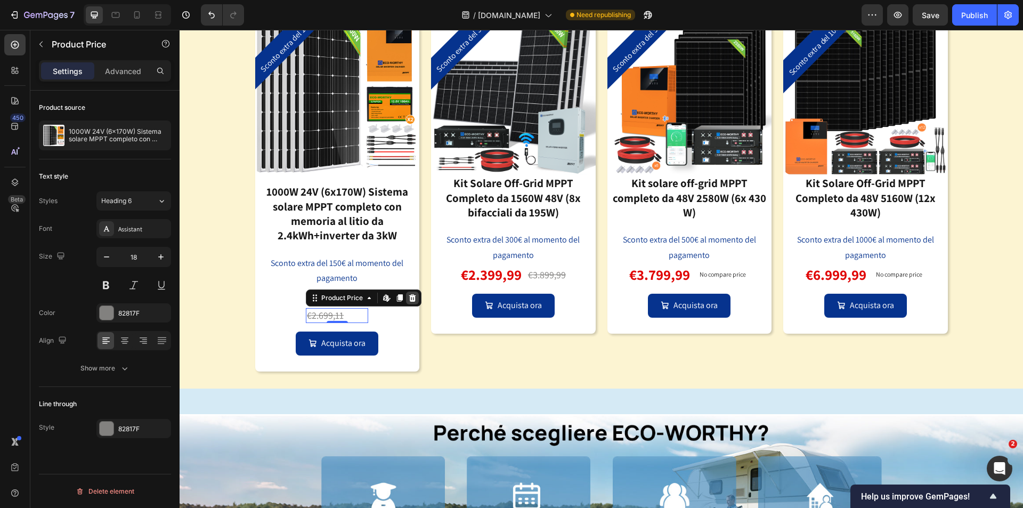
click at [409, 300] on icon at bounding box center [412, 297] width 7 height 7
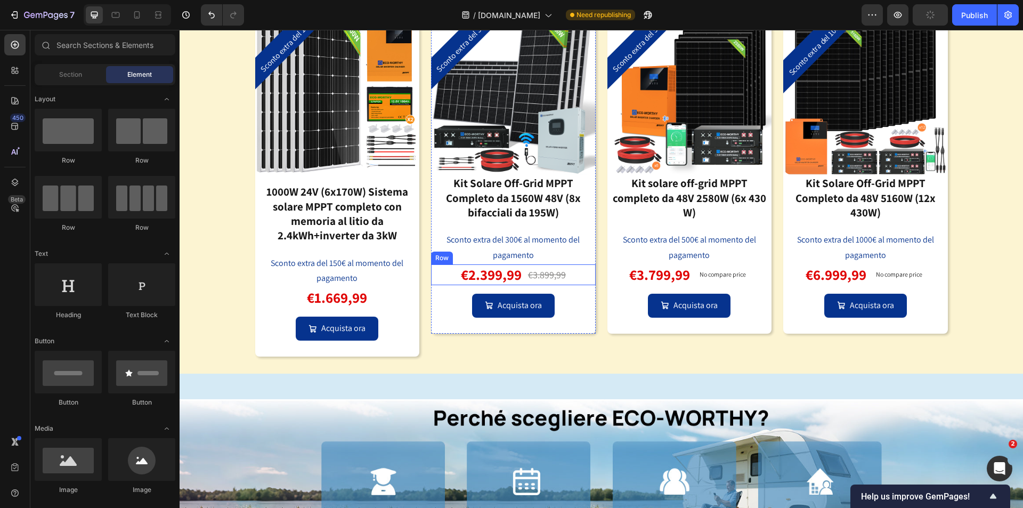
click at [574, 276] on div "€2.399,99 Product Price Product Price €3.899,99 Product Price Product Price Row" at bounding box center [513, 274] width 165 height 21
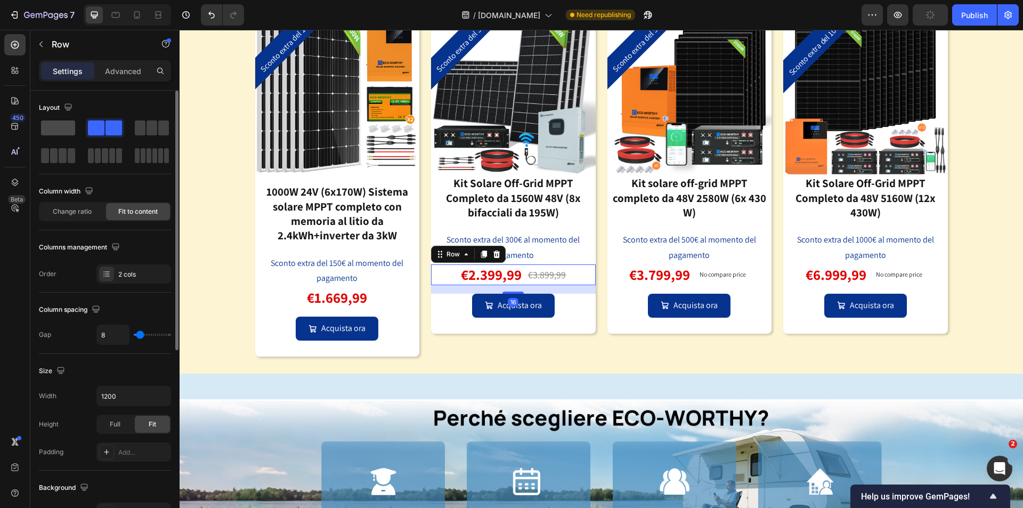
click at [70, 127] on span at bounding box center [58, 127] width 34 height 15
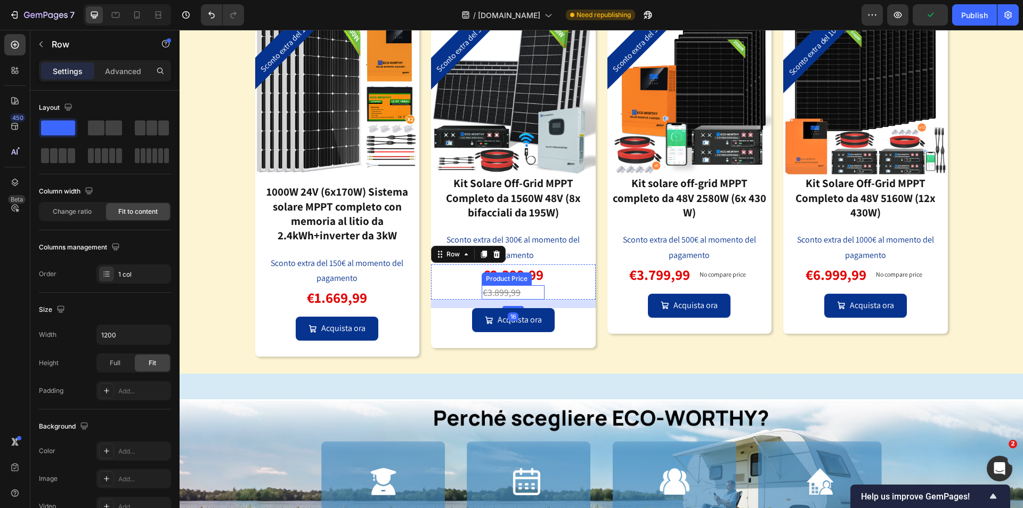
click at [520, 292] on div "€3.899,99" at bounding box center [513, 292] width 63 height 14
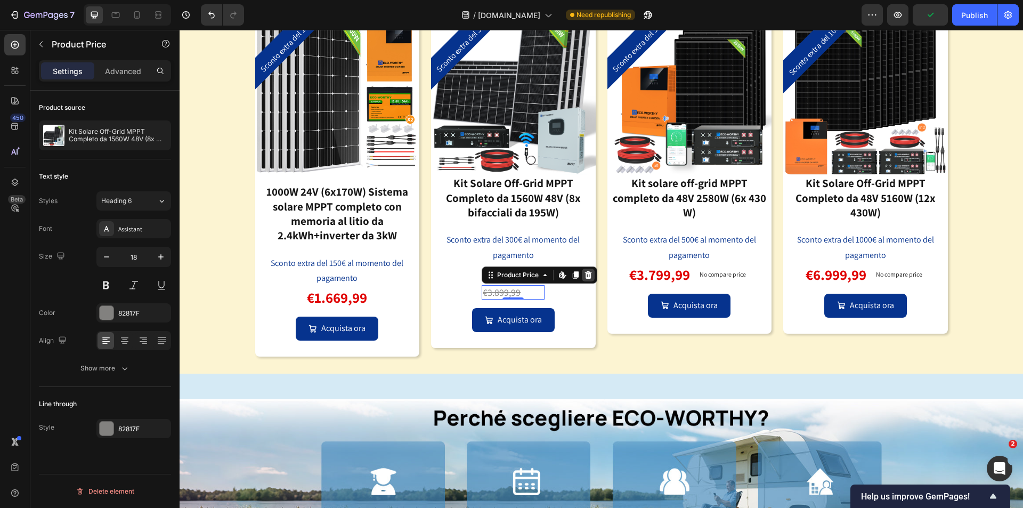
click at [588, 275] on icon at bounding box center [588, 275] width 9 height 9
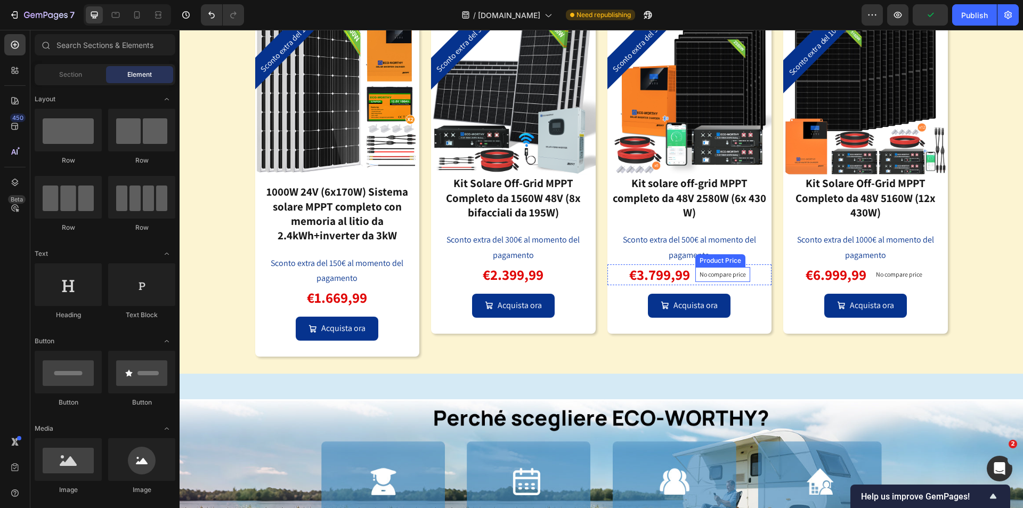
click at [744, 277] on div "No compare price" at bounding box center [722, 274] width 55 height 15
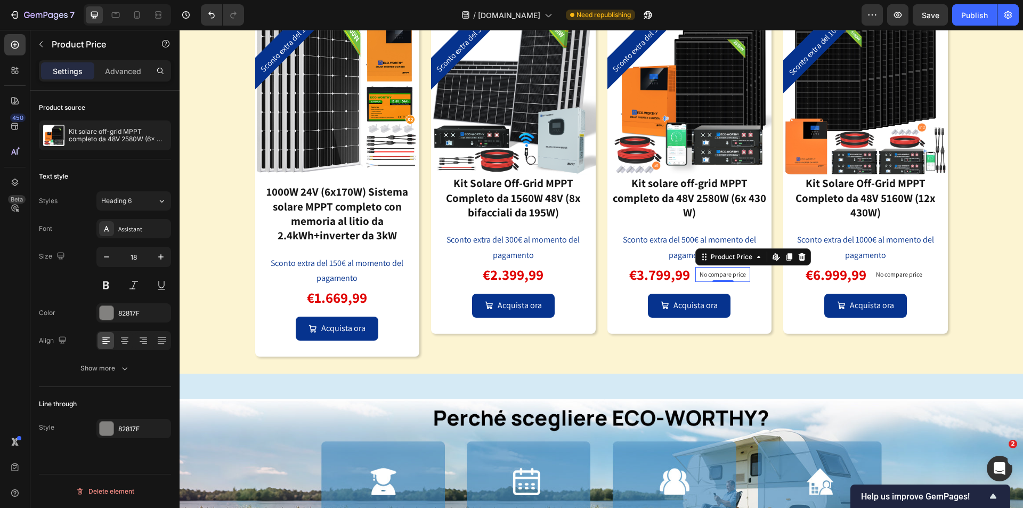
click at [73, 71] on p "Settings" at bounding box center [68, 71] width 30 height 11
click at [756, 279] on div "€3.799,99 Product Price Product Price No compare price Product Price Edit conte…" at bounding box center [689, 274] width 165 height 21
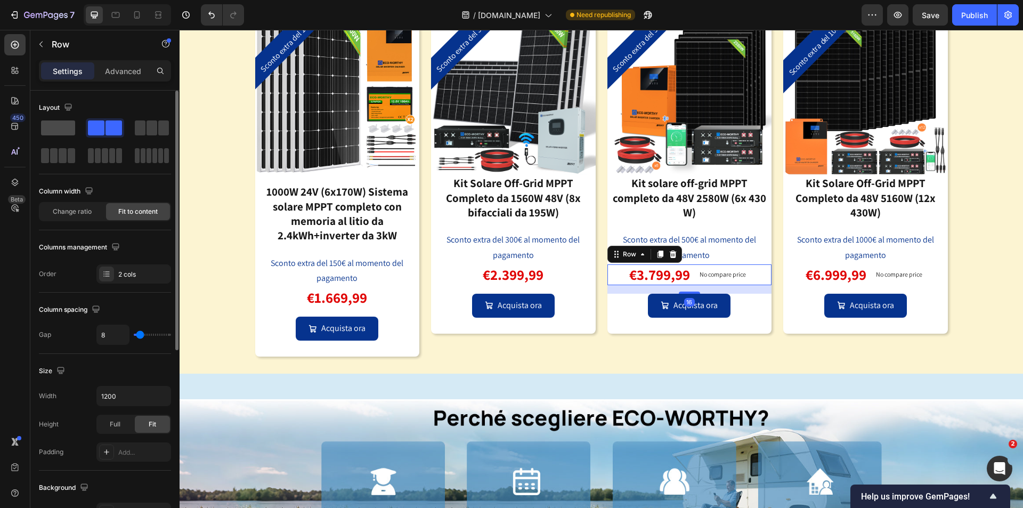
click at [71, 126] on span at bounding box center [58, 127] width 34 height 15
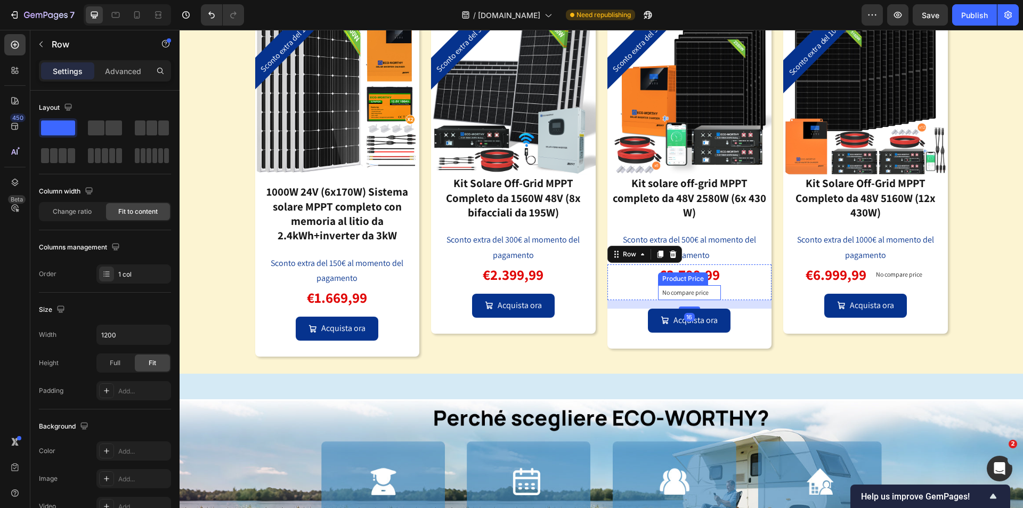
click at [691, 290] on p "No compare price" at bounding box center [689, 292] width 54 height 6
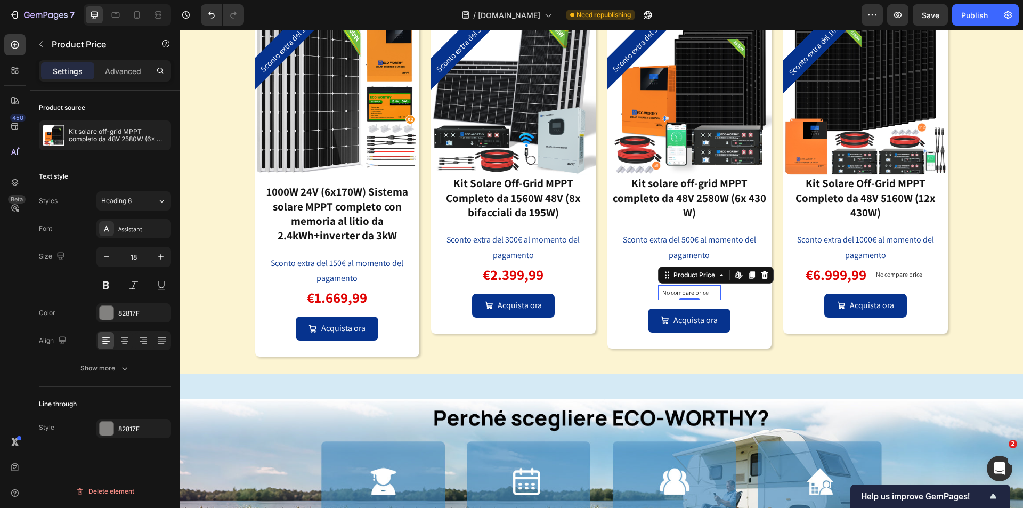
click at [761, 273] on icon at bounding box center [764, 274] width 7 height 7
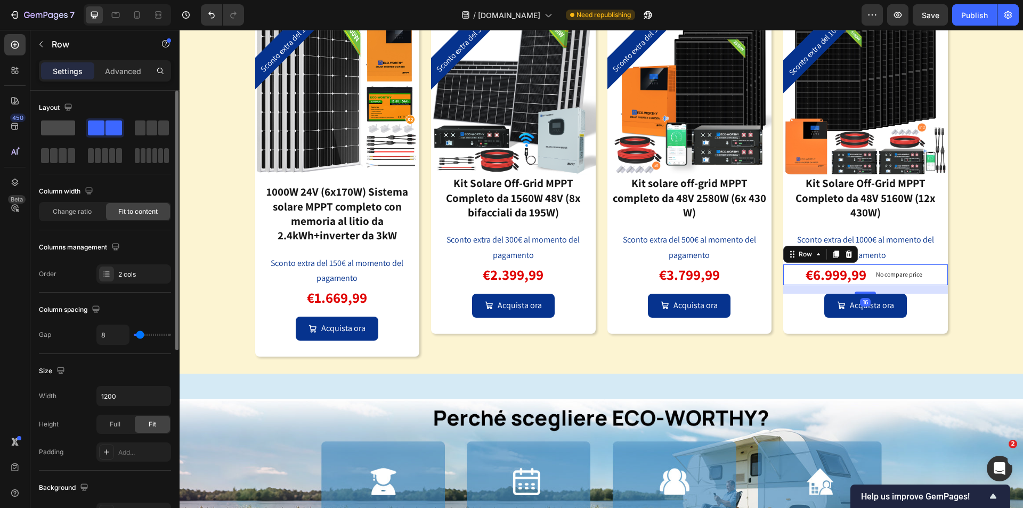
click at [61, 129] on span at bounding box center [58, 127] width 34 height 15
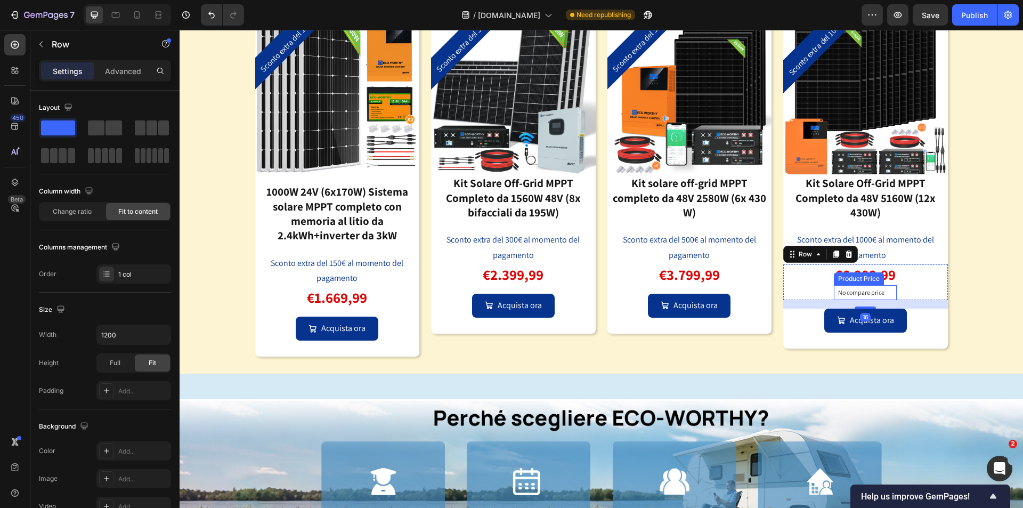
click at [860, 293] on p "No compare price" at bounding box center [865, 292] width 54 height 6
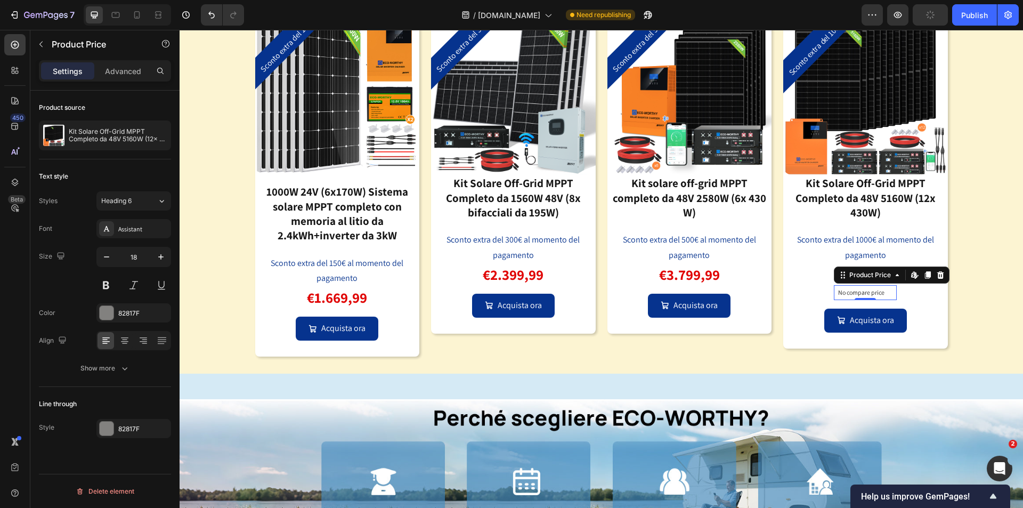
click at [937, 275] on icon at bounding box center [940, 274] width 7 height 7
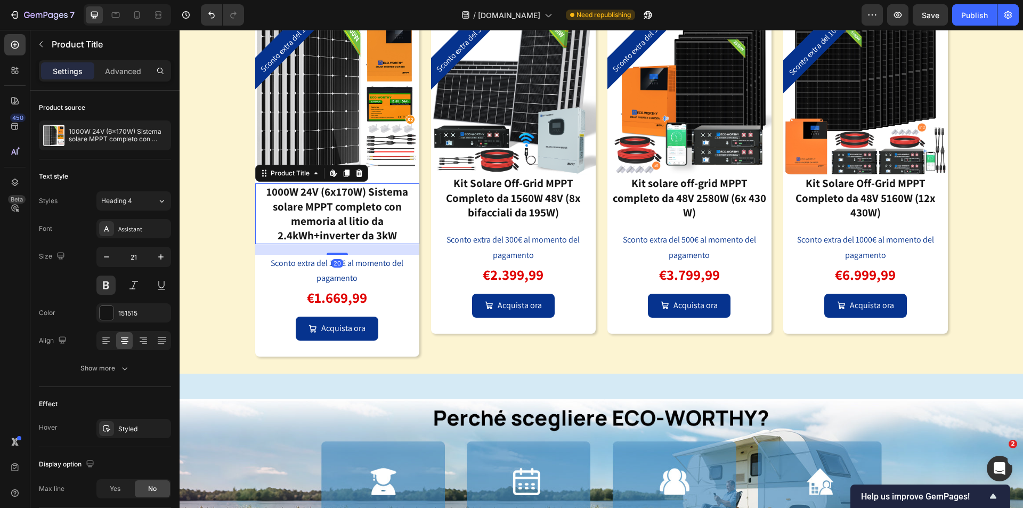
click at [325, 230] on div "1000W 24V (6x170W) Sistema solare MPPT completo con memoria al litio da 2.4kWh+…" at bounding box center [337, 213] width 165 height 60
click at [113, 484] on span "Yes" at bounding box center [115, 489] width 11 height 10
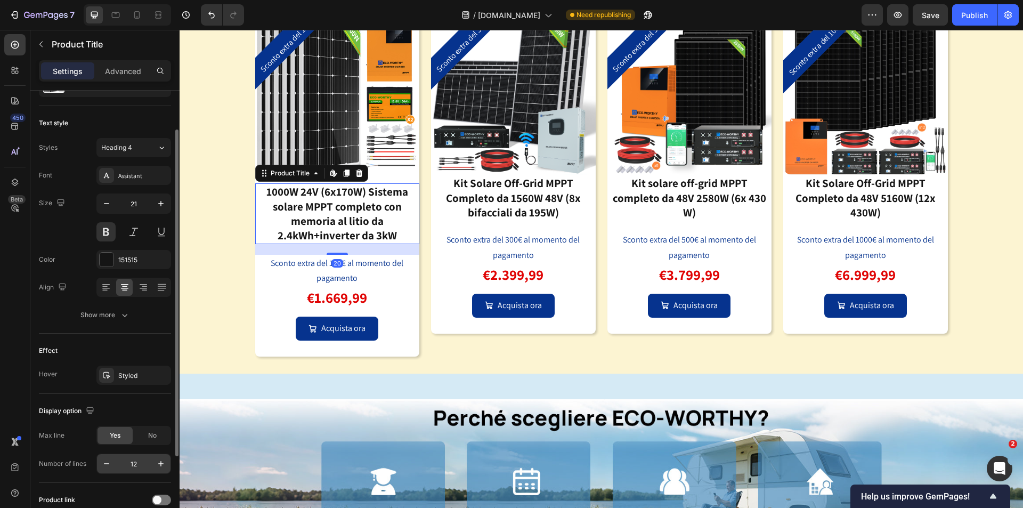
click at [139, 468] on input "12" at bounding box center [133, 463] width 35 height 19
type input "3"
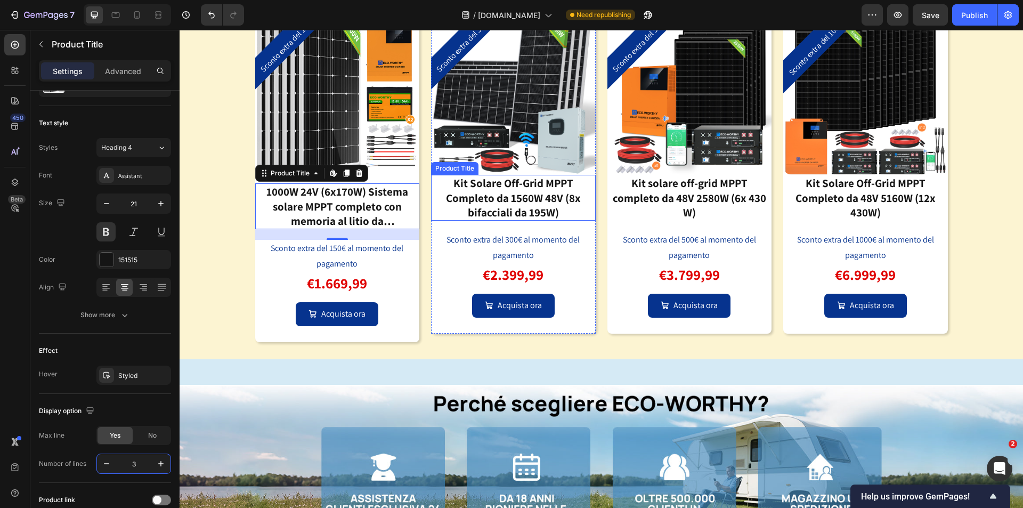
click at [501, 207] on div "Kit Solare Off-Grid MPPT Completo da 1560W 48V (8x bifacciali da 195W)" at bounding box center [513, 198] width 165 height 46
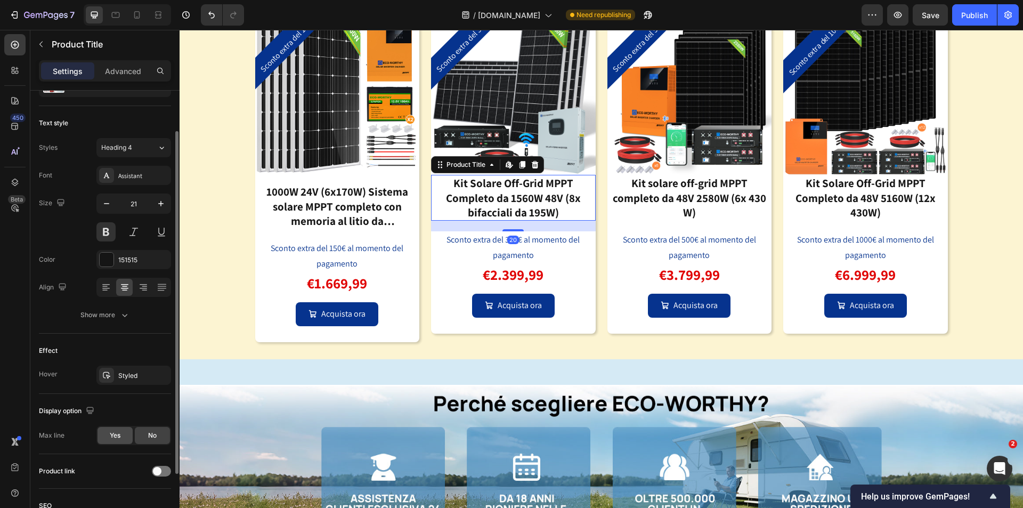
click at [114, 436] on span "Yes" at bounding box center [115, 435] width 11 height 10
click at [142, 468] on input "12" at bounding box center [133, 463] width 35 height 19
type input "3"
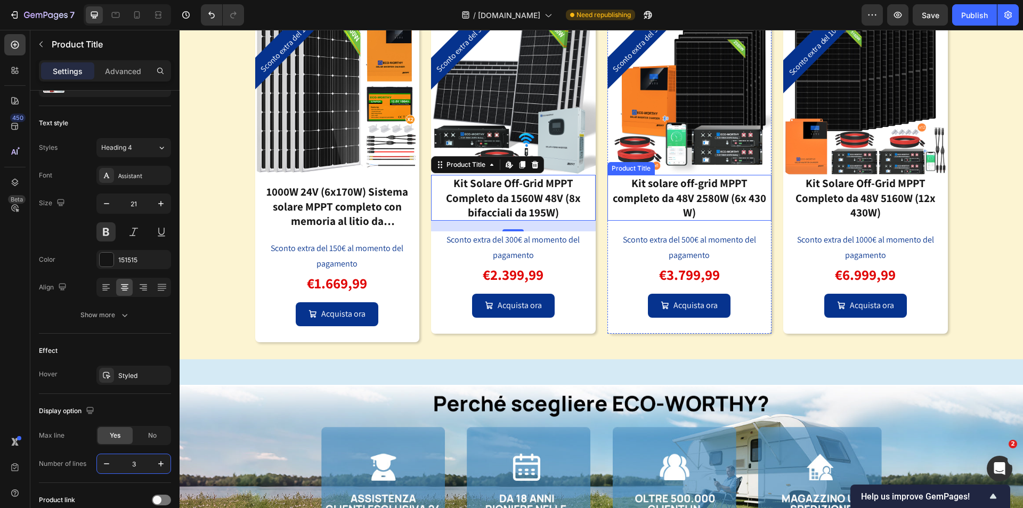
click at [653, 195] on div "Kit solare off-grid MPPT completo da 48V 2580W (6x 430 W)" at bounding box center [689, 198] width 165 height 46
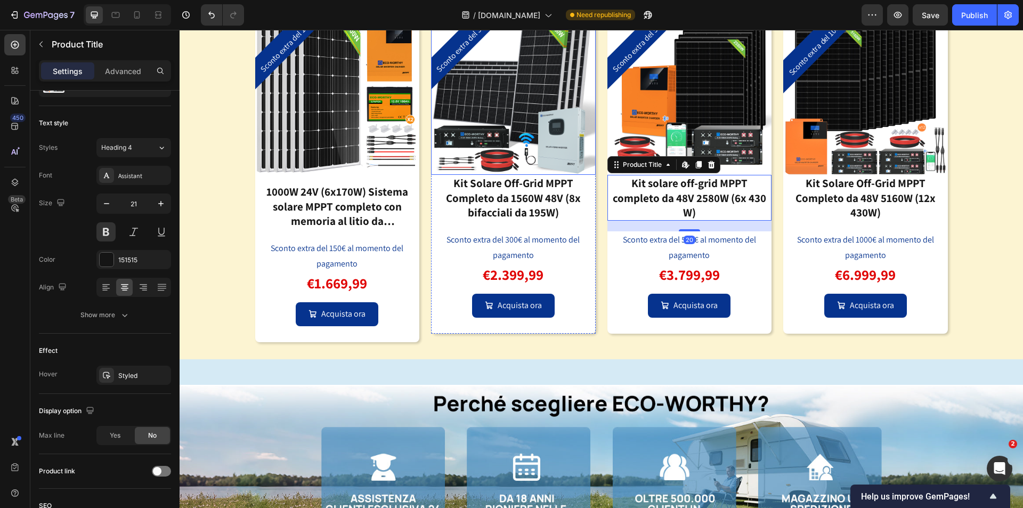
click at [520, 111] on img at bounding box center [513, 93] width 165 height 165
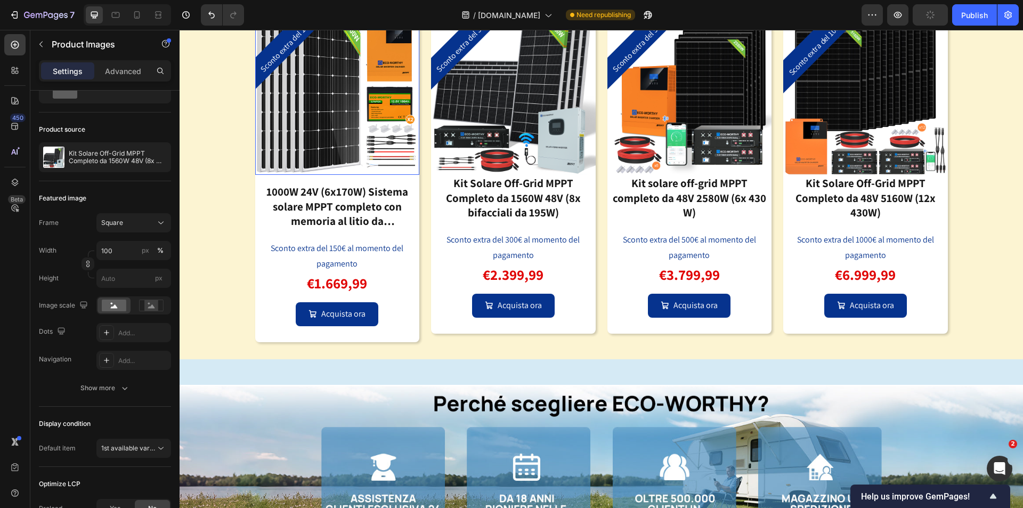
click at [345, 133] on img at bounding box center [337, 93] width 165 height 165
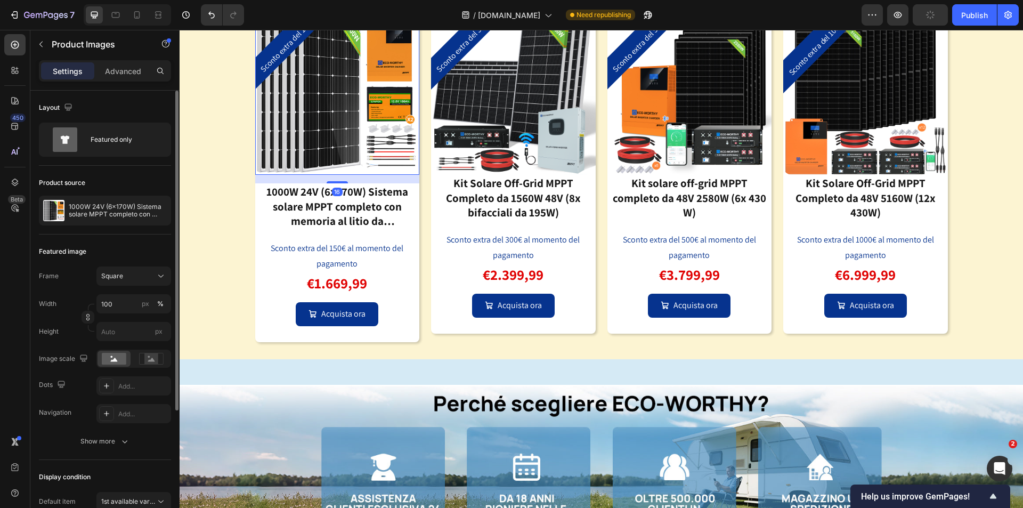
click at [339, 180] on div "16" at bounding box center [337, 179] width 165 height 9
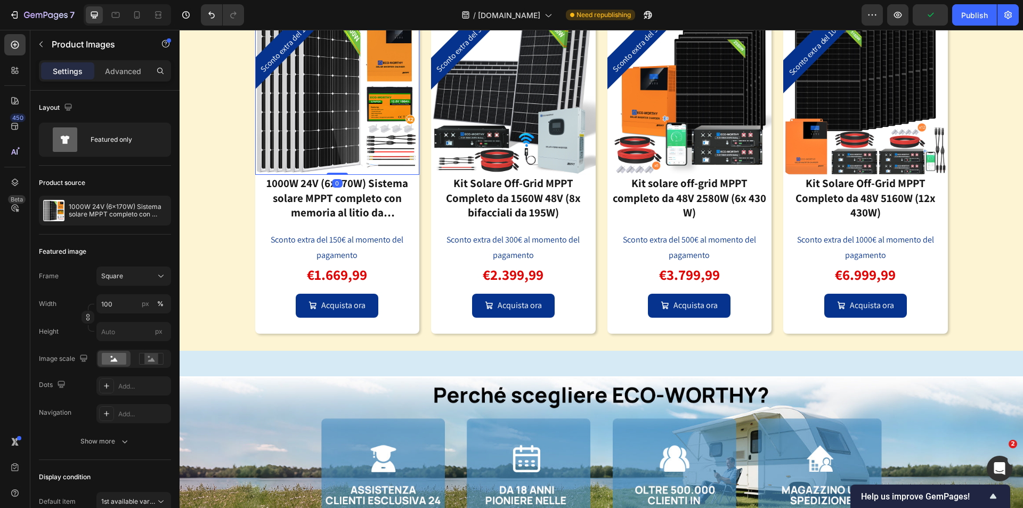
drag, startPoint x: 338, startPoint y: 182, endPoint x: 994, endPoint y: 282, distance: 663.9
click at [346, 131] on div "Sconto extra del 150€ Product Badge Product Images 0" at bounding box center [337, 93] width 165 height 165
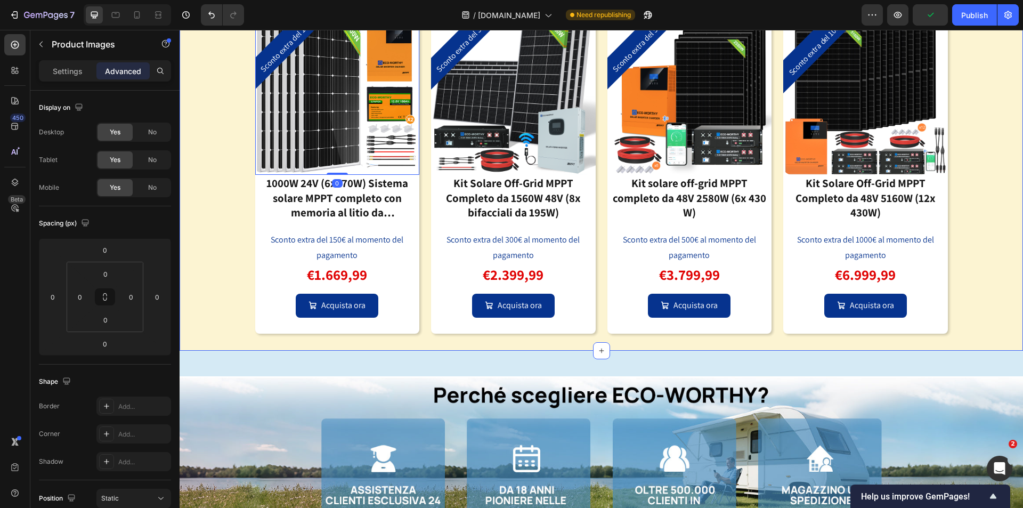
click at [989, 230] on div "Image Soluzioni intelligenti, tutto in uno Heading Fino a 1000€ di sconto extra…" at bounding box center [601, 121] width 843 height 458
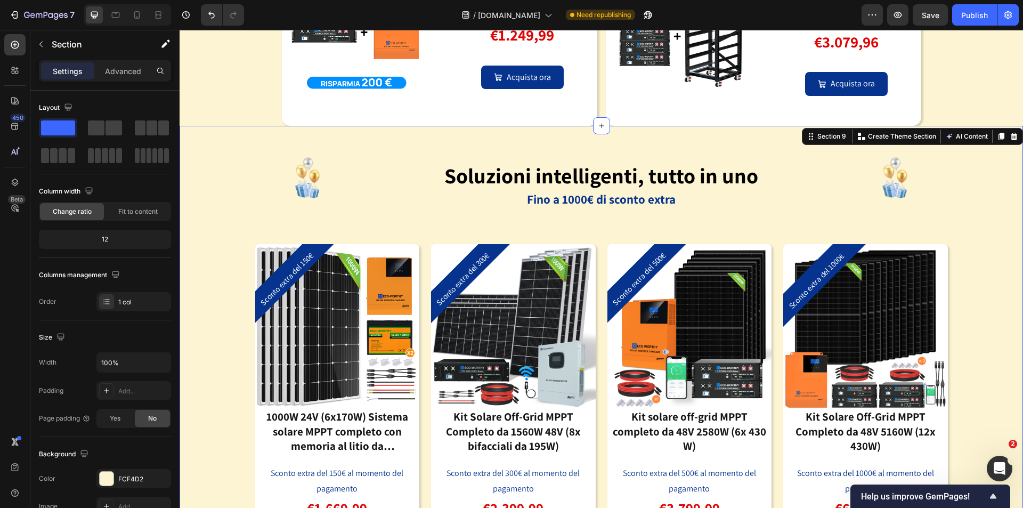
scroll to position [2020, 0]
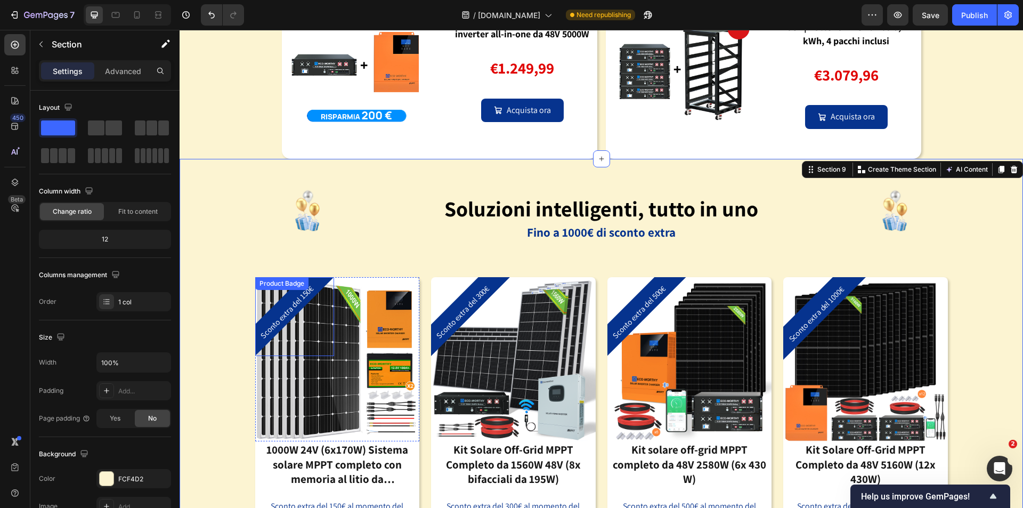
click at [284, 311] on pre "Sconto extra del 150€" at bounding box center [287, 312] width 66 height 66
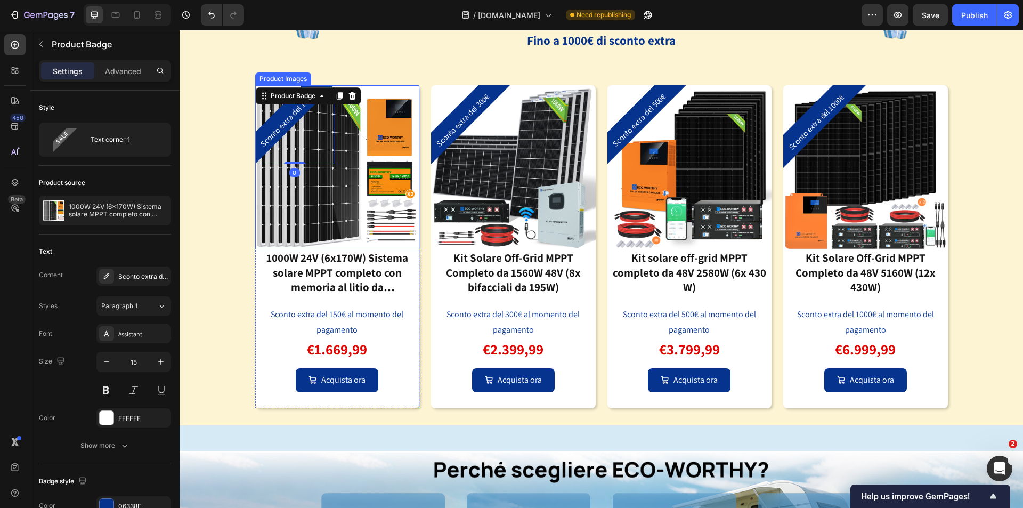
scroll to position [2233, 0]
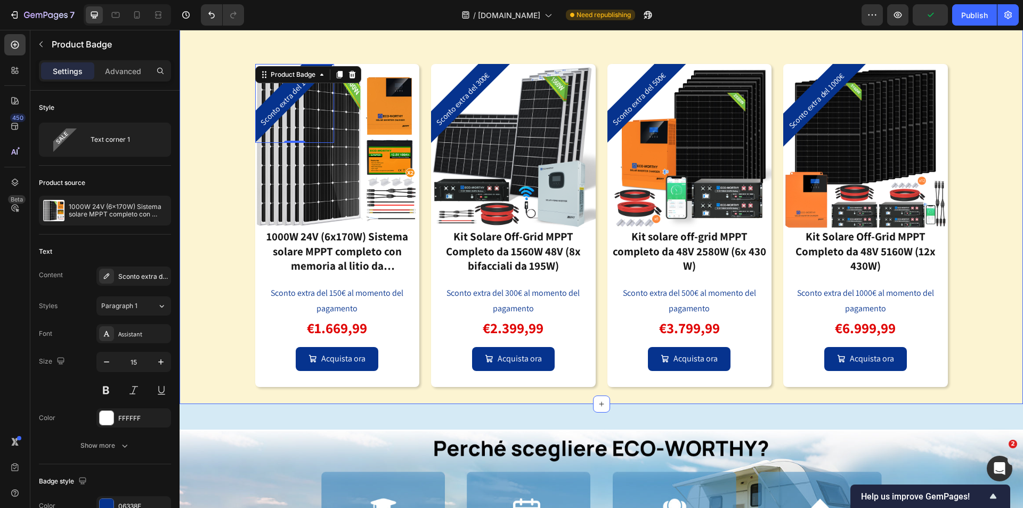
click at [992, 207] on div "Image Soluzioni intelligenti, tutto in uno Heading Fino a 1000€ di sconto extra…" at bounding box center [601, 175] width 843 height 458
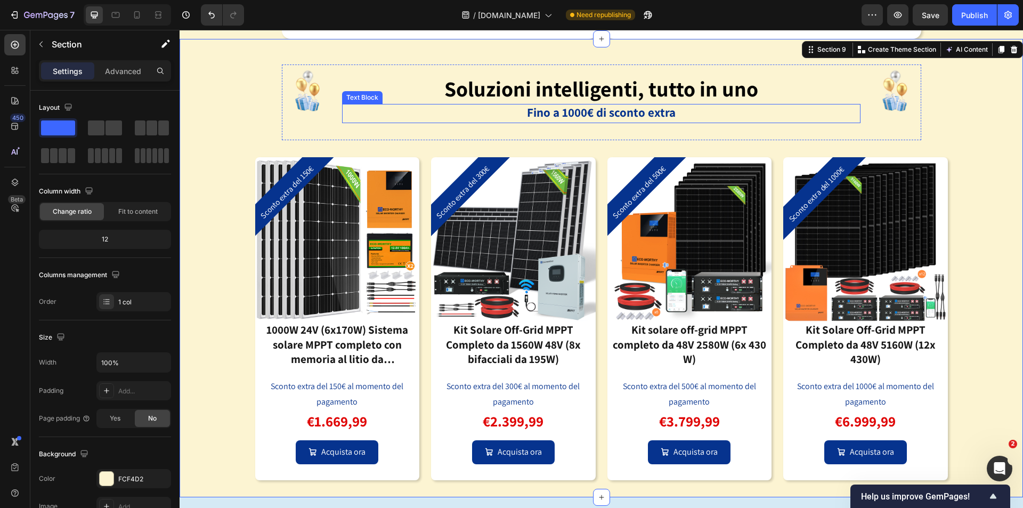
scroll to position [2020, 0]
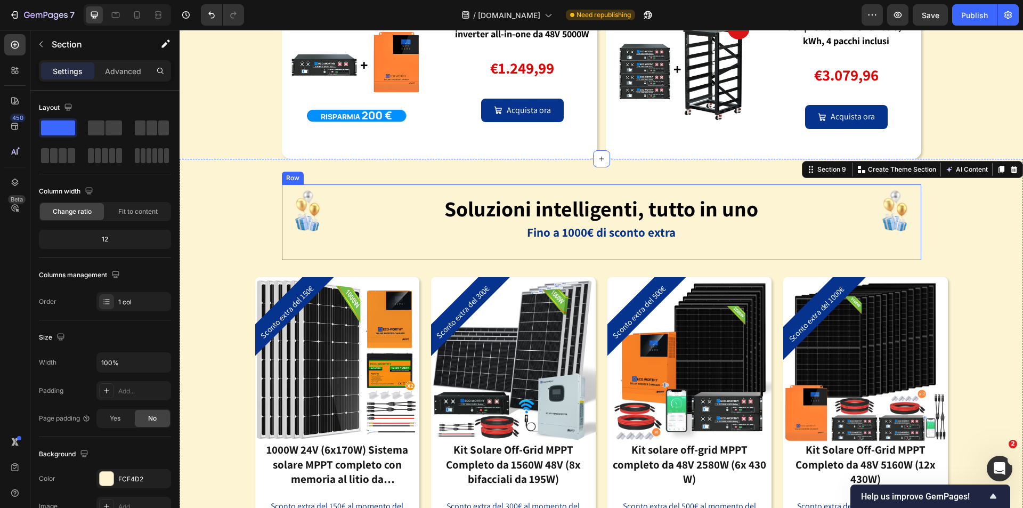
click at [682, 252] on div "Soluzioni intelligenti, tutto in uno Heading Fino a 1000€ di sconto extra Text …" at bounding box center [601, 222] width 518 height 76
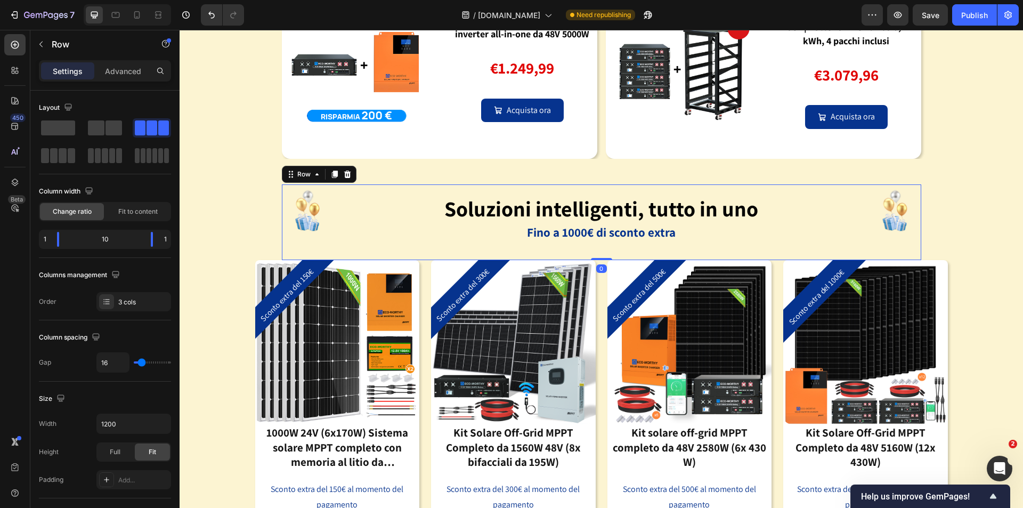
drag, startPoint x: 596, startPoint y: 276, endPoint x: 754, endPoint y: 222, distance: 166.8
click at [610, 214] on div "Image Soluzioni intelligenti, tutto in uno Heading Fino a 1000€ di sconto extra…" at bounding box center [601, 222] width 639 height 76
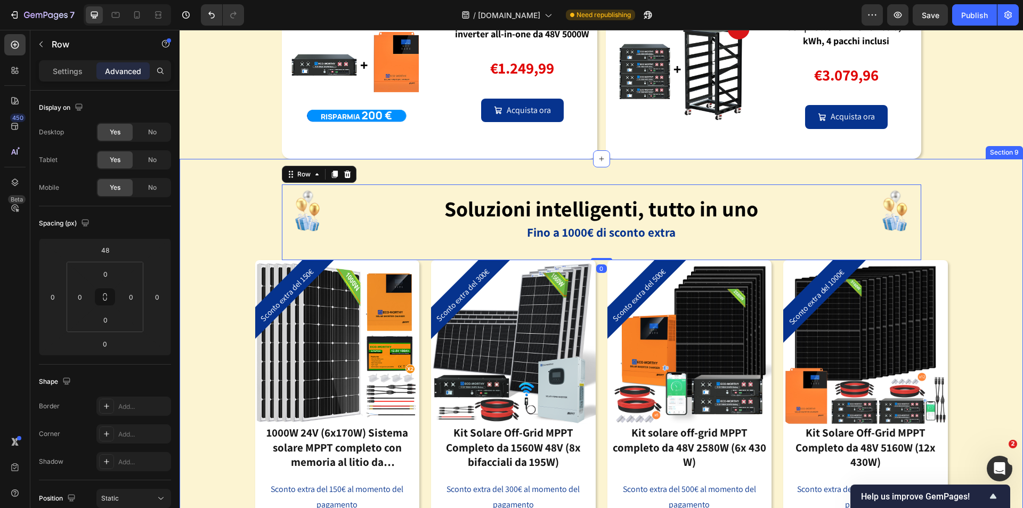
click at [943, 178] on div "Image Soluzioni intelligenti, tutto in uno Heading Fino a 1000€ di sconto extra…" at bounding box center [601, 379] width 843 height 441
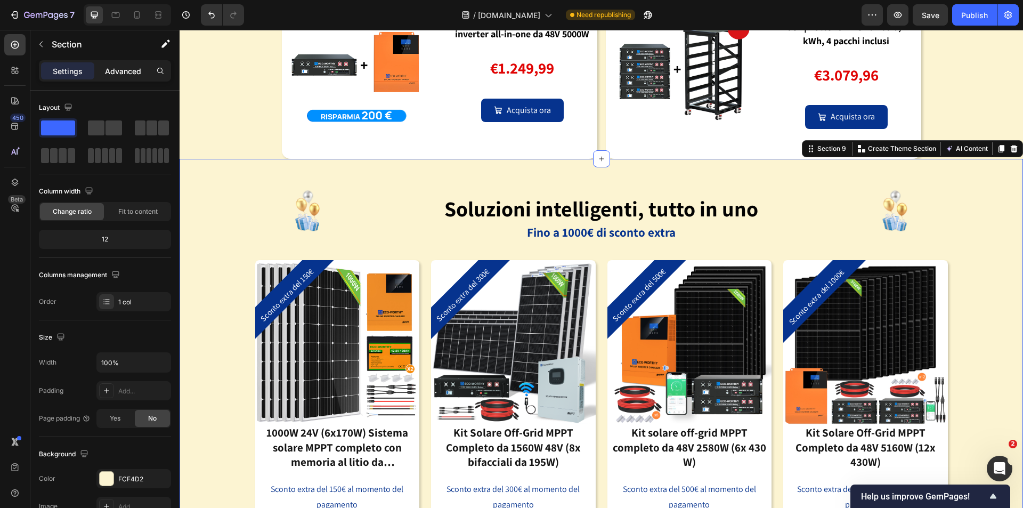
click at [130, 71] on p "Advanced" at bounding box center [123, 71] width 36 height 11
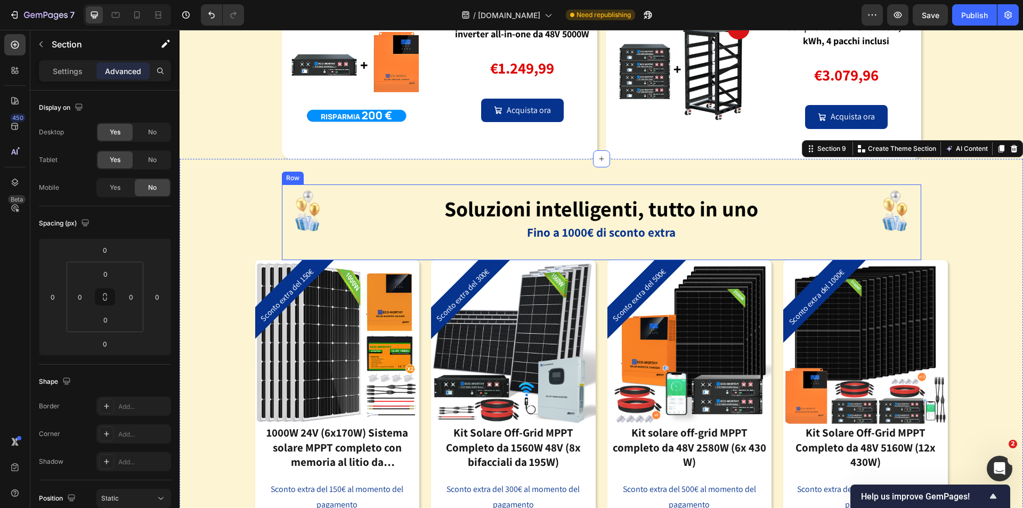
click at [858, 215] on div "Image Soluzioni intelligenti, tutto in uno Heading Fino a 1000€ di sconto extra…" at bounding box center [601, 222] width 639 height 76
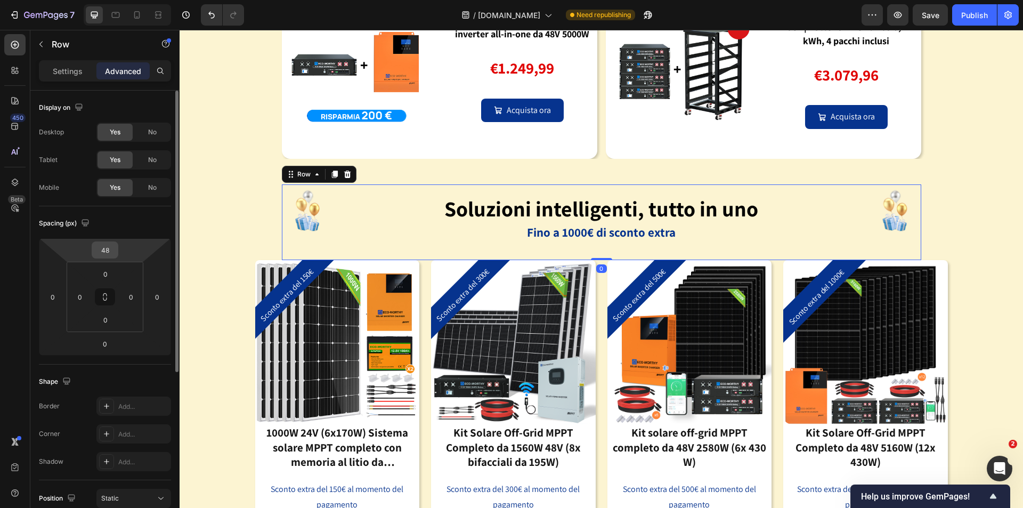
click at [109, 246] on input "48" at bounding box center [104, 250] width 21 height 16
type input "0"
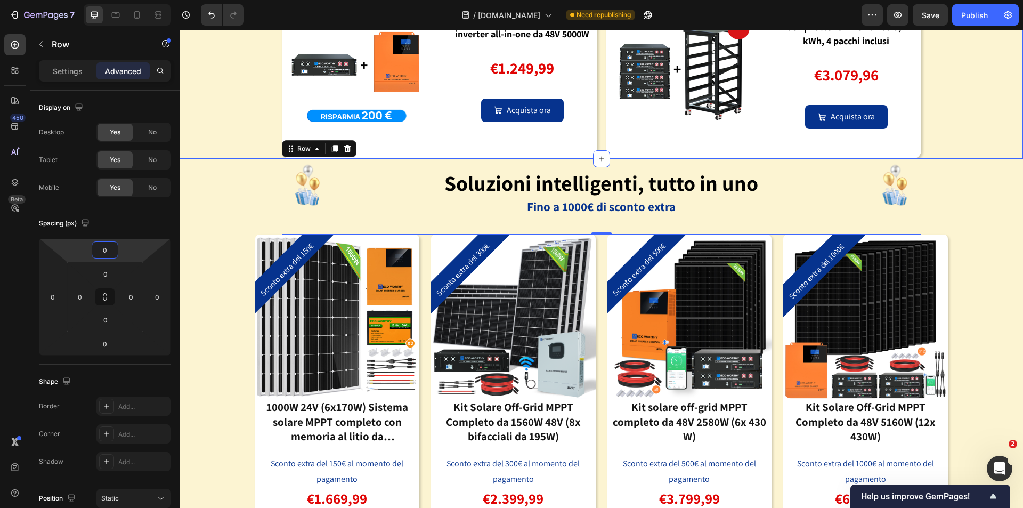
click at [945, 142] on div "Image Il tuo pacchetto di accumulo di energia ti consente di risparmiare denaro…" at bounding box center [601, 33] width 843 height 249
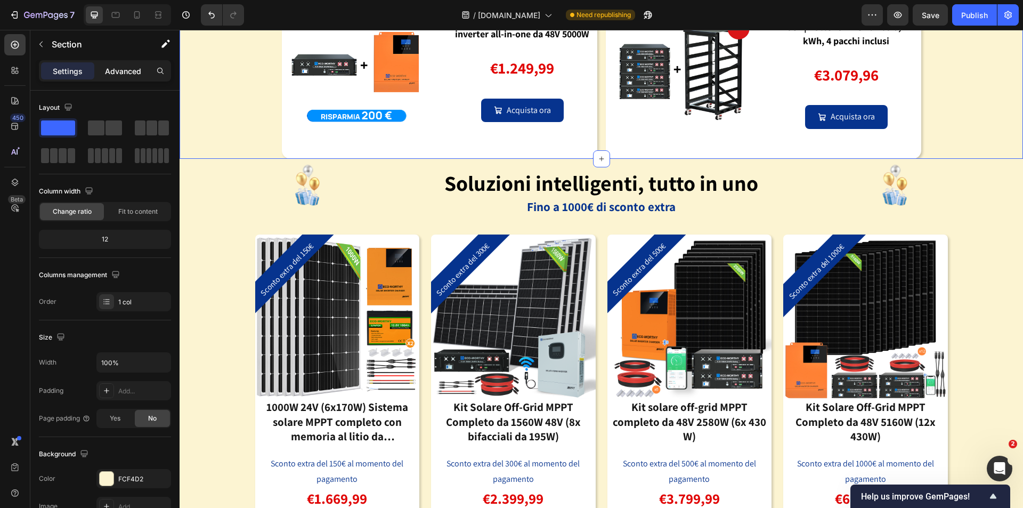
click at [114, 69] on p "Advanced" at bounding box center [123, 71] width 36 height 11
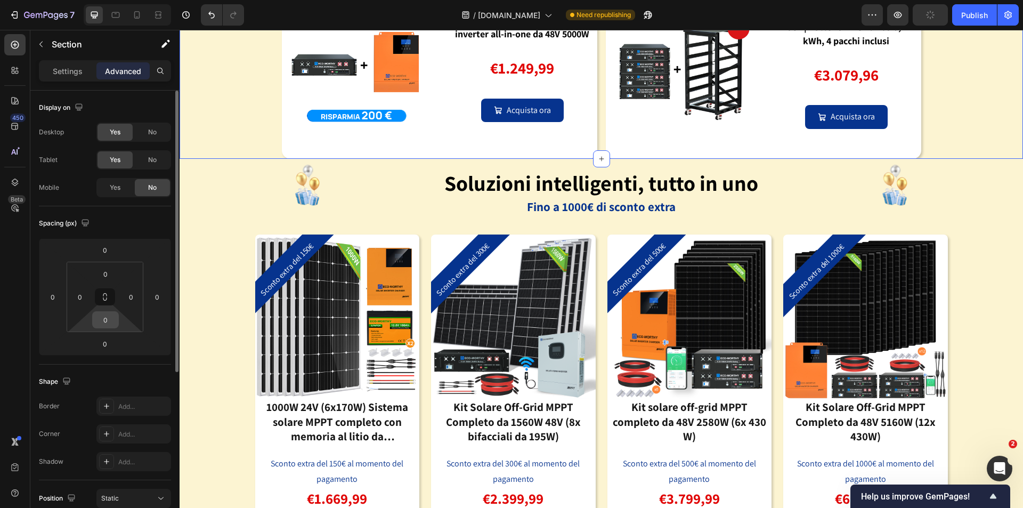
click at [110, 318] on input "0" at bounding box center [105, 320] width 21 height 16
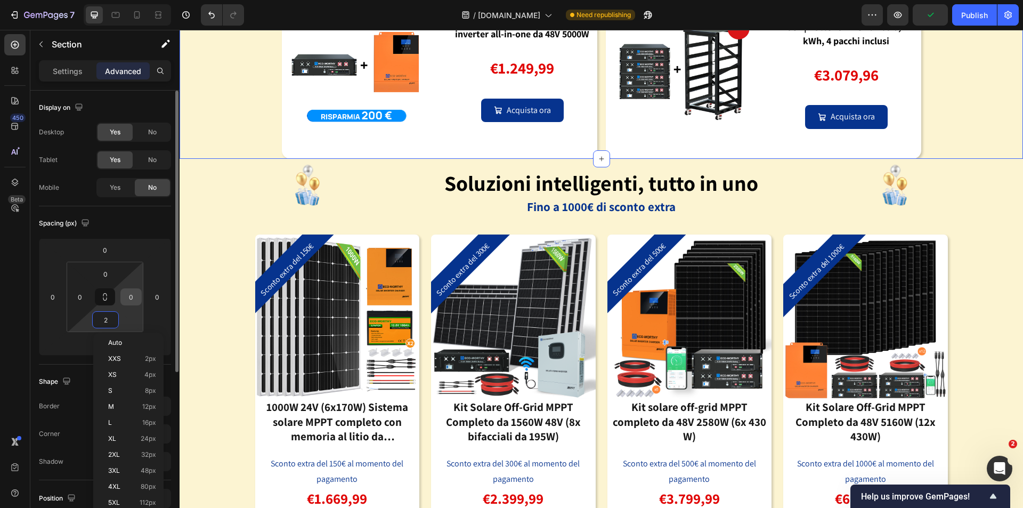
type input "24"
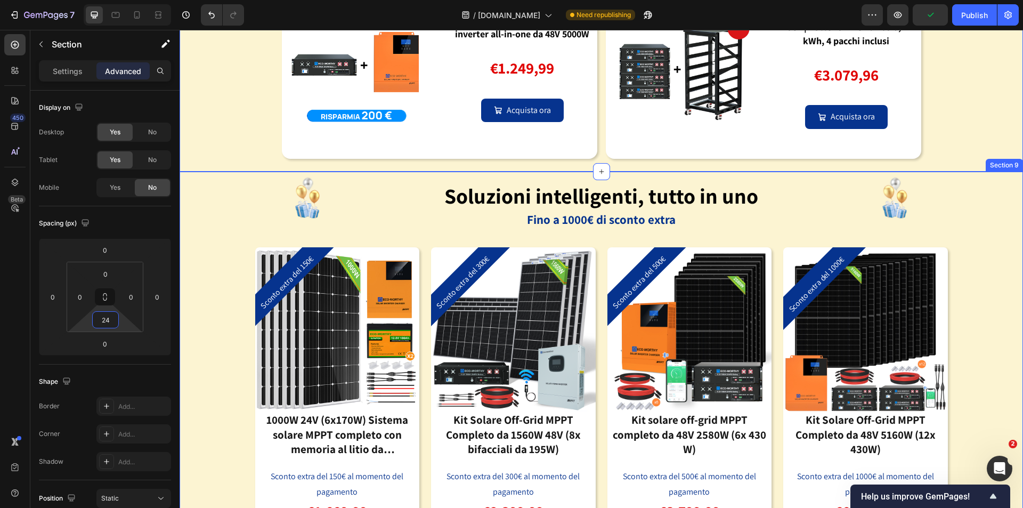
click at [992, 248] on div "Image Soluzioni intelligenti, tutto in uno Heading Fino a 1000€ di sconto extra…" at bounding box center [601, 379] width 843 height 415
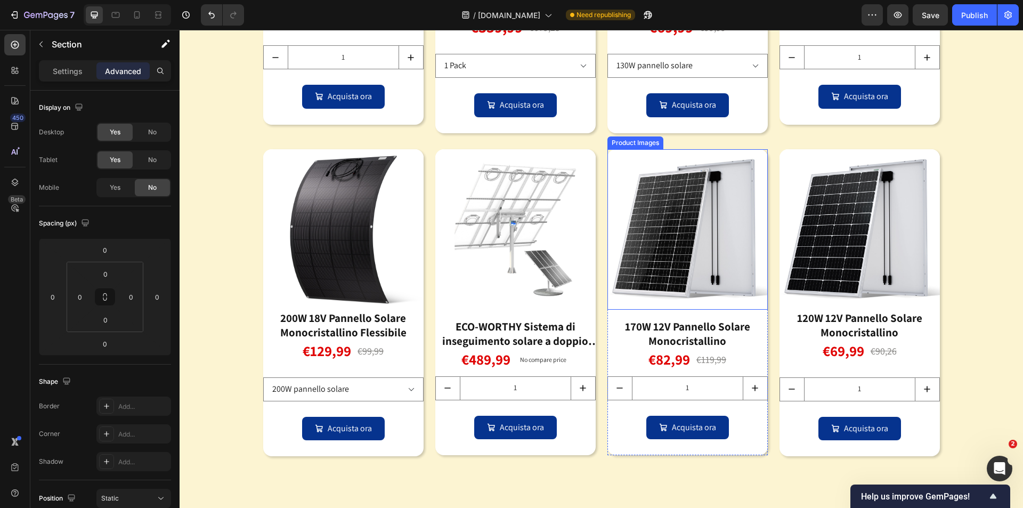
scroll to position [1328, 0]
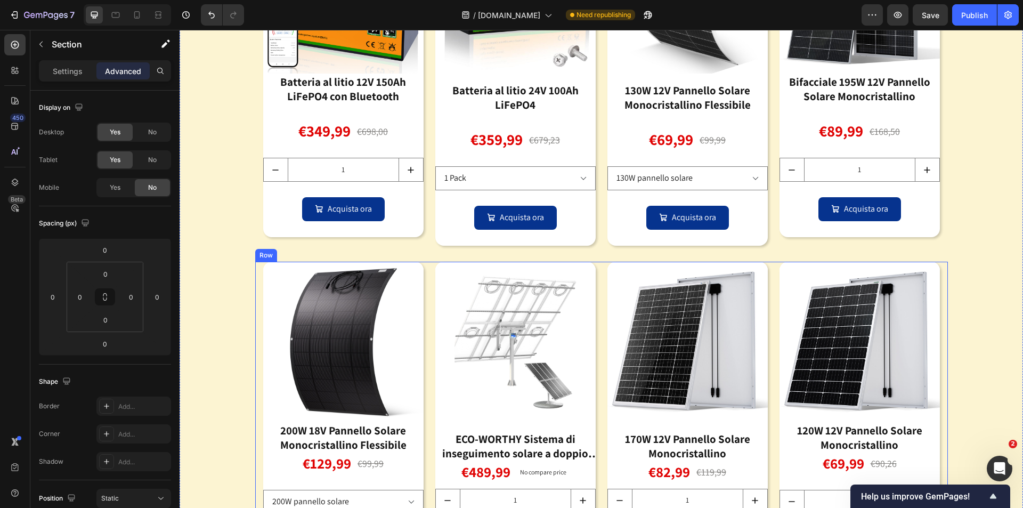
click at [598, 273] on div "Product Images 200W 18V Pannello Solare Monocristallino Flessibile Product Titl…" at bounding box center [601, 415] width 692 height 307
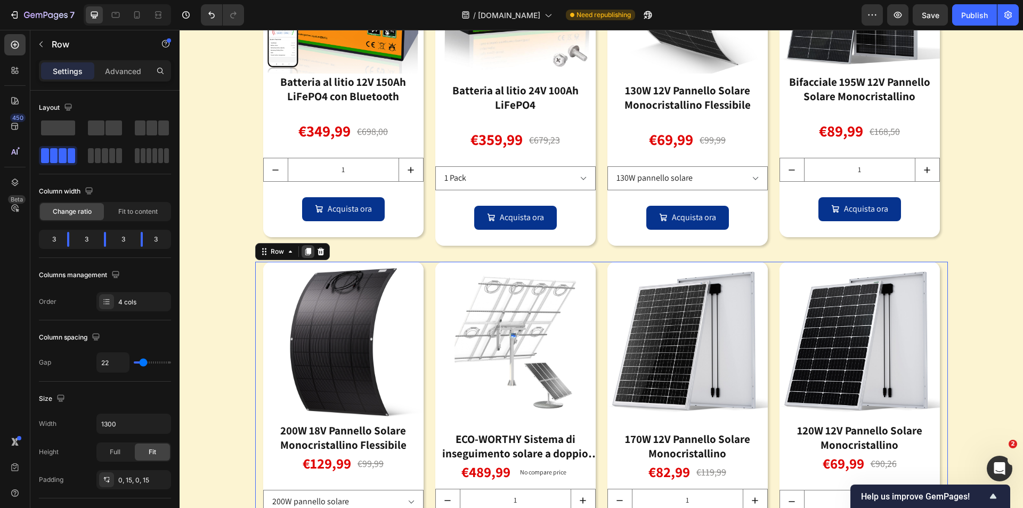
click at [304, 252] on icon at bounding box center [308, 251] width 9 height 9
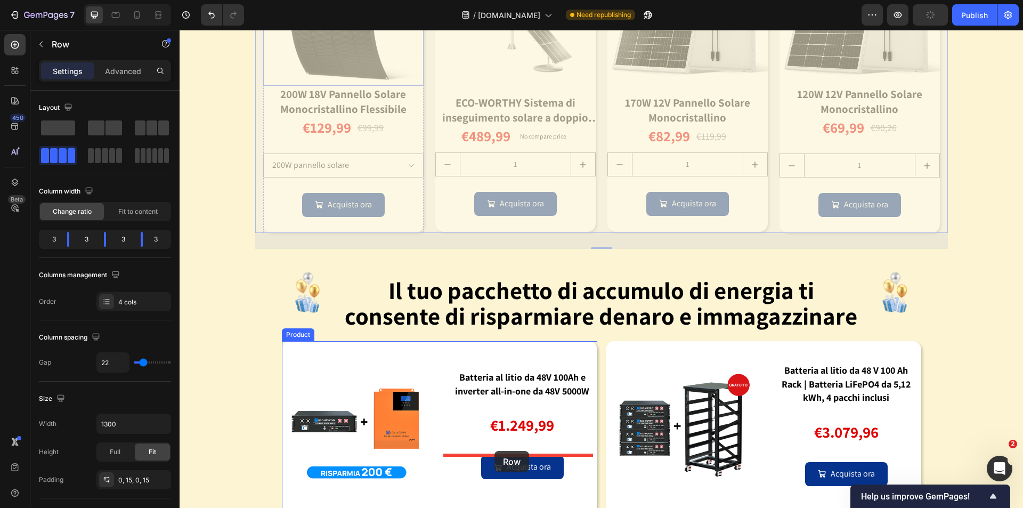
scroll to position [2073, 0]
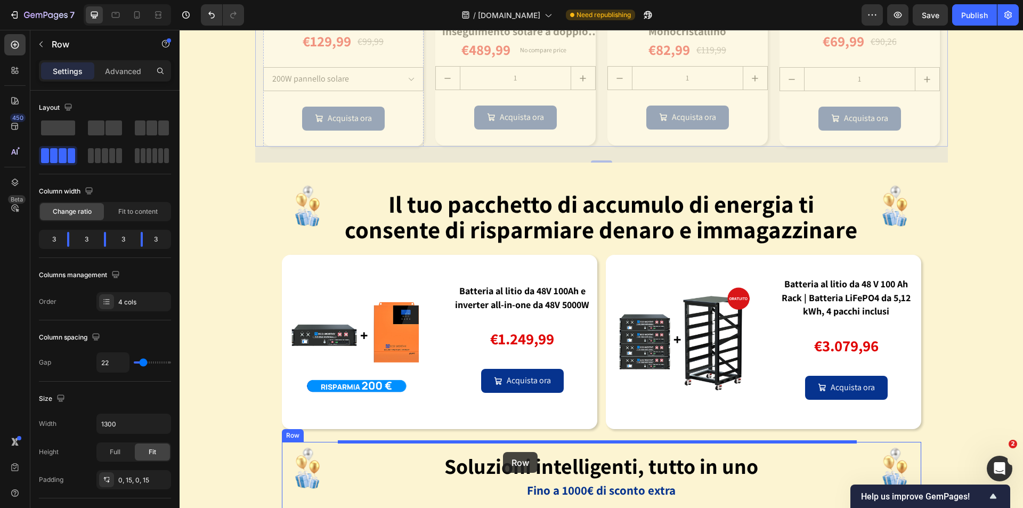
drag, startPoint x: 263, startPoint y: 60, endPoint x: 503, endPoint y: 452, distance: 459.8
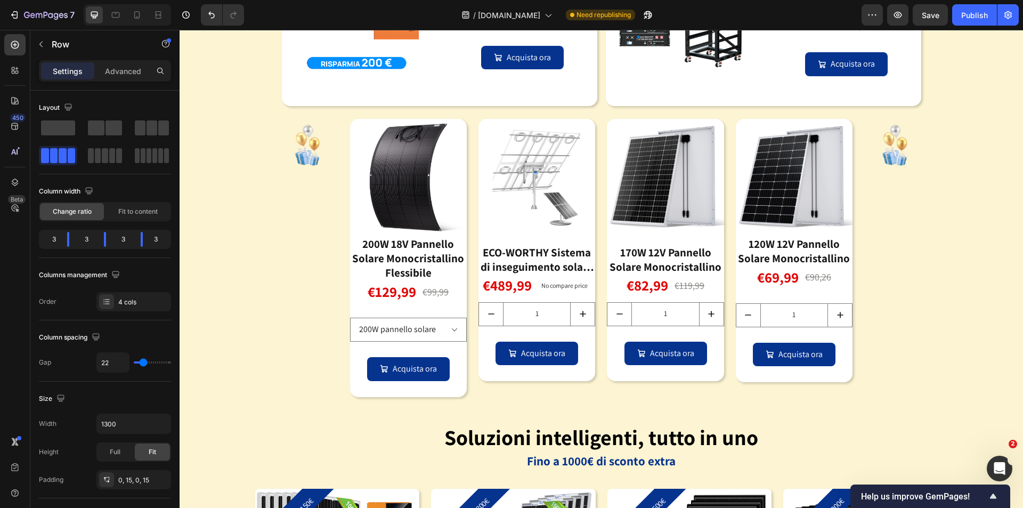
click at [596, 123] on div "Product Images 200W 18V Pannello Solare Monocristallino Flessibile Product Titl…" at bounding box center [601, 258] width 518 height 278
click at [598, 123] on div "Product Images 200W 18V Pannello Solare Monocristallino Flessibile Product Titl…" at bounding box center [601, 258] width 518 height 278
drag, startPoint x: 454, startPoint y: 136, endPoint x: 426, endPoint y: 138, distance: 28.9
click at [453, 136] on img at bounding box center [408, 177] width 117 height 117
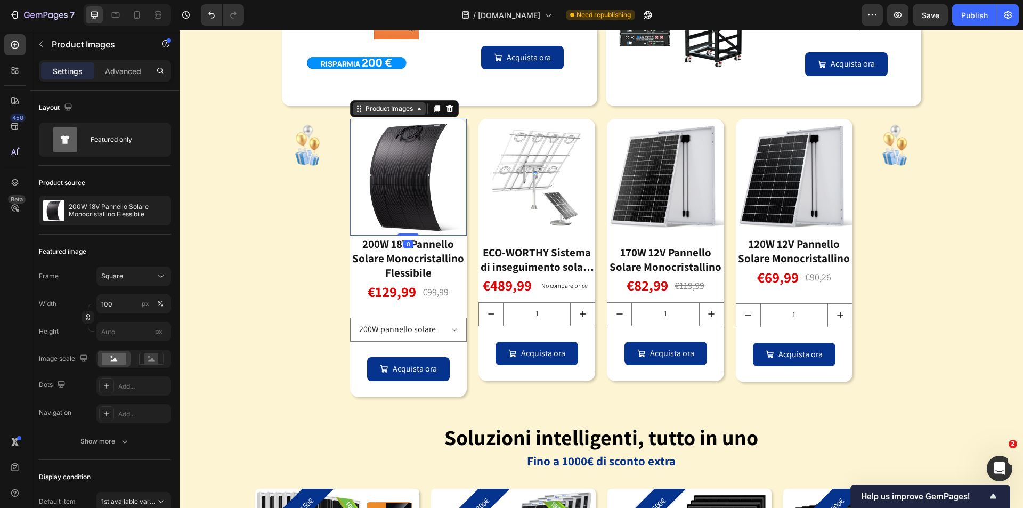
click at [355, 111] on icon at bounding box center [359, 108] width 9 height 9
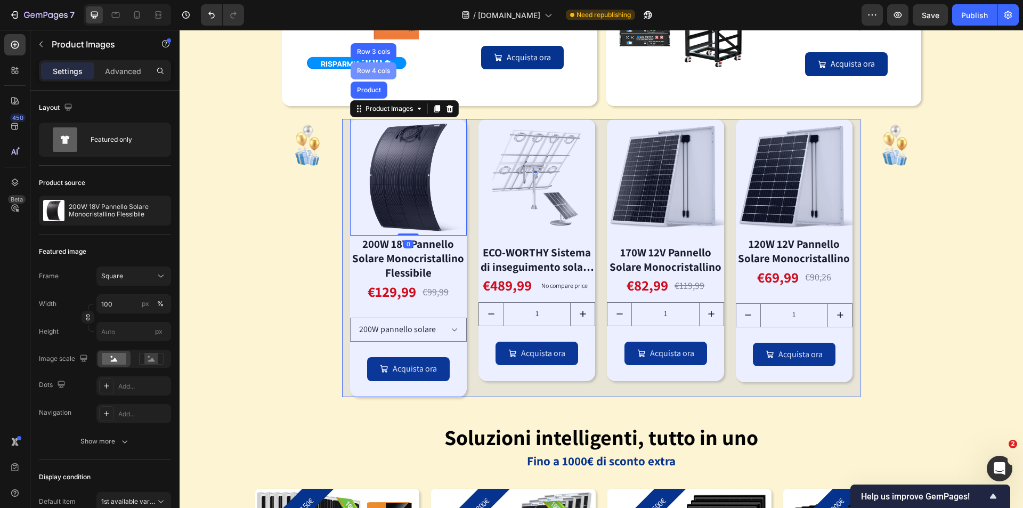
click at [366, 73] on div "Row 4 cols" at bounding box center [373, 71] width 37 height 6
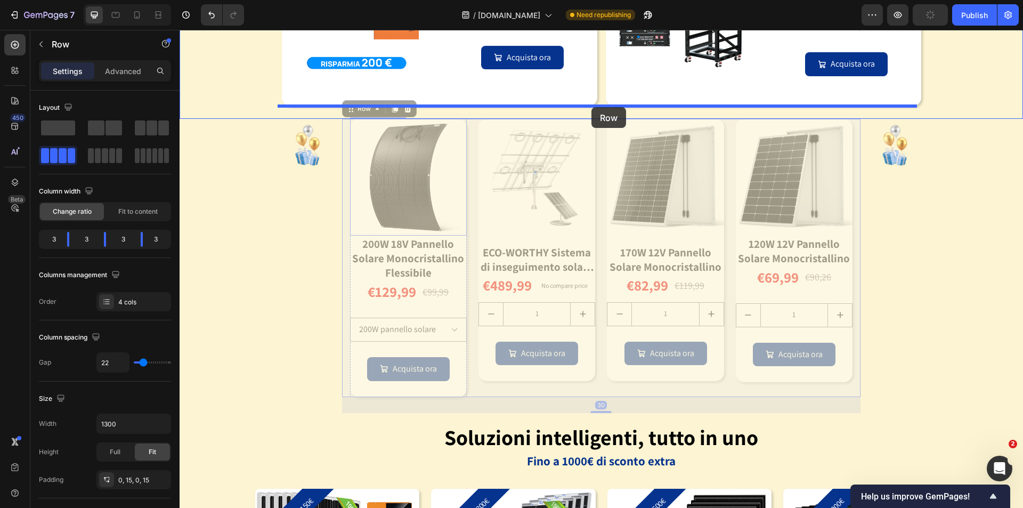
drag, startPoint x: 355, startPoint y: 111, endPoint x: 592, endPoint y: 108, distance: 237.1
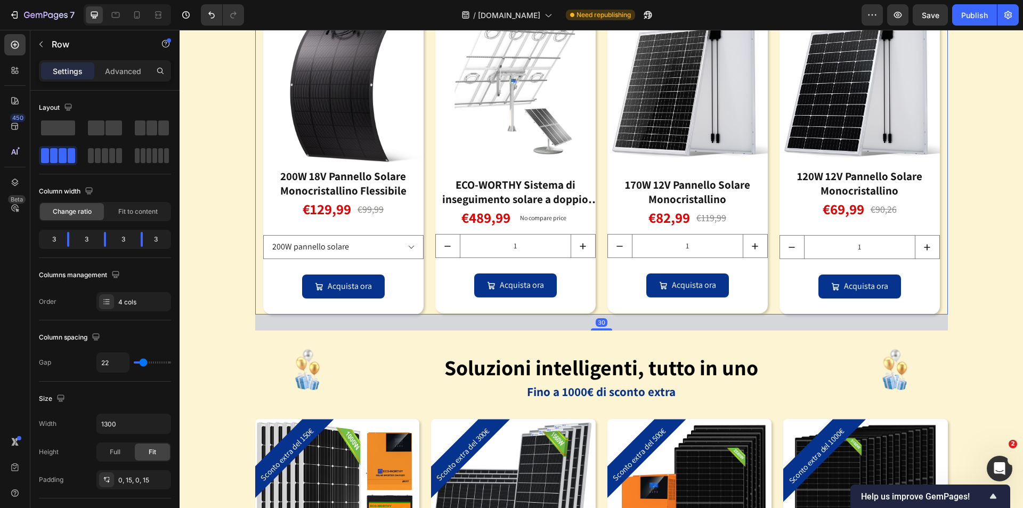
scroll to position [2233, 0]
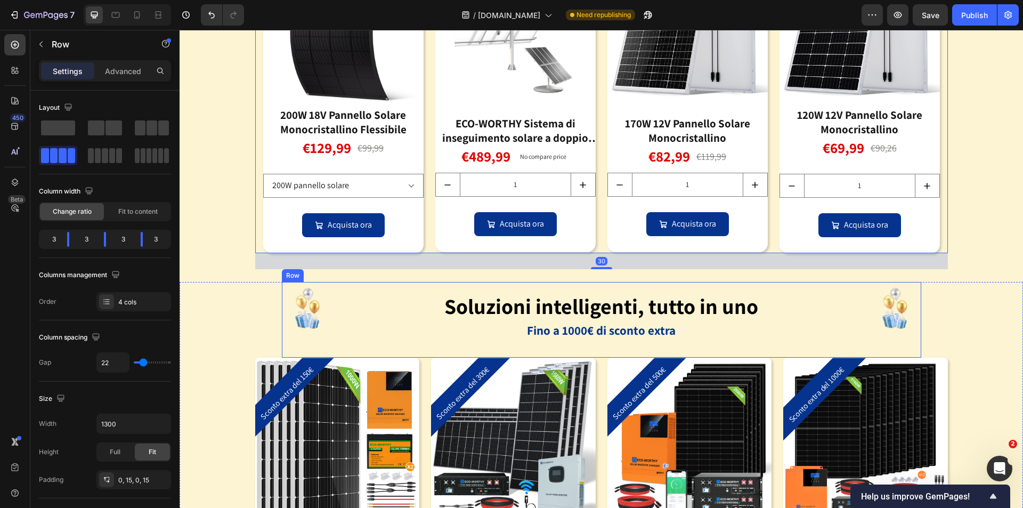
click at [829, 347] on div "Soluzioni intelligenti, tutto in uno Heading Fino a 1000€ di sconto extra Text …" at bounding box center [601, 320] width 518 height 76
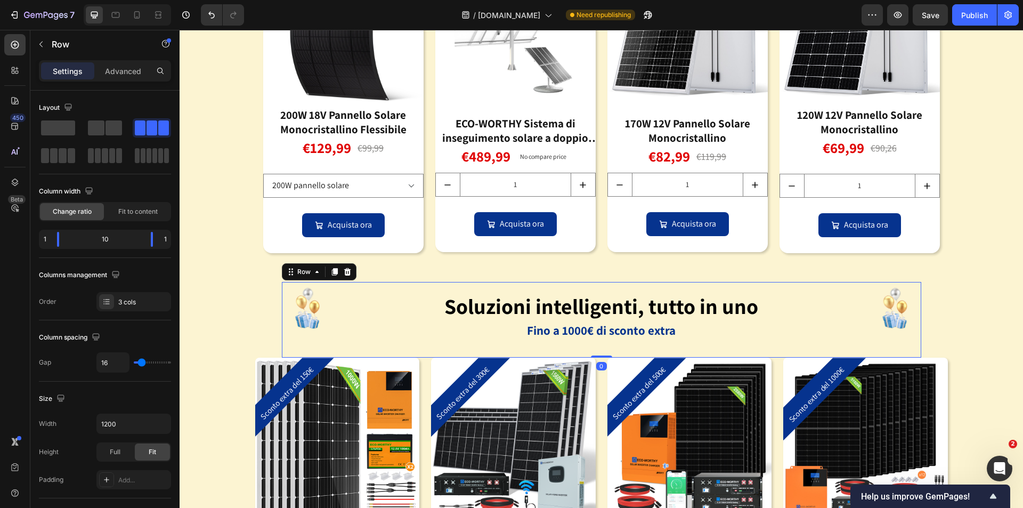
drag, startPoint x: 331, startPoint y: 271, endPoint x: 345, endPoint y: 266, distance: 15.0
click at [331, 271] on icon at bounding box center [334, 271] width 6 height 7
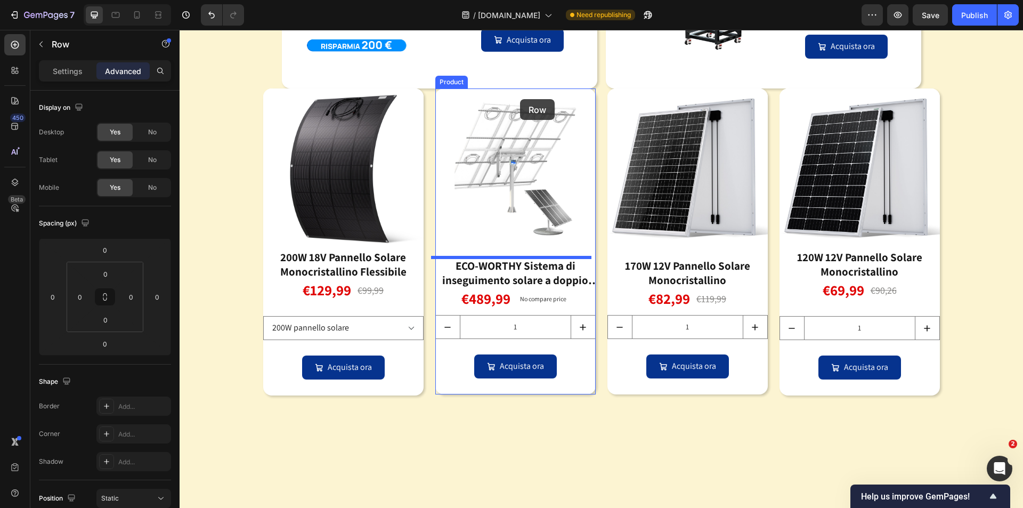
scroll to position [1967, 0]
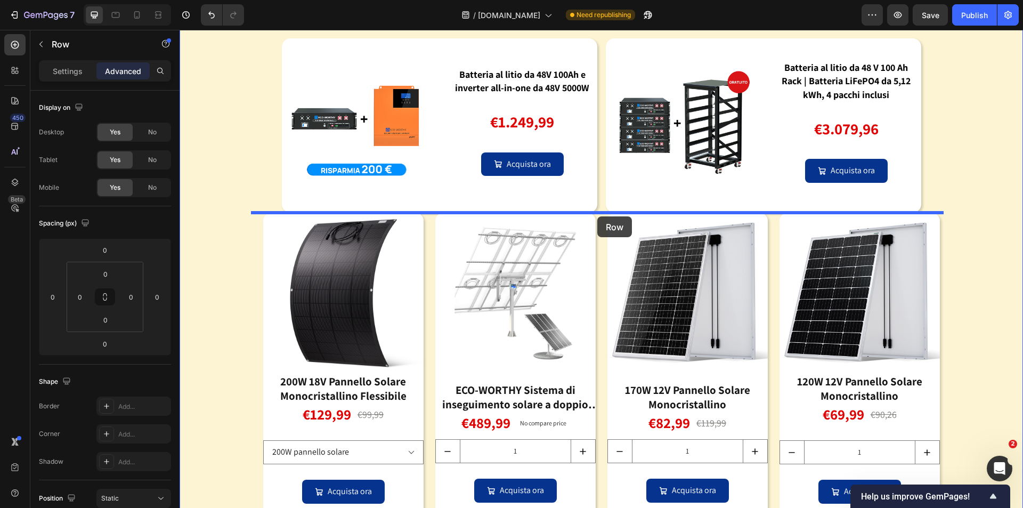
drag, startPoint x: 286, startPoint y: 350, endPoint x: 597, endPoint y: 216, distance: 339.3
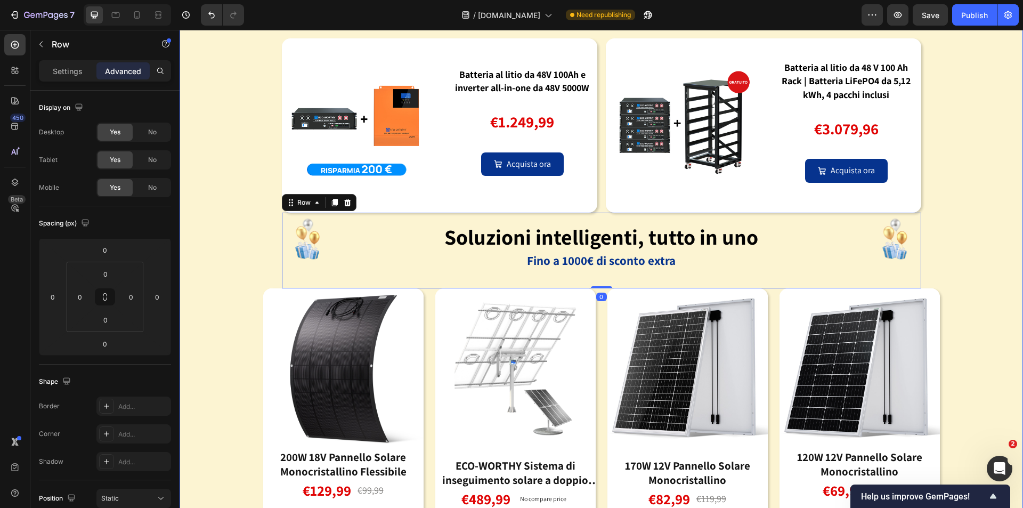
drag, startPoint x: 952, startPoint y: 259, endPoint x: 927, endPoint y: 271, distance: 27.4
click at [950, 258] on div "Image Il tuo pacchetto di accumulo di energia ti consente di risparmiare denaro…" at bounding box center [601, 287] width 843 height 648
click at [604, 233] on strong "Soluzioni intelligenti, tutto in uno" at bounding box center [601, 237] width 314 height 28
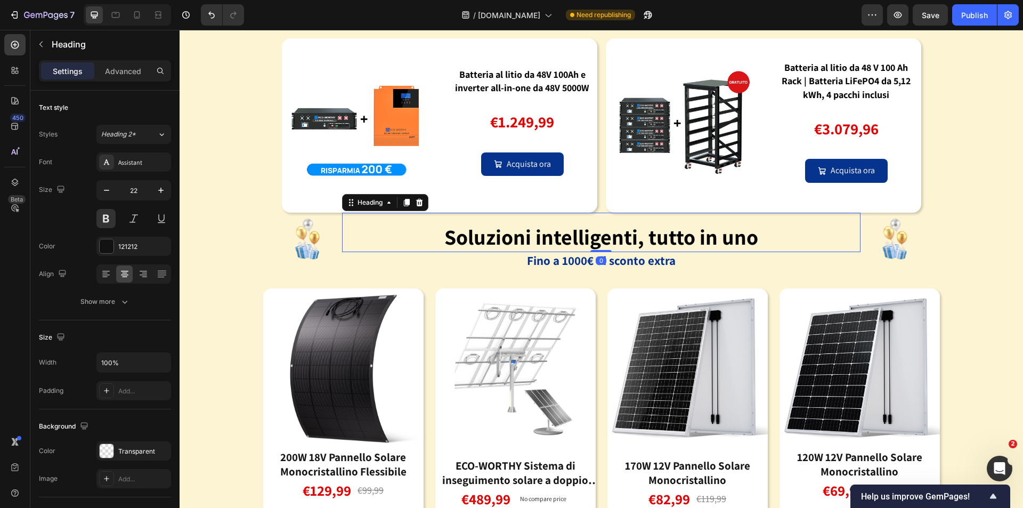
drag, startPoint x: 743, startPoint y: 241, endPoint x: 759, endPoint y: 243, distance: 16.6
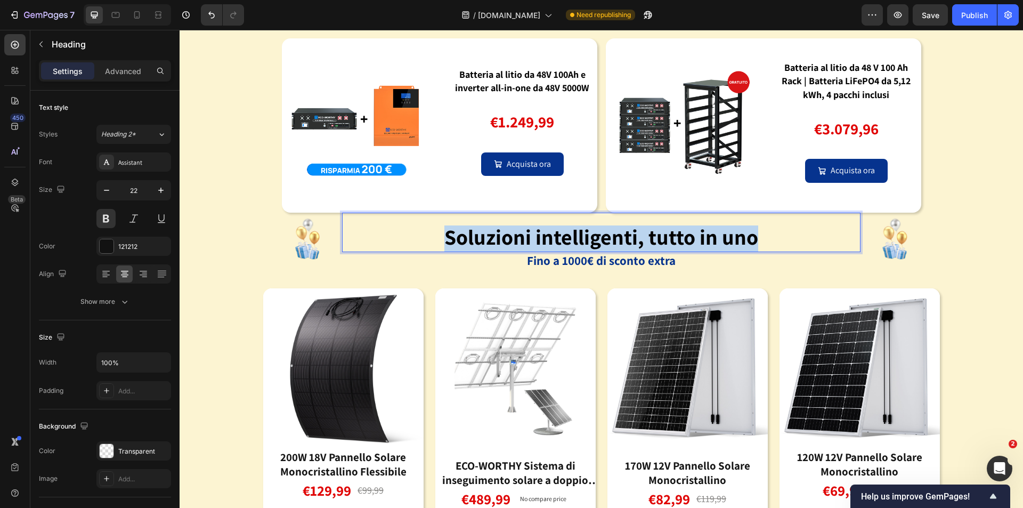
drag, startPoint x: 764, startPoint y: 241, endPoint x: 413, endPoint y: 230, distance: 351.2
click at [413, 230] on p "Soluzioni intelligenti, tutto in uno" at bounding box center [601, 238] width 516 height 25
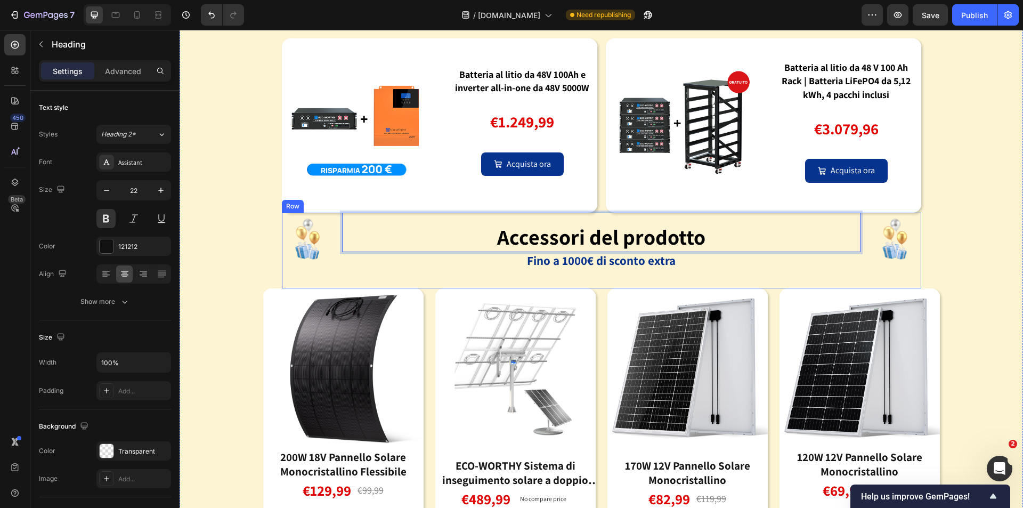
click at [663, 263] on strong "Fino a 1000€ di sconto extra" at bounding box center [601, 260] width 149 height 16
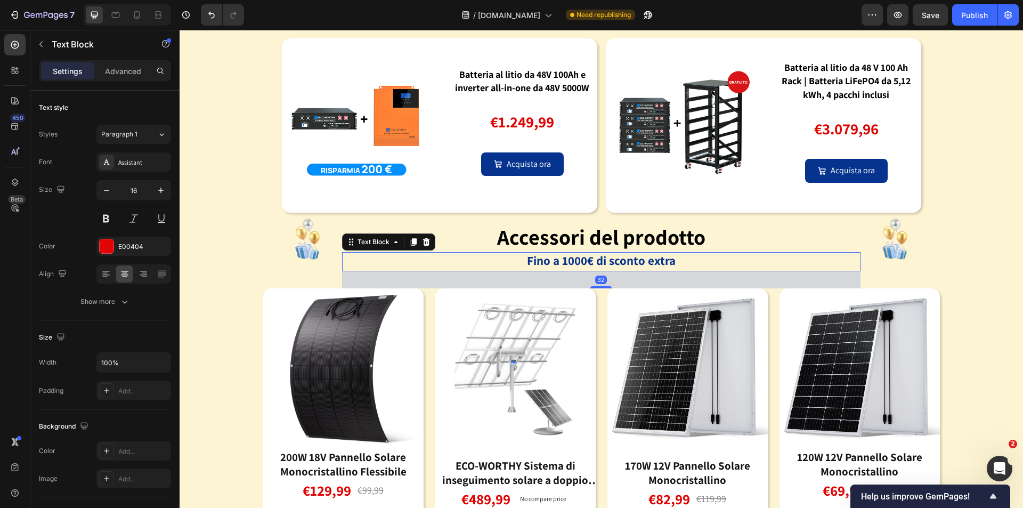
click at [687, 263] on p "Fino a 1000€ di sconto extra" at bounding box center [601, 261] width 516 height 17
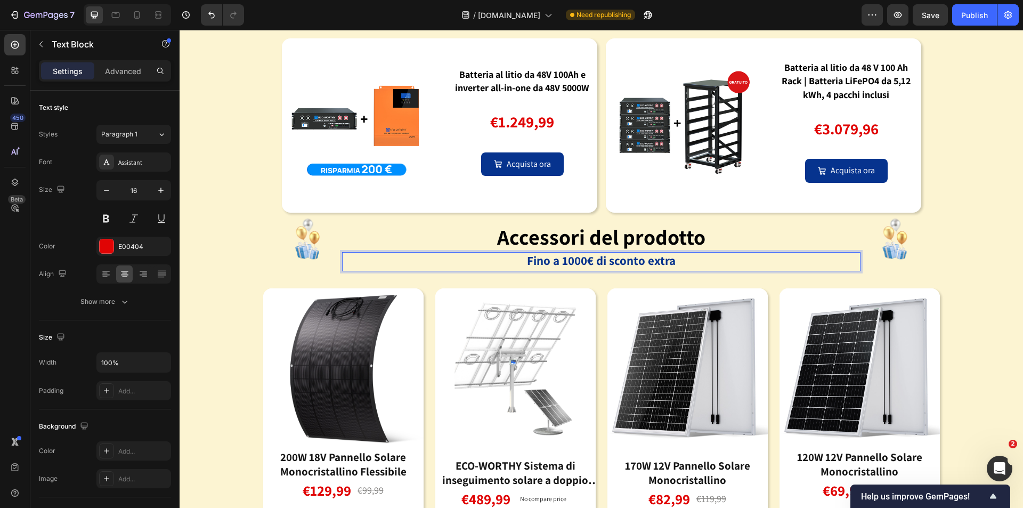
click at [428, 256] on p "Fino a 1000€ di sconto extra" at bounding box center [601, 261] width 516 height 17
drag, startPoint x: 444, startPoint y: 266, endPoint x: 401, endPoint y: 274, distance: 43.9
click at [399, 282] on div "⁠⁠⁠⁠⁠⁠⁠ Accessori del prodotto Heading Fino a 1000€ di sconto extra Text Block …" at bounding box center [601, 251] width 518 height 76
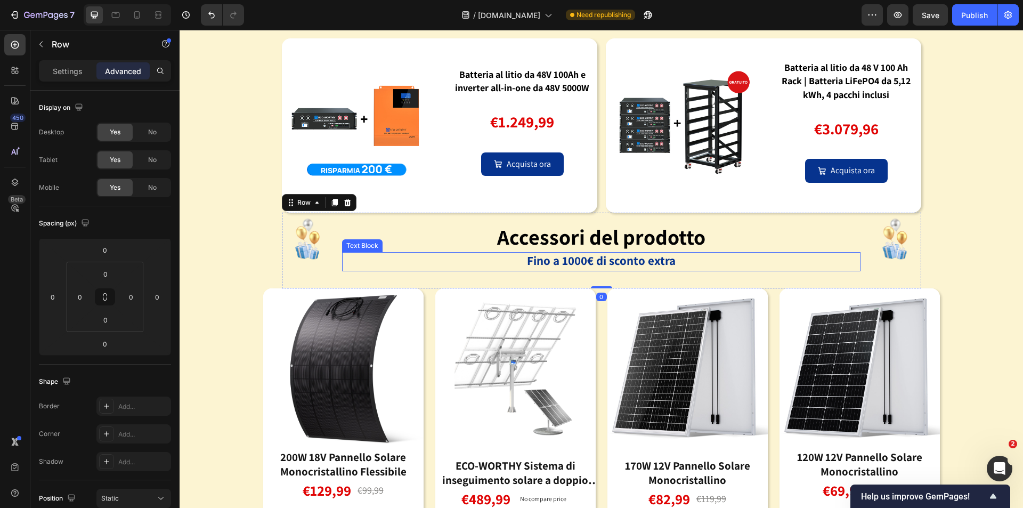
click at [443, 263] on p "Fino a 1000€ di sconto extra" at bounding box center [601, 261] width 516 height 17
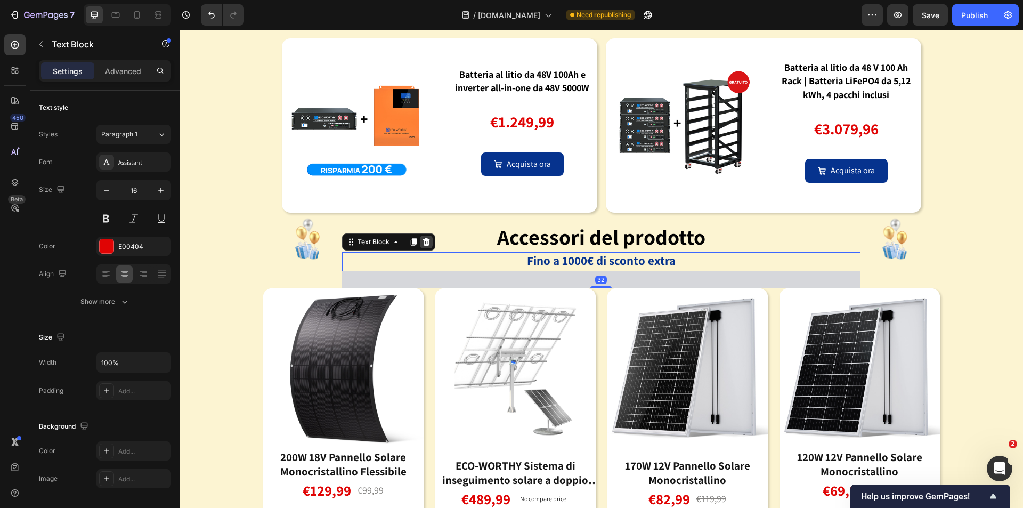
click at [422, 238] on icon at bounding box center [426, 242] width 9 height 9
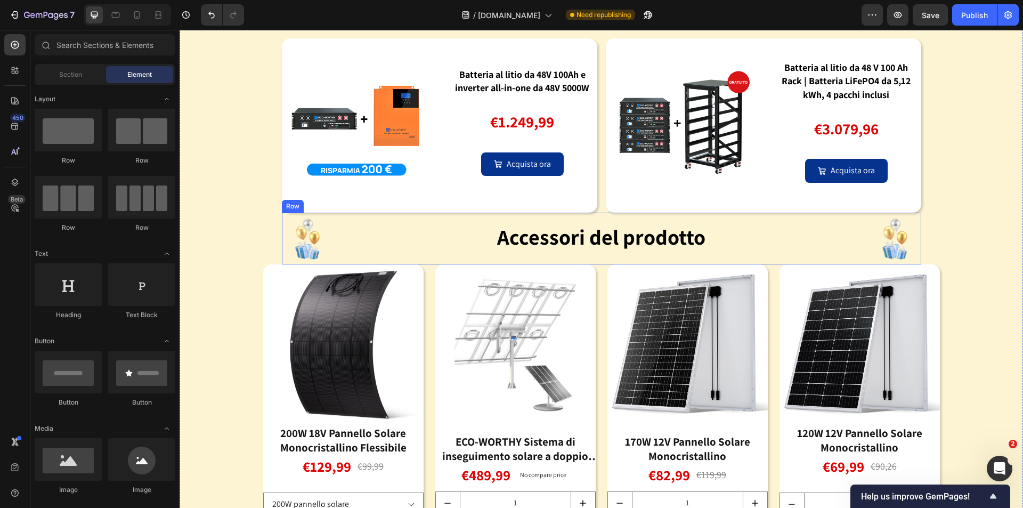
click at [441, 258] on div "⁠⁠⁠⁠⁠⁠⁠ Accessori del prodotto Heading" at bounding box center [601, 239] width 518 height 52
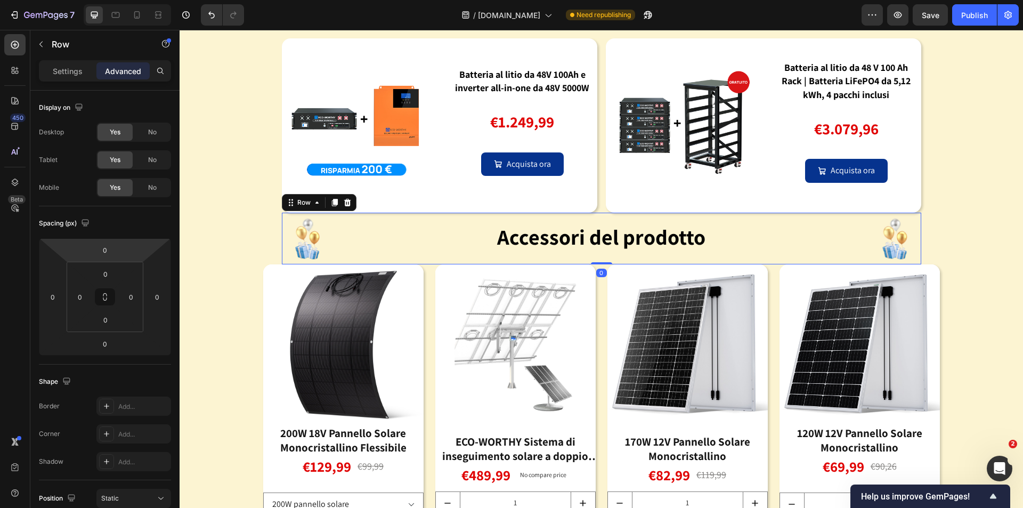
scroll to position [263, 0]
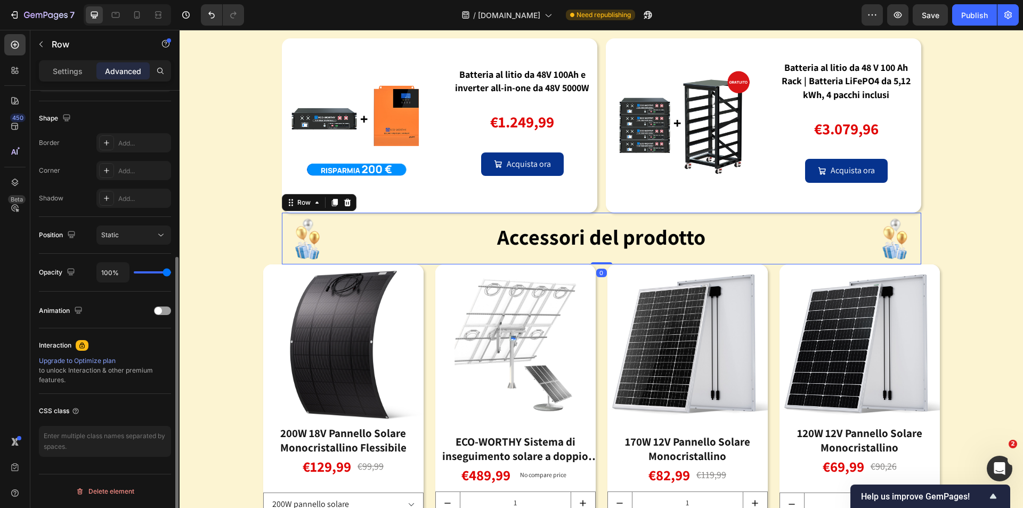
click at [61, 68] on p "Settings" at bounding box center [68, 71] width 30 height 11
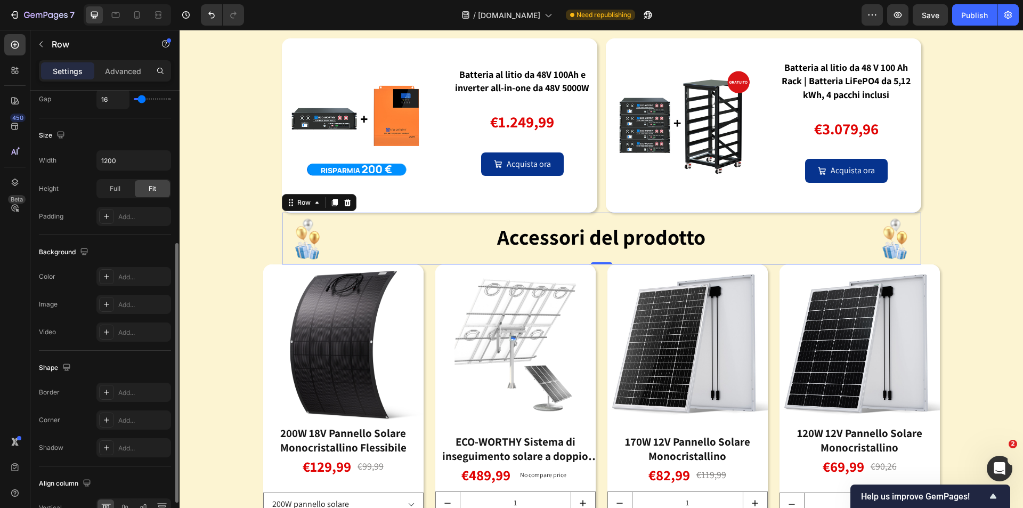
scroll to position [324, 0]
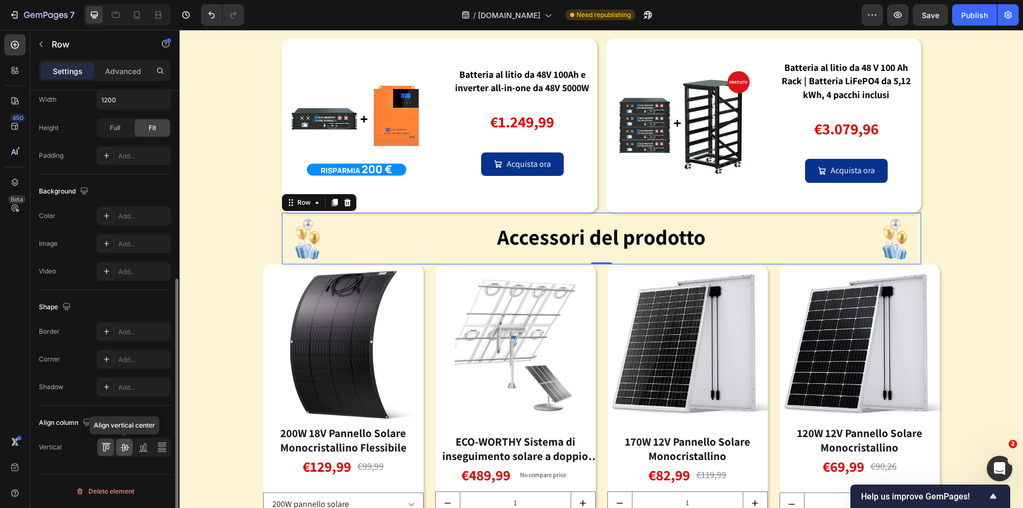
click at [129, 448] on icon at bounding box center [124, 447] width 11 height 11
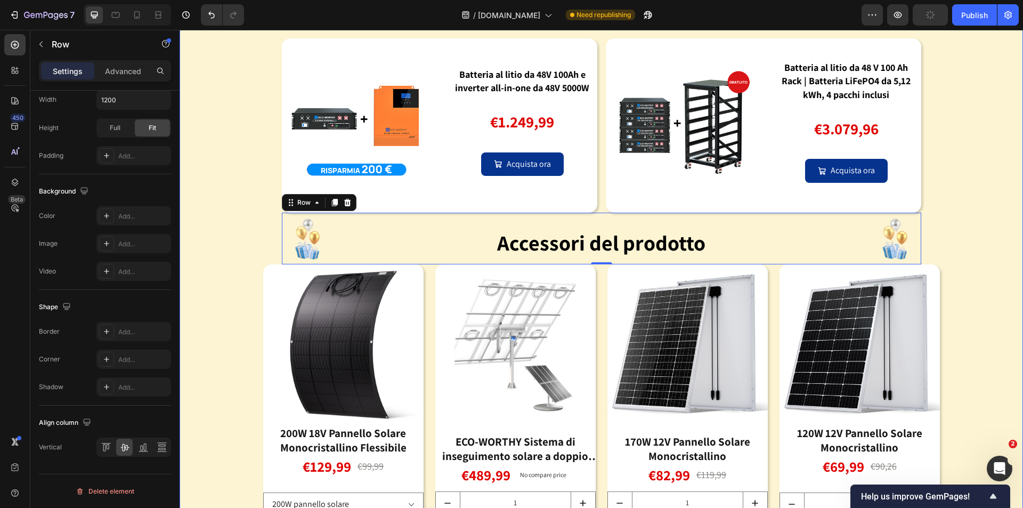
click at [936, 203] on div "Image Il tuo pacchetto di accumulo di energia ti consente di risparmiare denaro…" at bounding box center [601, 275] width 843 height 624
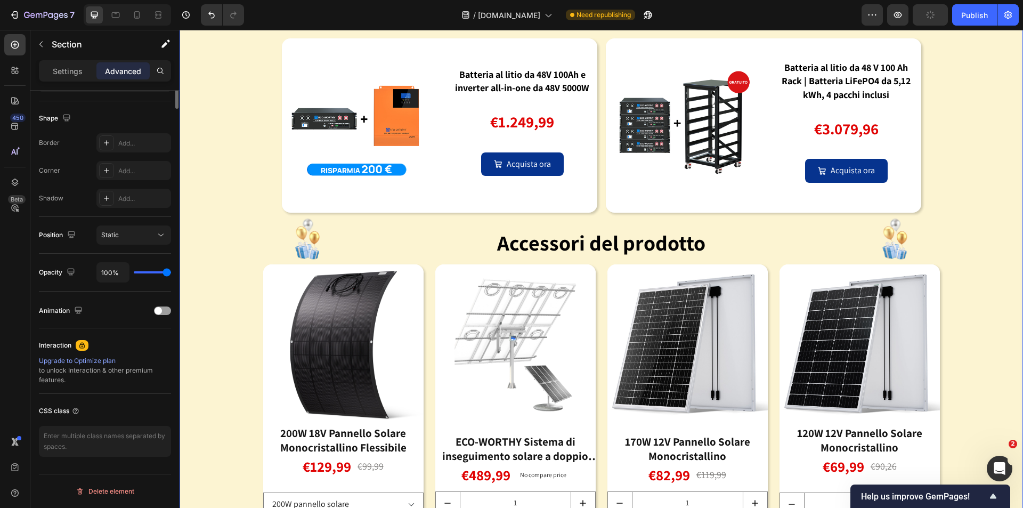
scroll to position [0, 0]
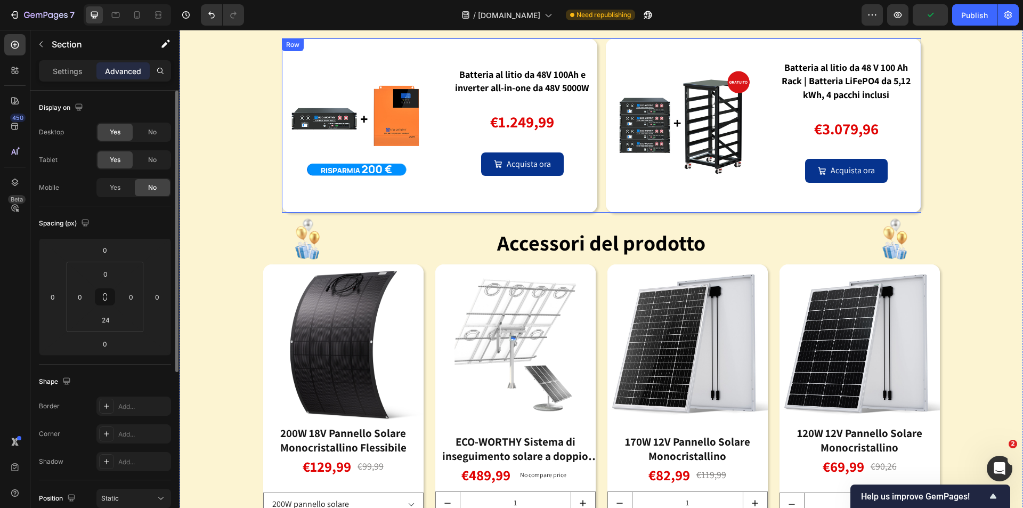
click at [596, 207] on div "Image Batteria al litio da 48V 100Ah e inverter all-in-one da 48V 5000W Text Bl…" at bounding box center [601, 125] width 639 height 174
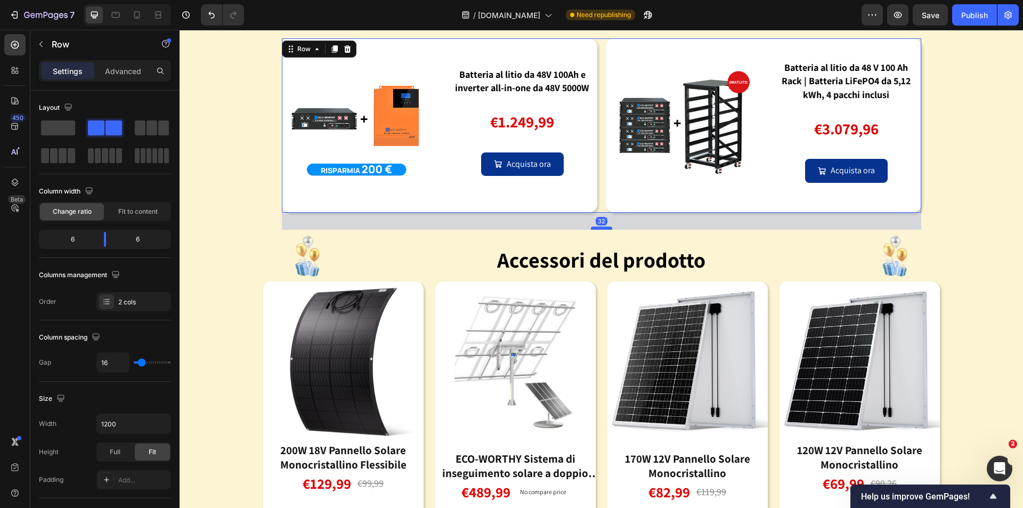
drag, startPoint x: 594, startPoint y: 210, endPoint x: 594, endPoint y: 227, distance: 17.1
click at [594, 227] on div at bounding box center [601, 227] width 21 height 3
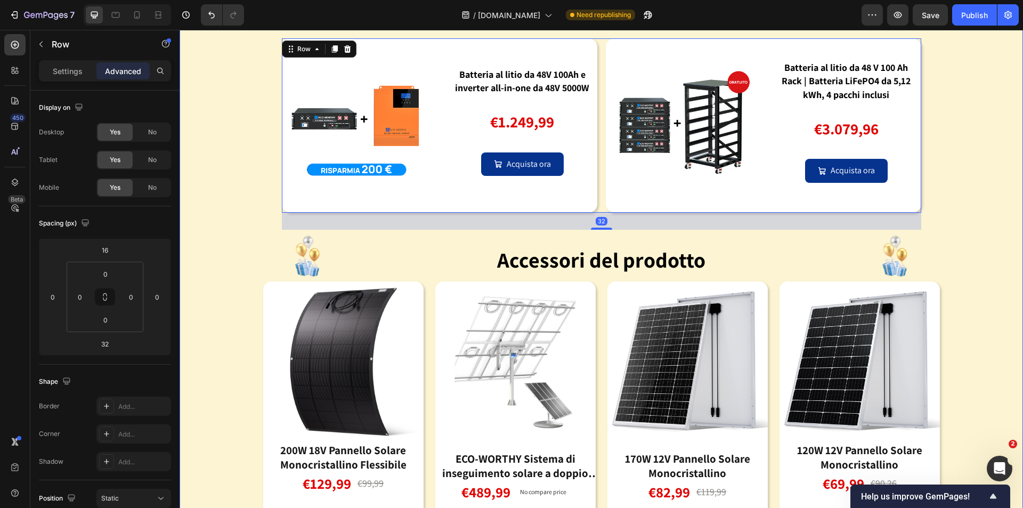
click at [994, 268] on div "Image Il tuo pacchetto di accumulo di energia ti consente di risparmiare denaro…" at bounding box center [601, 283] width 843 height 641
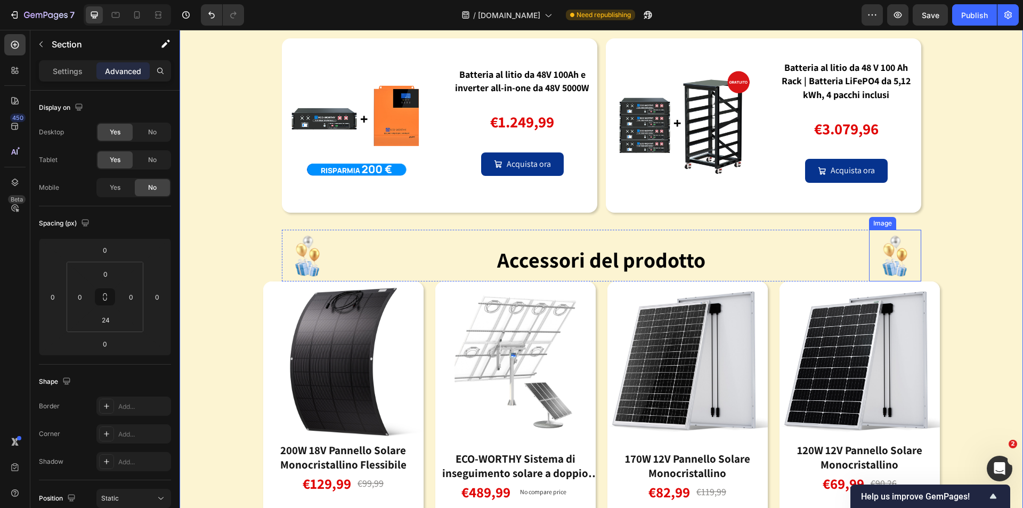
click at [909, 247] on img at bounding box center [895, 256] width 52 height 52
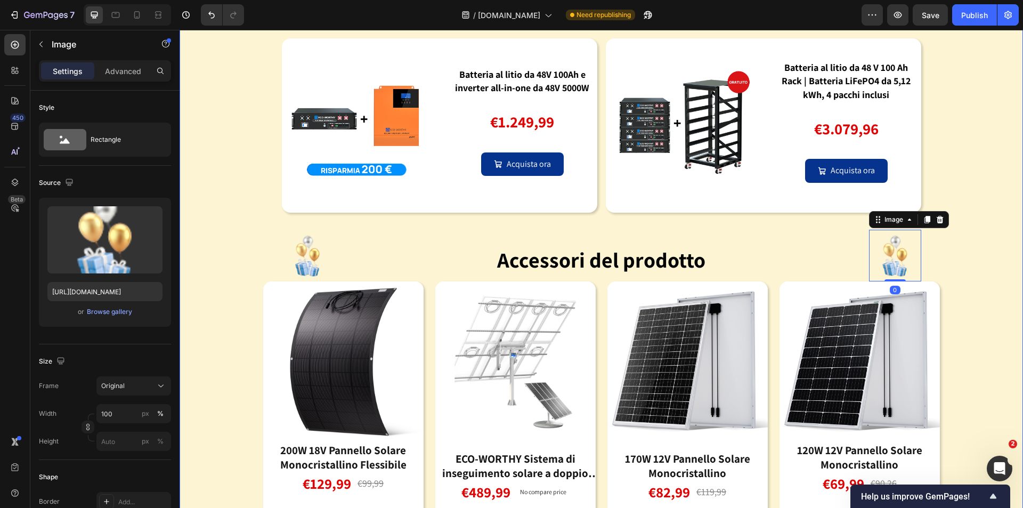
click at [971, 214] on div "Image Il tuo pacchetto di accumulo di energia ti consente di risparmiare denaro…" at bounding box center [601, 283] width 843 height 641
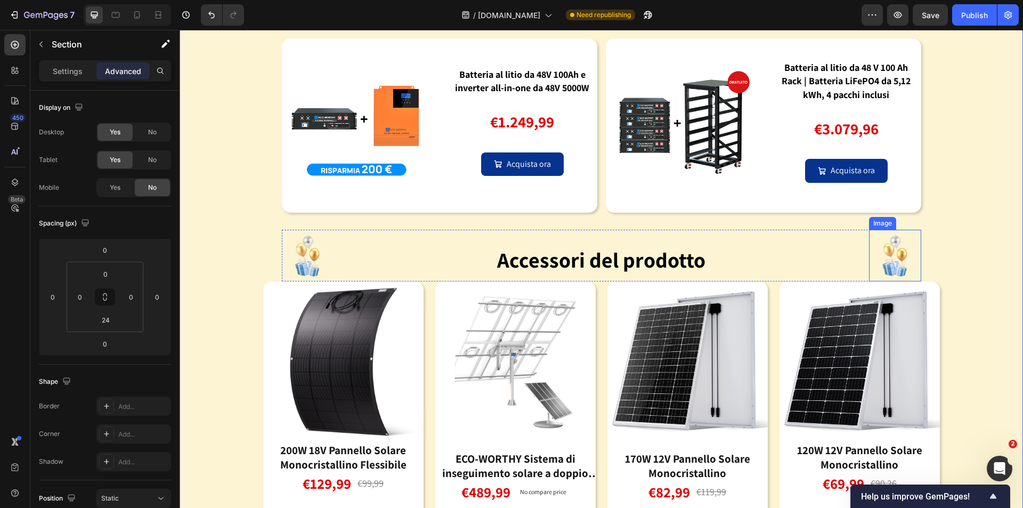
click at [911, 266] on img at bounding box center [895, 256] width 52 height 52
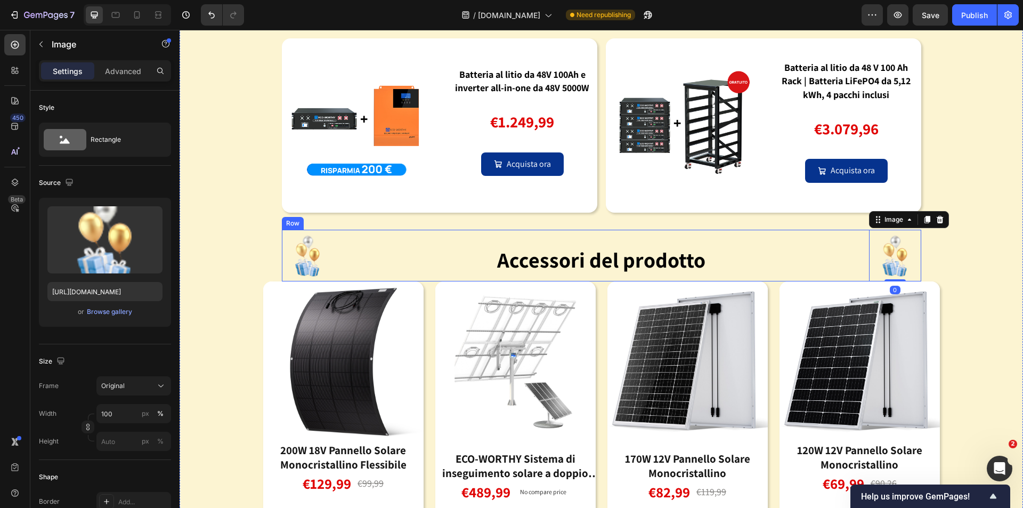
click at [592, 266] on strong "Accessori del prodotto" at bounding box center [601, 260] width 208 height 28
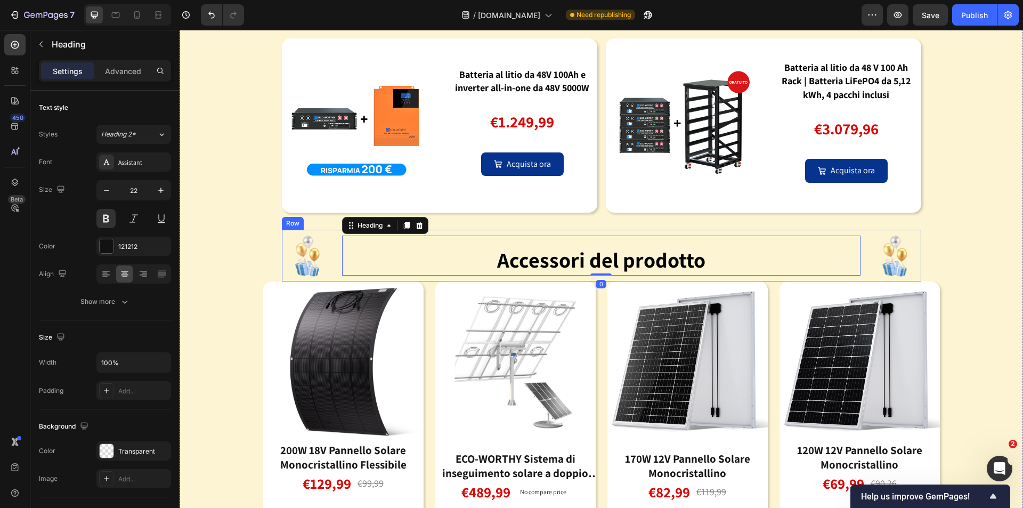
click at [615, 278] on div "⁠⁠⁠⁠⁠⁠⁠ Accessori del prodotto Heading 0" at bounding box center [601, 256] width 518 height 52
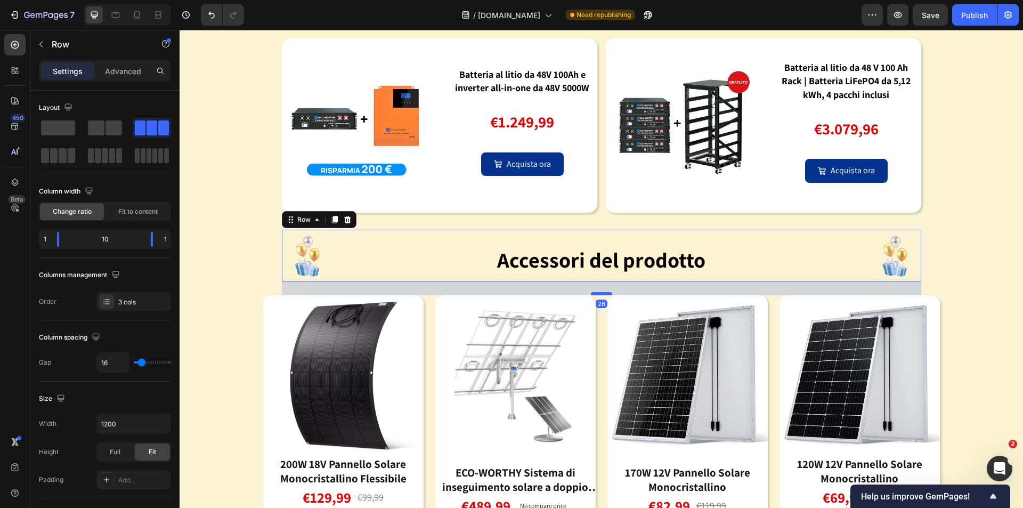
drag, startPoint x: 599, startPoint y: 280, endPoint x: 597, endPoint y: 293, distance: 13.9
click at [597, 293] on div at bounding box center [601, 293] width 21 height 3
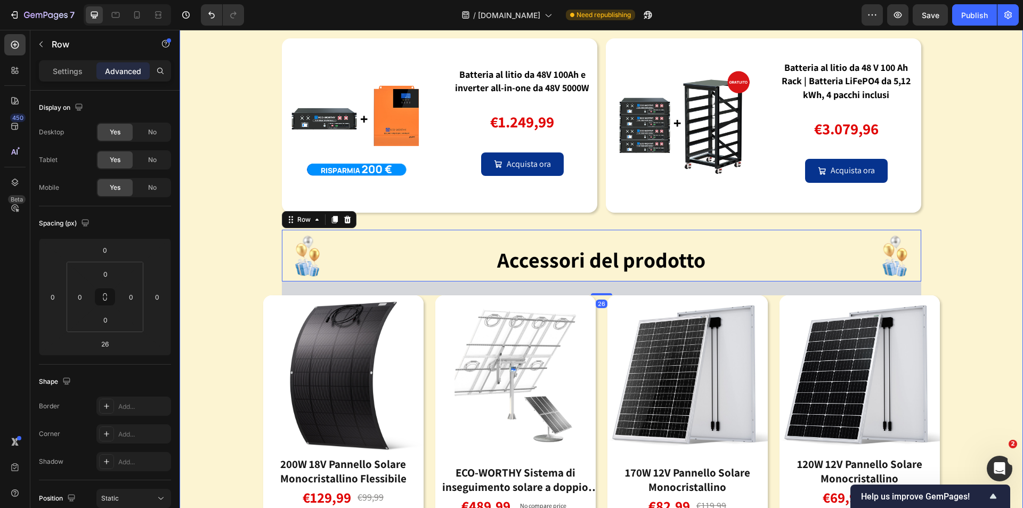
click at [730, 218] on div "Image Il tuo pacchetto di accumulo di energia ti consente di risparmiare denaro…" at bounding box center [601, 290] width 843 height 655
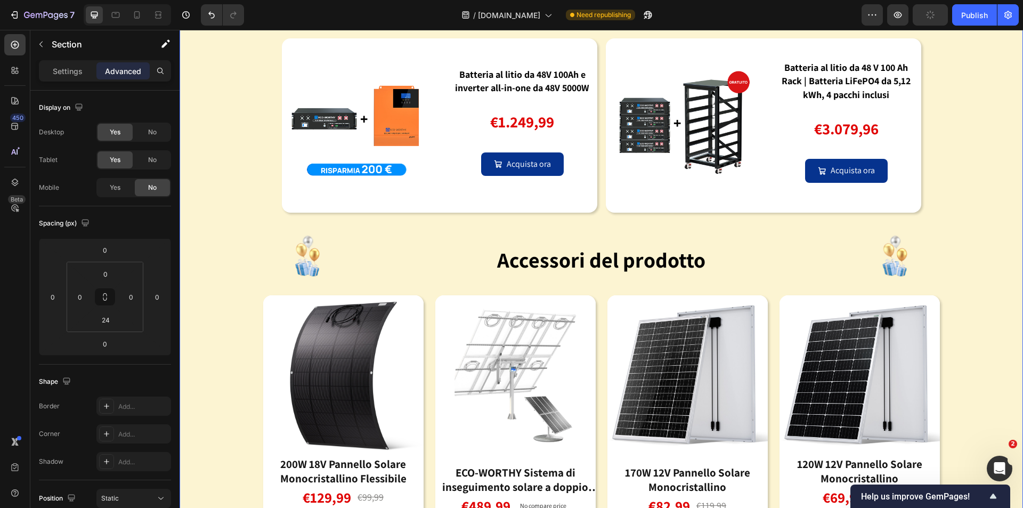
click at [944, 240] on div "Image Il tuo pacchetto di accumulo di energia ti consente di risparmiare denaro…" at bounding box center [601, 290] width 843 height 655
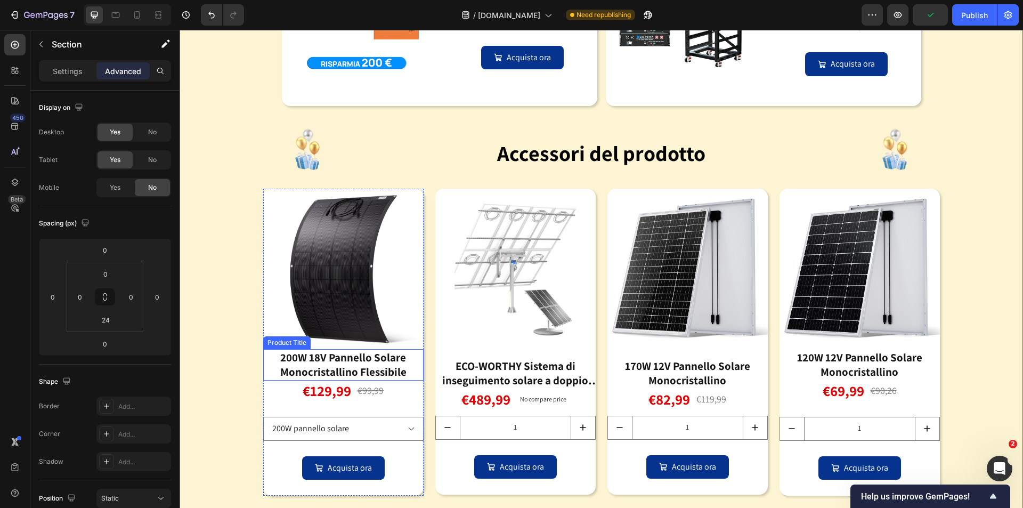
click at [350, 370] on div "200W 18V Pannello Solare Monocristallino Flessibile" at bounding box center [343, 364] width 160 height 31
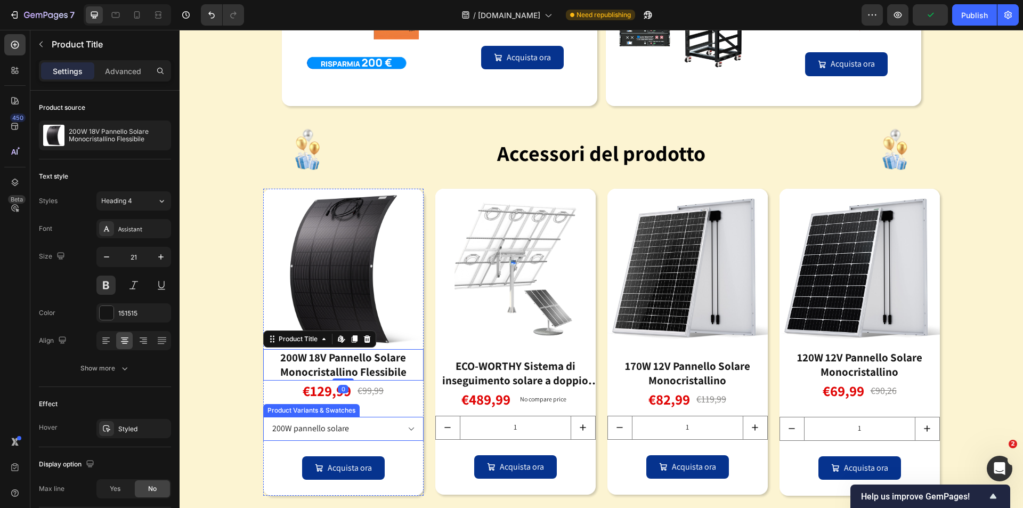
click at [378, 430] on select "200W pannello solare 2 pezzi (Sconto extra del 15%)" at bounding box center [343, 429] width 160 height 24
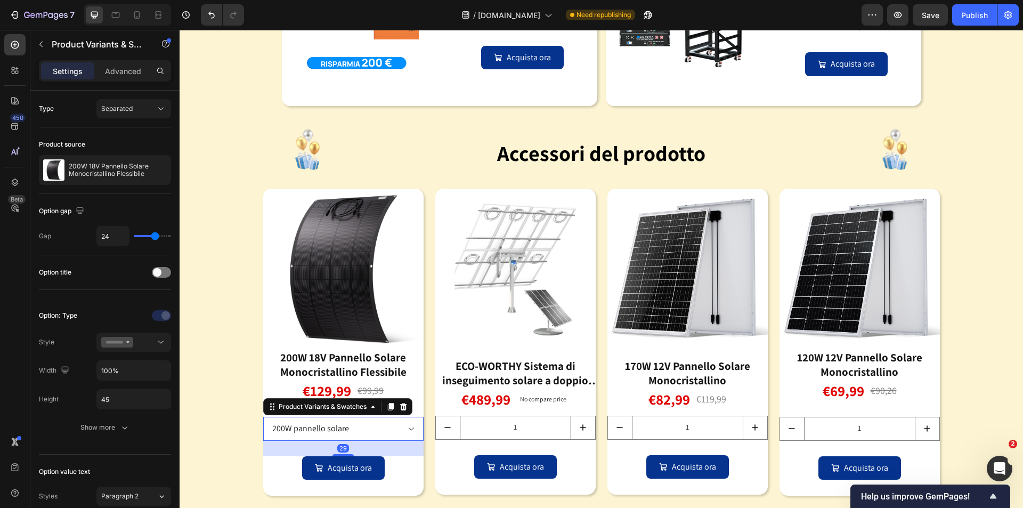
drag, startPoint x: 401, startPoint y: 409, endPoint x: 548, endPoint y: 427, distance: 148.2
click at [401, 409] on icon at bounding box center [402, 405] width 7 height 7
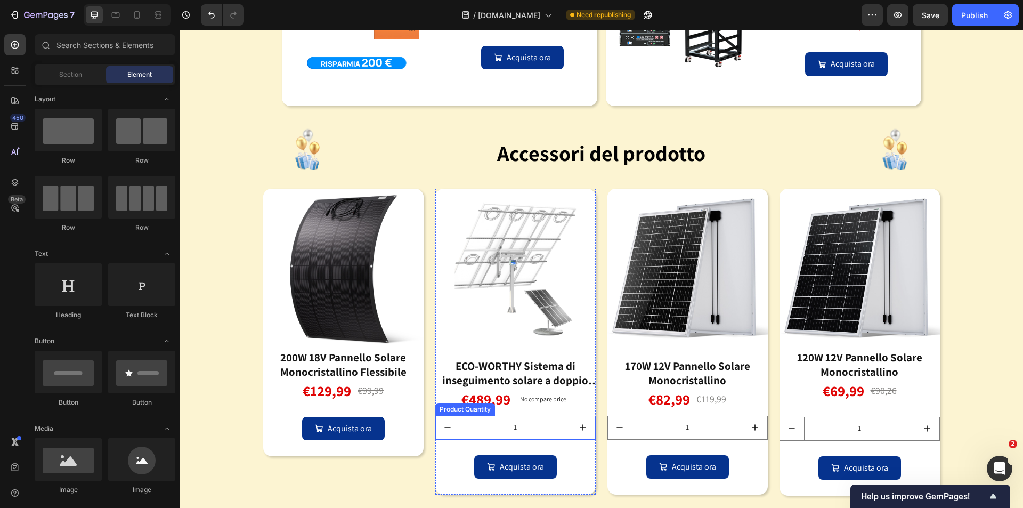
click at [553, 427] on input "1" at bounding box center [515, 427] width 111 height 23
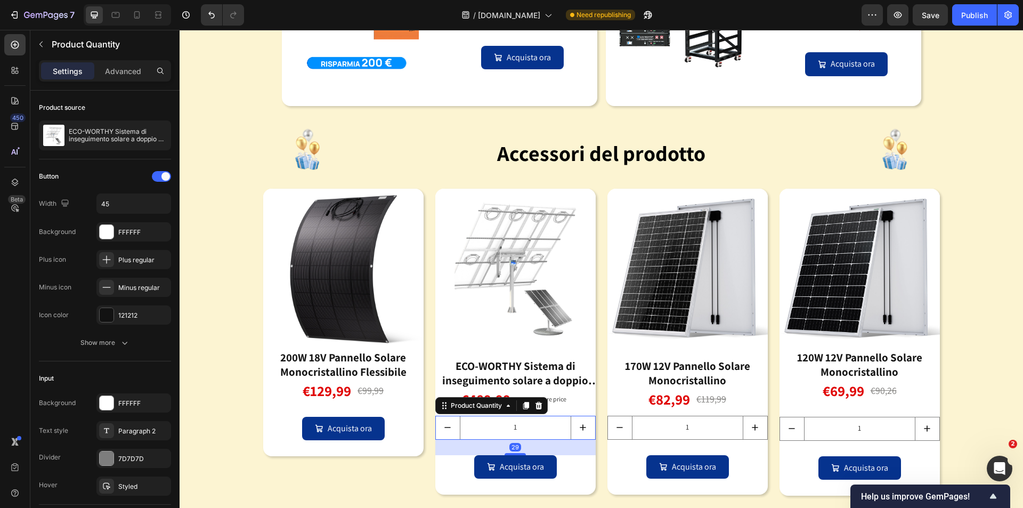
click at [535, 408] on icon at bounding box center [538, 404] width 7 height 7
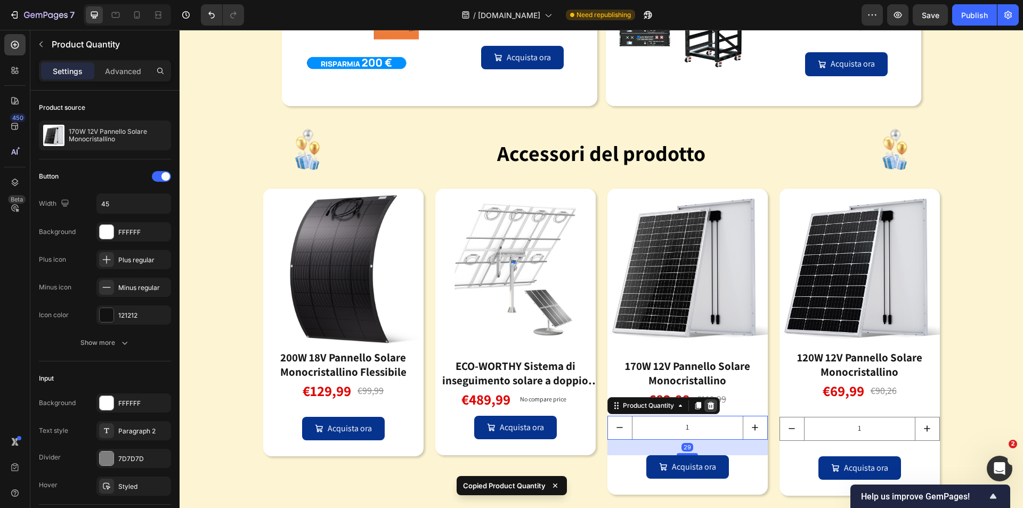
drag, startPoint x: 708, startPoint y: 403, endPoint x: 840, endPoint y: 430, distance: 134.9
click at [710, 405] on icon at bounding box center [710, 405] width 9 height 9
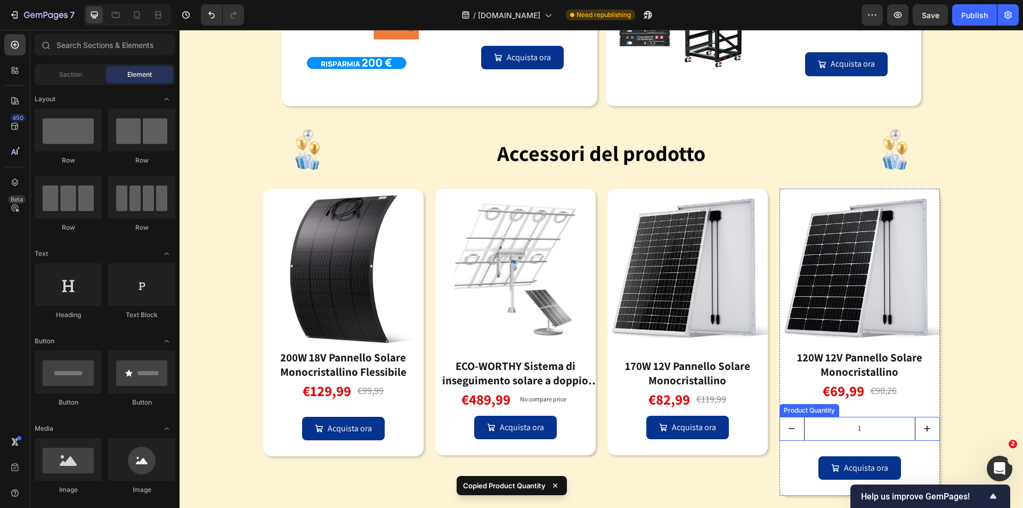
click at [868, 431] on input "1" at bounding box center [859, 428] width 111 height 23
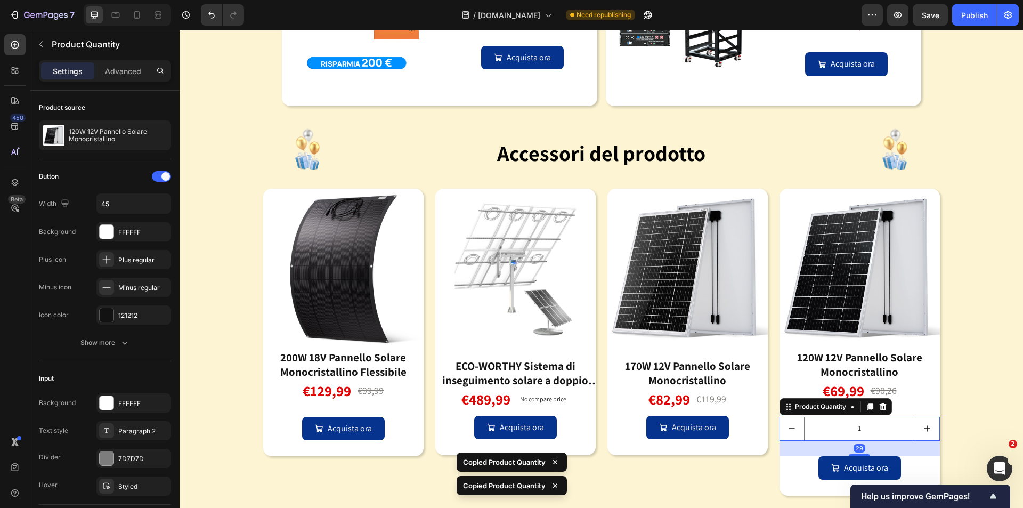
click at [883, 408] on icon at bounding box center [882, 406] width 9 height 9
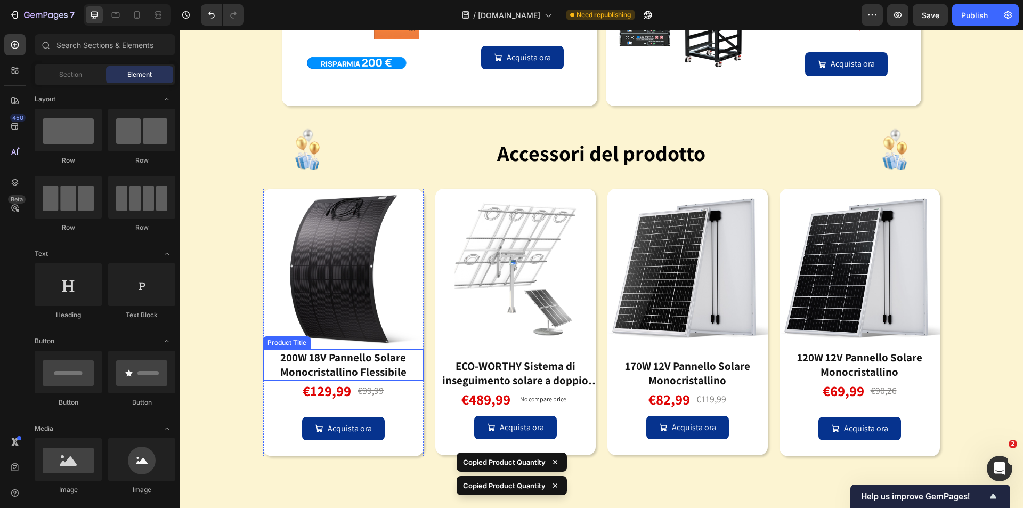
click at [365, 367] on div "200W 18V Pannello Solare Monocristallino Flessibile" at bounding box center [343, 364] width 160 height 31
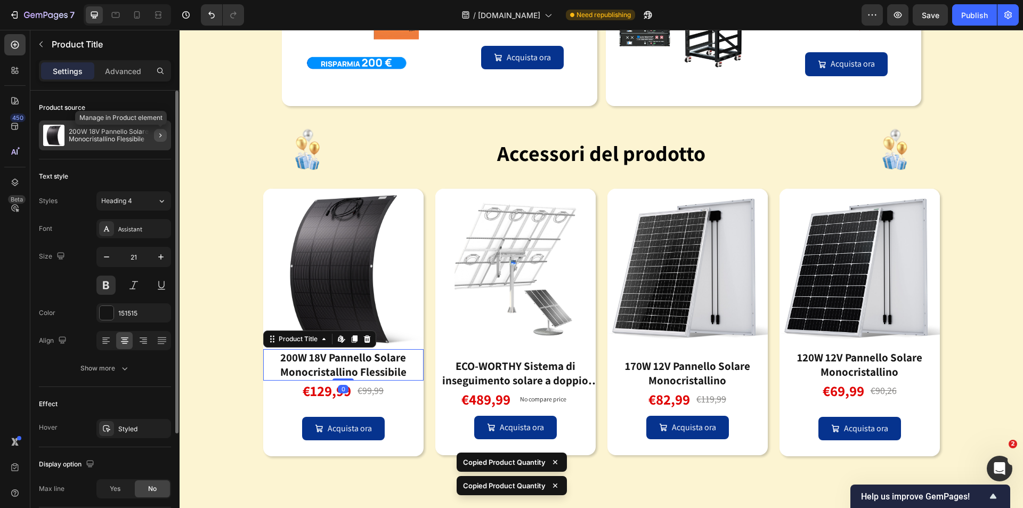
click at [160, 137] on icon "button" at bounding box center [160, 135] width 2 height 4
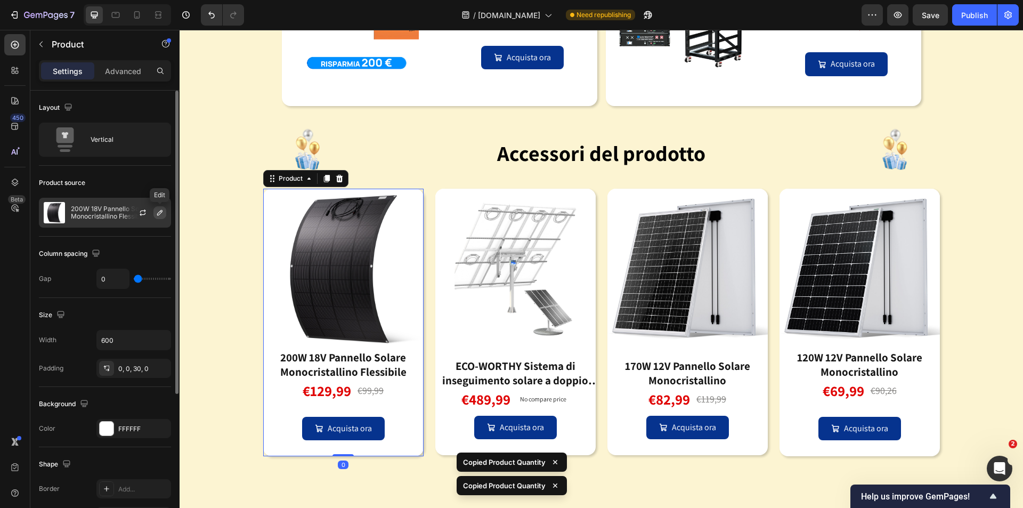
click at [160, 216] on icon "button" at bounding box center [160, 212] width 9 height 9
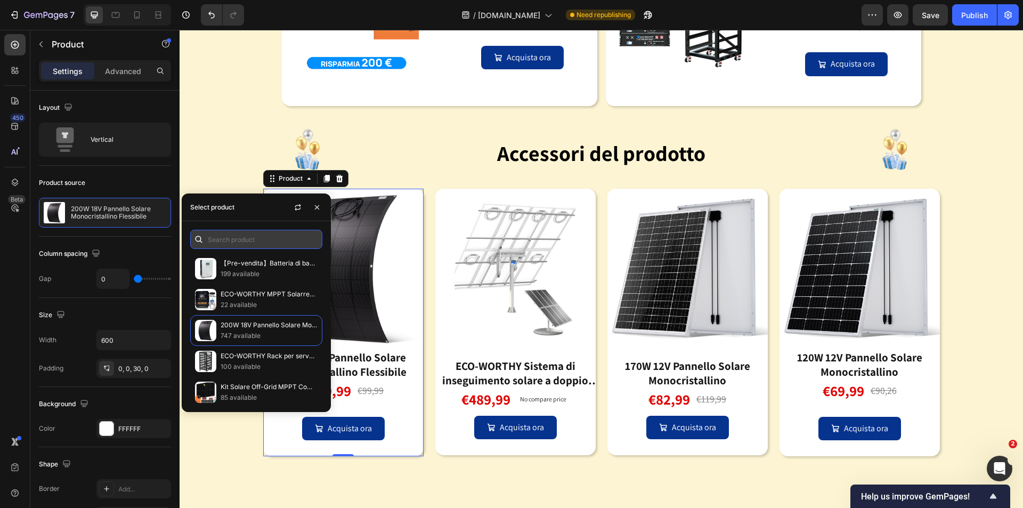
click at [227, 243] on input "text" at bounding box center [256, 239] width 132 height 19
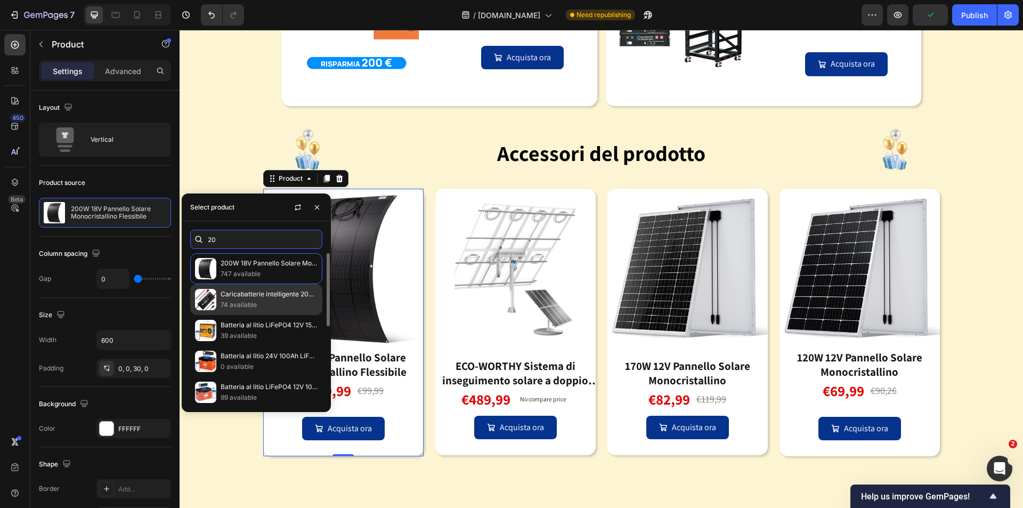
type input "20"
click at [234, 305] on p "74 available" at bounding box center [269, 304] width 97 height 11
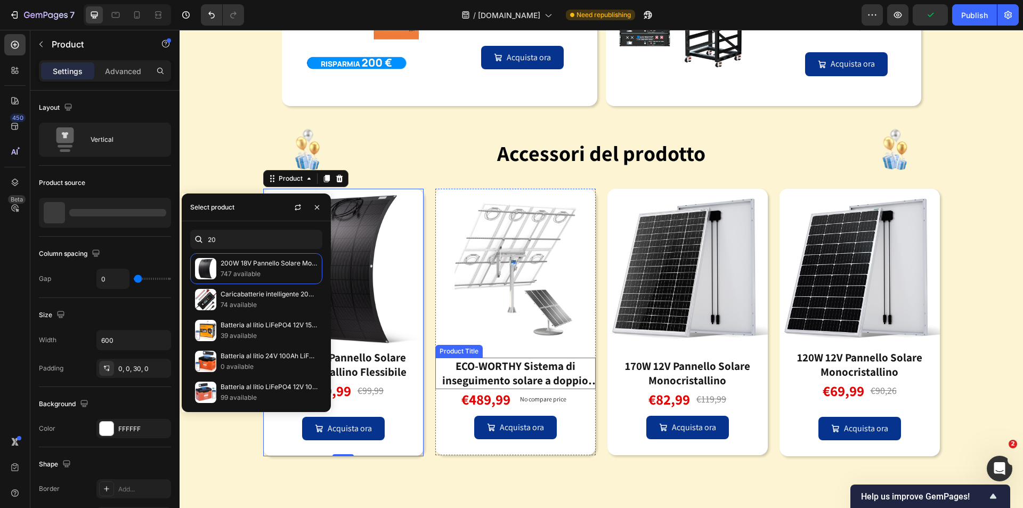
click at [519, 374] on div "ECO-WORTHY Sistema di inseguimento solare a doppio asse (versione avanzata, +40…" at bounding box center [515, 372] width 160 height 31
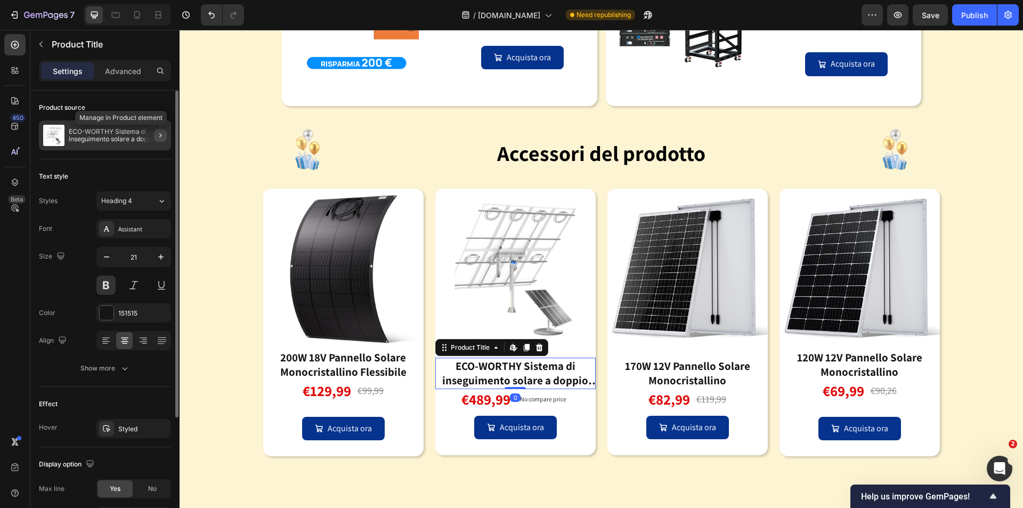
click at [166, 137] on button "button" at bounding box center [160, 135] width 13 height 13
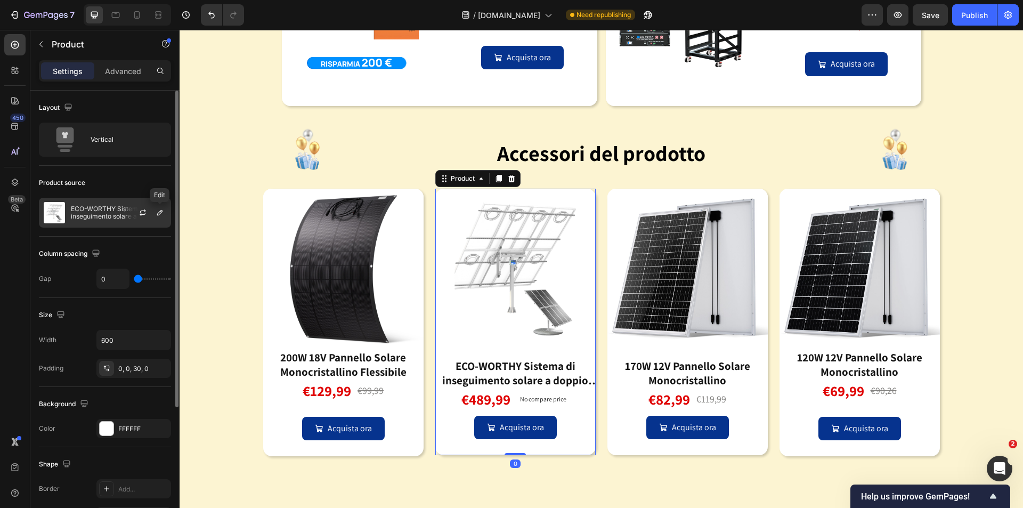
click at [158, 213] on icon "button" at bounding box center [160, 212] width 9 height 9
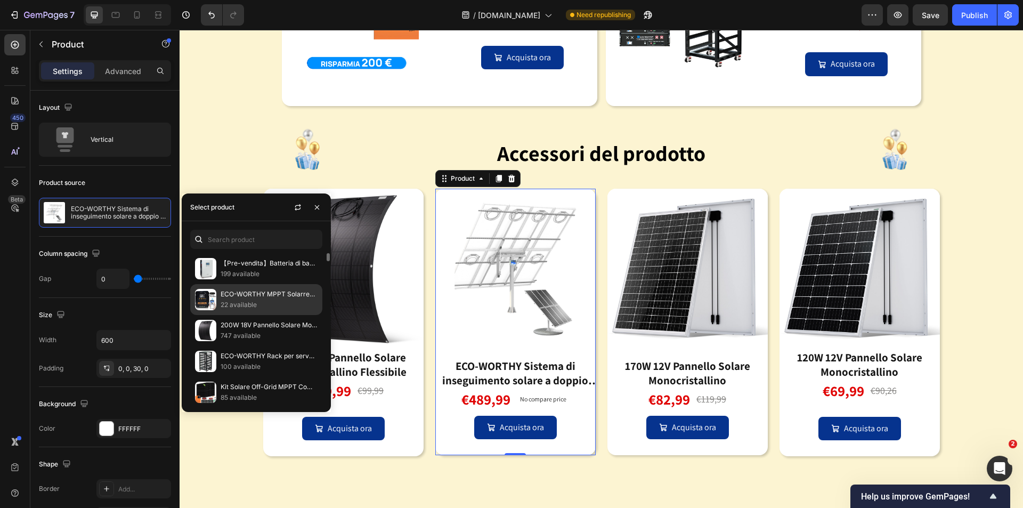
click at [231, 300] on p "22 available" at bounding box center [269, 304] width 97 height 11
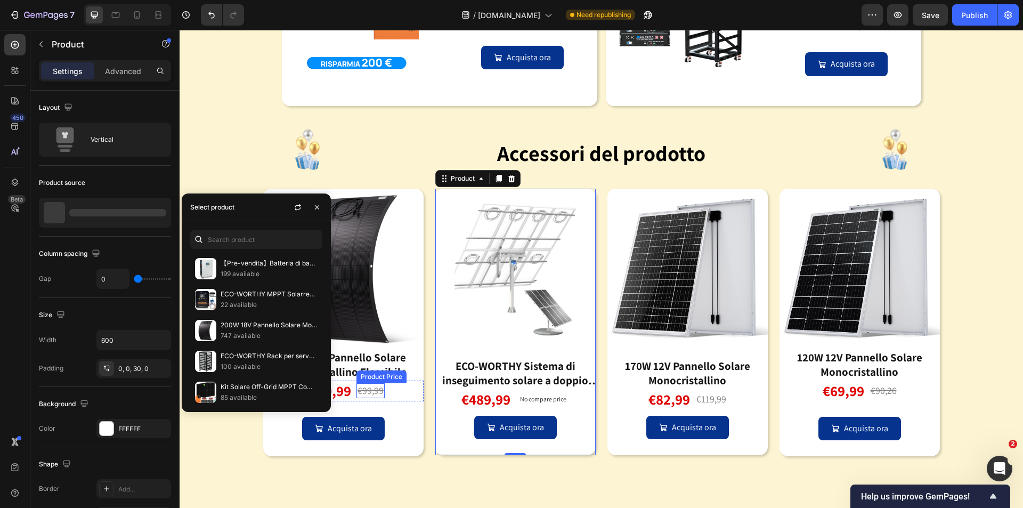
click at [365, 370] on div "200W 18V Pannello Solare Monocristallino Flessibile" at bounding box center [343, 364] width 160 height 31
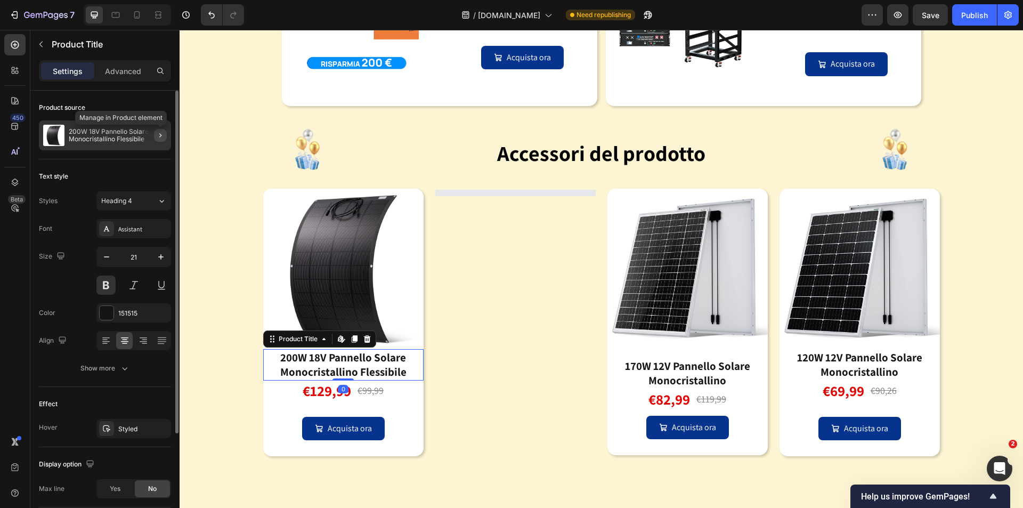
click at [160, 137] on icon "button" at bounding box center [160, 135] width 9 height 9
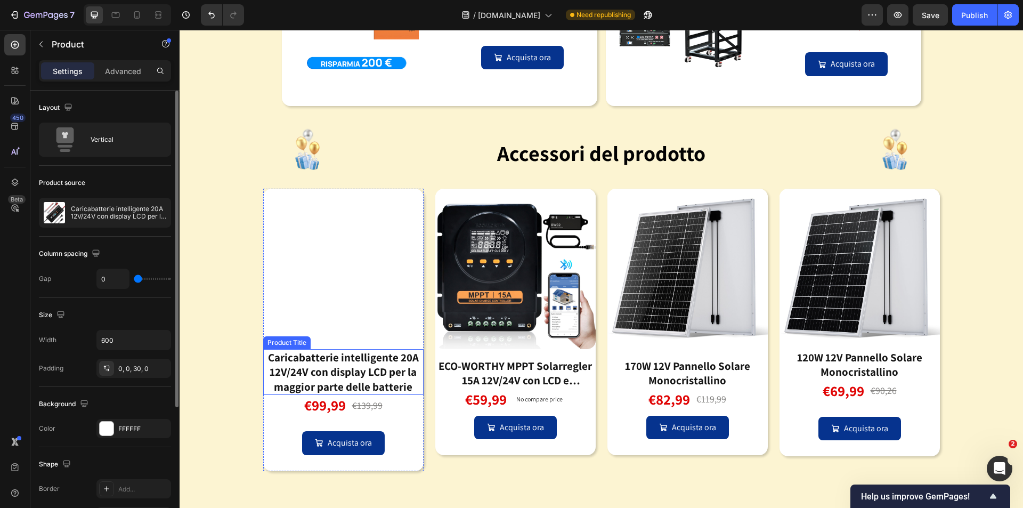
click at [361, 380] on div "Caricabatterie intelligente 20A 12V/24V con display LCD per la maggior parte de…" at bounding box center [343, 372] width 160 height 46
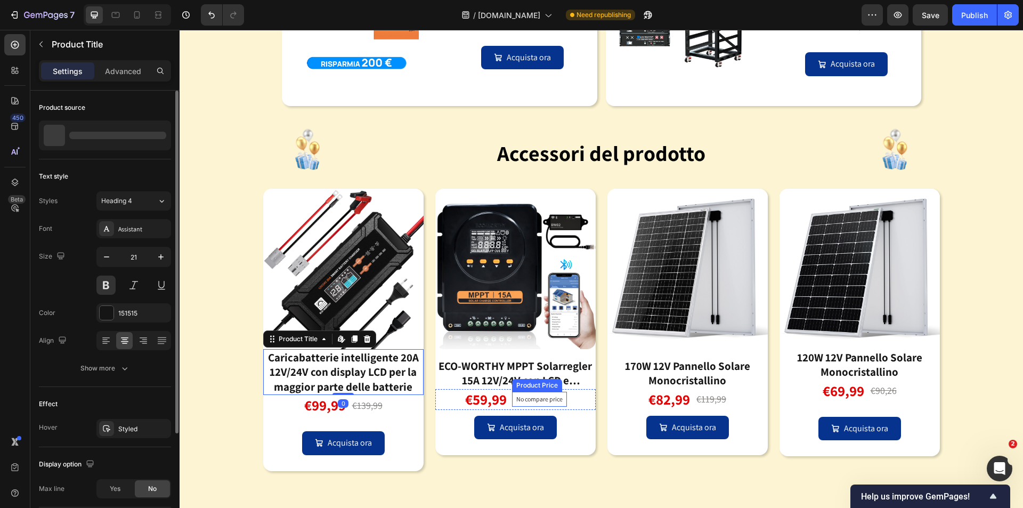
click at [549, 384] on div "Product Price" at bounding box center [537, 385] width 46 height 10
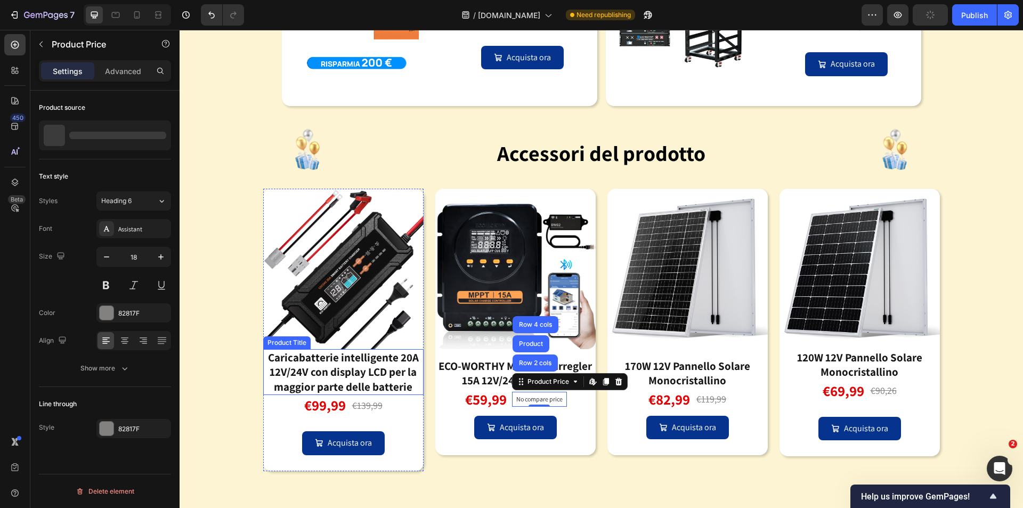
click at [362, 373] on div "Caricabatterie intelligente 20A 12V/24V con display LCD per la maggior parte de…" at bounding box center [343, 372] width 160 height 46
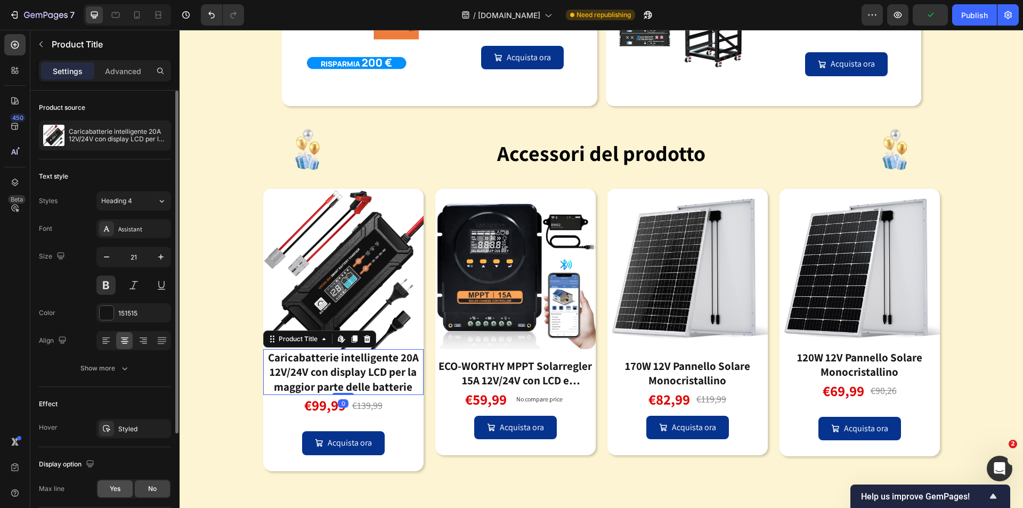
click at [120, 483] on div "Yes" at bounding box center [114, 488] width 35 height 17
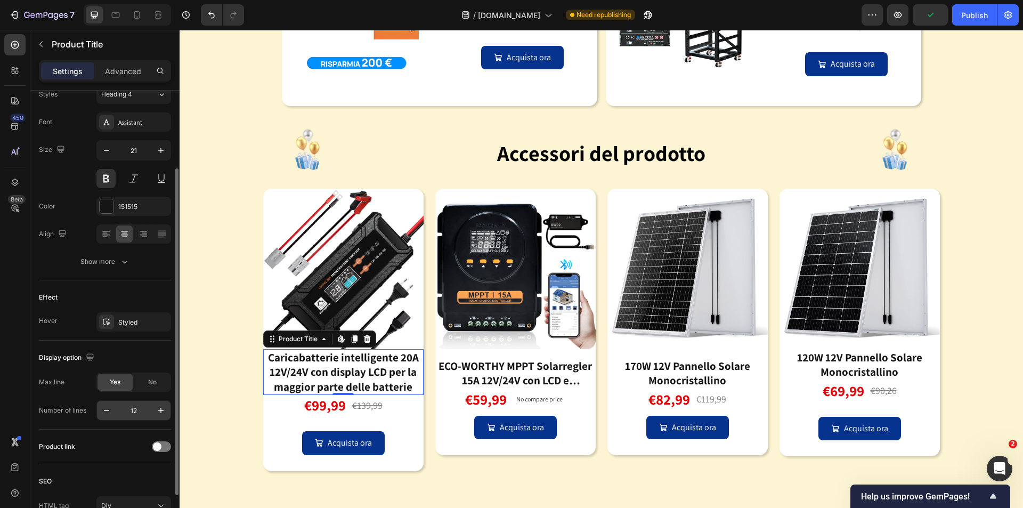
drag, startPoint x: 138, startPoint y: 414, endPoint x: 145, endPoint y: 412, distance: 7.8
click at [138, 414] on input "12" at bounding box center [133, 410] width 35 height 19
type input "2"
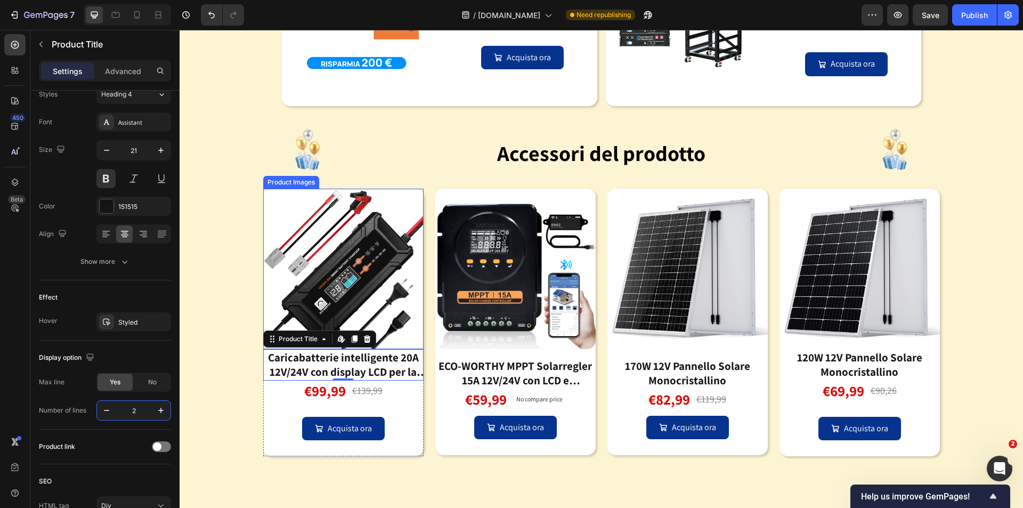
click at [358, 314] on img at bounding box center [343, 269] width 160 height 160
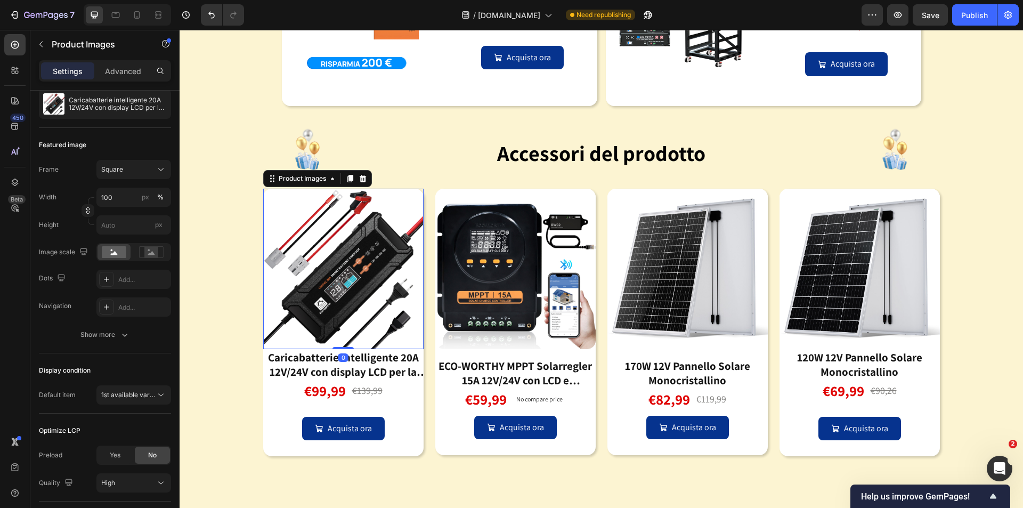
scroll to position [0, 0]
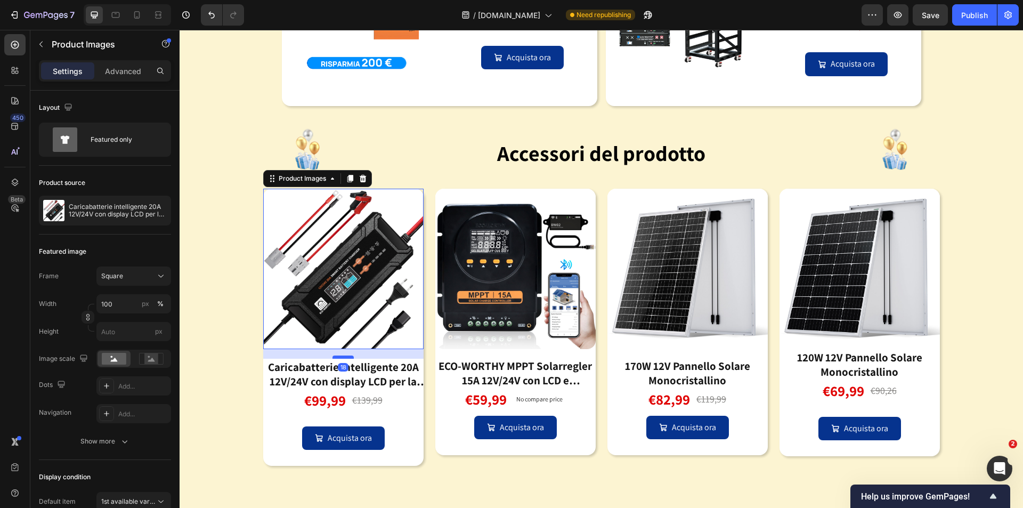
drag, startPoint x: 343, startPoint y: 346, endPoint x: 342, endPoint y: 356, distance: 9.6
click at [342, 356] on div at bounding box center [342, 356] width 21 height 3
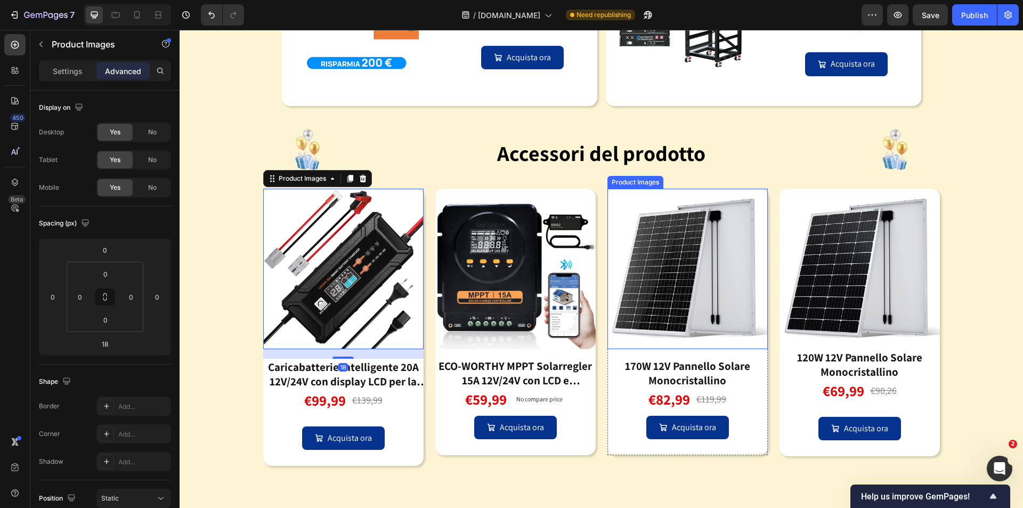
click at [706, 308] on img at bounding box center [687, 269] width 160 height 160
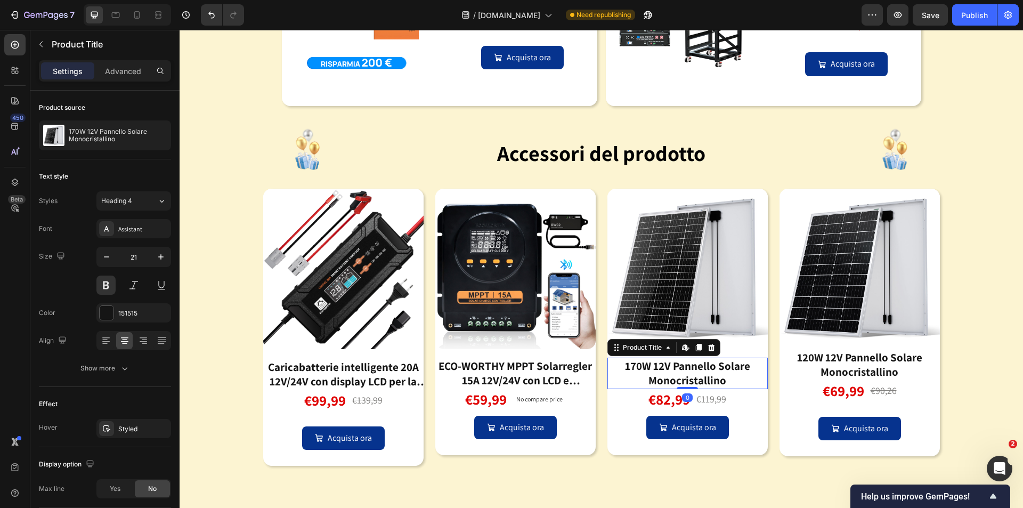
click at [692, 368] on div "170W 12V Pannello Solare Monocristallino" at bounding box center [687, 372] width 160 height 31
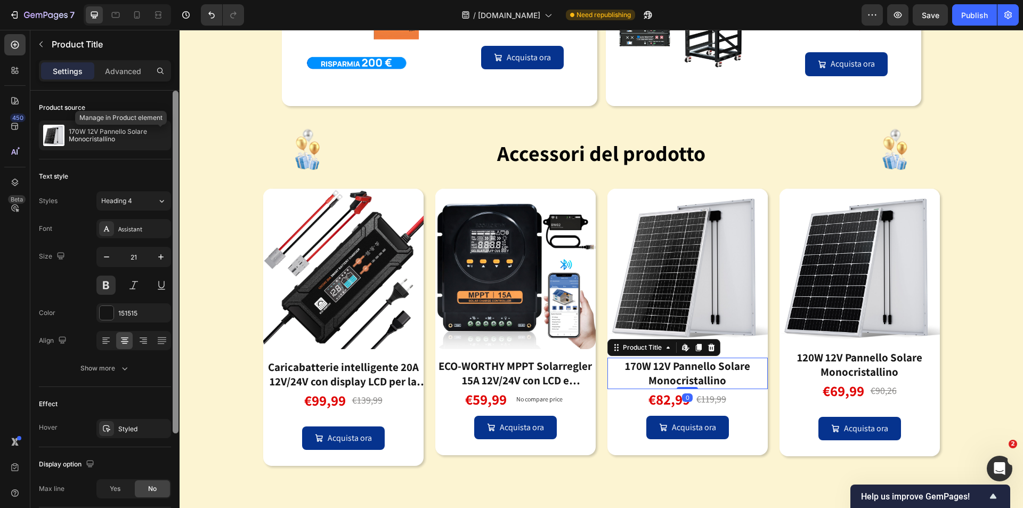
click at [0, 0] on icon "button" at bounding box center [0, 0] width 0 height 0
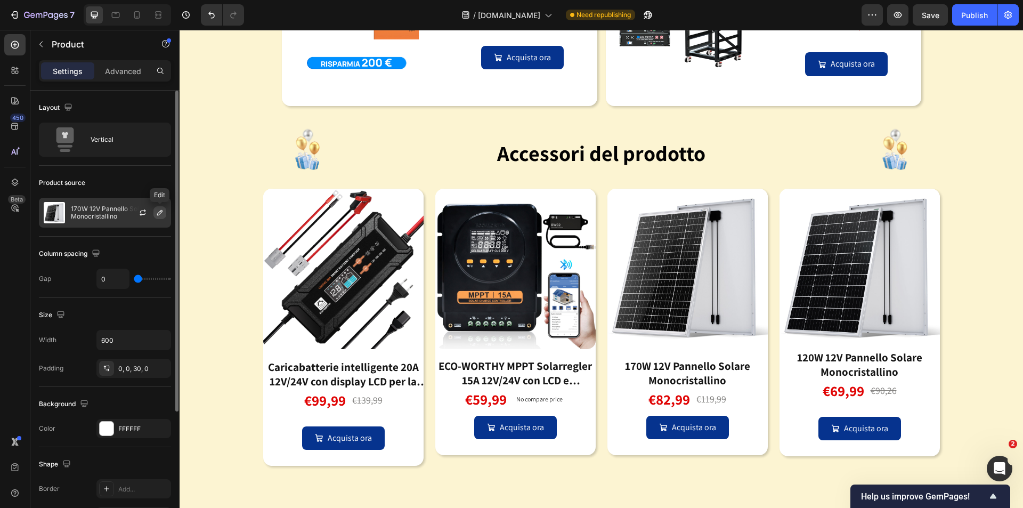
click at [157, 210] on icon "button" at bounding box center [160, 212] width 9 height 9
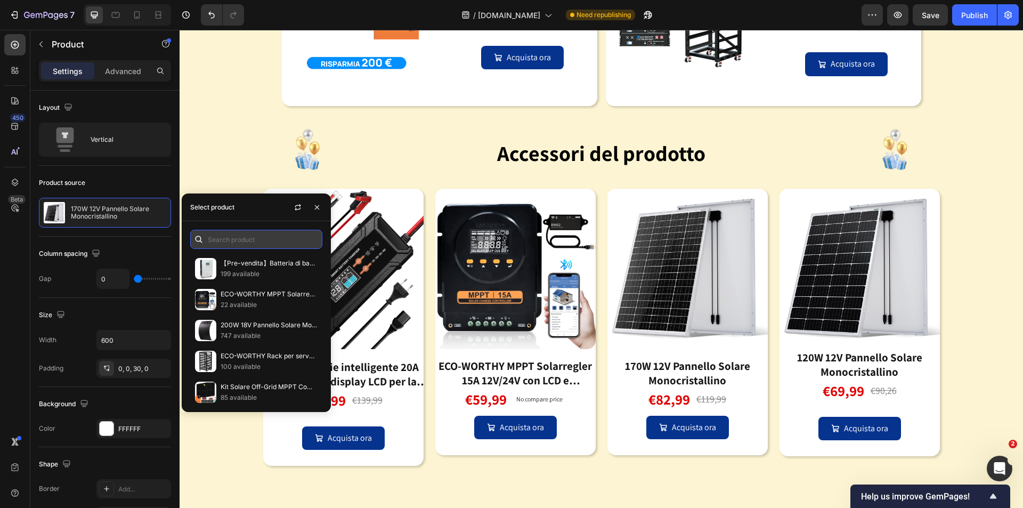
click at [234, 245] on input "text" at bounding box center [256, 239] width 132 height 19
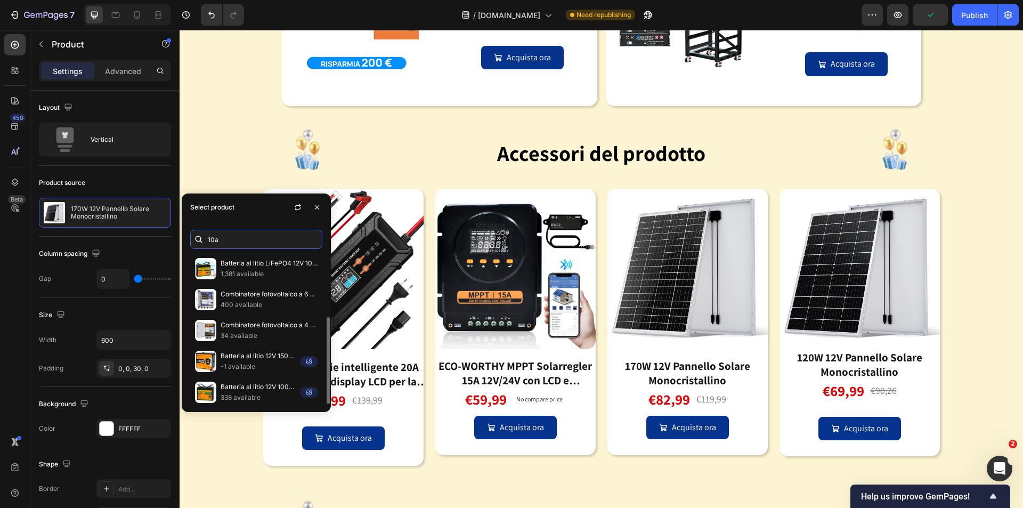
type input "10a"
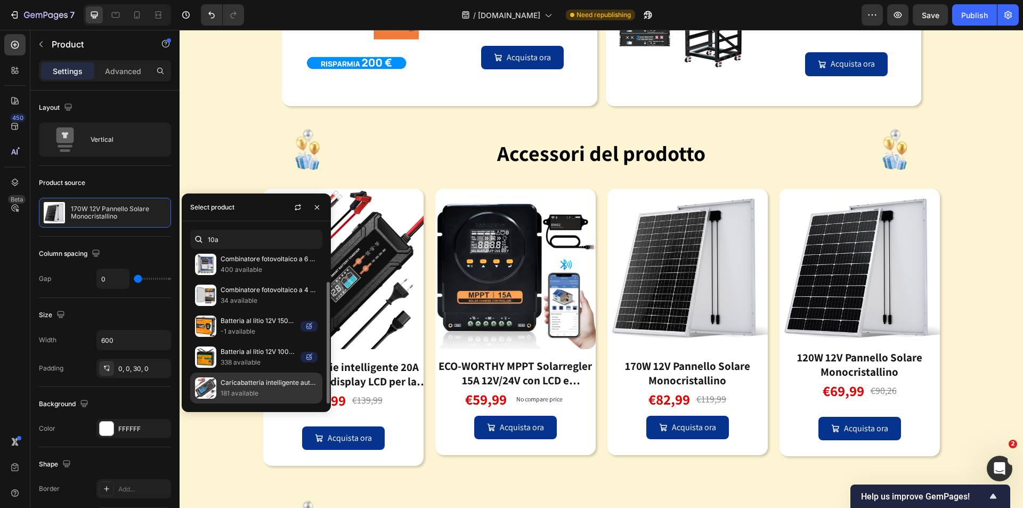
scroll to position [2286, 0]
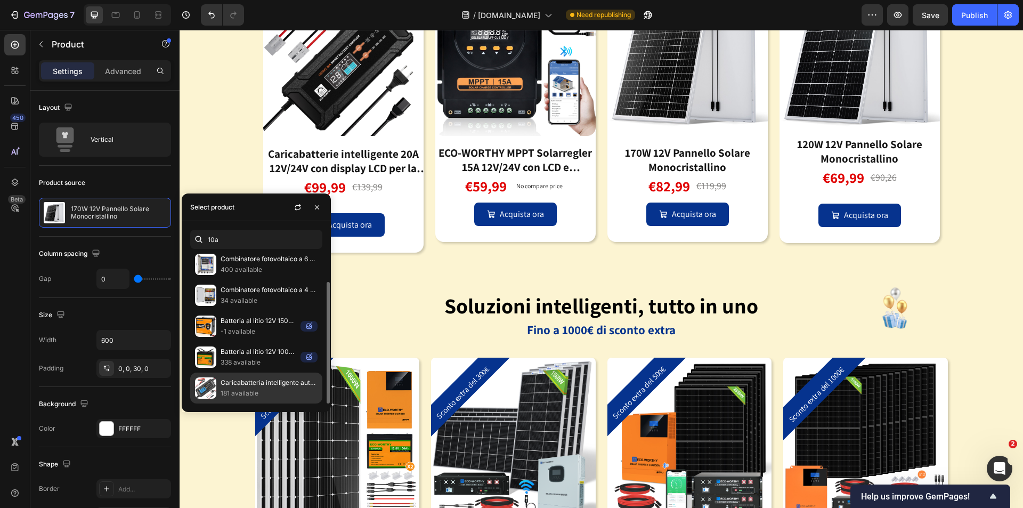
drag, startPoint x: 249, startPoint y: 381, endPoint x: 246, endPoint y: 376, distance: 6.7
click at [249, 381] on p "Caricabatteria intelligente automatico da 5A e 10A 12V con display LCD per batt…" at bounding box center [269, 382] width 97 height 11
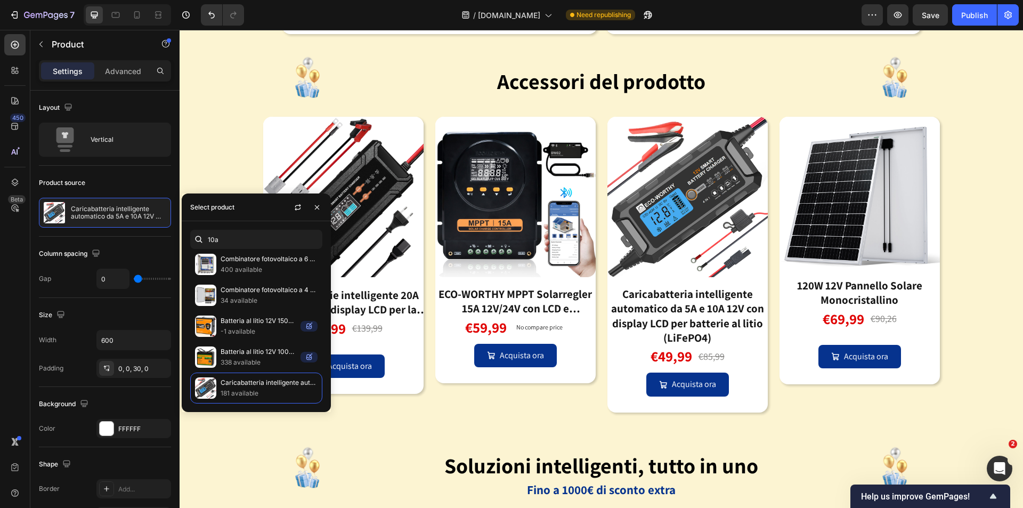
scroll to position [2126, 0]
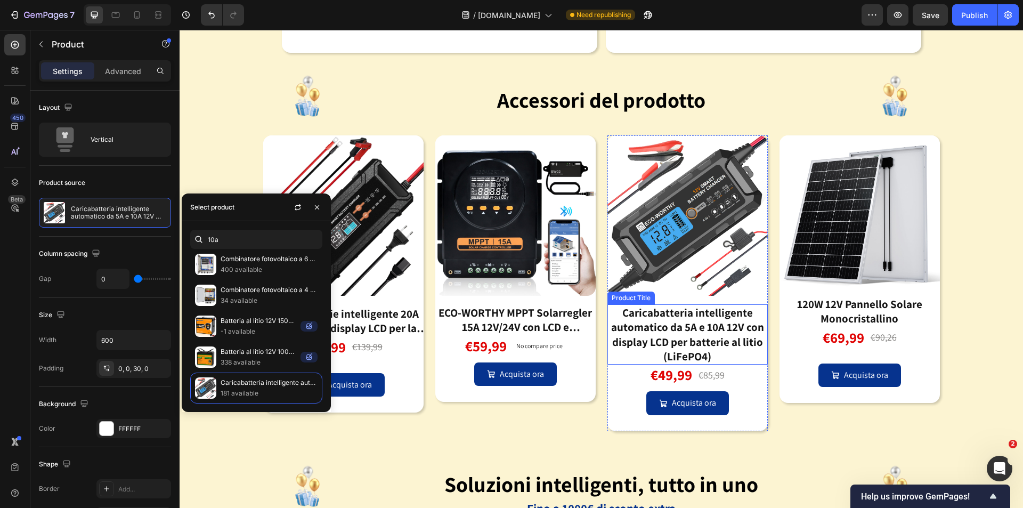
drag, startPoint x: 694, startPoint y: 333, endPoint x: 619, endPoint y: 335, distance: 75.1
click at [693, 333] on div "Caricabatteria intelligente automatico da 5A e 10A 12V con display LCD per batt…" at bounding box center [687, 334] width 160 height 60
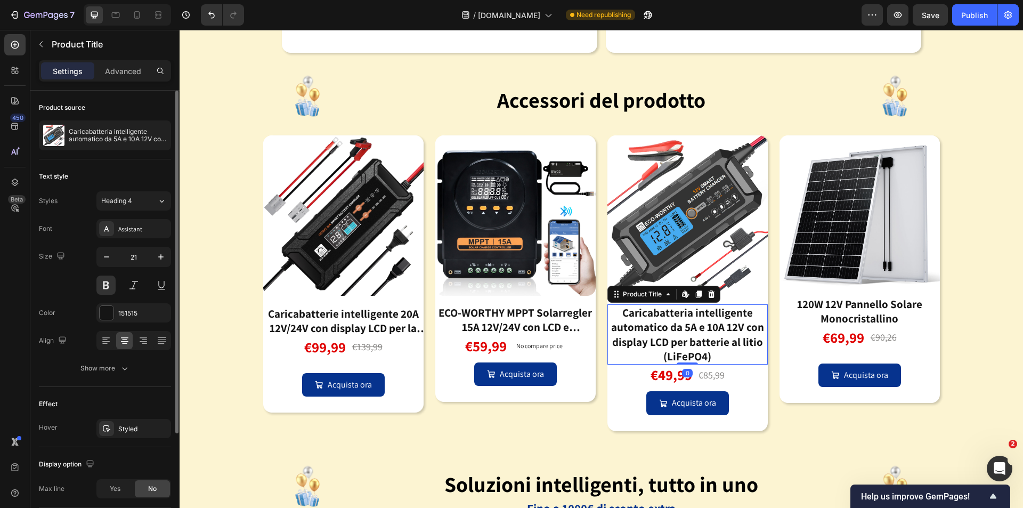
drag, startPoint x: 120, startPoint y: 493, endPoint x: 140, endPoint y: 486, distance: 20.9
click at [119, 493] on div "Yes" at bounding box center [114, 488] width 35 height 17
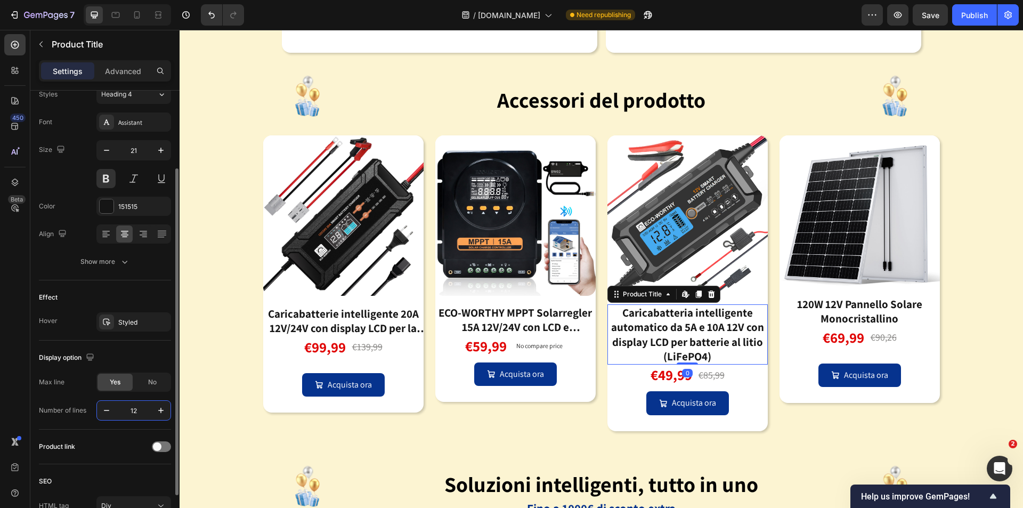
click at [133, 406] on input "12" at bounding box center [133, 410] width 35 height 19
type input "2"
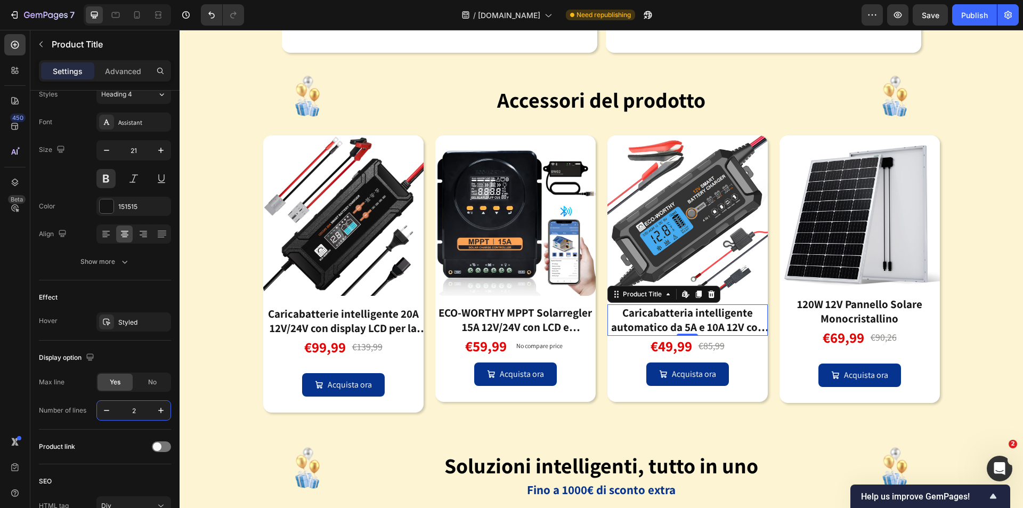
click at [13, 45] on icon at bounding box center [15, 44] width 11 height 11
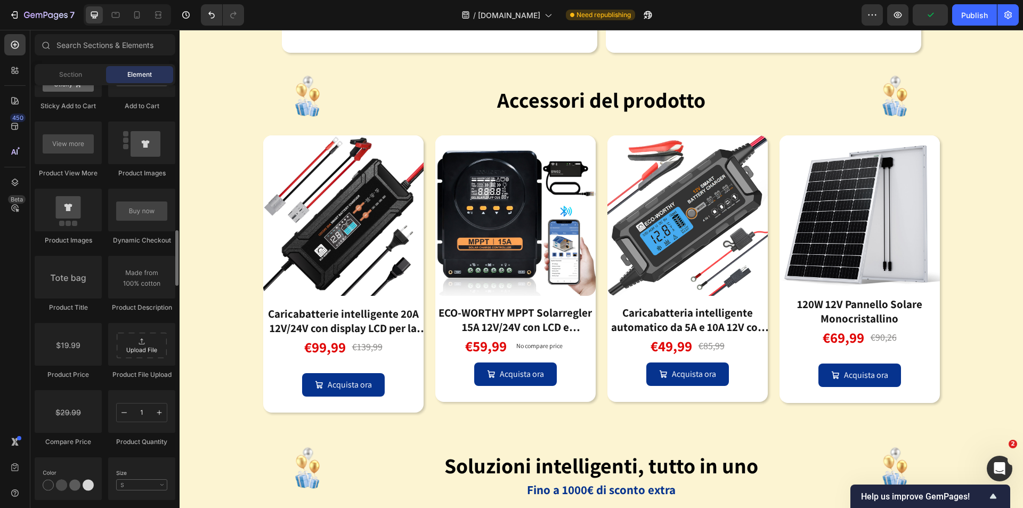
scroll to position [1651, 0]
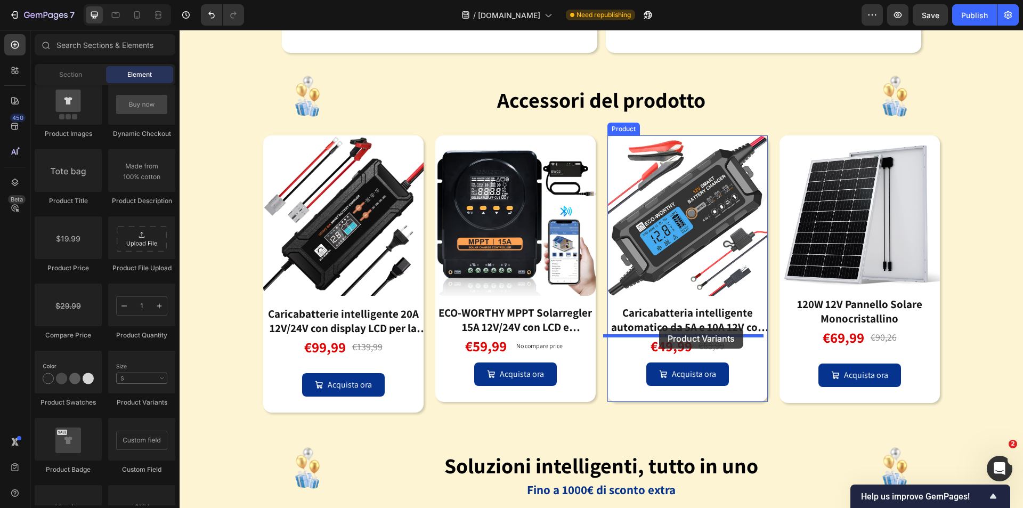
drag, startPoint x: 325, startPoint y: 414, endPoint x: 659, endPoint y: 328, distance: 344.4
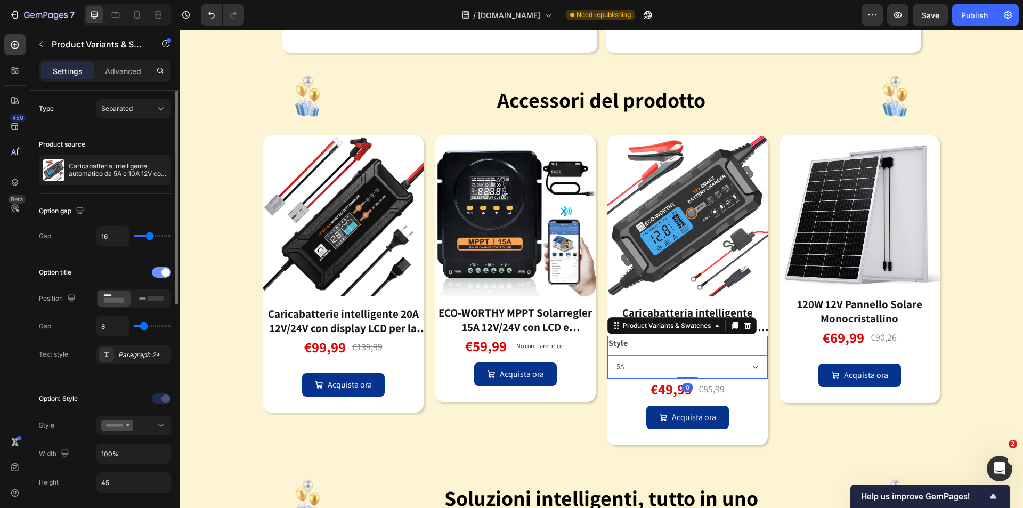
click at [161, 268] on div at bounding box center [161, 272] width 19 height 11
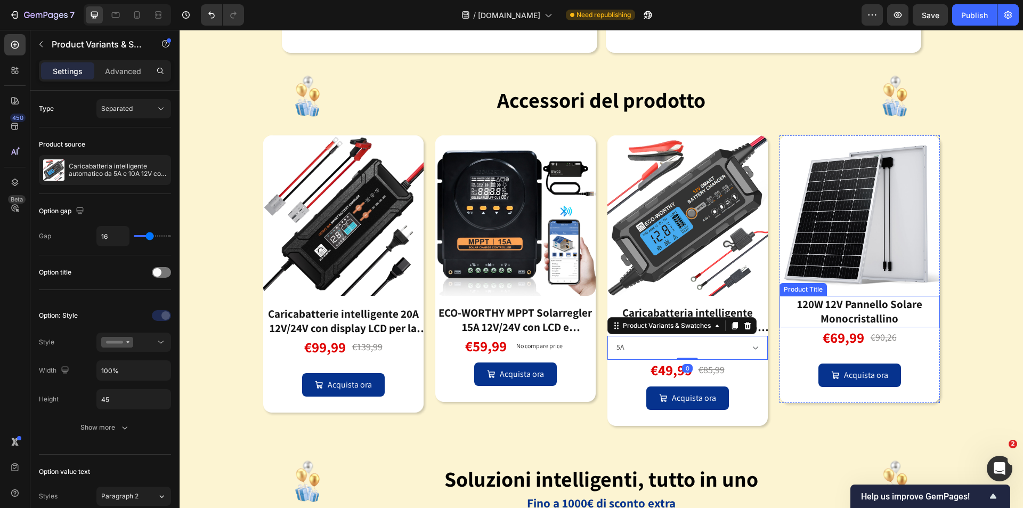
drag, startPoint x: 855, startPoint y: 309, endPoint x: 847, endPoint y: 304, distance: 8.9
click at [854, 309] on div "120W 12V Pannello Solare Monocristallino" at bounding box center [859, 311] width 160 height 31
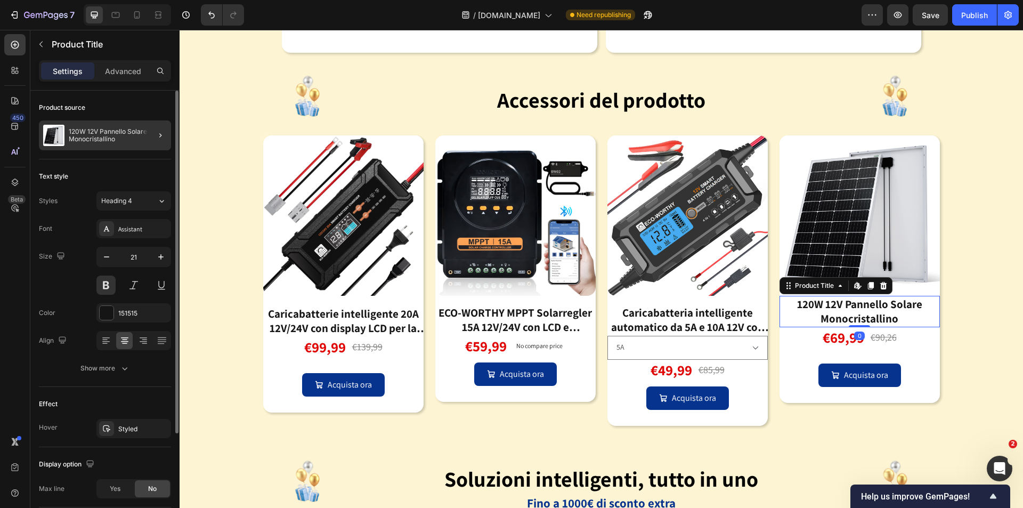
click at [145, 146] on div at bounding box center [156, 135] width 30 height 30
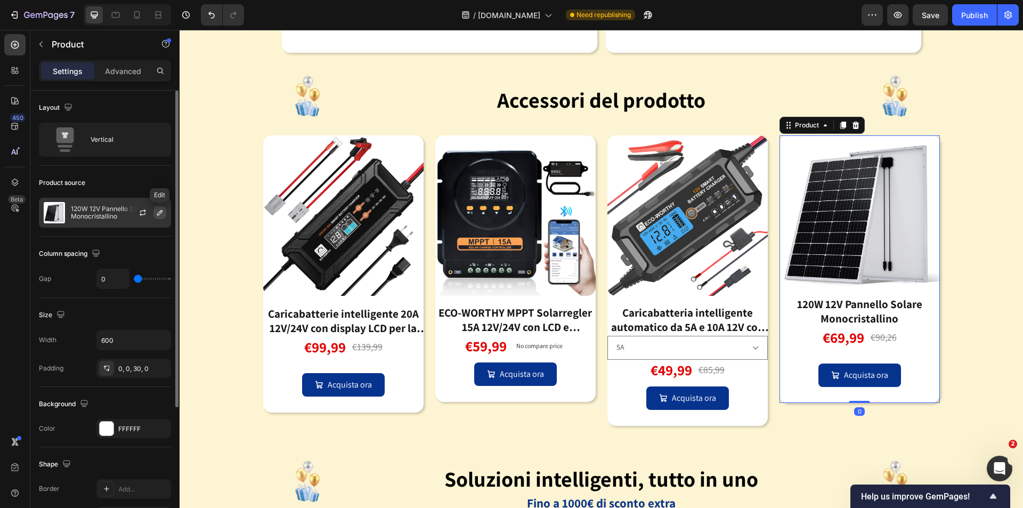
click at [159, 214] on icon "button" at bounding box center [160, 212] width 9 height 9
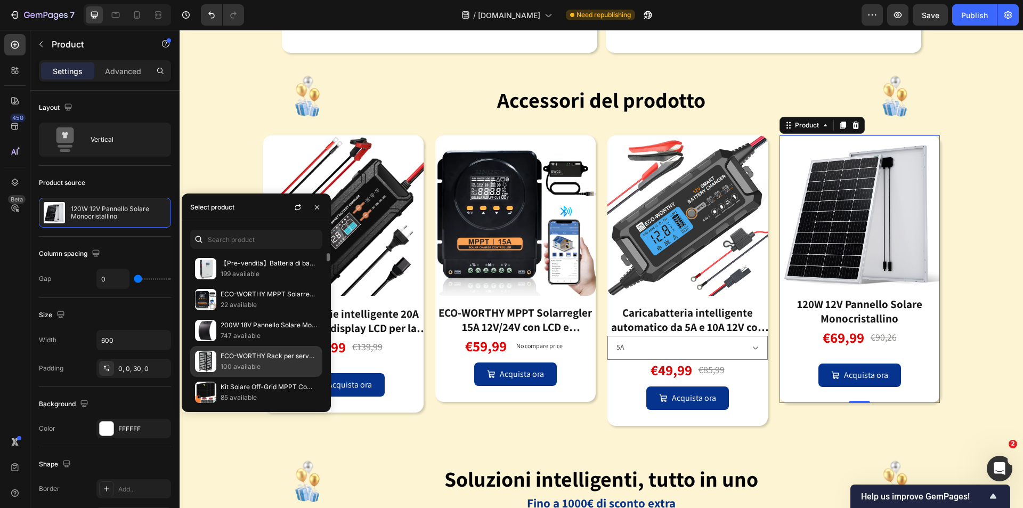
click at [258, 360] on p "ECO-WORTHY Rack per server farm da 19 pollici a 6 livelli" at bounding box center [269, 355] width 97 height 11
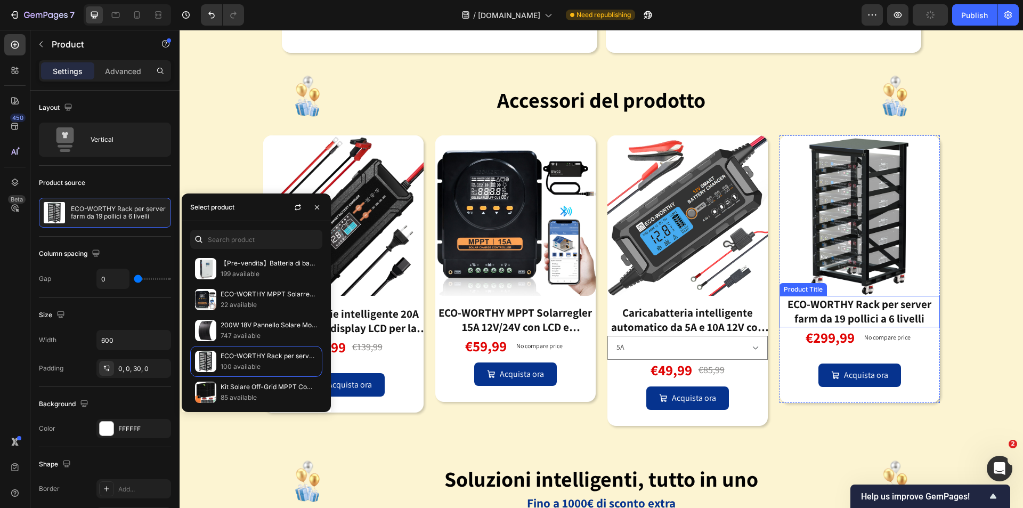
drag, startPoint x: 866, startPoint y: 312, endPoint x: 786, endPoint y: 300, distance: 80.2
click at [862, 311] on div "ECO-WORTHY Rack per server farm da 19 pollici a 6 livelli" at bounding box center [859, 311] width 160 height 31
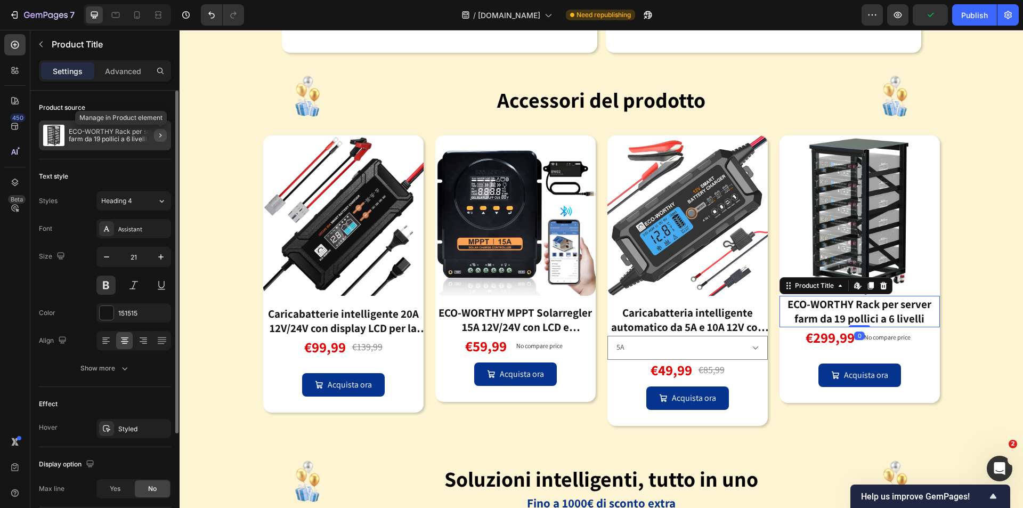
click at [159, 137] on icon "button" at bounding box center [160, 135] width 9 height 9
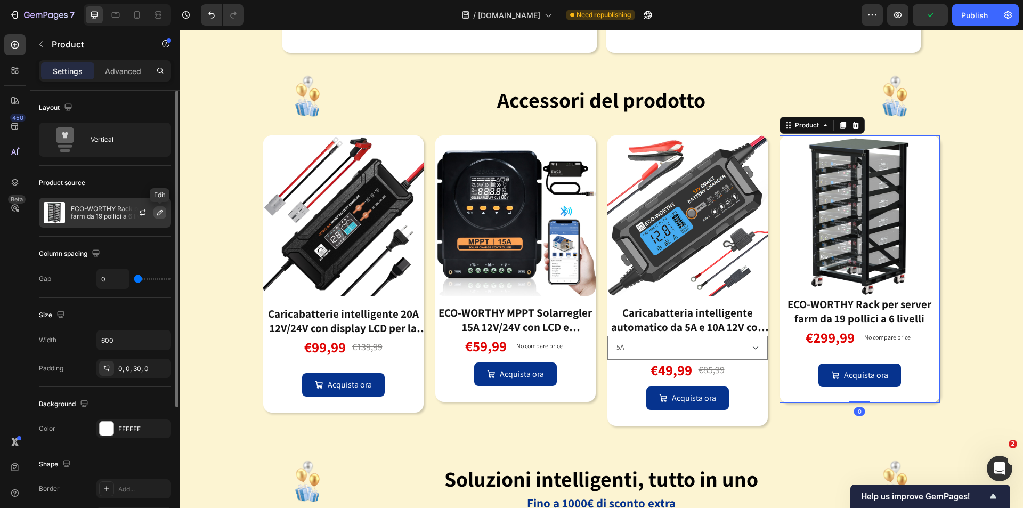
click at [161, 212] on icon "button" at bounding box center [160, 212] width 9 height 9
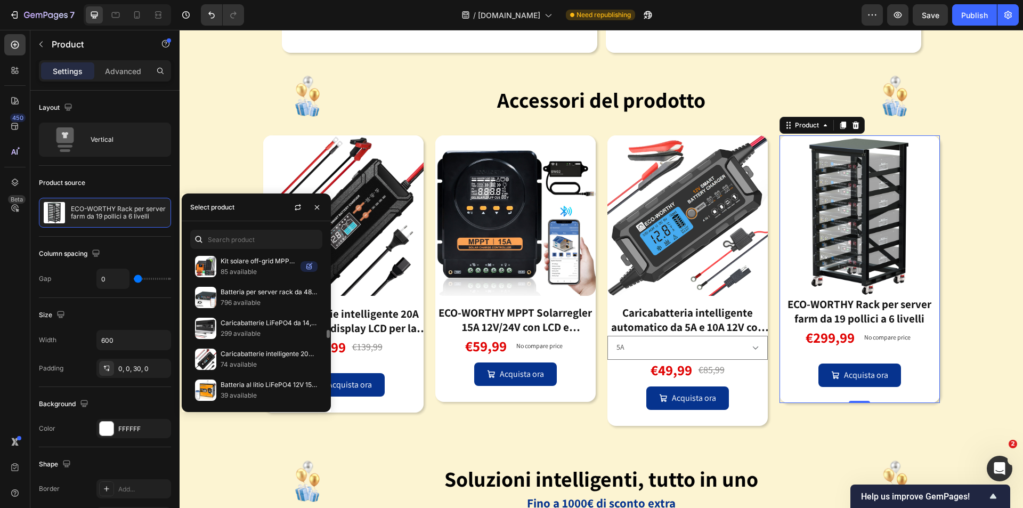
scroll to position [426, 0]
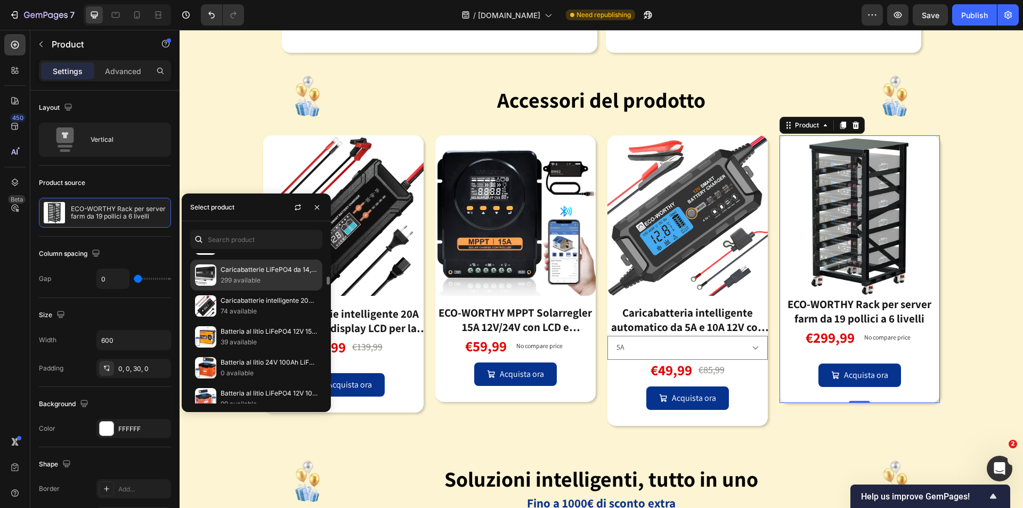
click at [242, 276] on p "299 available" at bounding box center [269, 280] width 97 height 11
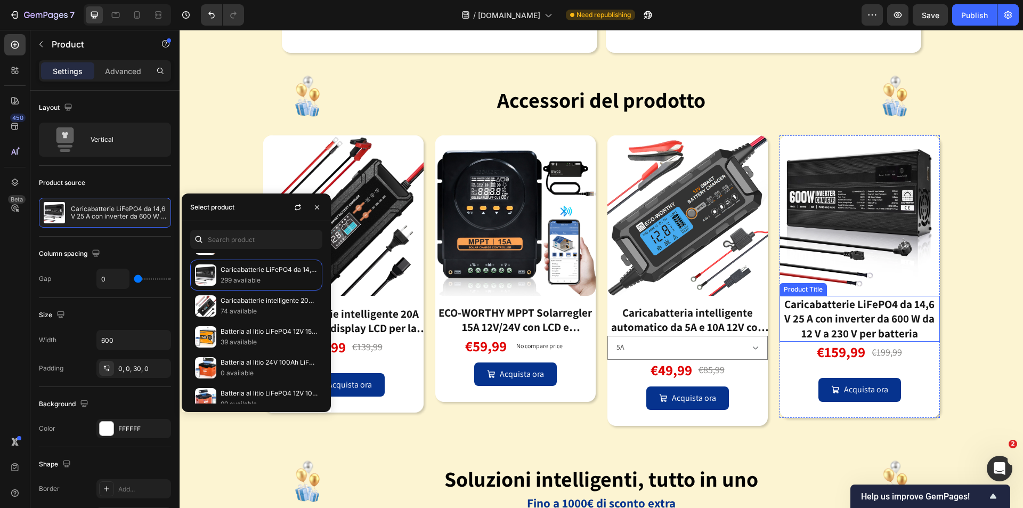
click at [873, 322] on div "Caricabatterie LiFePO4 da 14,6 V 25 A con inverter da 600 W da 12 V a 230 V per…" at bounding box center [859, 319] width 160 height 46
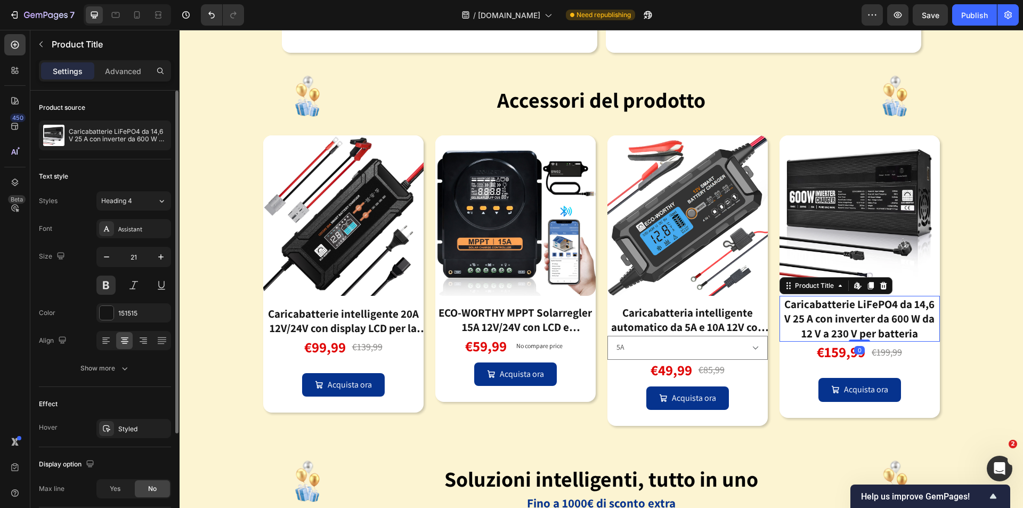
scroll to position [136, 0]
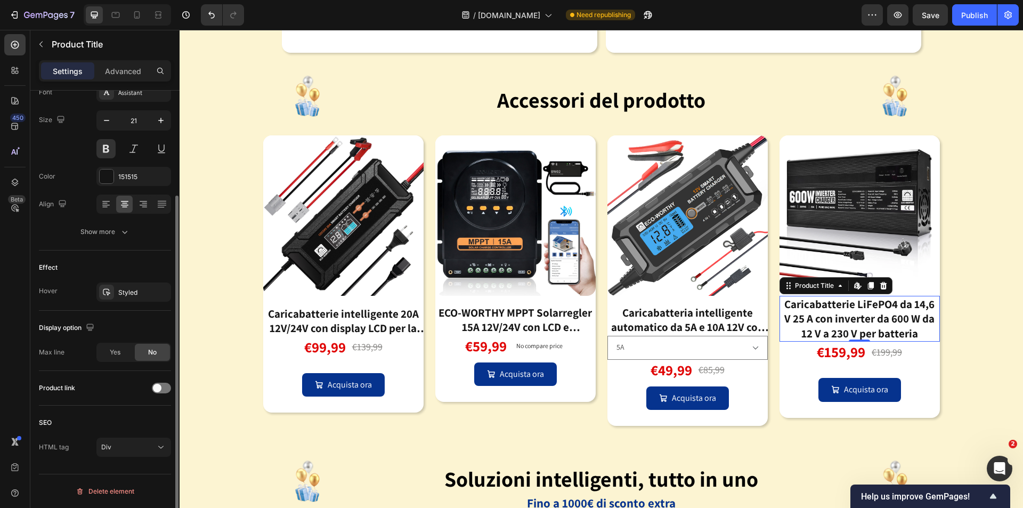
drag, startPoint x: 110, startPoint y: 345, endPoint x: 112, endPoint y: 405, distance: 60.8
click at [107, 351] on div "Yes" at bounding box center [114, 352] width 35 height 17
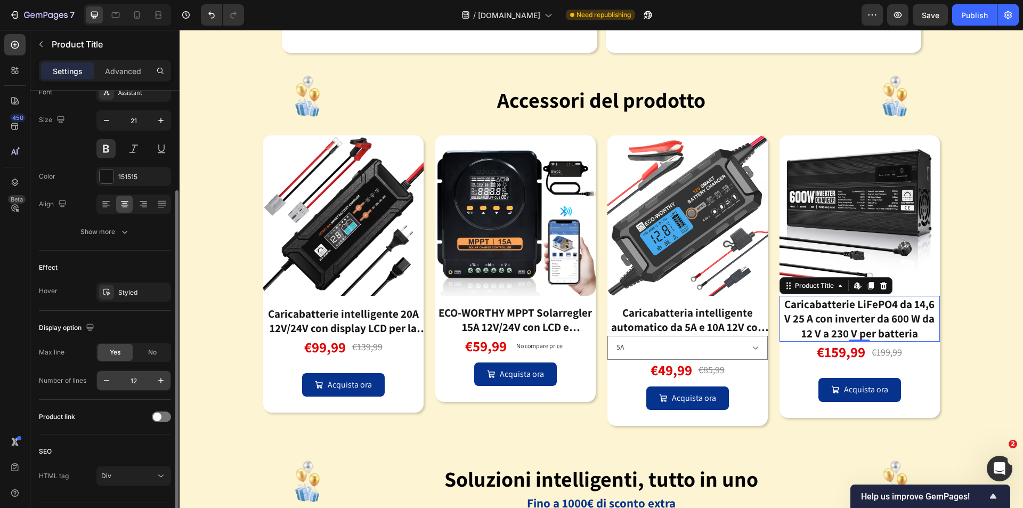
click at [141, 378] on input "12" at bounding box center [133, 380] width 35 height 19
type input "2"
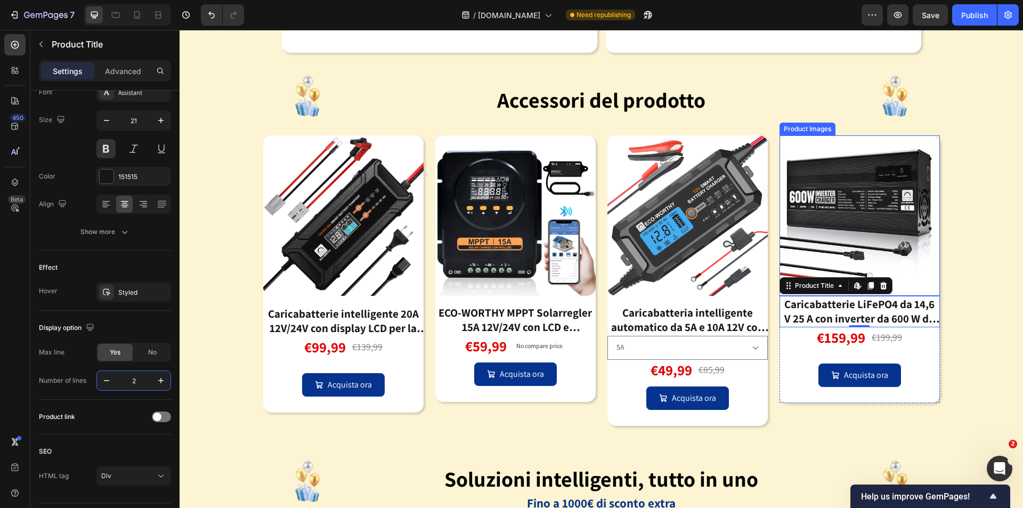
click at [842, 263] on img at bounding box center [859, 215] width 160 height 160
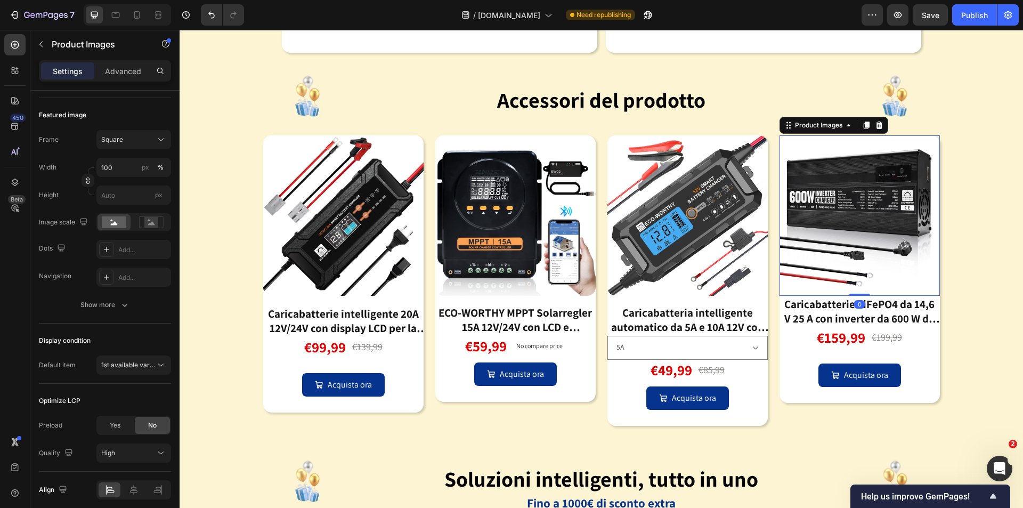
scroll to position [0, 0]
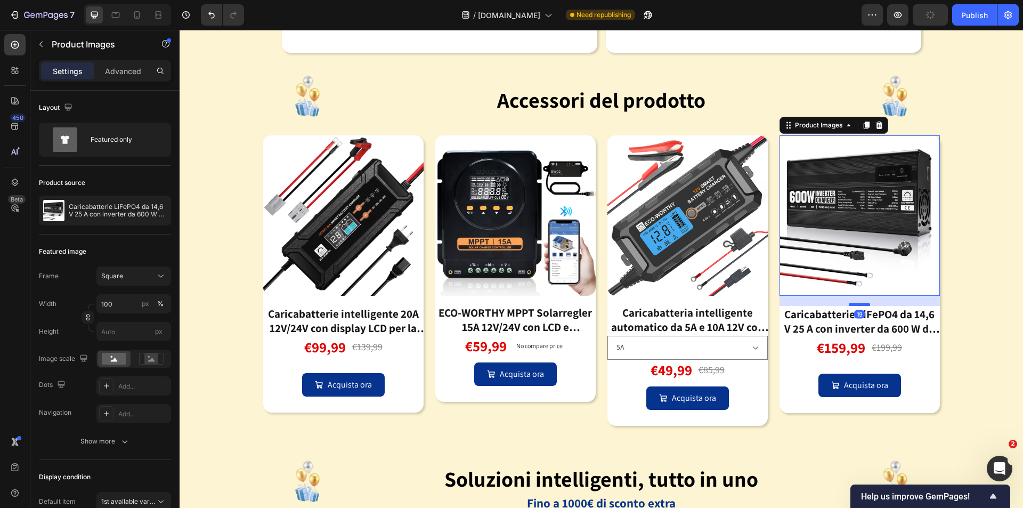
drag, startPoint x: 859, startPoint y: 295, endPoint x: 857, endPoint y: 305, distance: 10.3
click at [857, 305] on div at bounding box center [859, 304] width 21 height 3
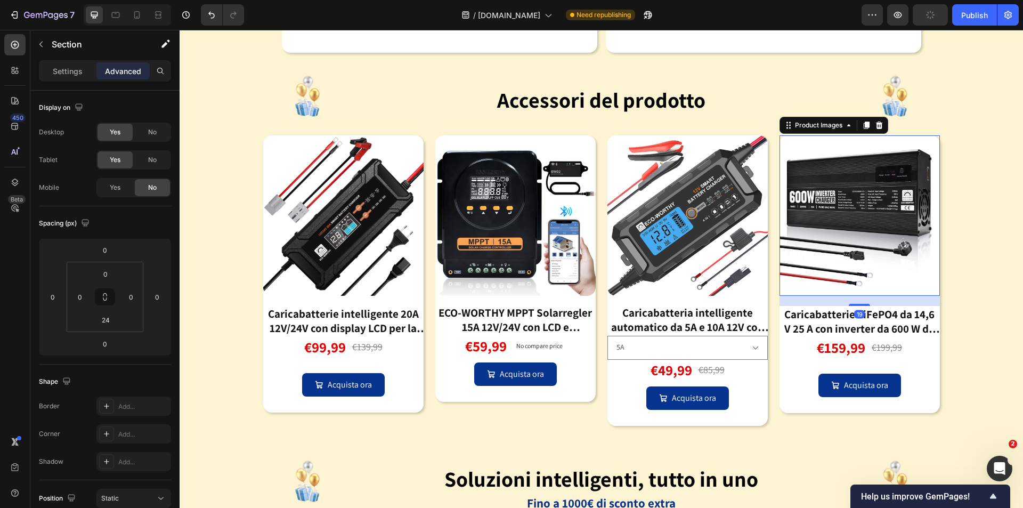
click at [964, 331] on div "Image Il tuo pacchetto di accumulo di energia ti consente di risparmiare denaro…" at bounding box center [601, 122] width 843 height 639
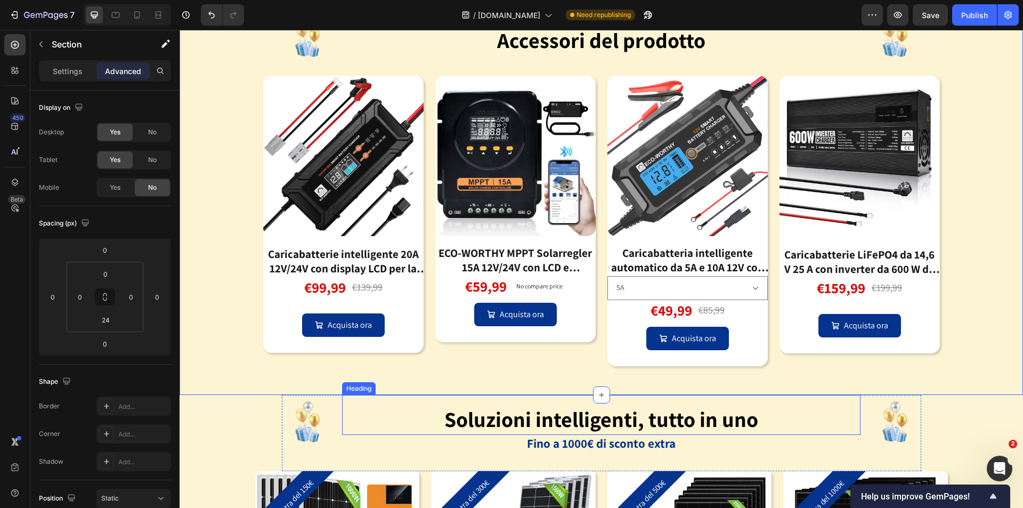
scroll to position [2126, 0]
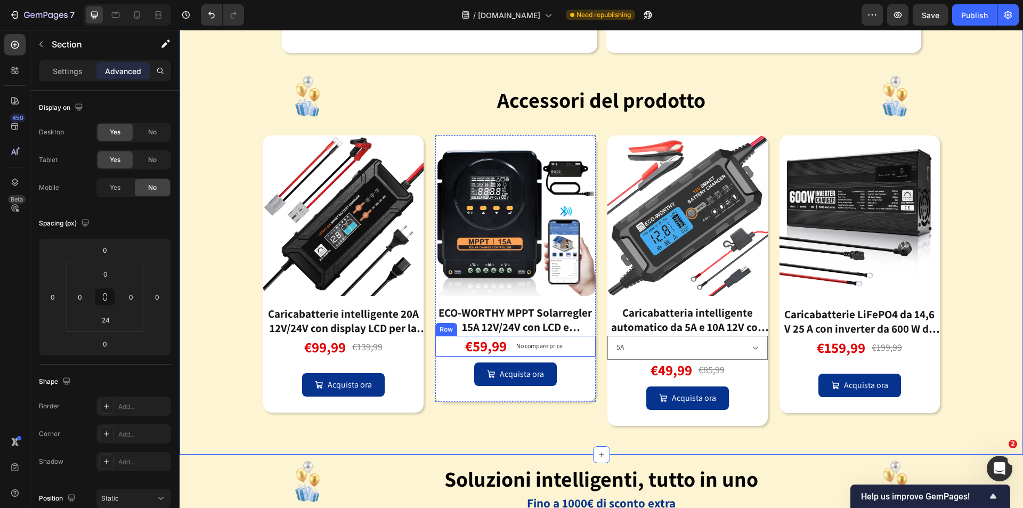
click at [576, 346] on div "€59,99 Product Price Product Price No compare price Product Price Row" at bounding box center [515, 346] width 160 height 21
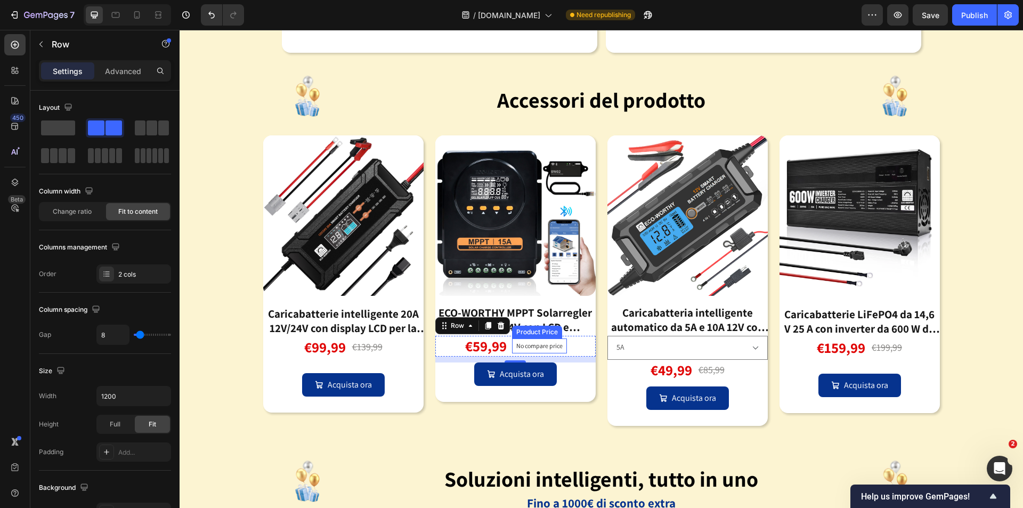
click at [523, 328] on div "Product Price" at bounding box center [537, 332] width 46 height 10
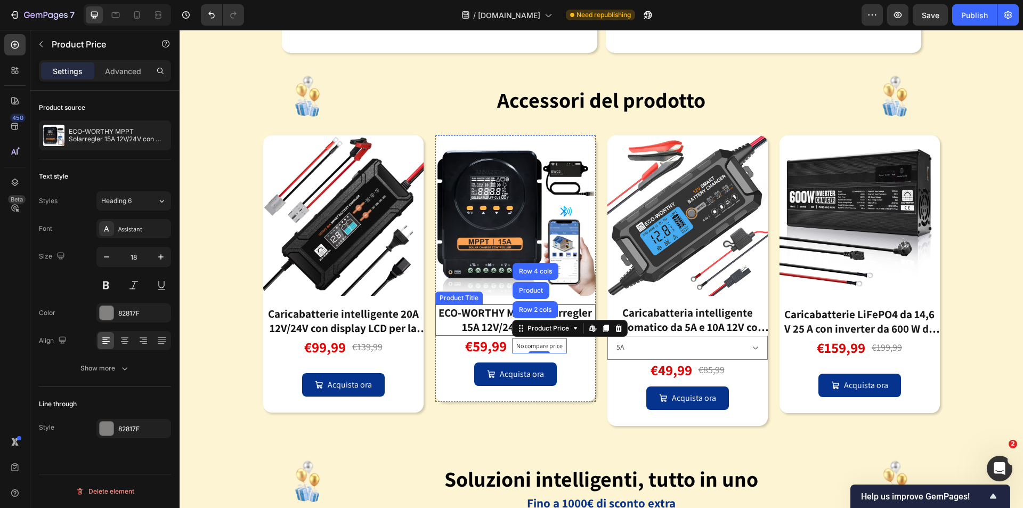
click at [498, 327] on div "ECO-WORTHY MPPT Solarregler 15A 12V/24V con LCD e Bluetooth RS485" at bounding box center [515, 319] width 160 height 31
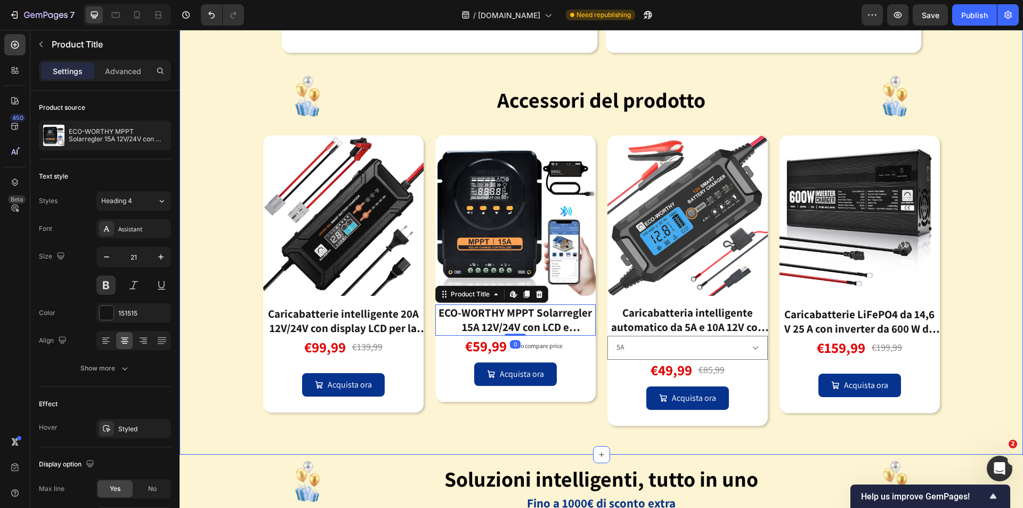
click at [959, 366] on div "Image Il tuo pacchetto di accumulo di energia ti consente di risparmiare denaro…" at bounding box center [601, 122] width 843 height 639
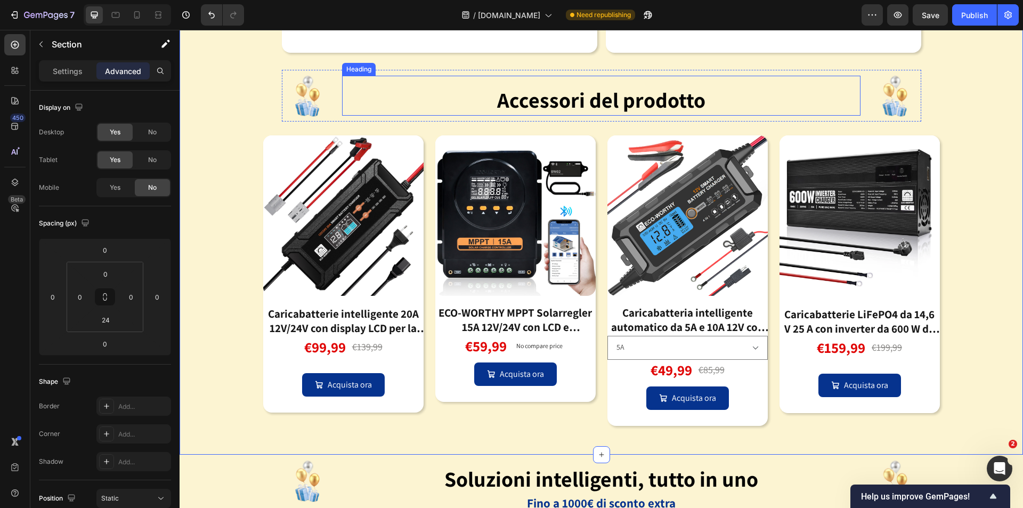
click at [770, 110] on p "⁠⁠⁠⁠⁠⁠⁠ Accessori del prodotto" at bounding box center [601, 101] width 516 height 25
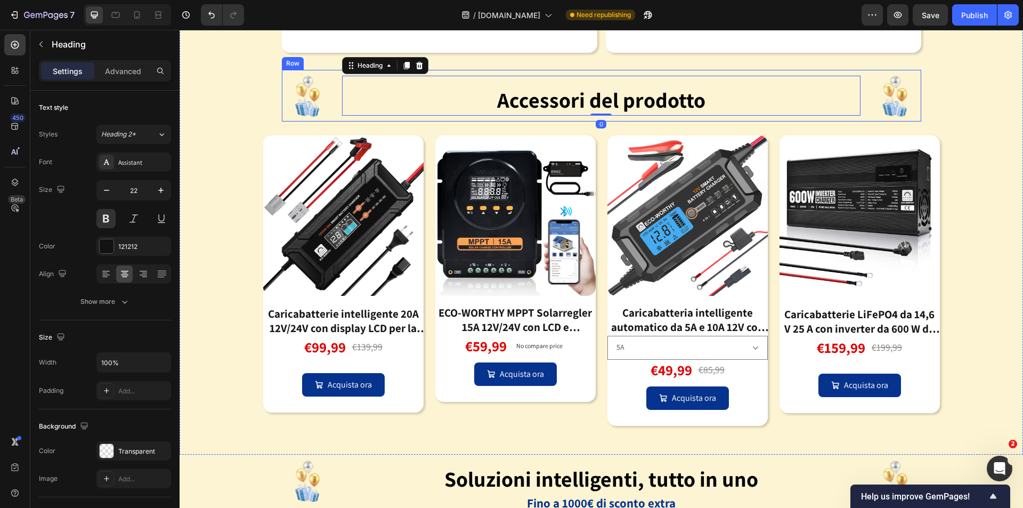
drag, startPoint x: 813, startPoint y: 119, endPoint x: 747, endPoint y: 125, distance: 66.9
click at [812, 120] on div "⁠⁠⁠⁠⁠⁠⁠ Accessori del prodotto Heading 0" at bounding box center [601, 96] width 518 height 52
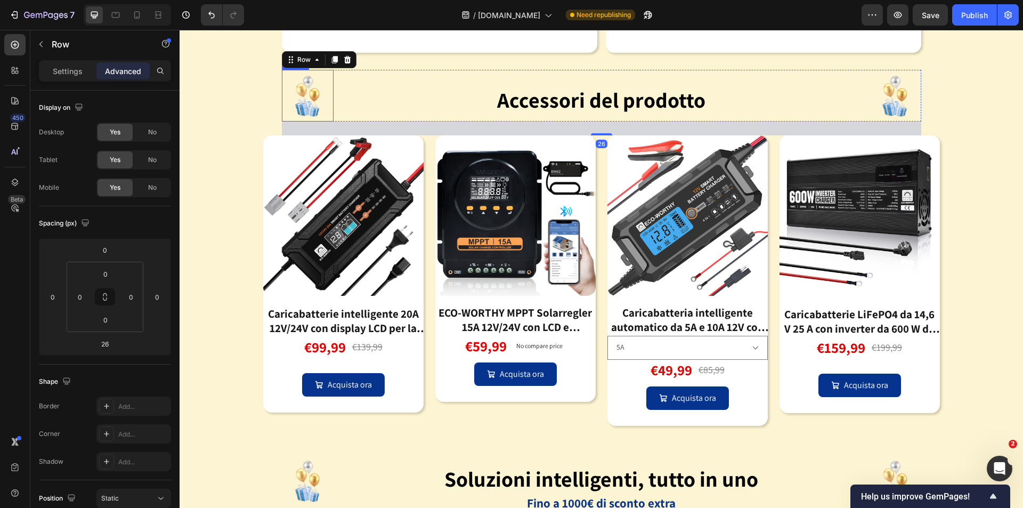
click at [301, 94] on img at bounding box center [308, 96] width 52 height 52
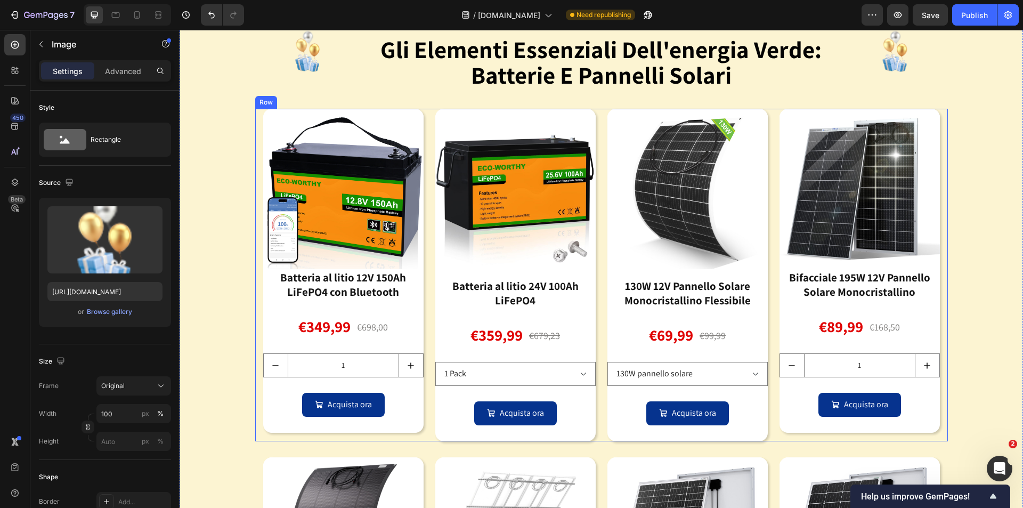
scroll to position [955, 0]
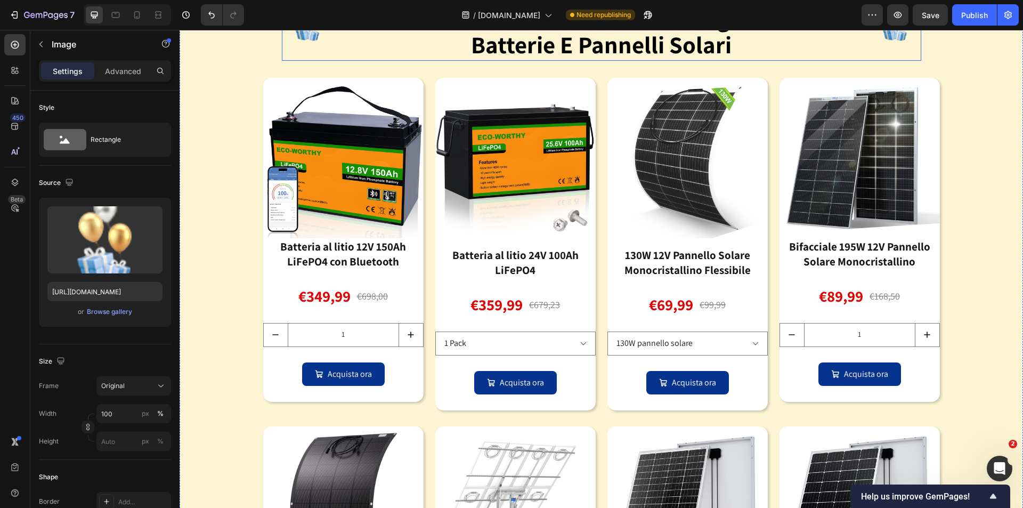
click at [857, 61] on div "Image gli elementi essenziali dell'energia verde: batterie e pannelli solari He…" at bounding box center [601, 27] width 639 height 67
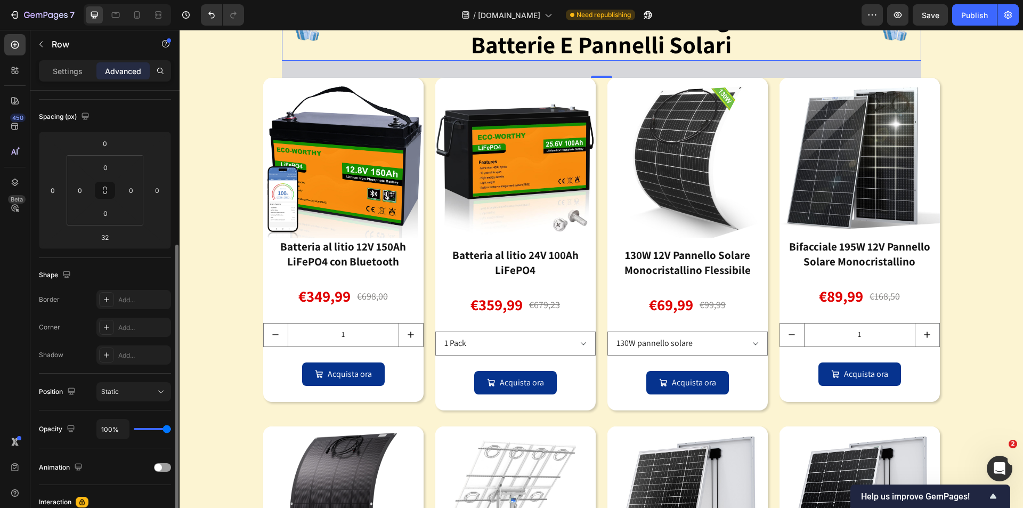
scroll to position [160, 0]
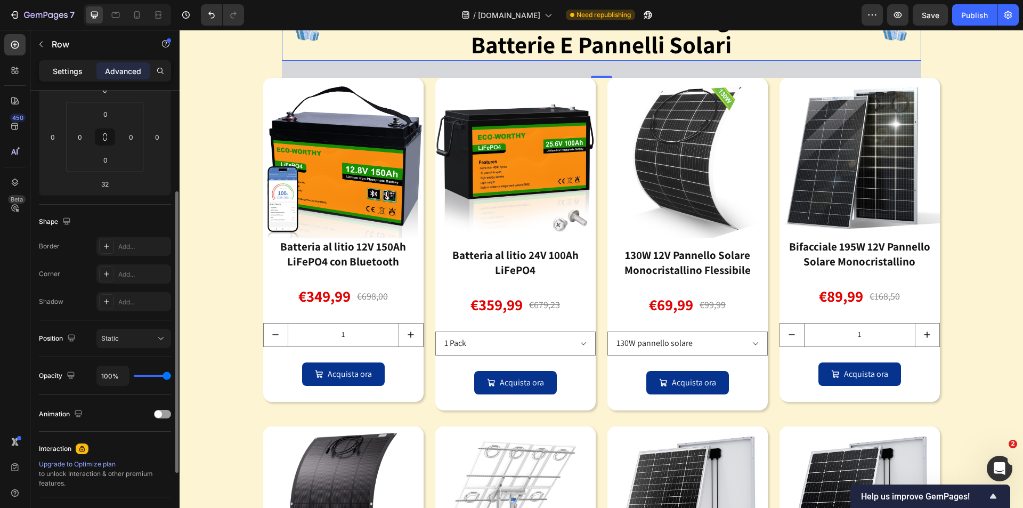
click at [68, 79] on div "Settings" at bounding box center [67, 70] width 53 height 17
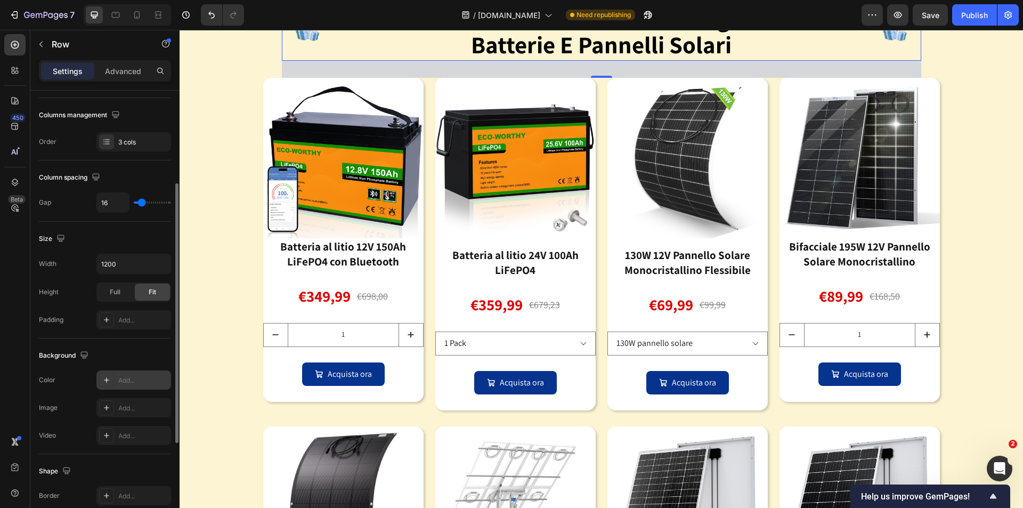
click at [136, 378] on div "Add..." at bounding box center [143, 381] width 50 height 10
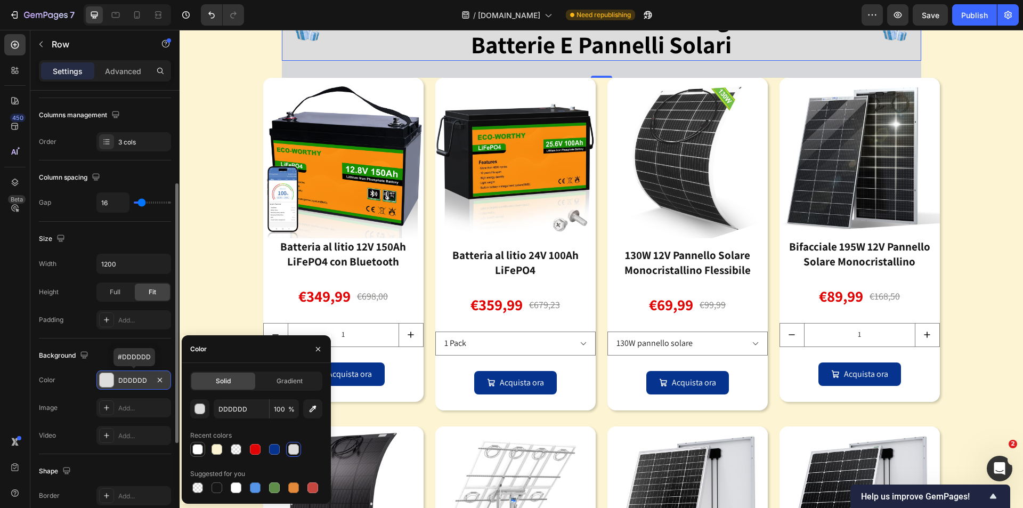
click at [201, 451] on div at bounding box center [197, 449] width 11 height 11
type input "FFFFFF"
type input "96"
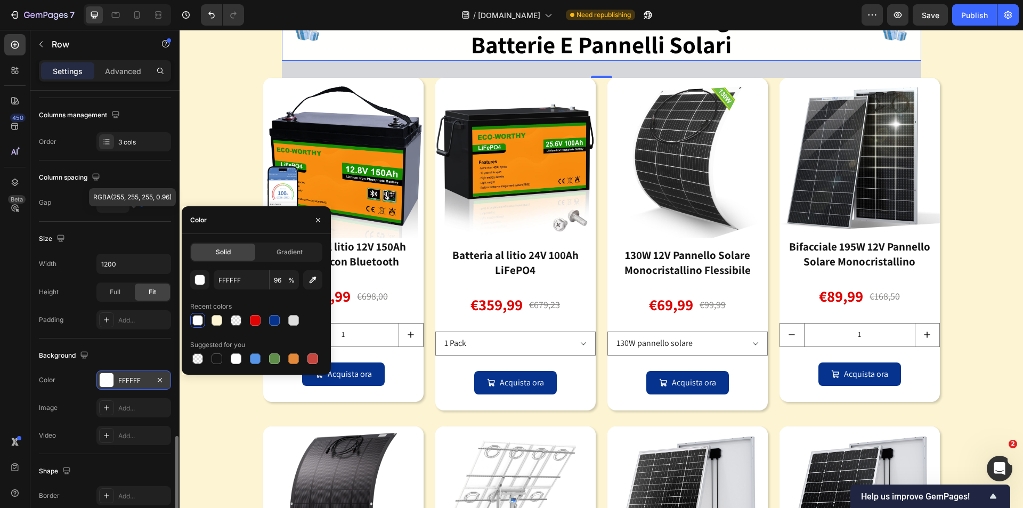
scroll to position [320, 0]
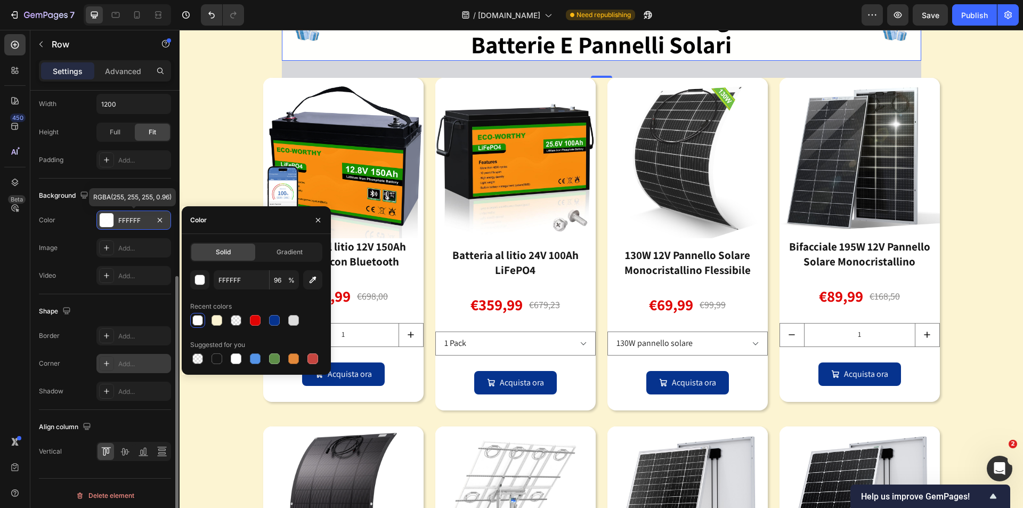
click at [120, 365] on div "Add..." at bounding box center [143, 364] width 50 height 10
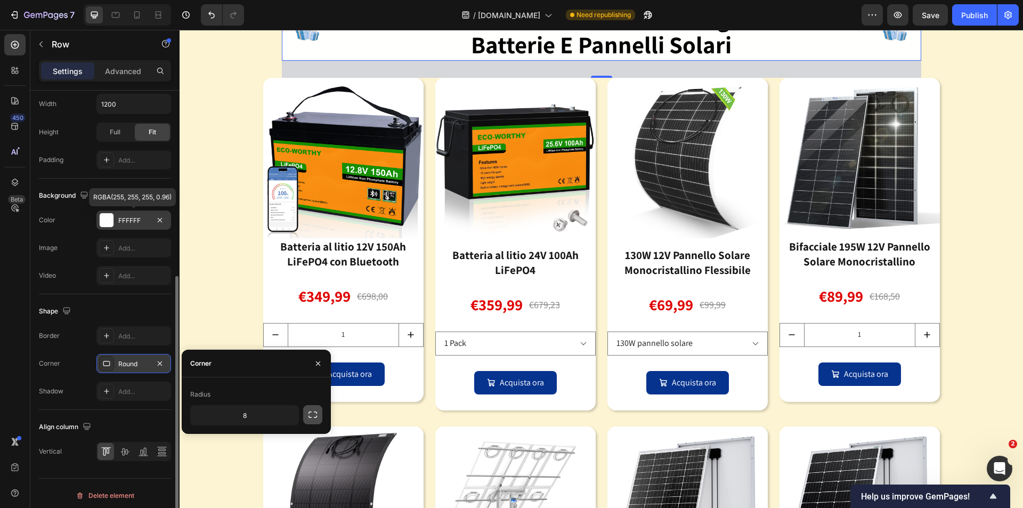
click at [319, 418] on button "button" at bounding box center [312, 414] width 19 height 19
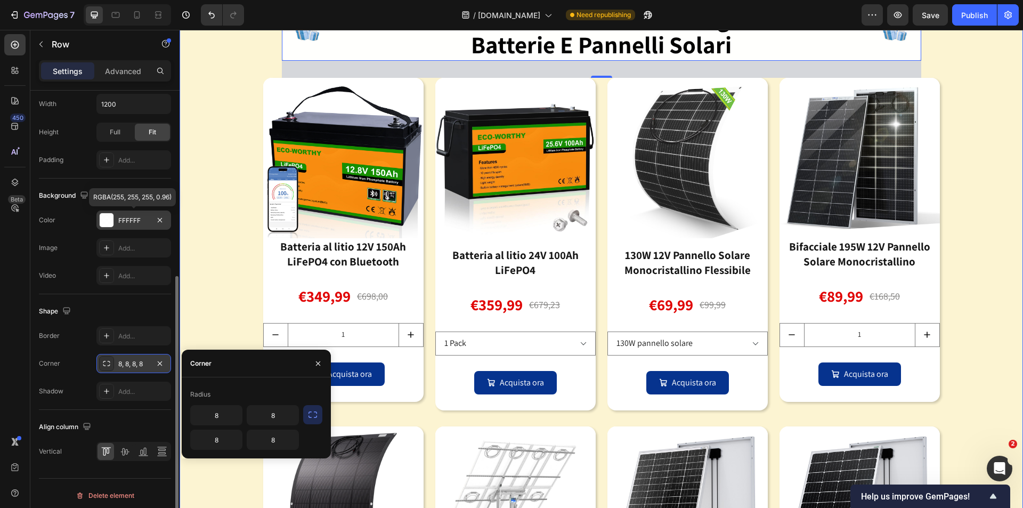
click at [992, 267] on div "Image gli elementi essenziali dell'energia verde: batterie e pannelli solari He…" at bounding box center [601, 371] width 843 height 755
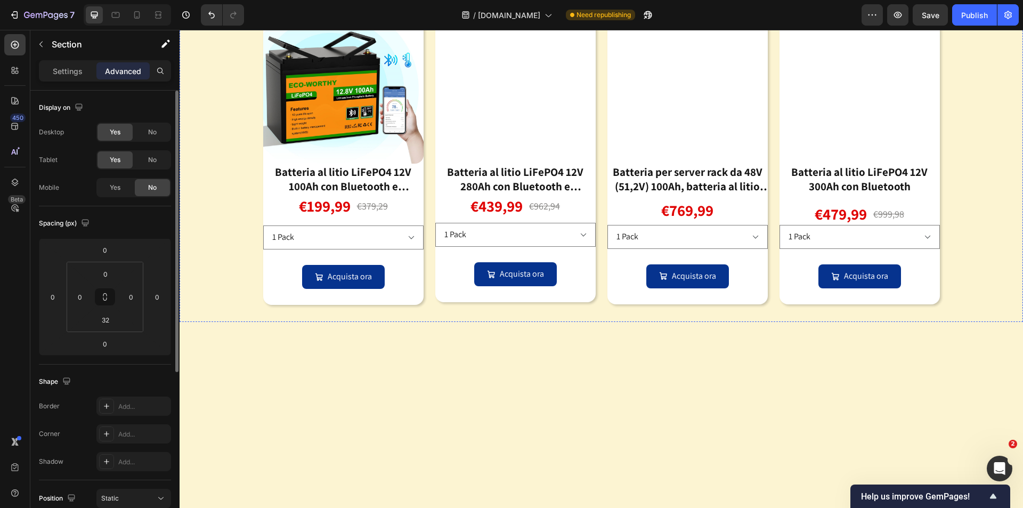
scroll to position [582, 0]
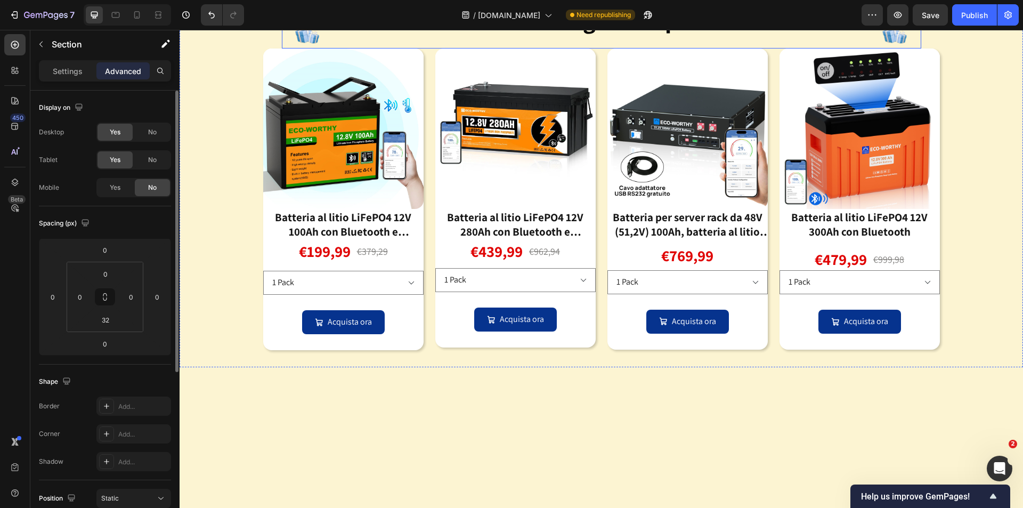
drag, startPoint x: 779, startPoint y: 249, endPoint x: 756, endPoint y: 256, distance: 23.9
click at [779, 48] on div "Attrezzature nergetiche più vendute Heading" at bounding box center [601, 23] width 518 height 52
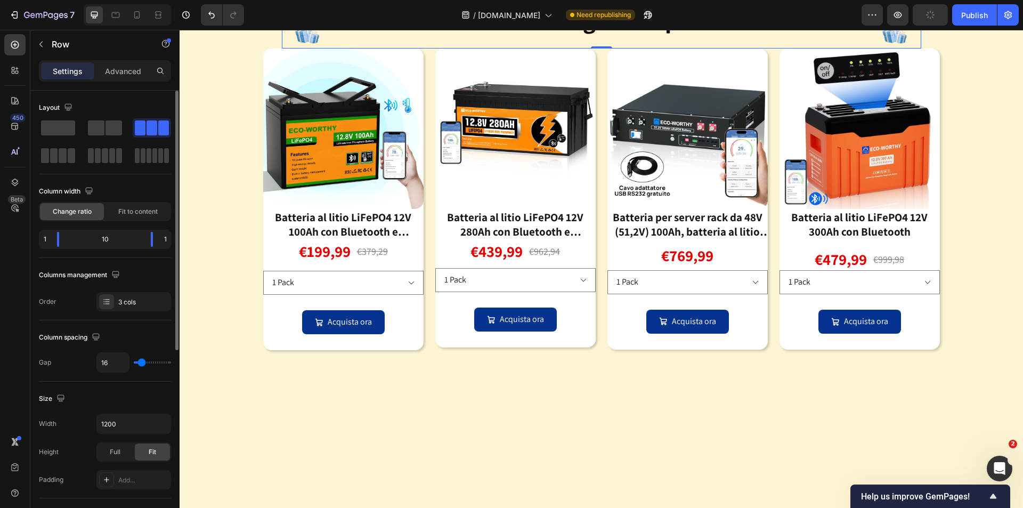
scroll to position [160, 0]
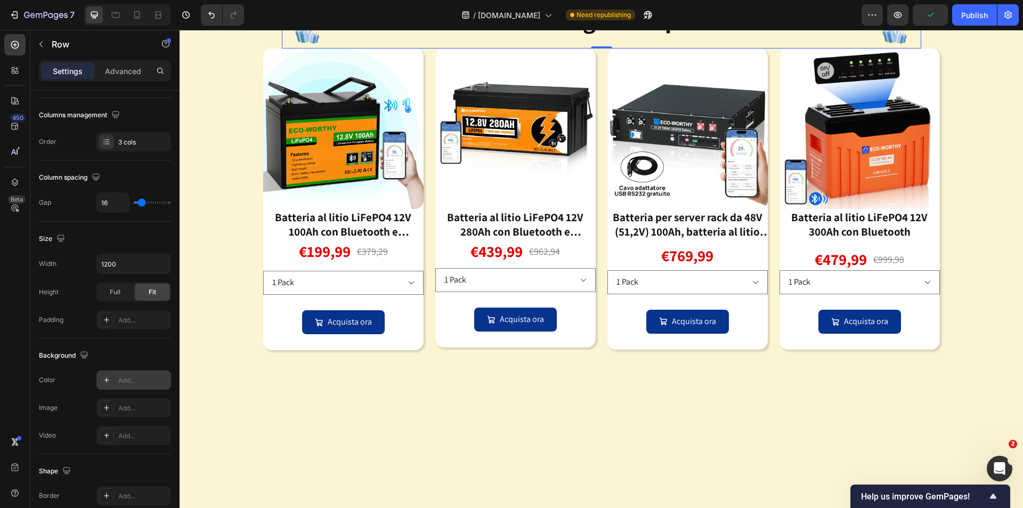
click at [121, 387] on div "Add..." at bounding box center [133, 379] width 75 height 19
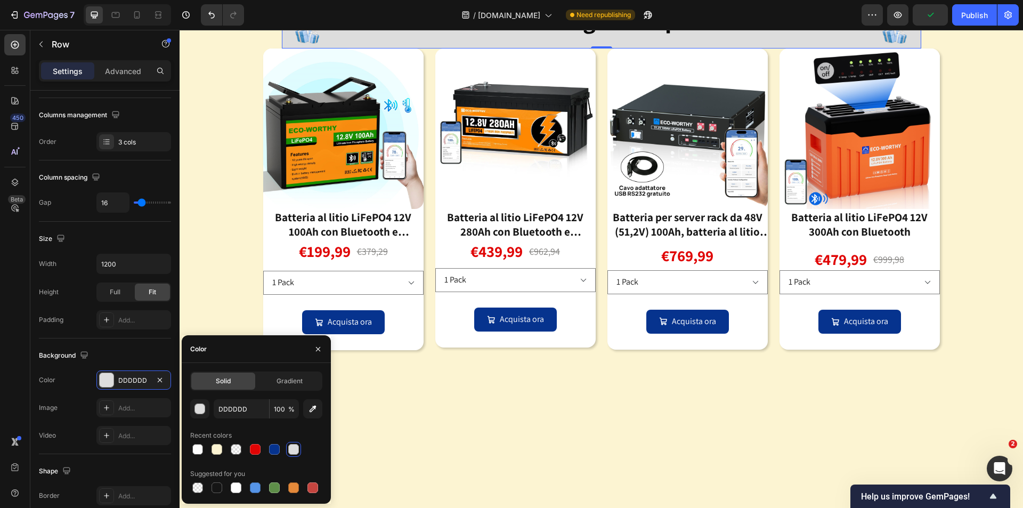
scroll to position [266, 0]
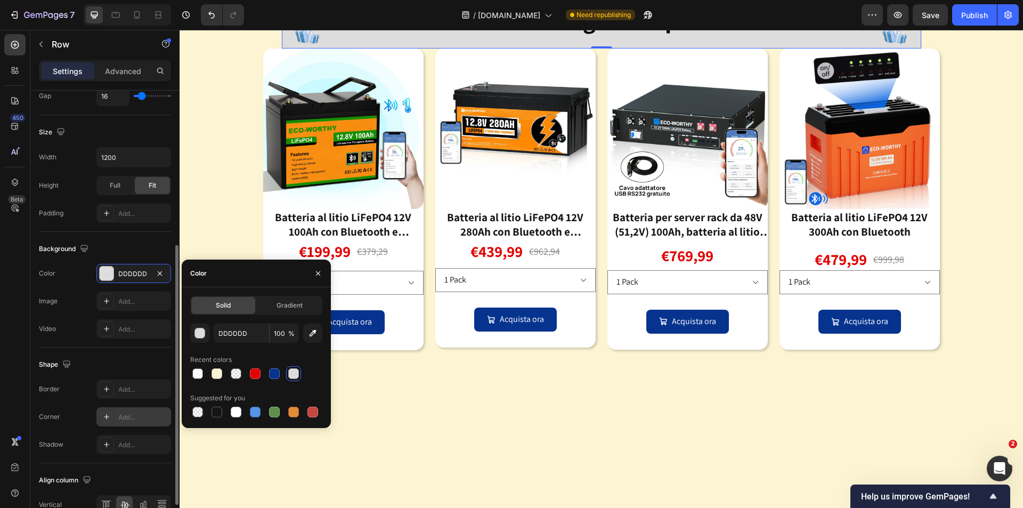
click at [122, 420] on div "Add..." at bounding box center [143, 417] width 50 height 10
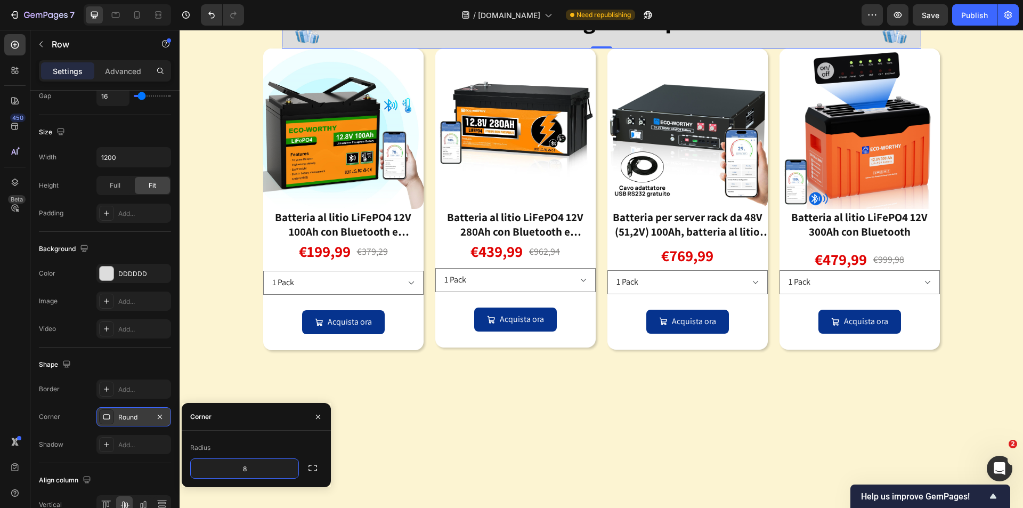
drag, startPoint x: 310, startPoint y: 470, endPoint x: 319, endPoint y: 470, distance: 9.1
click at [310, 470] on icon "button" at bounding box center [312, 467] width 11 height 11
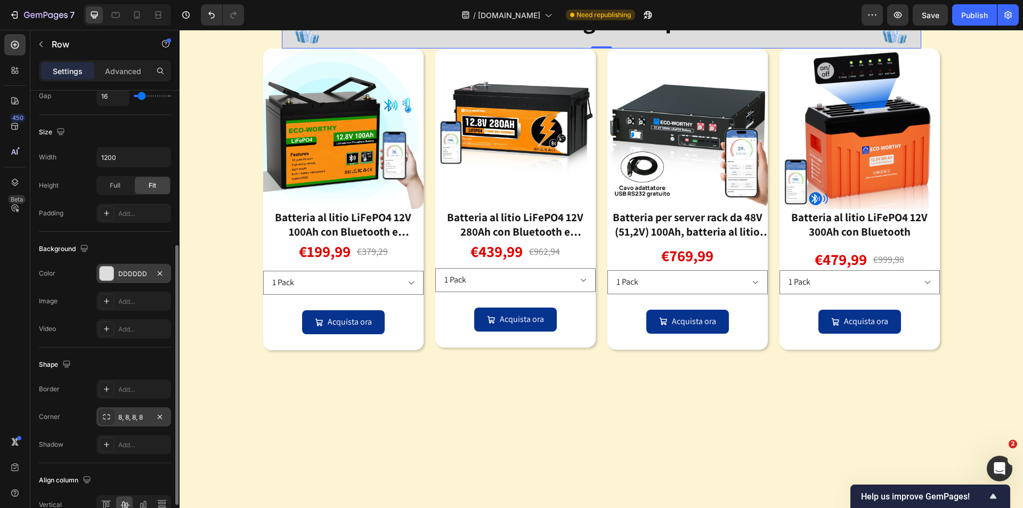
click at [128, 274] on div "DDDDDD" at bounding box center [133, 274] width 31 height 10
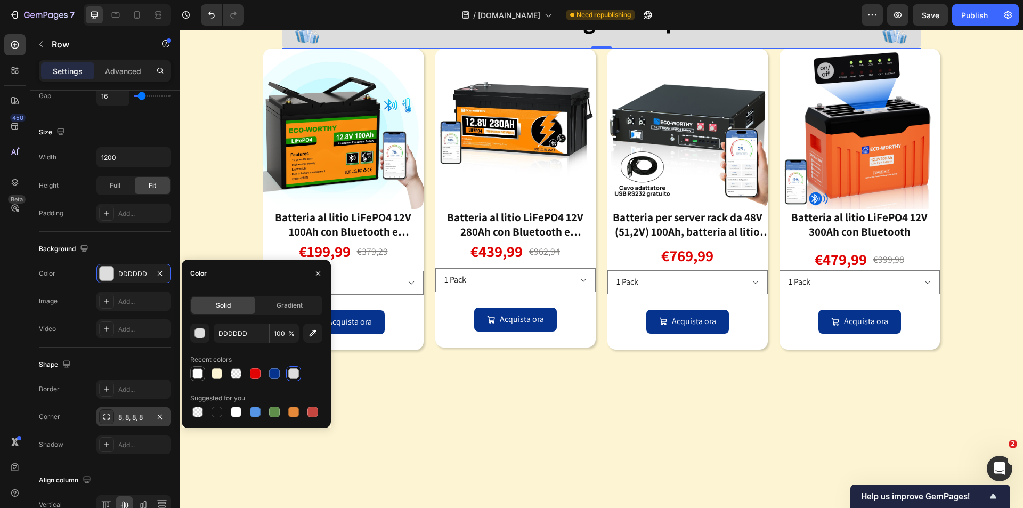
click at [195, 372] on div at bounding box center [197, 373] width 11 height 11
type input "FFFFFF"
type input "96"
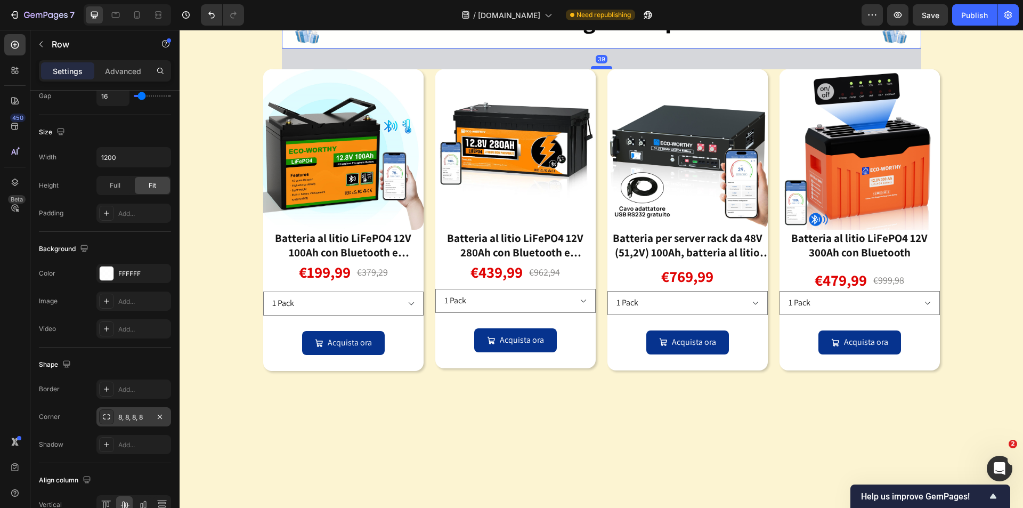
drag, startPoint x: 596, startPoint y: 256, endPoint x: 596, endPoint y: 277, distance: 20.8
click at [596, 69] on div at bounding box center [601, 67] width 21 height 3
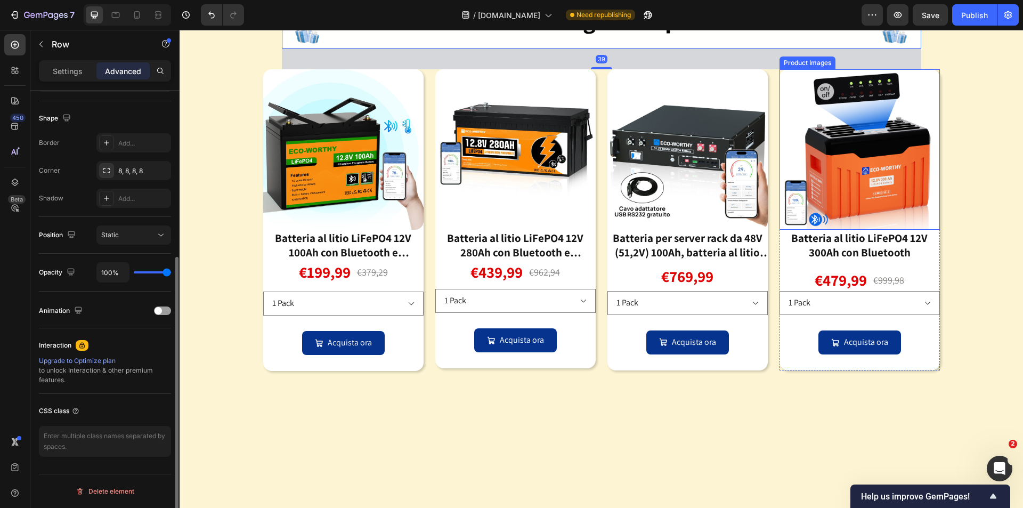
scroll to position [263, 0]
click at [965, 252] on div "🍂Saldi autunnali Prime Day in anticipo ora attivi🍂 Dal 30 settembre al 14 ottob…" at bounding box center [601, 81] width 843 height 613
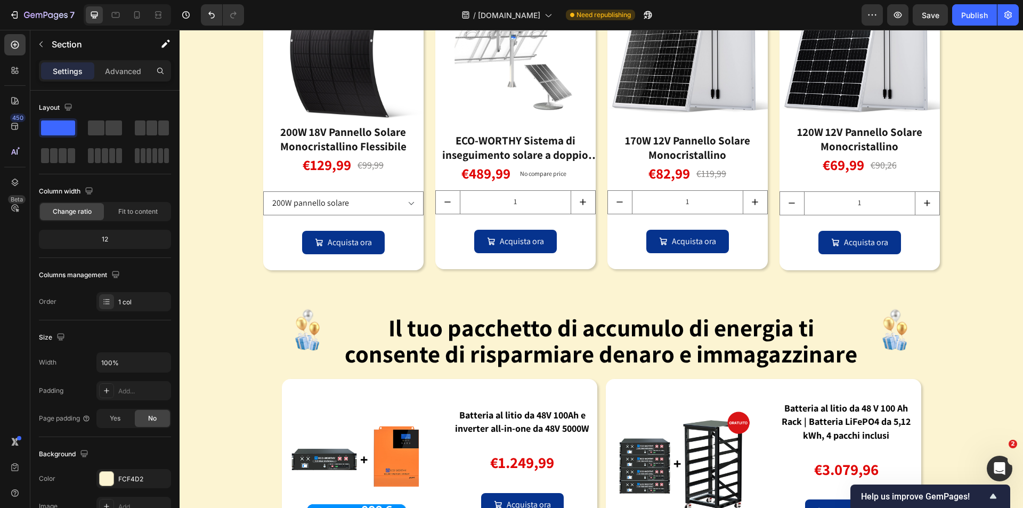
scroll to position [1967, 0]
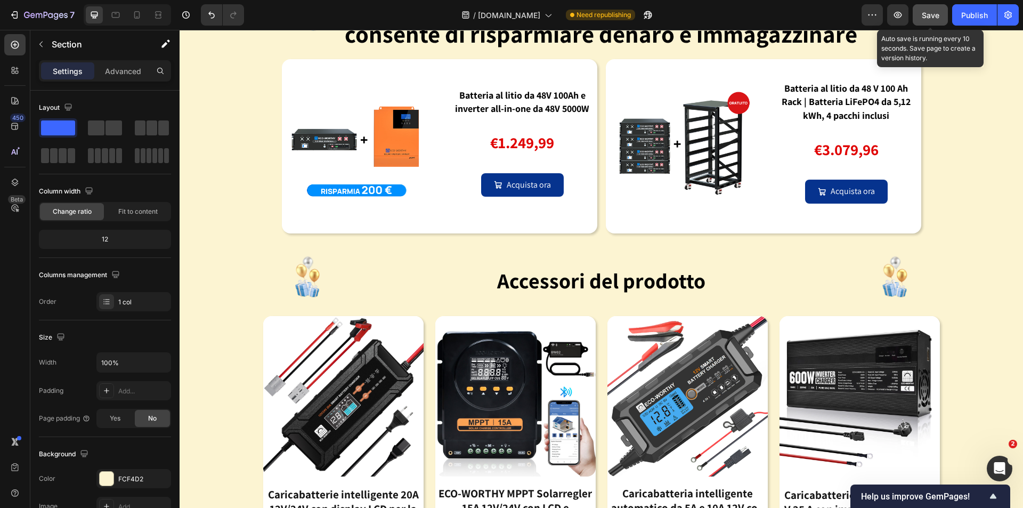
click at [928, 19] on span "Save" at bounding box center [931, 15] width 18 height 9
click at [761, 298] on div "Accessori del prodotto Heading" at bounding box center [601, 276] width 518 height 52
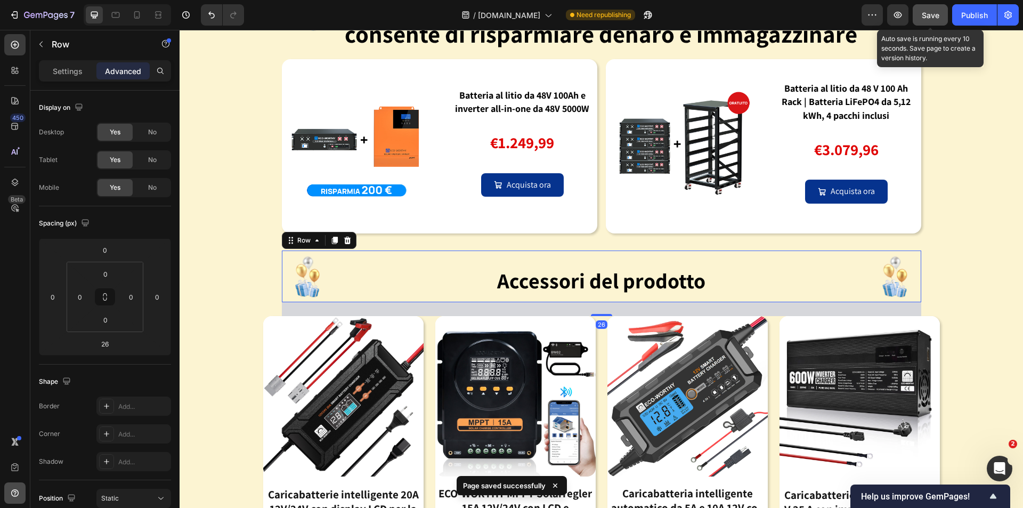
scroll to position [2126, 0]
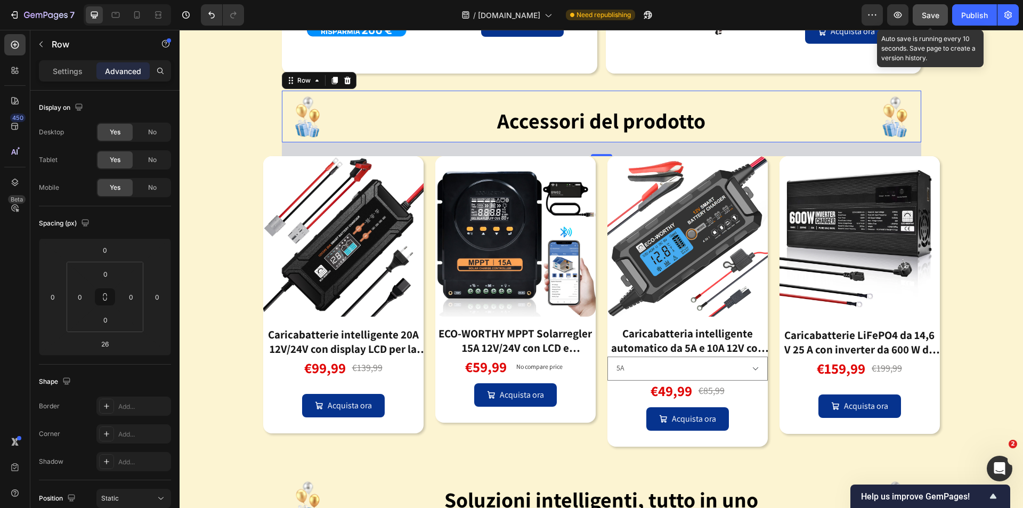
click at [72, 69] on p "Settings" at bounding box center [68, 71] width 30 height 11
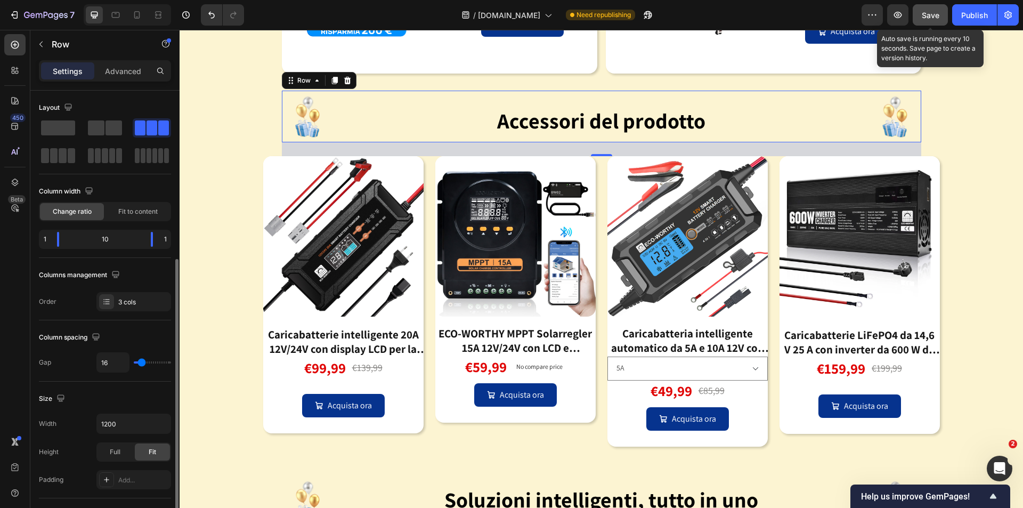
scroll to position [160, 0]
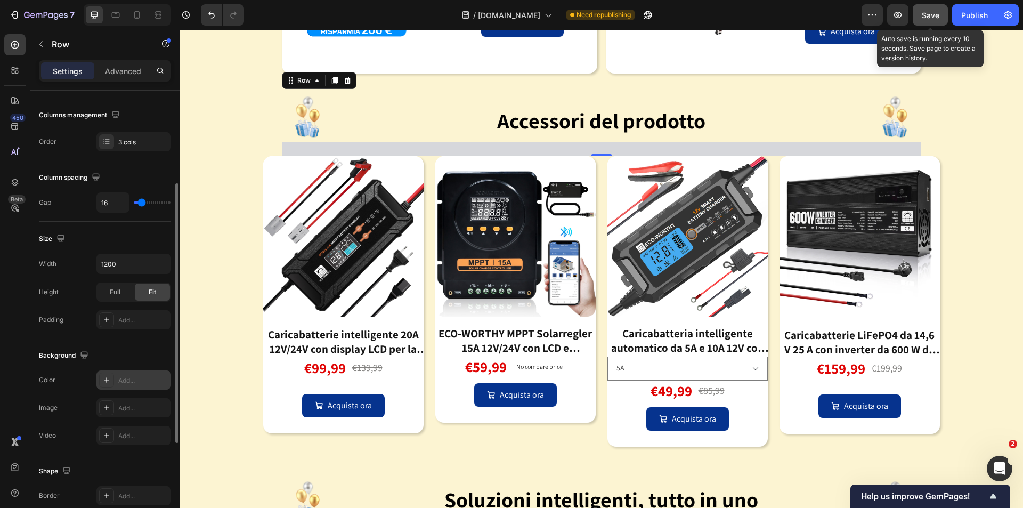
click at [132, 382] on div "Add..." at bounding box center [143, 381] width 50 height 10
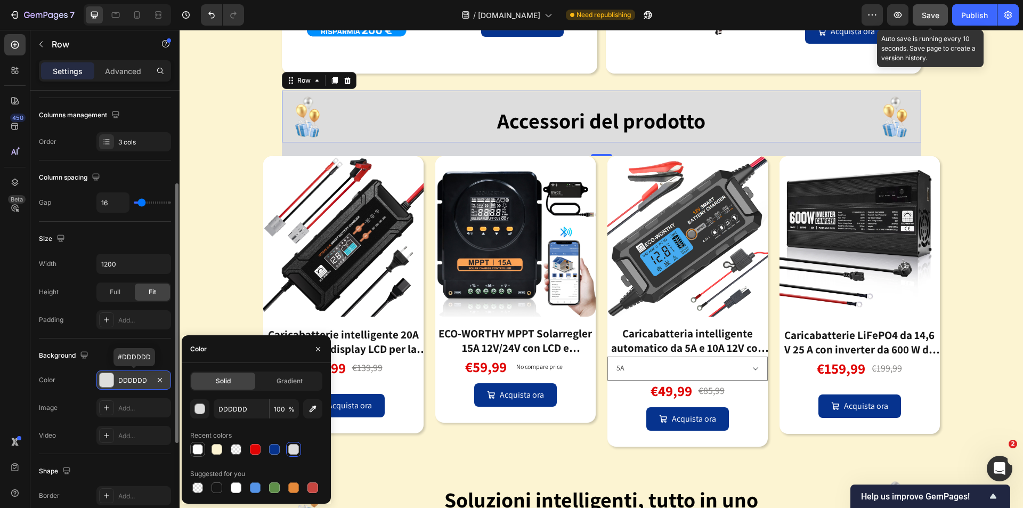
click at [193, 450] on div at bounding box center [197, 449] width 11 height 11
type input "FFFFFF"
type input "96"
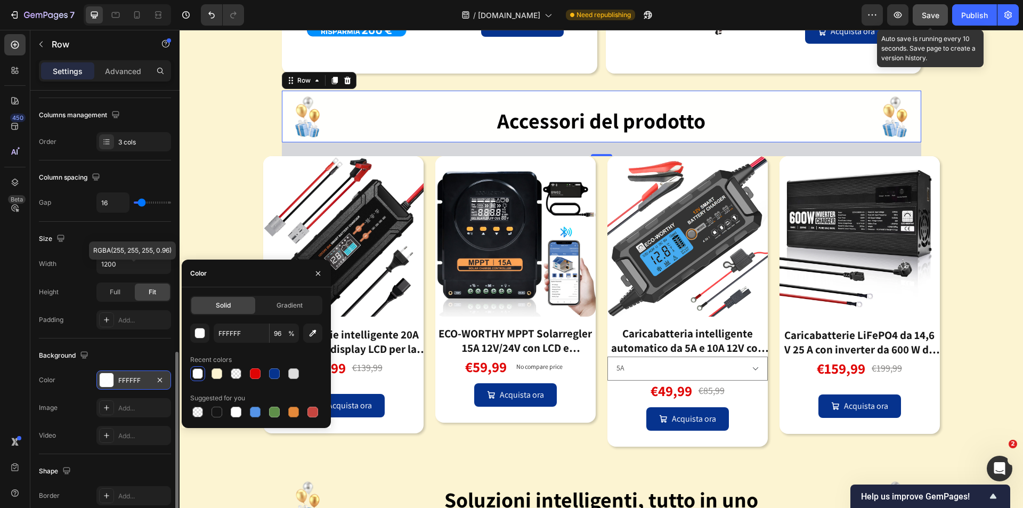
scroll to position [266, 0]
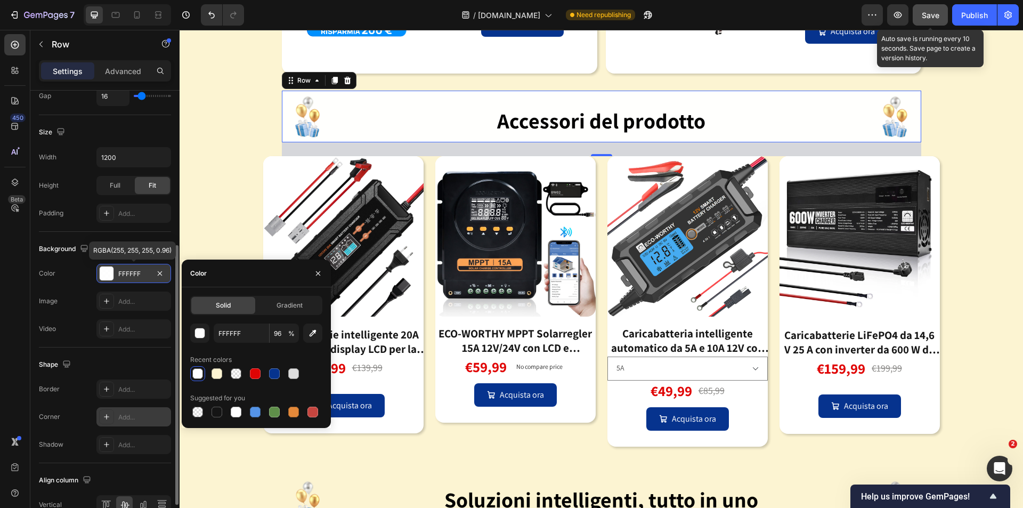
click at [128, 420] on div "Add..." at bounding box center [143, 417] width 50 height 10
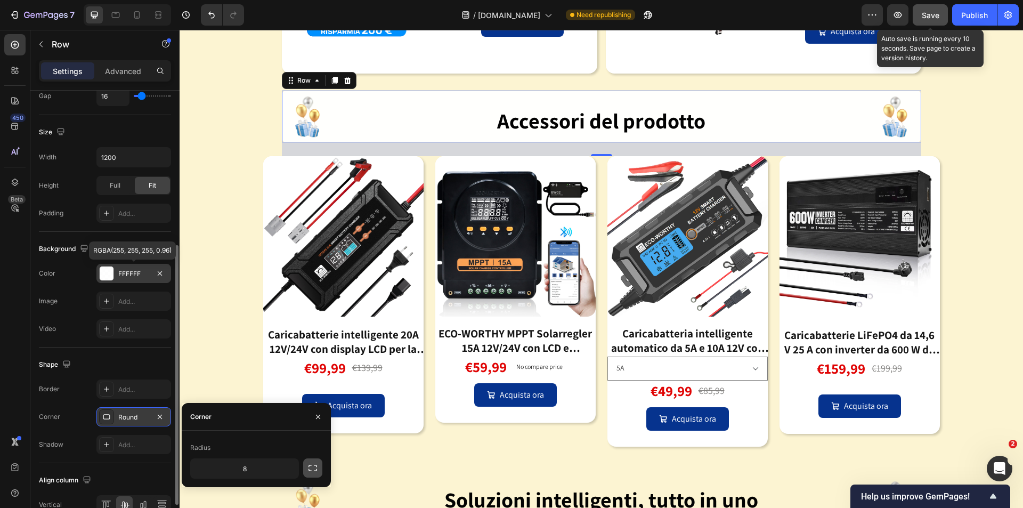
click at [309, 468] on icon "button" at bounding box center [312, 467] width 11 height 11
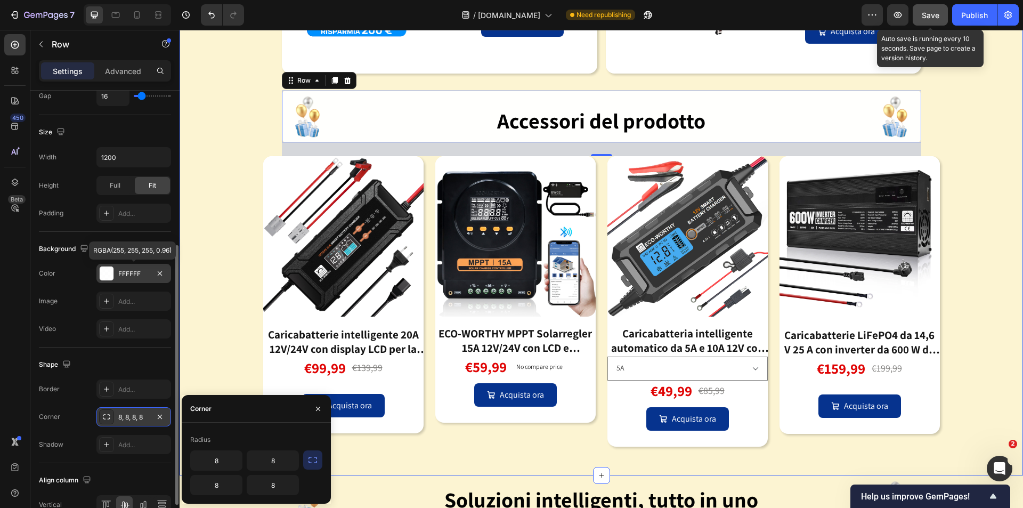
click at [964, 276] on div "Image Il tuo pacchetto di accumulo di energia ti consente di risparmiare denaro…" at bounding box center [601, 143] width 843 height 639
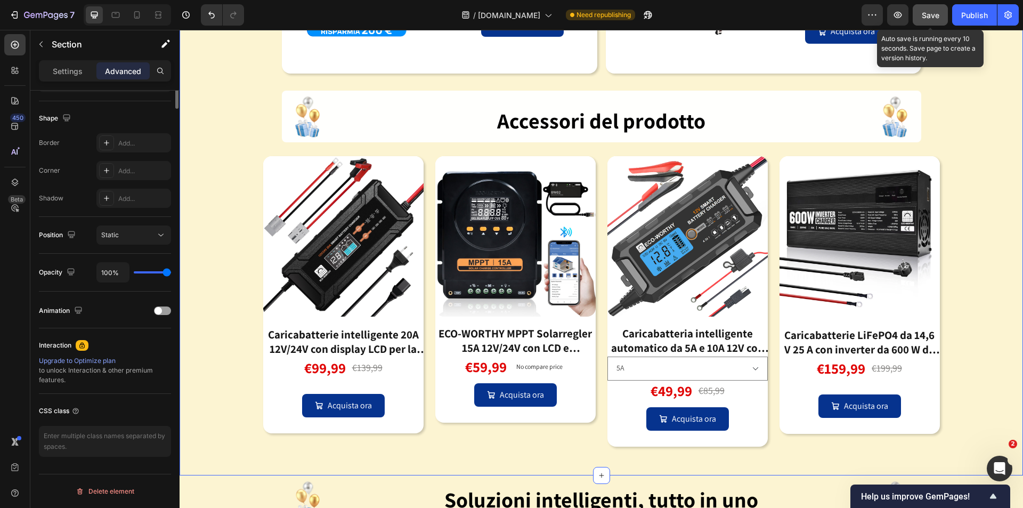
scroll to position [0, 0]
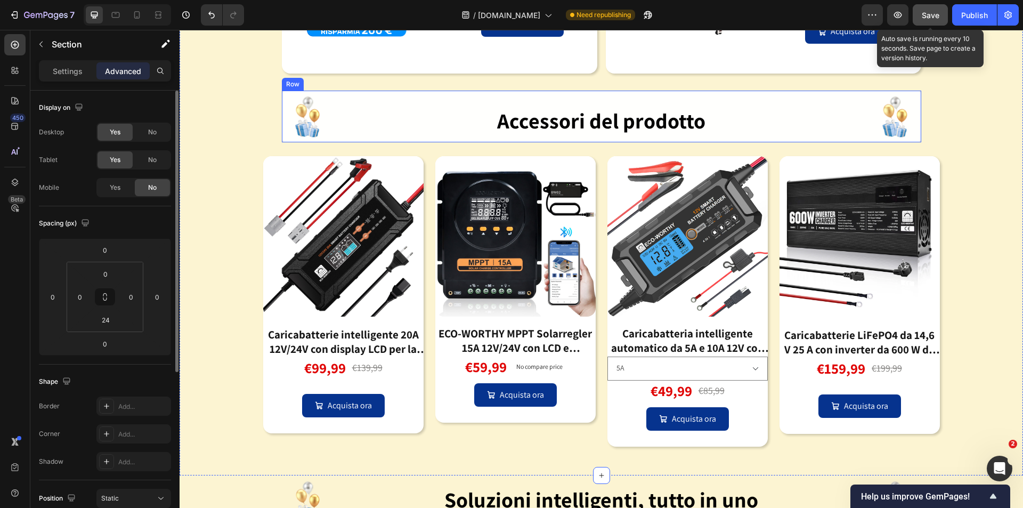
click at [860, 123] on div "Image Accessori del prodotto Heading Image Row" at bounding box center [601, 117] width 639 height 52
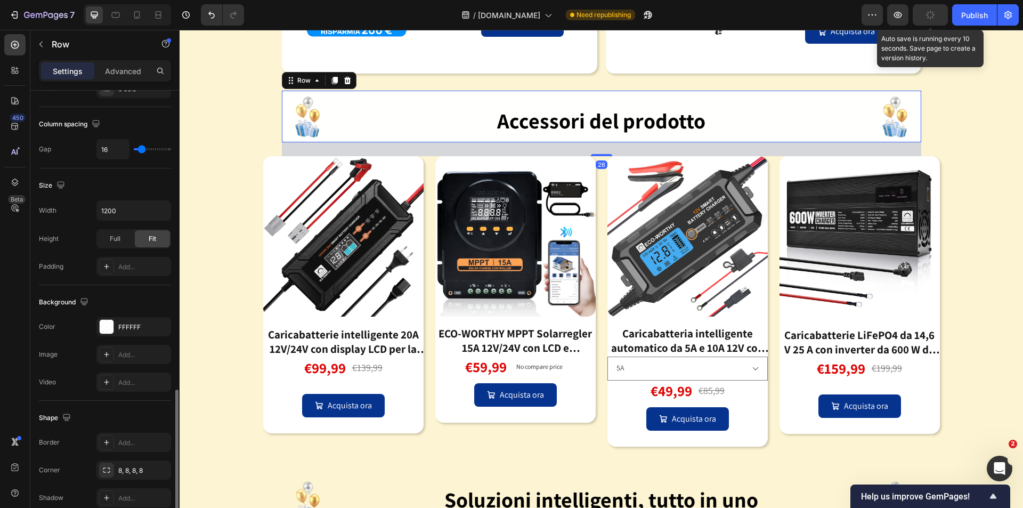
scroll to position [324, 0]
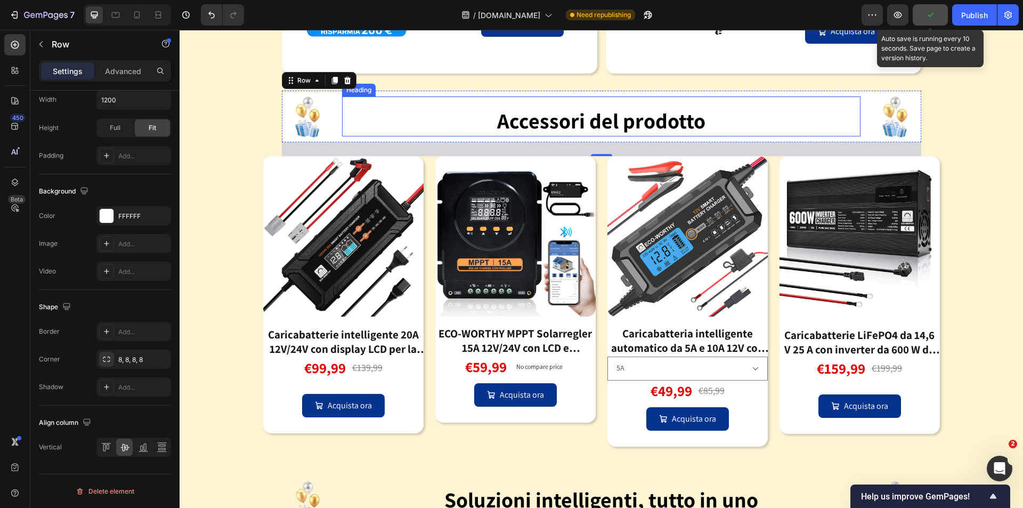
click at [566, 115] on strong "Accessori del prodotto" at bounding box center [601, 121] width 208 height 28
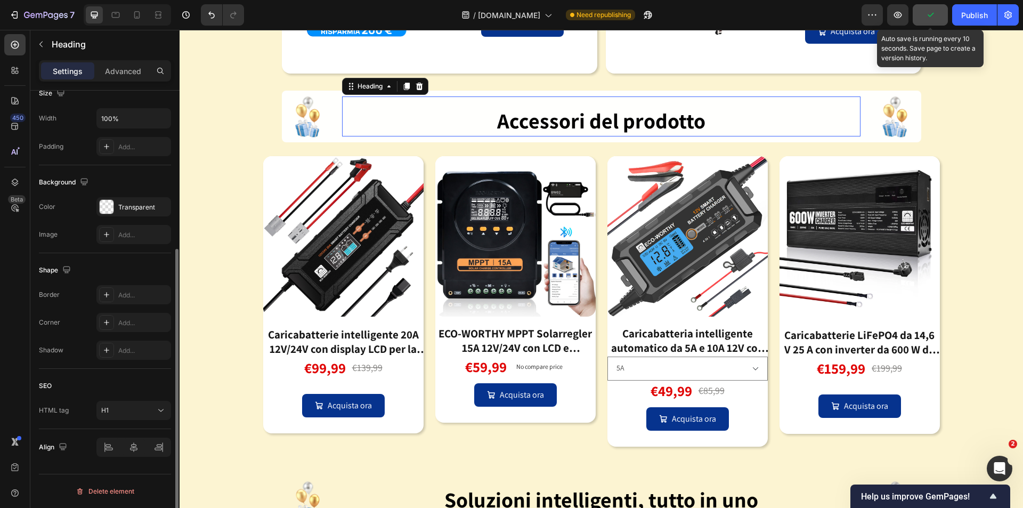
scroll to position [0, 0]
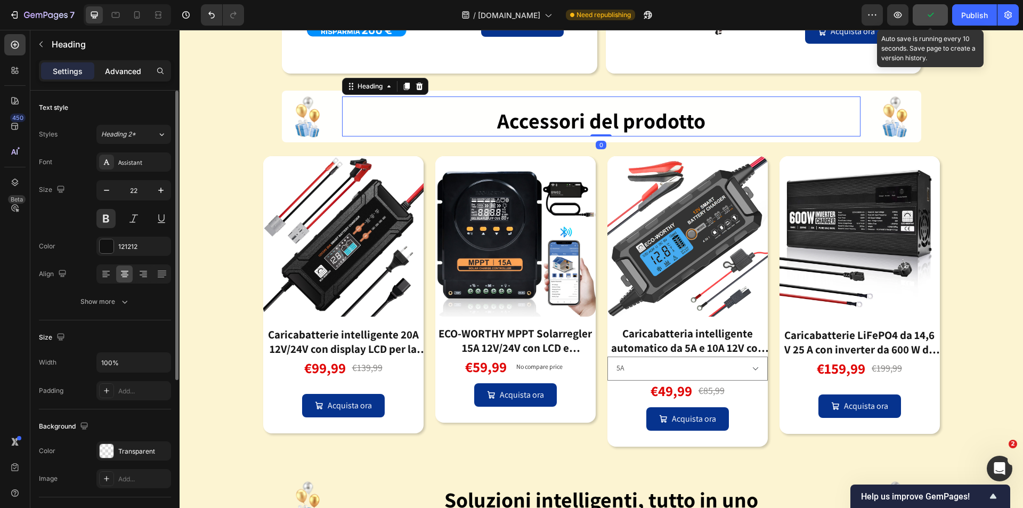
click at [127, 71] on p "Advanced" at bounding box center [123, 71] width 36 height 11
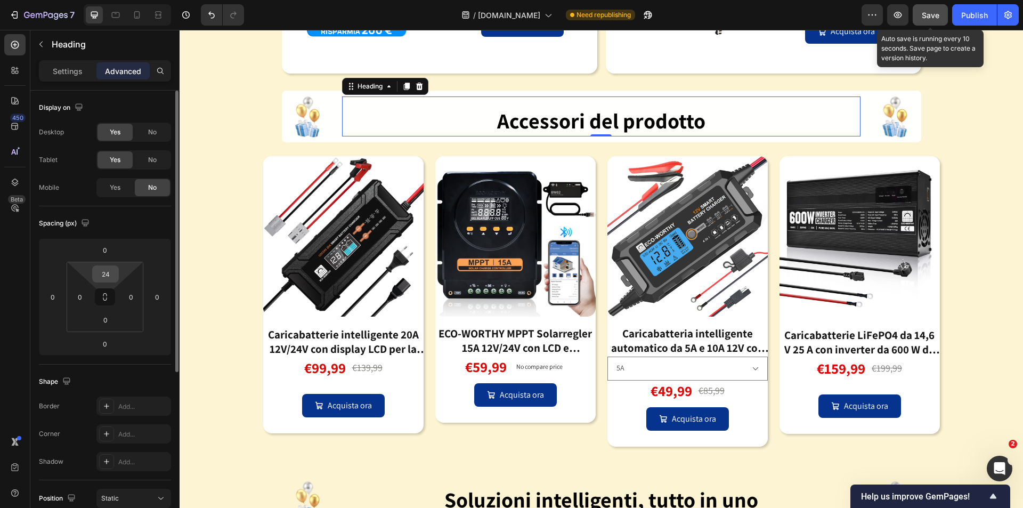
click at [114, 279] on input "24" at bounding box center [105, 274] width 21 height 16
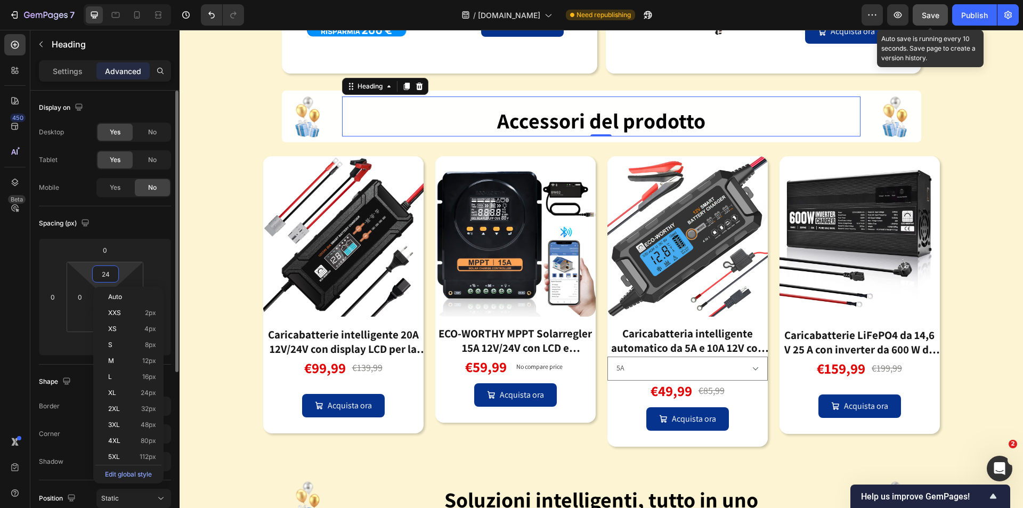
type input "0"
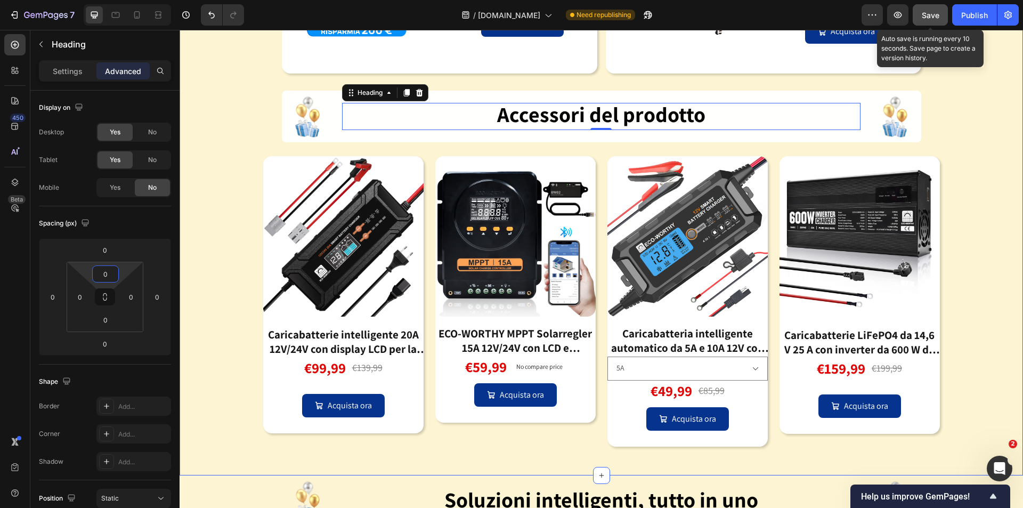
click at [960, 235] on div "Image Il tuo pacchetto di accumulo di energia ti consente di risparmiare denaro…" at bounding box center [601, 143] width 843 height 639
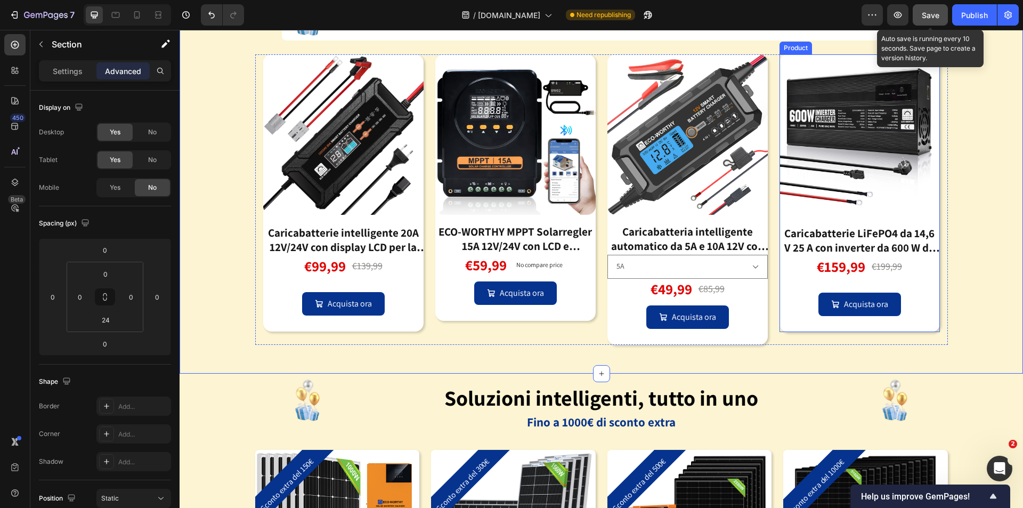
scroll to position [2286, 0]
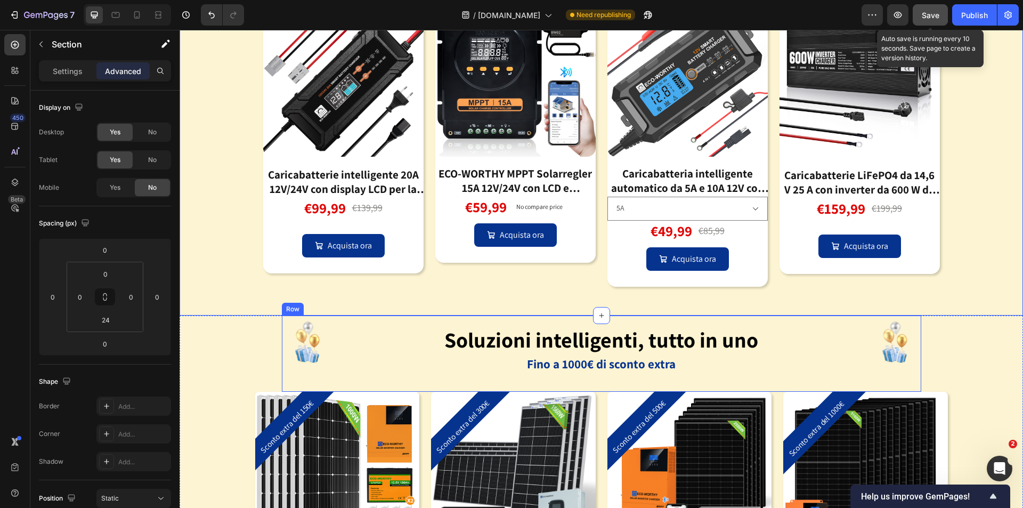
click at [773, 377] on div "Soluzioni intelligenti, tutto in uno Heading Fino a 1000€ di sconto extra Text …" at bounding box center [601, 353] width 518 height 76
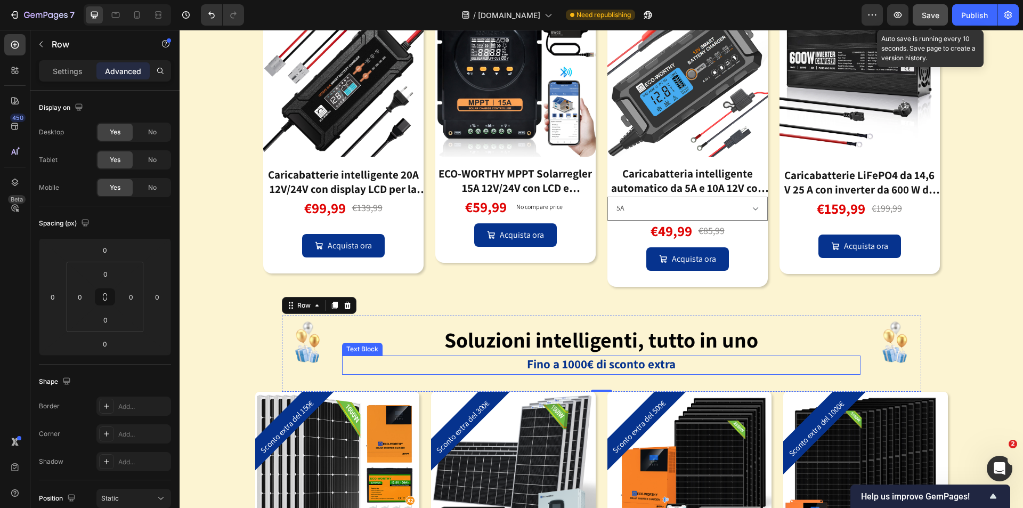
click at [465, 360] on p "Fino a 1000€ di sconto extra" at bounding box center [601, 364] width 516 height 17
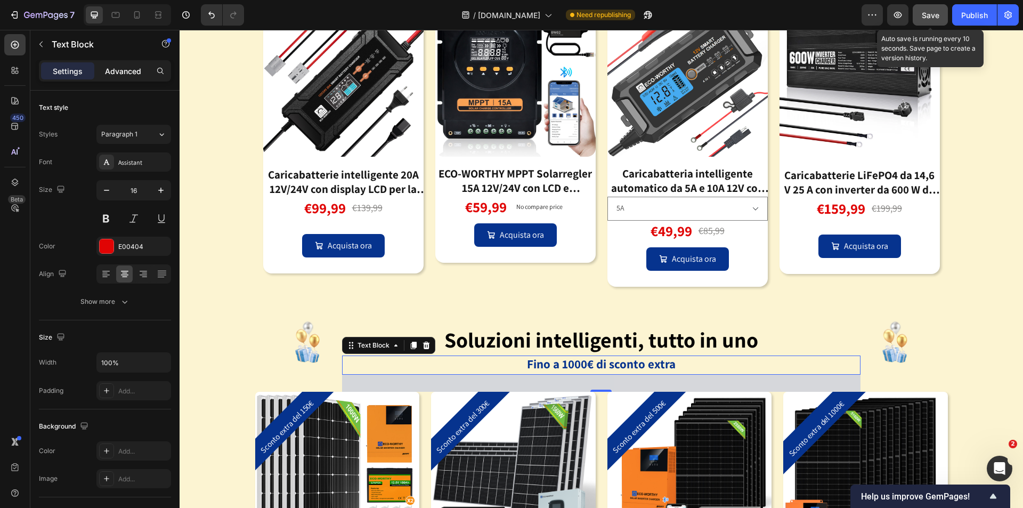
click at [112, 70] on p "Advanced" at bounding box center [123, 71] width 36 height 11
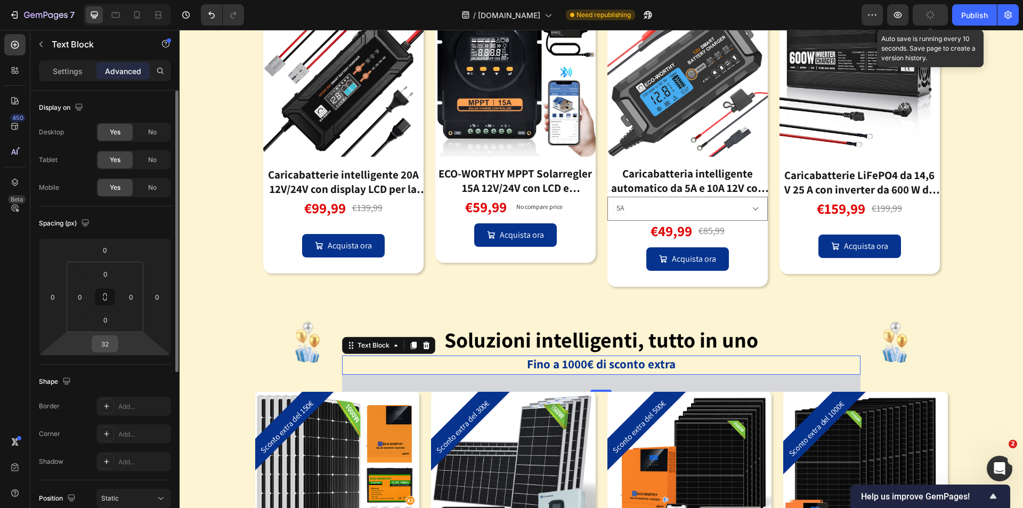
click at [116, 347] on div "32" at bounding box center [105, 343] width 27 height 17
click at [109, 347] on input "32" at bounding box center [104, 344] width 21 height 16
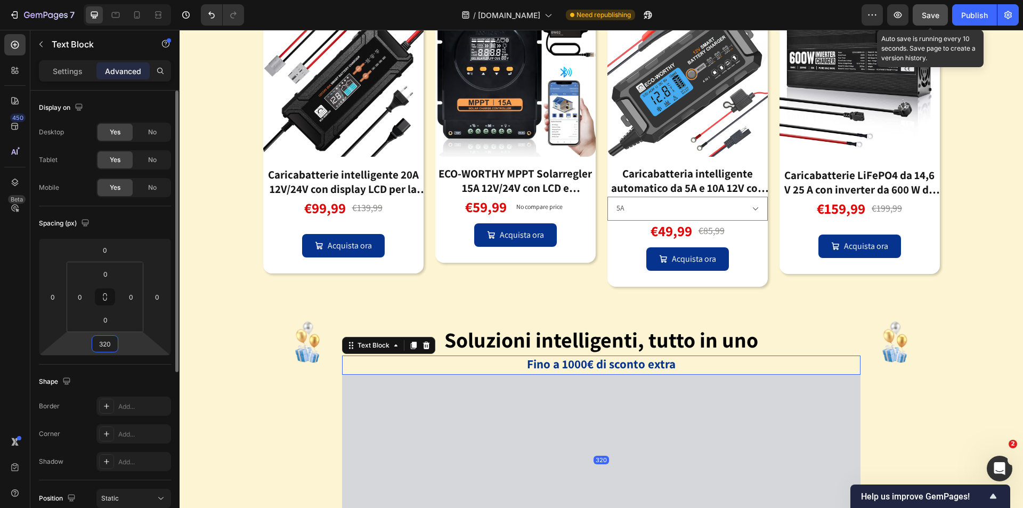
drag, startPoint x: 105, startPoint y: 343, endPoint x: 89, endPoint y: 343, distance: 16.0
click at [89, 343] on div "0 0 320 0" at bounding box center [105, 296] width 132 height 117
type input "0"
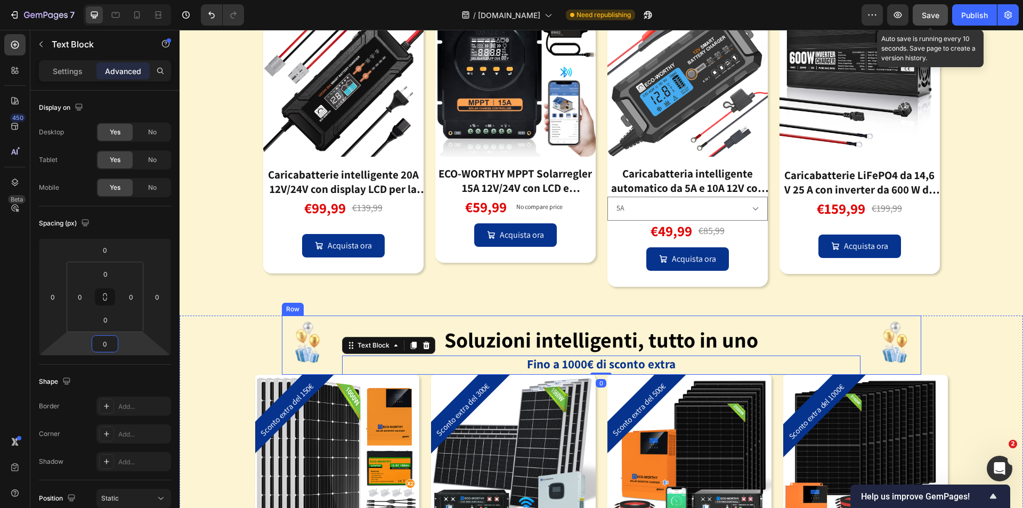
drag, startPoint x: 870, startPoint y: 368, endPoint x: 531, endPoint y: 418, distance: 343.4
click at [870, 368] on div "Image" at bounding box center [895, 344] width 52 height 59
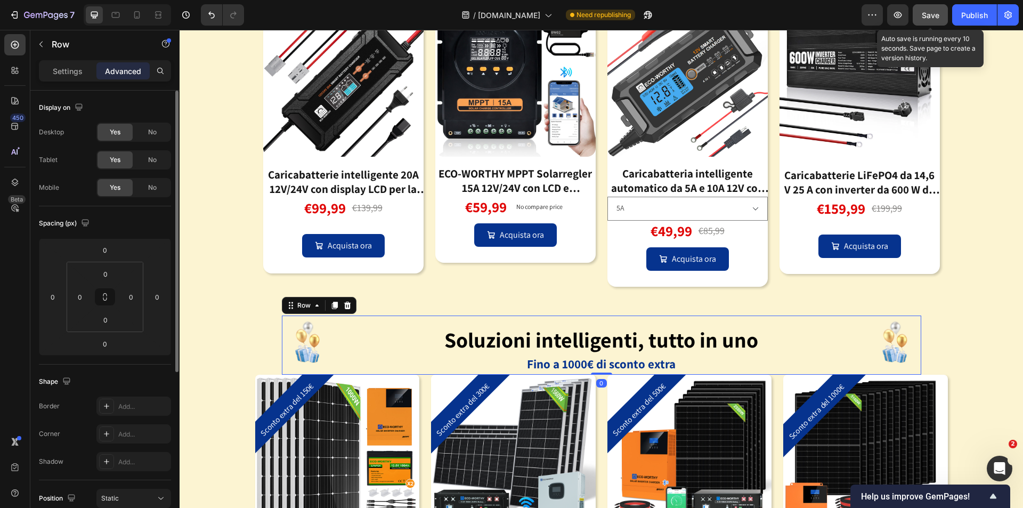
scroll to position [213, 0]
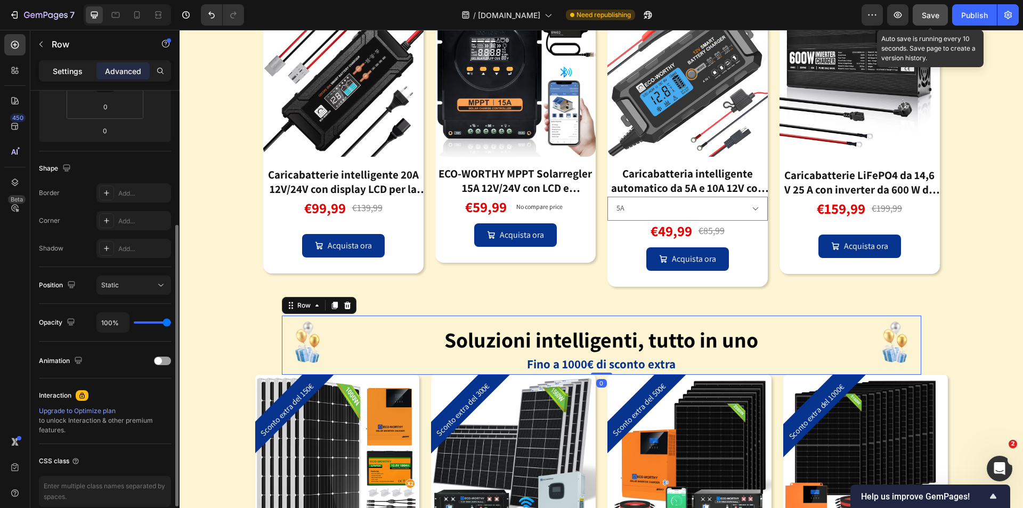
click at [69, 68] on p "Settings" at bounding box center [68, 71] width 30 height 11
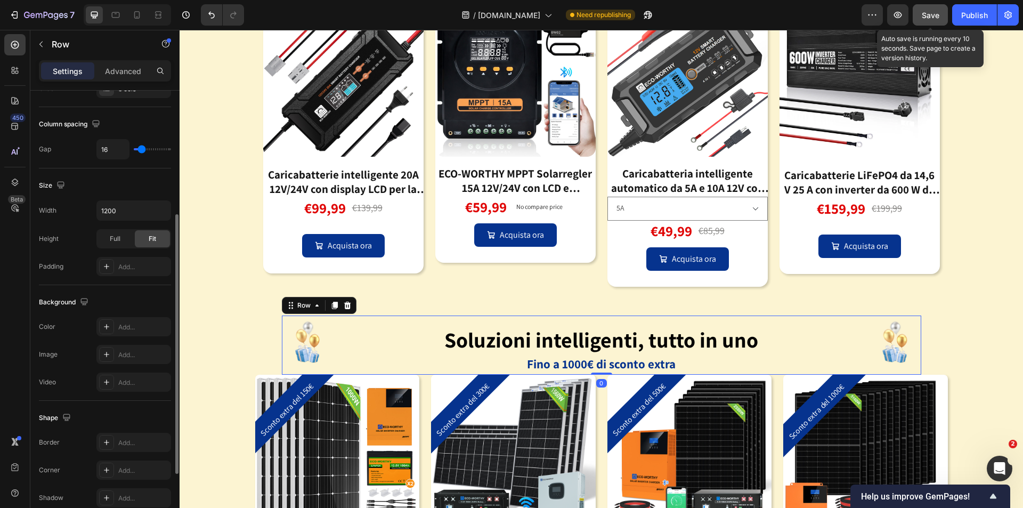
scroll to position [324, 0]
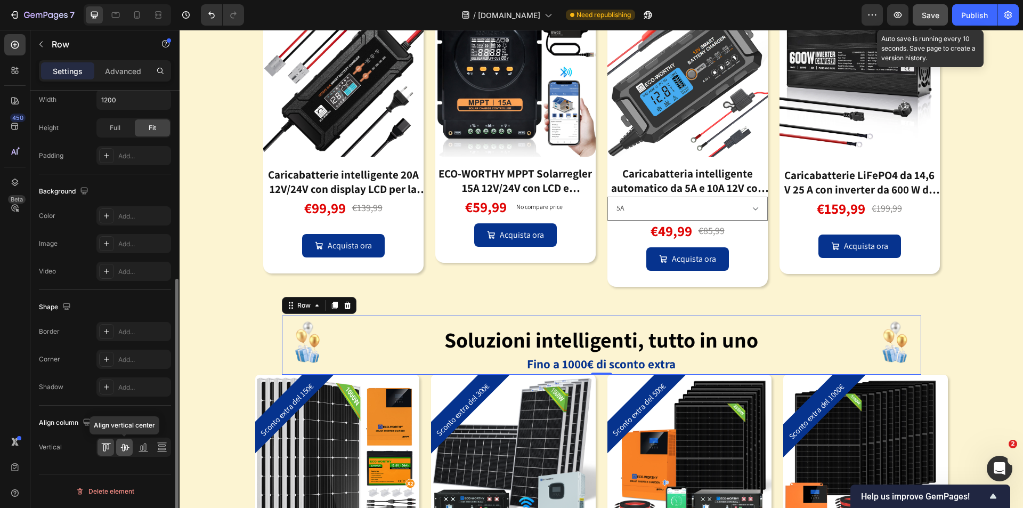
click at [128, 452] on icon at bounding box center [124, 447] width 11 height 11
click at [124, 332] on div "Add..." at bounding box center [143, 332] width 50 height 10
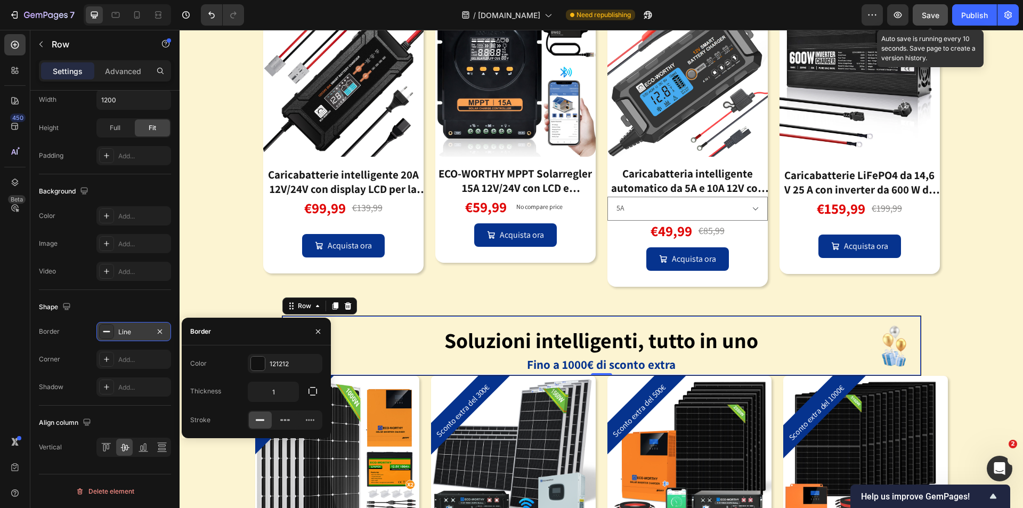
click at [124, 331] on div "Line" at bounding box center [133, 332] width 31 height 10
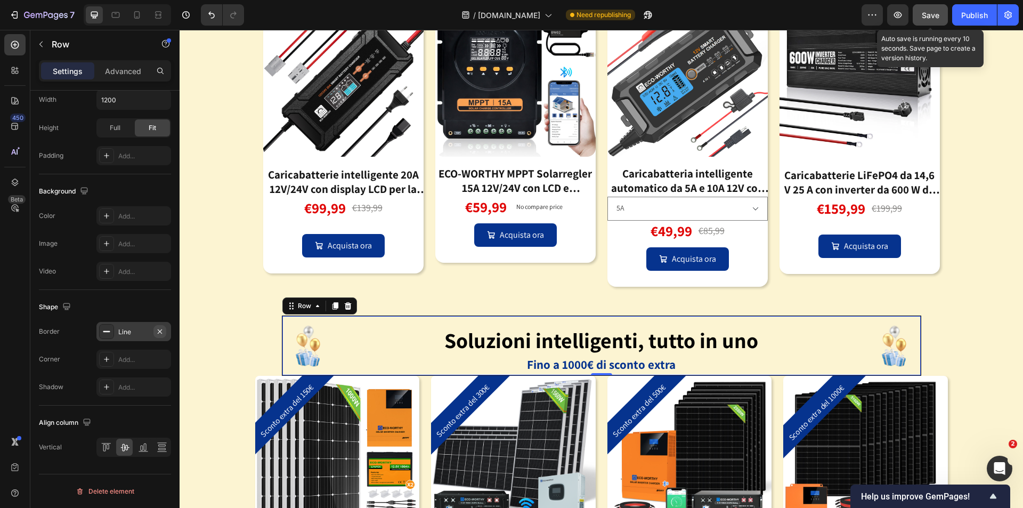
click at [156, 331] on icon "button" at bounding box center [160, 331] width 9 height 9
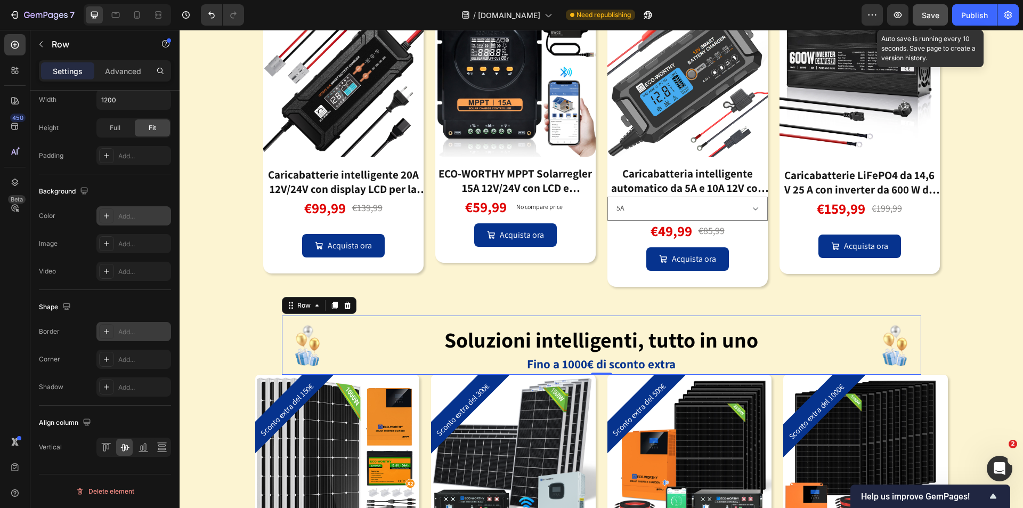
click at [104, 213] on icon at bounding box center [106, 215] width 9 height 9
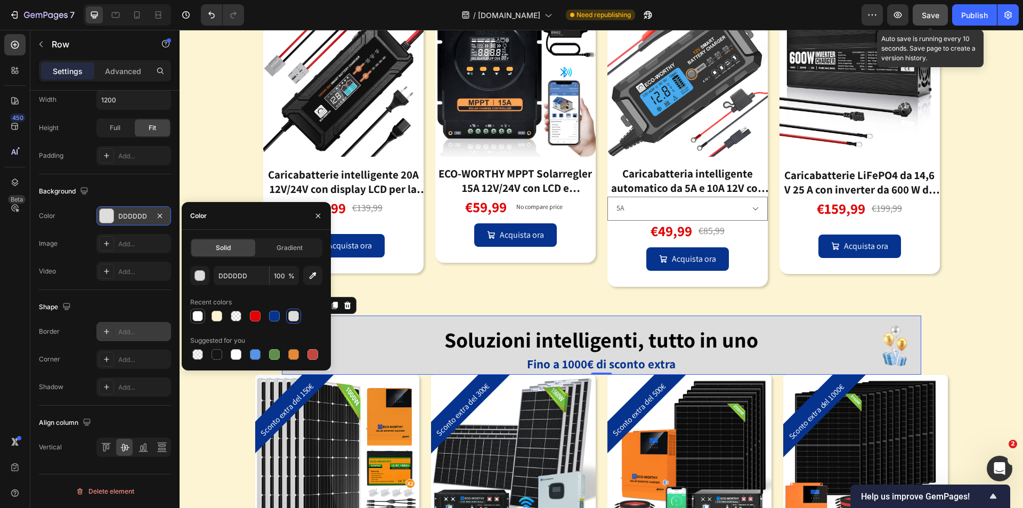
click at [197, 317] on div at bounding box center [197, 316] width 11 height 11
type input "FFFFFF"
type input "96"
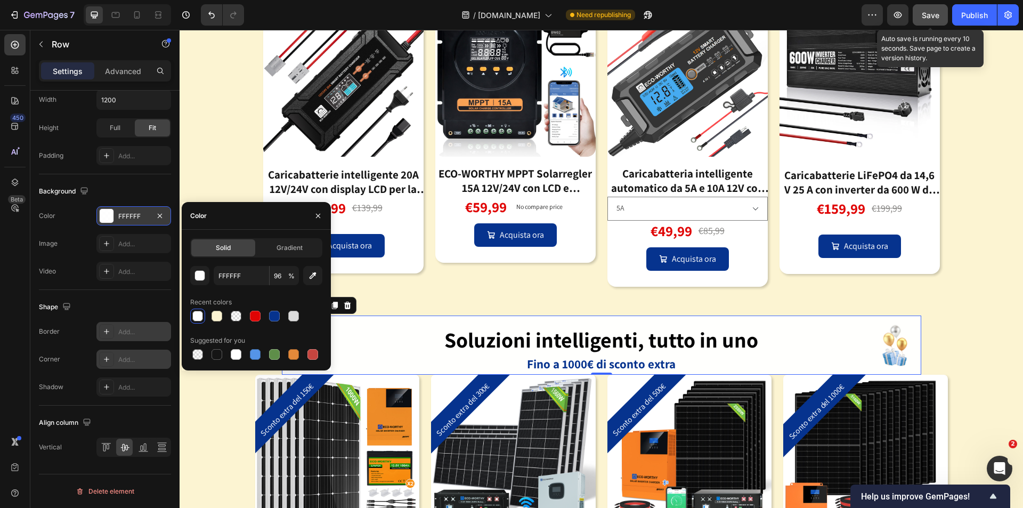
click at [135, 360] on div "Add..." at bounding box center [143, 360] width 50 height 10
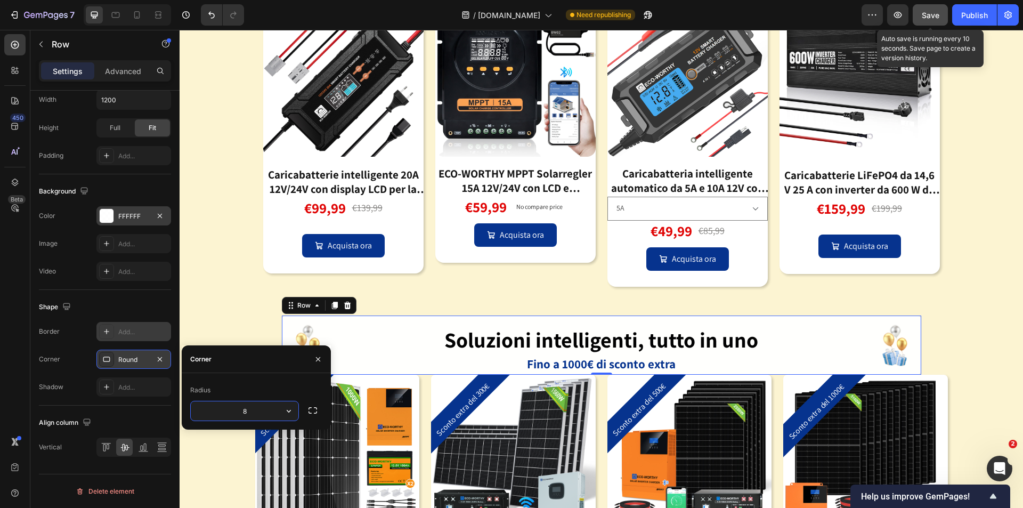
click at [313, 413] on icon "button" at bounding box center [312, 410] width 11 height 11
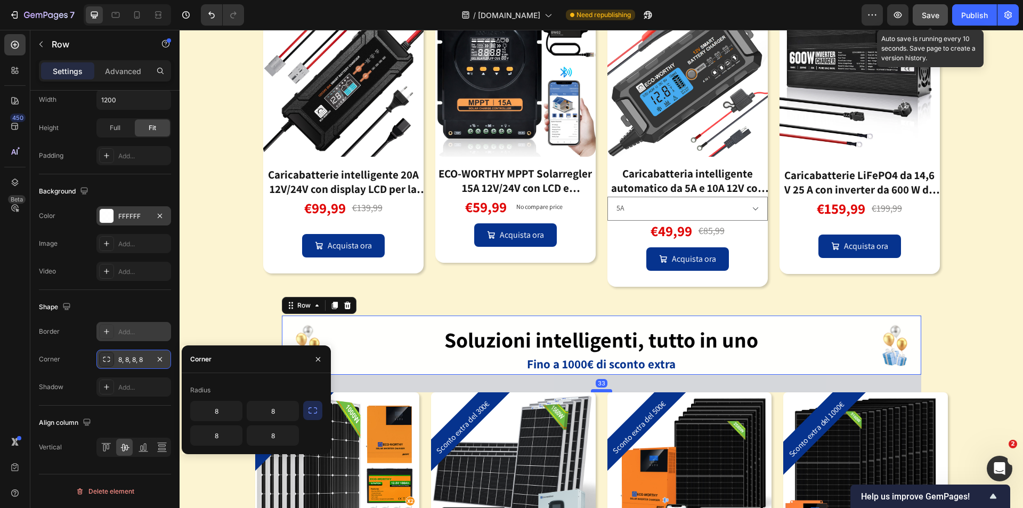
drag, startPoint x: 596, startPoint y: 372, endPoint x: 599, endPoint y: 389, distance: 17.9
click at [599, 389] on div at bounding box center [601, 390] width 21 height 3
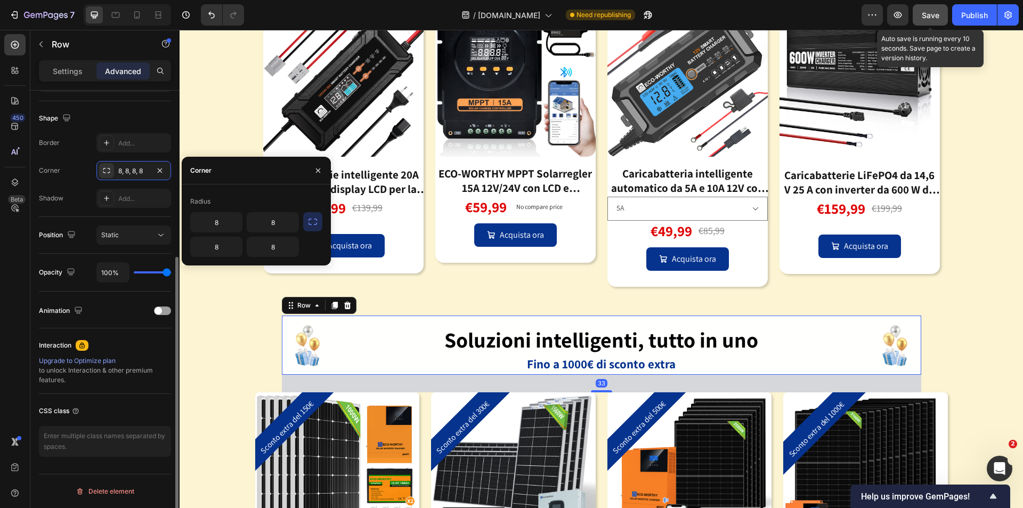
scroll to position [263, 0]
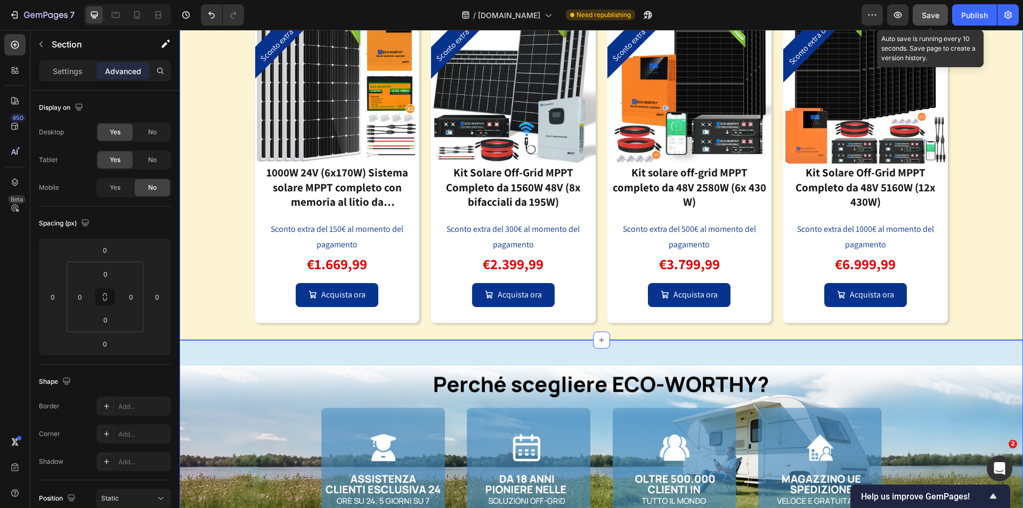
scroll to position [2766, 0]
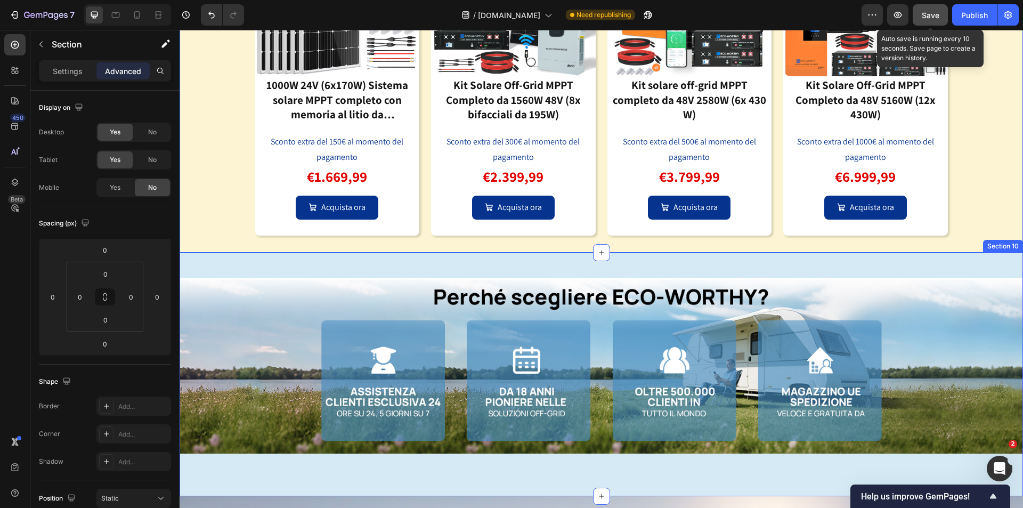
click at [789, 270] on div "Image Section 10" at bounding box center [601, 374] width 843 height 244
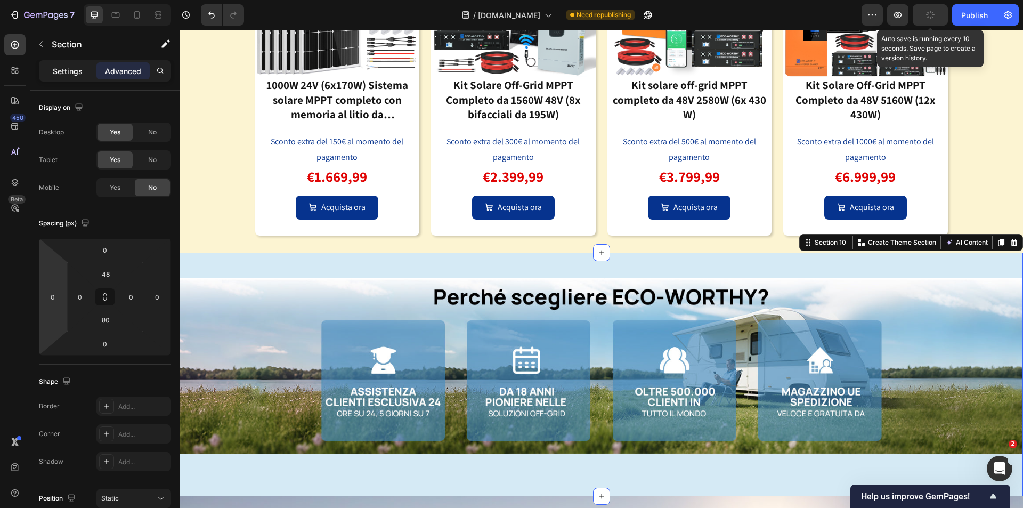
click at [48, 71] on div "Settings" at bounding box center [67, 70] width 53 height 17
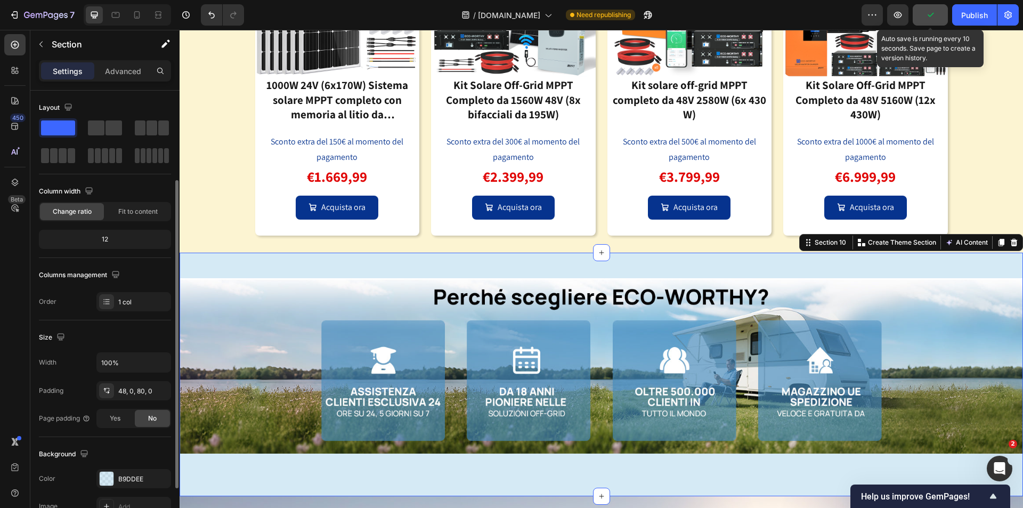
scroll to position [160, 0]
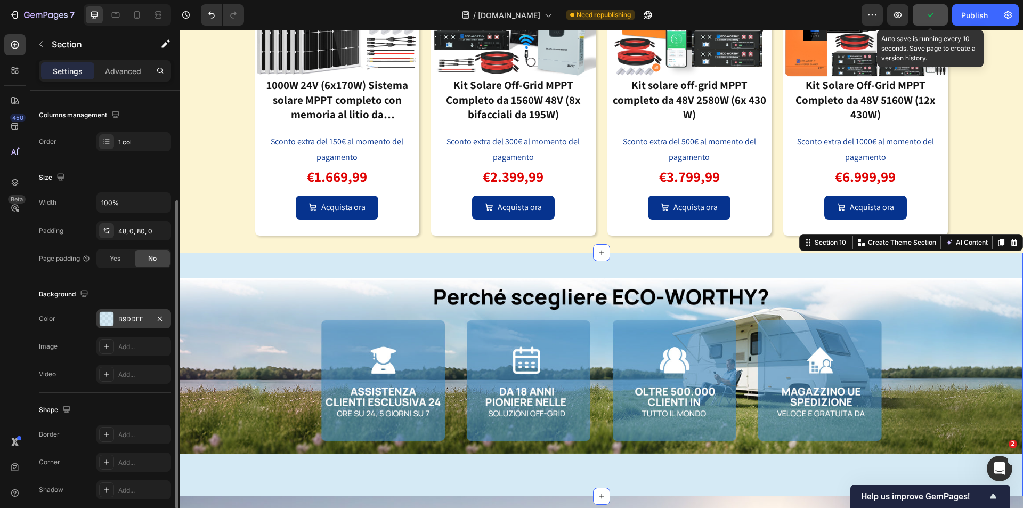
click at [128, 324] on div "B9DDEE" at bounding box center [133, 318] width 75 height 19
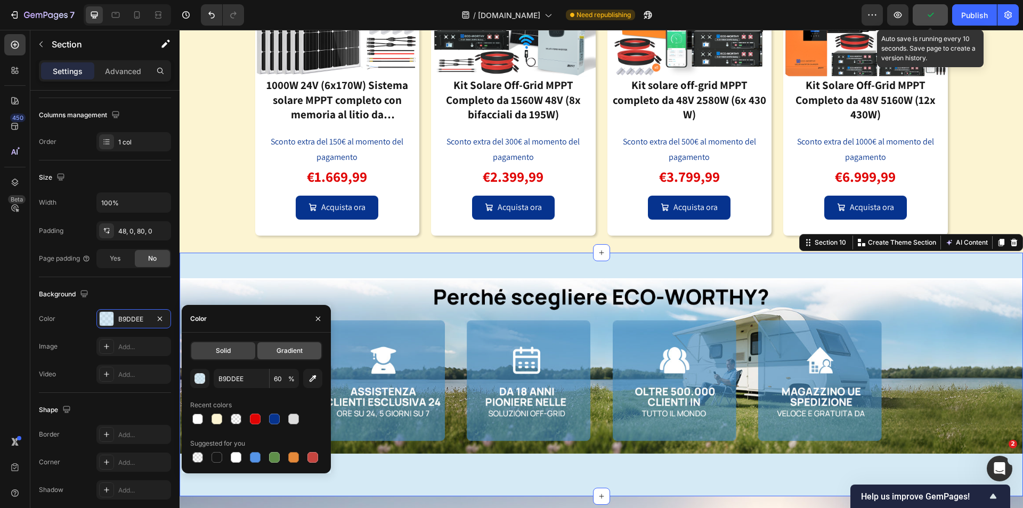
click at [295, 348] on span "Gradient" at bounding box center [289, 351] width 26 height 10
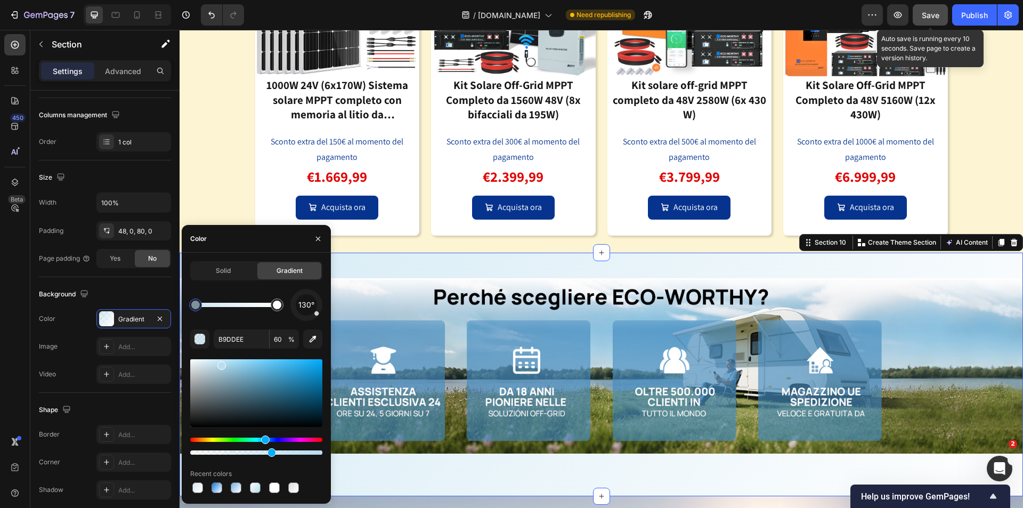
click at [194, 305] on div at bounding box center [195, 304] width 9 height 9
click at [310, 343] on icon "button" at bounding box center [312, 338] width 11 height 11
type input "FCF4D2"
type input "100"
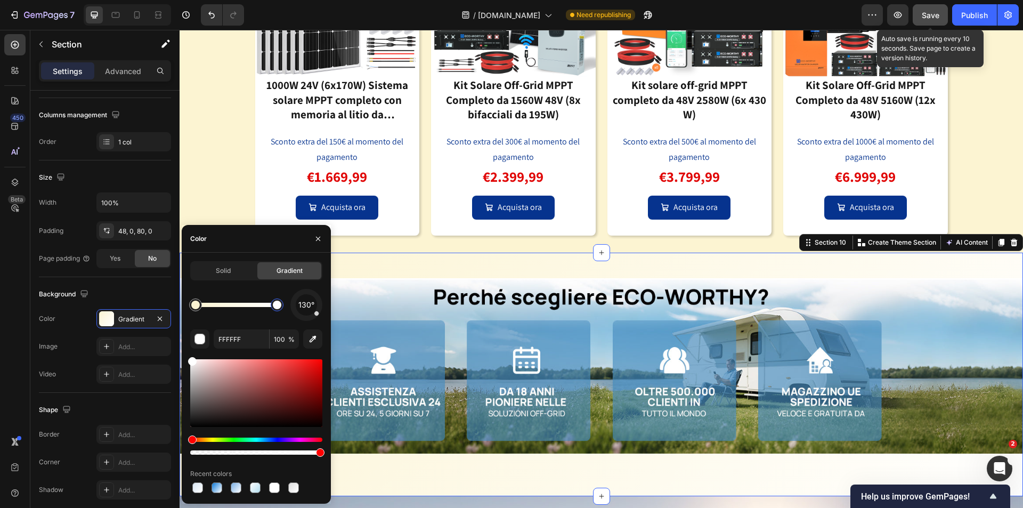
click at [280, 304] on div at bounding box center [277, 304] width 9 height 9
click at [310, 339] on icon "button" at bounding box center [312, 338] width 11 height 11
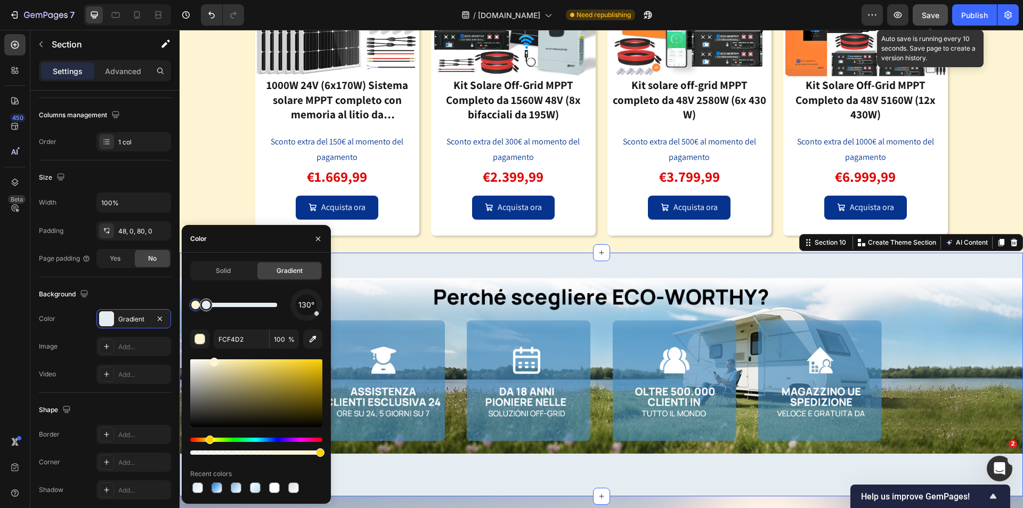
drag, startPoint x: 278, startPoint y: 305, endPoint x: 209, endPoint y: 305, distance: 68.7
drag, startPoint x: 315, startPoint y: 314, endPoint x: 305, endPoint y: 316, distance: 10.5
click at [305, 316] on div at bounding box center [305, 318] width 5 height 5
click at [304, 319] on div at bounding box center [304, 317] width 5 height 5
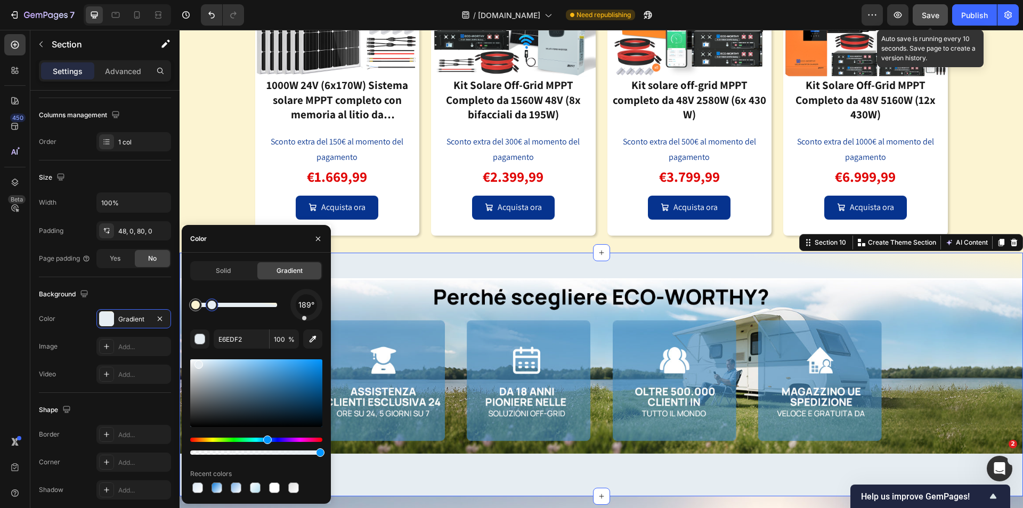
drag, startPoint x: 203, startPoint y: 303, endPoint x: 212, endPoint y: 303, distance: 8.5
click at [212, 303] on div at bounding box center [212, 304] width 9 height 9
type input "FCF4D2"
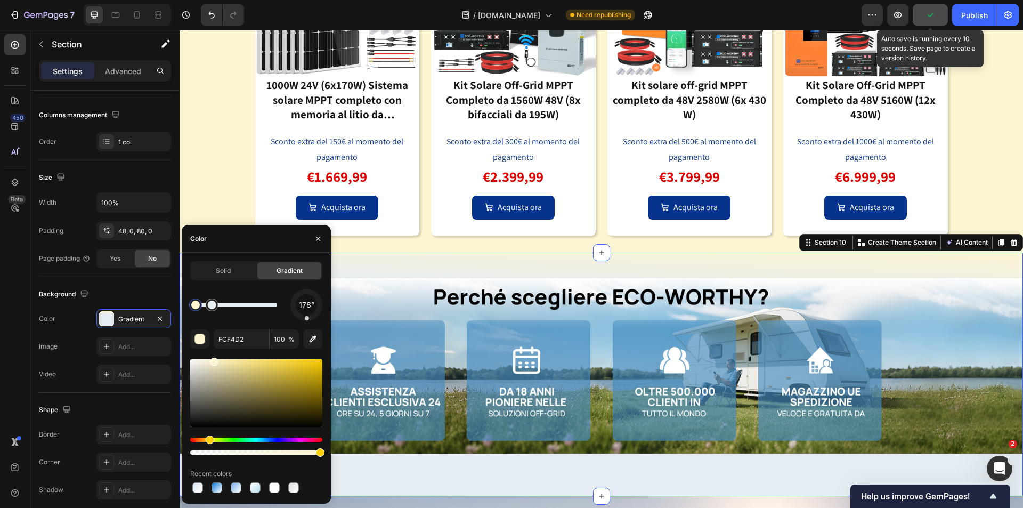
click at [307, 317] on div at bounding box center [307, 318] width 4 height 4
click at [308, 306] on span "178°" at bounding box center [306, 304] width 15 height 13
drag, startPoint x: 312, startPoint y: 313, endPoint x: 306, endPoint y: 316, distance: 6.2
click at [306, 316] on div "180°" at bounding box center [306, 305] width 32 height 32
click at [985, 178] on div "Image Soluzioni intelligenti, tutto in uno Heading Fino a 1000€ di sconto extra…" at bounding box center [601, 44] width 843 height 416
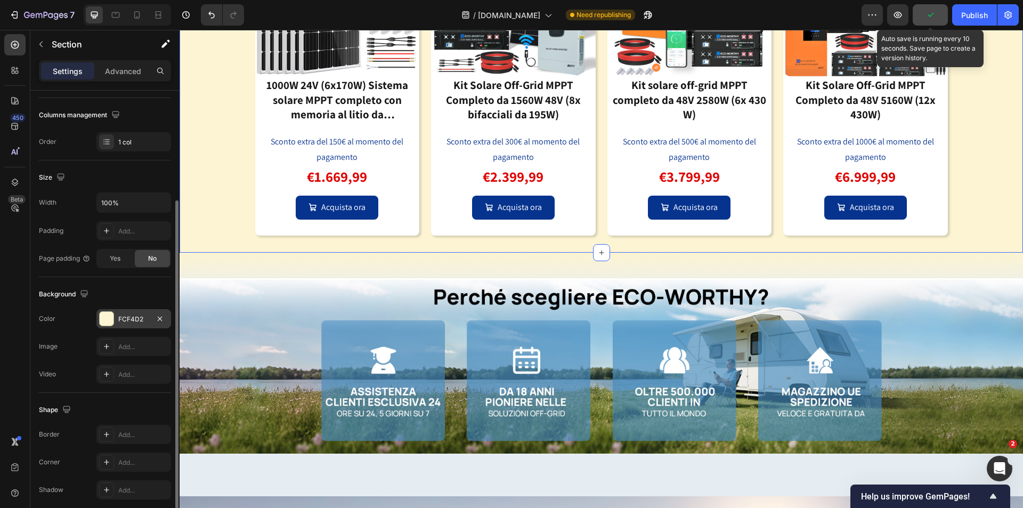
click at [112, 321] on div at bounding box center [107, 319] width 14 height 14
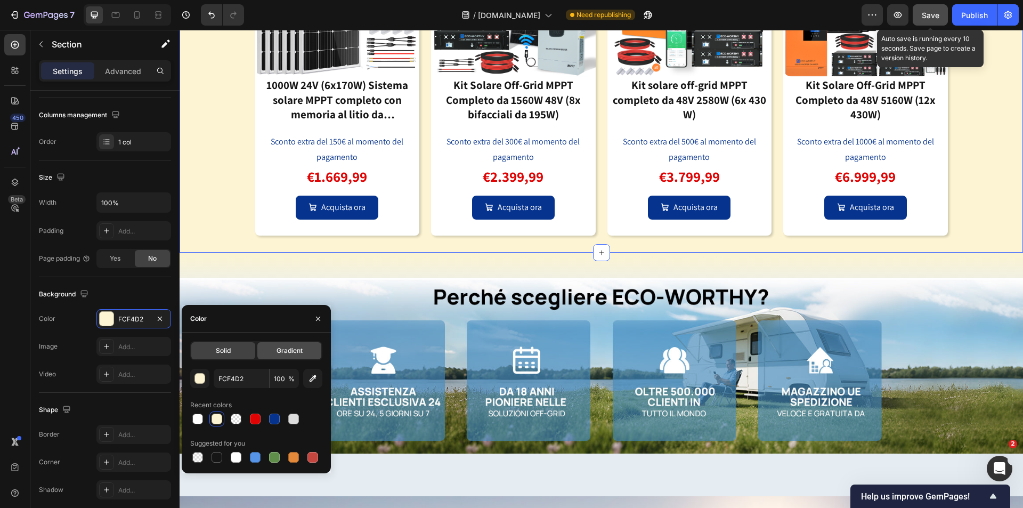
click at [303, 354] on div "Gradient" at bounding box center [289, 350] width 64 height 17
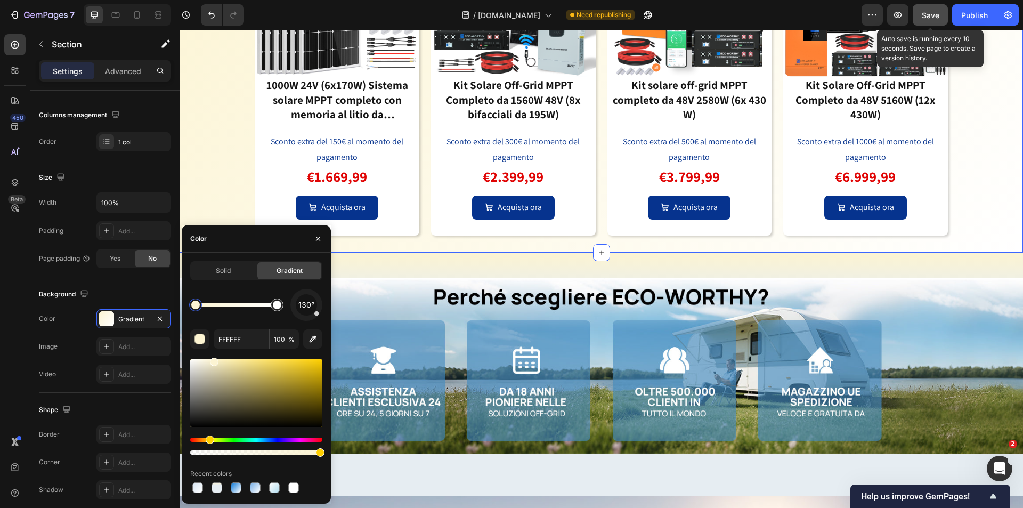
click at [275, 305] on div at bounding box center [277, 304] width 9 height 9
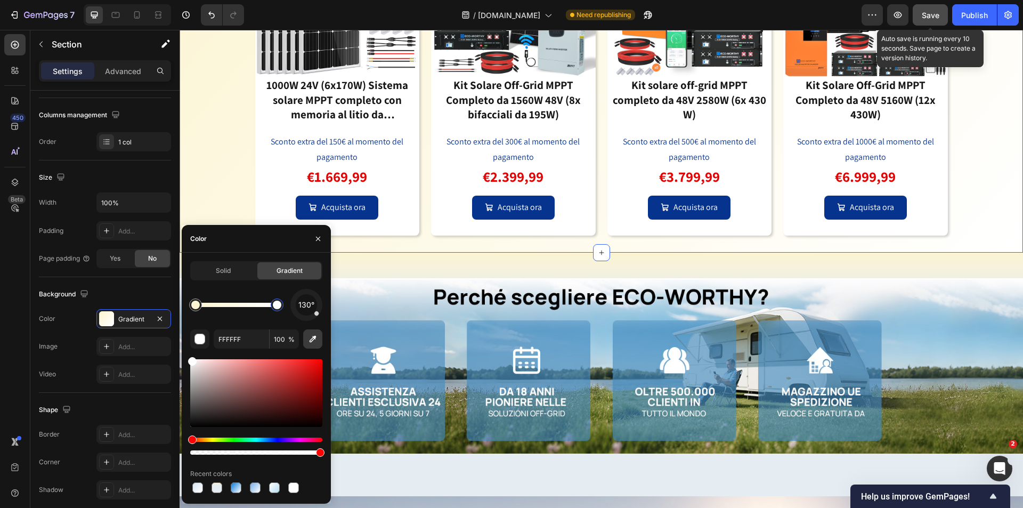
click at [313, 335] on icon "button" at bounding box center [312, 338] width 11 height 11
type input "F0F6F9"
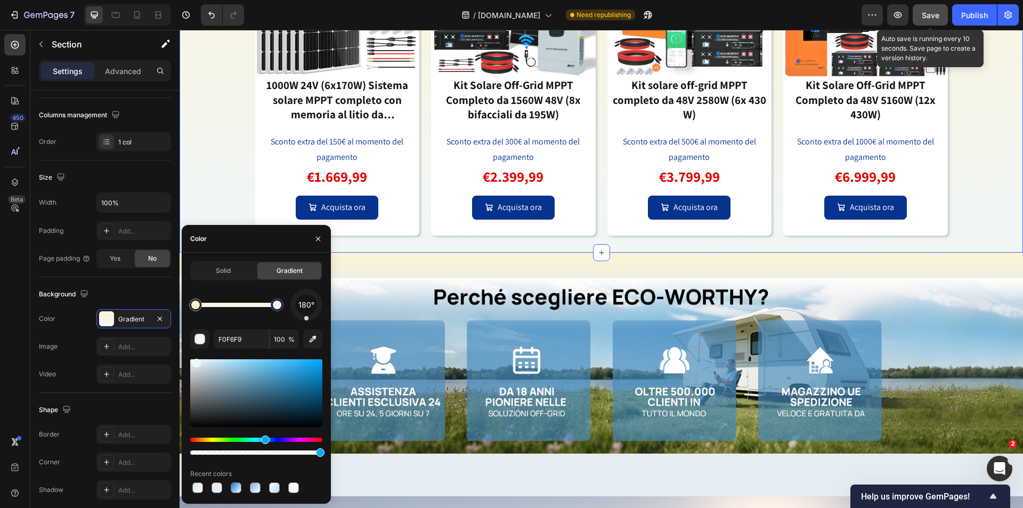
drag, startPoint x: 317, startPoint y: 315, endPoint x: 306, endPoint y: 319, distance: 11.1
click at [306, 319] on div at bounding box center [306, 318] width 4 height 4
click at [219, 268] on span "Solid" at bounding box center [223, 271] width 15 height 10
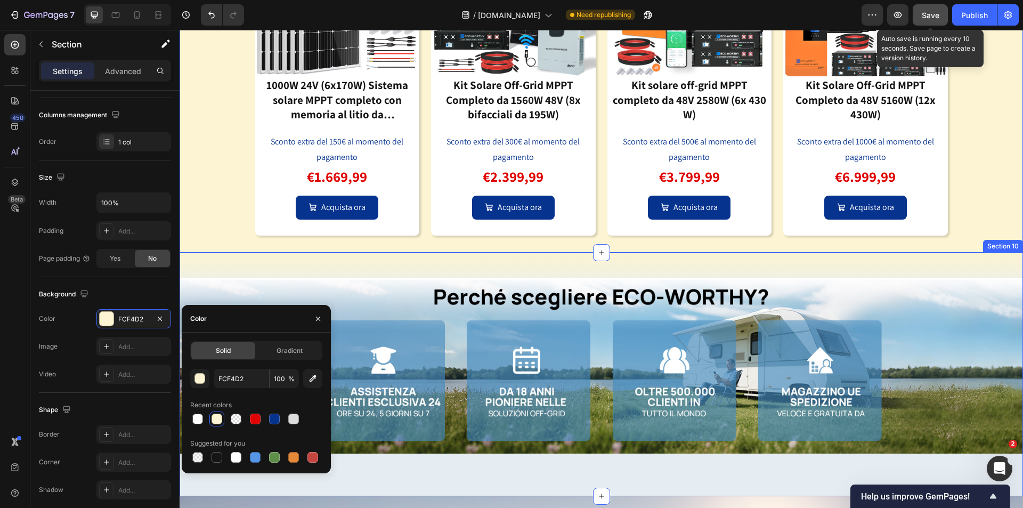
click at [963, 273] on div "Image Section 10" at bounding box center [601, 374] width 843 height 244
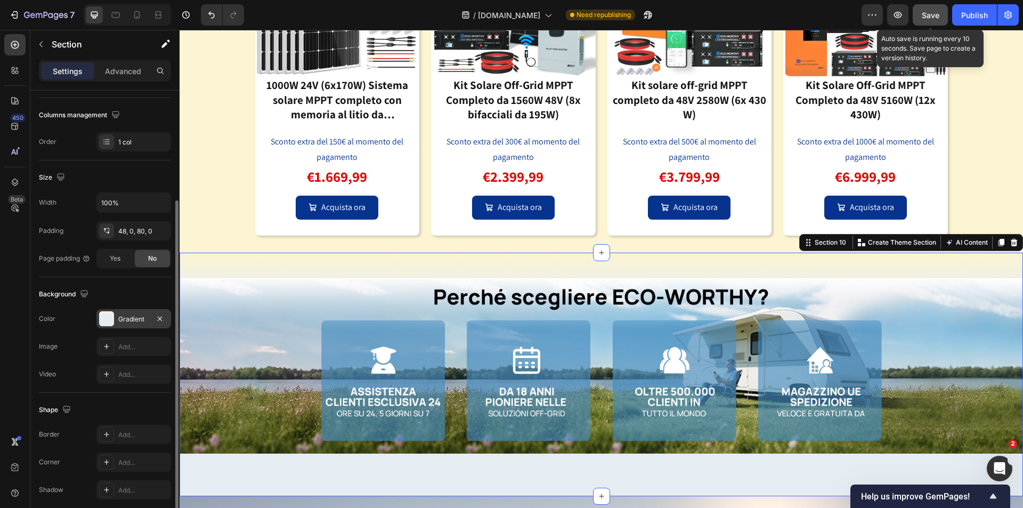
click at [113, 320] on div at bounding box center [106, 318] width 15 height 15
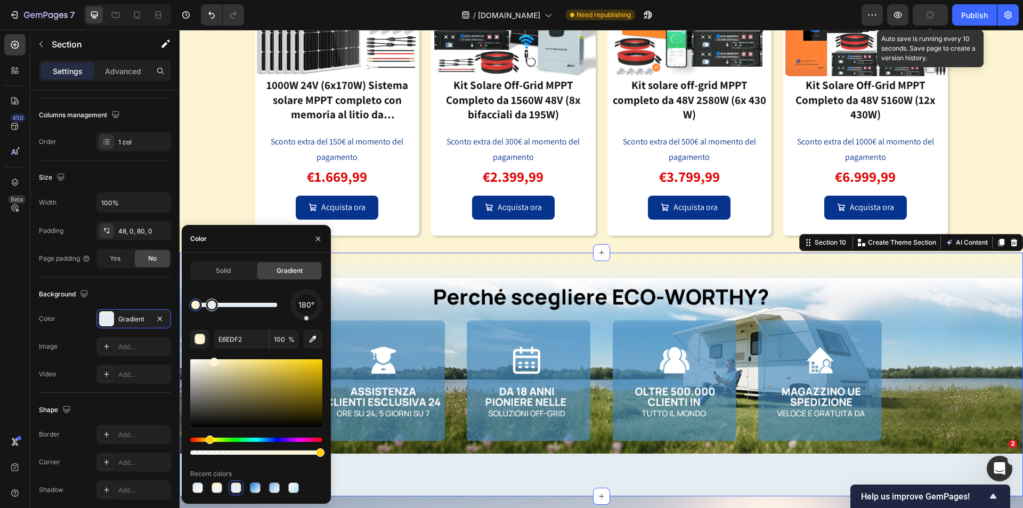
click at [211, 307] on div at bounding box center [212, 304] width 9 height 9
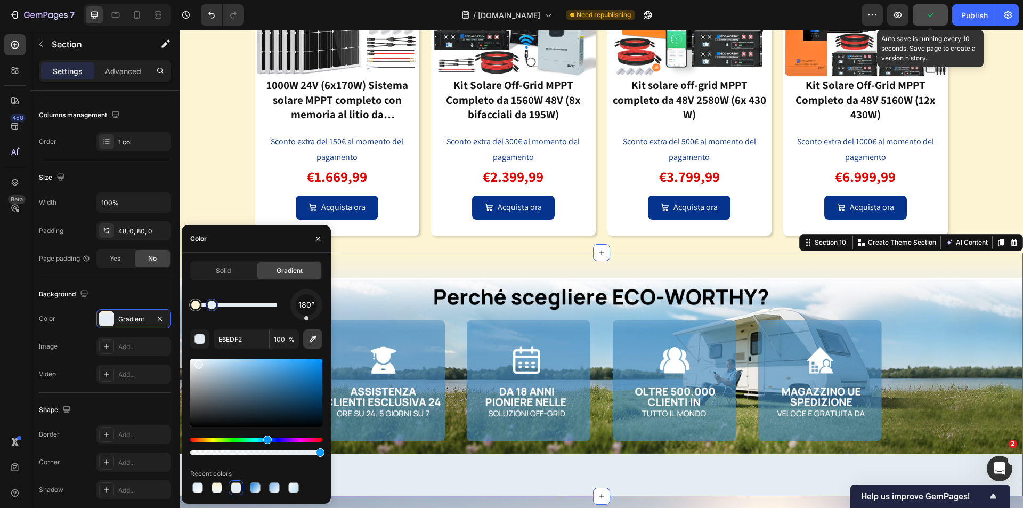
click at [314, 337] on icon "button" at bounding box center [312, 339] width 7 height 7
type input "F9F9F9"
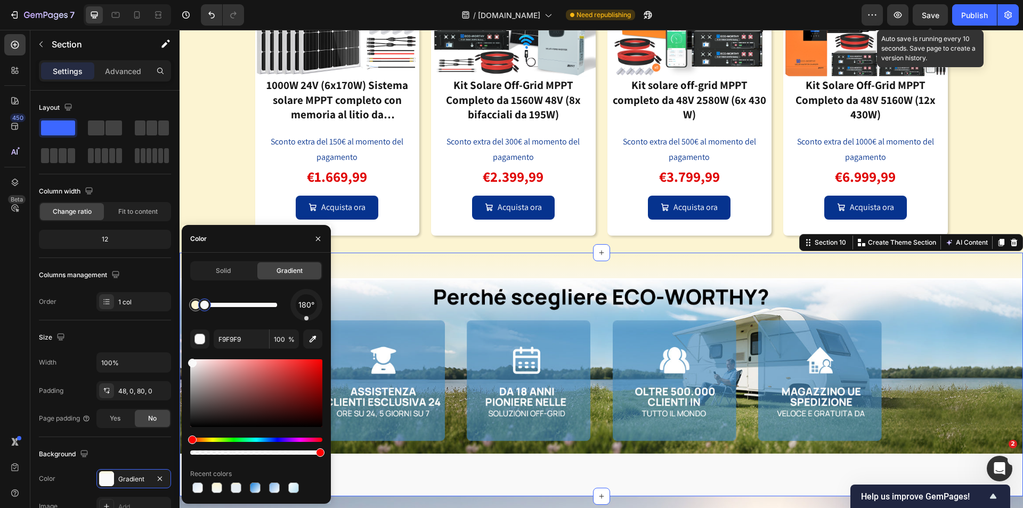
scroll to position [160, 0]
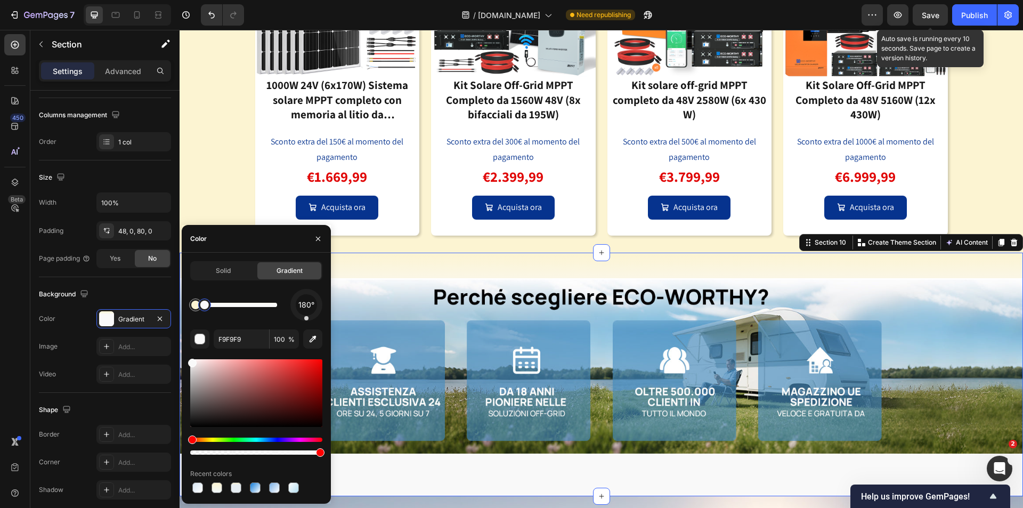
type input "FCF4D2"
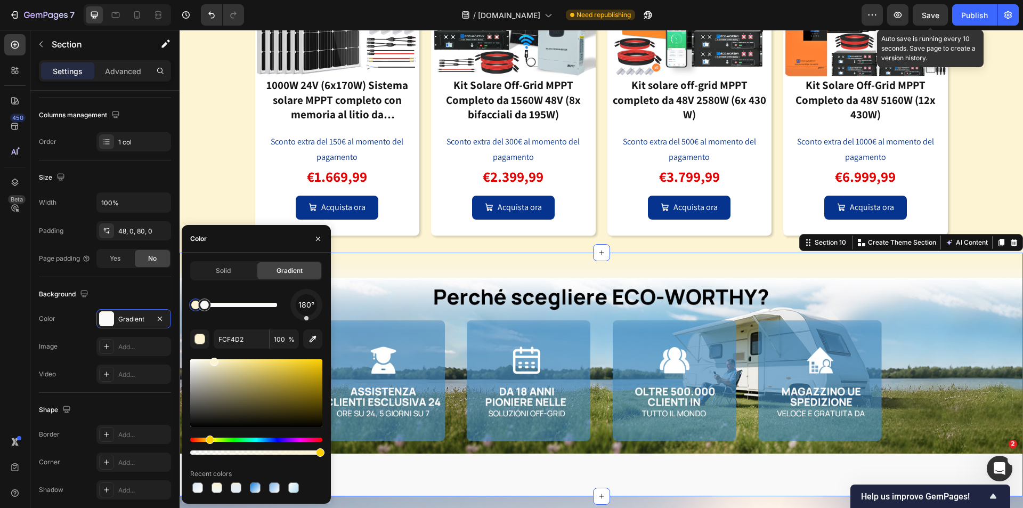
scroll to position [2766, 0]
click at [998, 193] on div "Image Soluzioni intelligenti, tutto in uno Heading Fino a 1000€ di sconto extra…" at bounding box center [601, 44] width 843 height 416
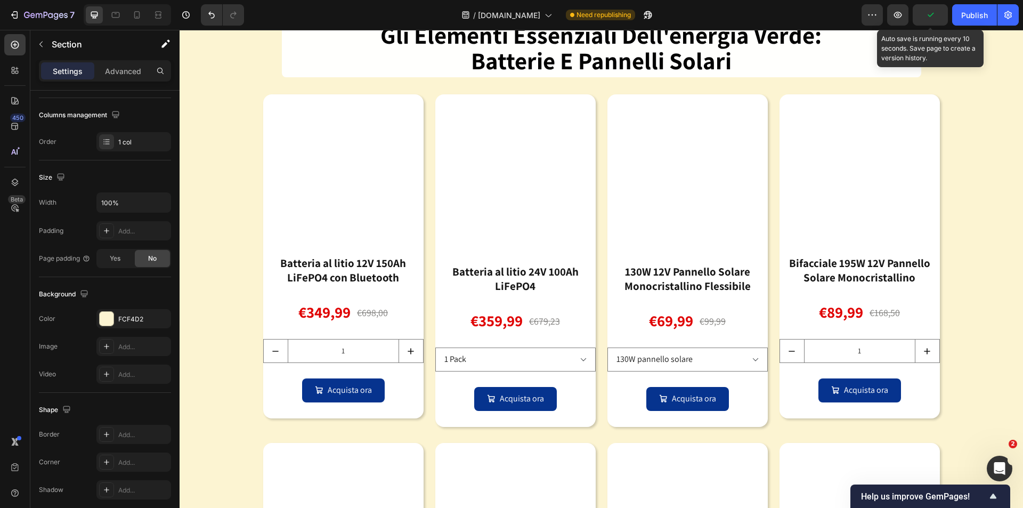
scroll to position [955, 0]
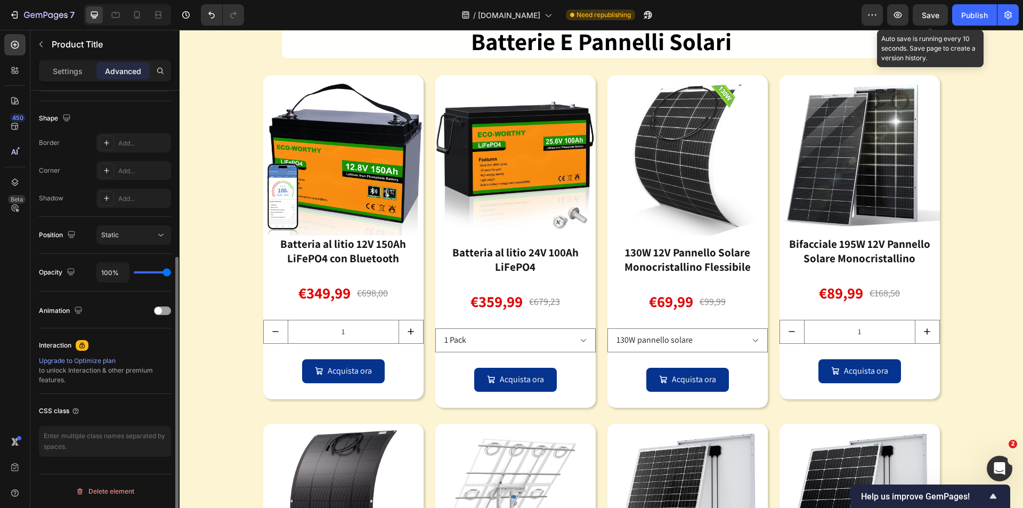
scroll to position [157, 0]
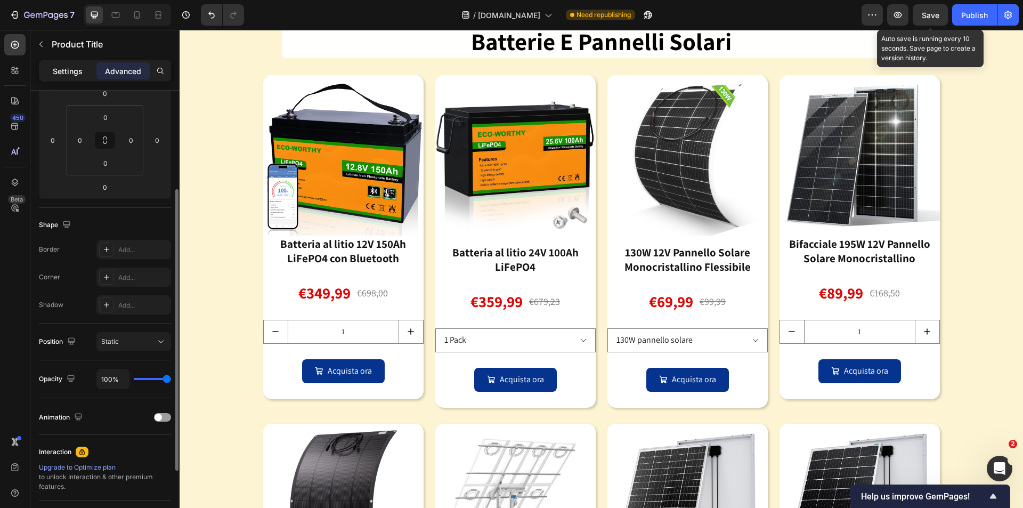
click at [75, 76] on p "Settings" at bounding box center [68, 71] width 30 height 11
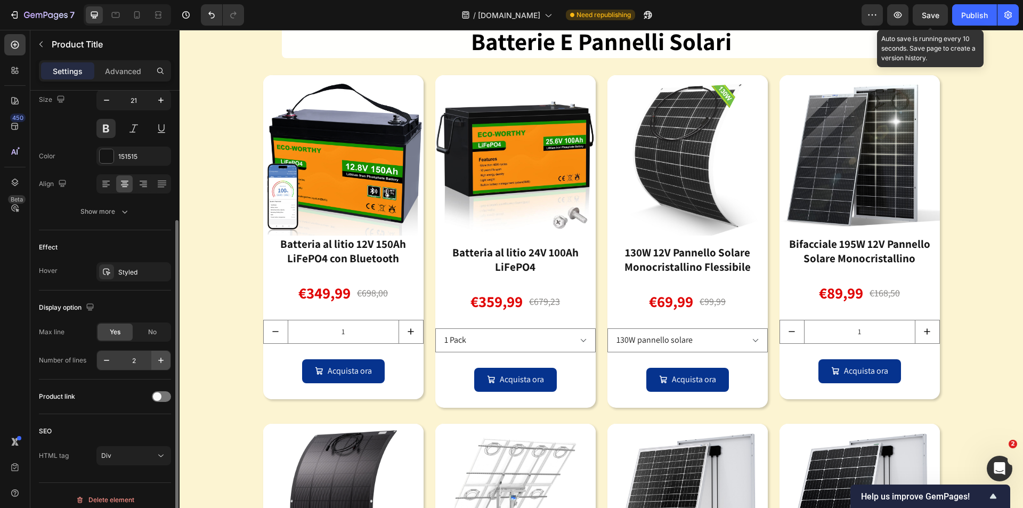
scroll to position [165, 0]
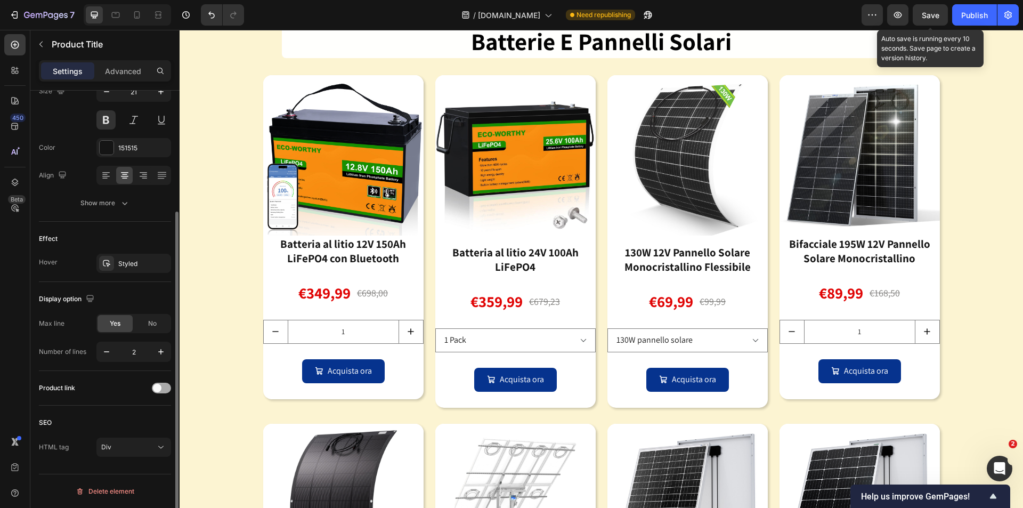
drag, startPoint x: 161, startPoint y: 391, endPoint x: 164, endPoint y: 383, distance: 8.4
click at [161, 391] on div at bounding box center [161, 387] width 19 height 11
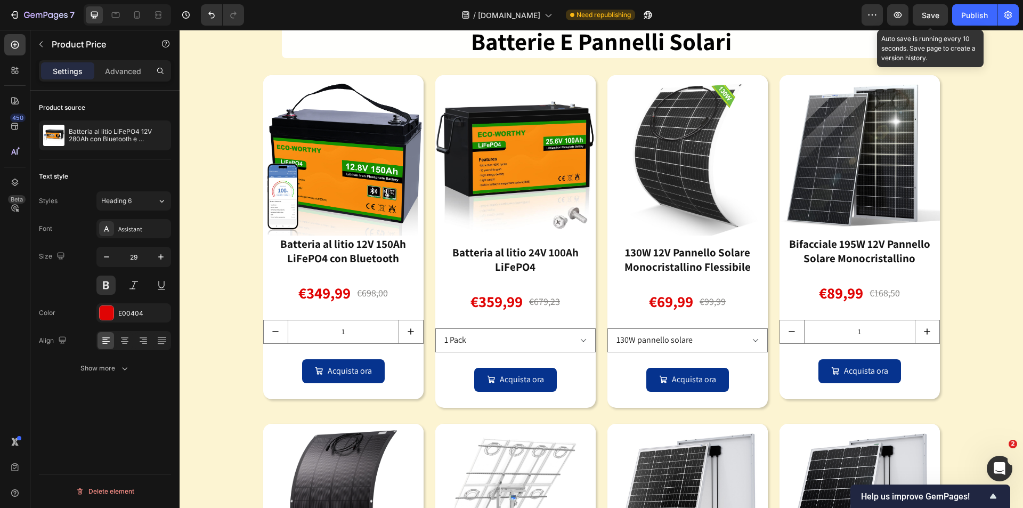
scroll to position [0, 0]
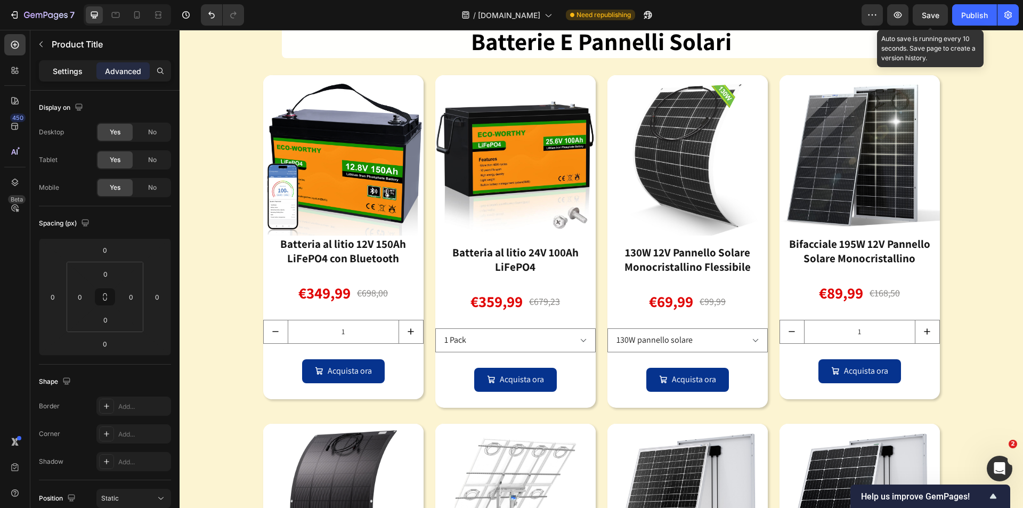
click at [57, 74] on p "Settings" at bounding box center [68, 71] width 30 height 11
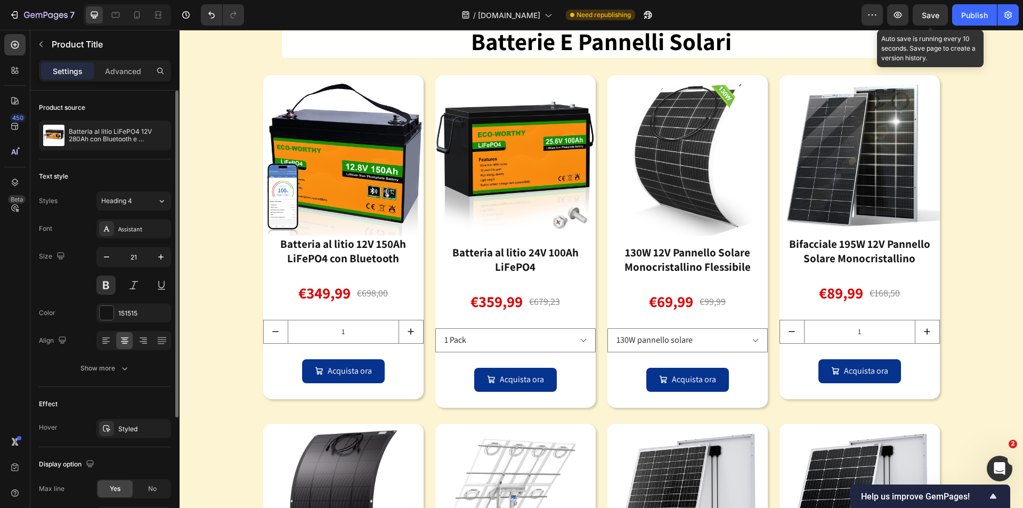
scroll to position [165, 0]
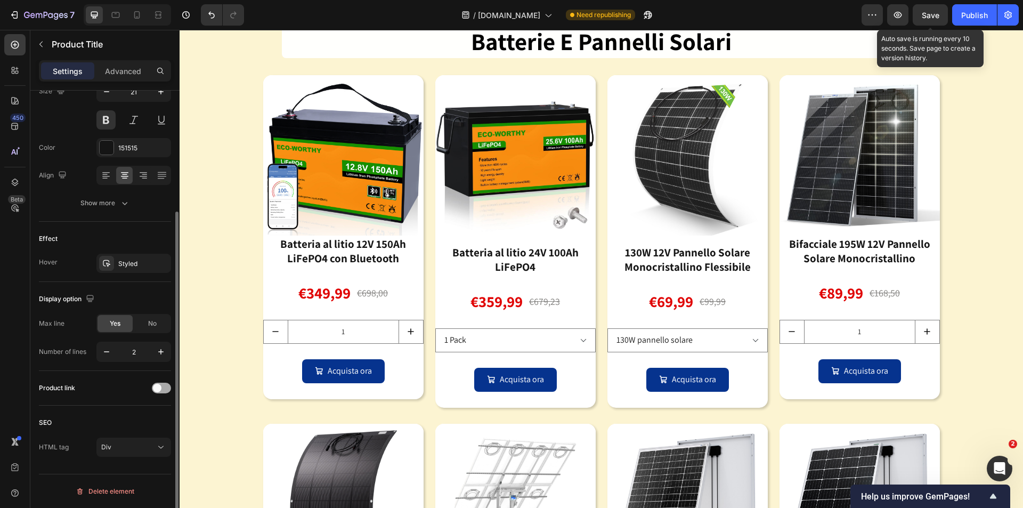
click at [165, 389] on div at bounding box center [161, 387] width 19 height 11
click at [156, 387] on span at bounding box center [157, 388] width 9 height 9
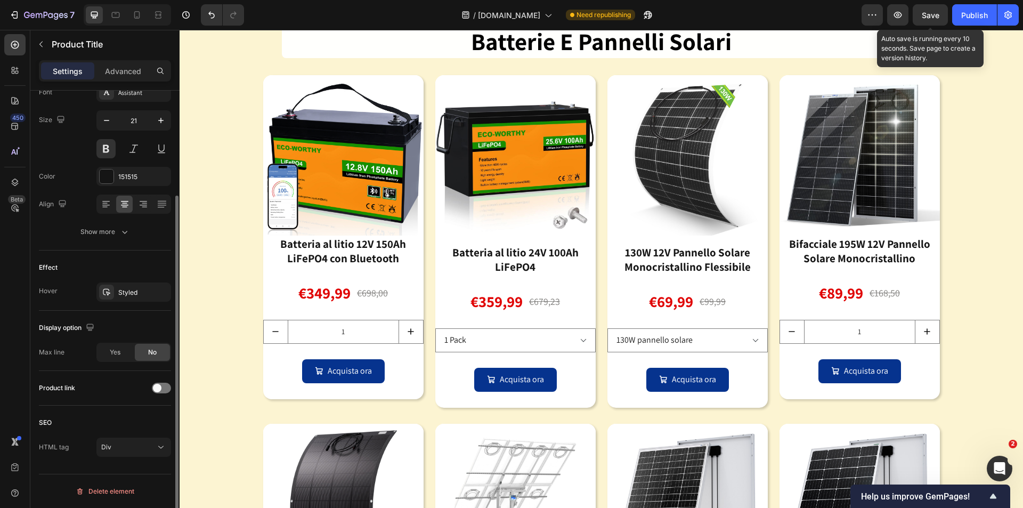
scroll to position [136, 0]
click at [162, 390] on div at bounding box center [161, 387] width 19 height 11
click at [315, 267] on div "Batteria al litio 12V 150Ah LiFePO4 con Bluetooth" at bounding box center [343, 250] width 160 height 31
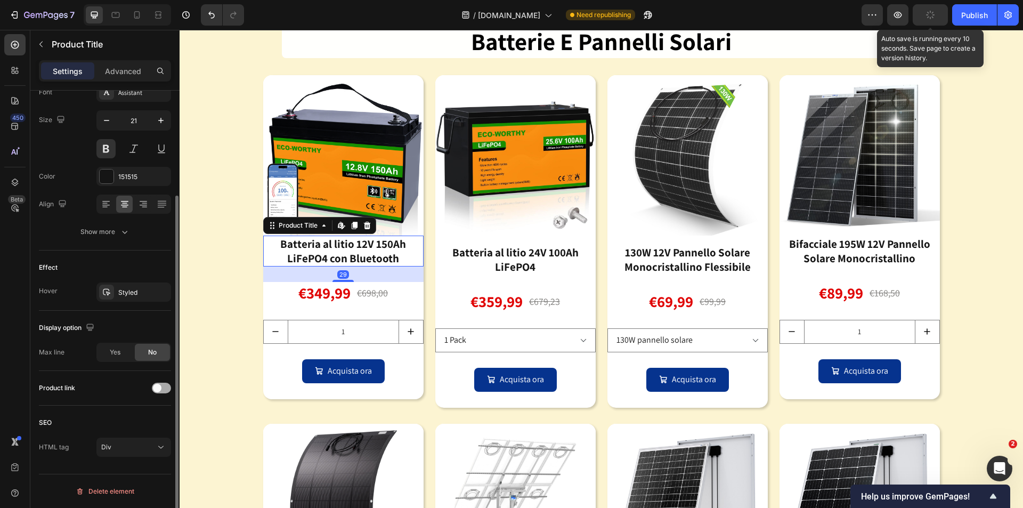
click at [154, 390] on span at bounding box center [157, 388] width 9 height 9
drag, startPoint x: 491, startPoint y: 478, endPoint x: 485, endPoint y: 482, distance: 6.9
click at [491, 275] on div "Batteria al litio 24V 100Ah LiFePO4" at bounding box center [515, 259] width 160 height 31
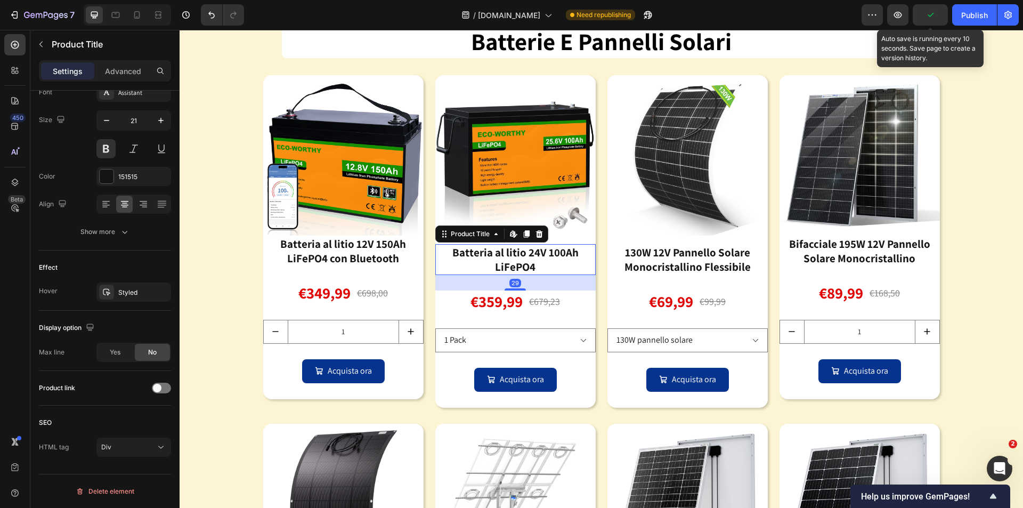
click at [486, 275] on div "Batteria al litio 24V 100Ah LiFePO4" at bounding box center [515, 259] width 160 height 31
click at [119, 351] on span "Yes" at bounding box center [115, 352] width 11 height 10
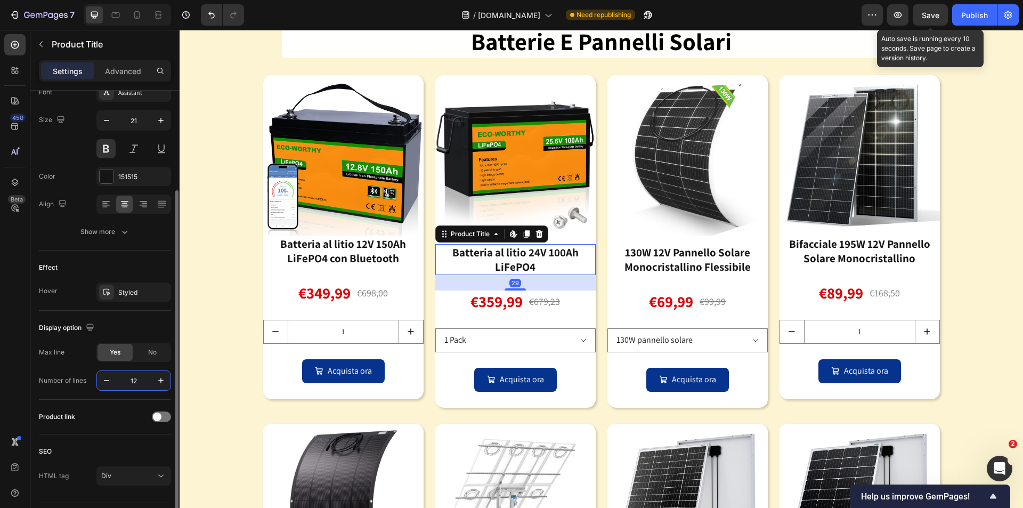
click at [140, 380] on input "12" at bounding box center [133, 380] width 35 height 19
type input "2"
click at [156, 413] on span at bounding box center [157, 416] width 9 height 9
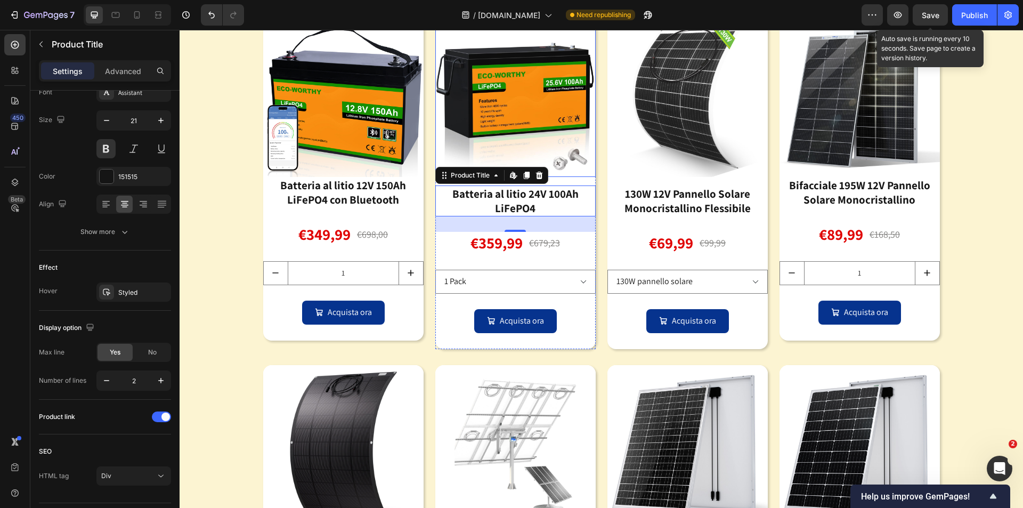
scroll to position [1061, 0]
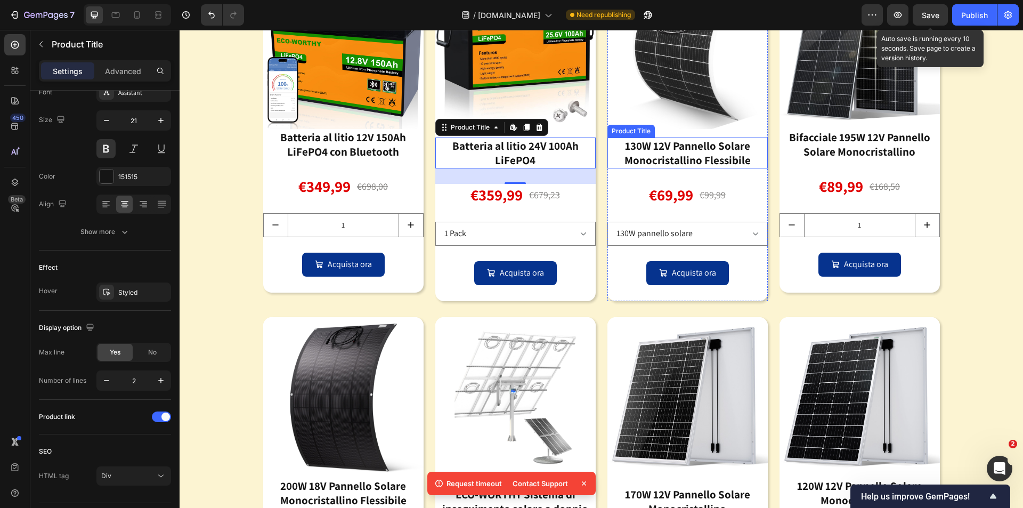
click at [652, 169] on div "130W 12V Pannello Solare Monocristallino Flessibile" at bounding box center [687, 152] width 160 height 31
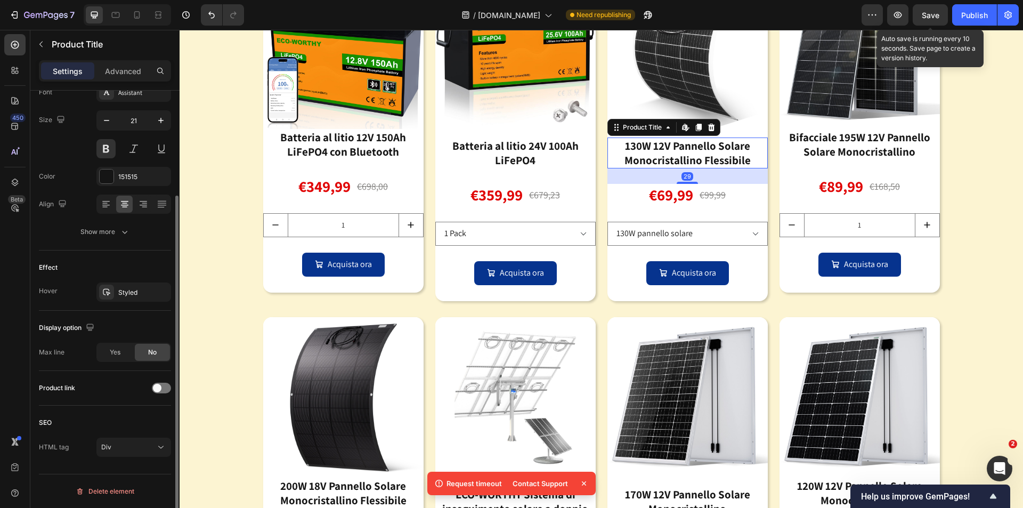
drag, startPoint x: 118, startPoint y: 357, endPoint x: 135, endPoint y: 364, distance: 17.9
click at [119, 357] on div "Yes" at bounding box center [114, 352] width 35 height 17
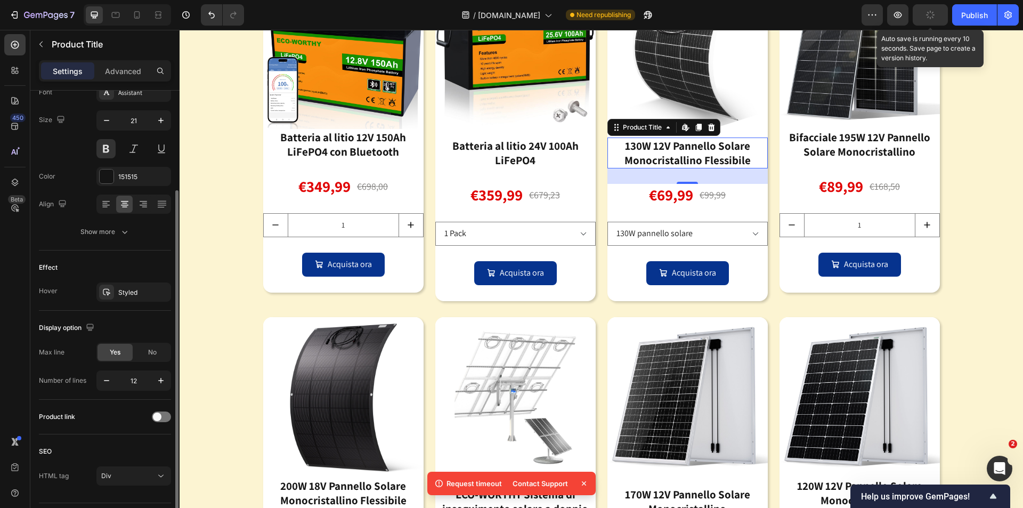
drag, startPoint x: 148, startPoint y: 352, endPoint x: 153, endPoint y: 403, distance: 51.4
click at [148, 352] on span "No" at bounding box center [152, 352] width 9 height 10
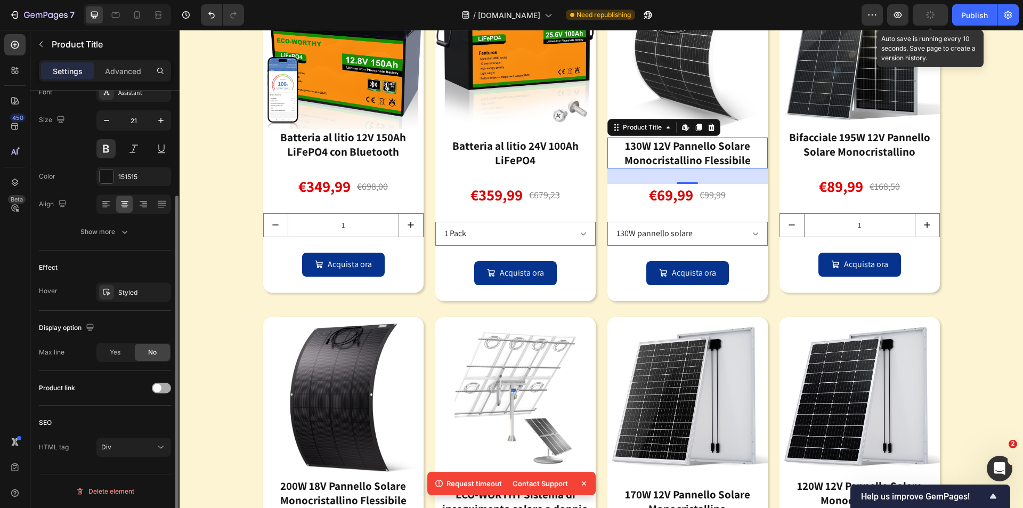
click at [166, 385] on div at bounding box center [161, 387] width 19 height 11
click at [837, 160] on div "Bifacciale 195W 12V Pannello Solare Monocristallino" at bounding box center [859, 144] width 160 height 31
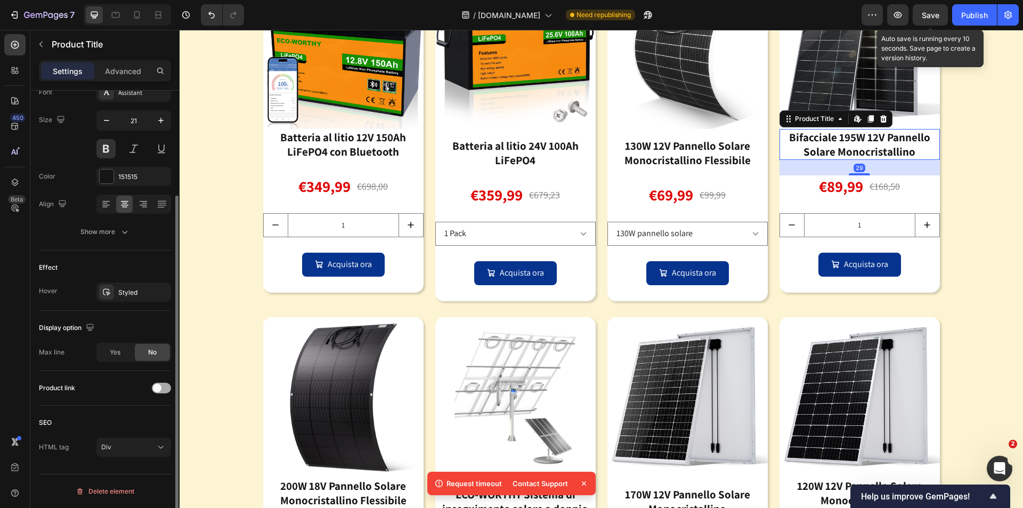
drag, startPoint x: 157, startPoint y: 386, endPoint x: 56, endPoint y: 366, distance: 102.6
click at [157, 386] on span at bounding box center [157, 388] width 9 height 9
click at [857, 129] on img at bounding box center [859, 49] width 160 height 160
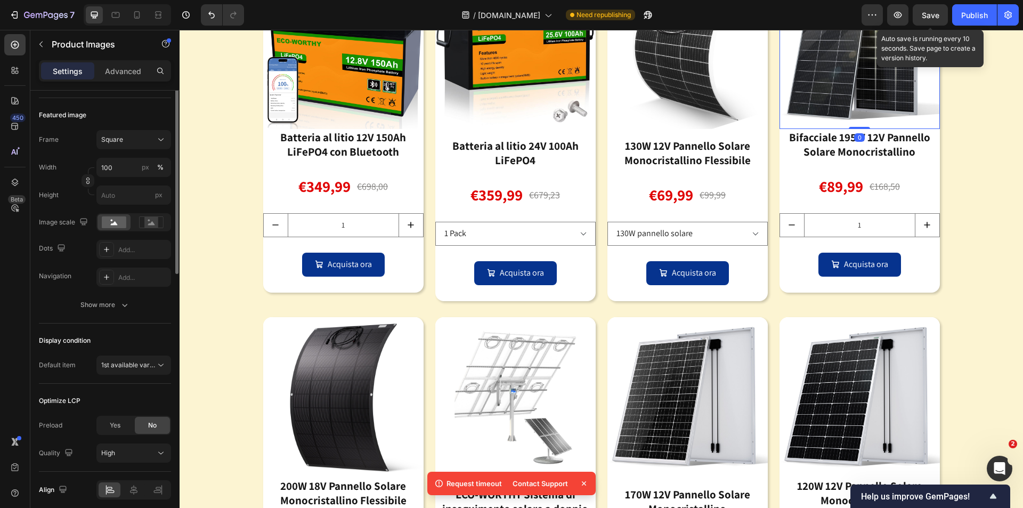
scroll to position [0, 0]
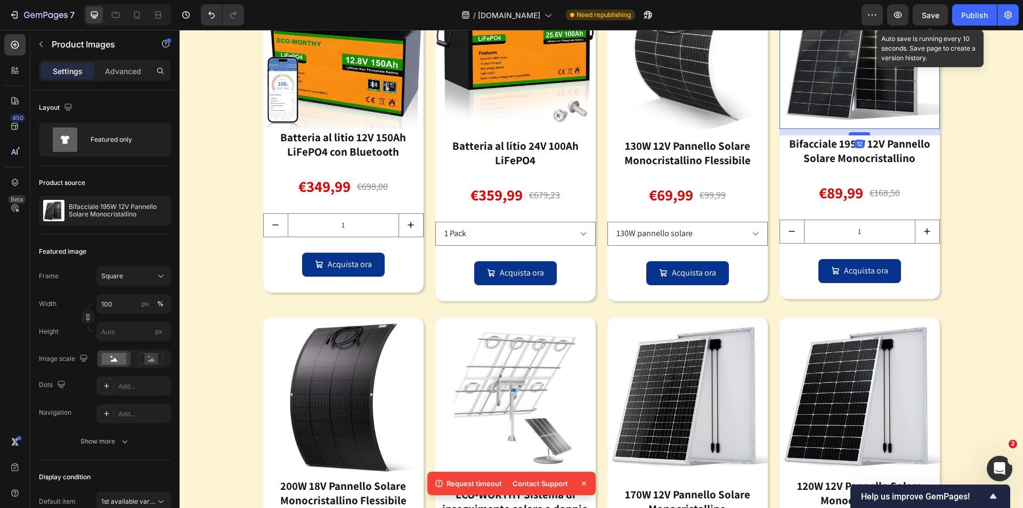
drag, startPoint x: 860, startPoint y: 359, endPoint x: 860, endPoint y: 365, distance: 6.4
click at [860, 135] on div at bounding box center [859, 133] width 21 height 3
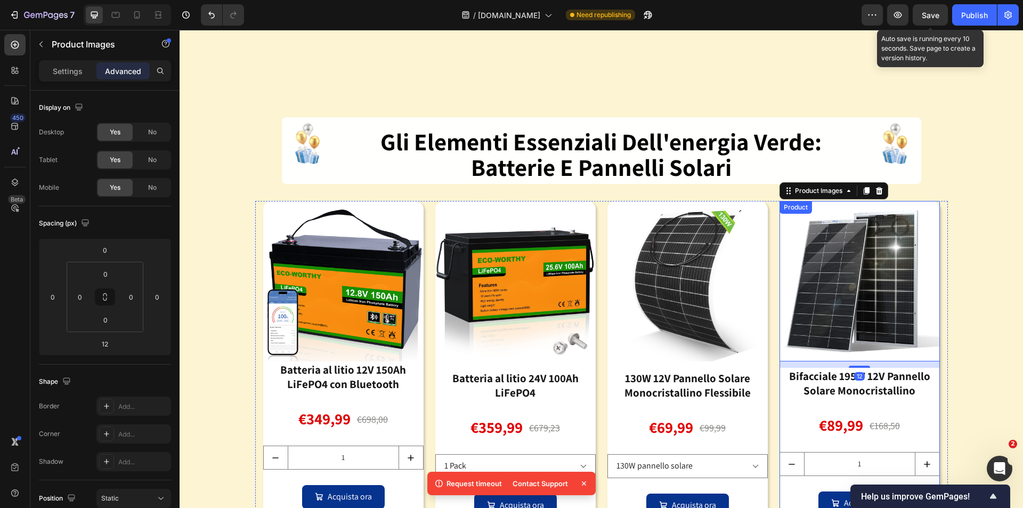
scroll to position [1221, 0]
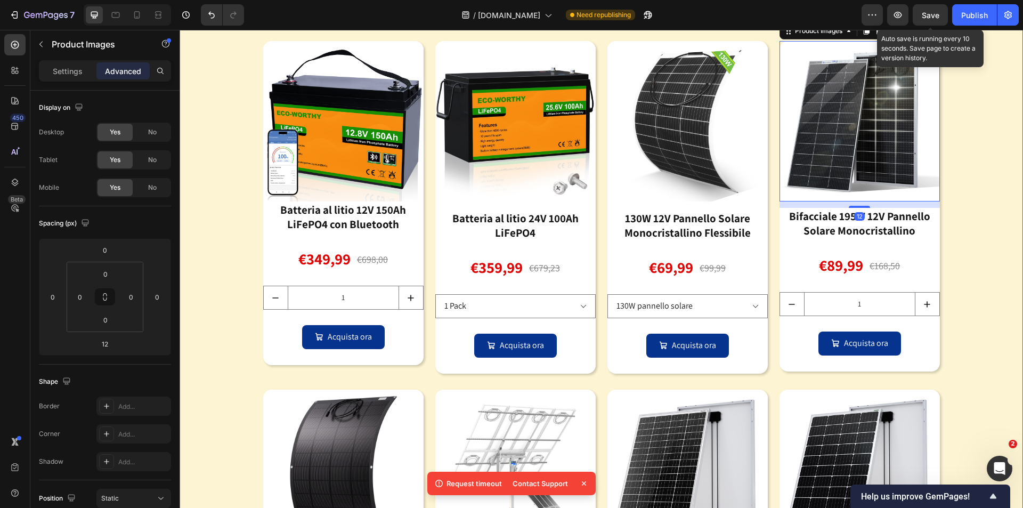
drag, startPoint x: 977, startPoint y: 328, endPoint x: 950, endPoint y: 235, distance: 96.6
click at [978, 323] on div "Image gli elementi essenziali dell'energia verde: batterie e pannelli solari He…" at bounding box center [601, 334] width 843 height 755
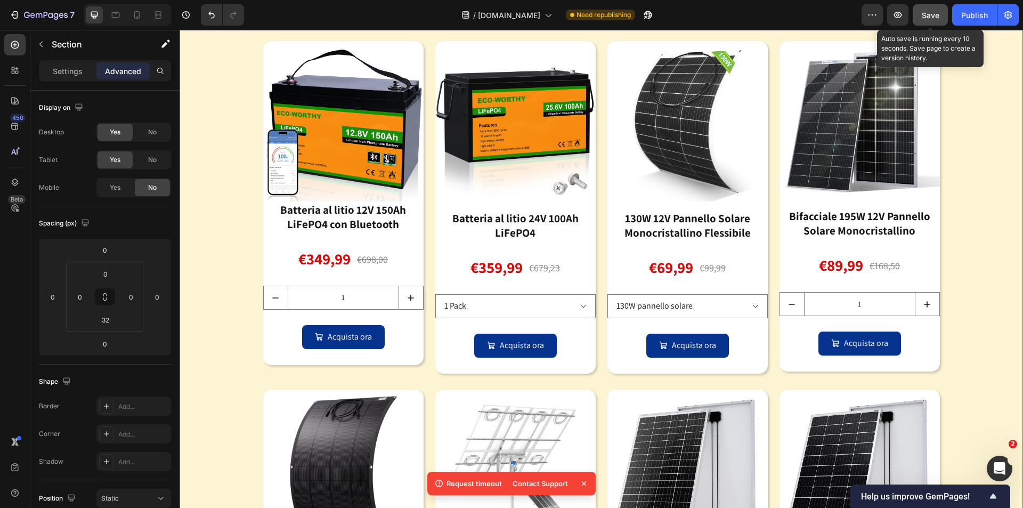
drag, startPoint x: 928, startPoint y: 14, endPoint x: 769, endPoint y: 216, distance: 256.8
click at [928, 14] on span "Save" at bounding box center [931, 15] width 18 height 9
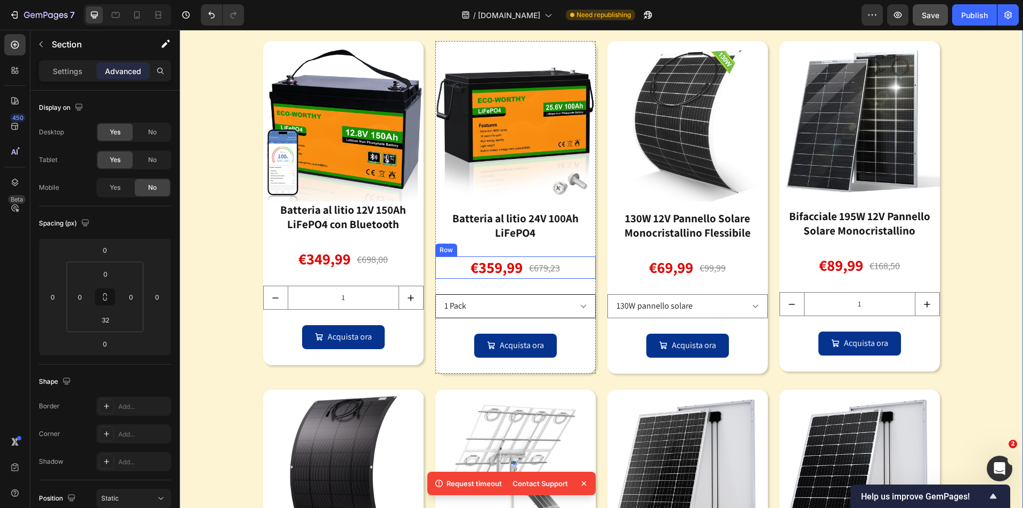
click at [574, 272] on div "€359,99 Product Price Product Price €679,23 Product Price Product Price Row" at bounding box center [515, 267] width 160 height 22
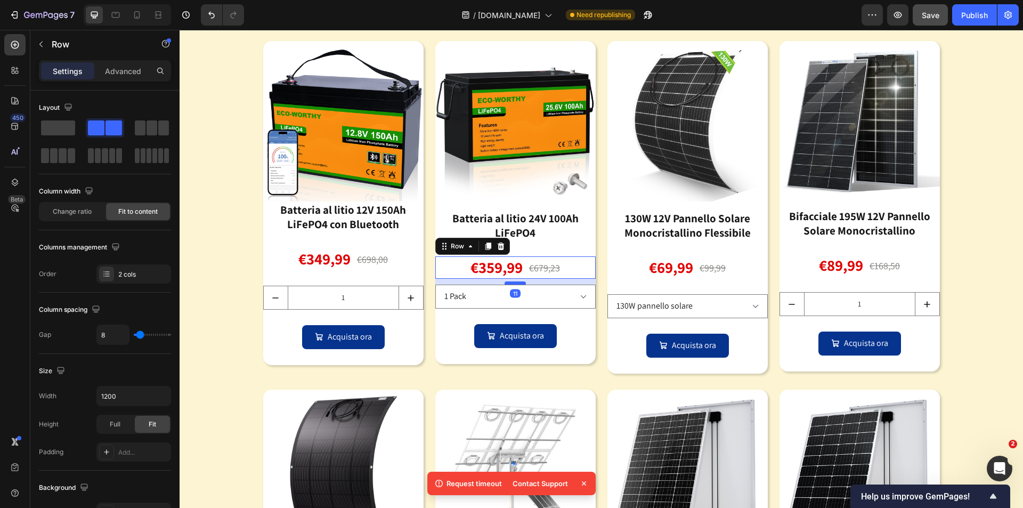
drag, startPoint x: 516, startPoint y: 293, endPoint x: 516, endPoint y: 284, distance: 9.6
click at [516, 284] on div at bounding box center [514, 282] width 21 height 3
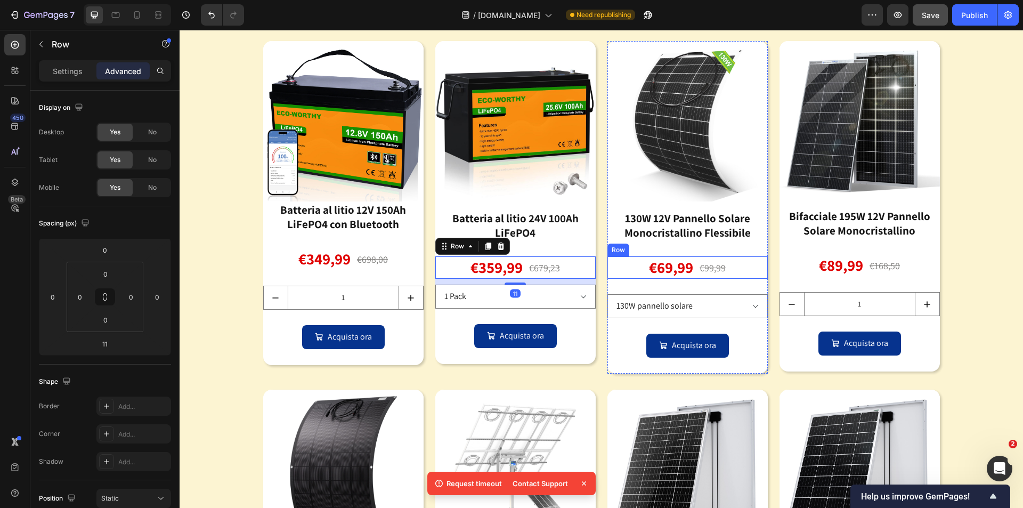
click at [735, 270] on div "€69,99 Product Price Product Price €99,99 Product Price Product Price Row" at bounding box center [687, 267] width 160 height 22
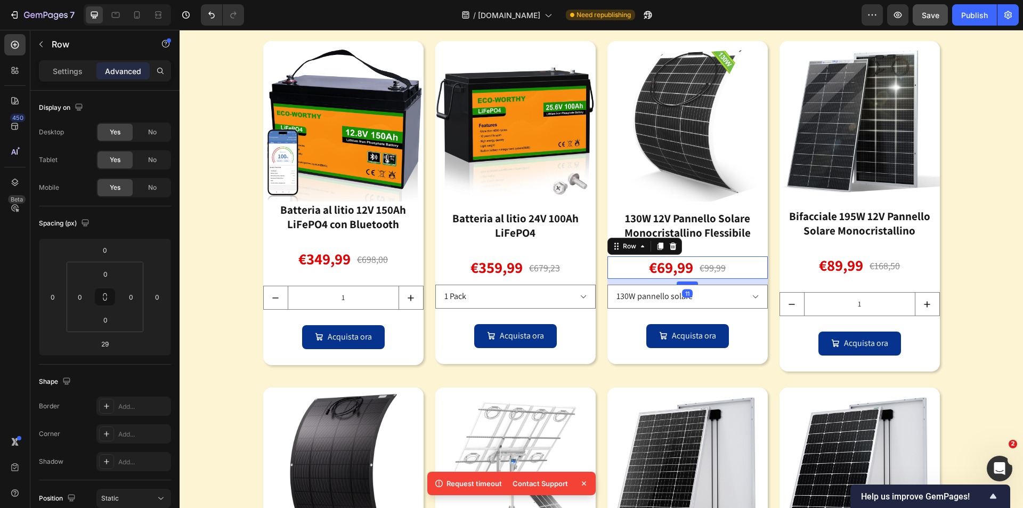
click at [686, 283] on div at bounding box center [686, 282] width 21 height 3
type input "11"
click at [955, 268] on div "Image gli elementi essenziali dell'energia verde: batterie e pannelli solari He…" at bounding box center [601, 333] width 843 height 753
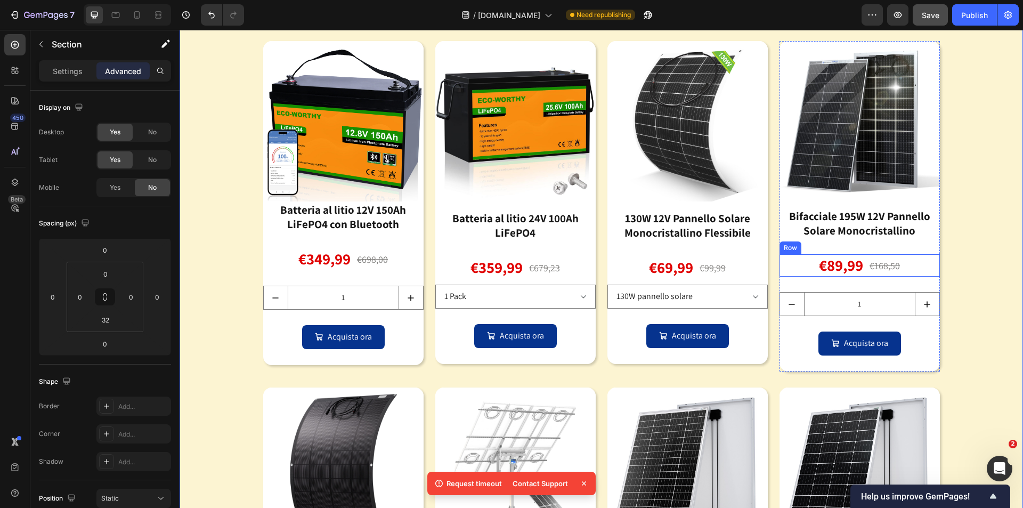
click at [909, 267] on div "€89,99 Product Price Product Price €168,50 Product Price Product Price Row" at bounding box center [859, 265] width 160 height 22
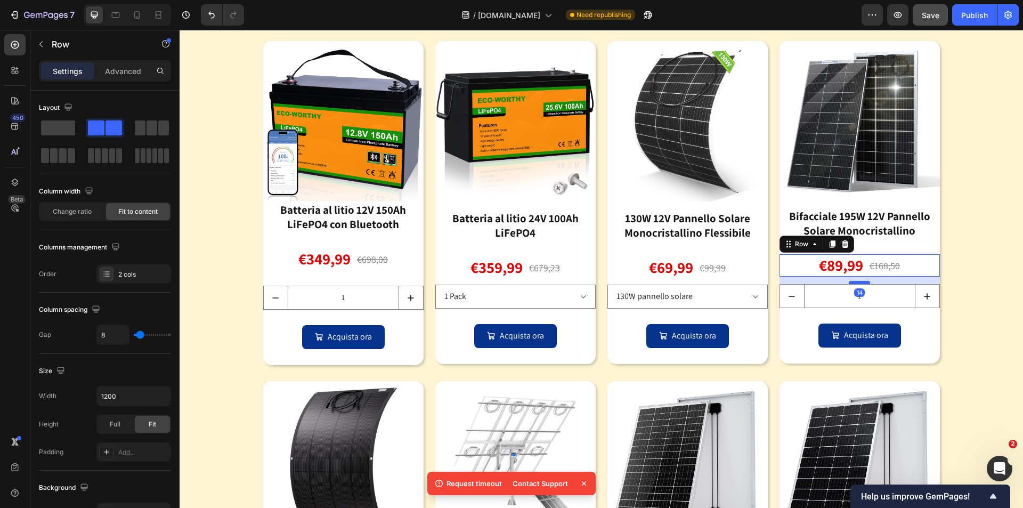
drag, startPoint x: 862, startPoint y: 290, endPoint x: 861, endPoint y: 282, distance: 8.0
click at [861, 282] on div at bounding box center [859, 282] width 21 height 3
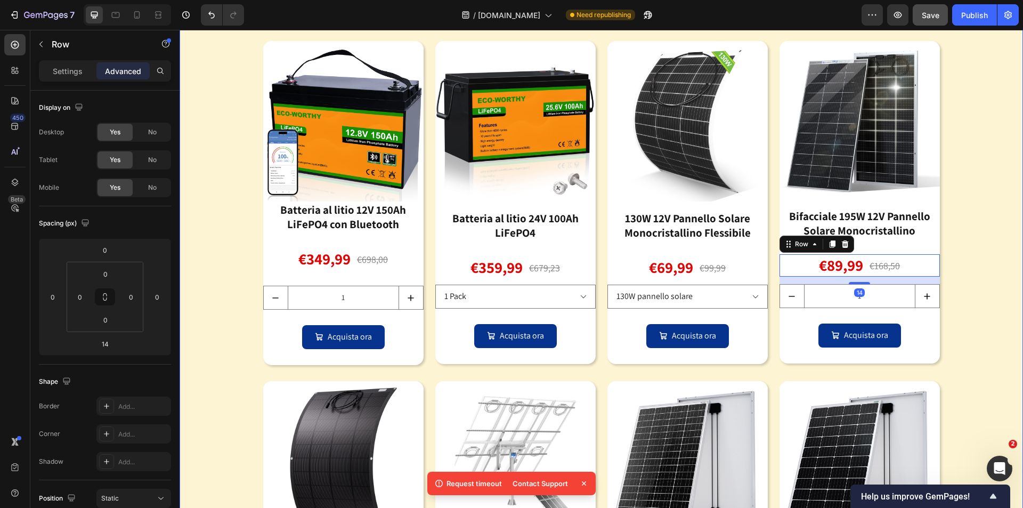
click at [959, 278] on div "Image gli elementi essenziali dell'energia verde: batterie e pannelli solari He…" at bounding box center [601, 330] width 843 height 747
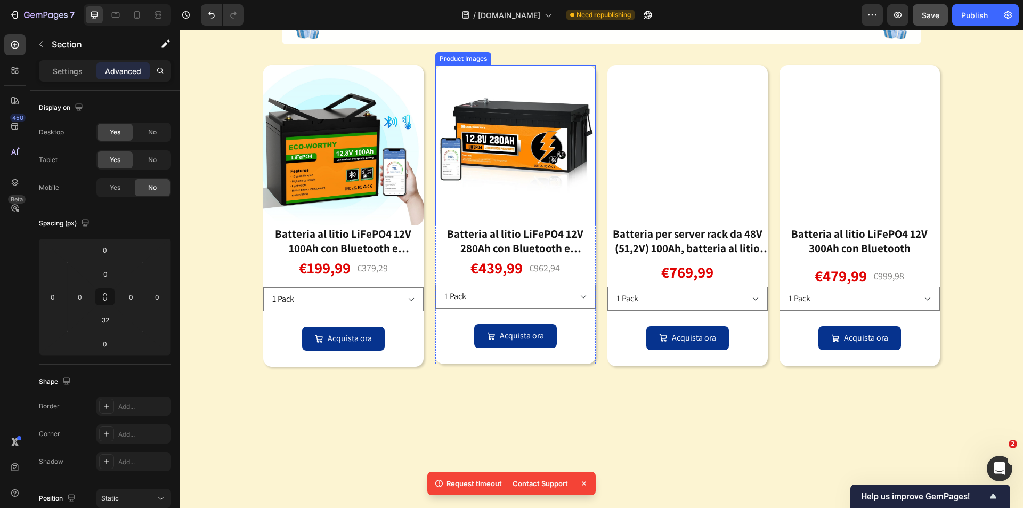
scroll to position [643, 0]
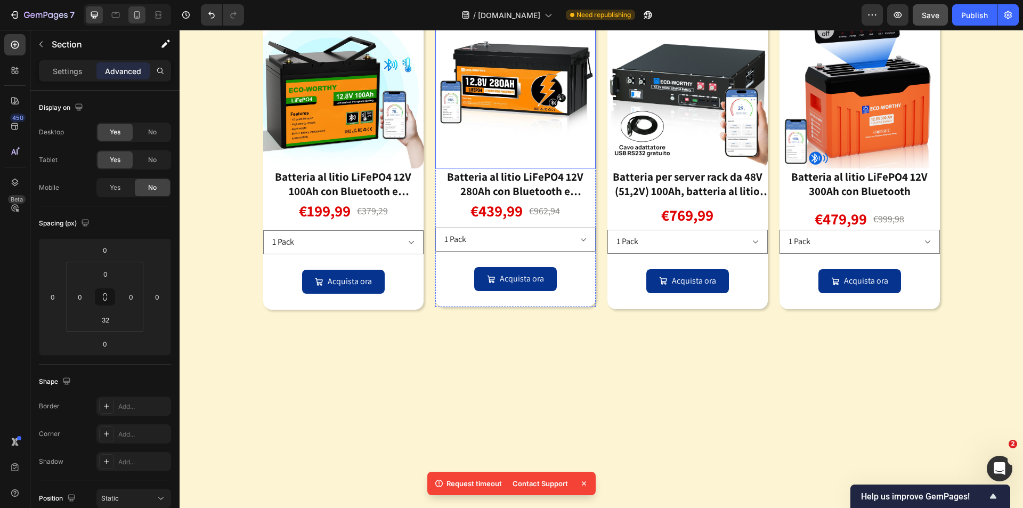
click at [133, 19] on icon at bounding box center [137, 15] width 11 height 11
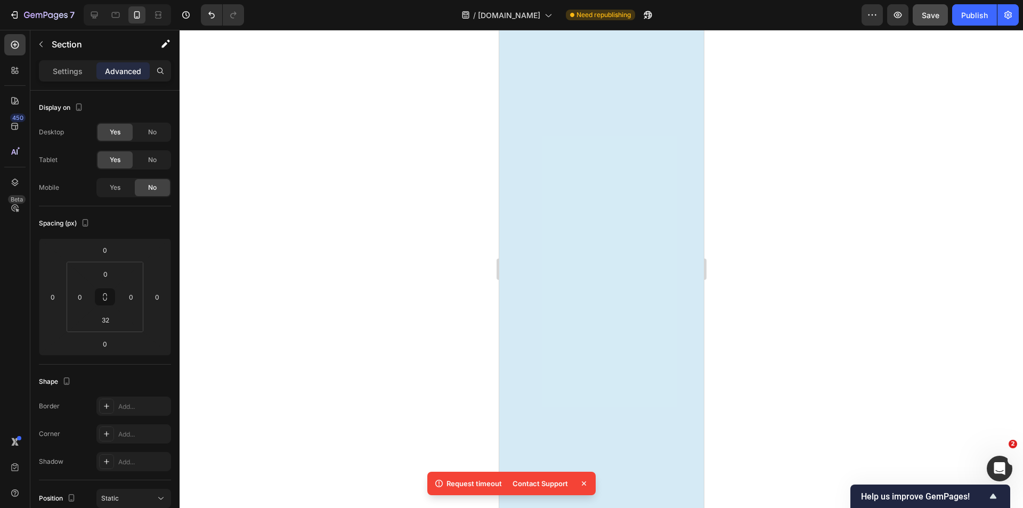
click at [930, 17] on span "Save" at bounding box center [931, 15] width 18 height 9
click at [924, 18] on button "Save" at bounding box center [929, 14] width 35 height 21
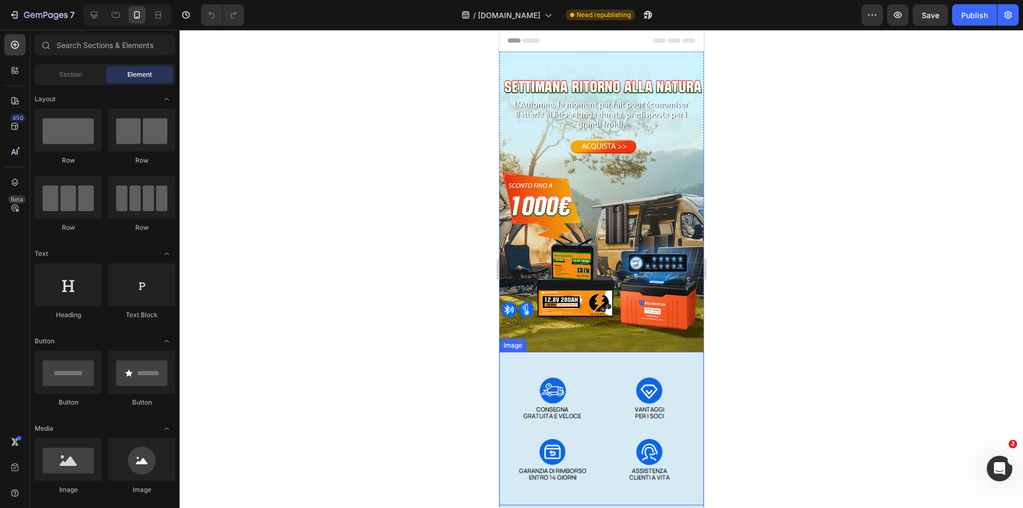
drag, startPoint x: 785, startPoint y: 379, endPoint x: 684, endPoint y: 376, distance: 101.3
click at [684, 376] on img at bounding box center [601, 428] width 205 height 153
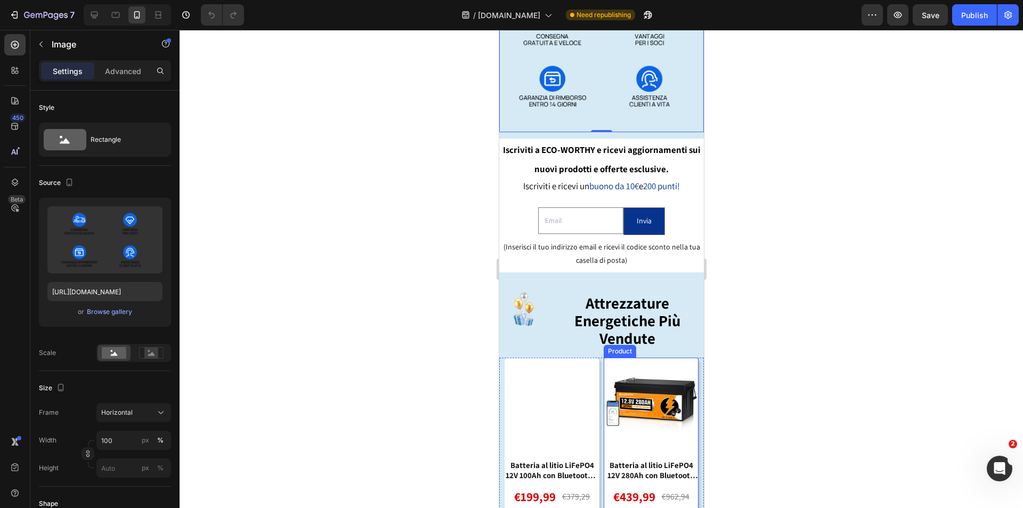
scroll to position [586, 0]
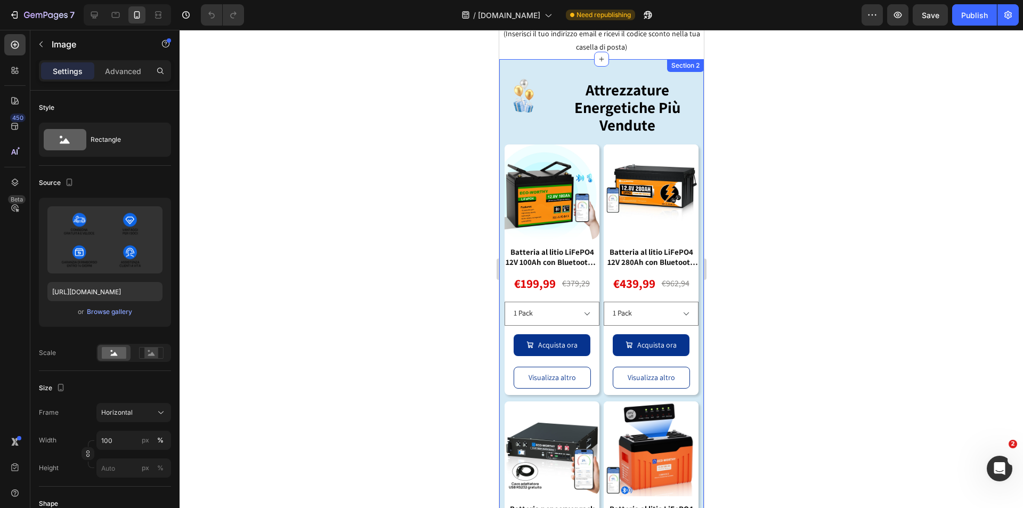
click at [692, 122] on div "Image Attrezzature Energetiche Più Vendute Heading Row Product Images Batteria …" at bounding box center [601, 363] width 205 height 590
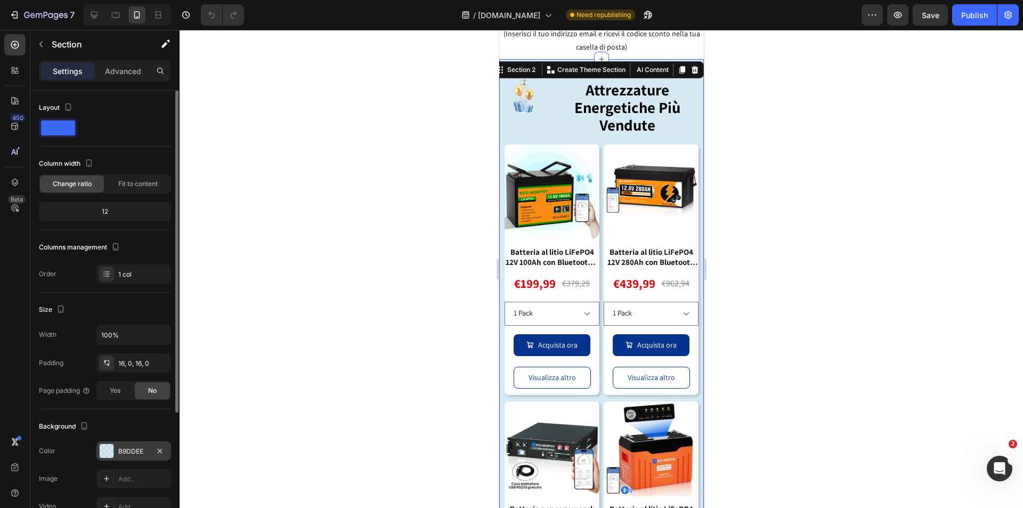
click at [111, 452] on div at bounding box center [107, 451] width 14 height 14
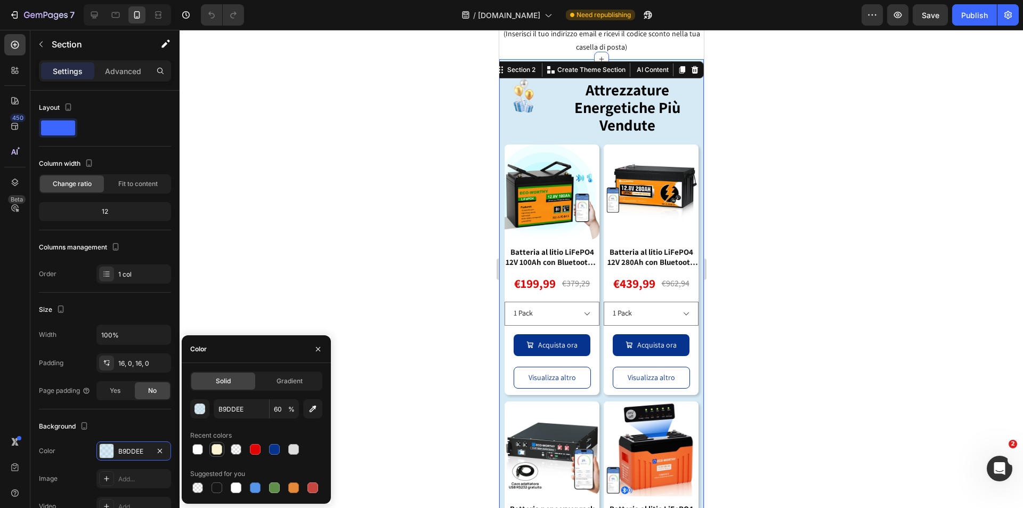
click at [216, 452] on div at bounding box center [216, 449] width 11 height 11
type input "FCF4D2"
type input "100"
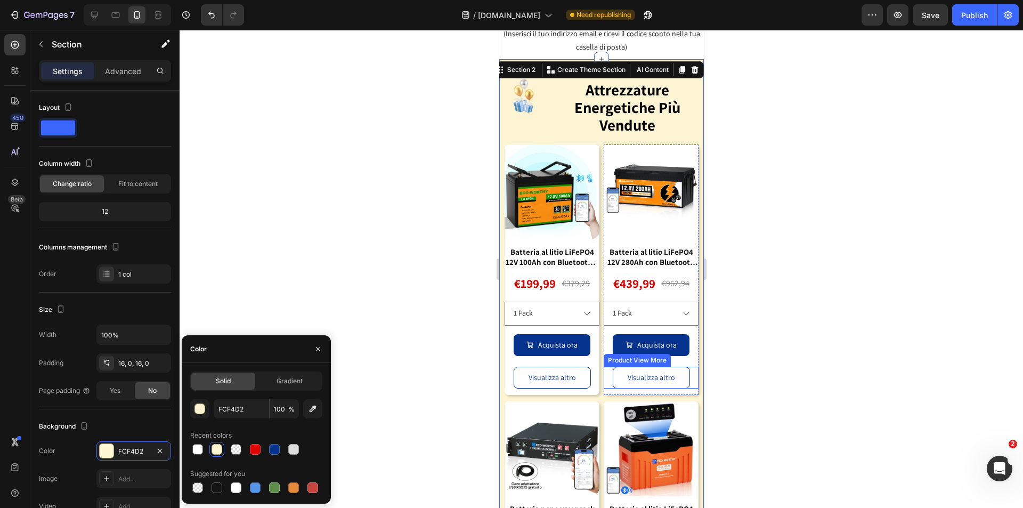
click at [684, 366] on div "Visualizza altro" at bounding box center [650, 377] width 95 height 22
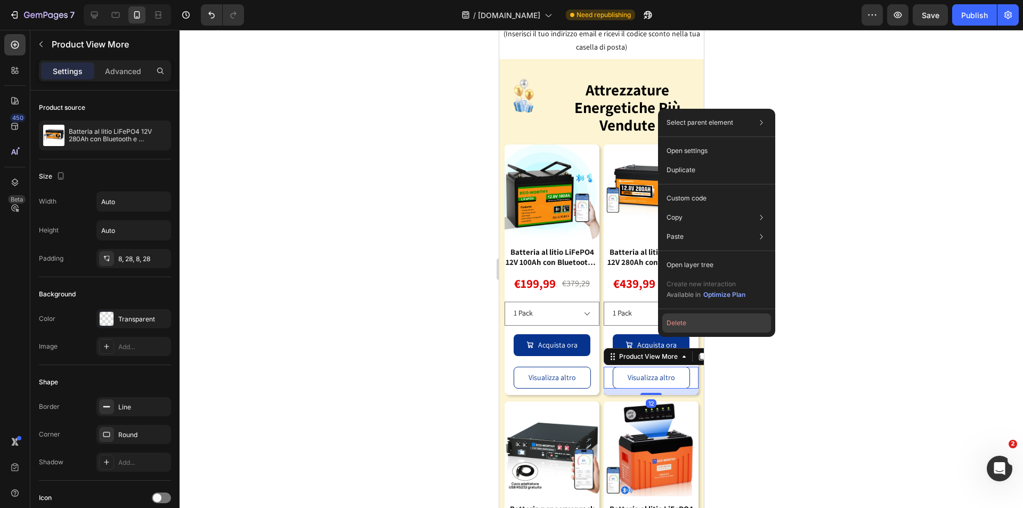
click at [678, 327] on button "Delete" at bounding box center [716, 322] width 109 height 19
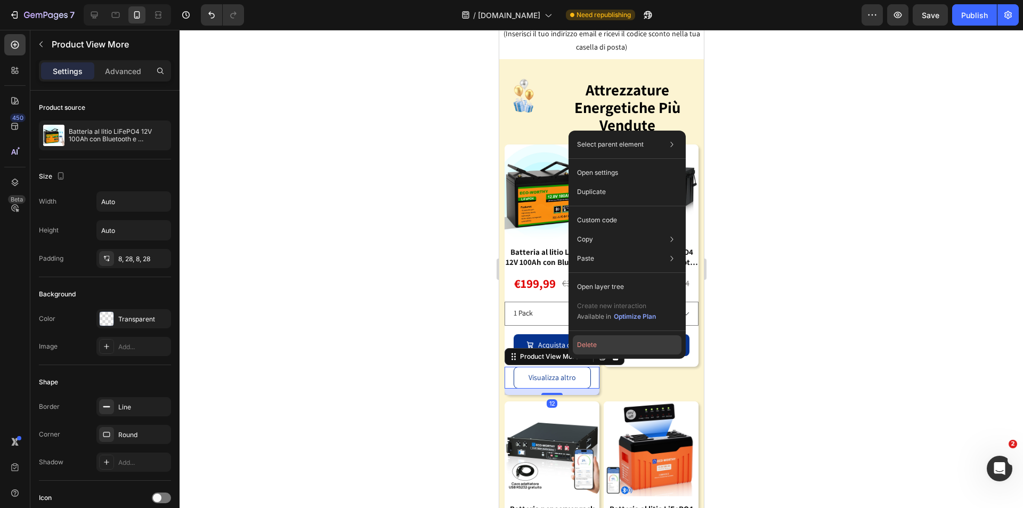
click at [591, 343] on button "Delete" at bounding box center [627, 344] width 109 height 19
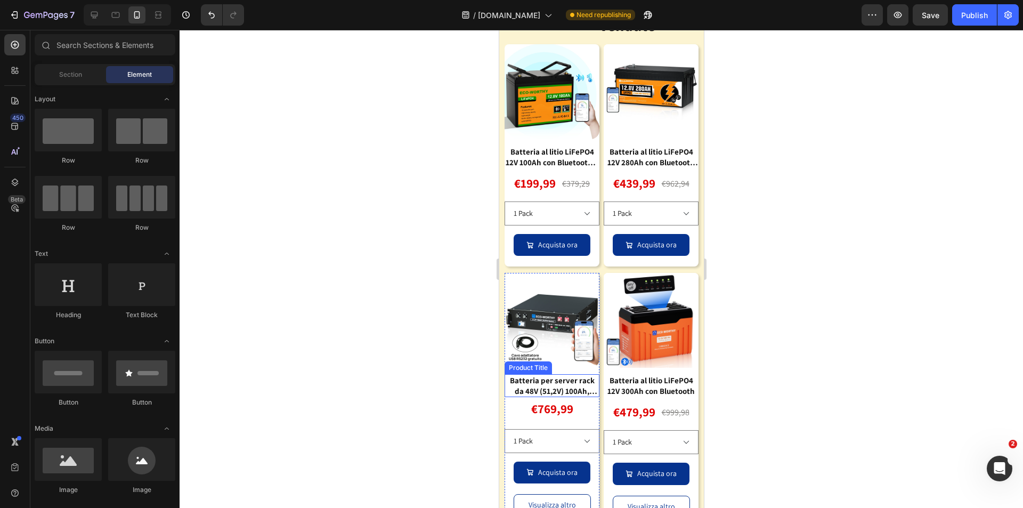
scroll to position [692, 0]
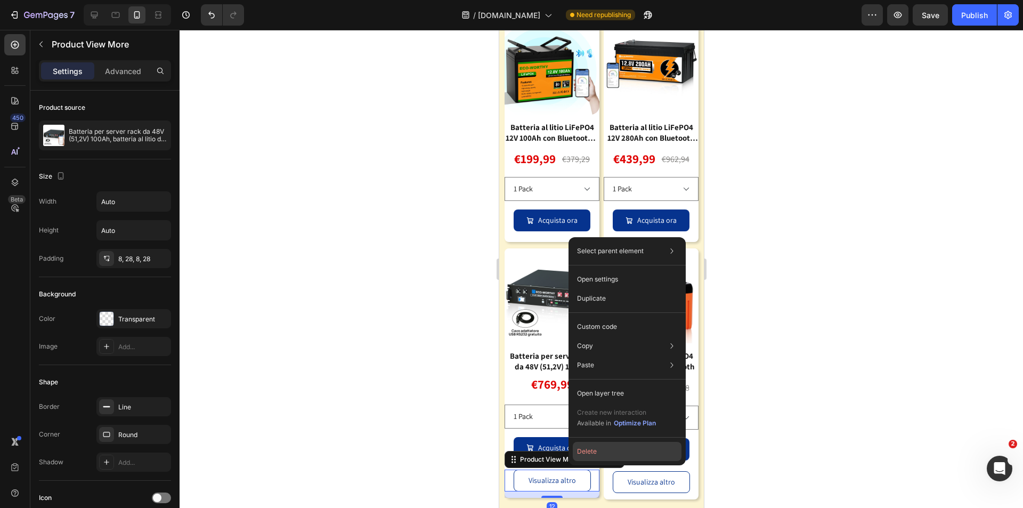
click at [585, 448] on button "Delete" at bounding box center [627, 451] width 109 height 19
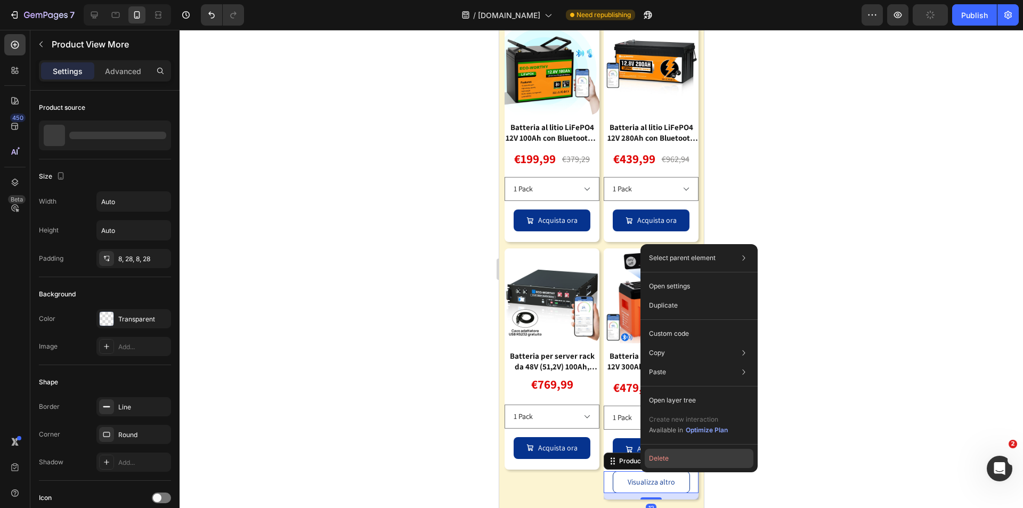
click at [668, 450] on button "Delete" at bounding box center [699, 458] width 109 height 19
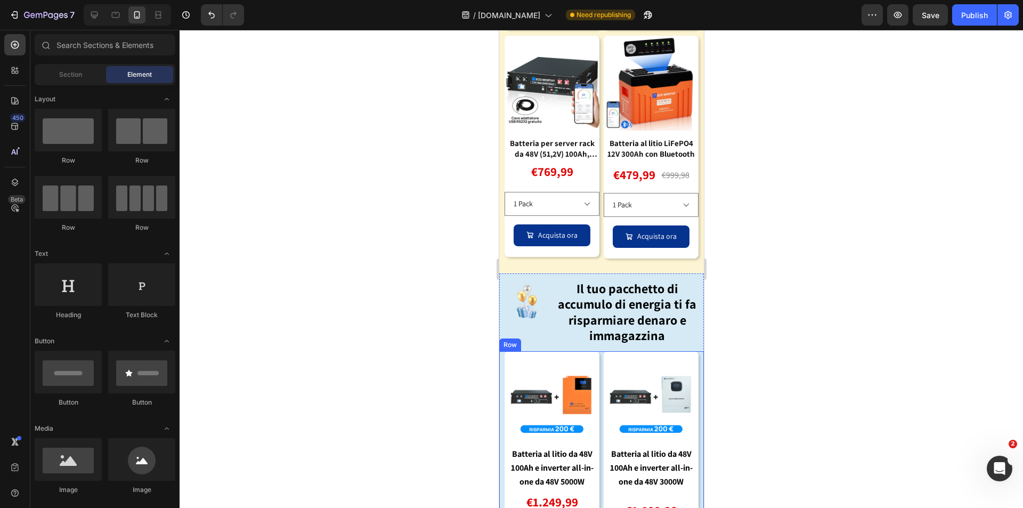
scroll to position [906, 0]
click at [500, 273] on div "Image" at bounding box center [523, 312] width 49 height 78
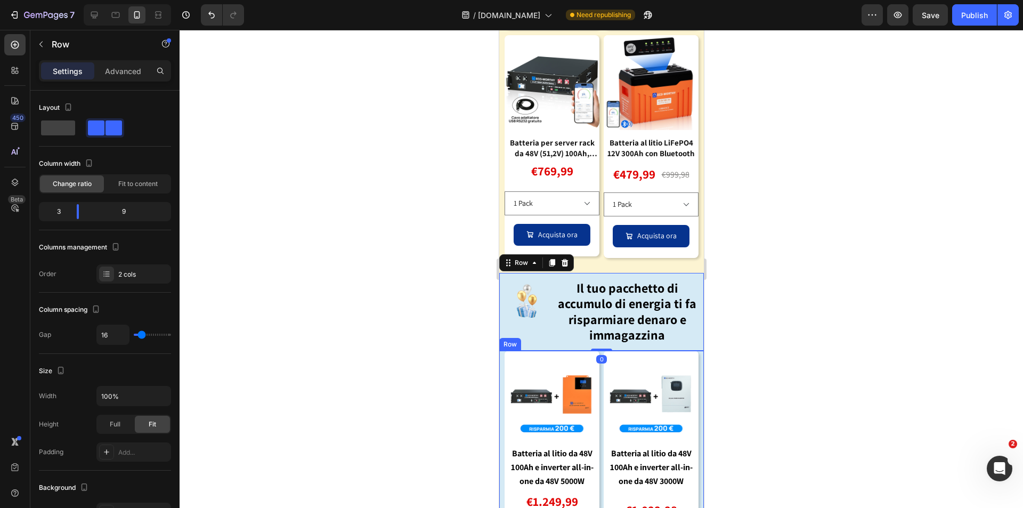
click at [501, 350] on div "Image Batteria al litio da 48V 100Ah e inverter all-in-one da 48V 5000W Text Bl…" at bounding box center [601, 486] width 205 height 273
click at [507, 289] on img at bounding box center [526, 300] width 43 height 43
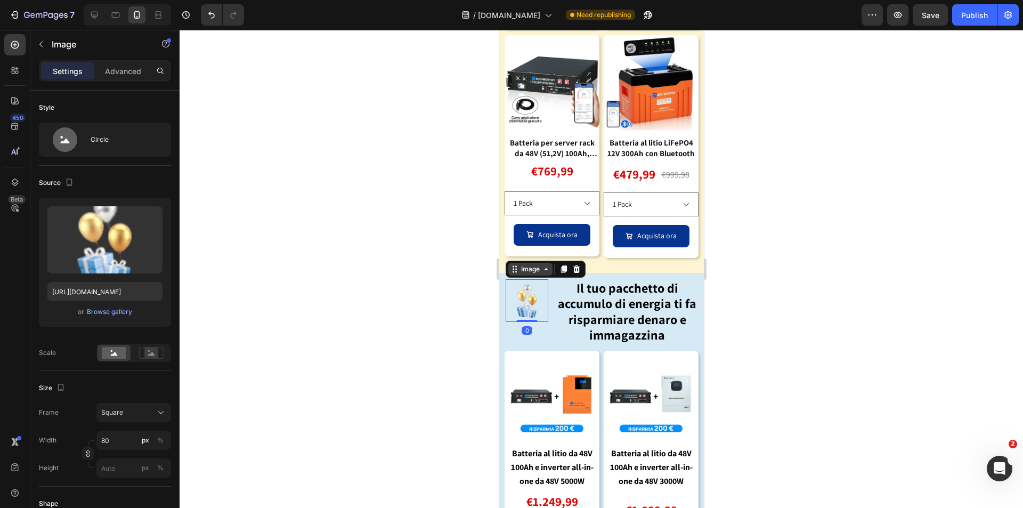
click at [510, 265] on icon at bounding box center [514, 269] width 9 height 9
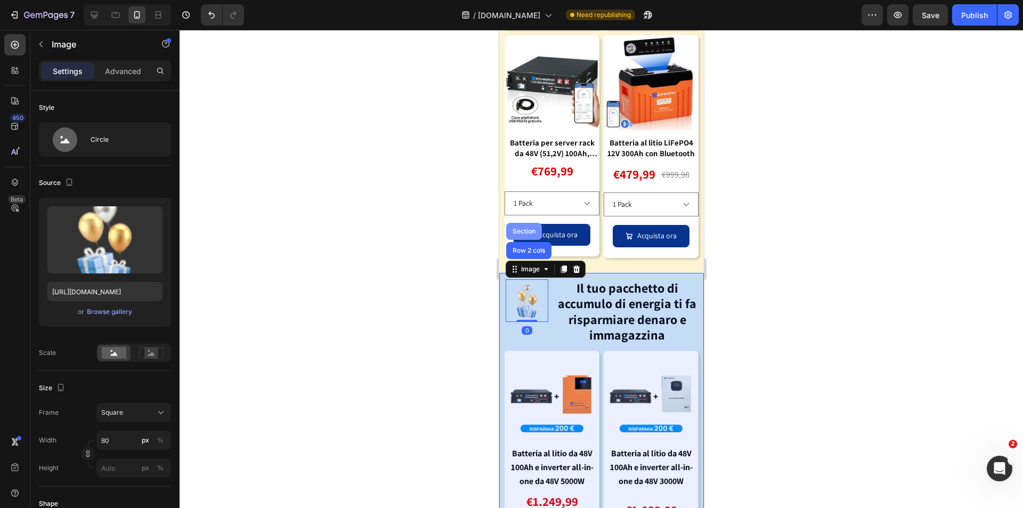
click at [523, 228] on div "Section" at bounding box center [523, 231] width 27 height 6
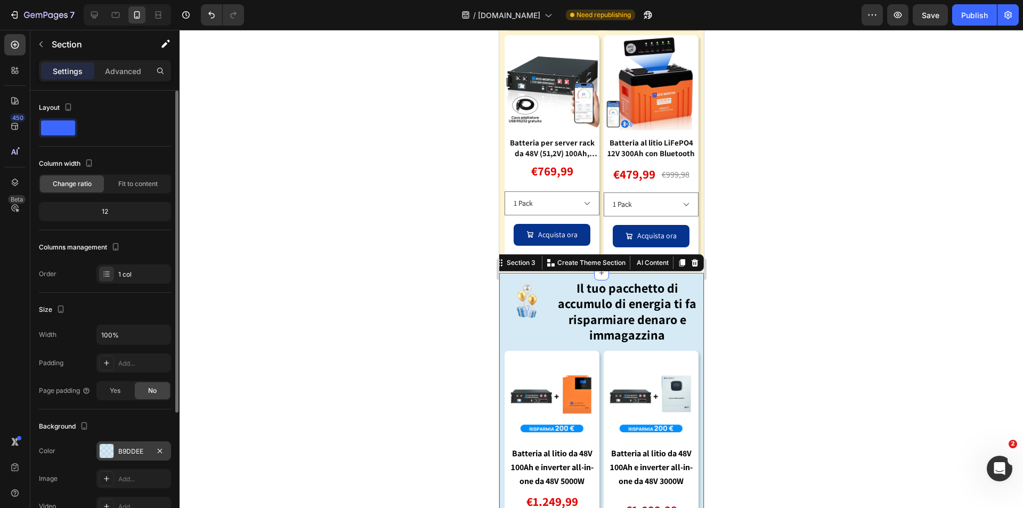
drag, startPoint x: 114, startPoint y: 447, endPoint x: 147, endPoint y: 456, distance: 34.4
click at [113, 447] on div "B9DDEE" at bounding box center [133, 450] width 75 height 19
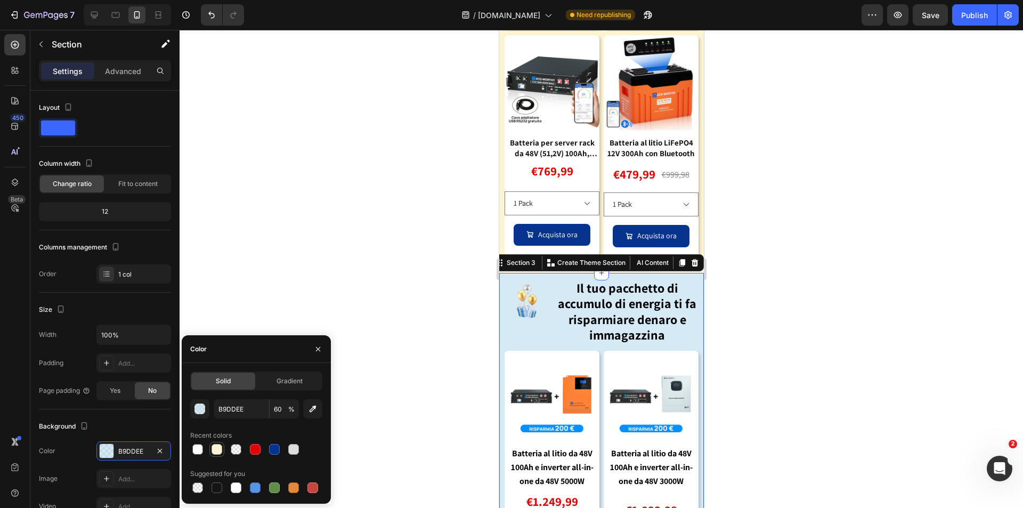
click at [218, 449] on div at bounding box center [216, 449] width 11 height 11
type input "FCF4D2"
type input "100"
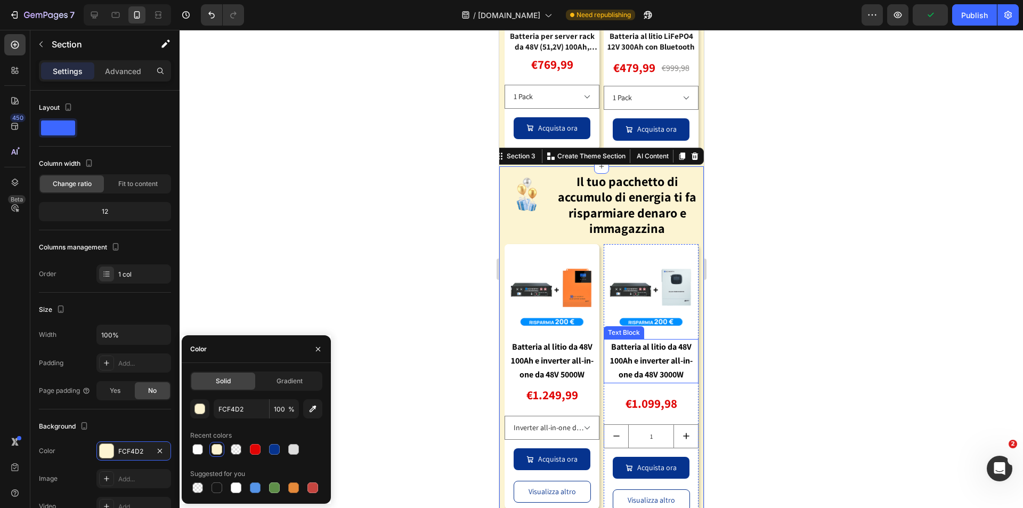
scroll to position [1119, 0]
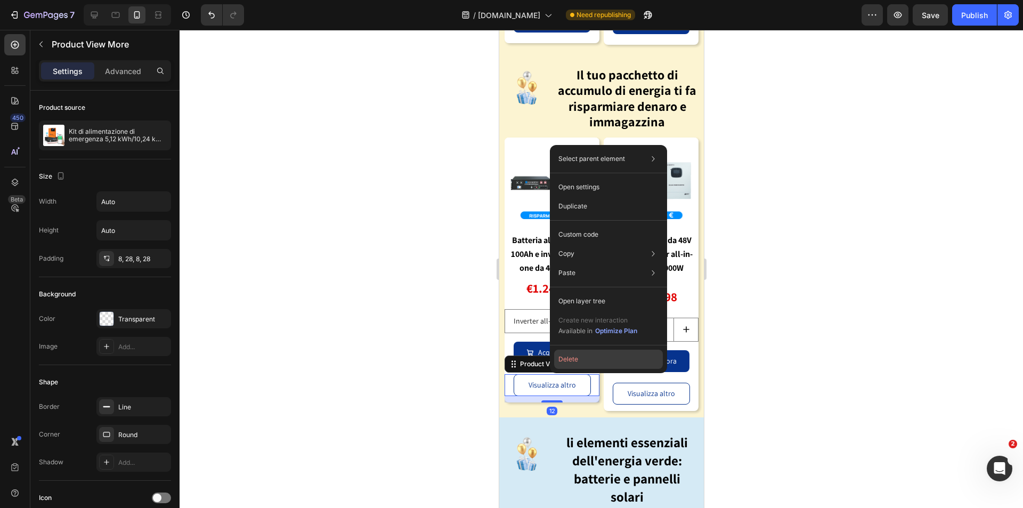
click at [587, 352] on button "Delete" at bounding box center [608, 358] width 109 height 19
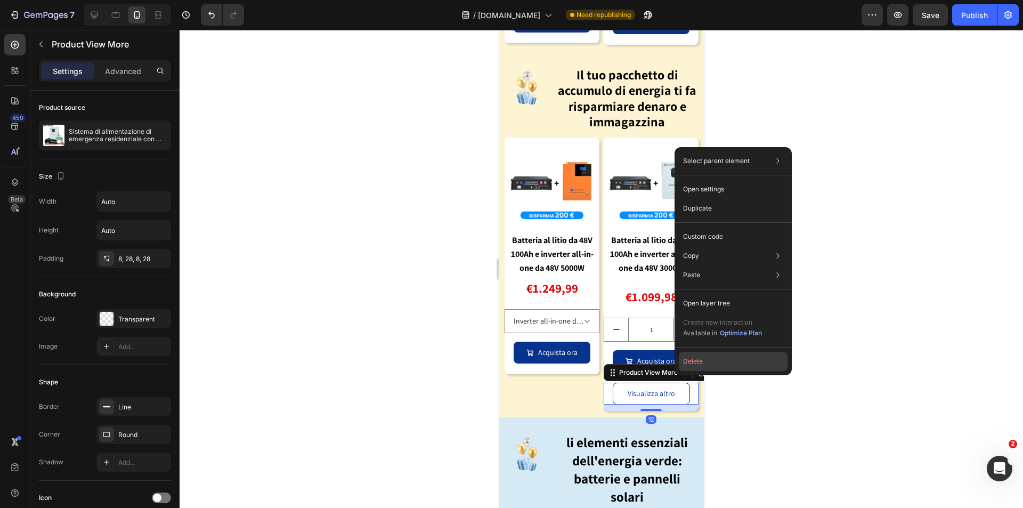
click at [690, 362] on button "Delete" at bounding box center [733, 361] width 109 height 19
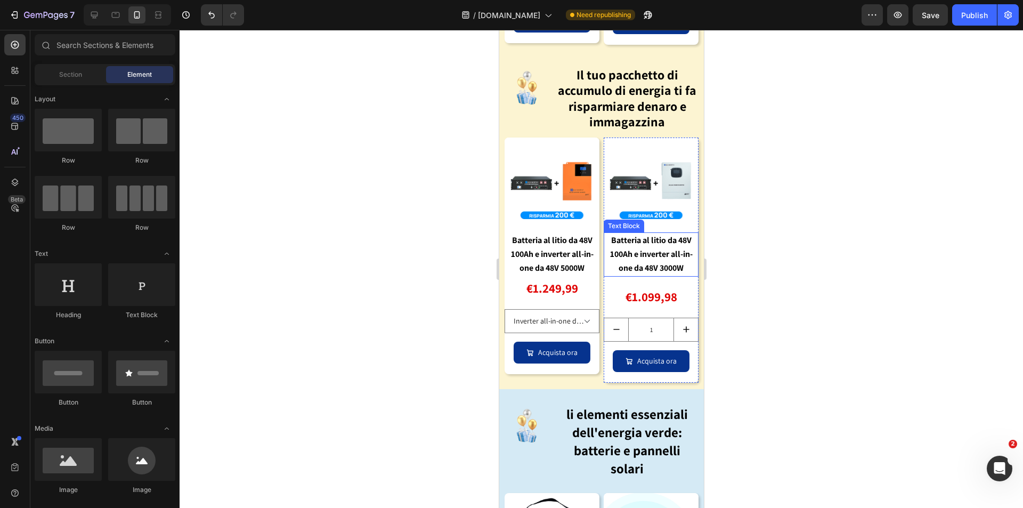
click at [658, 253] on strong "Batteria al litio da 48V 100Ah e inverter all-in-one da 48V 3000W" at bounding box center [650, 253] width 83 height 39
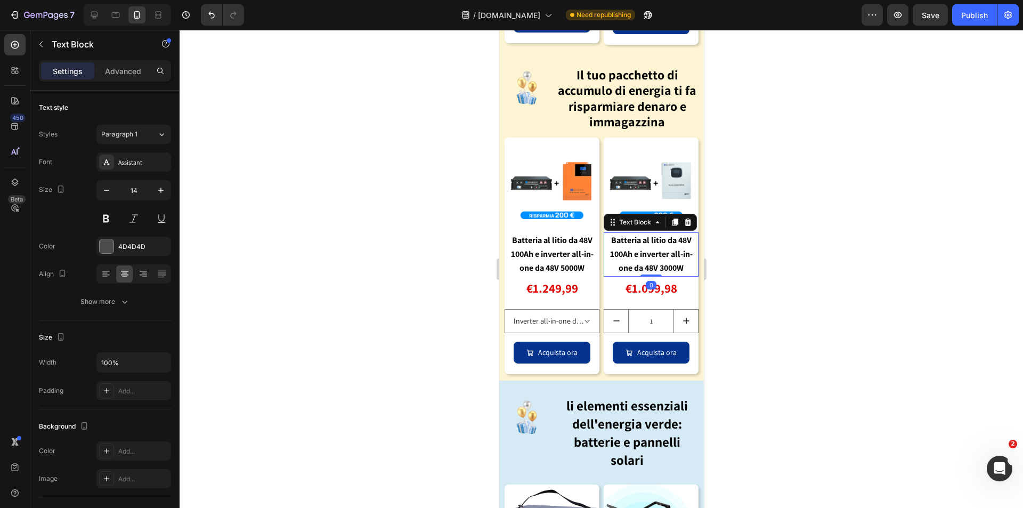
drag, startPoint x: 649, startPoint y: 271, endPoint x: 654, endPoint y: 247, distance: 23.9
click at [654, 247] on div "Batteria al litio da 48V 100Ah e inverter all-in-one da 48V 3000W Text Block 0" at bounding box center [650, 254] width 95 height 44
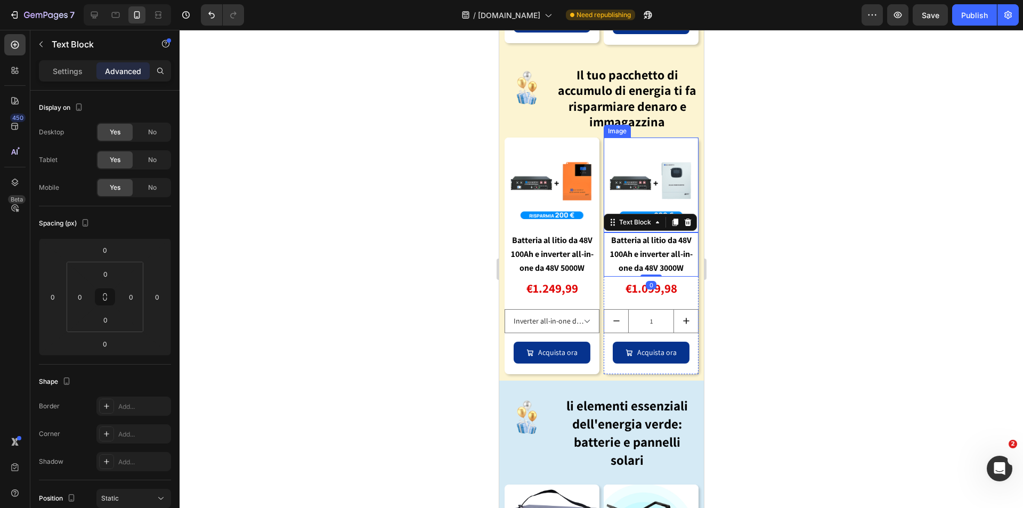
click at [655, 176] on img at bounding box center [650, 184] width 95 height 95
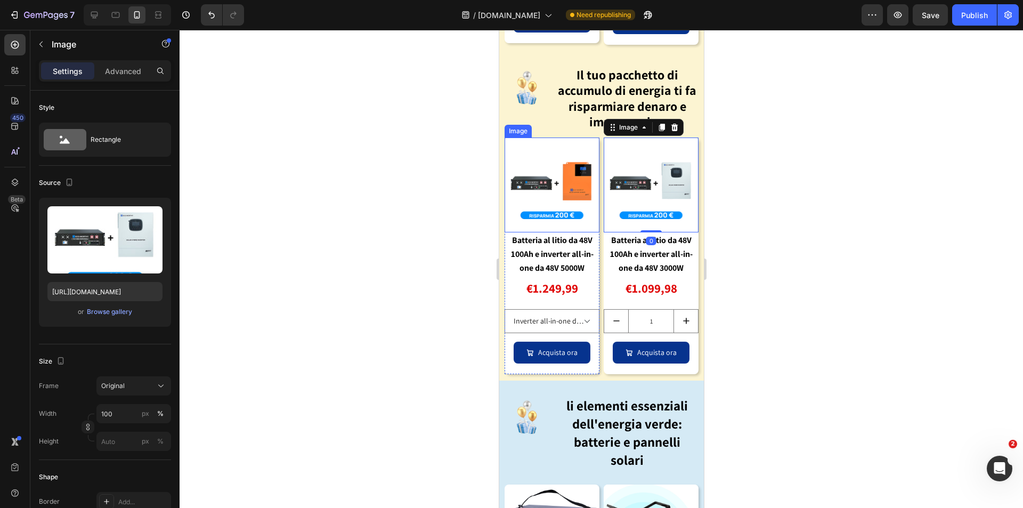
click at [545, 169] on img at bounding box center [551, 184] width 95 height 95
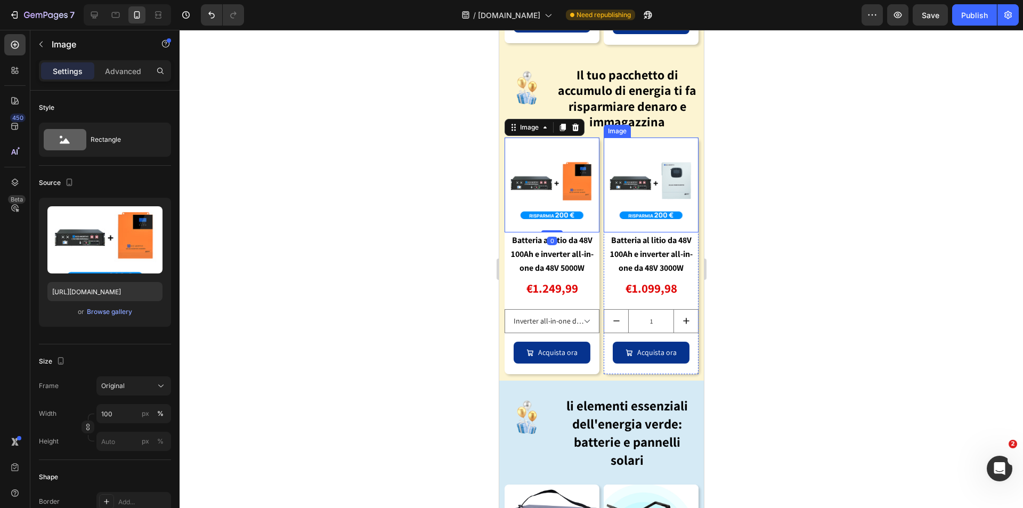
click at [672, 193] on img at bounding box center [650, 184] width 95 height 95
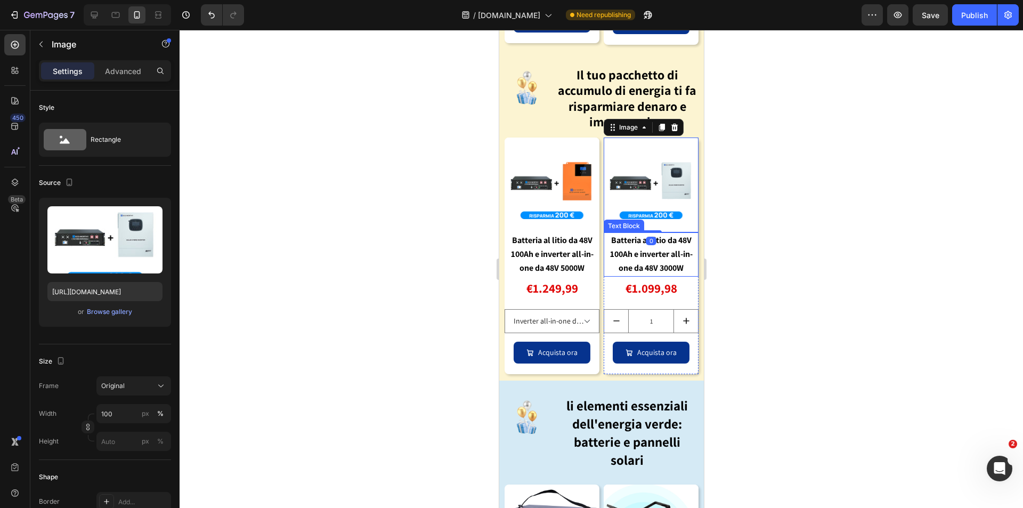
click at [569, 246] on strong "Batteria al litio da 48V 100Ah e inverter all-in-one da 48V 5000W" at bounding box center [551, 253] width 83 height 39
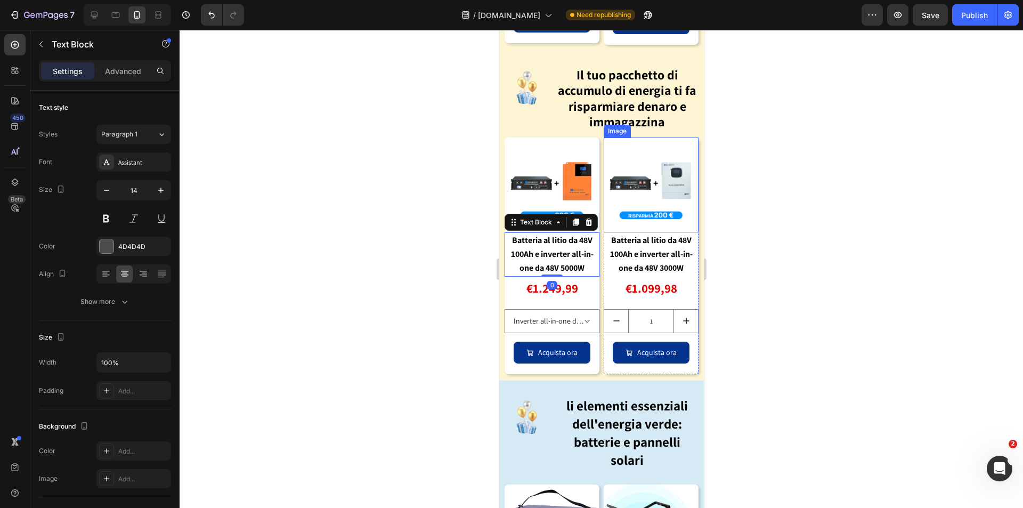
click at [667, 182] on img at bounding box center [650, 184] width 95 height 95
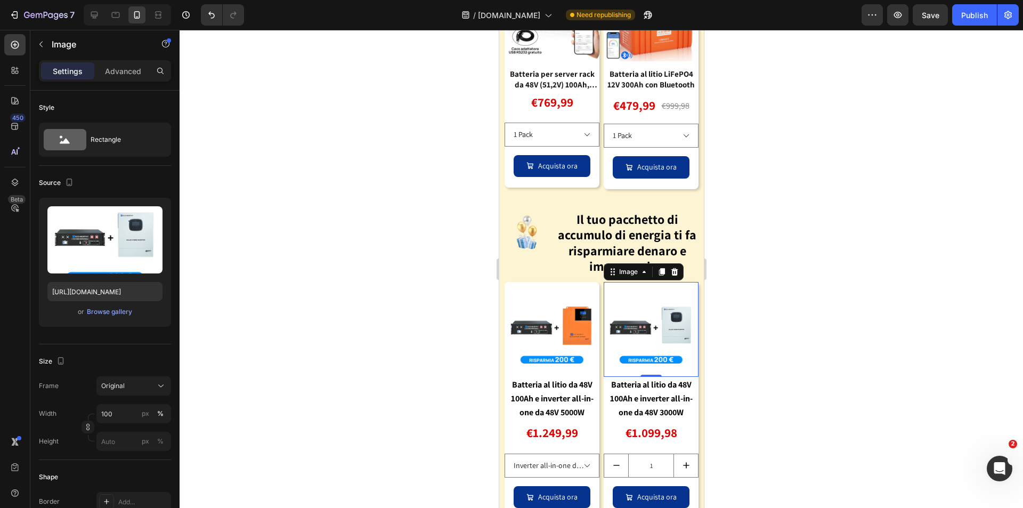
scroll to position [1065, 0]
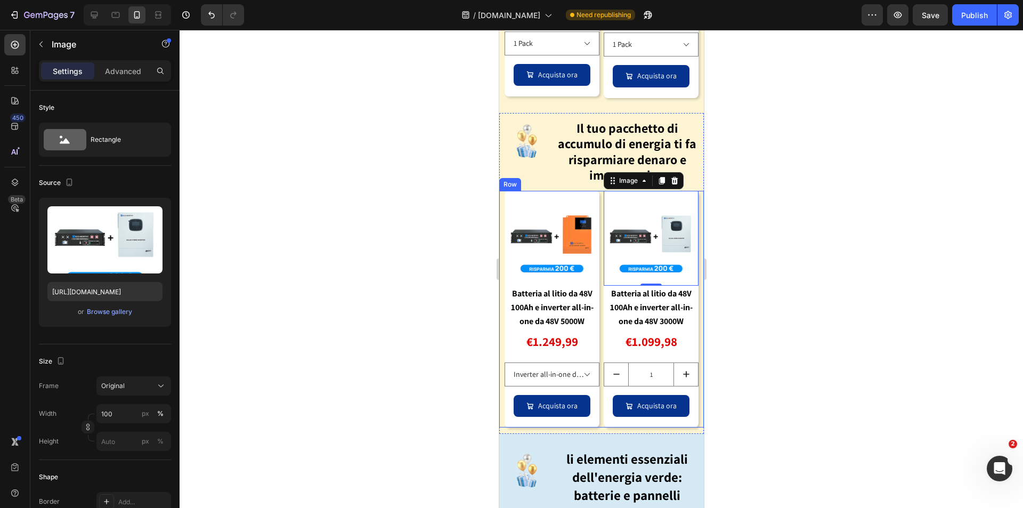
click at [596, 200] on div "Image Batteria al litio da 48V 100Ah e inverter all-in-one da 48V 5000W Text Bl…" at bounding box center [601, 309] width 205 height 237
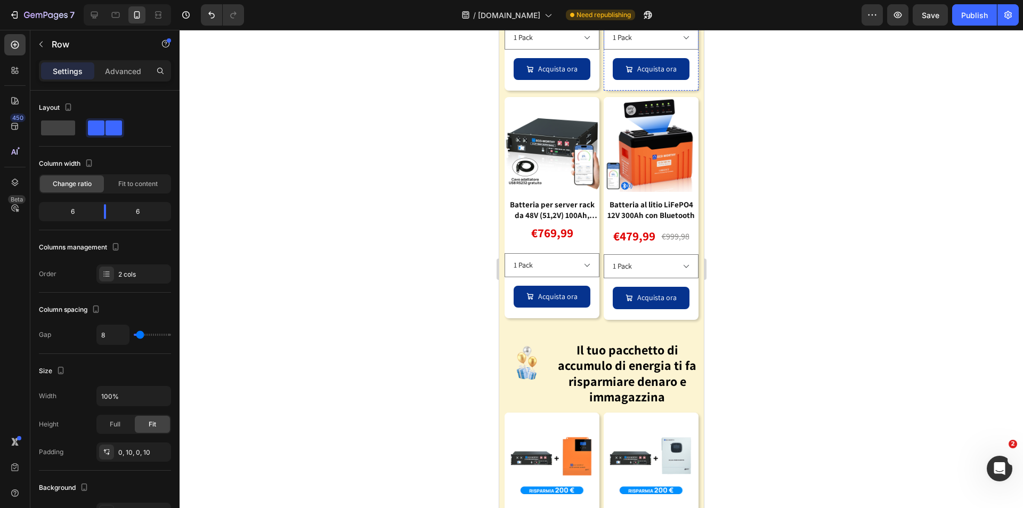
scroll to position [906, 0]
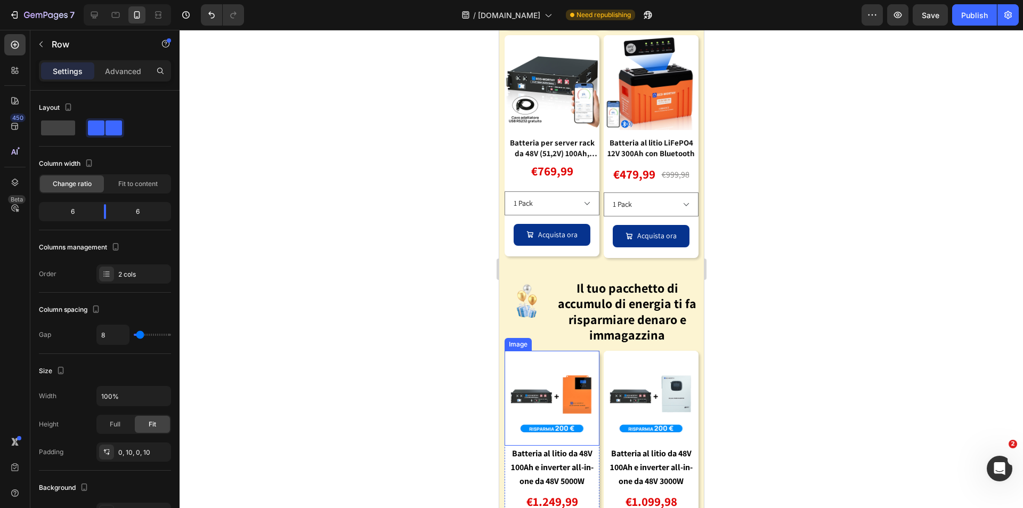
click at [592, 350] on img at bounding box center [551, 397] width 95 height 95
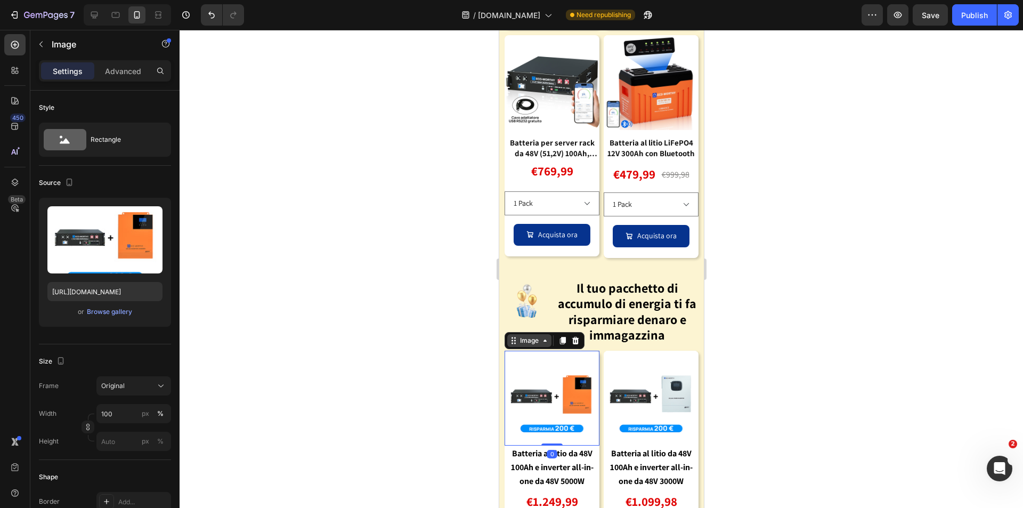
click at [522, 336] on div "Image" at bounding box center [528, 341] width 23 height 10
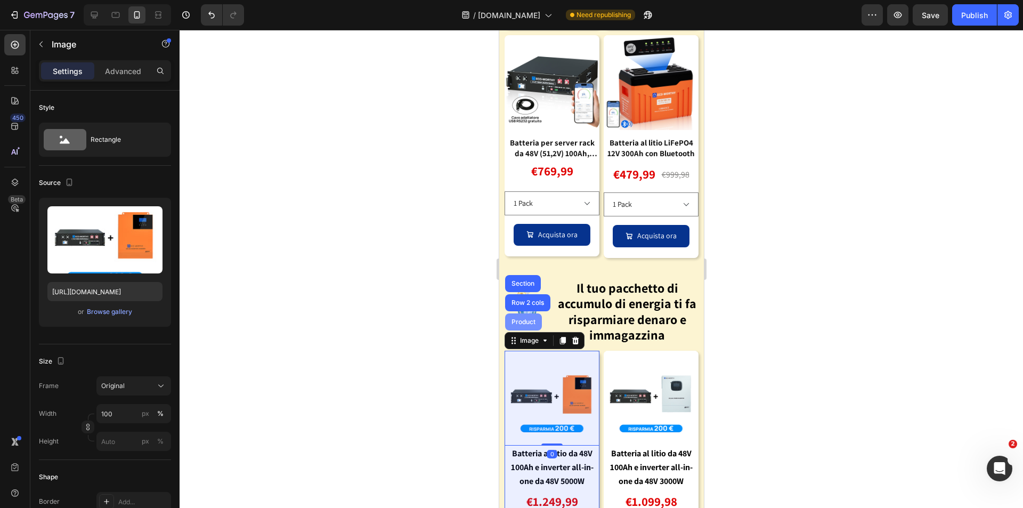
click at [524, 319] on div "Product" at bounding box center [523, 322] width 28 height 6
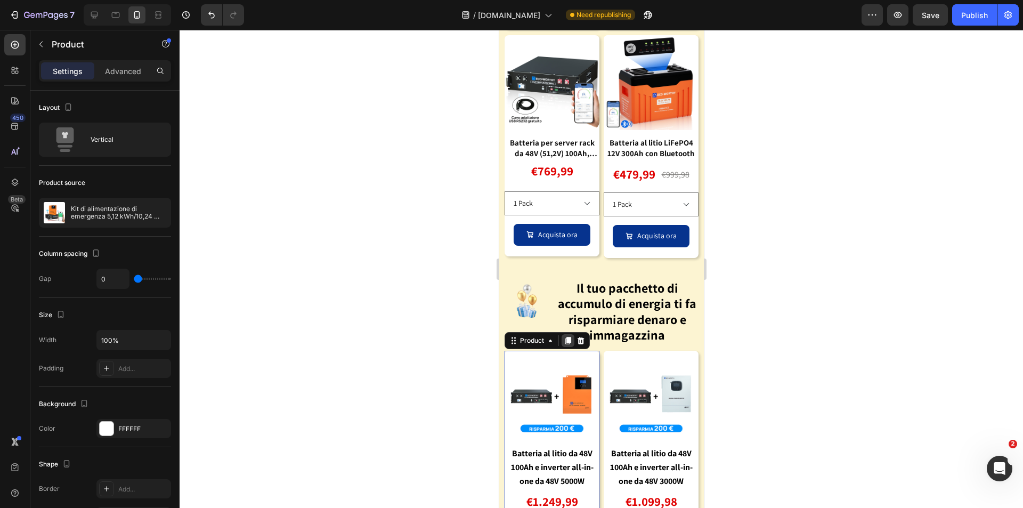
click at [566, 337] on icon at bounding box center [568, 340] width 6 height 7
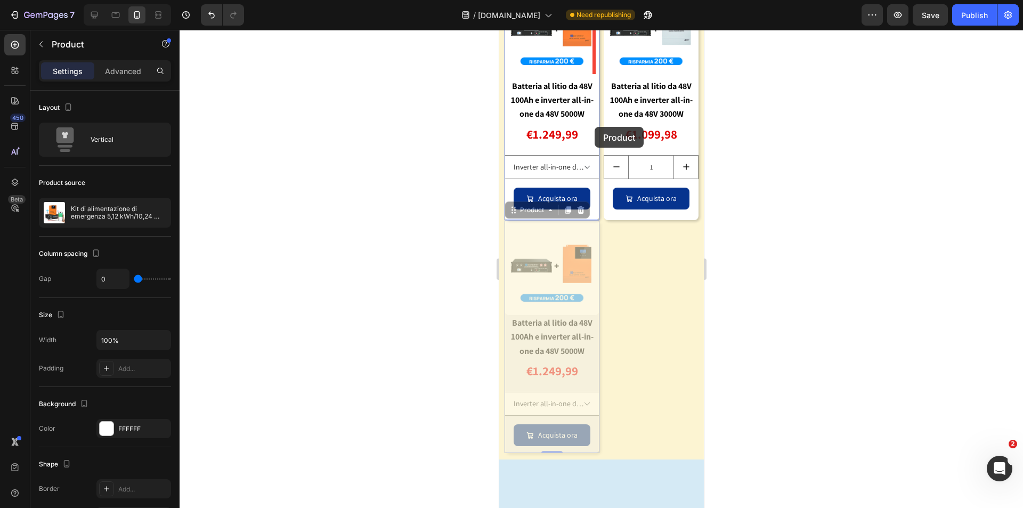
scroll to position [1145, 0]
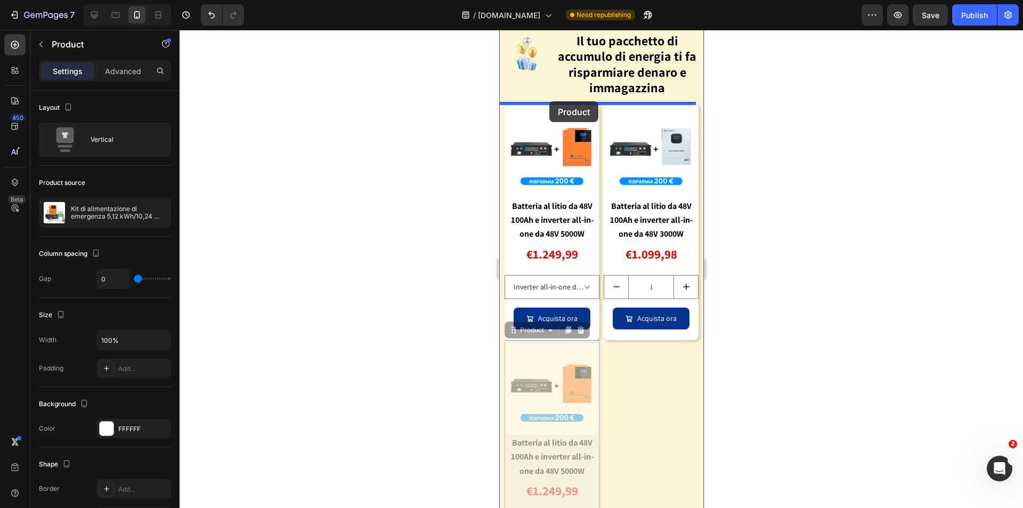
drag, startPoint x: 512, startPoint y: 115, endPoint x: 549, endPoint y: 101, distance: 38.8
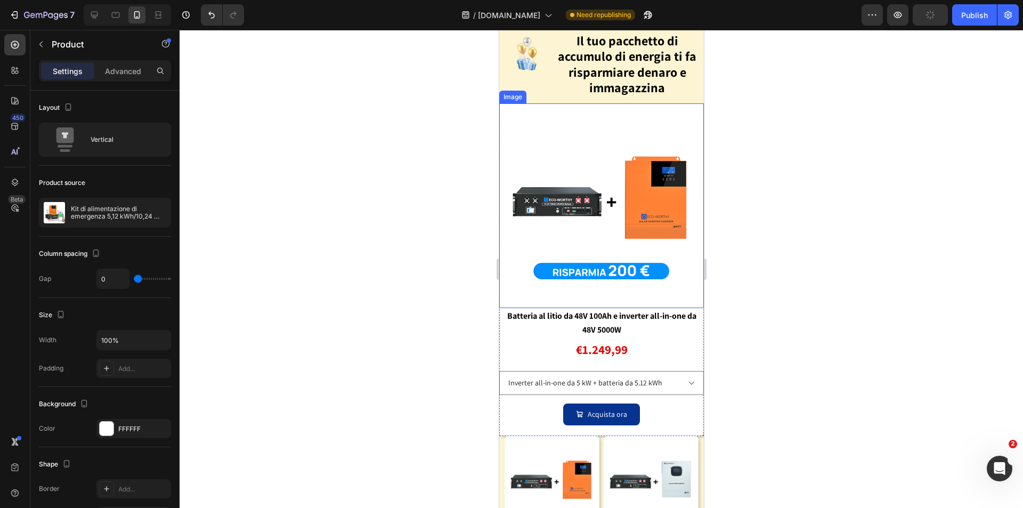
click at [607, 215] on img at bounding box center [601, 205] width 205 height 205
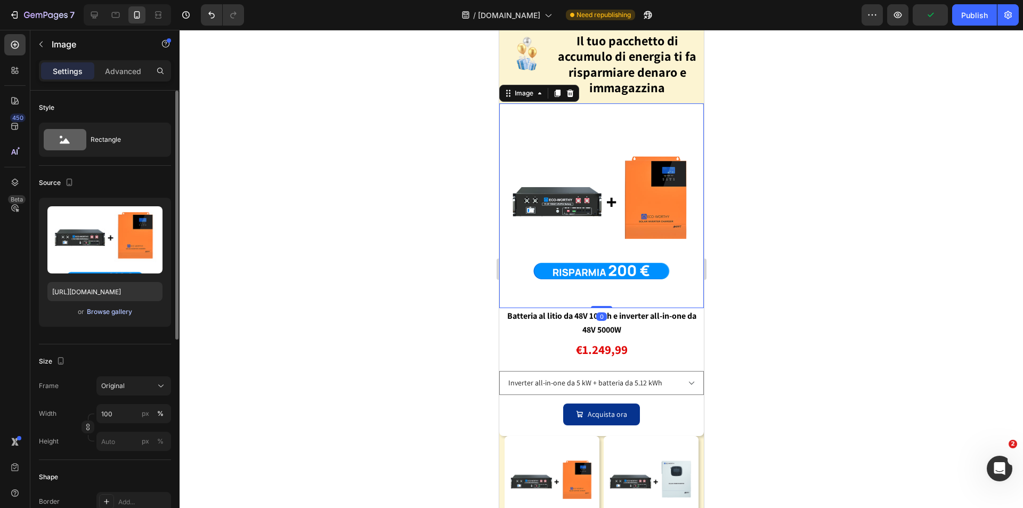
click at [121, 313] on div "Browse gallery" at bounding box center [109, 312] width 45 height 10
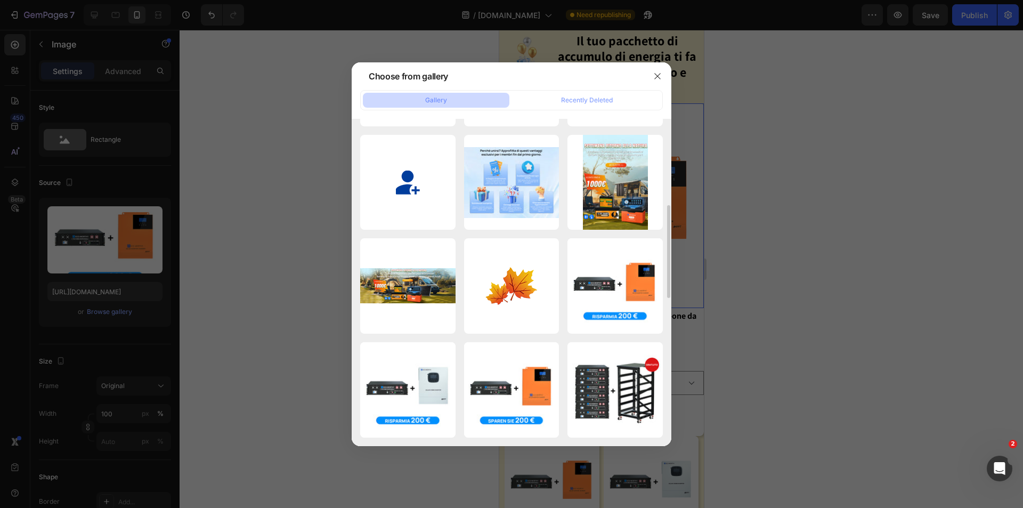
scroll to position [410, 0]
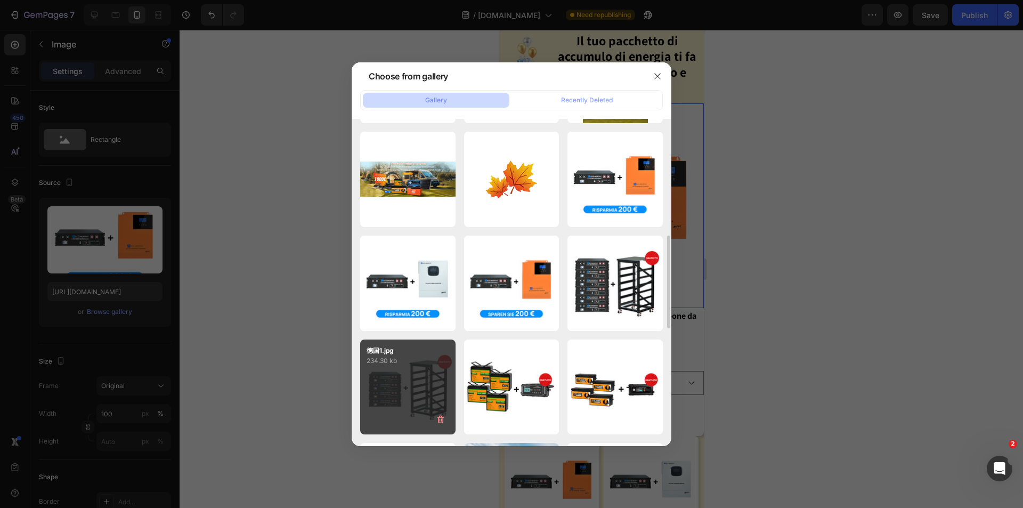
click at [411, 370] on div "德国1.jpg 234.30 kb" at bounding box center [407, 386] width 95 height 95
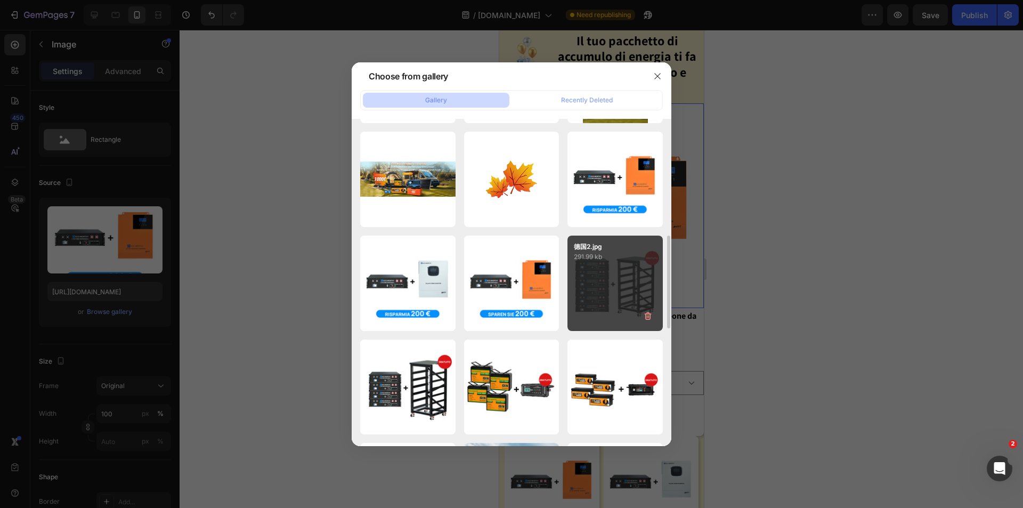
type input "[URL][DOMAIN_NAME]"
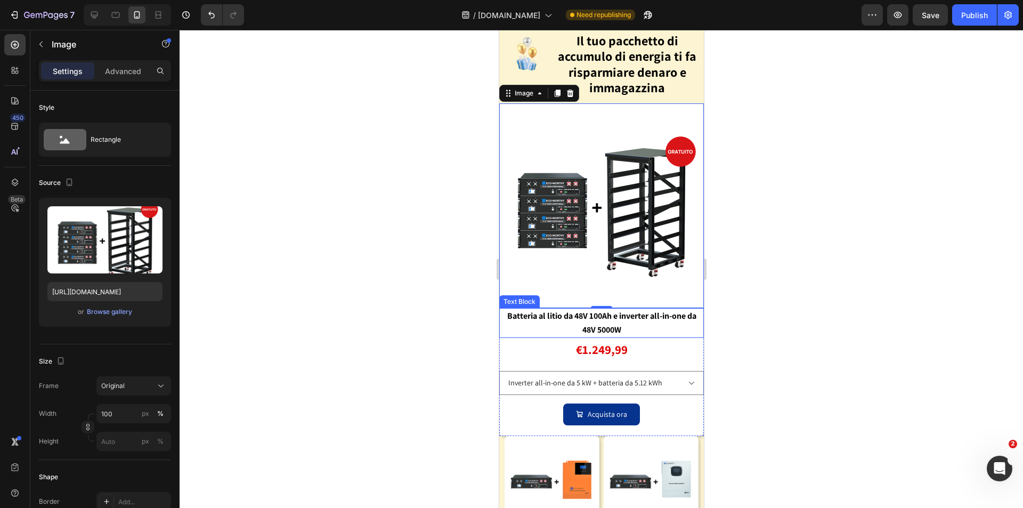
click at [637, 319] on p "Batteria al litio da 48V 100Ah e inverter all-in-one da 48V 5000W" at bounding box center [601, 323] width 202 height 28
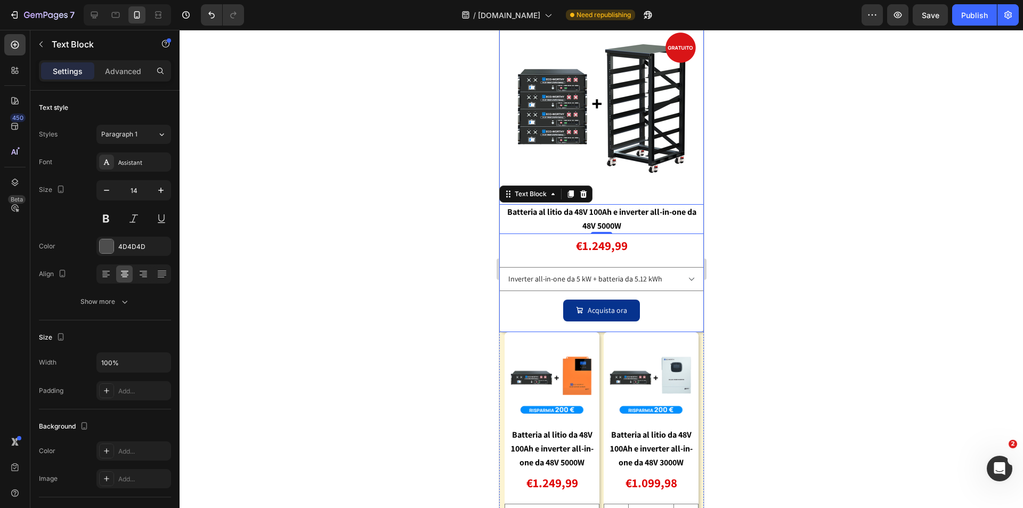
scroll to position [1251, 0]
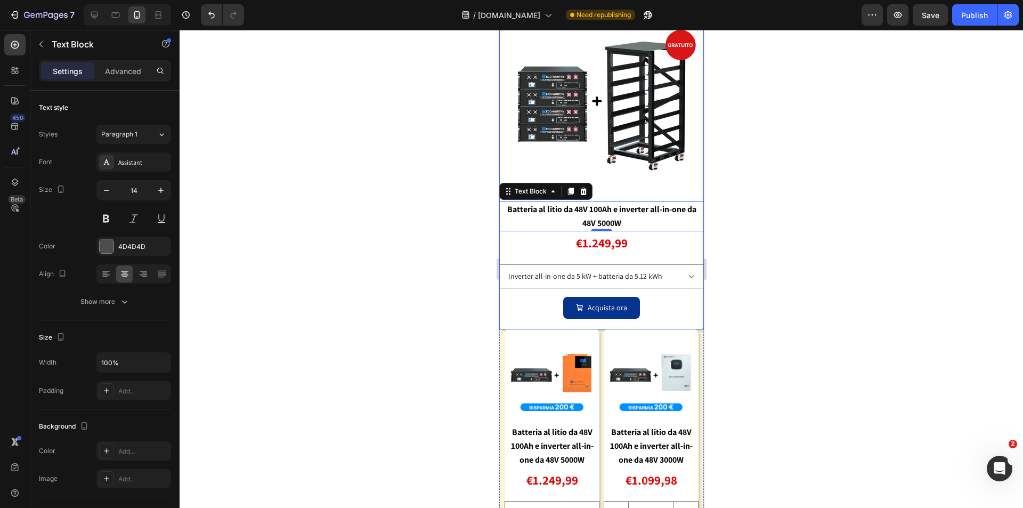
click at [684, 314] on div "Acquista ora Add to Cart" at bounding box center [601, 313] width 205 height 32
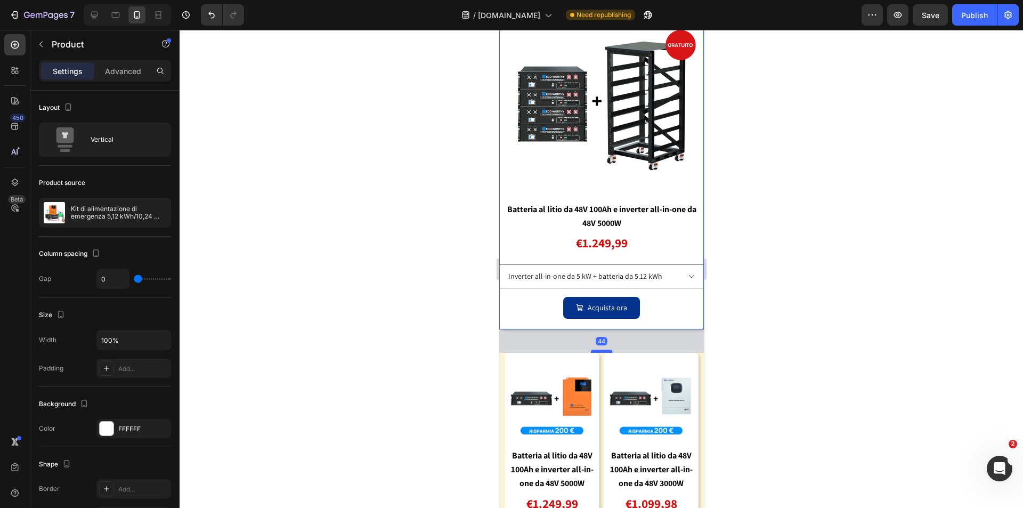
drag, startPoint x: 599, startPoint y: 320, endPoint x: 602, endPoint y: 344, distance: 24.2
click at [602, 349] on div at bounding box center [600, 350] width 21 height 3
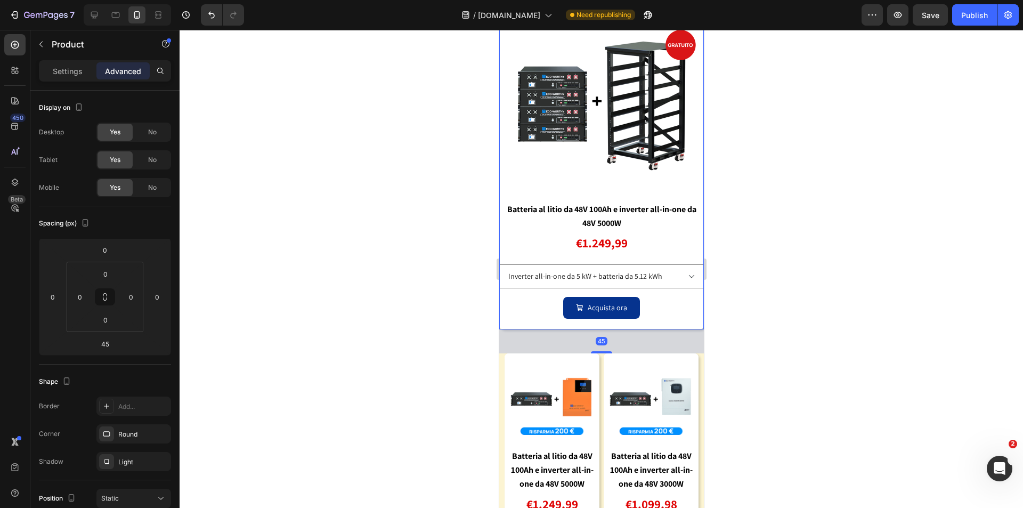
click at [784, 341] on div at bounding box center [601, 269] width 843 height 478
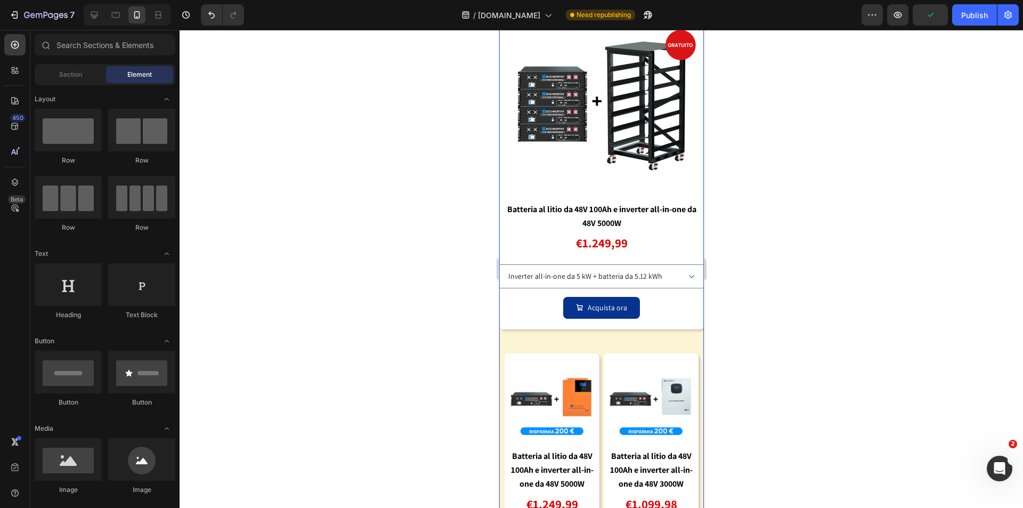
click at [638, 334] on div "Image Il tuo pacchetto di accumulo di energia ti fa risparmiare denaro e immaga…" at bounding box center [601, 258] width 205 height 678
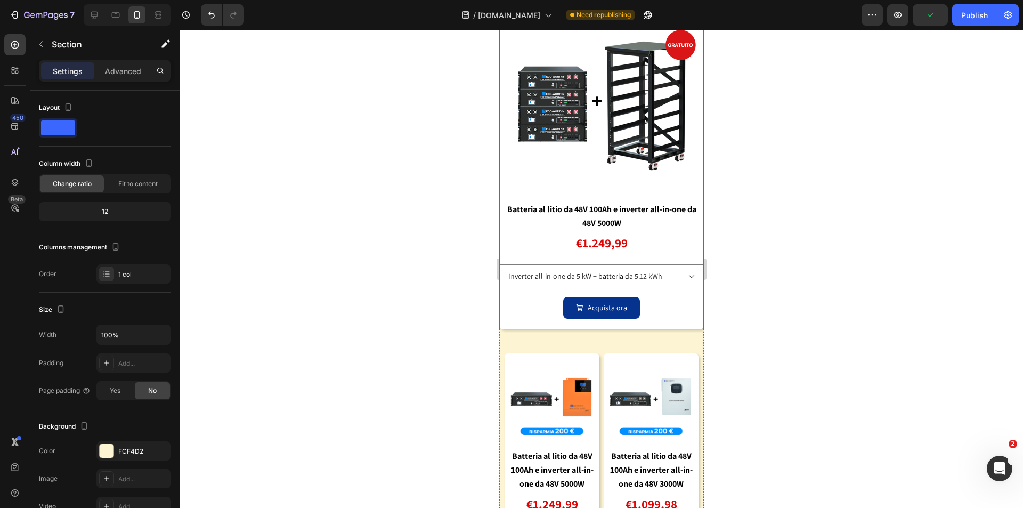
click at [667, 313] on div "Acquista ora Add to Cart" at bounding box center [601, 313] width 205 height 32
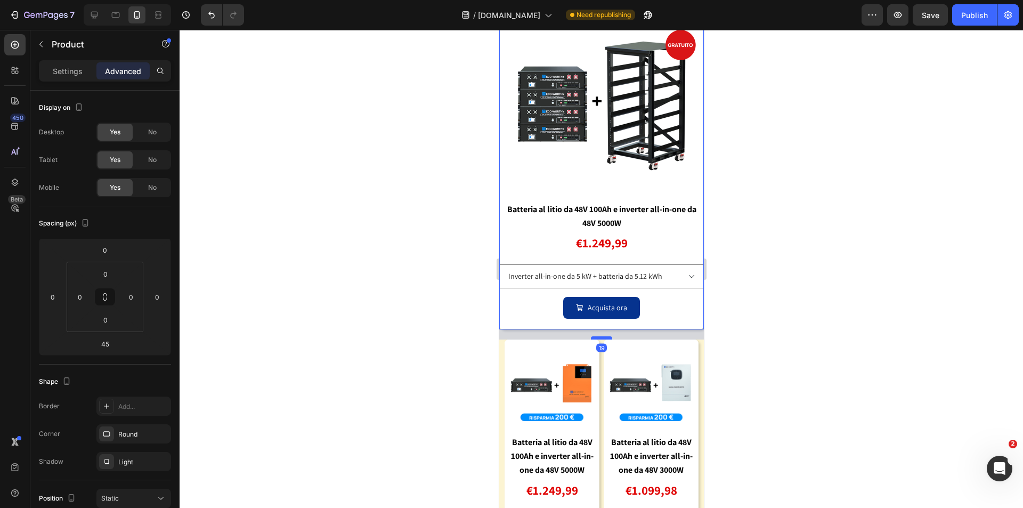
drag, startPoint x: 599, startPoint y: 331, endPoint x: 1294, endPoint y: 357, distance: 695.1
click at [599, 336] on div at bounding box center [600, 337] width 21 height 3
type input "19"
click at [797, 326] on div at bounding box center [601, 269] width 843 height 478
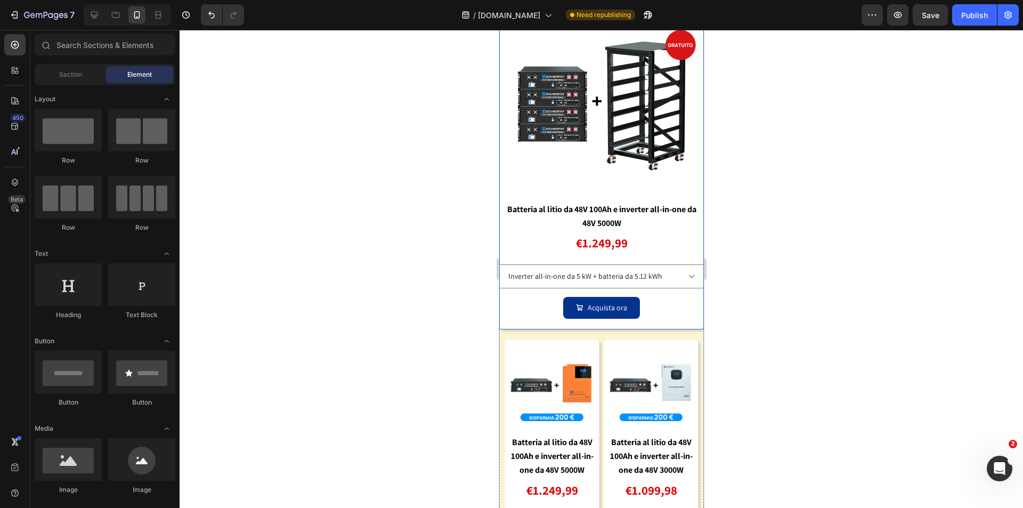
click at [688, 314] on div "Acquista ora Add to Cart" at bounding box center [601, 313] width 205 height 32
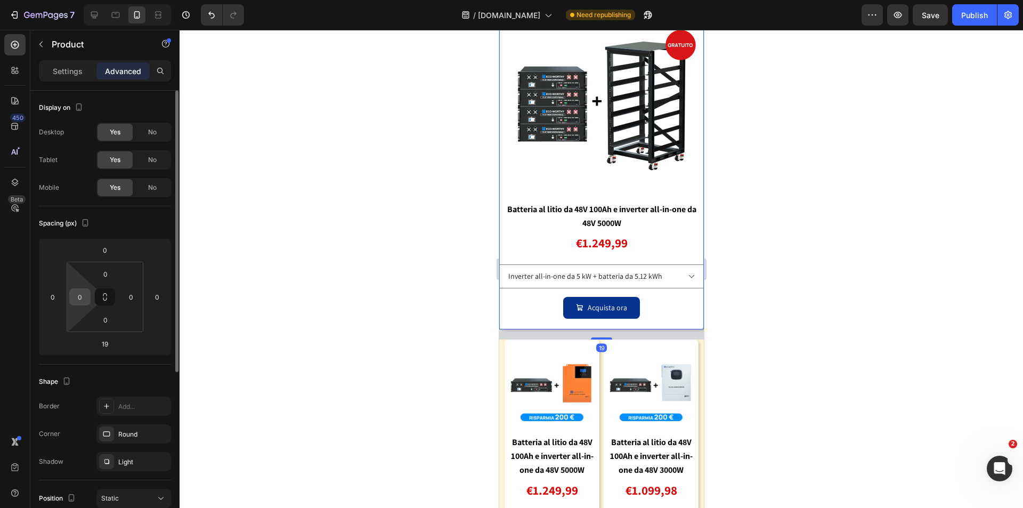
click at [82, 297] on input "0" at bounding box center [80, 297] width 16 height 16
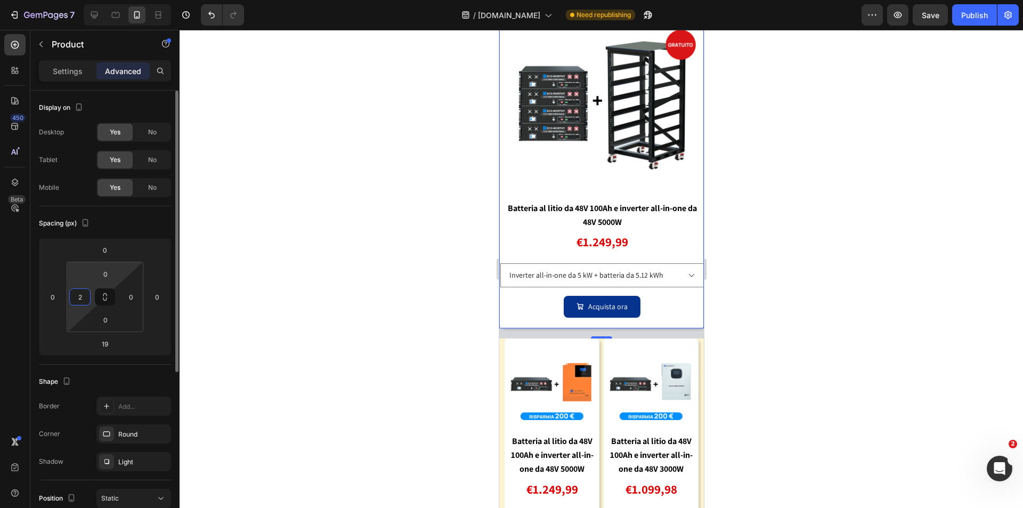
type input "24"
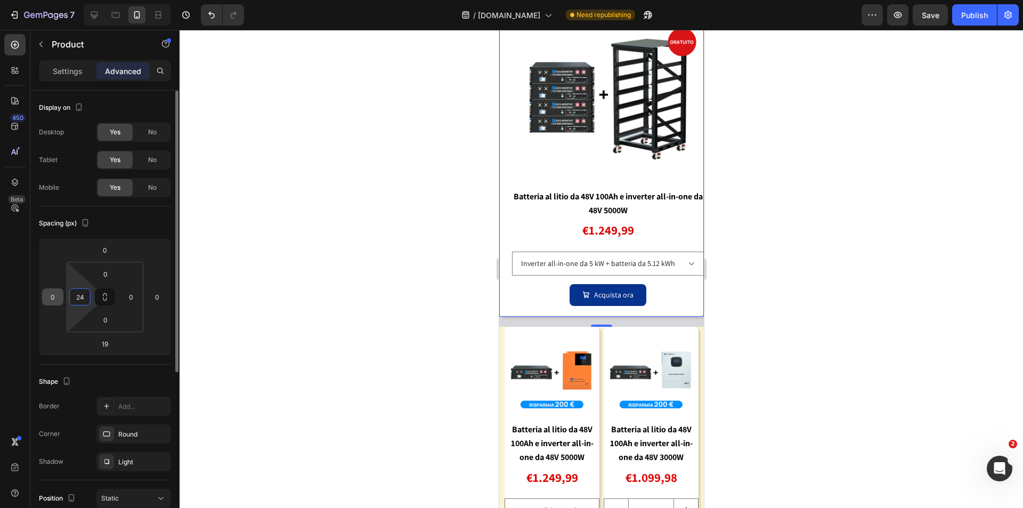
drag, startPoint x: 74, startPoint y: 296, endPoint x: 59, endPoint y: 293, distance: 14.5
click at [61, 296] on div "0 0 19 0 0 24 0 0" at bounding box center [105, 296] width 132 height 117
click at [53, 295] on input "0" at bounding box center [53, 297] width 16 height 16
type input "0"
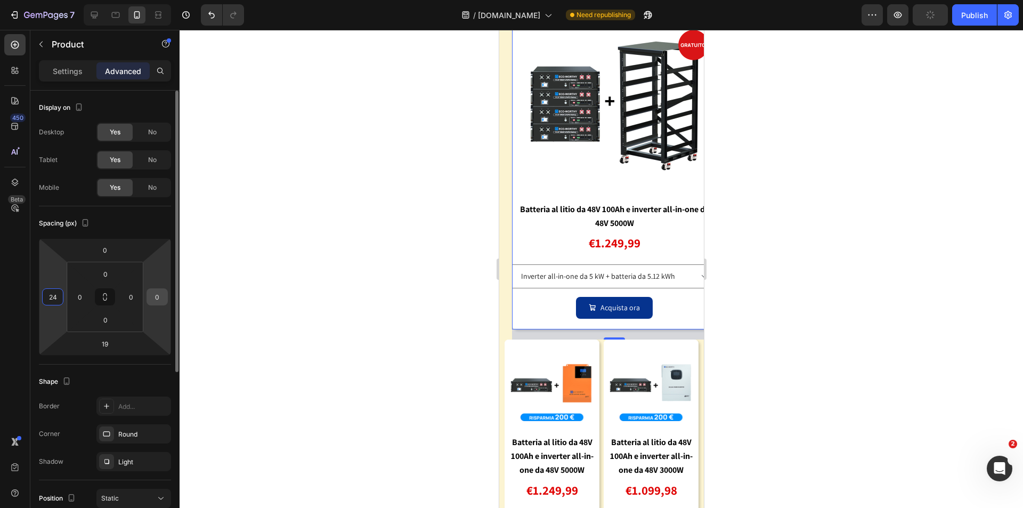
type input "24"
click at [167, 298] on div "0" at bounding box center [156, 296] width 21 height 17
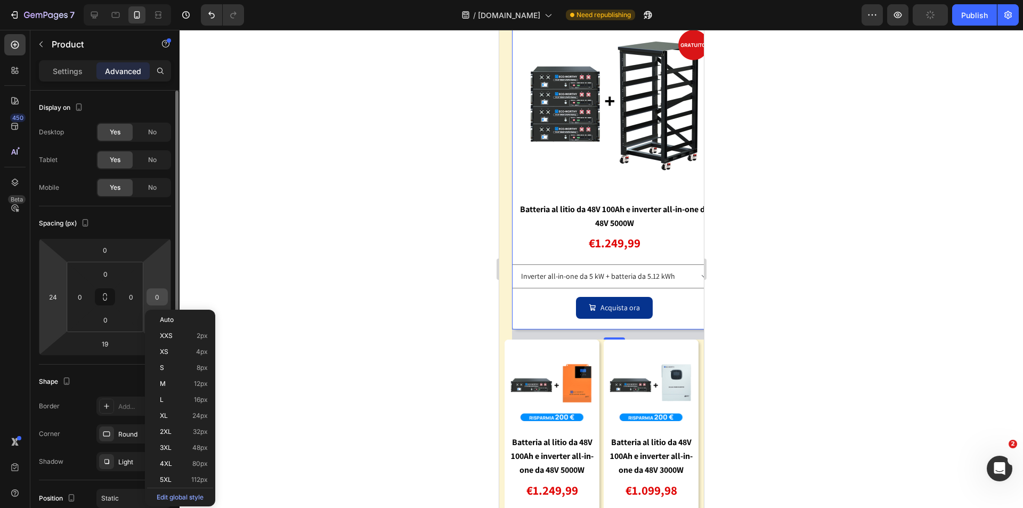
click at [164, 298] on input "0" at bounding box center [157, 297] width 16 height 16
type input "24"
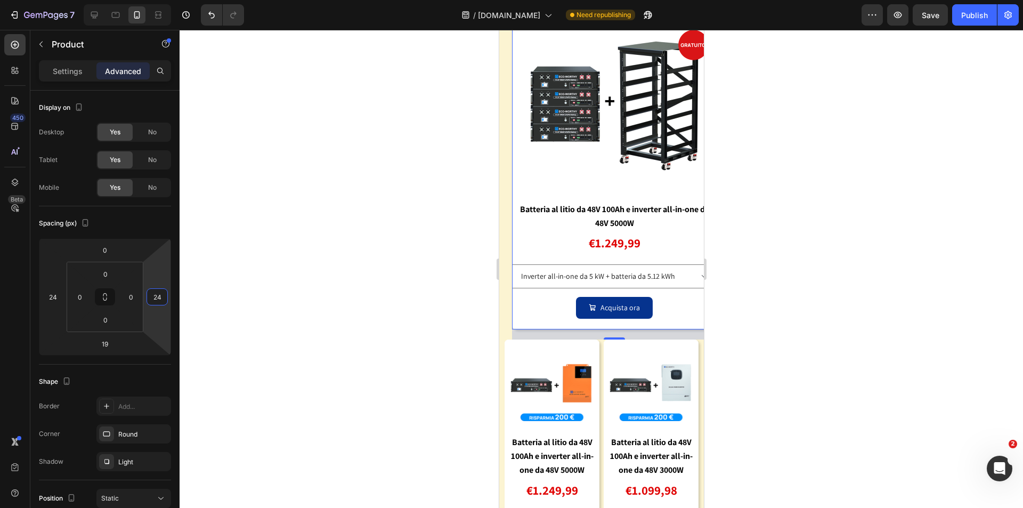
click at [814, 262] on div at bounding box center [601, 269] width 843 height 478
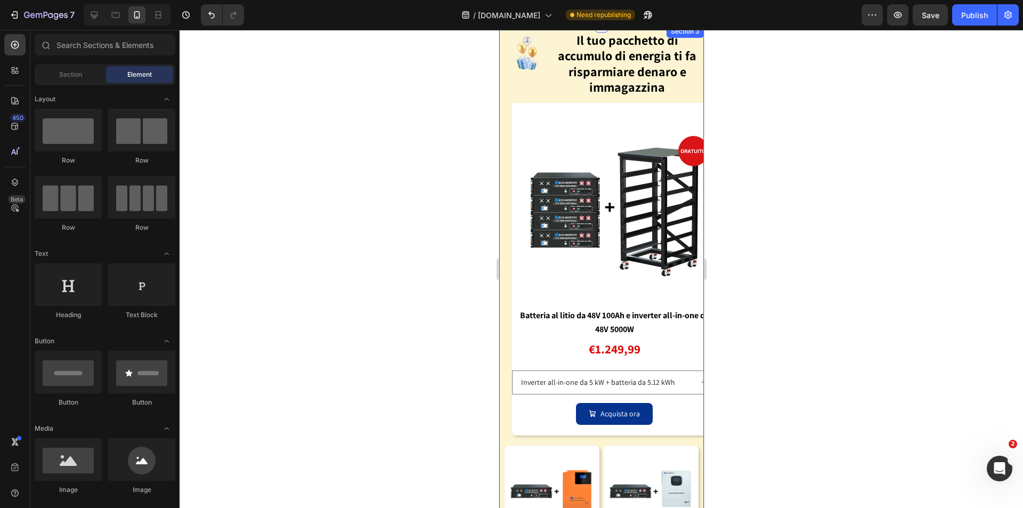
scroll to position [1145, 0]
click at [506, 104] on div "Image Il tuo pacchetto di accumulo di energia ti fa risparmiare denaro e immaga…" at bounding box center [601, 358] width 205 height 664
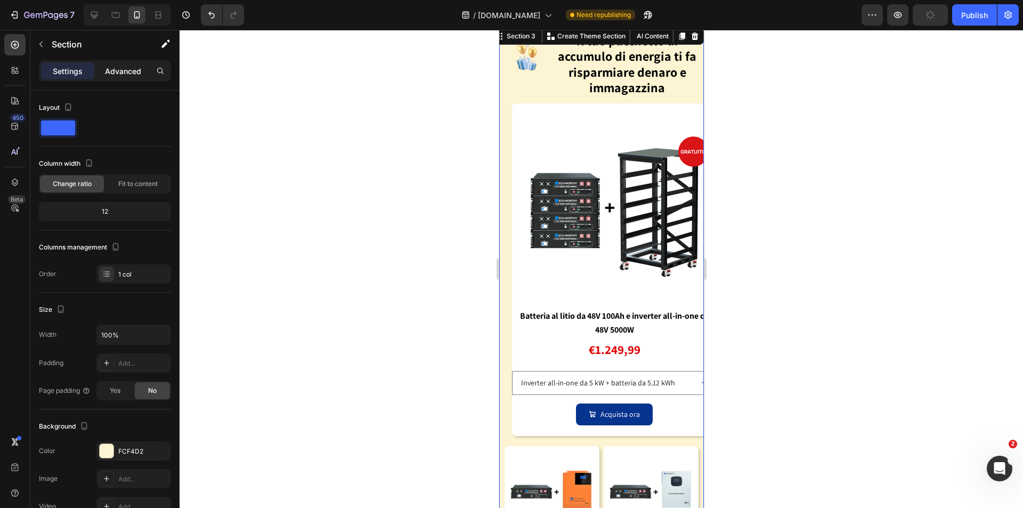
click at [117, 66] on p "Advanced" at bounding box center [123, 71] width 36 height 11
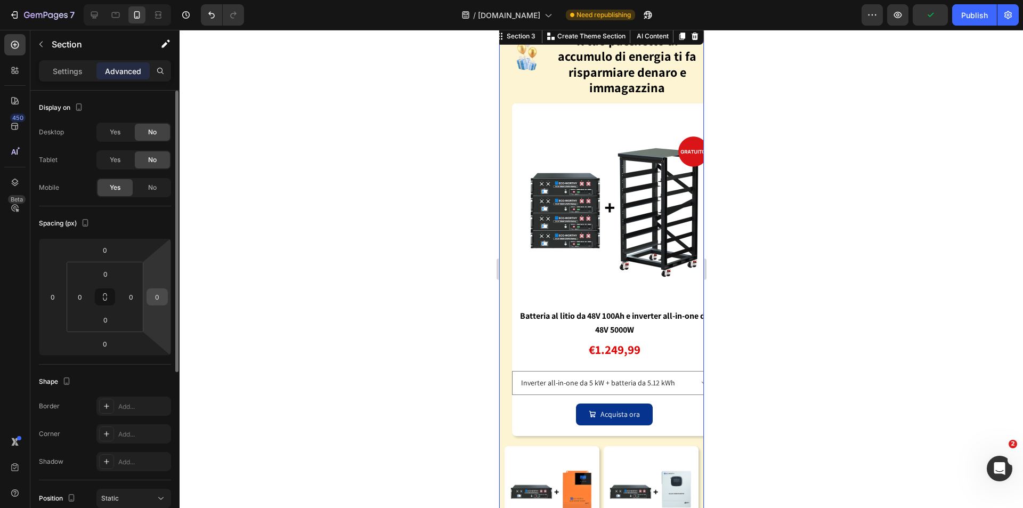
click at [158, 300] on input "0" at bounding box center [157, 297] width 16 height 16
drag, startPoint x: 161, startPoint y: 298, endPoint x: 144, endPoint y: 294, distance: 18.0
click at [144, 295] on div "0 0 0 24" at bounding box center [105, 296] width 132 height 117
type input "0"
click at [816, 285] on div at bounding box center [601, 269] width 843 height 478
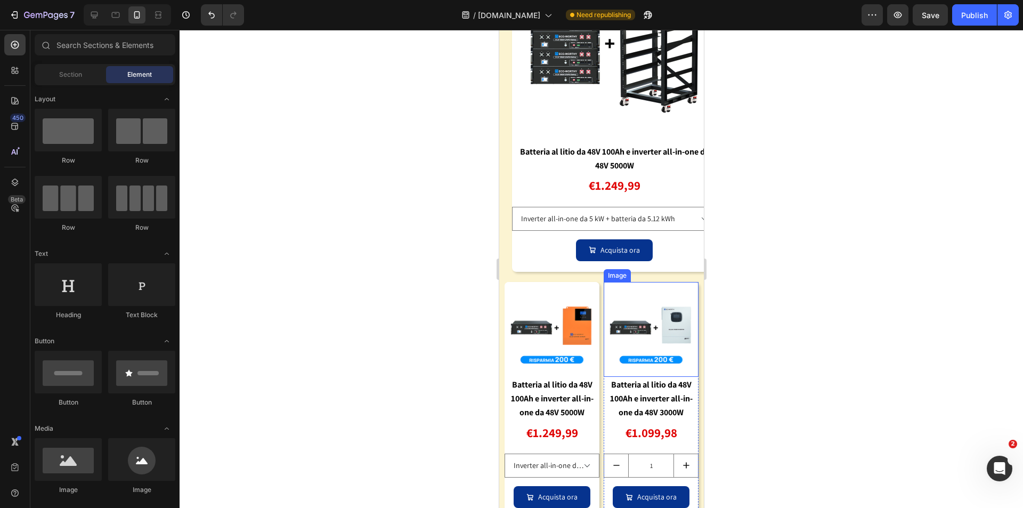
scroll to position [1411, 0]
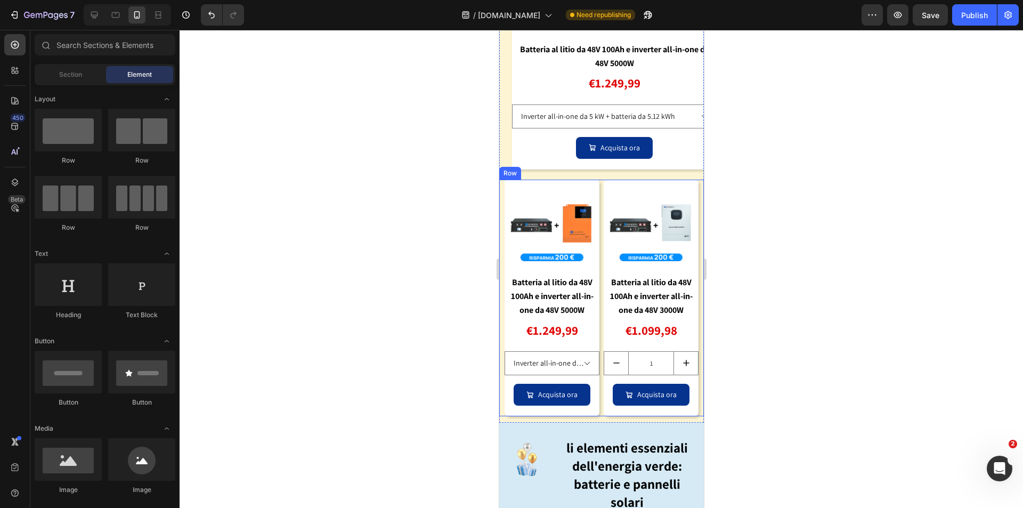
click at [690, 188] on div "Image Batteria al litio da 48V 100Ah e inverter all-in-one da 48V 5000W Text Bl…" at bounding box center [601, 298] width 205 height 237
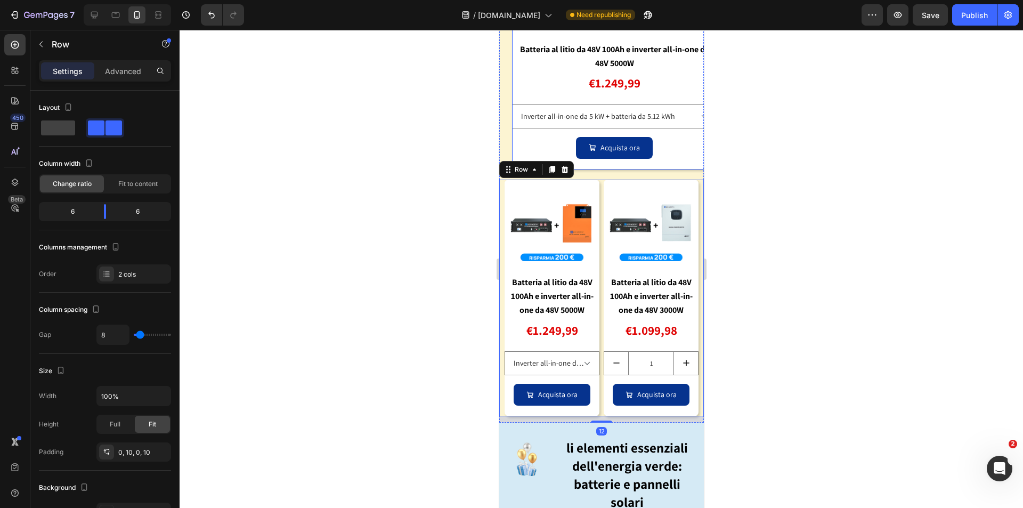
click at [692, 159] on div "Acquista ora Add to Cart" at bounding box center [613, 153] width 205 height 32
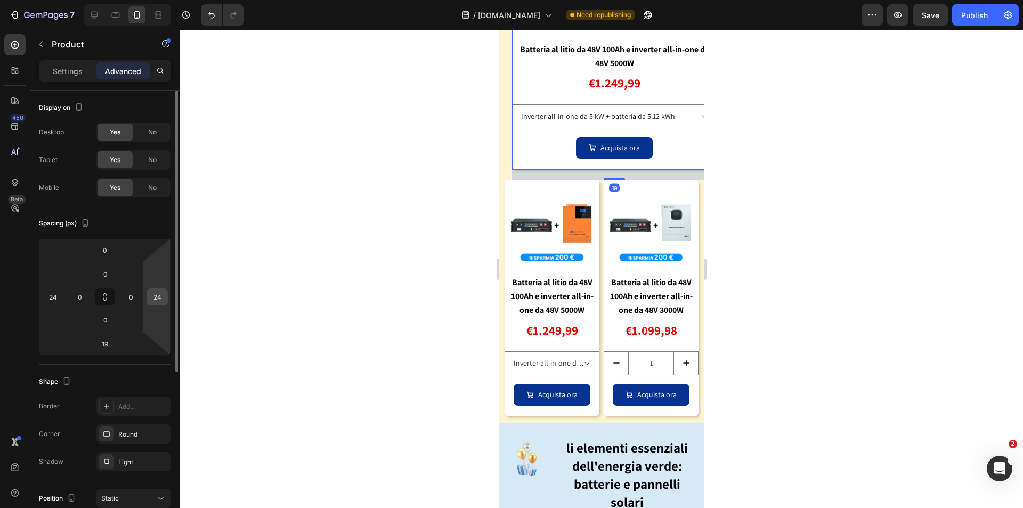
click at [152, 296] on input "24" at bounding box center [157, 297] width 16 height 16
type input "0"
click at [133, 296] on input "0" at bounding box center [131, 297] width 16 height 16
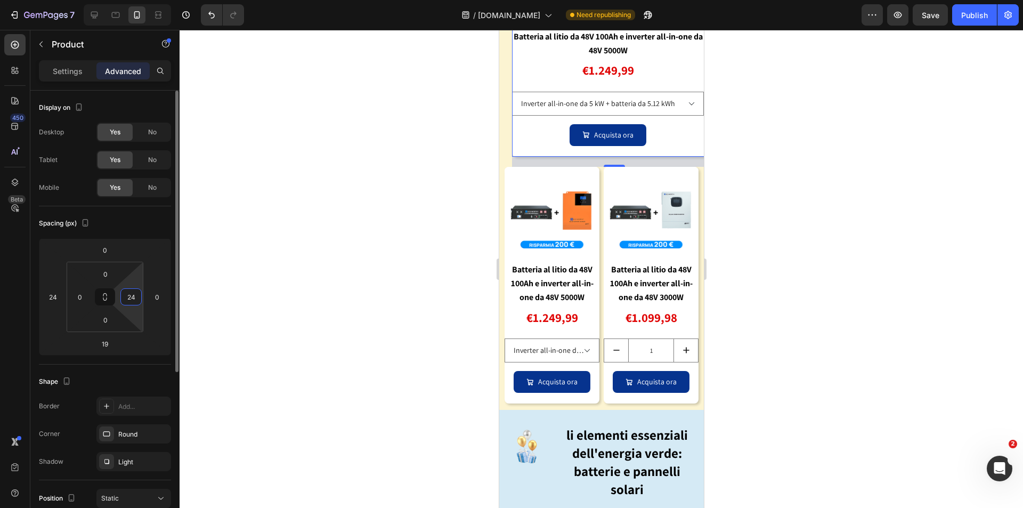
drag, startPoint x: 137, startPoint y: 295, endPoint x: 128, endPoint y: 296, distance: 9.1
click at [128, 296] on input "24" at bounding box center [131, 297] width 16 height 16
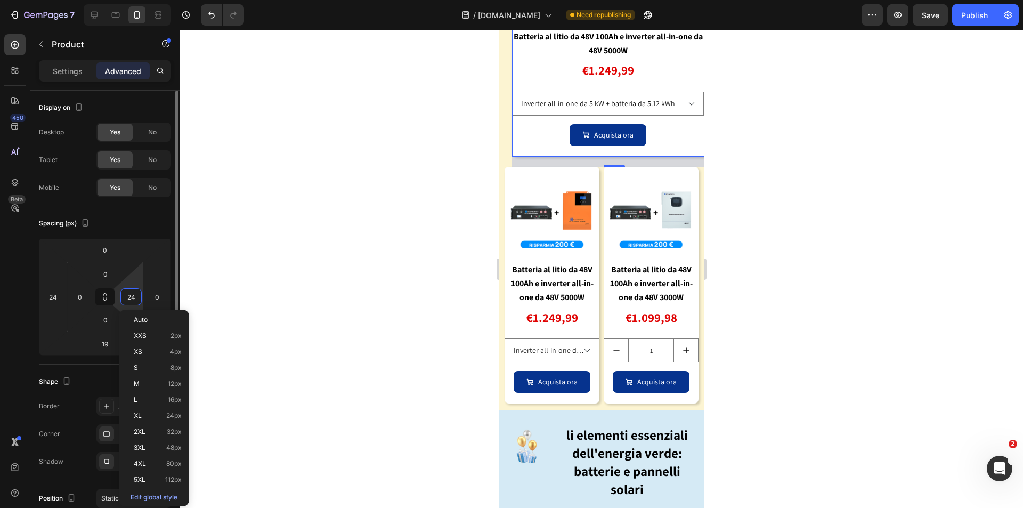
type input "0"
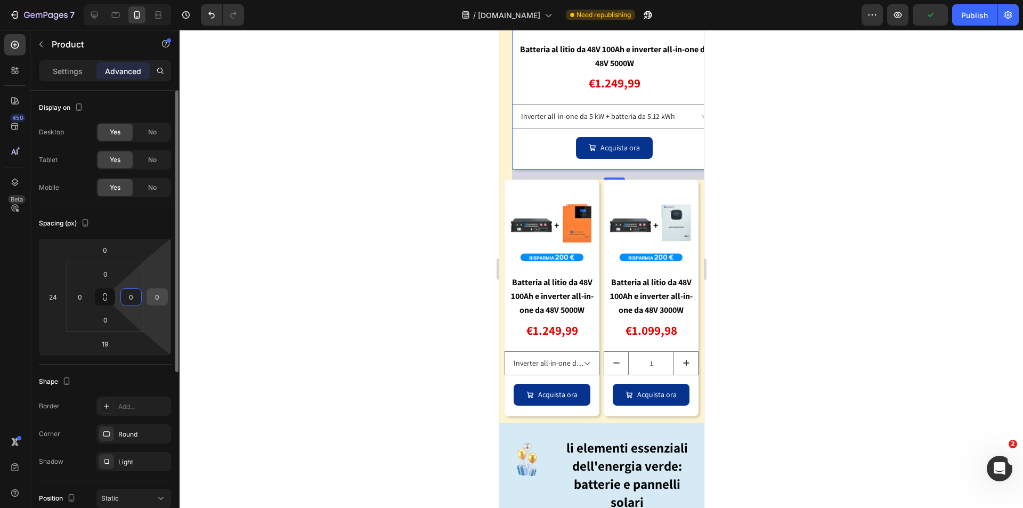
click at [155, 297] on input "0" at bounding box center [157, 297] width 16 height 16
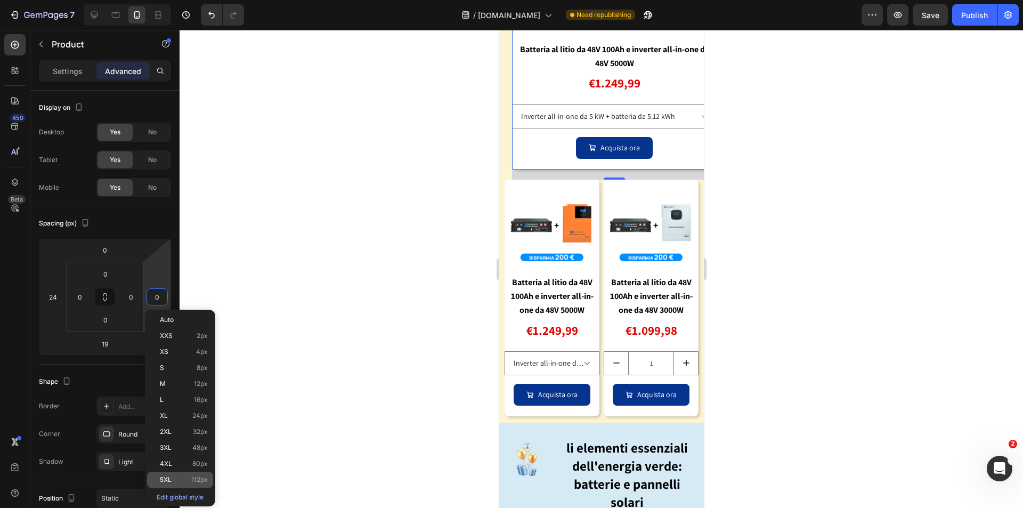
click at [184, 475] on div "5XL 112px" at bounding box center [180, 479] width 66 height 16
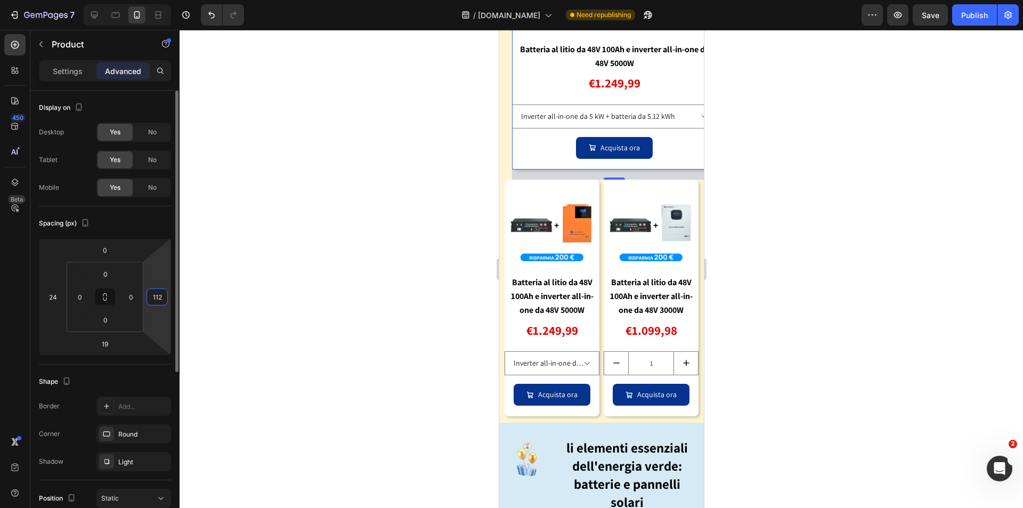
click at [154, 299] on input "112" at bounding box center [157, 297] width 16 height 16
type input "24"
click at [58, 295] on input "24" at bounding box center [53, 297] width 16 height 16
type input "12"
click at [158, 297] on input "24" at bounding box center [157, 297] width 16 height 16
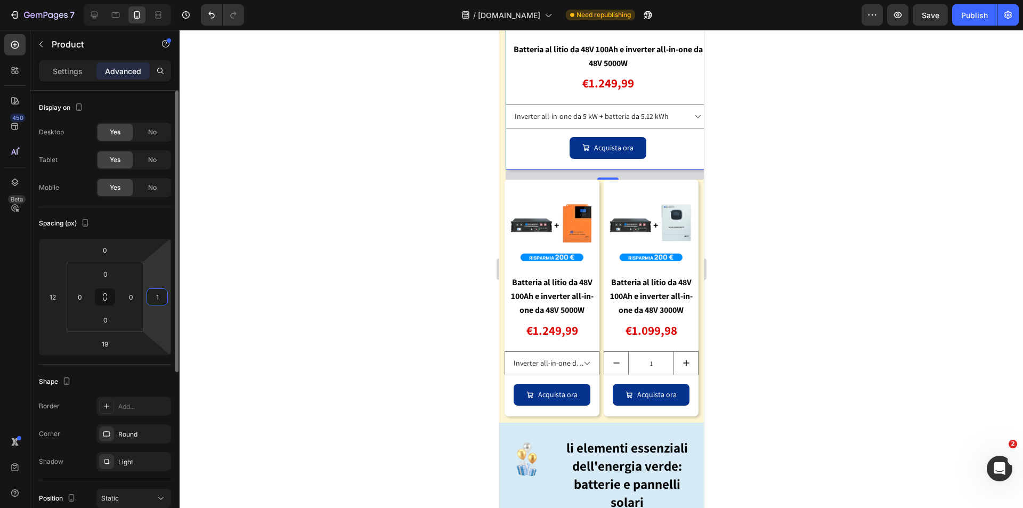
type input "12"
click at [812, 303] on div at bounding box center [601, 269] width 843 height 478
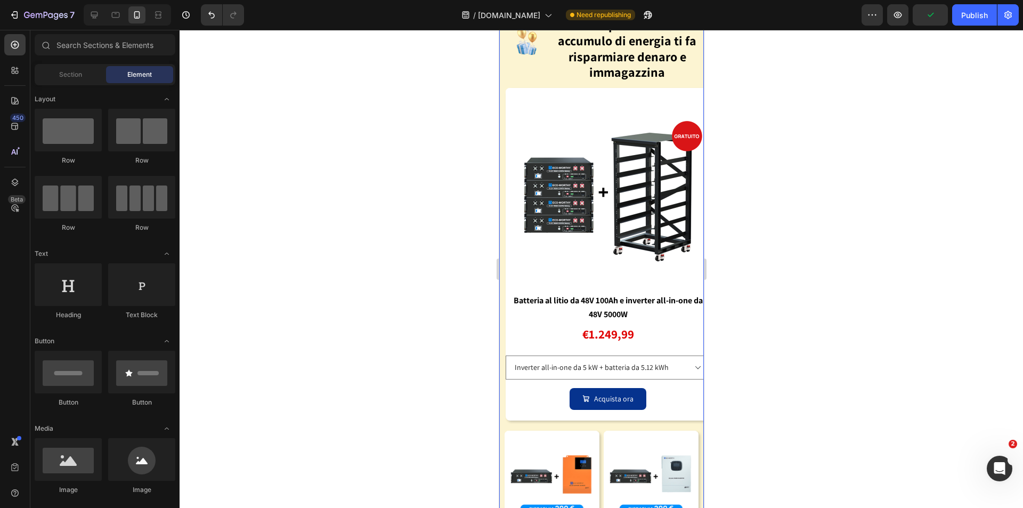
scroll to position [1038, 0]
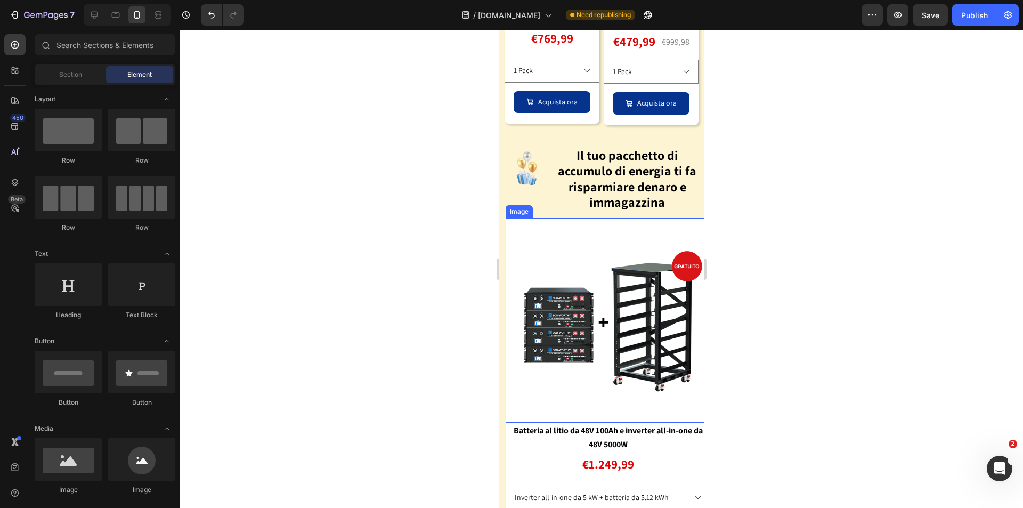
click at [688, 218] on img at bounding box center [607, 320] width 205 height 205
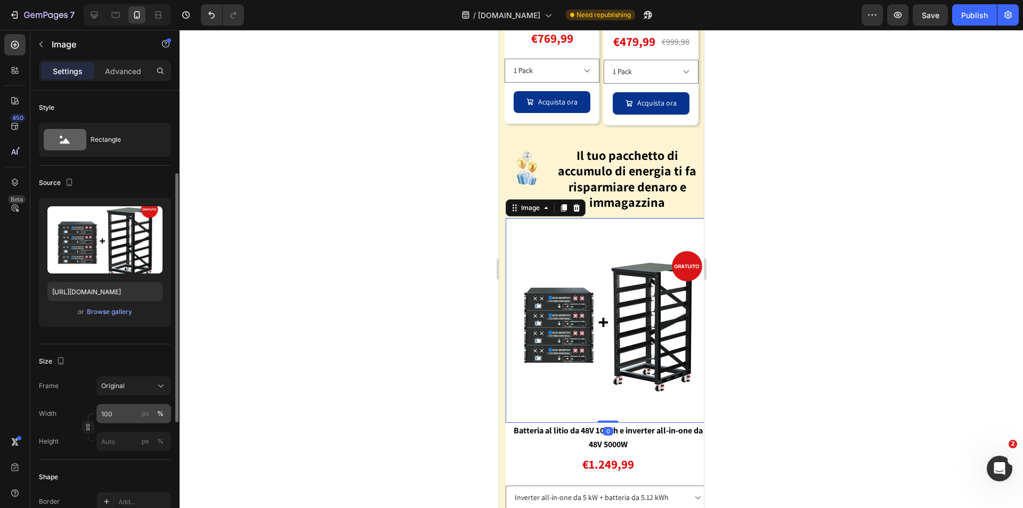
scroll to position [53, 0]
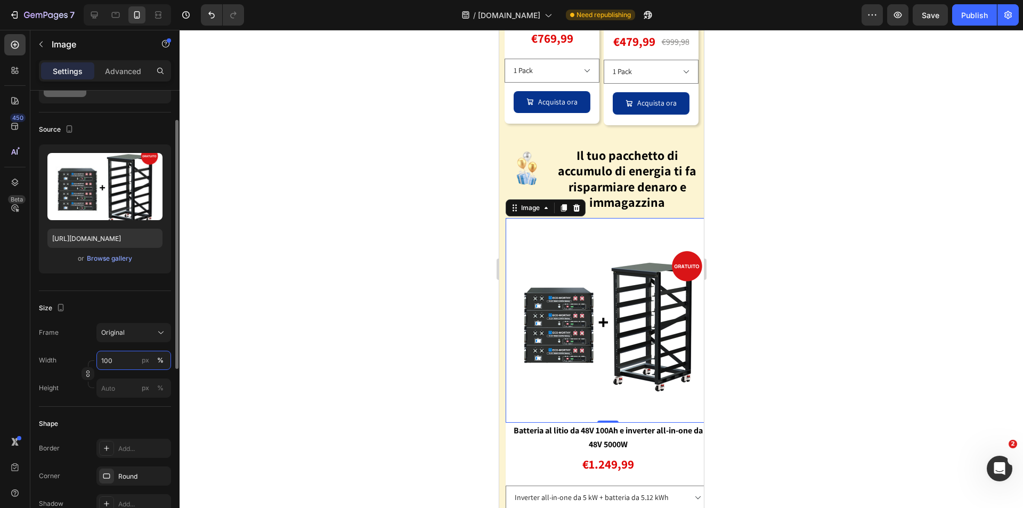
click at [130, 364] on input "100" at bounding box center [133, 359] width 75 height 19
click at [158, 330] on icon at bounding box center [161, 332] width 11 height 11
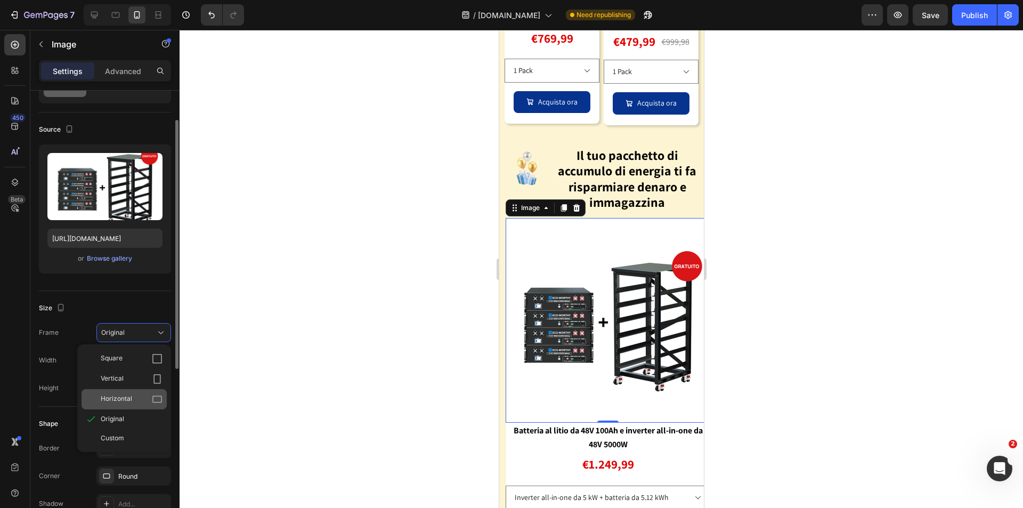
click at [125, 398] on span "Horizontal" at bounding box center [116, 399] width 31 height 11
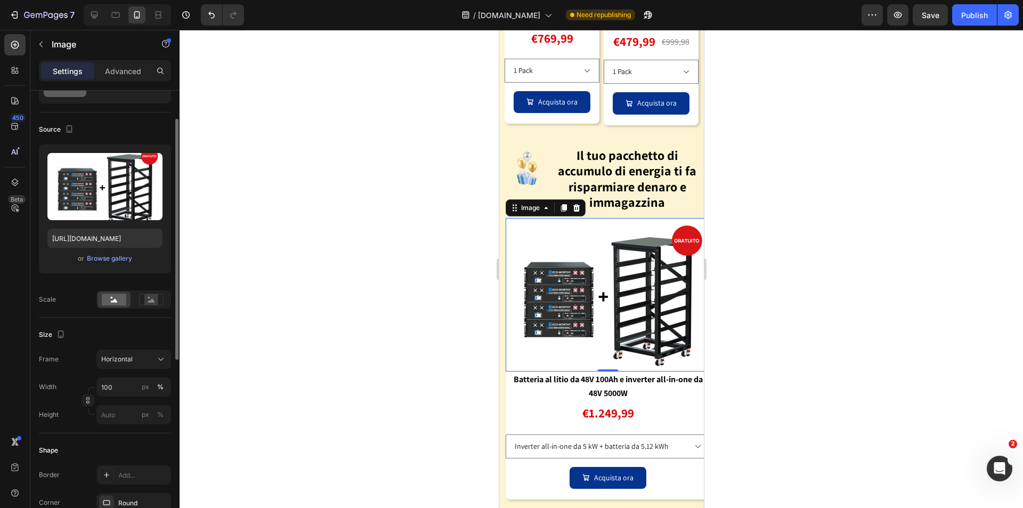
drag, startPoint x: 812, startPoint y: 365, endPoint x: 827, endPoint y: 393, distance: 32.2
click at [812, 365] on div at bounding box center [601, 269] width 843 height 478
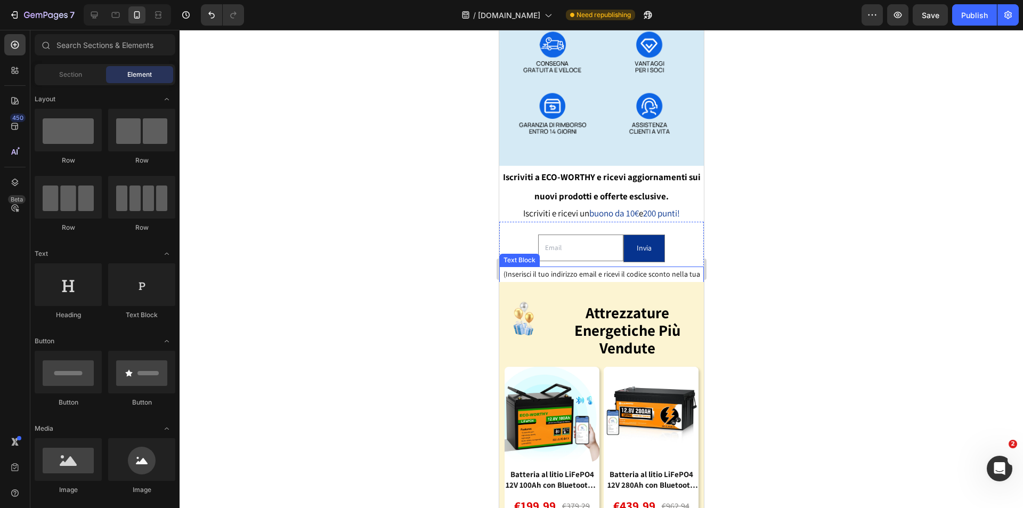
scroll to position [292, 0]
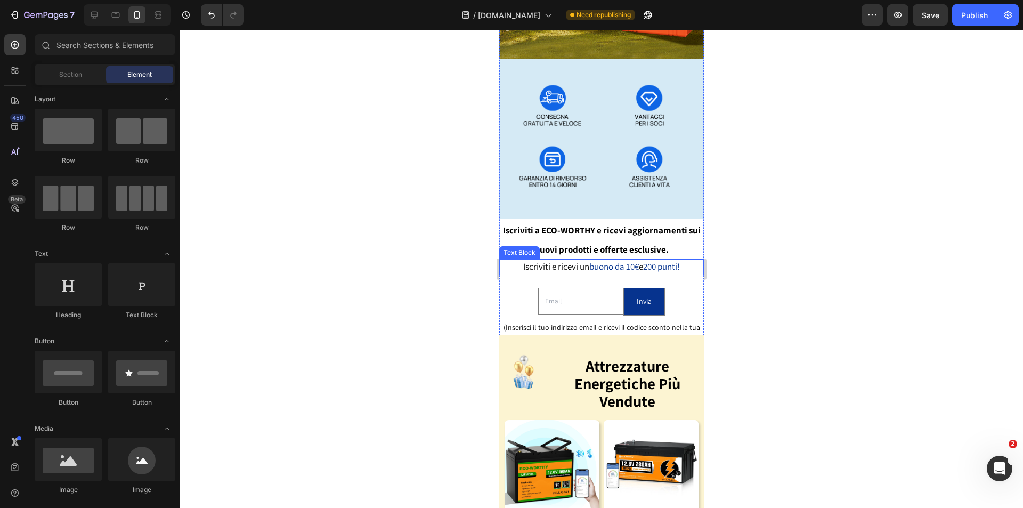
click at [623, 260] on span "buono da 10€" at bounding box center [614, 266] width 50 height 12
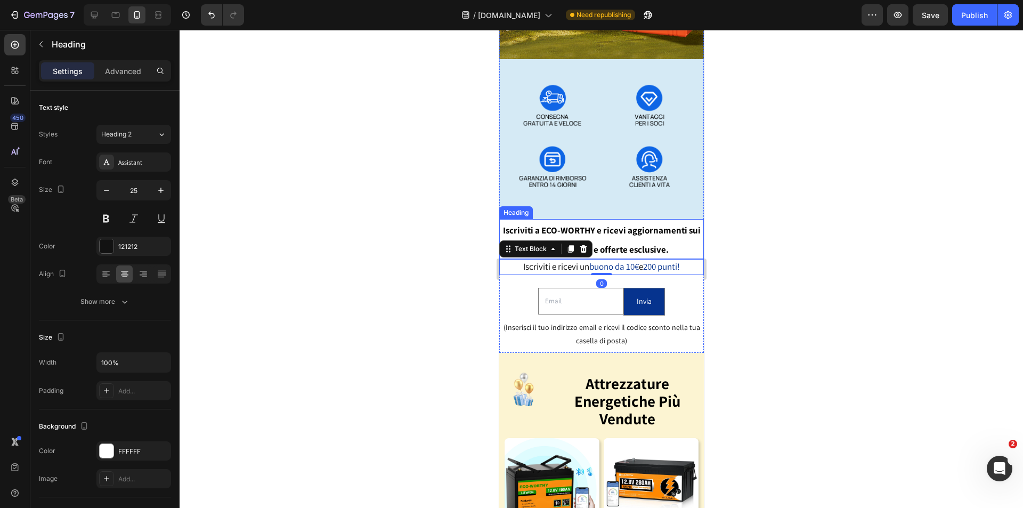
click at [635, 223] on h2 "Iscriviti a ECO-WORTHY e ricevi aggiornamenti sui nuovi prodotti e offerte escl…" at bounding box center [601, 239] width 205 height 40
click at [657, 240] on h2 "Iscriviti a ECO-WORTHY e ricevi aggiornamenti sui nuovi prodotti e offerte escl…" at bounding box center [601, 239] width 205 height 40
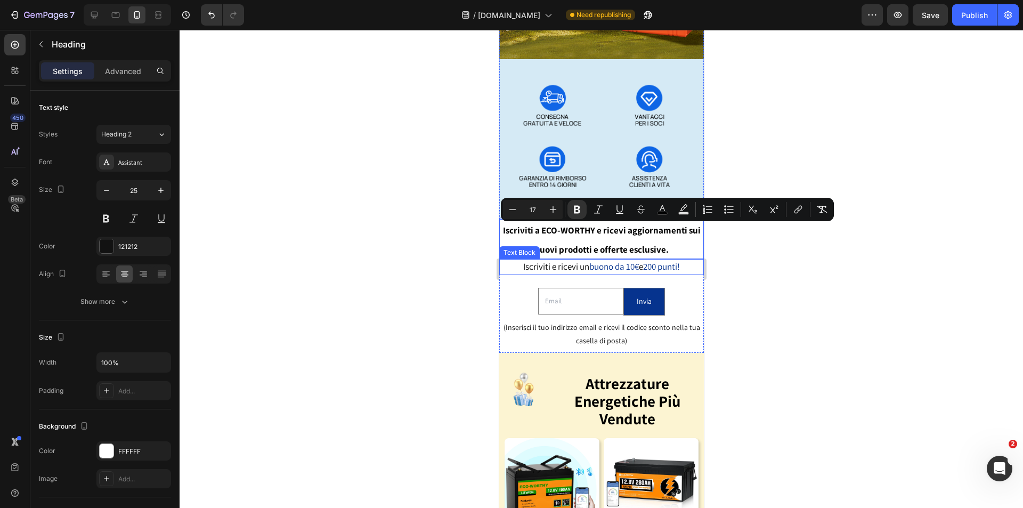
click at [676, 260] on span "200 punti!" at bounding box center [660, 266] width 37 height 12
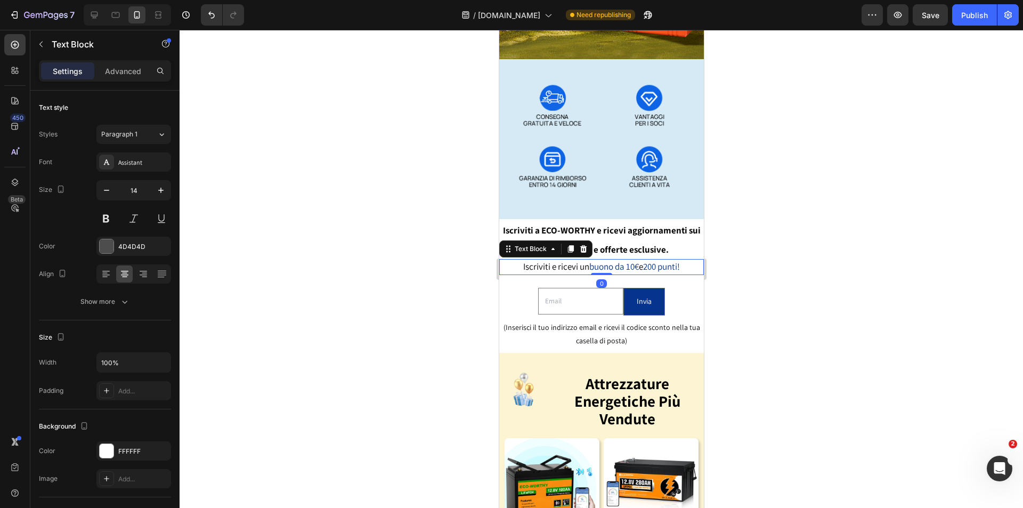
click at [682, 260] on p "Iscriviti e ricevi un buono da 10€ e 200 punti!" at bounding box center [601, 267] width 202 height 14
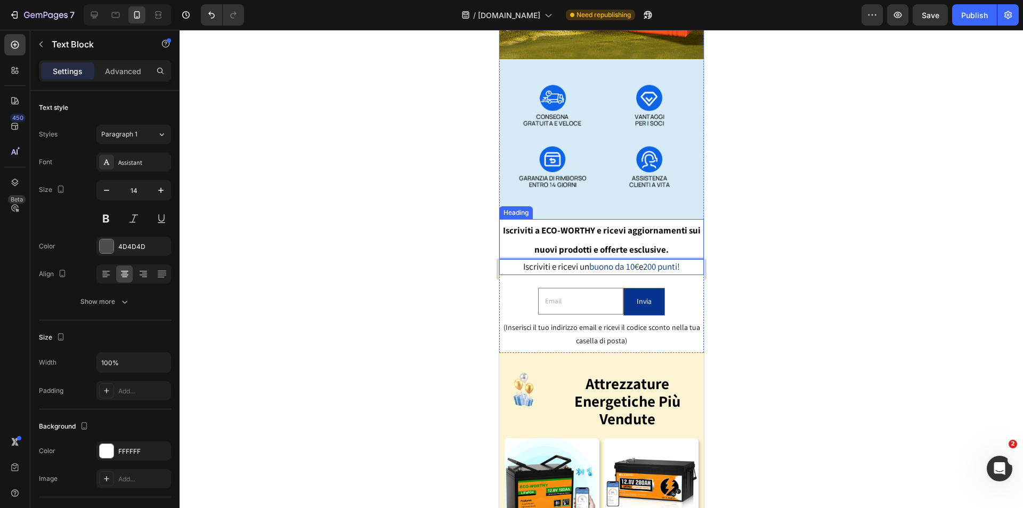
click at [674, 231] on p "⁠⁠⁠⁠⁠⁠⁠ Iscriviti a ECO-WORTHY e ricevi aggiornamenti sui nuovi prodotti e offe…" at bounding box center [601, 239] width 202 height 38
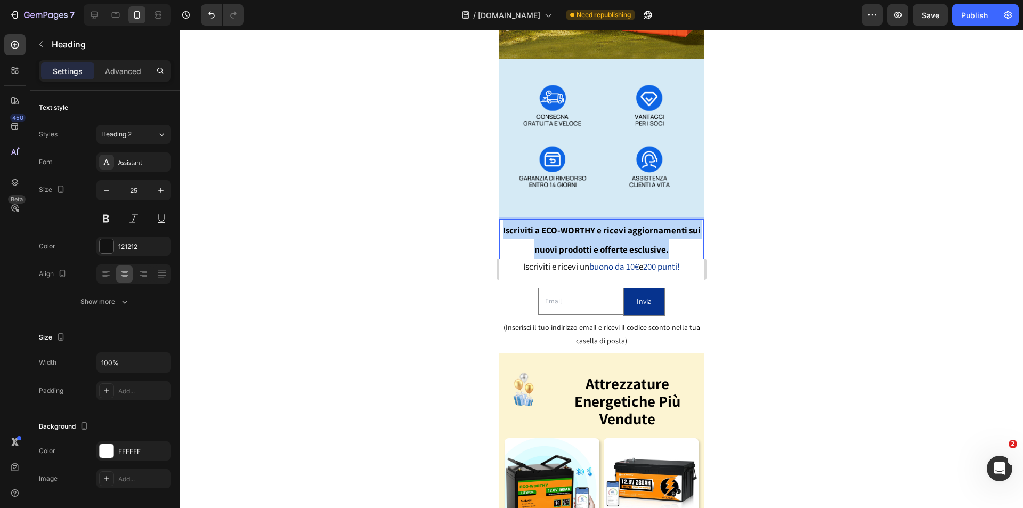
drag, startPoint x: 676, startPoint y: 235, endPoint x: 503, endPoint y: 209, distance: 174.5
click at [503, 220] on p "Iscriviti a ECO-WORTHY e ricevi aggiornamenti sui nuovi prodotti e offerte escl…" at bounding box center [601, 239] width 202 height 38
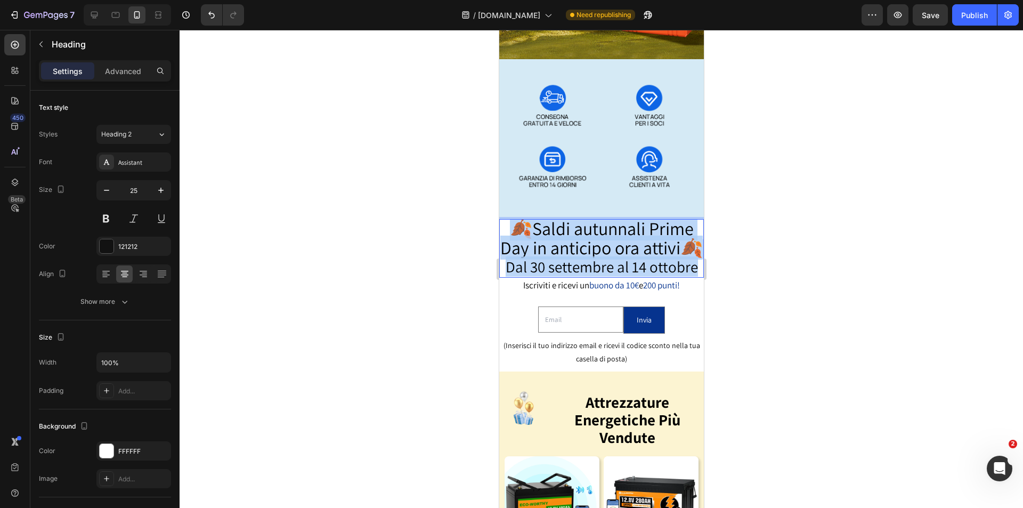
drag, startPoint x: 692, startPoint y: 271, endPoint x: 507, endPoint y: 203, distance: 197.1
click at [508, 220] on p "🍂Saldi autunnali Prime Day in anticipo ora attivi🍂 Dal [DATE] al [DATE]" at bounding box center [601, 248] width 202 height 56
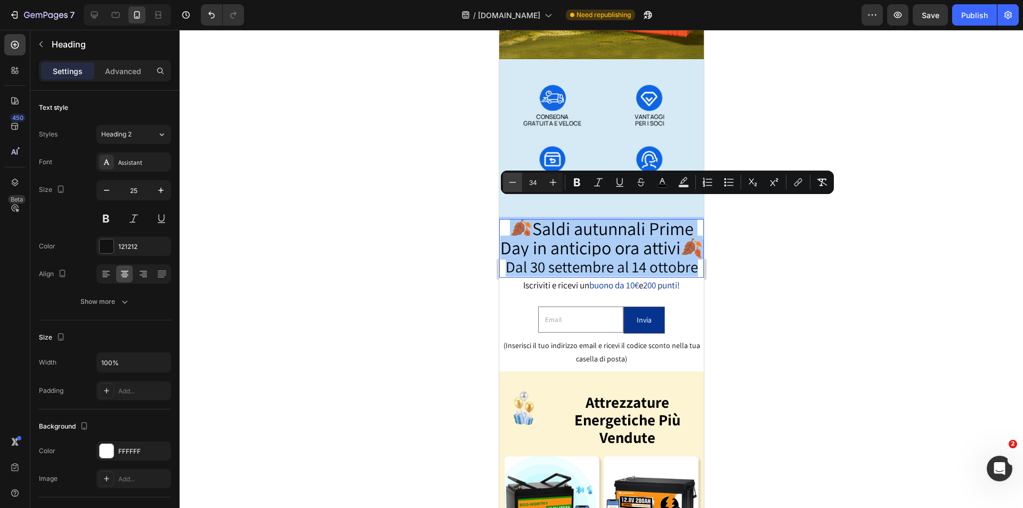
click at [520, 181] on button "Minus" at bounding box center [512, 182] width 19 height 19
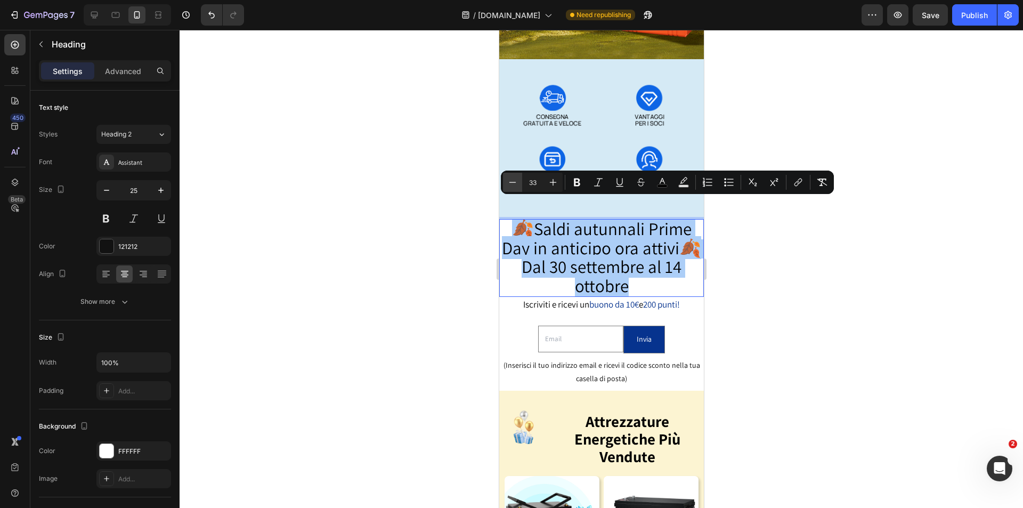
click at [520, 181] on button "Minus" at bounding box center [512, 182] width 19 height 19
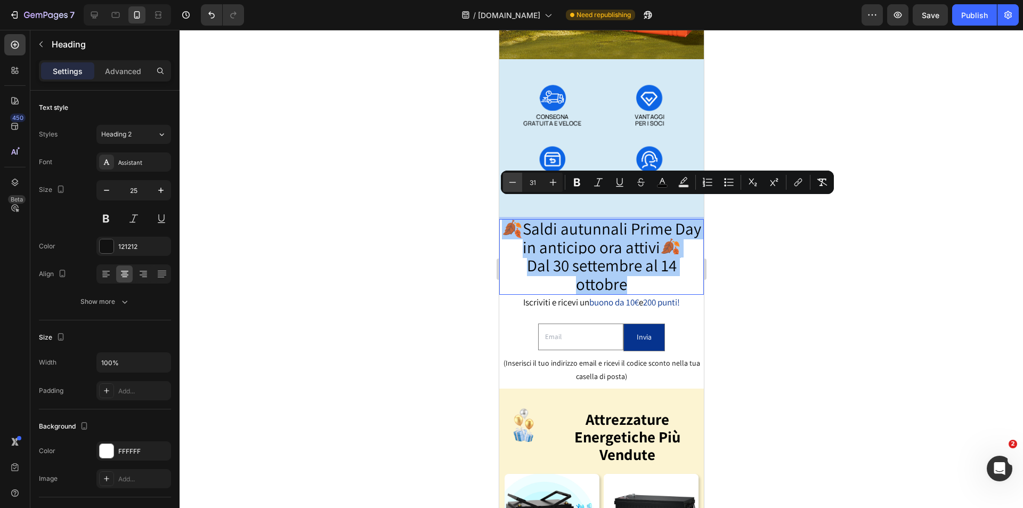
click at [520, 181] on button "Minus" at bounding box center [512, 182] width 19 height 19
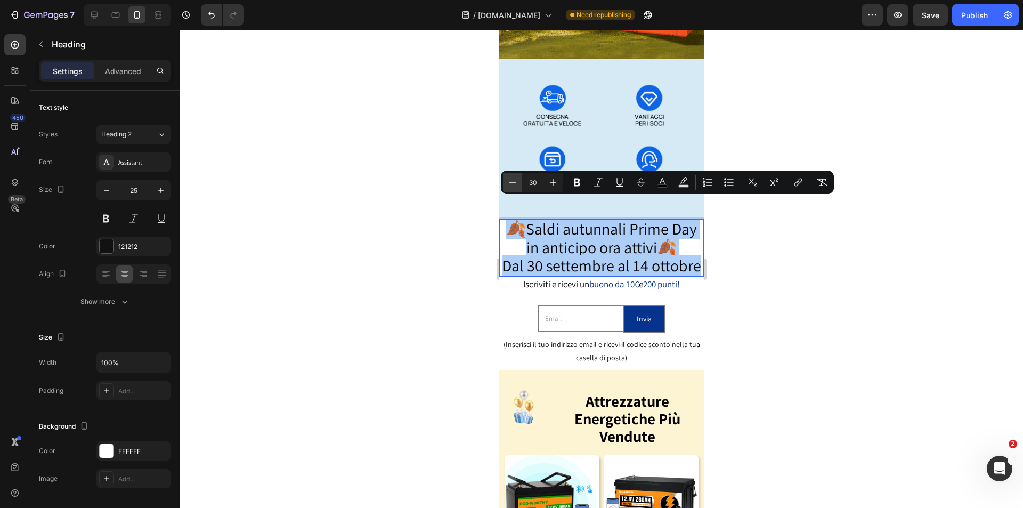
click at [520, 181] on button "Minus" at bounding box center [512, 182] width 19 height 19
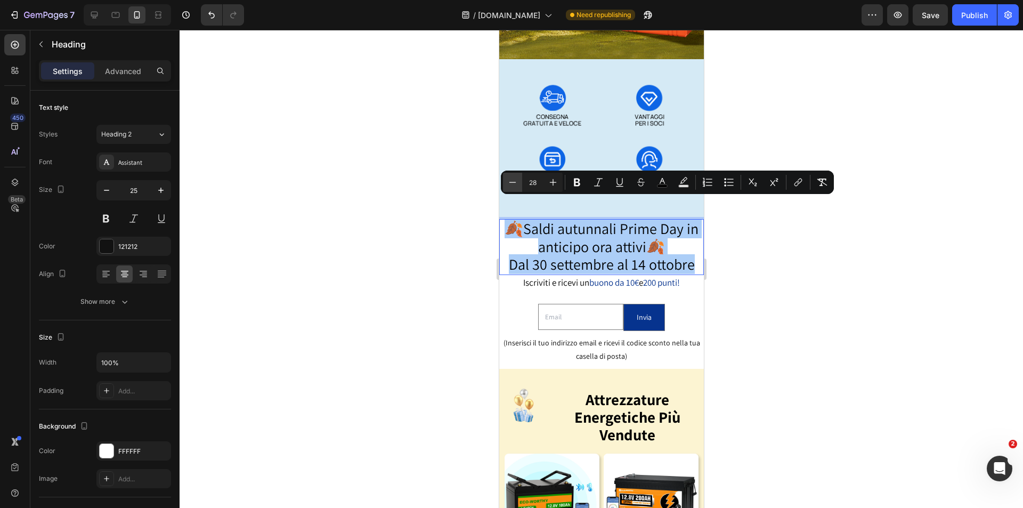
click at [520, 181] on button "Minus" at bounding box center [512, 182] width 19 height 19
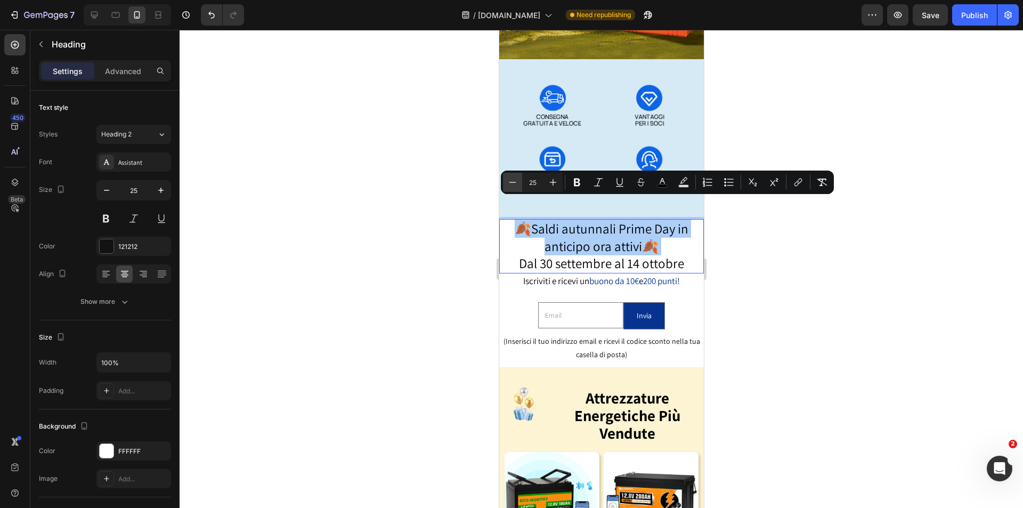
click at [520, 181] on button "Minus" at bounding box center [512, 182] width 19 height 19
type input "24"
click at [108, 190] on icon "button" at bounding box center [106, 190] width 11 height 11
type input "24"
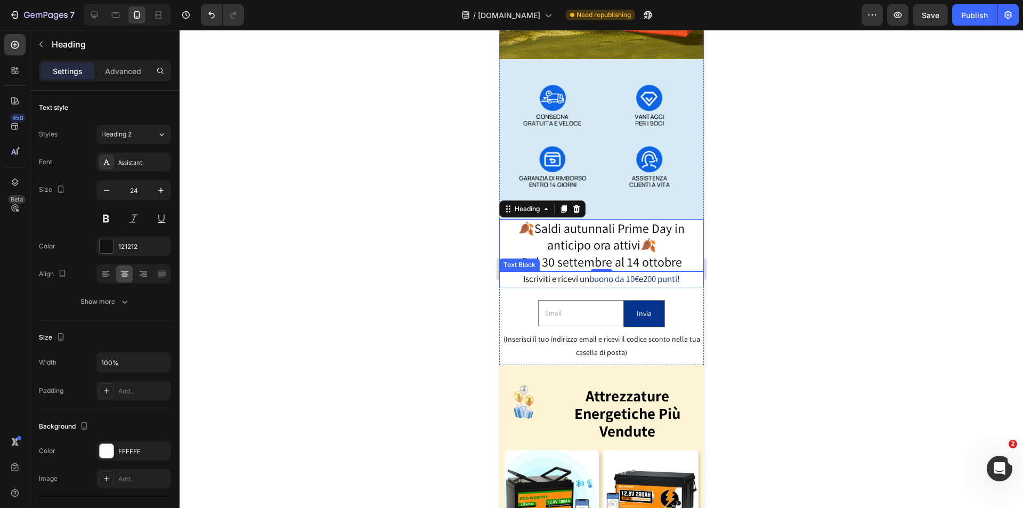
click at [629, 273] on span "buono da 10€" at bounding box center [614, 279] width 50 height 12
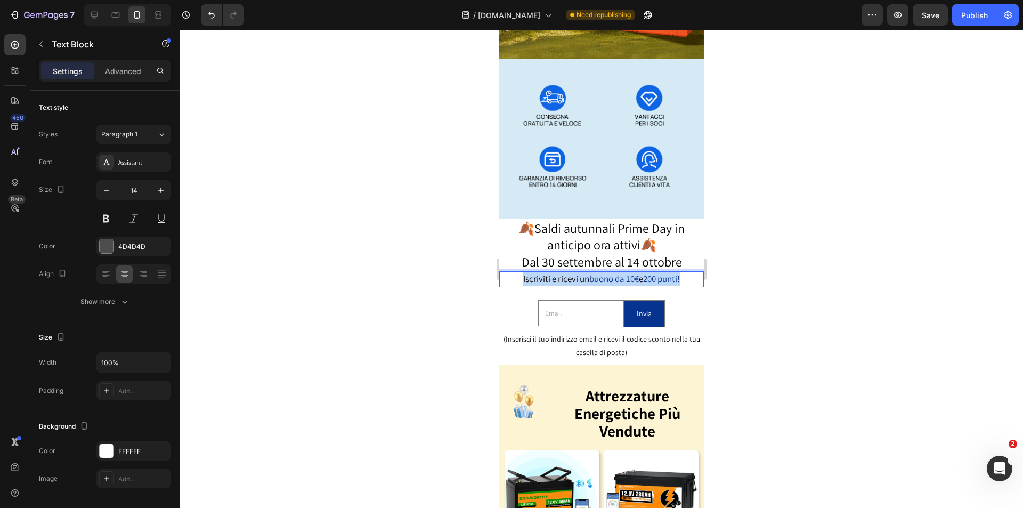
drag, startPoint x: 684, startPoint y: 265, endPoint x: 512, endPoint y: 257, distance: 172.8
click at [512, 272] on p "Iscriviti e ricevi un buono da 10€ e 200 punti!" at bounding box center [601, 279] width 202 height 14
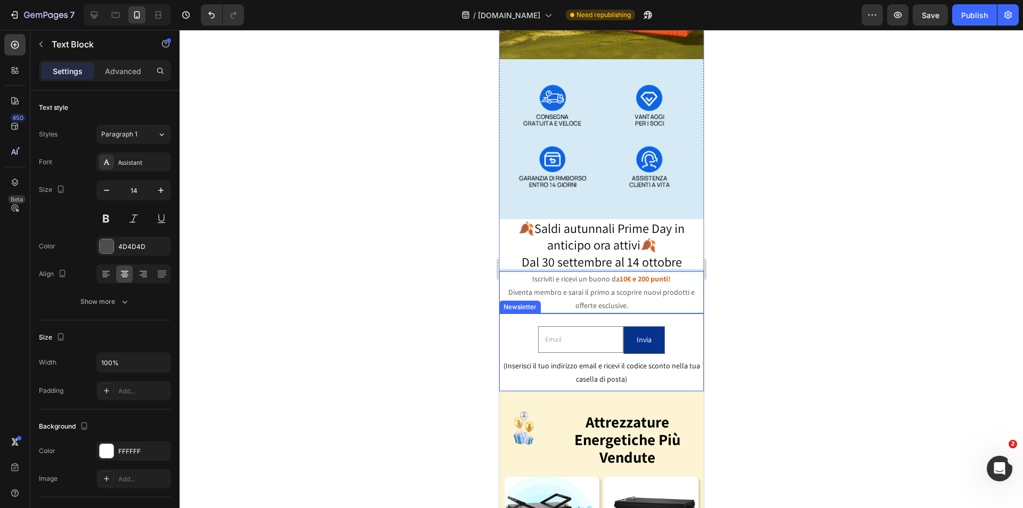
click at [691, 370] on div "Email Field Invia Submit Button Row (Inserisci il tuo indirizzo email e ricevi …" at bounding box center [601, 352] width 205 height 78
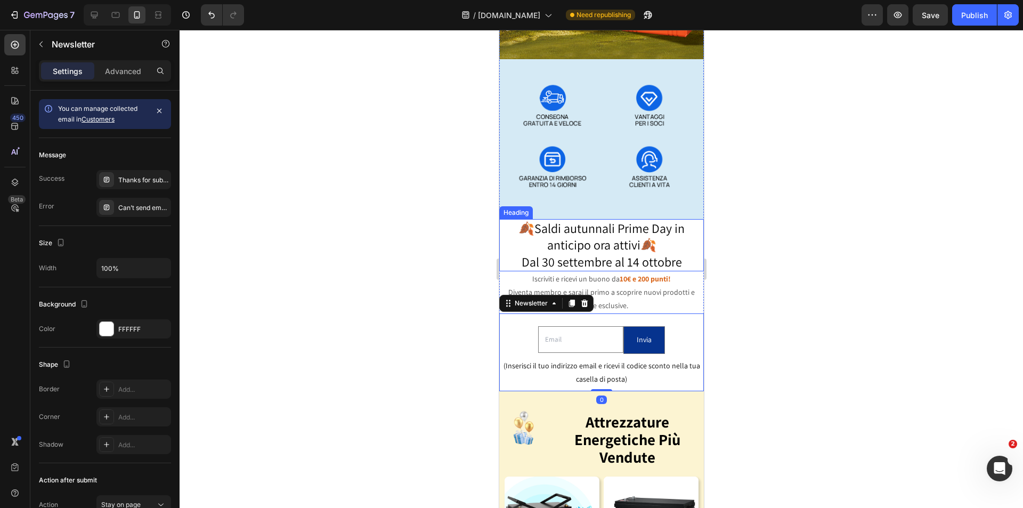
click at [505, 220] on p "⁠⁠⁠⁠⁠⁠⁠ 🍂Saldi autunnali Prime Day in anticipo ora attivi🍂 Dal [DATE] al [DATE]" at bounding box center [601, 245] width 202 height 50
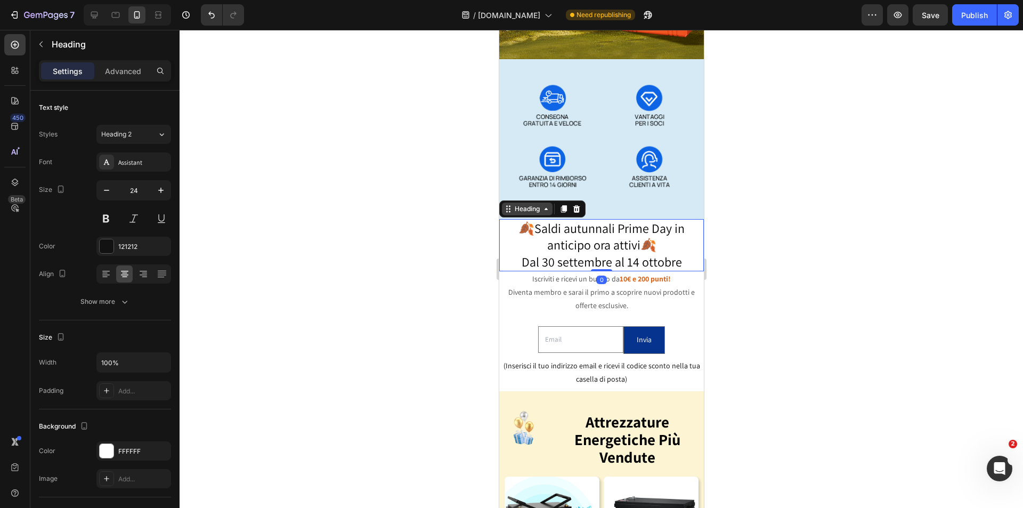
click at [507, 205] on icon at bounding box center [507, 209] width 9 height 9
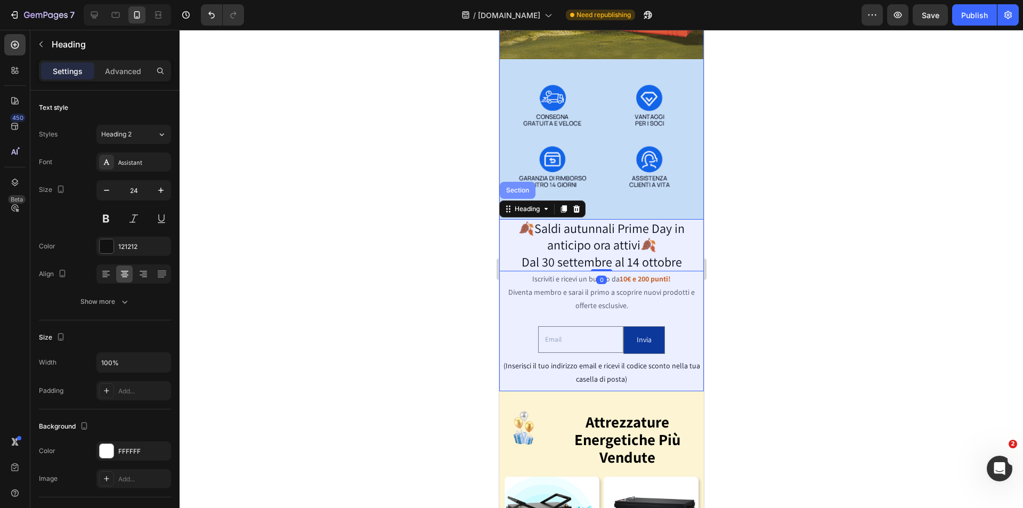
click at [511, 182] on div "Section" at bounding box center [517, 190] width 36 height 17
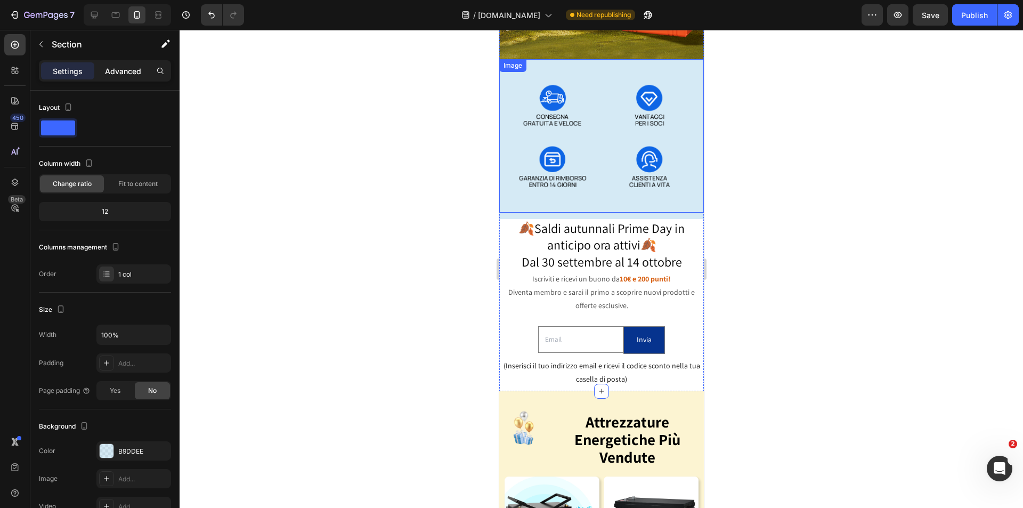
click at [112, 69] on p "Advanced" at bounding box center [123, 71] width 36 height 11
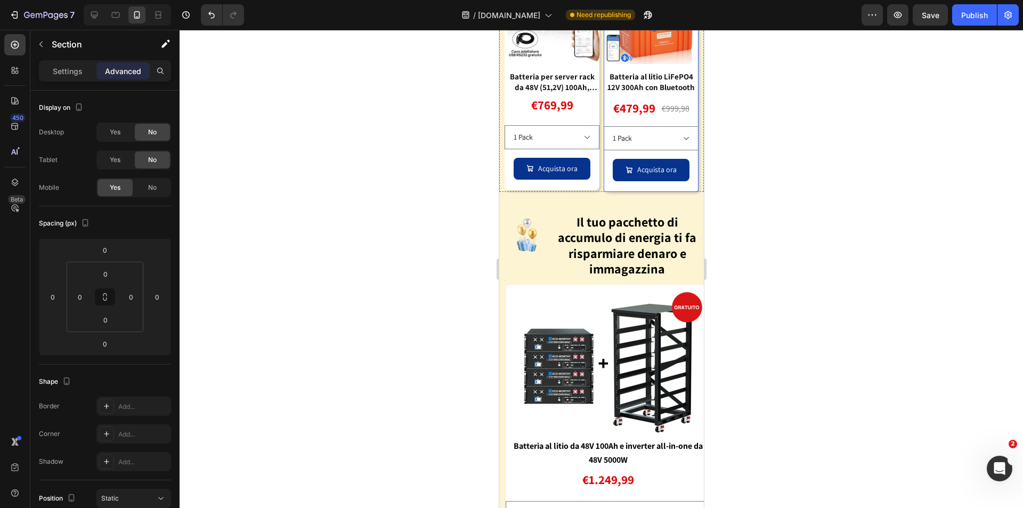
scroll to position [1038, 0]
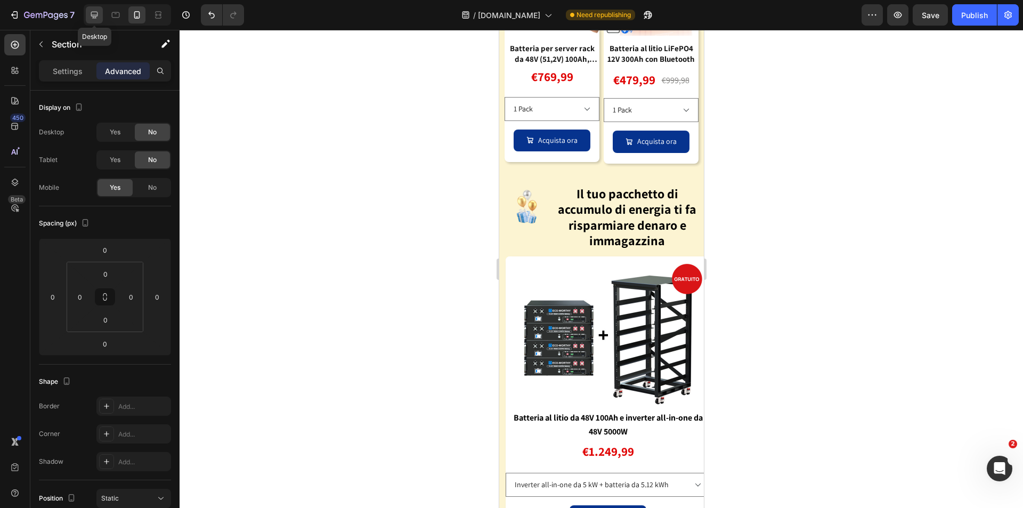
click at [95, 15] on icon at bounding box center [94, 15] width 7 height 7
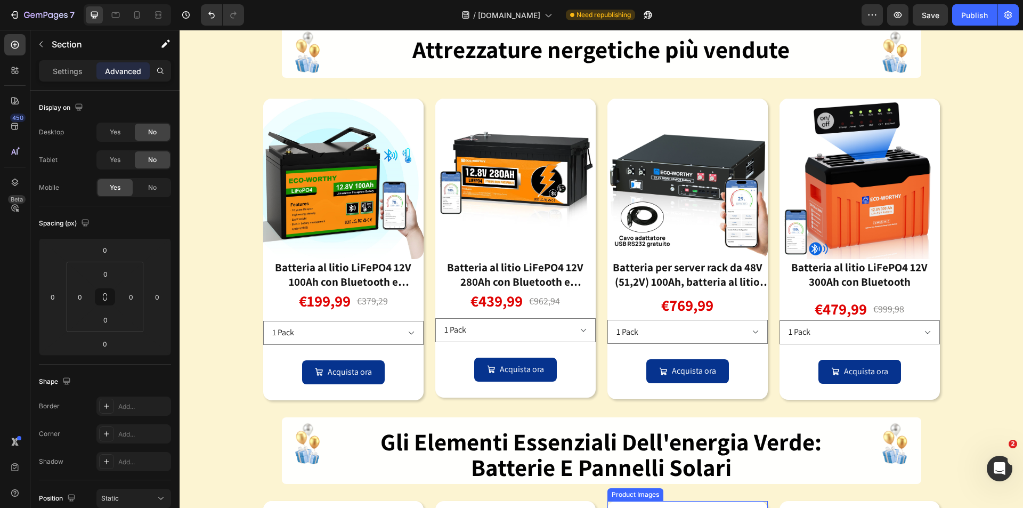
scroll to position [894, 0]
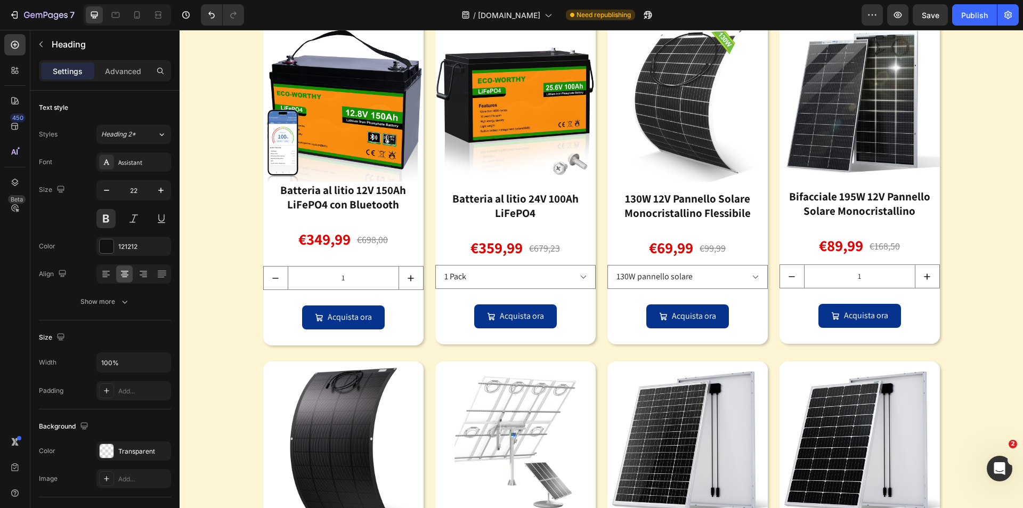
drag, startPoint x: 733, startPoint y: 197, endPoint x: 378, endPoint y: 175, distance: 356.5
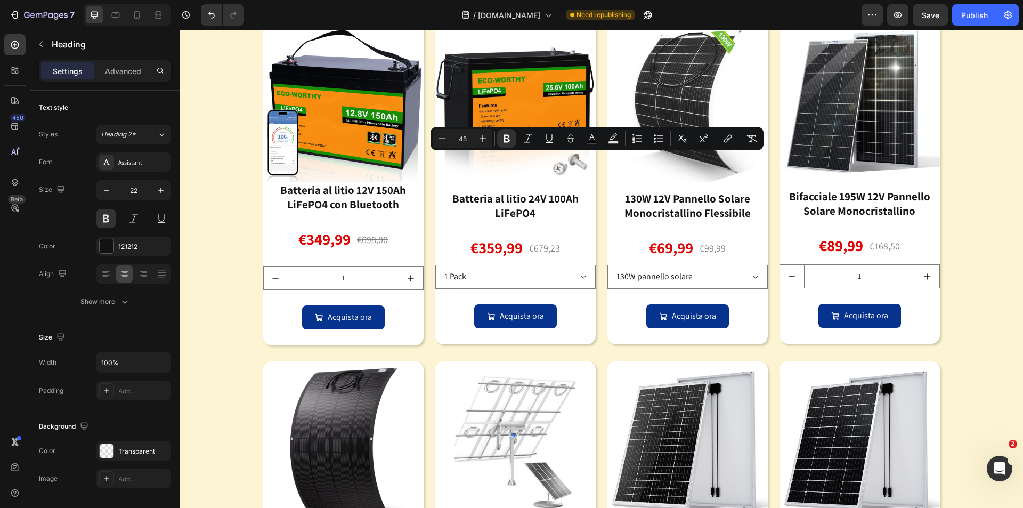
copy strong "gli elementi essenziali dell'energia verde: batterie e pannelli solari"
click at [133, 16] on icon at bounding box center [137, 15] width 11 height 11
type input "41"
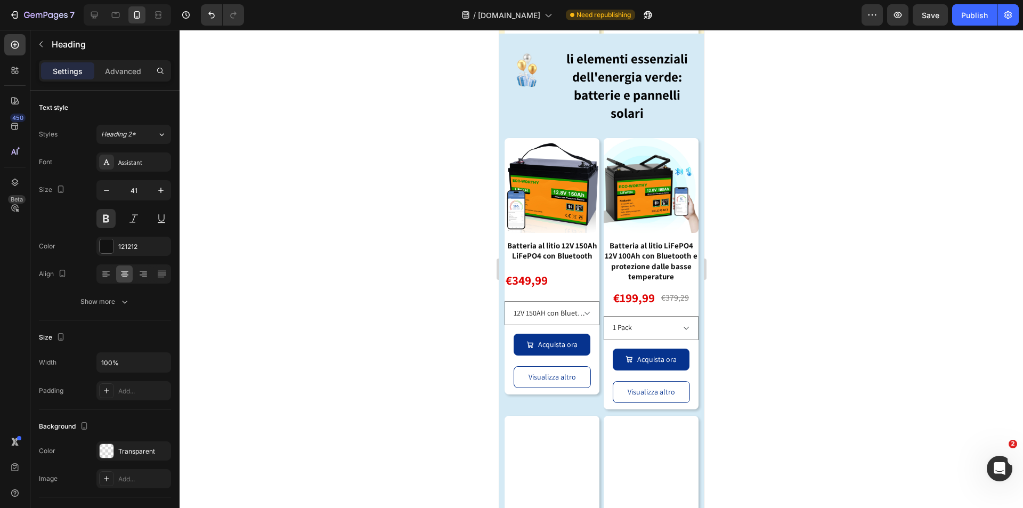
scroll to position [1587, 0]
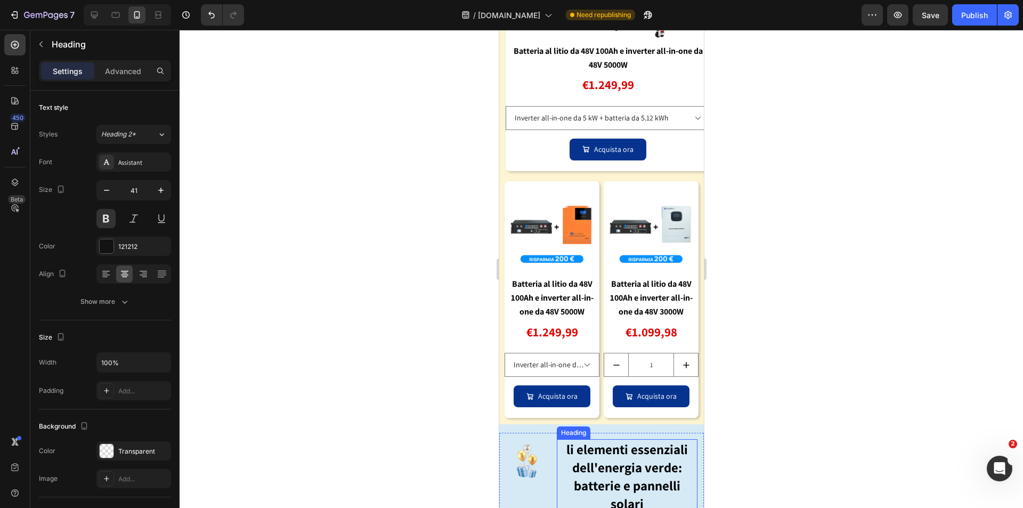
click at [632, 475] on strong "li elementi essenziali dell'energia verde: batterie e pannelli solari" at bounding box center [626, 475] width 121 height 71
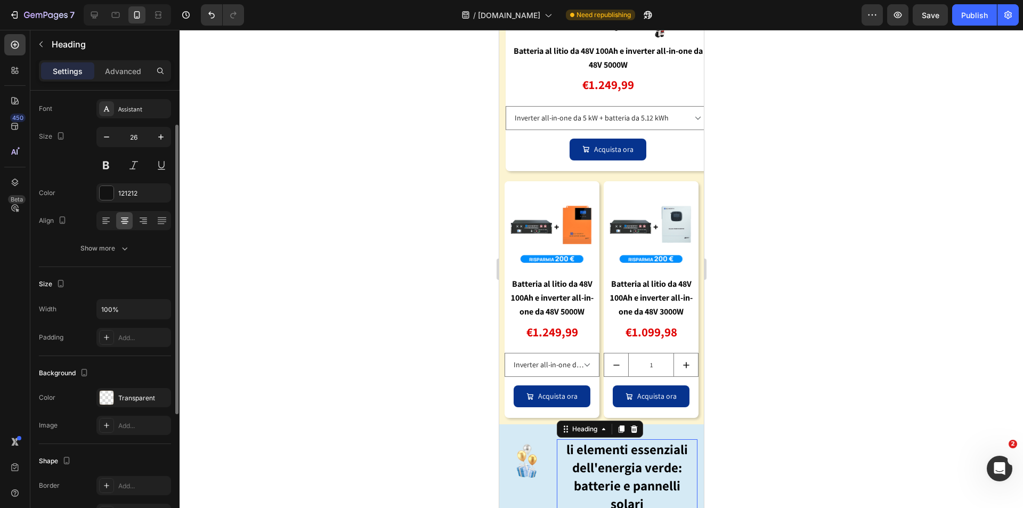
click at [641, 490] on h2 "li elementi essenziali dell'energia verde: batterie e pannelli solari" at bounding box center [626, 476] width 141 height 74
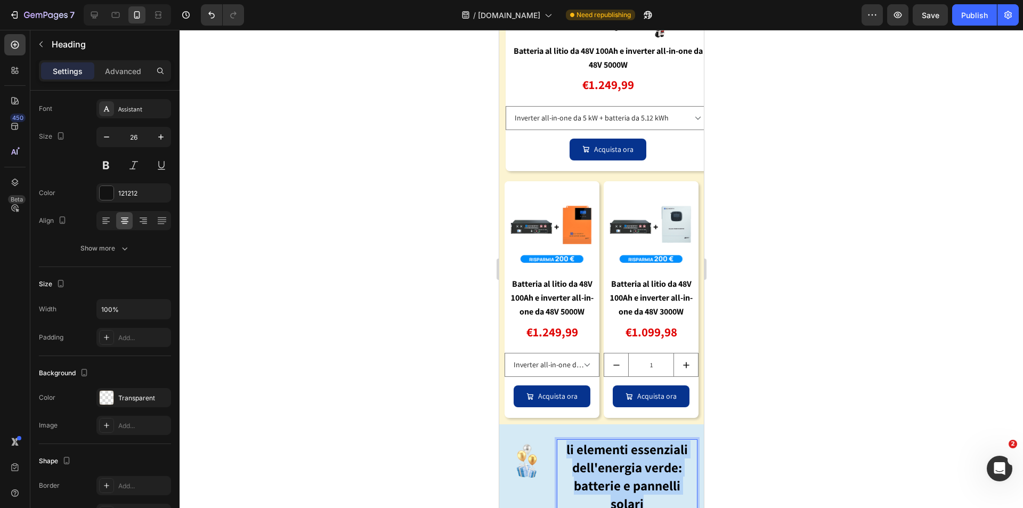
drag, startPoint x: 642, startPoint y: 490, endPoint x: 559, endPoint y: 438, distance: 97.8
click at [559, 440] on p "li elementi essenziali dell'energia verde: batterie e pannelli solari" at bounding box center [626, 476] width 138 height 72
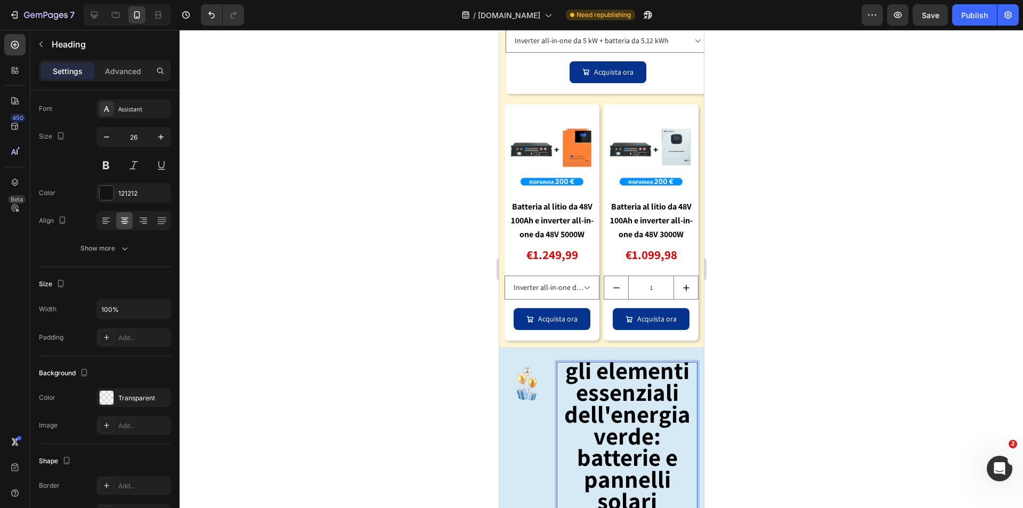
scroll to position [1673, 0]
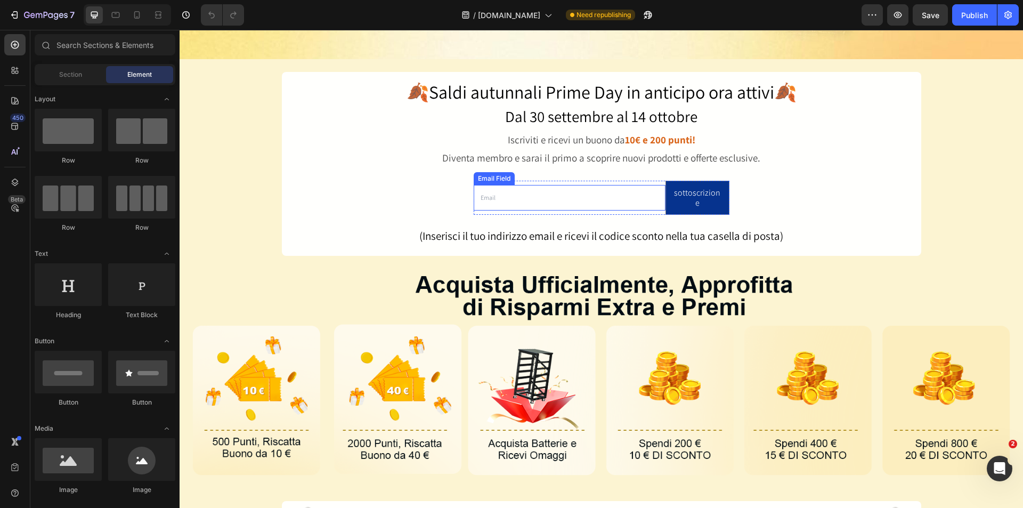
scroll to position [213, 0]
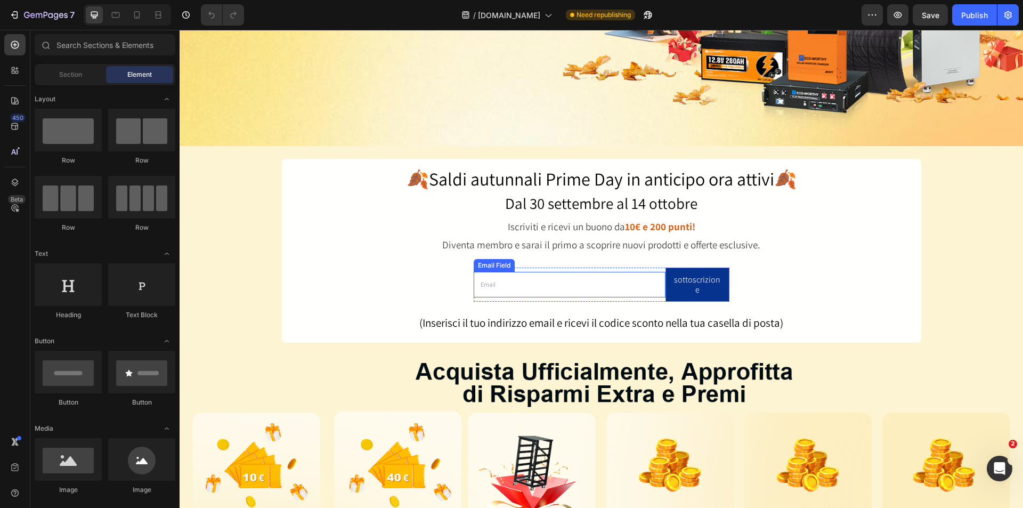
click at [642, 199] on span "Dal 30 settembre al 14 ottobre" at bounding box center [601, 203] width 192 height 20
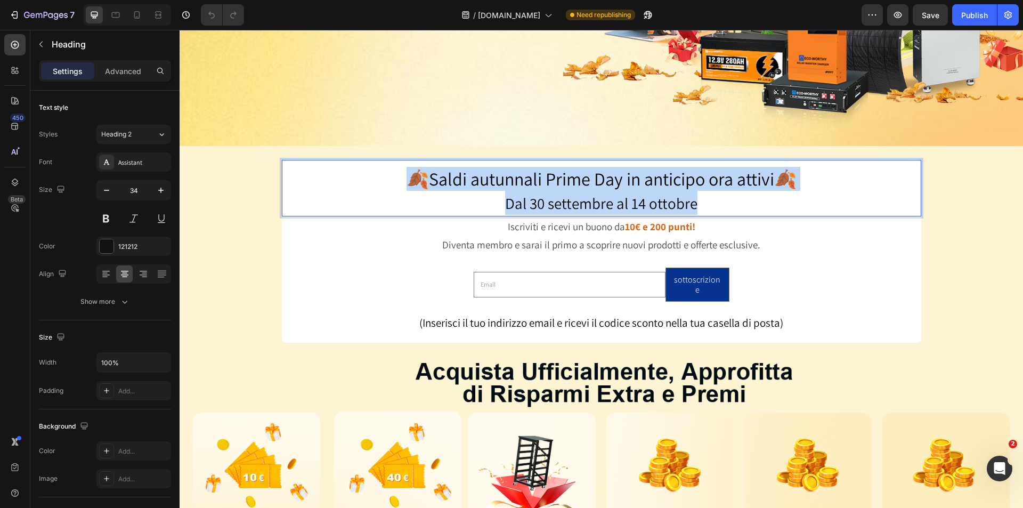
drag, startPoint x: 698, startPoint y: 201, endPoint x: 387, endPoint y: 172, distance: 313.0
click at [387, 172] on p "🍂[PERSON_NAME] autunnali Prime Day in anticipo [PERSON_NAME]🍂 Dal 30 settembre …" at bounding box center [601, 190] width 637 height 47
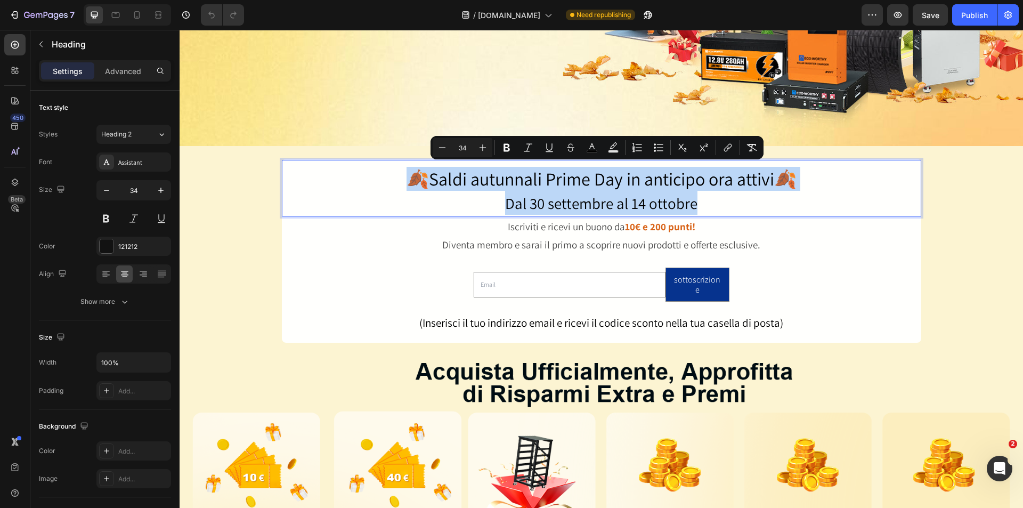
copy p "🍂[PERSON_NAME] autunnali Prime Day in anticipo [PERSON_NAME]🍂 Dal 30 settembre …"
drag, startPoint x: 684, startPoint y: 225, endPoint x: 714, endPoint y: 235, distance: 31.0
click at [684, 225] on strong "10€ e 200 punti!" at bounding box center [660, 226] width 70 height 13
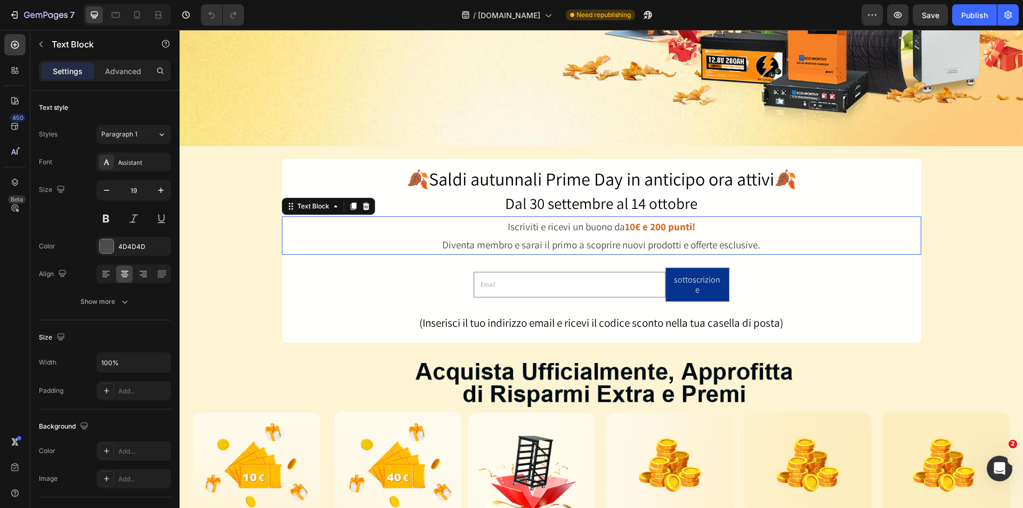
click at [728, 235] on p "Diventa membro e sarai il primo a scoprire nuovi prodotti e offerte esclusive." at bounding box center [601, 244] width 637 height 18
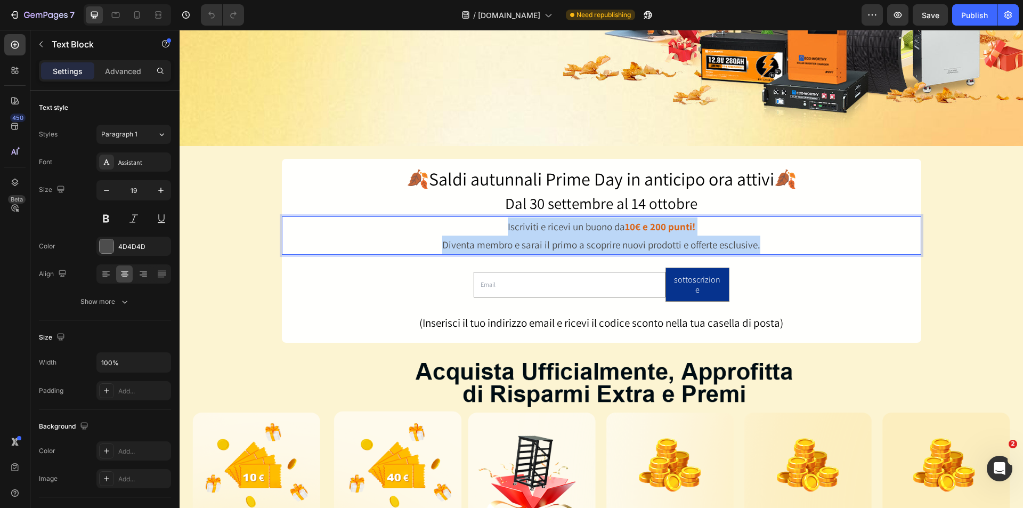
drag, startPoint x: 767, startPoint y: 244, endPoint x: 501, endPoint y: 216, distance: 267.8
click at [501, 216] on div "Iscriviti e ricevi un buono da 10€ e 200 punti! Diventa membro e sarai il primo…" at bounding box center [601, 235] width 639 height 38
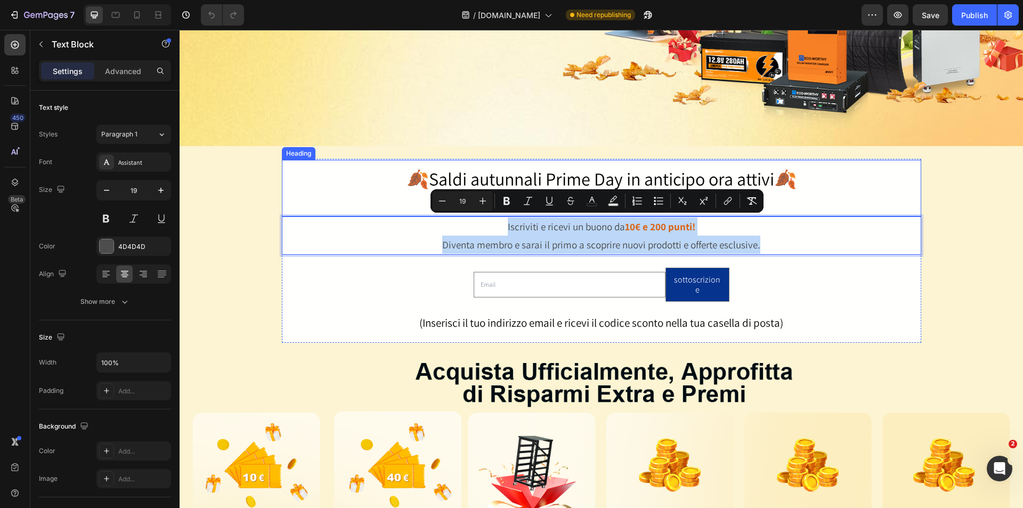
copy div "Iscriviti e ricevi un buono da 10€ e 200 punti! Diventa membro e sarai il primo…"
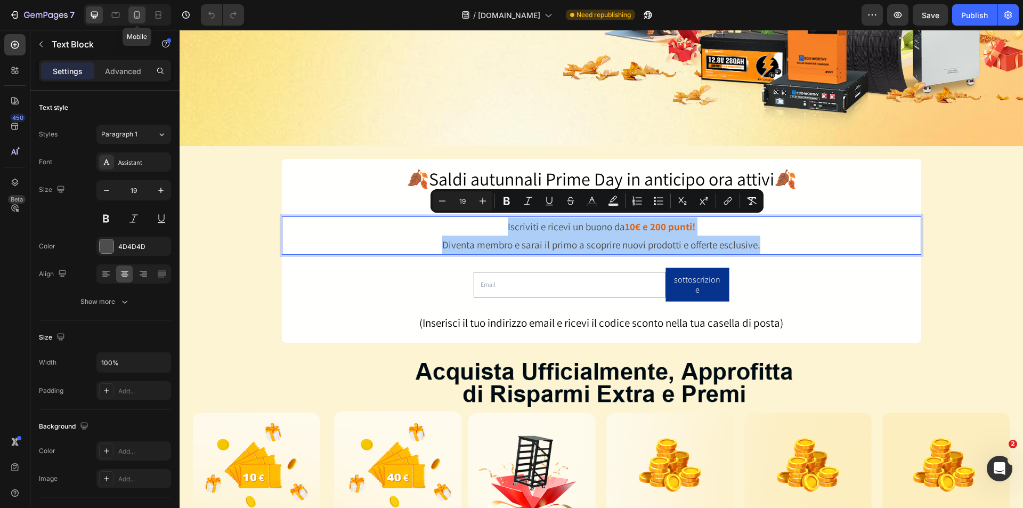
click at [138, 14] on icon at bounding box center [137, 15] width 11 height 11
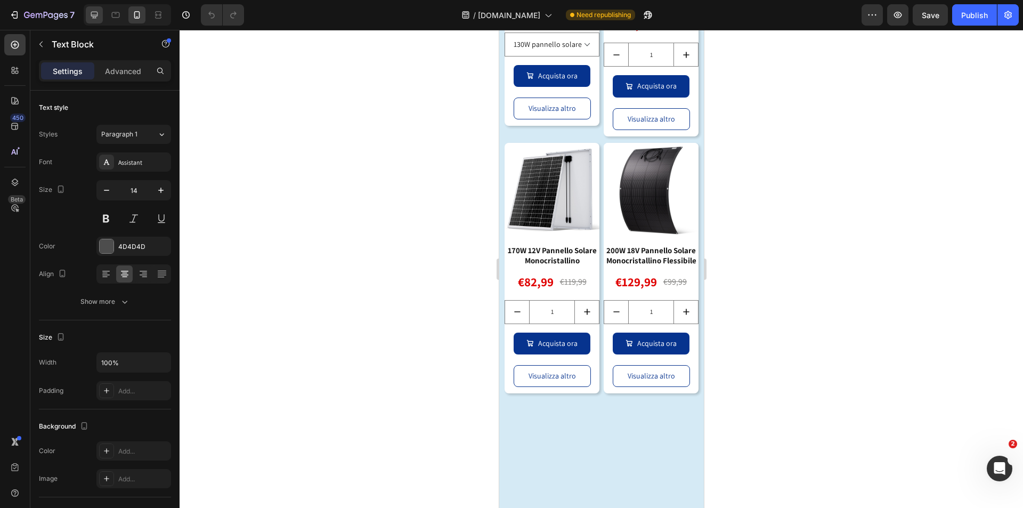
click at [92, 20] on div at bounding box center [94, 14] width 17 height 17
type input "19"
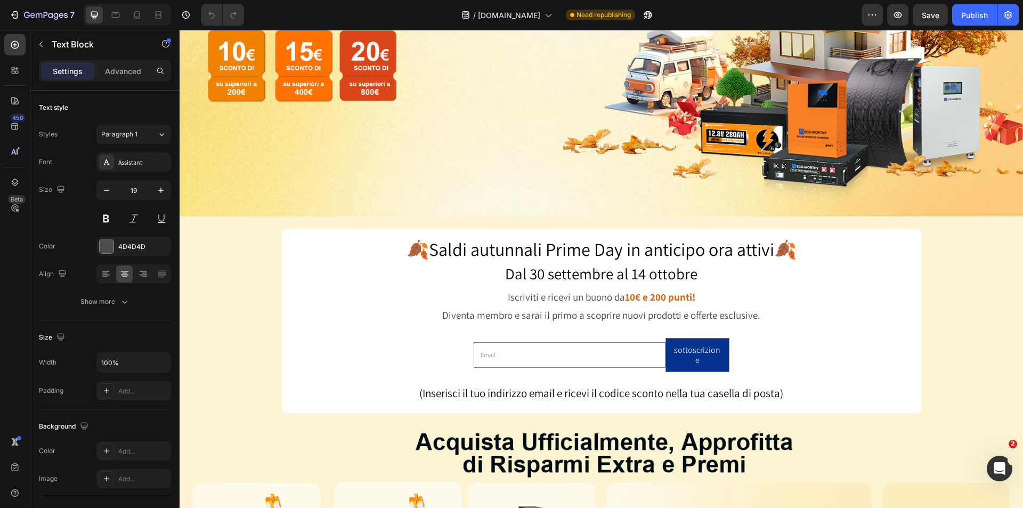
scroll to position [220, 0]
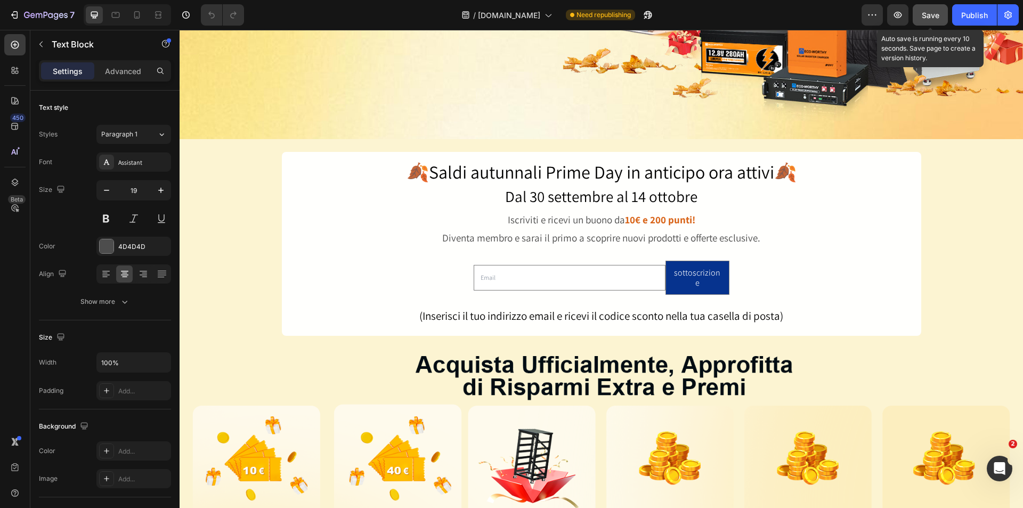
drag, startPoint x: 928, startPoint y: 19, endPoint x: 932, endPoint y: 4, distance: 15.5
click at [928, 19] on span "Save" at bounding box center [931, 15] width 18 height 9
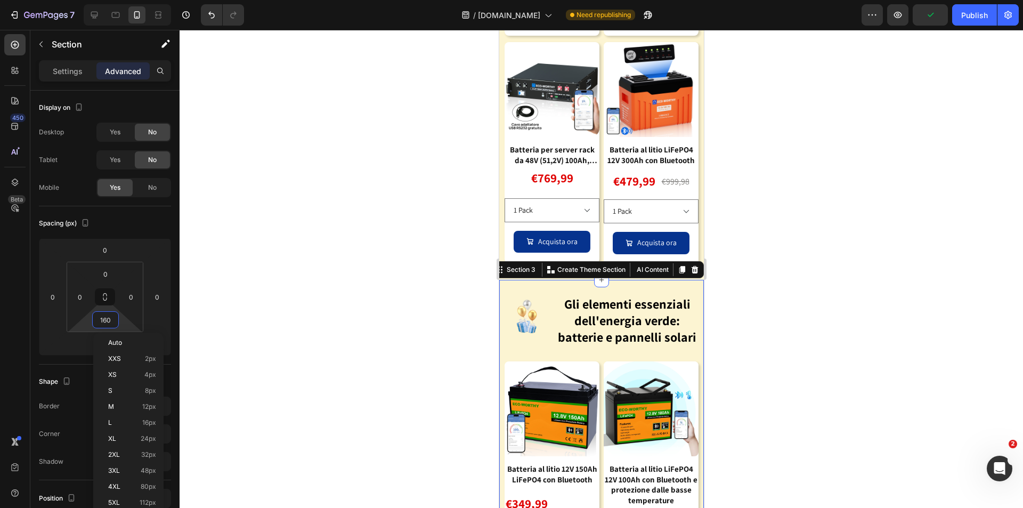
type input "0"
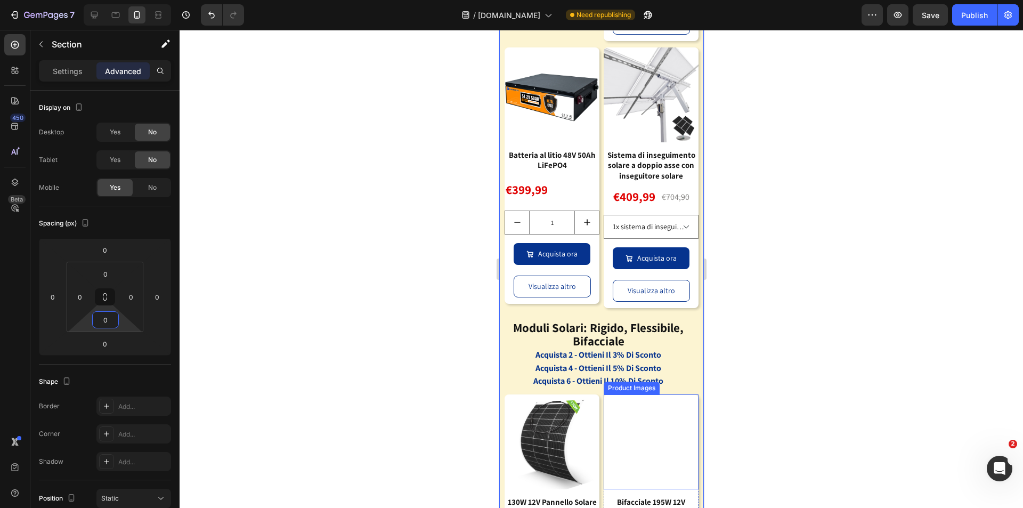
scroll to position [1523, 0]
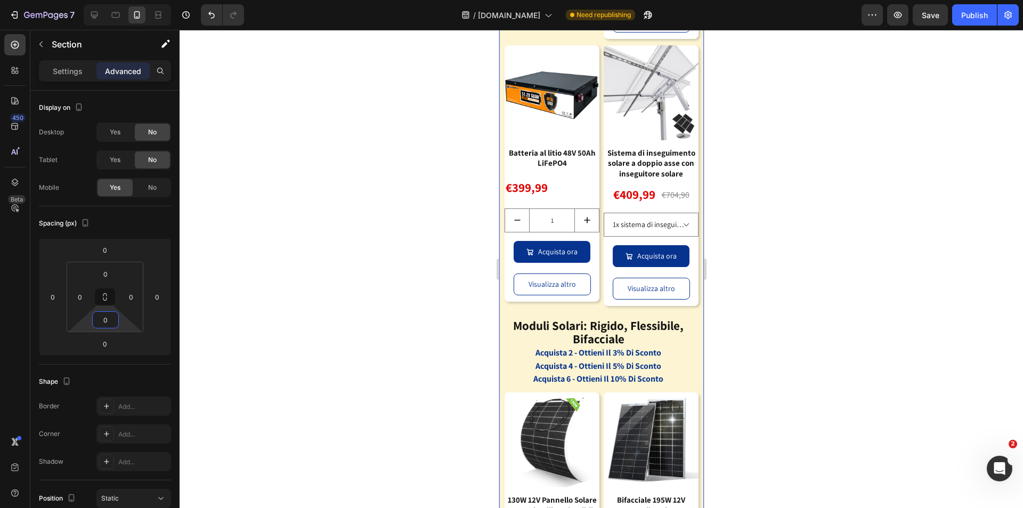
click at [762, 323] on div at bounding box center [601, 269] width 843 height 478
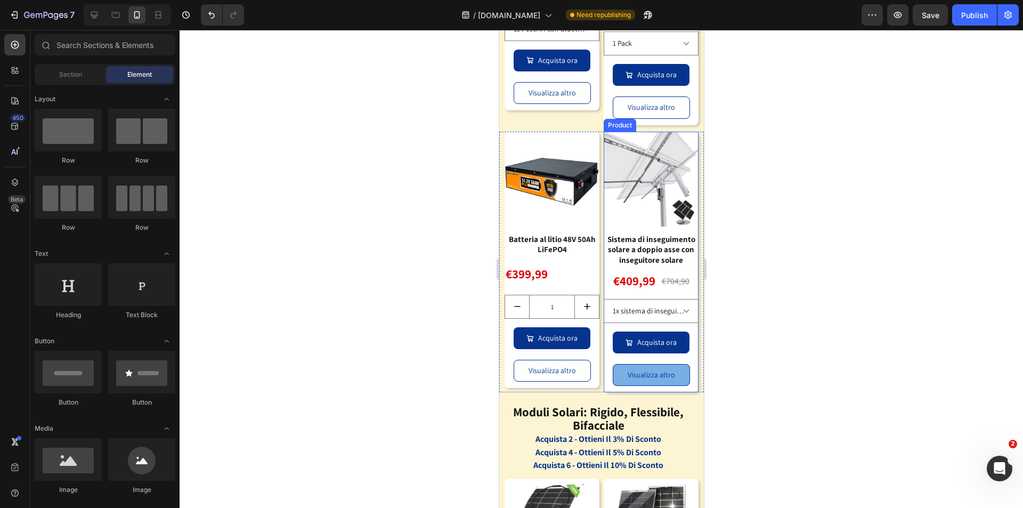
scroll to position [1470, 0]
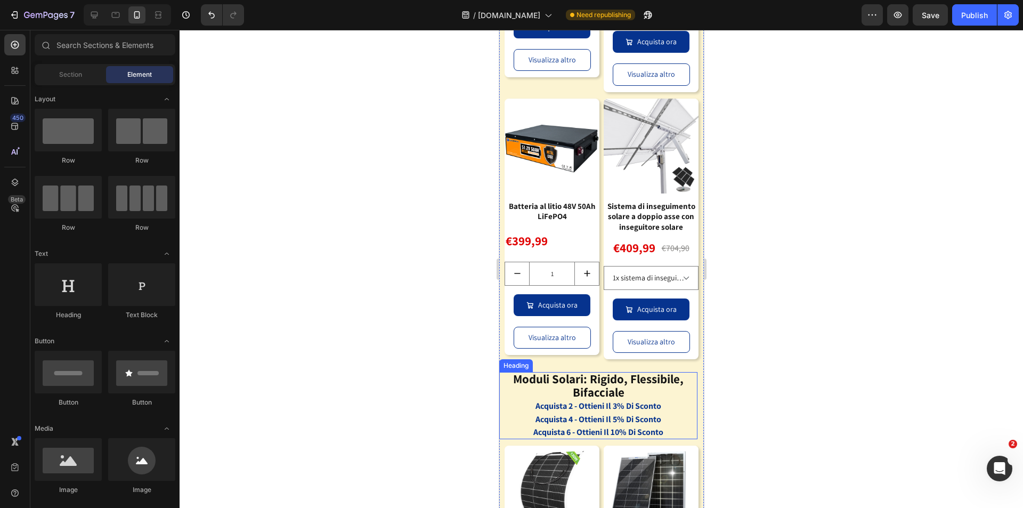
click at [657, 399] on h2 "moduli solari: rigido, flessibile, bifacciale acquista 2 - ottieni il 3% di sco…" at bounding box center [598, 405] width 198 height 67
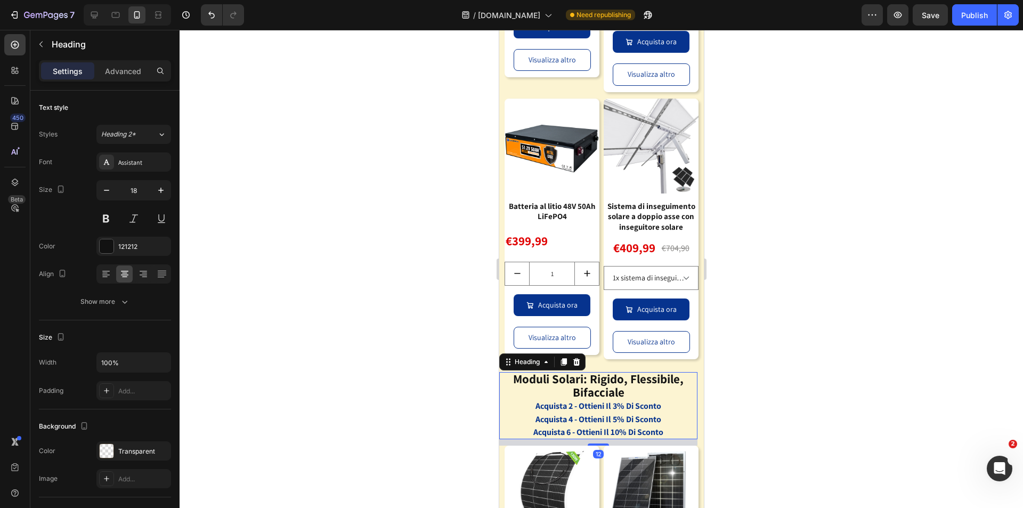
drag, startPoint x: 573, startPoint y: 372, endPoint x: 586, endPoint y: 372, distance: 13.8
click at [573, 366] on icon at bounding box center [576, 361] width 9 height 9
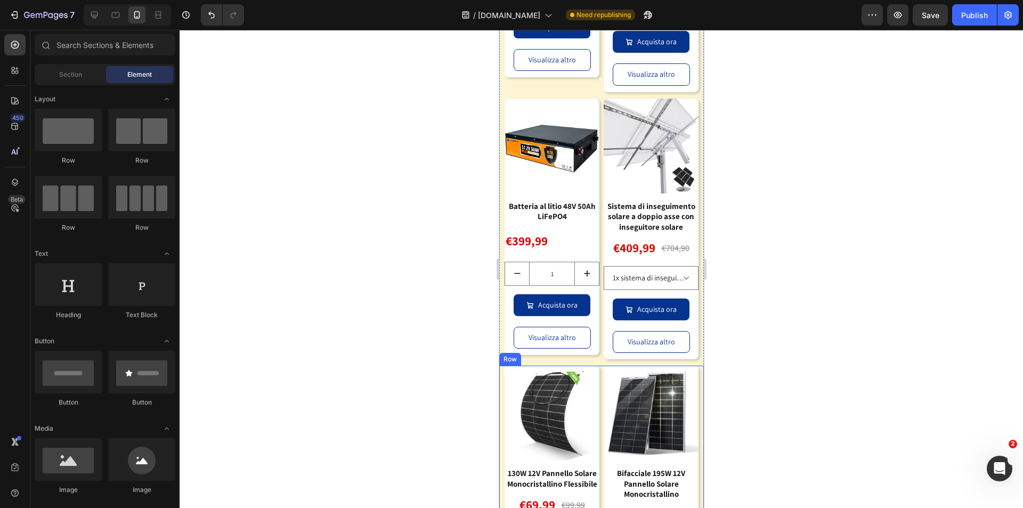
drag, startPoint x: 598, startPoint y: 381, endPoint x: 544, endPoint y: 371, distance: 54.7
click at [598, 381] on div "Product Images 130W 12V Pannello Solare Monocristallino Flessibile Product Titl…" at bounding box center [601, 495] width 205 height 261
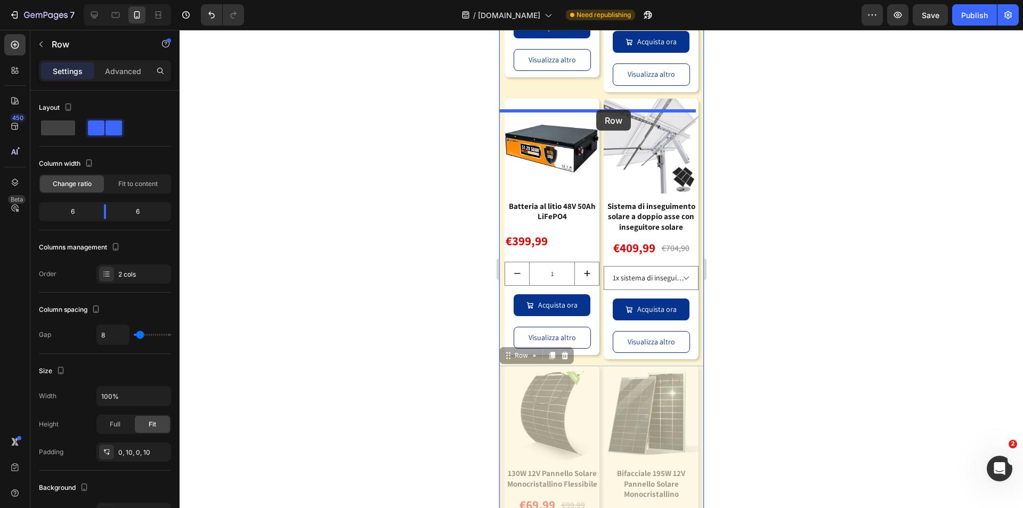
drag, startPoint x: 523, startPoint y: 364, endPoint x: 596, endPoint y: 110, distance: 264.9
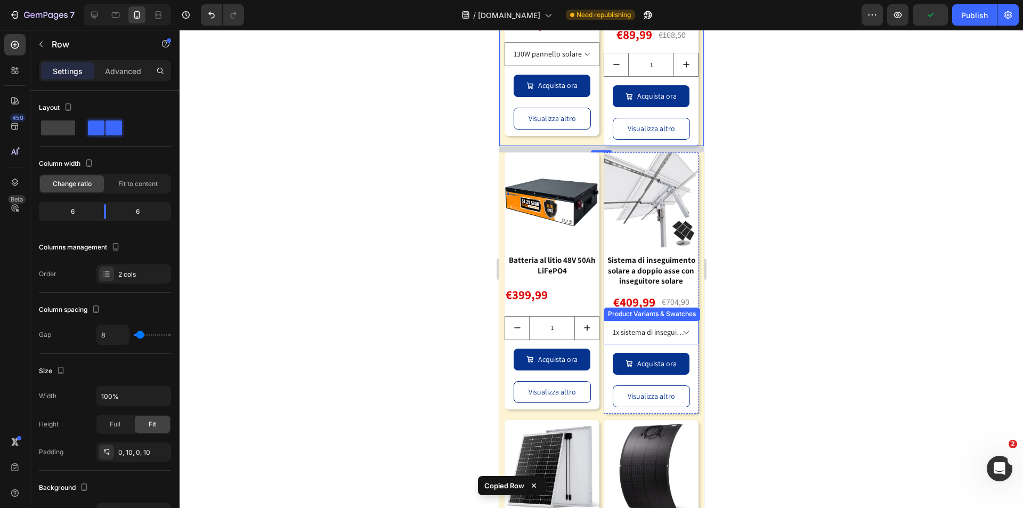
scroll to position [1842, 0]
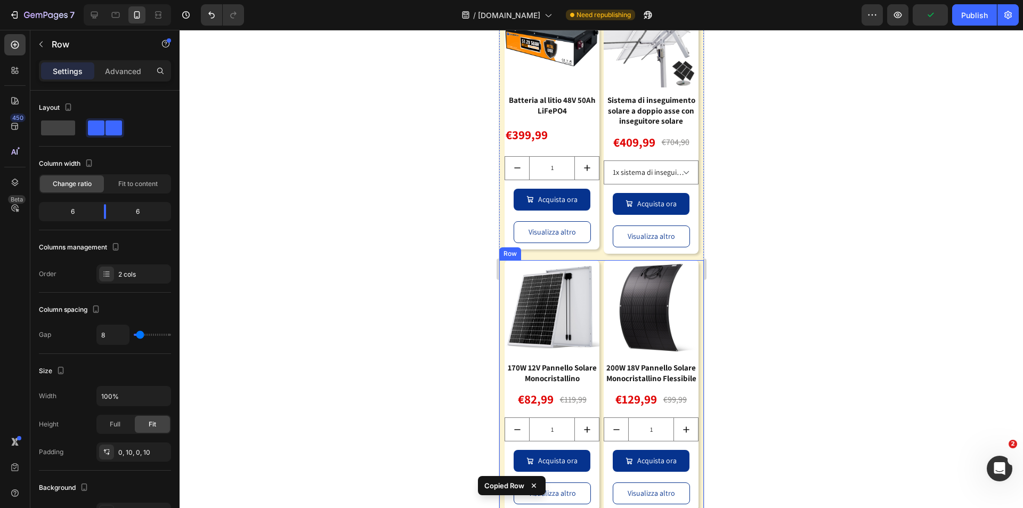
click at [596, 266] on div "Product Images 170W 12V Pannello Solare Monocristallino Product Title €82,99 Pr…" at bounding box center [601, 385] width 205 height 250
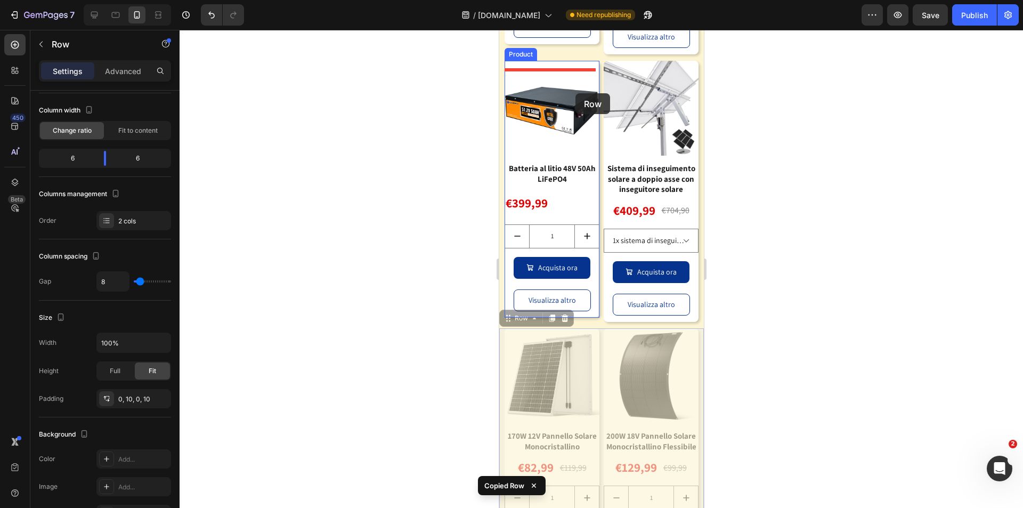
scroll to position [1736, 0]
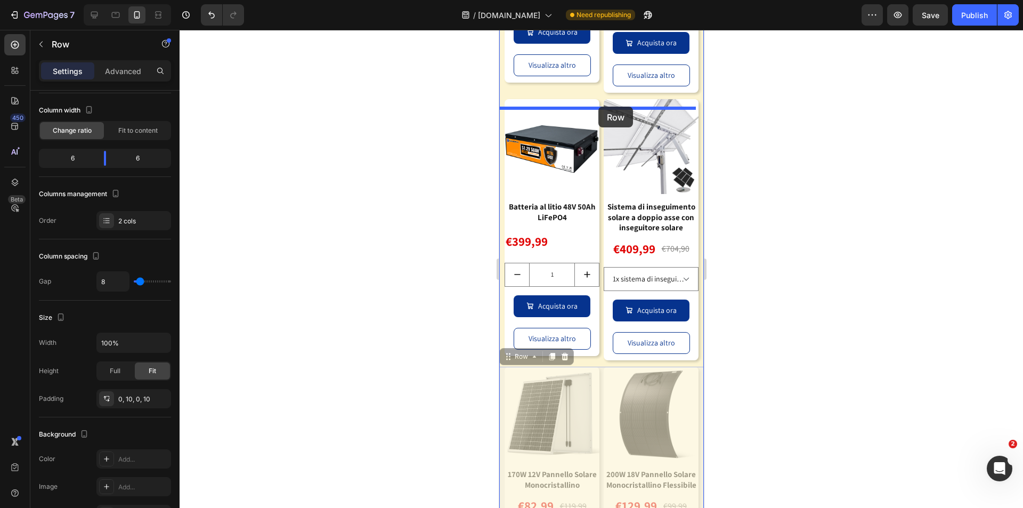
drag, startPoint x: 509, startPoint y: 258, endPoint x: 598, endPoint y: 107, distance: 175.7
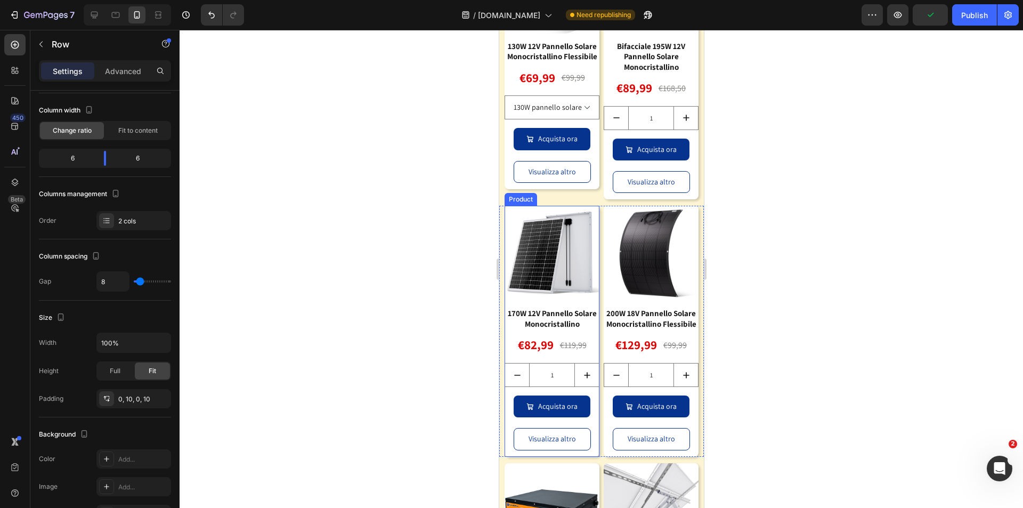
scroll to position [1789, 0]
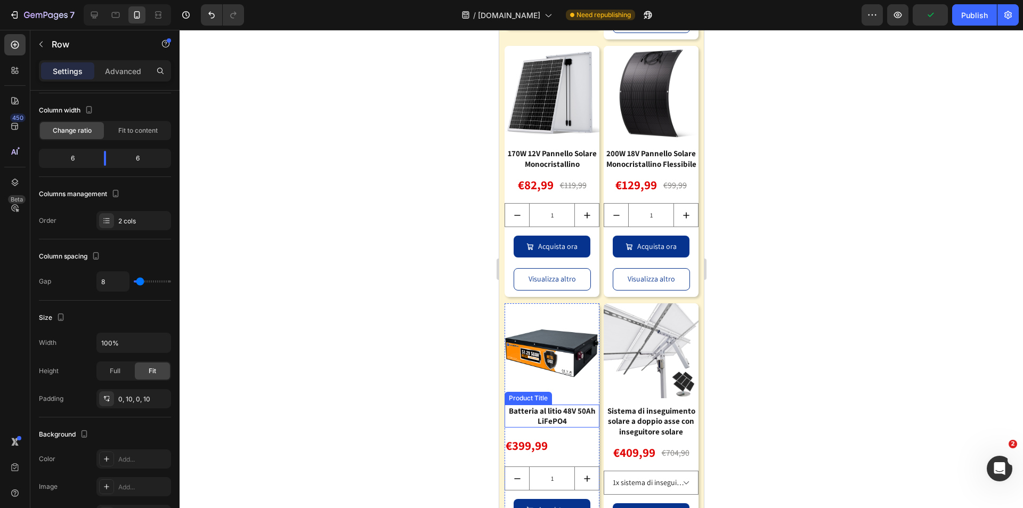
click at [550, 420] on div "Batteria al litio 48V 50Ah LiFePO4" at bounding box center [551, 415] width 95 height 23
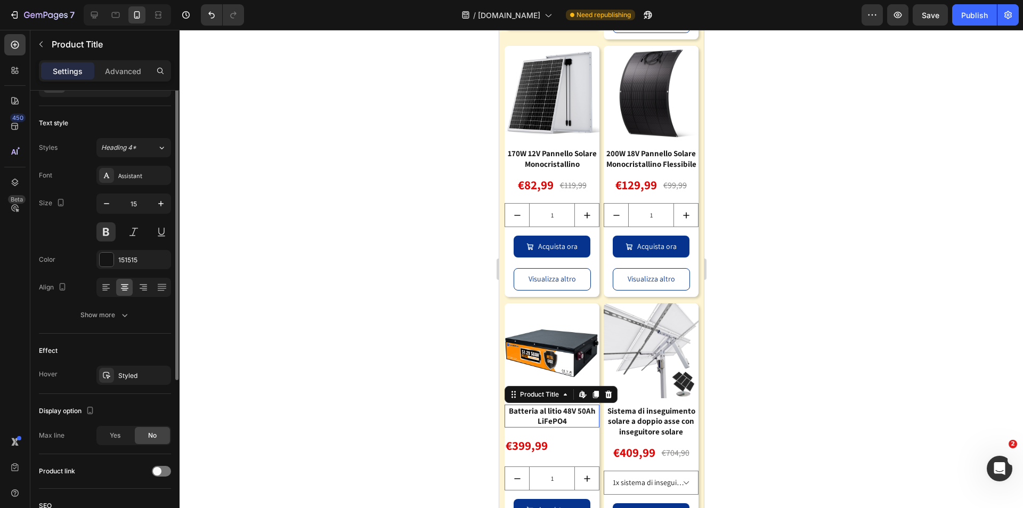
scroll to position [0, 0]
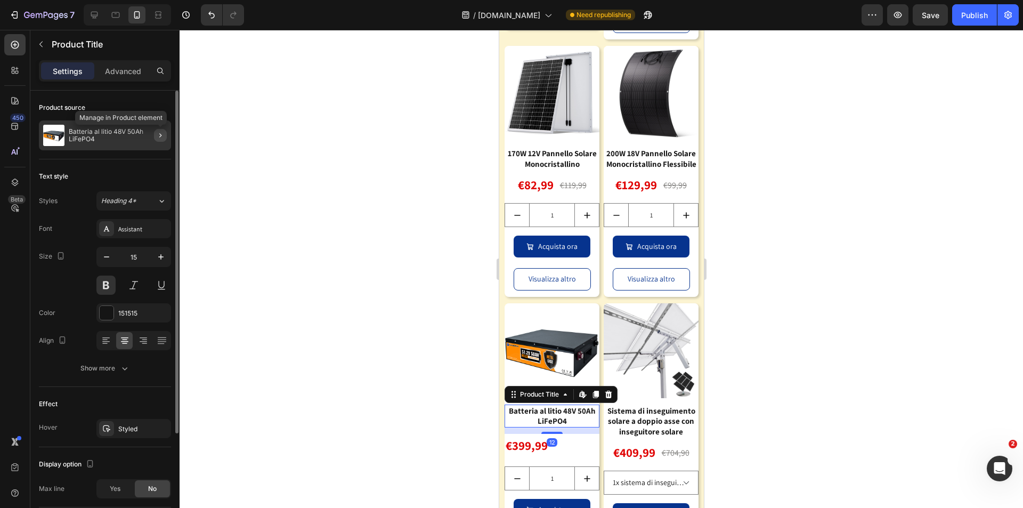
click at [159, 135] on icon "button" at bounding box center [160, 135] width 9 height 9
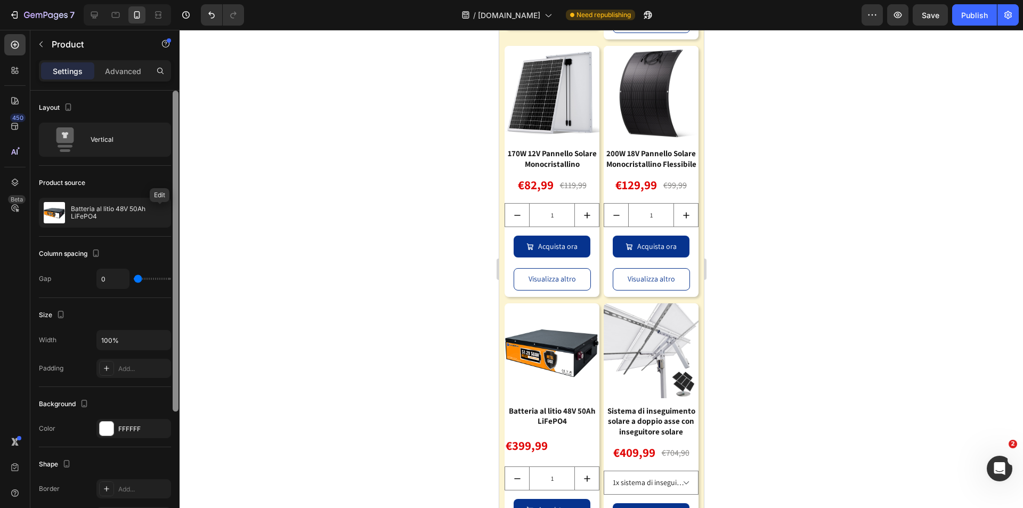
drag, startPoint x: 164, startPoint y: 210, endPoint x: 175, endPoint y: 217, distance: 13.9
click at [0, 0] on icon "button" at bounding box center [0, 0] width 0 height 0
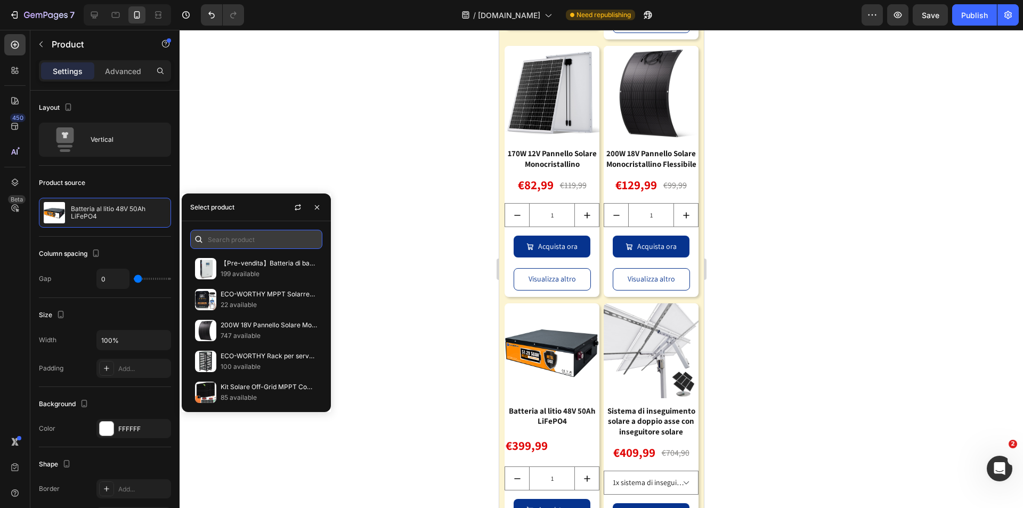
click at [248, 235] on input "text" at bounding box center [256, 239] width 132 height 19
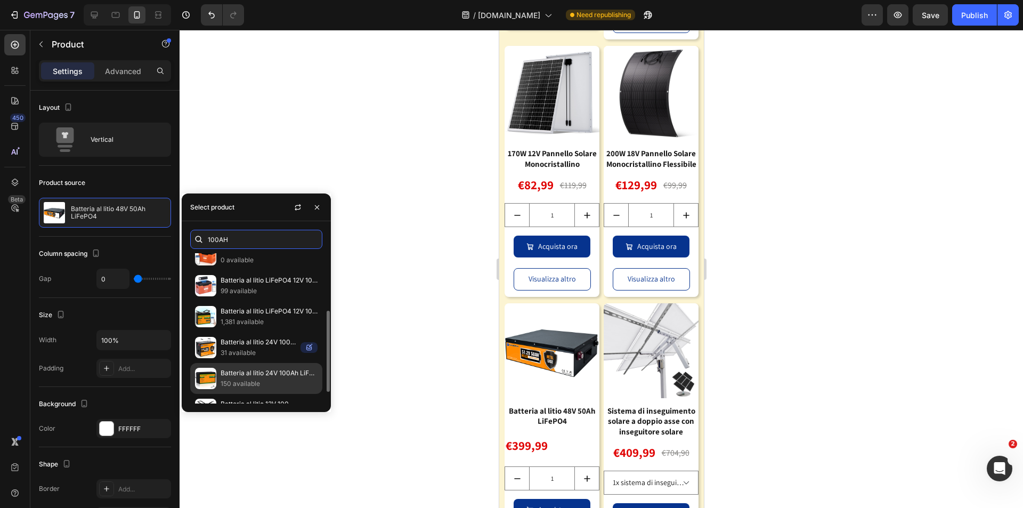
type input "100AH"
drag, startPoint x: 240, startPoint y: 370, endPoint x: 347, endPoint y: 338, distance: 111.9
click at [240, 370] on p "Batteria al litio 24V 100Ah LiFePO4" at bounding box center [269, 373] width 97 height 11
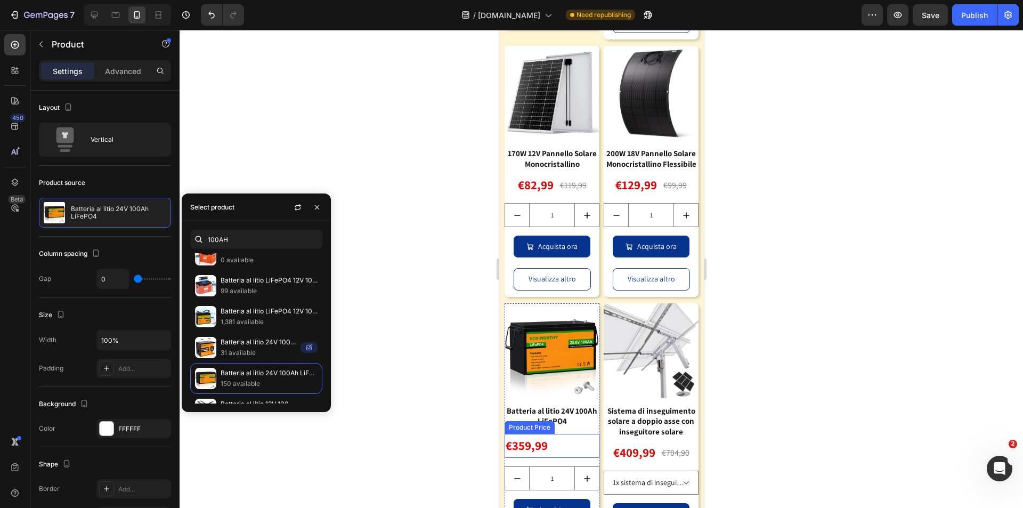
click at [578, 445] on div "€359,99" at bounding box center [551, 446] width 95 height 24
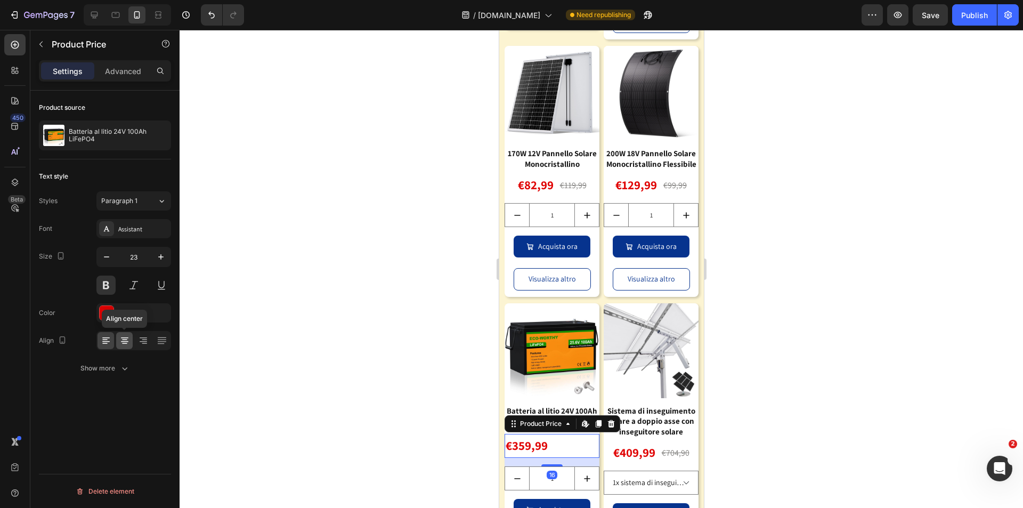
click at [125, 339] on icon at bounding box center [124, 340] width 11 height 11
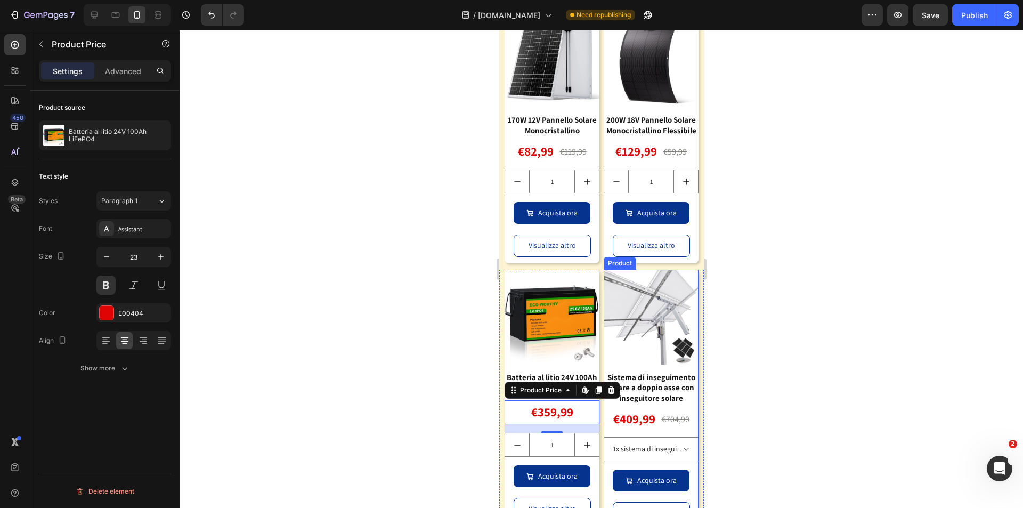
scroll to position [1949, 0]
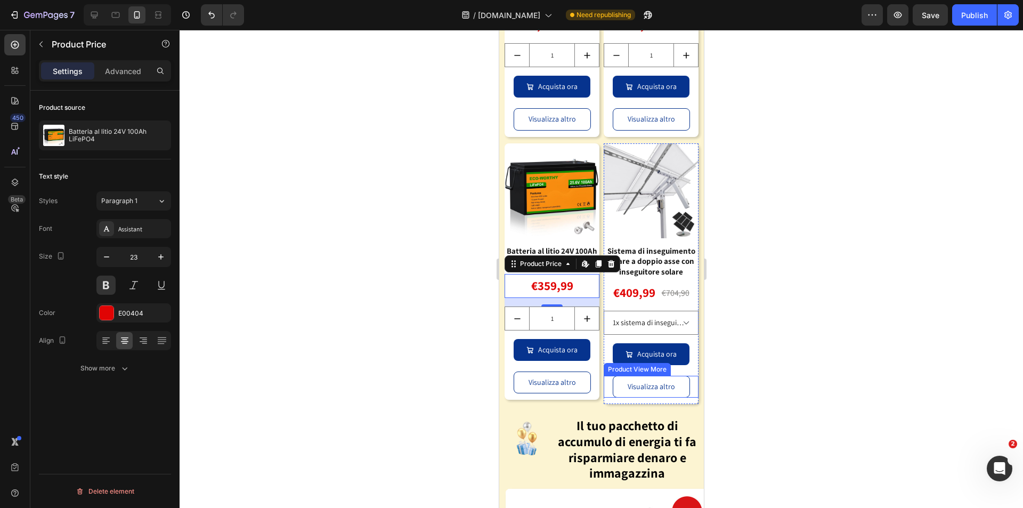
click at [685, 386] on div "Visualizza altro" at bounding box center [650, 387] width 95 height 22
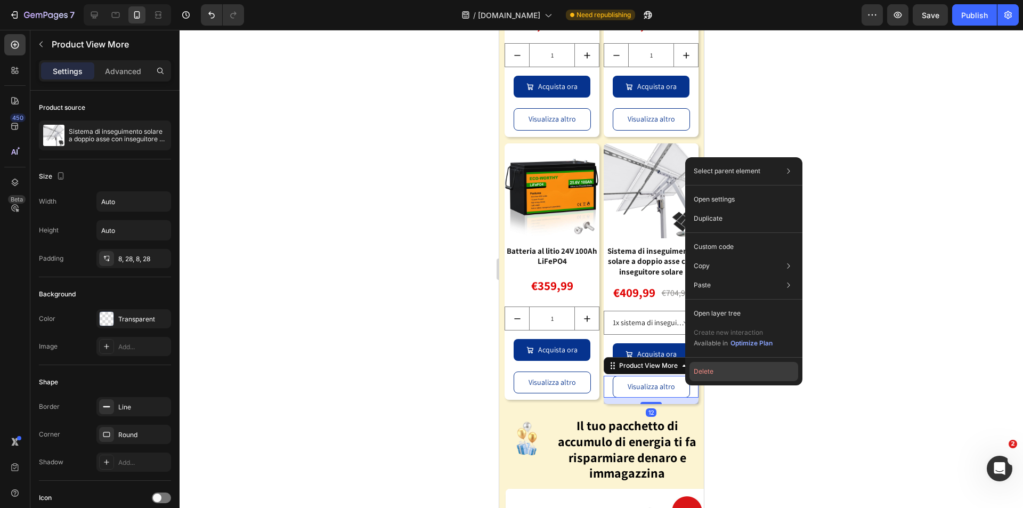
click at [696, 374] on button "Delete" at bounding box center [743, 371] width 109 height 19
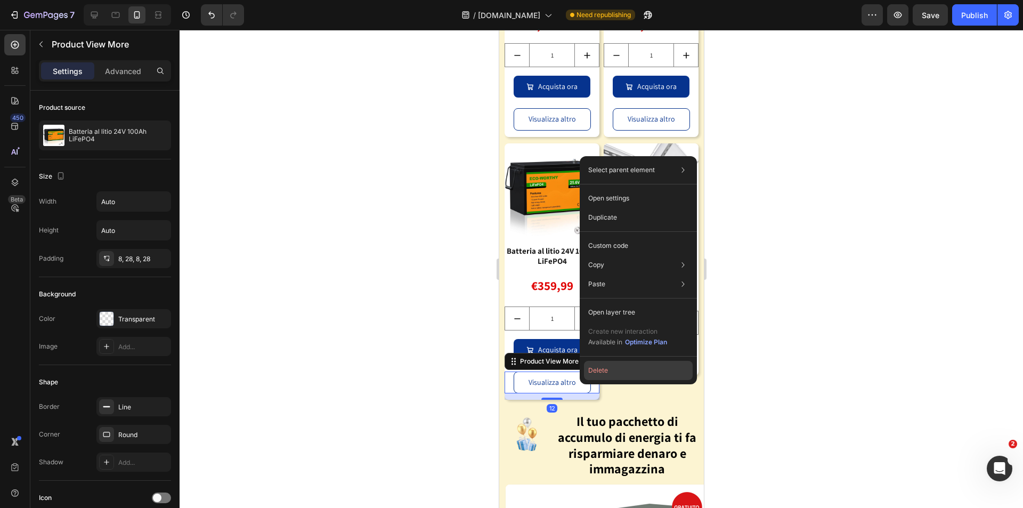
click at [599, 372] on button "Delete" at bounding box center [638, 370] width 109 height 19
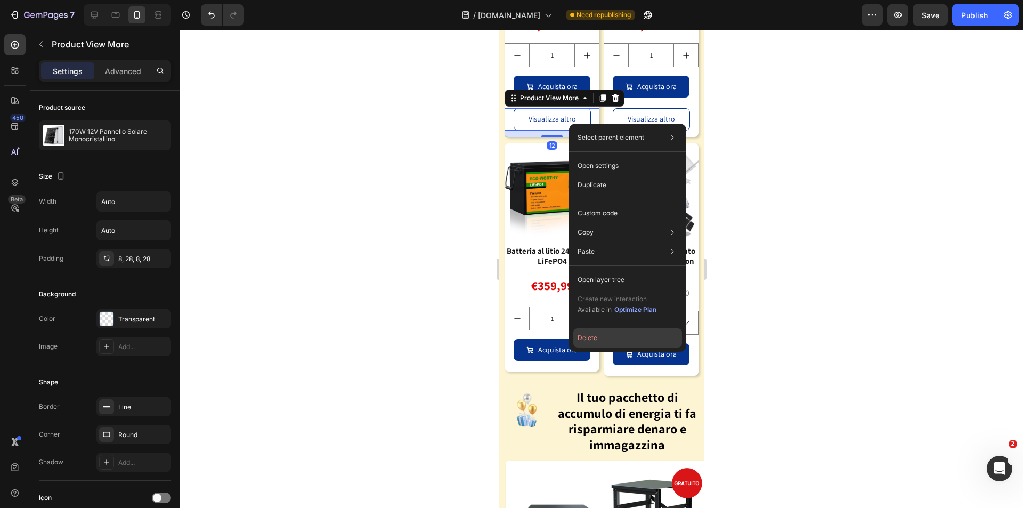
click at [595, 336] on button "Delete" at bounding box center [627, 337] width 109 height 19
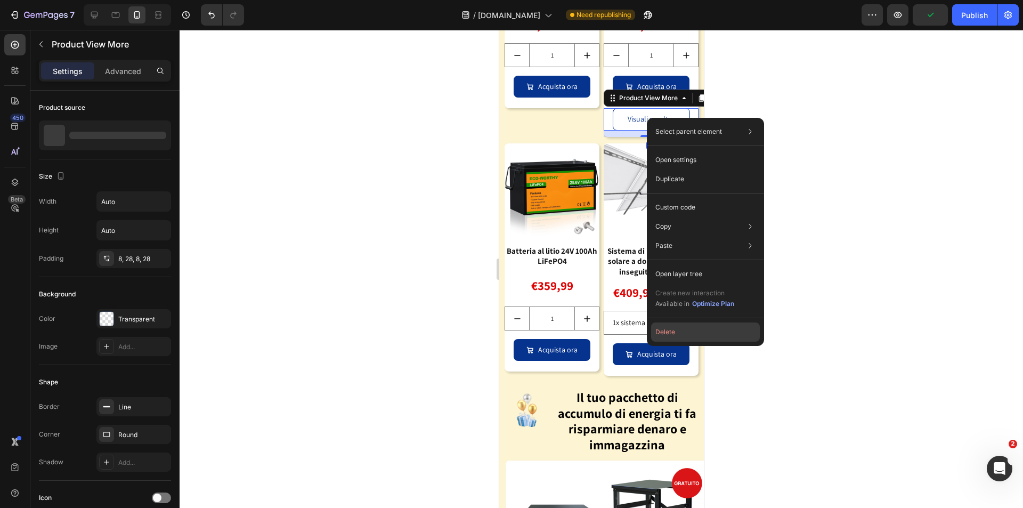
click at [669, 326] on button "Delete" at bounding box center [705, 331] width 109 height 19
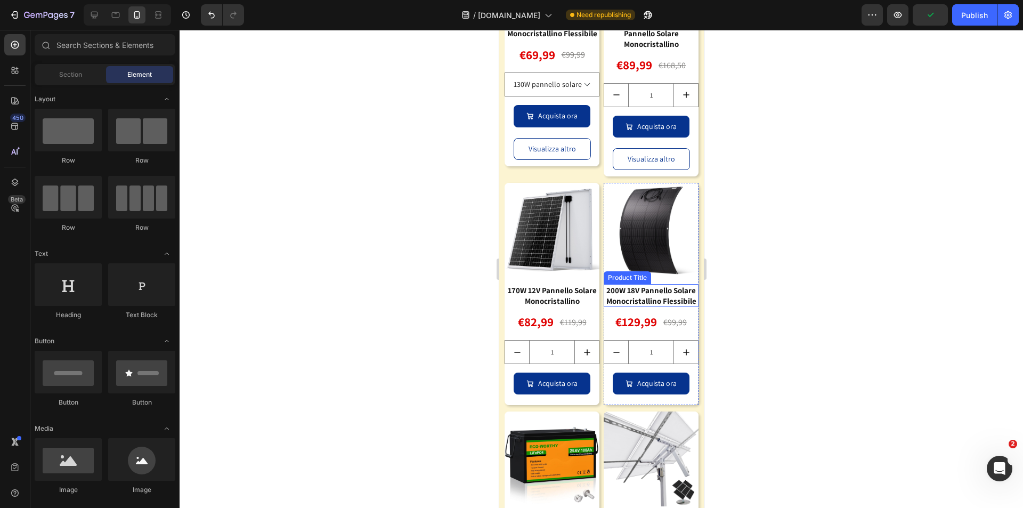
scroll to position [1629, 0]
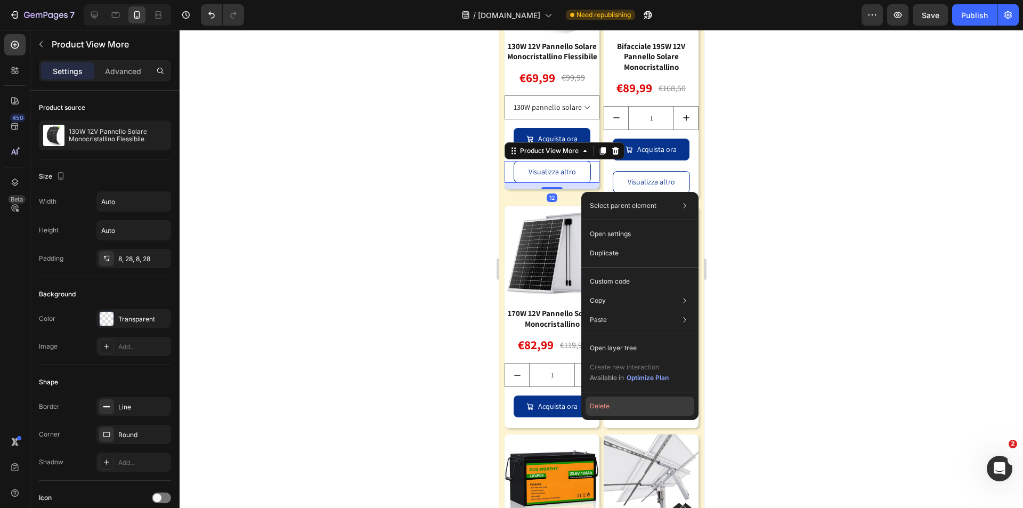
click at [620, 404] on button "Delete" at bounding box center [639, 405] width 109 height 19
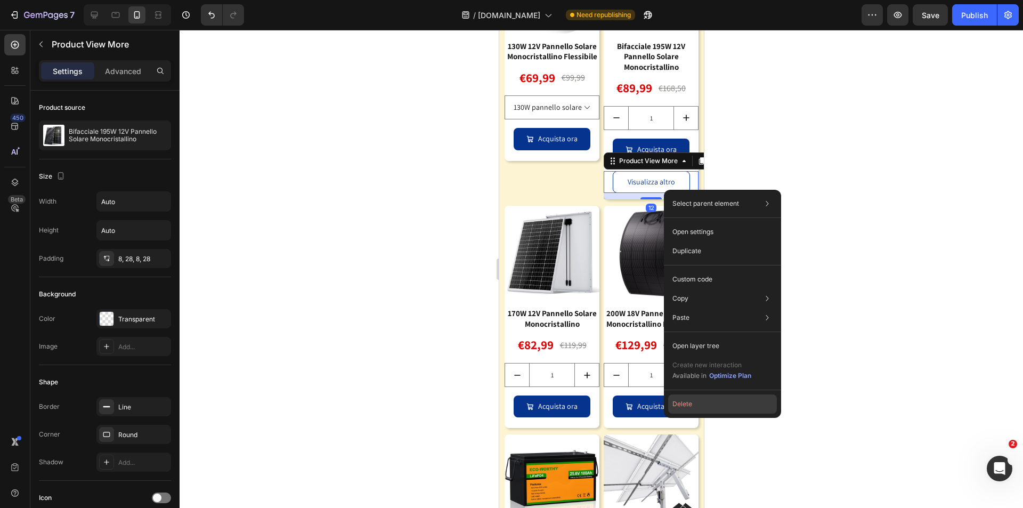
click at [703, 403] on button "Delete" at bounding box center [722, 403] width 109 height 19
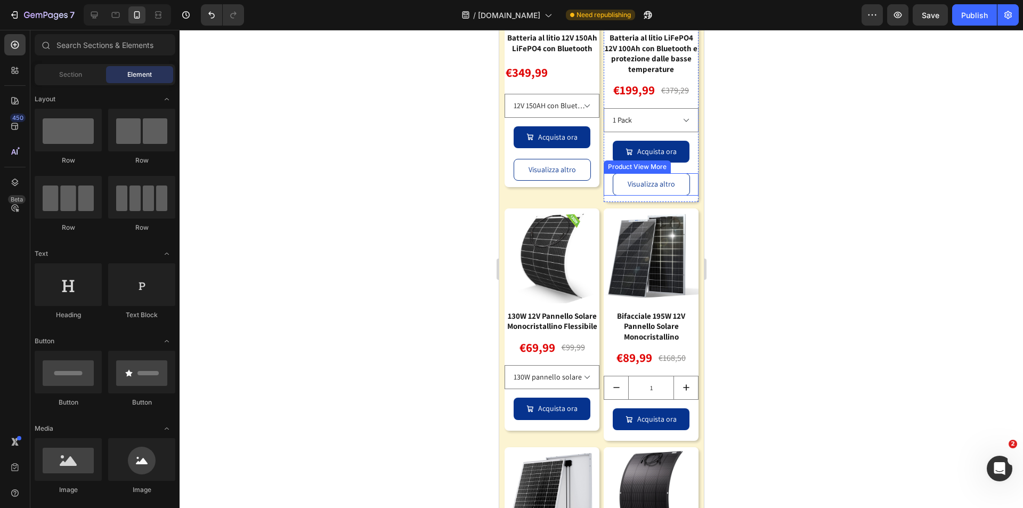
scroll to position [1310, 0]
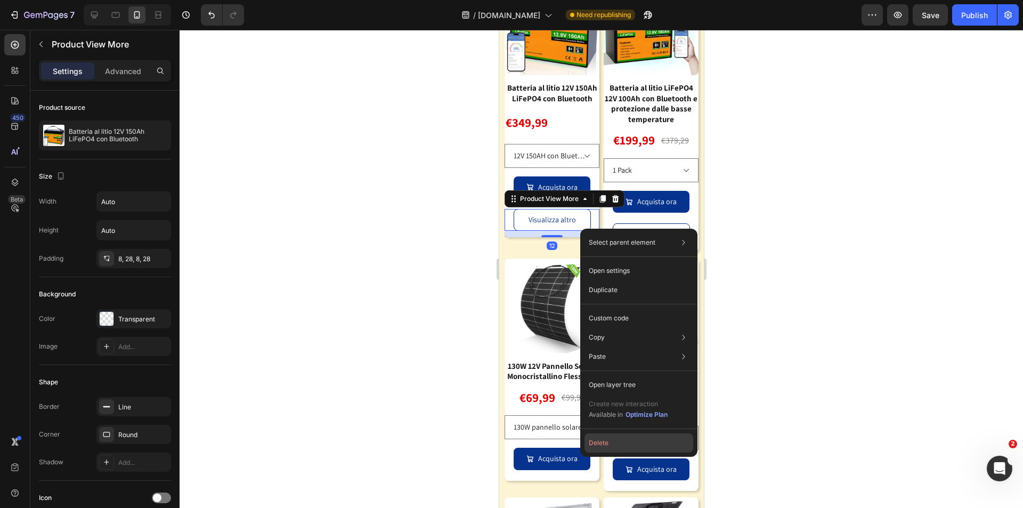
click at [604, 444] on button "Delete" at bounding box center [638, 442] width 109 height 19
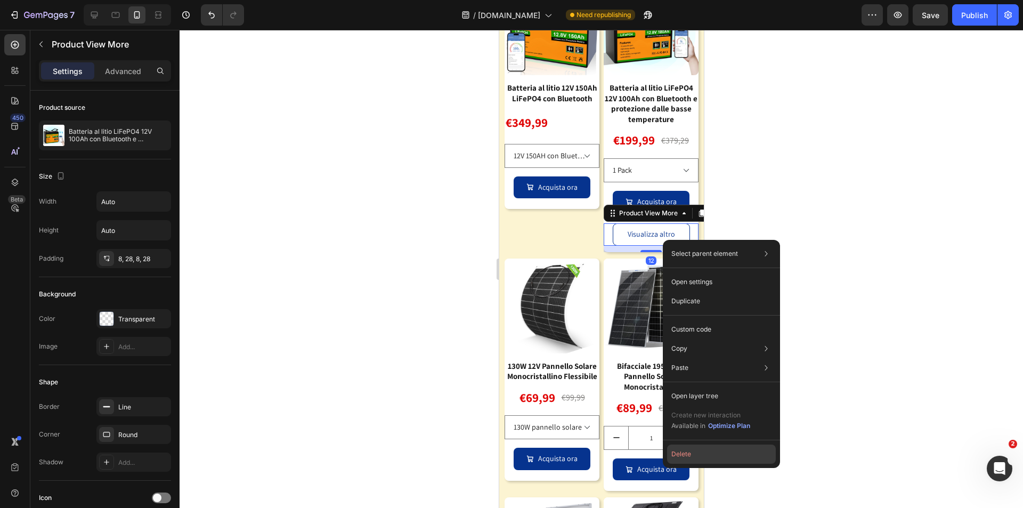
click at [689, 450] on button "Delete" at bounding box center [721, 453] width 109 height 19
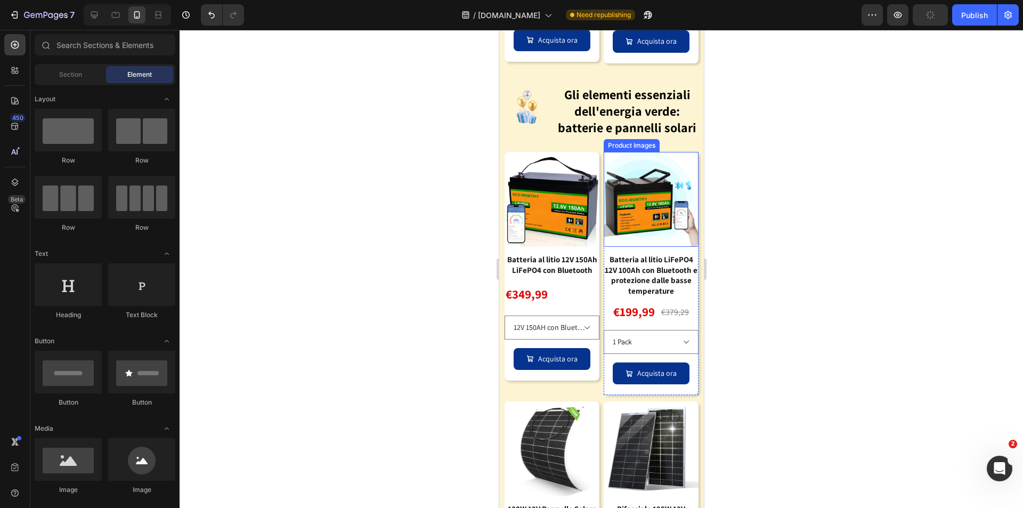
scroll to position [1150, 0]
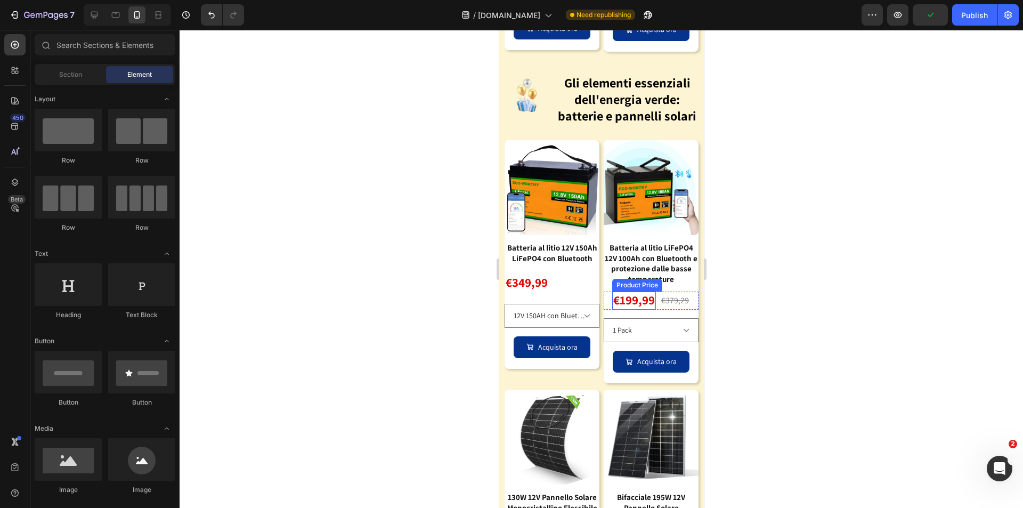
click at [639, 279] on div "Batteria al litio LiFePO4 12V 100Ah con Bluetooth e protezione dalle basse temp…" at bounding box center [650, 263] width 95 height 44
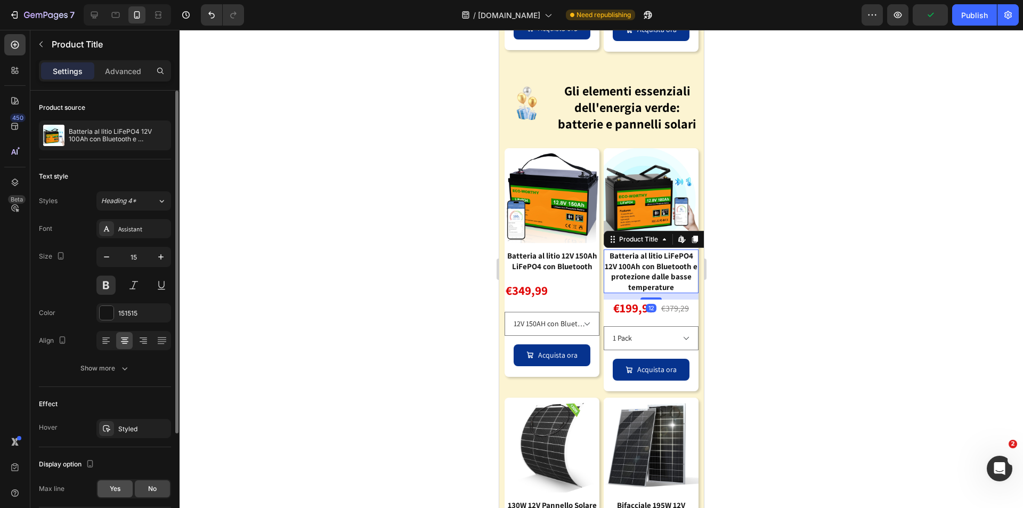
click at [116, 484] on span "Yes" at bounding box center [115, 489] width 11 height 10
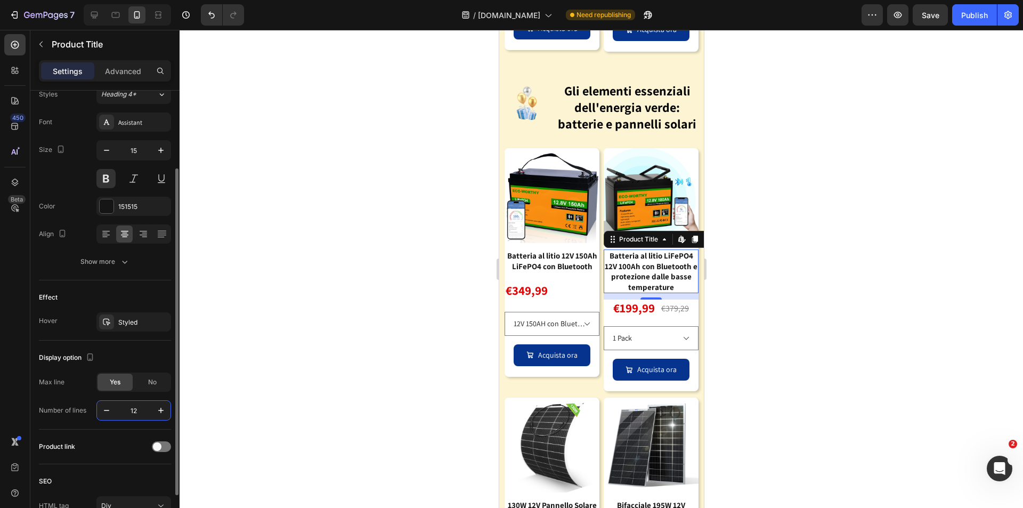
click at [142, 407] on input "12" at bounding box center [133, 410] width 35 height 19
type input "2"
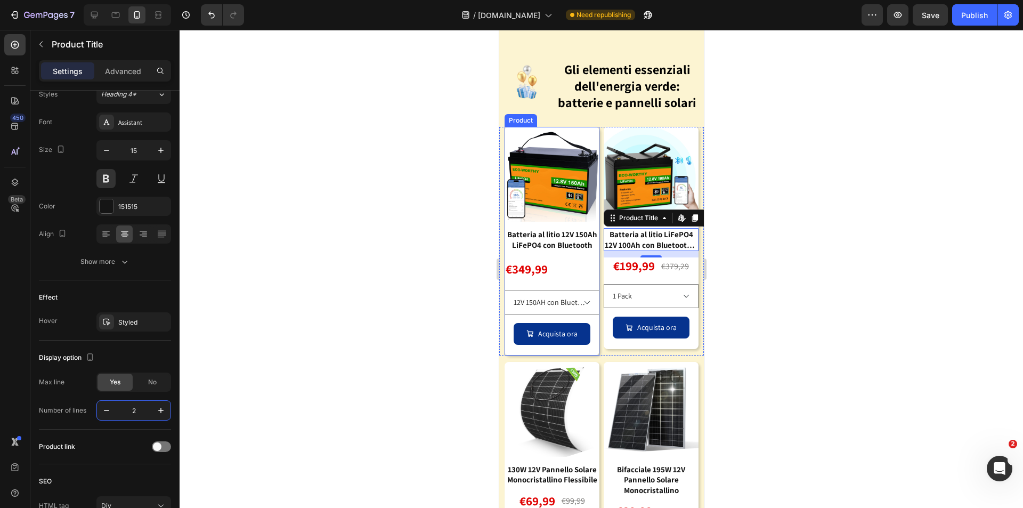
scroll to position [1257, 0]
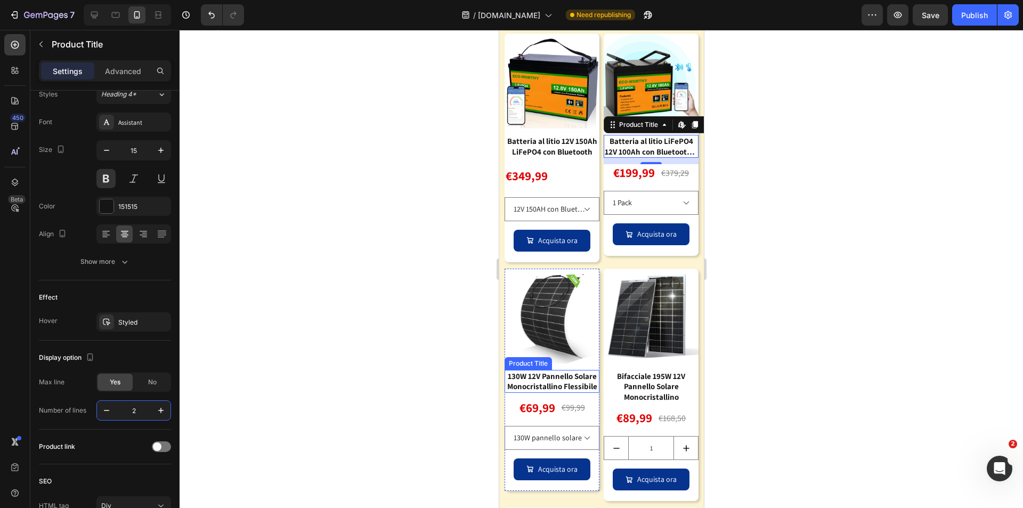
click at [566, 393] on div "130W 12V Pannello Solare Monocristallino Flessibile" at bounding box center [551, 381] width 95 height 23
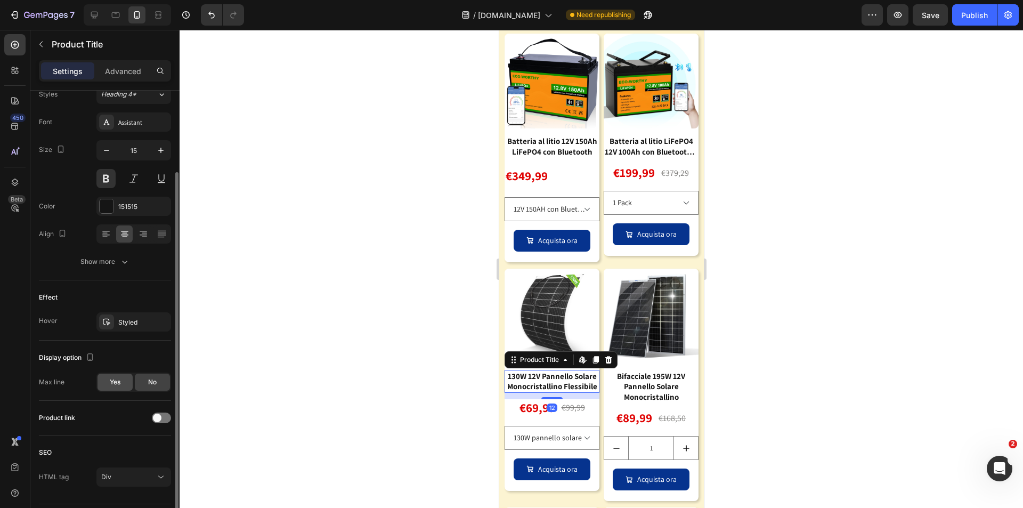
click at [118, 380] on span "Yes" at bounding box center [115, 382] width 11 height 10
click at [143, 414] on input "12" at bounding box center [133, 410] width 35 height 19
type input "2"
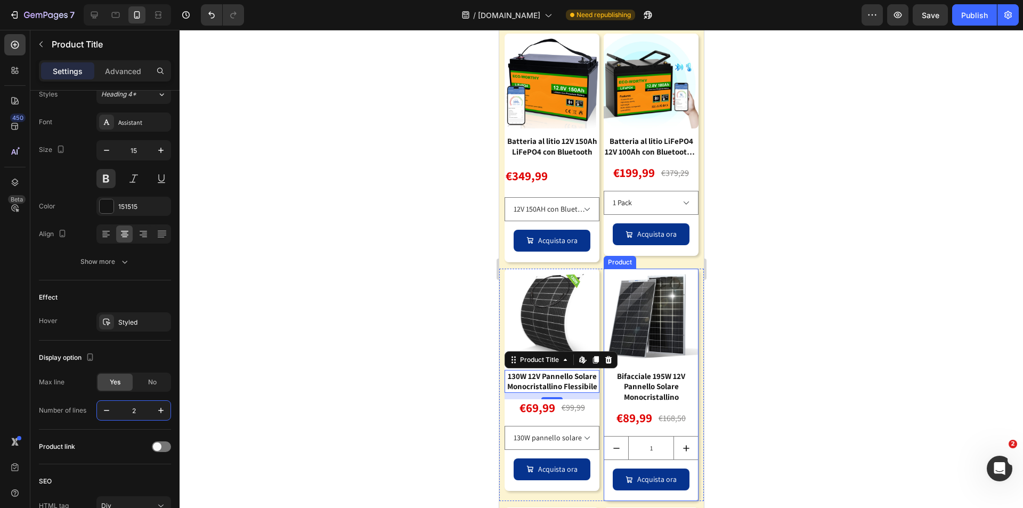
click at [638, 403] on div "Bifacciale 195W 12V Pannello Solare Monocristallino" at bounding box center [650, 387] width 95 height 34
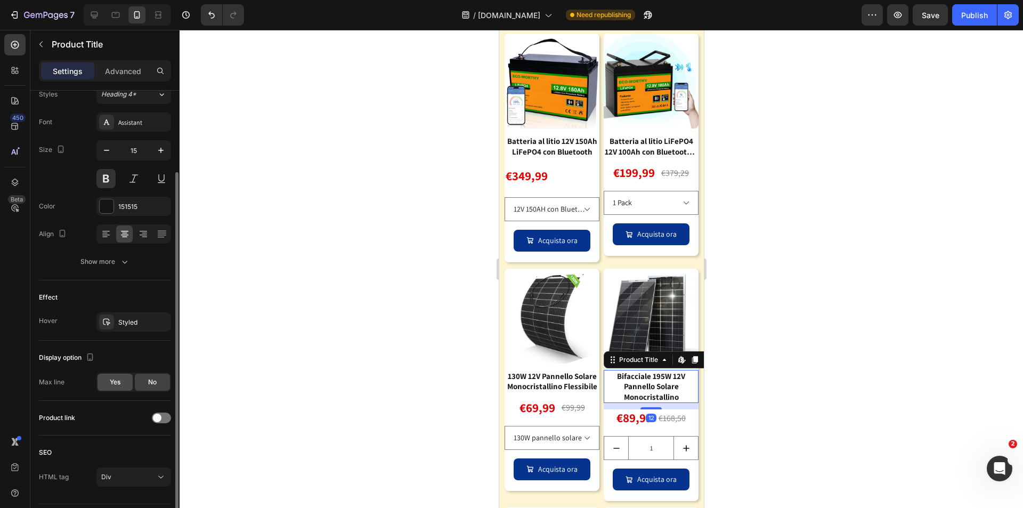
click at [119, 384] on span "Yes" at bounding box center [115, 382] width 11 height 10
click at [146, 411] on input "12" at bounding box center [133, 410] width 35 height 19
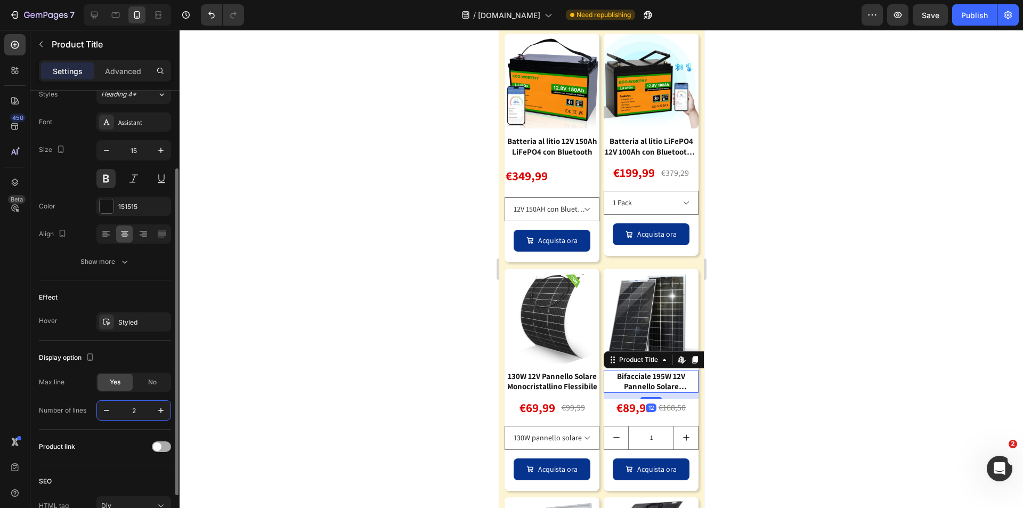
type input "2"
click at [159, 443] on span at bounding box center [157, 446] width 9 height 9
click at [549, 393] on div "130W 12V Pannello Solare Monocristallino Flessibile" at bounding box center [551, 381] width 95 height 23
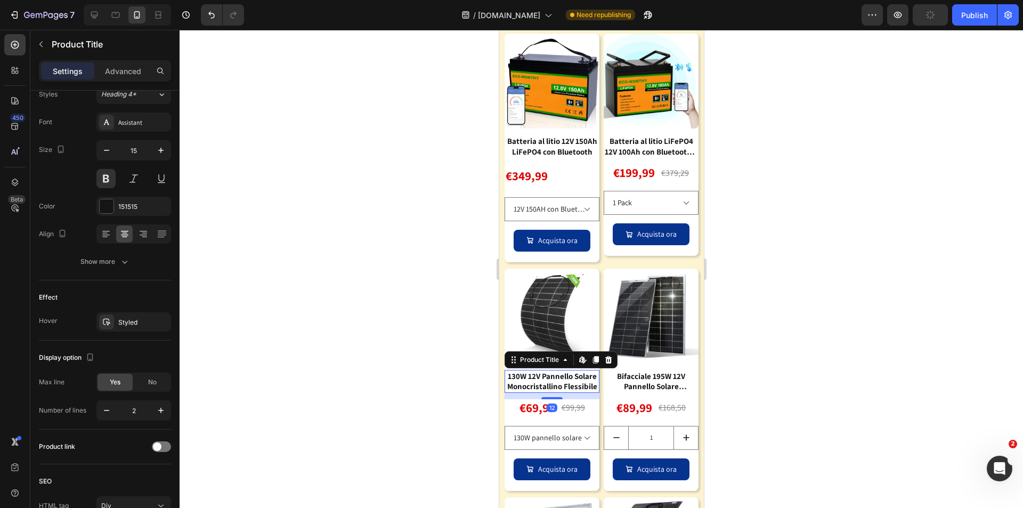
drag, startPoint x: 162, startPoint y: 445, endPoint x: 249, endPoint y: 418, distance: 90.8
click at [162, 444] on div at bounding box center [161, 446] width 19 height 11
click at [553, 158] on div "Batteria al litio 12V 150Ah LiFePO4 con Bluetooth" at bounding box center [551, 146] width 95 height 23
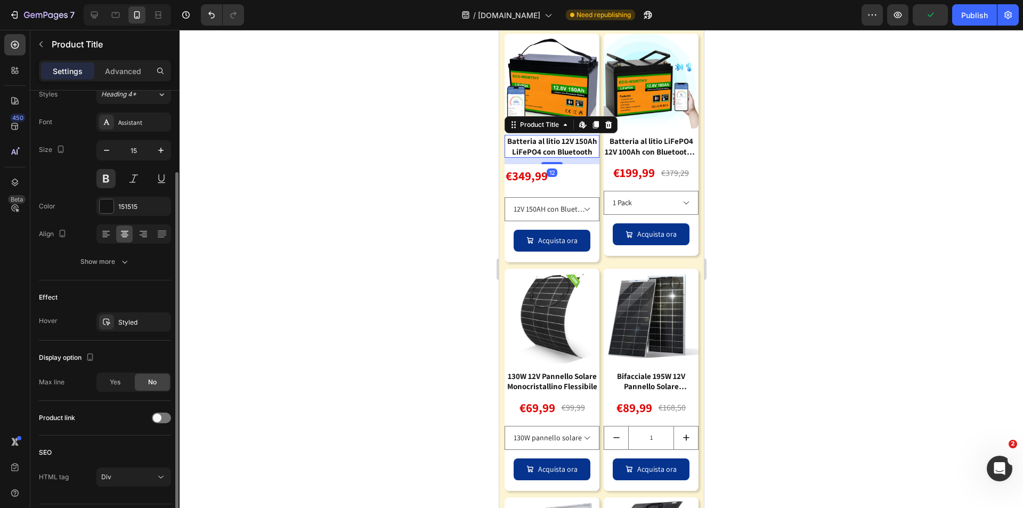
drag, startPoint x: 156, startPoint y: 419, endPoint x: 137, endPoint y: 396, distance: 29.2
click at [154, 419] on span at bounding box center [157, 417] width 9 height 9
click at [126, 387] on div "Yes" at bounding box center [114, 381] width 35 height 17
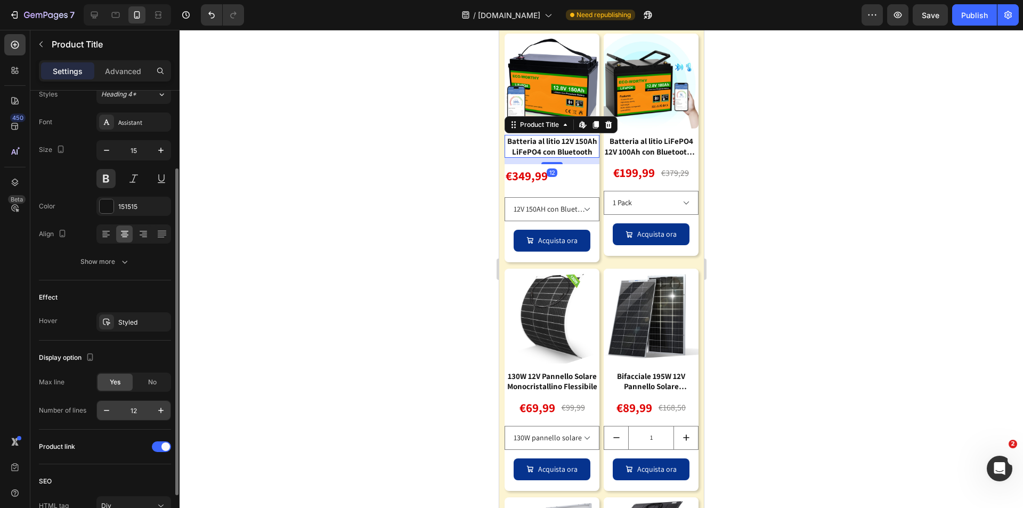
click at [145, 415] on input "12" at bounding box center [133, 410] width 35 height 19
type input "2"
click at [564, 188] on div "€349,99" at bounding box center [551, 176] width 95 height 24
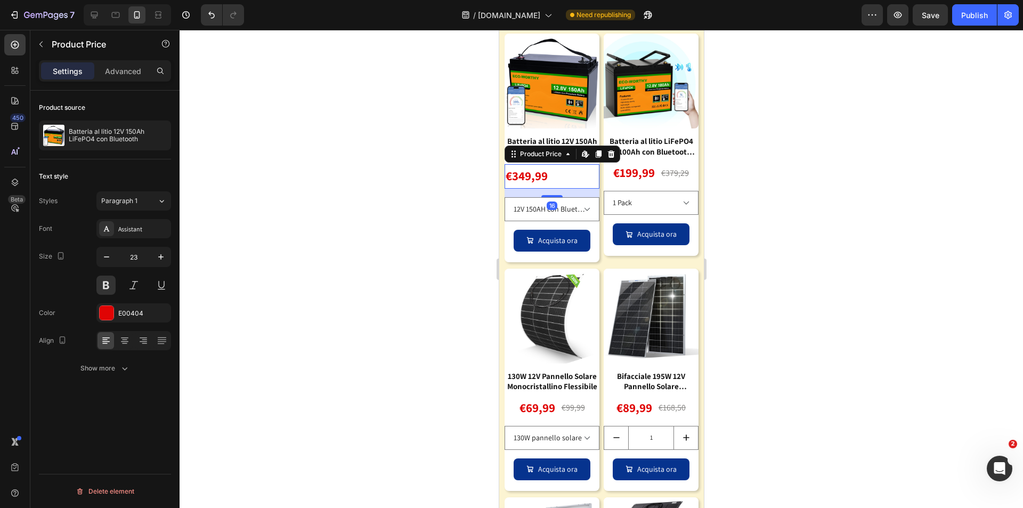
scroll to position [0, 0]
click at [127, 339] on icon at bounding box center [124, 340] width 11 height 11
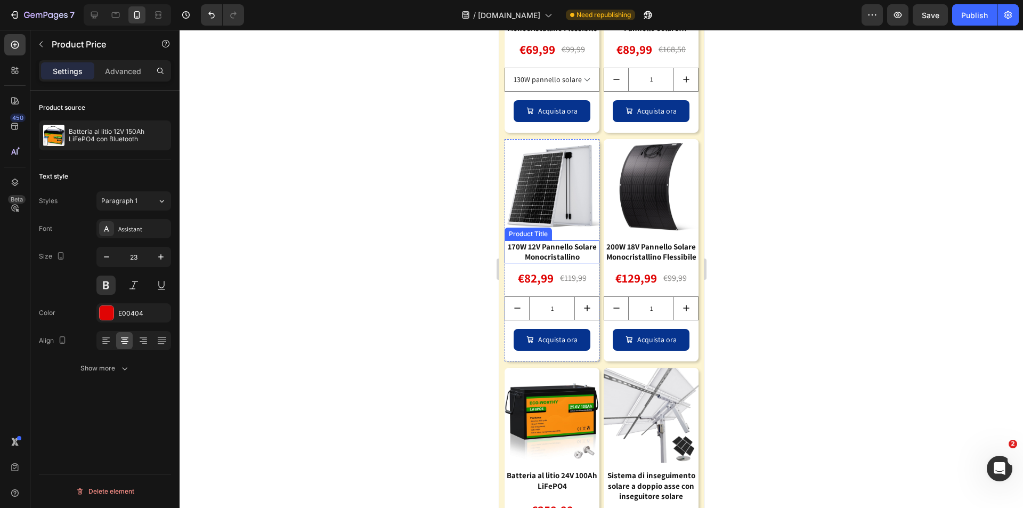
scroll to position [1629, 0]
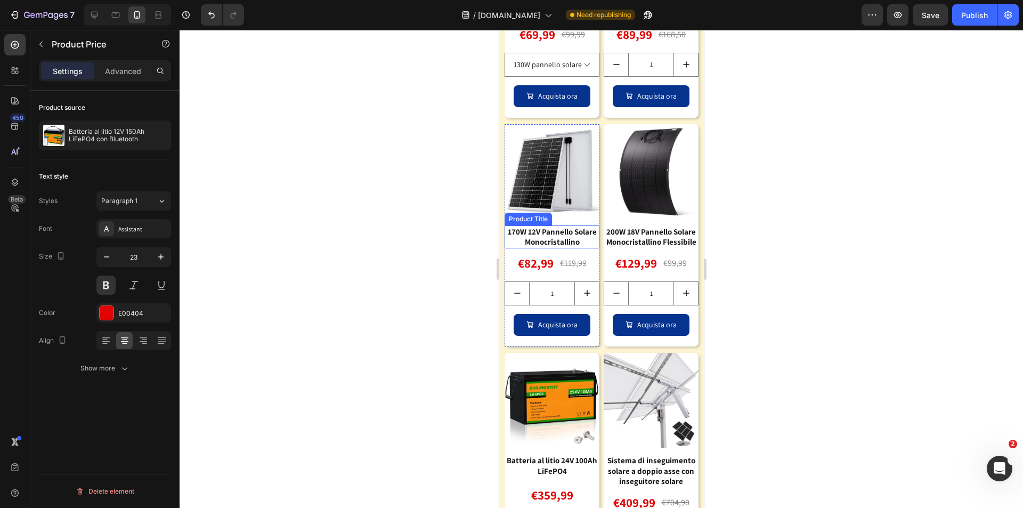
click at [570, 231] on div "170W 12V Pannello Solare Monocristallino" at bounding box center [551, 236] width 95 height 23
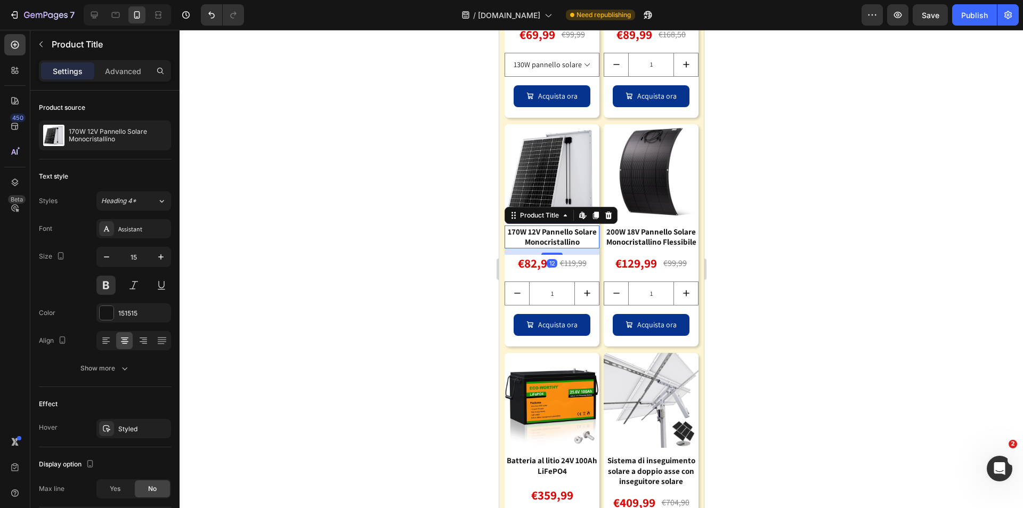
drag, startPoint x: 115, startPoint y: 487, endPoint x: 385, endPoint y: 404, distance: 282.4
click at [115, 486] on span "Yes" at bounding box center [115, 489] width 11 height 10
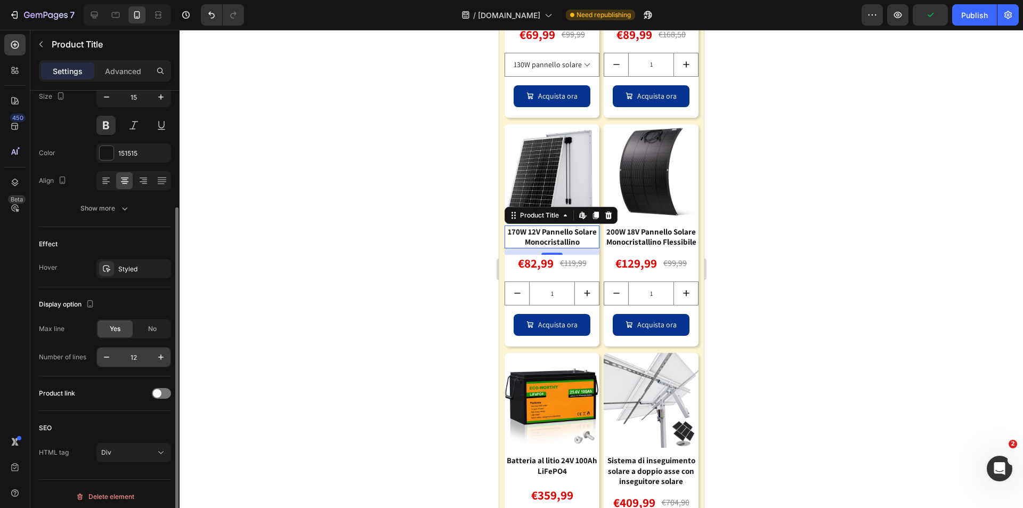
drag, startPoint x: 159, startPoint y: 392, endPoint x: 140, endPoint y: 355, distance: 41.5
click at [159, 392] on span at bounding box center [157, 393] width 9 height 9
click at [140, 355] on input "12" at bounding box center [133, 356] width 35 height 19
type input "2"
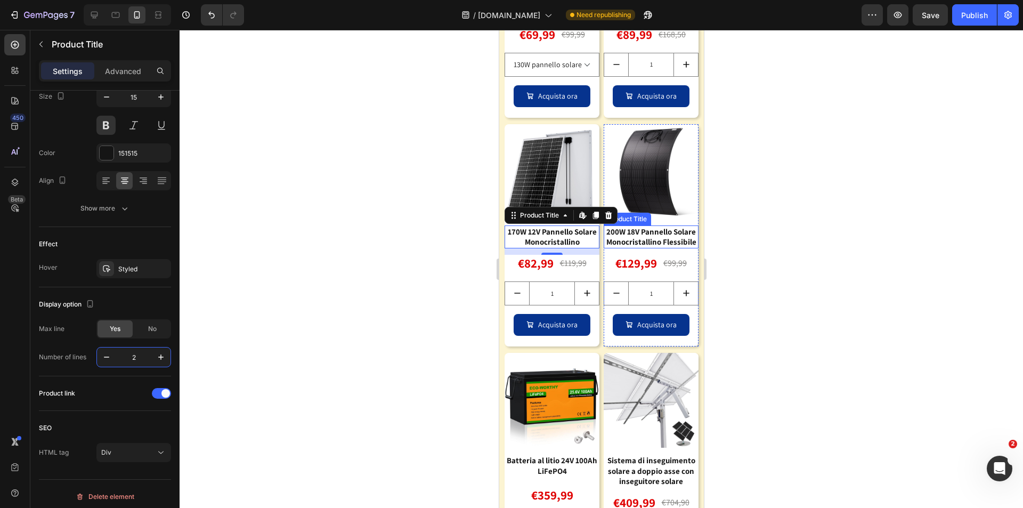
drag, startPoint x: 640, startPoint y: 240, endPoint x: 634, endPoint y: 248, distance: 10.2
click at [640, 240] on div "200W 18V Pannello Solare Monocristallino Flessibile" at bounding box center [650, 236] width 95 height 23
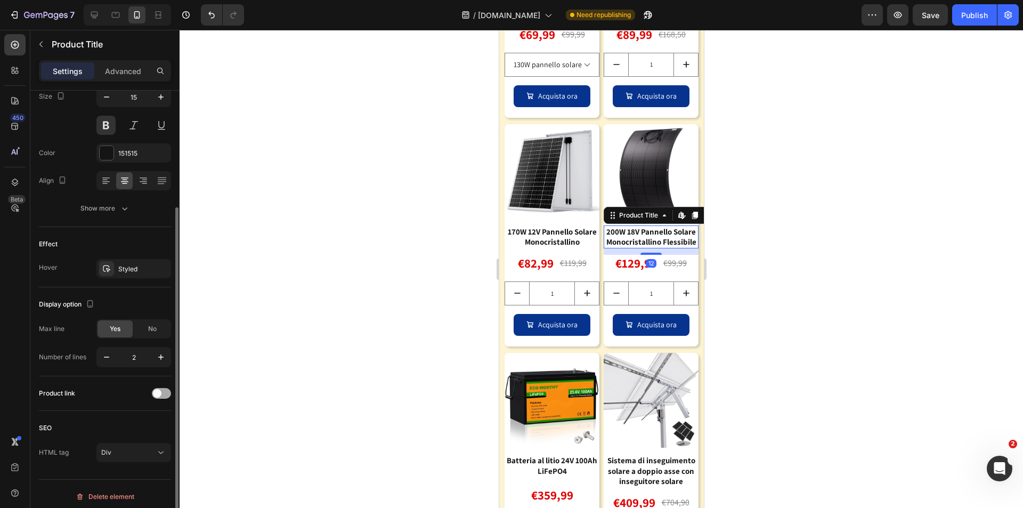
click at [160, 394] on span at bounding box center [157, 393] width 9 height 9
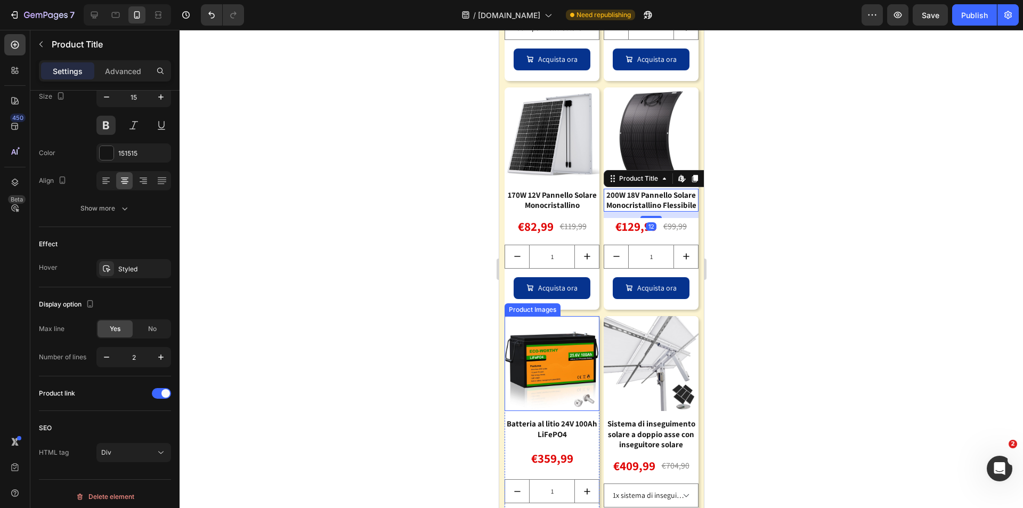
scroll to position [1683, 0]
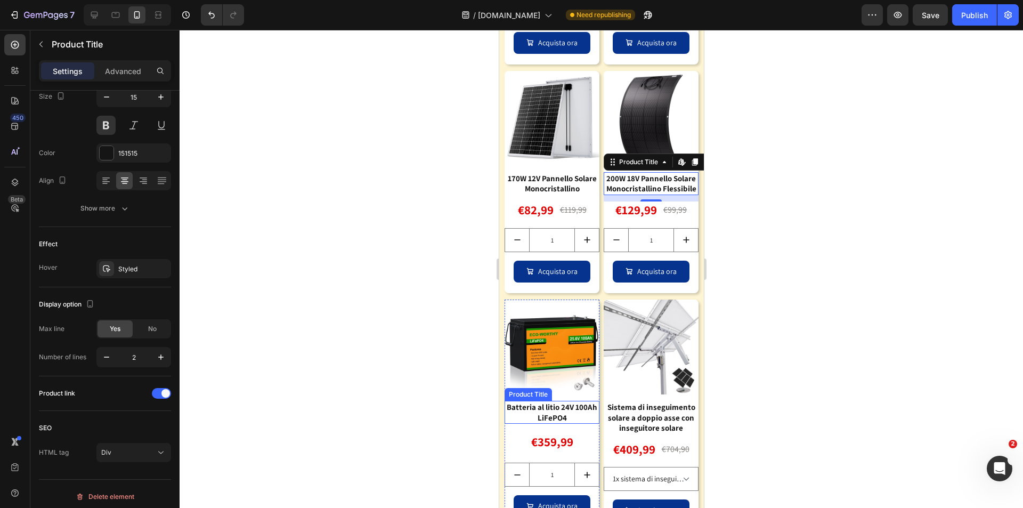
click at [560, 414] on div "Batteria al litio 24V 100Ah LiFePO4" at bounding box center [551, 412] width 95 height 23
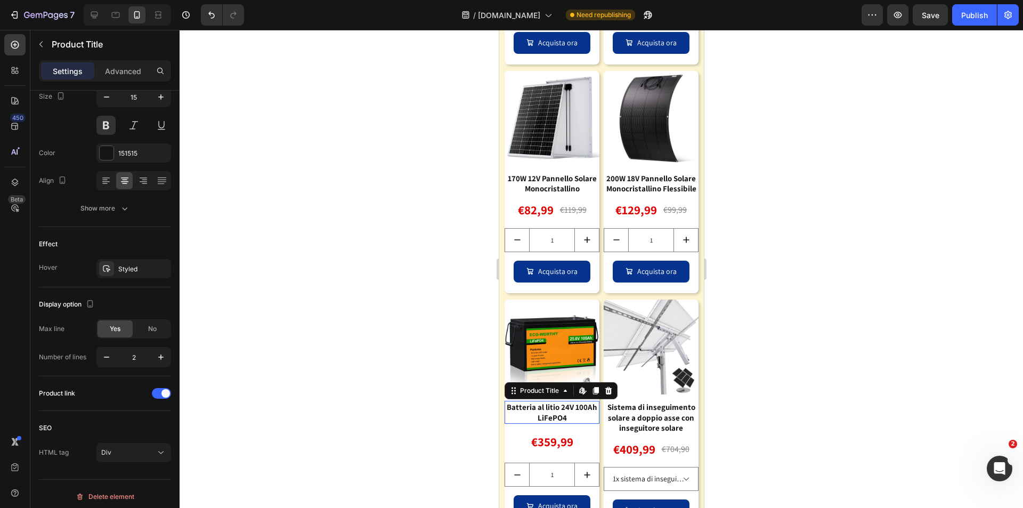
scroll to position [136, 0]
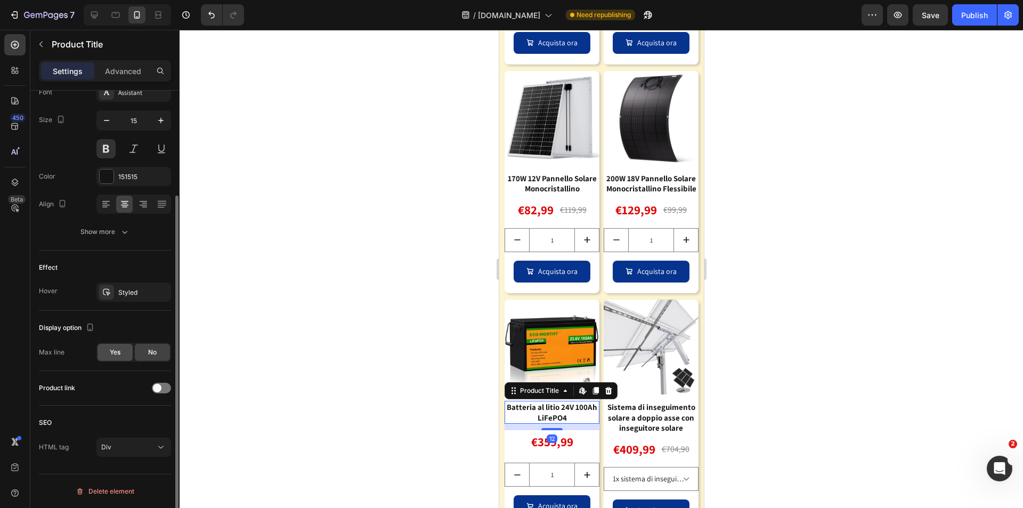
click at [119, 350] on span "Yes" at bounding box center [115, 352] width 11 height 10
click at [136, 380] on input "12" at bounding box center [133, 380] width 35 height 19
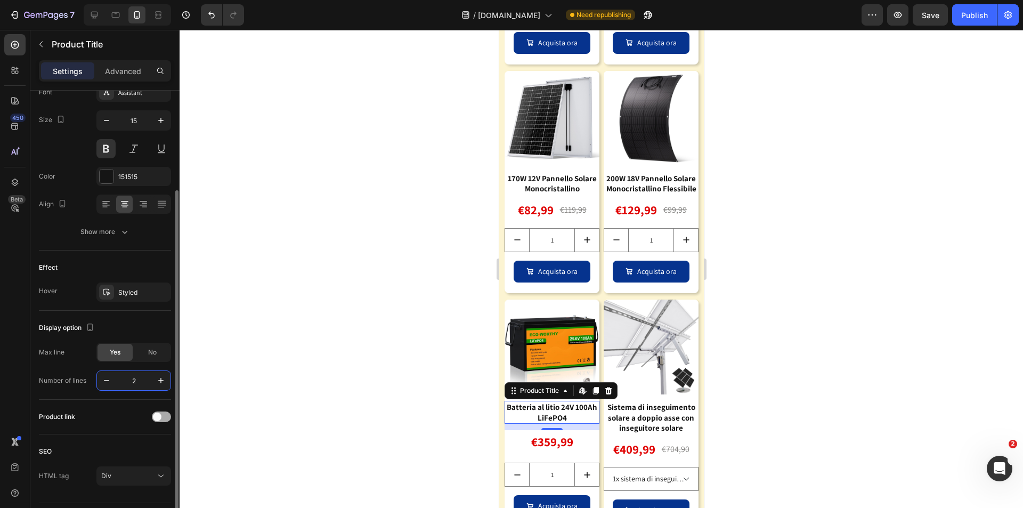
type input "2"
drag, startPoint x: 166, startPoint y: 412, endPoint x: 199, endPoint y: 422, distance: 34.7
click at [166, 412] on div at bounding box center [161, 416] width 19 height 11
click at [661, 419] on div "Sistema di inseguimento solare a doppio asse con inseguitore solare" at bounding box center [650, 418] width 95 height 34
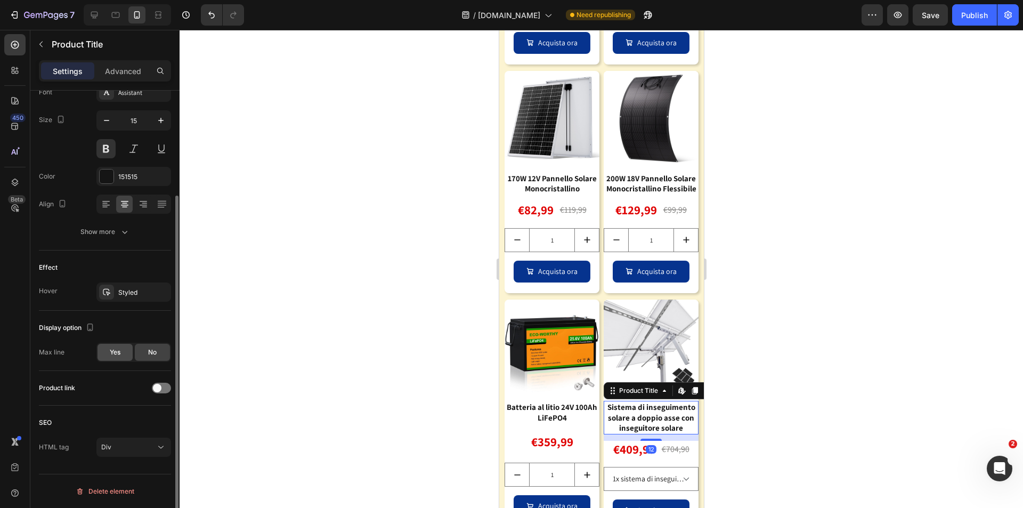
click at [111, 357] on div "Yes" at bounding box center [114, 352] width 35 height 17
click at [138, 381] on input "12" at bounding box center [133, 380] width 35 height 19
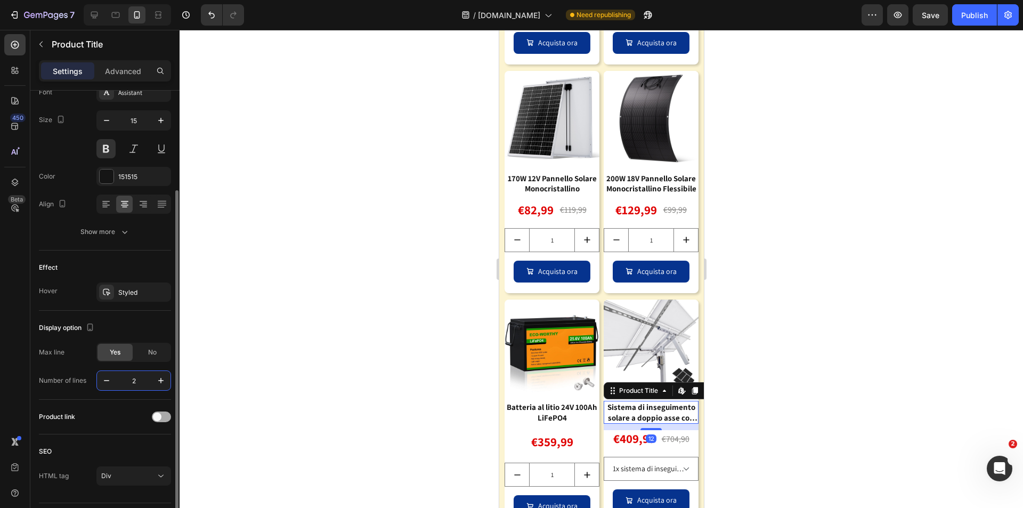
type input "2"
drag, startPoint x: 155, startPoint y: 412, endPoint x: 183, endPoint y: 413, distance: 28.3
click at [155, 412] on span at bounding box center [157, 416] width 9 height 9
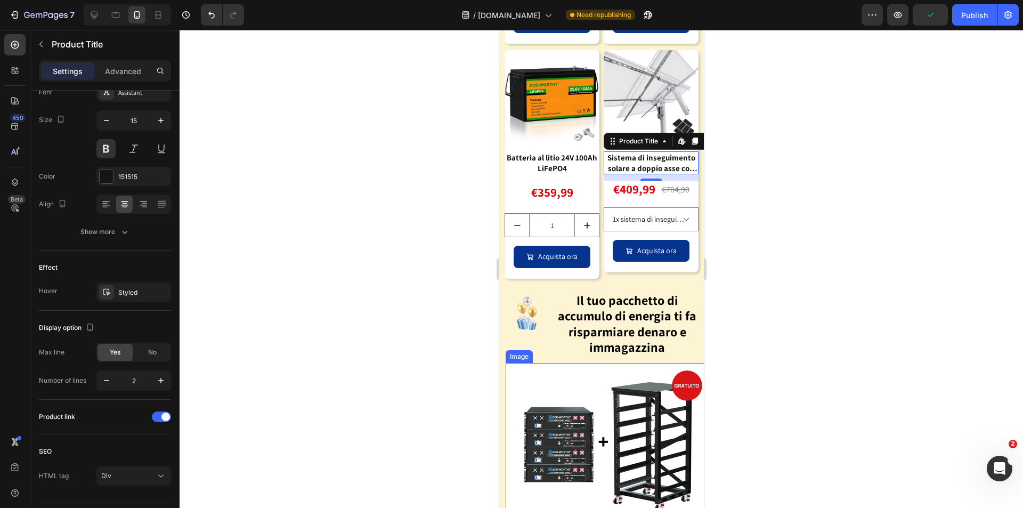
scroll to position [1949, 0]
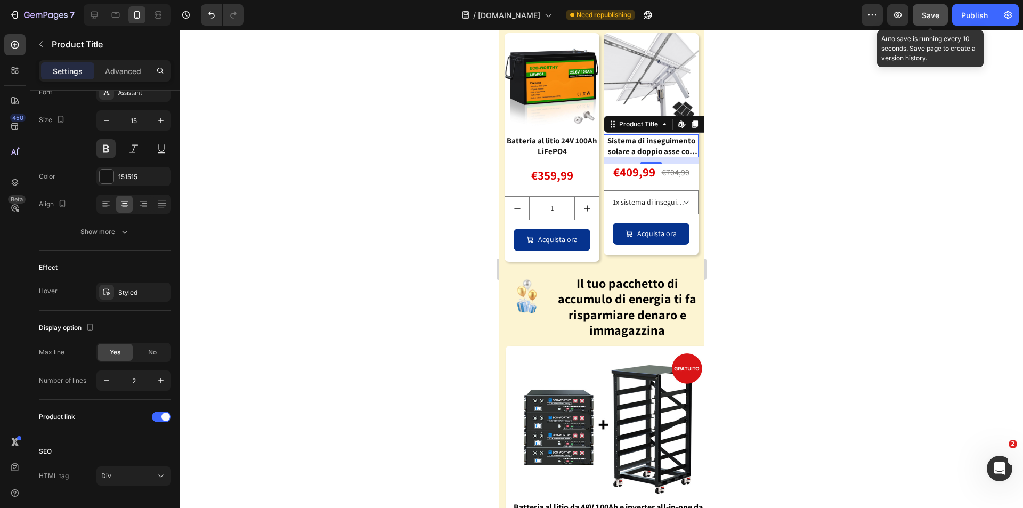
click at [935, 23] on button "Save" at bounding box center [929, 14] width 35 height 21
